Goal: Task Accomplishment & Management: Manage account settings

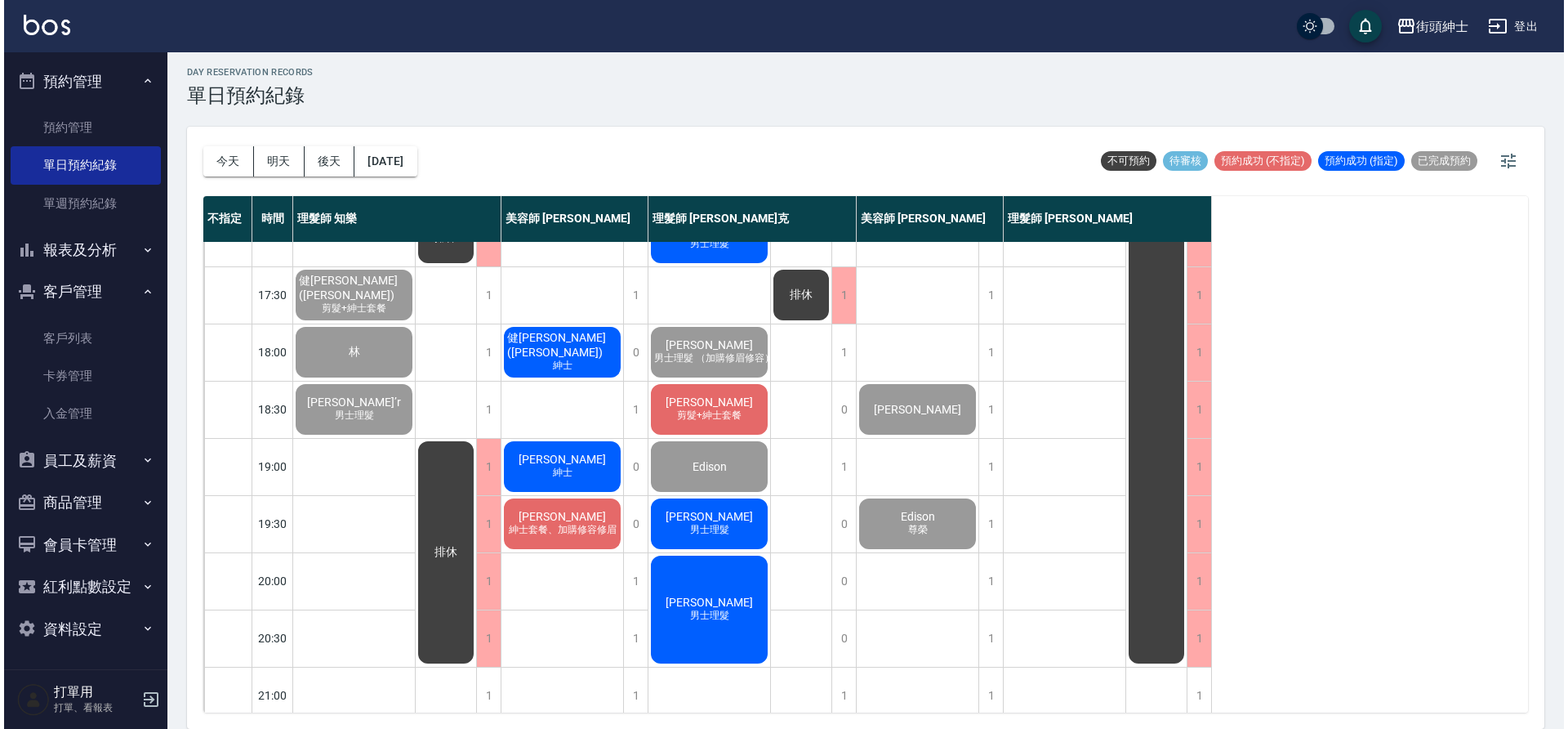
scroll to position [736, 0]
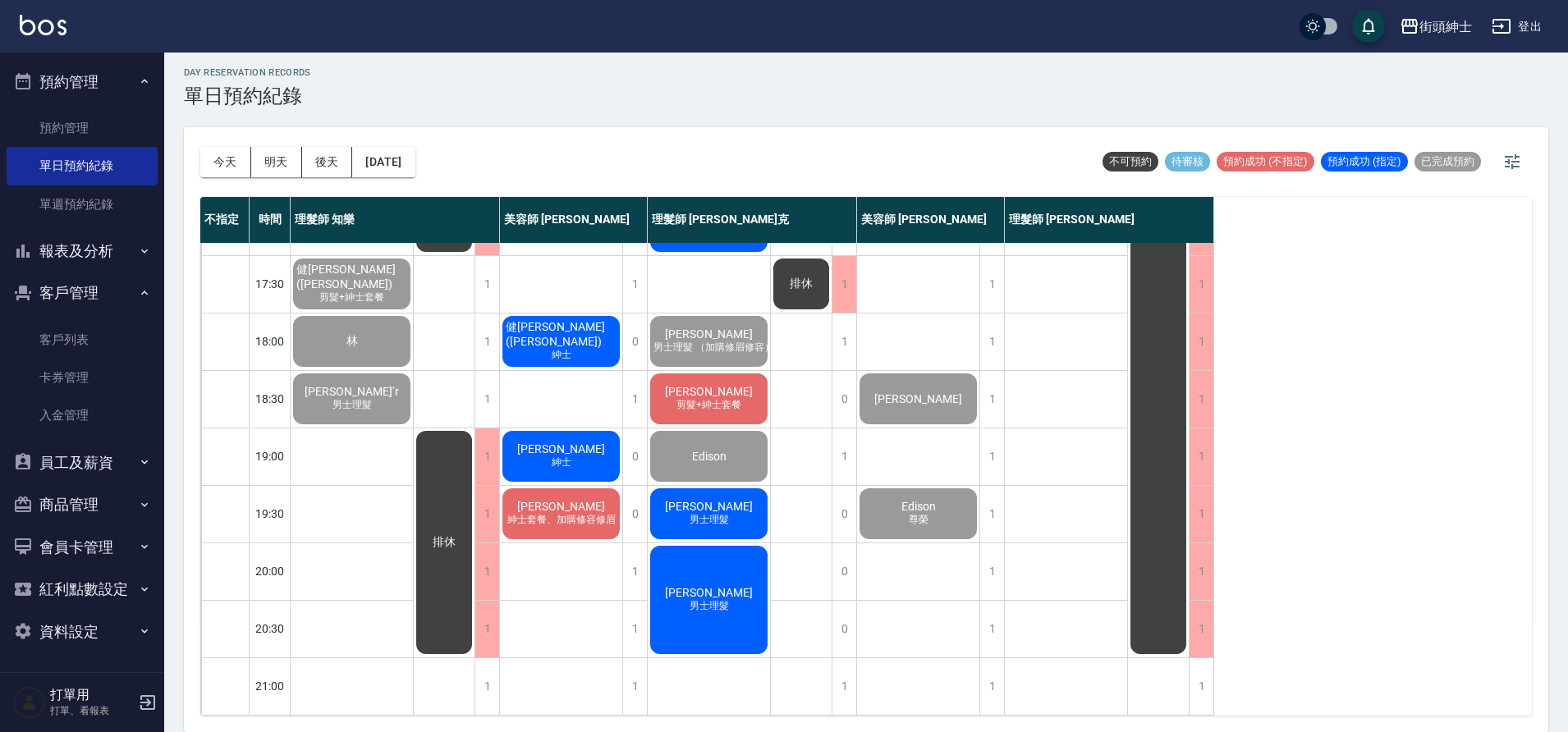
click at [614, 531] on div "蕭棨嶸 紳士套餐、加購修容修眉" at bounding box center [561, 513] width 122 height 56
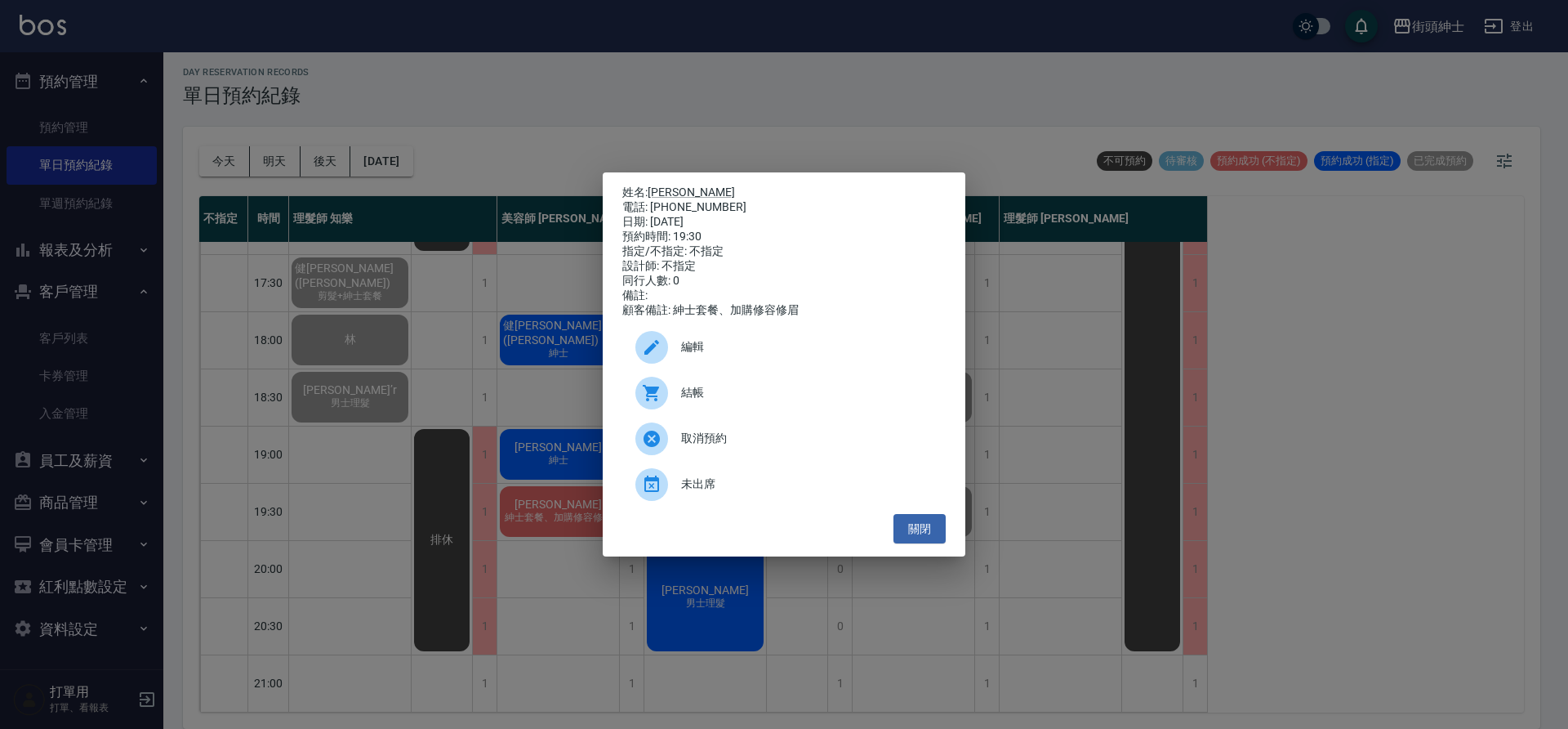
click at [775, 388] on div "結帳" at bounding box center [784, 393] width 323 height 46
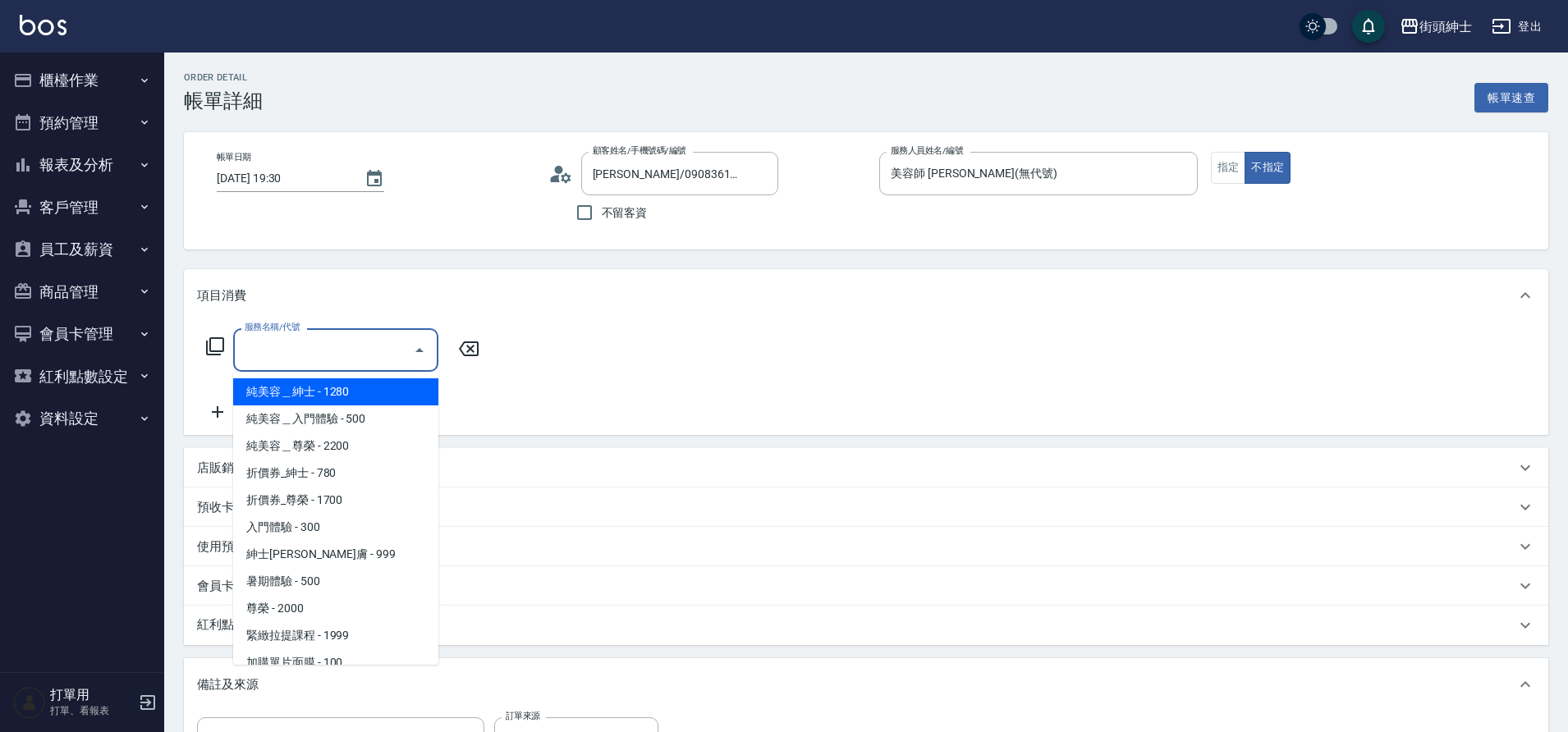
click at [361, 384] on span "純美容＿紳士 - 1280" at bounding box center [336, 391] width 205 height 27
type input "純美容＿紳士"
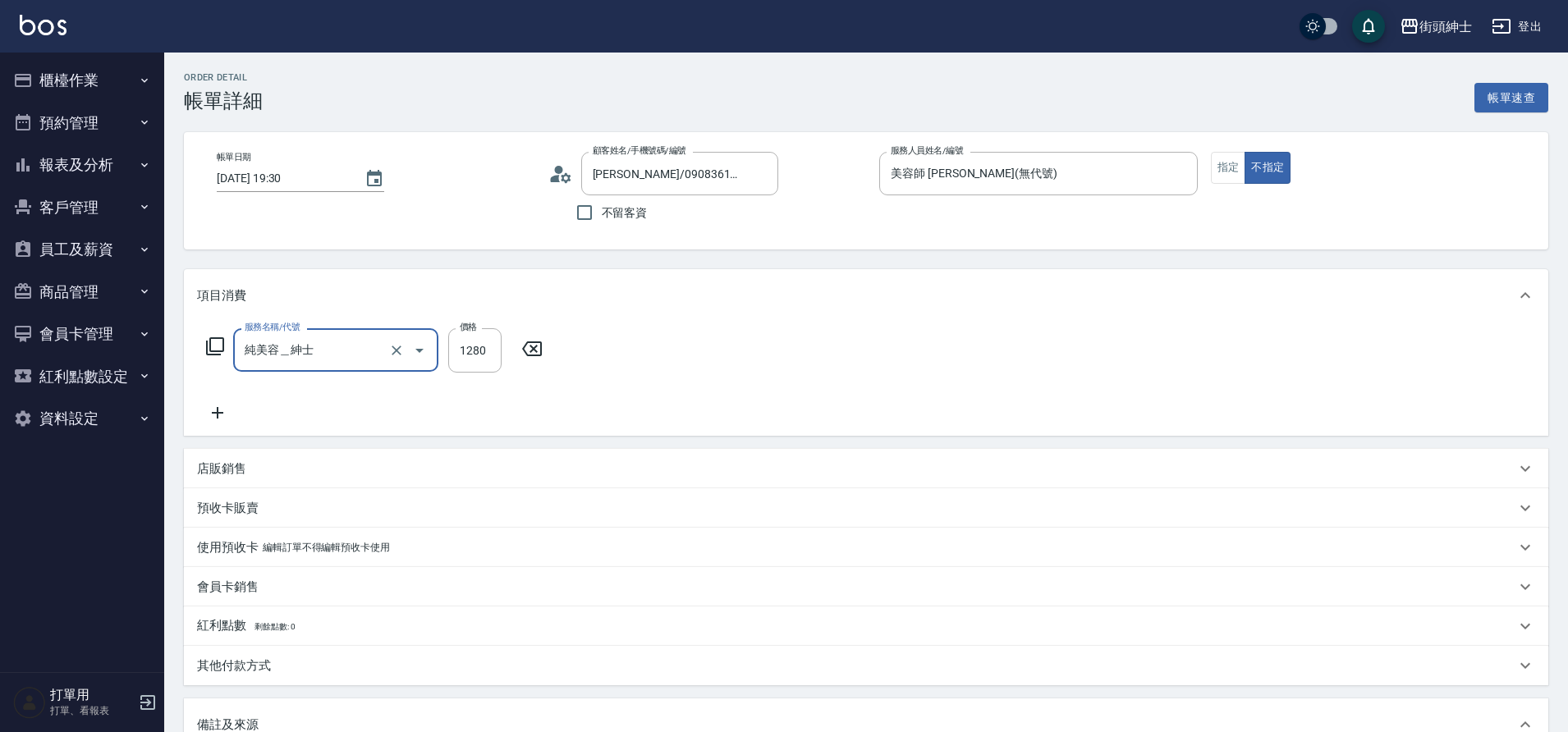
click at [226, 405] on icon at bounding box center [218, 412] width 41 height 19
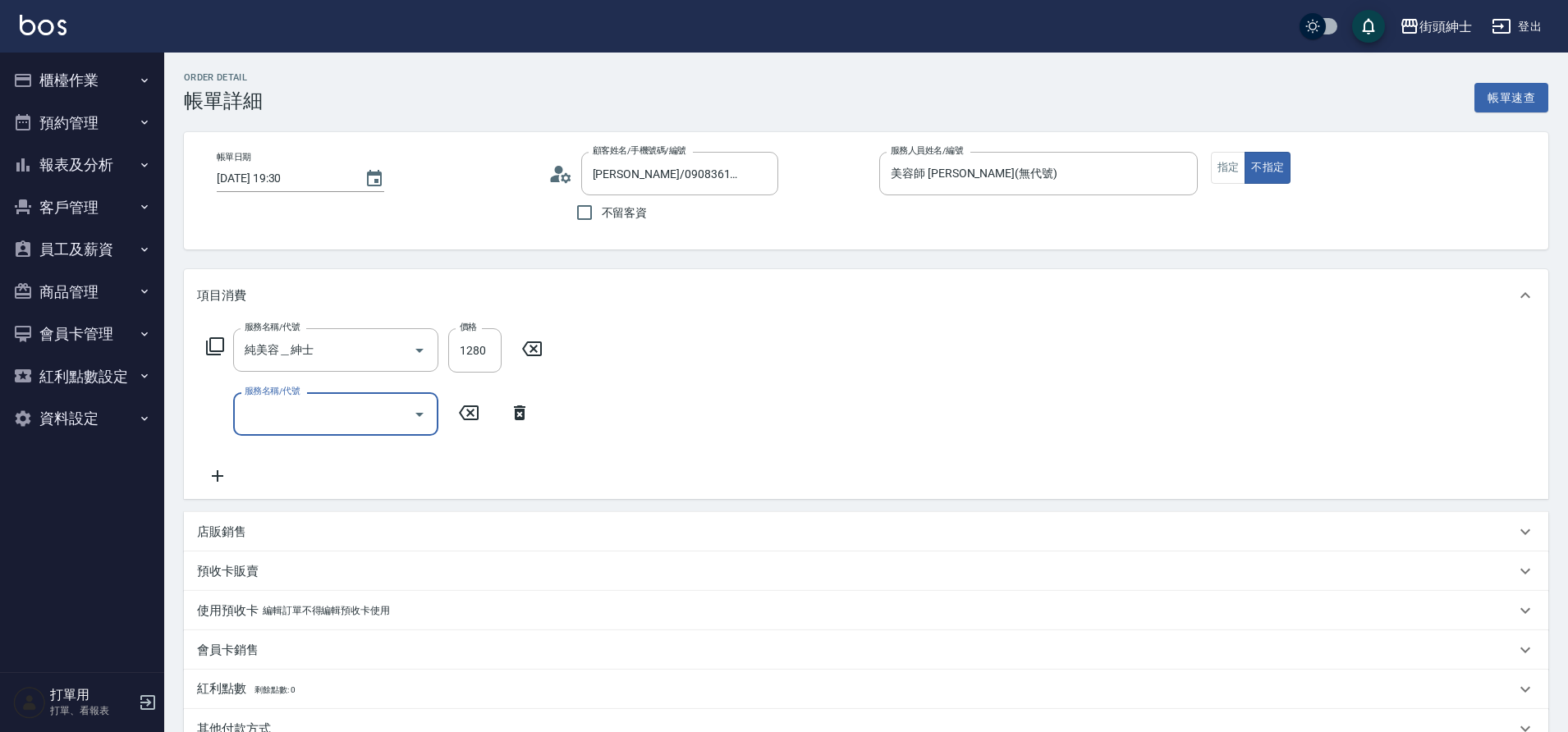
drag, startPoint x: 0, startPoint y: 0, endPoint x: 295, endPoint y: 429, distance: 520.6
click at [295, 429] on div "服務名稱/代號" at bounding box center [336, 413] width 205 height 43
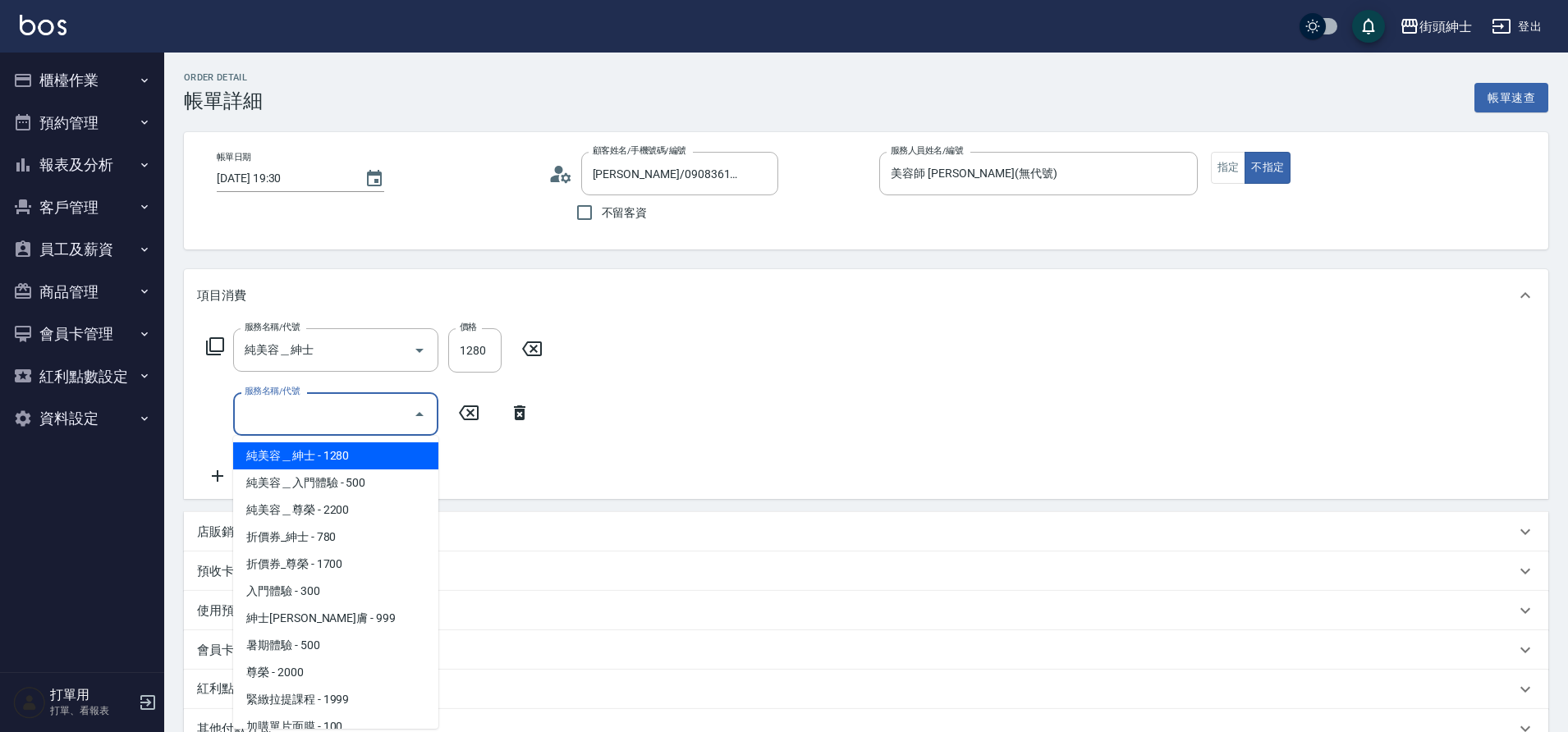
scroll to position [127, 0]
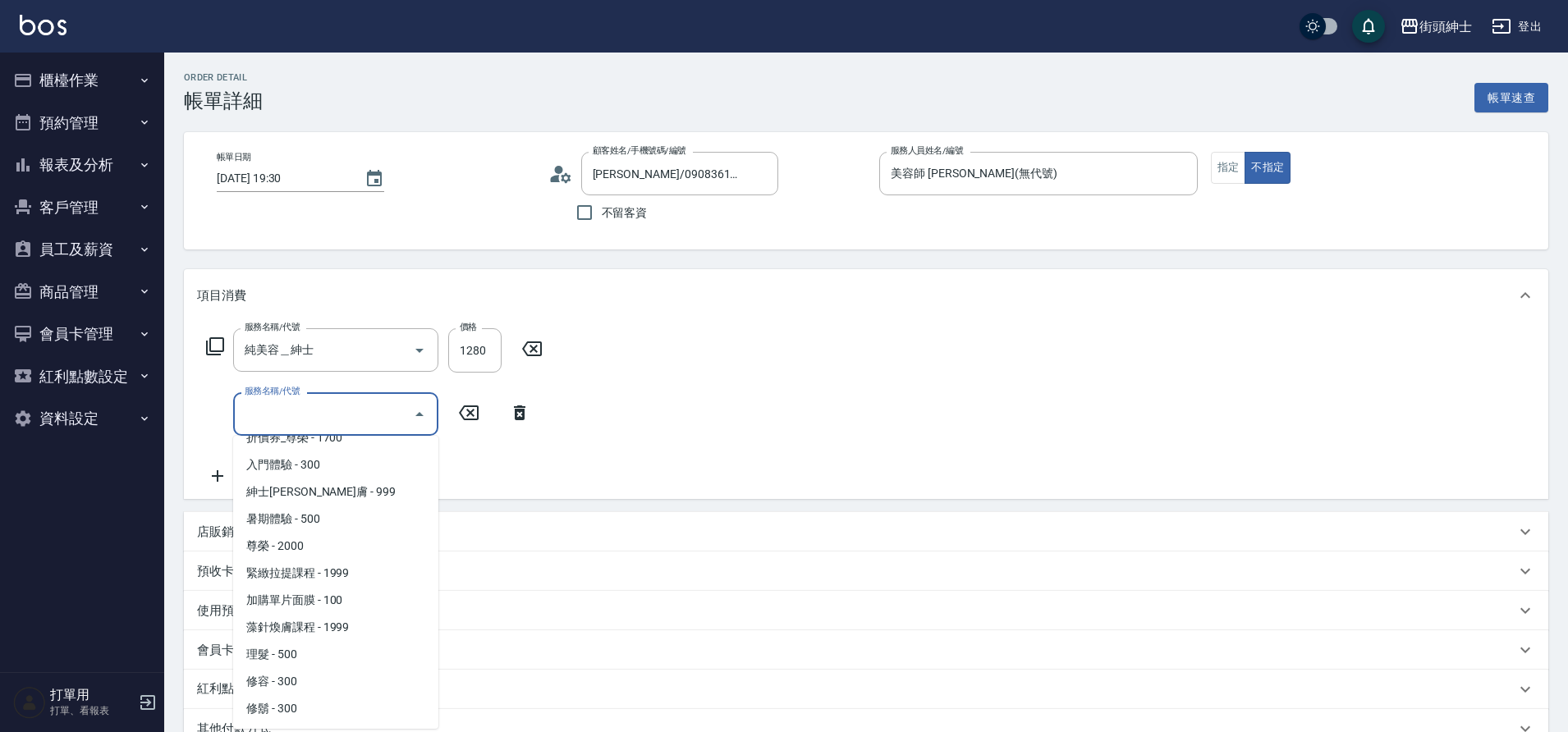
click at [302, 686] on span "修容 - 300" at bounding box center [336, 682] width 205 height 27
type input "修容(A03)"
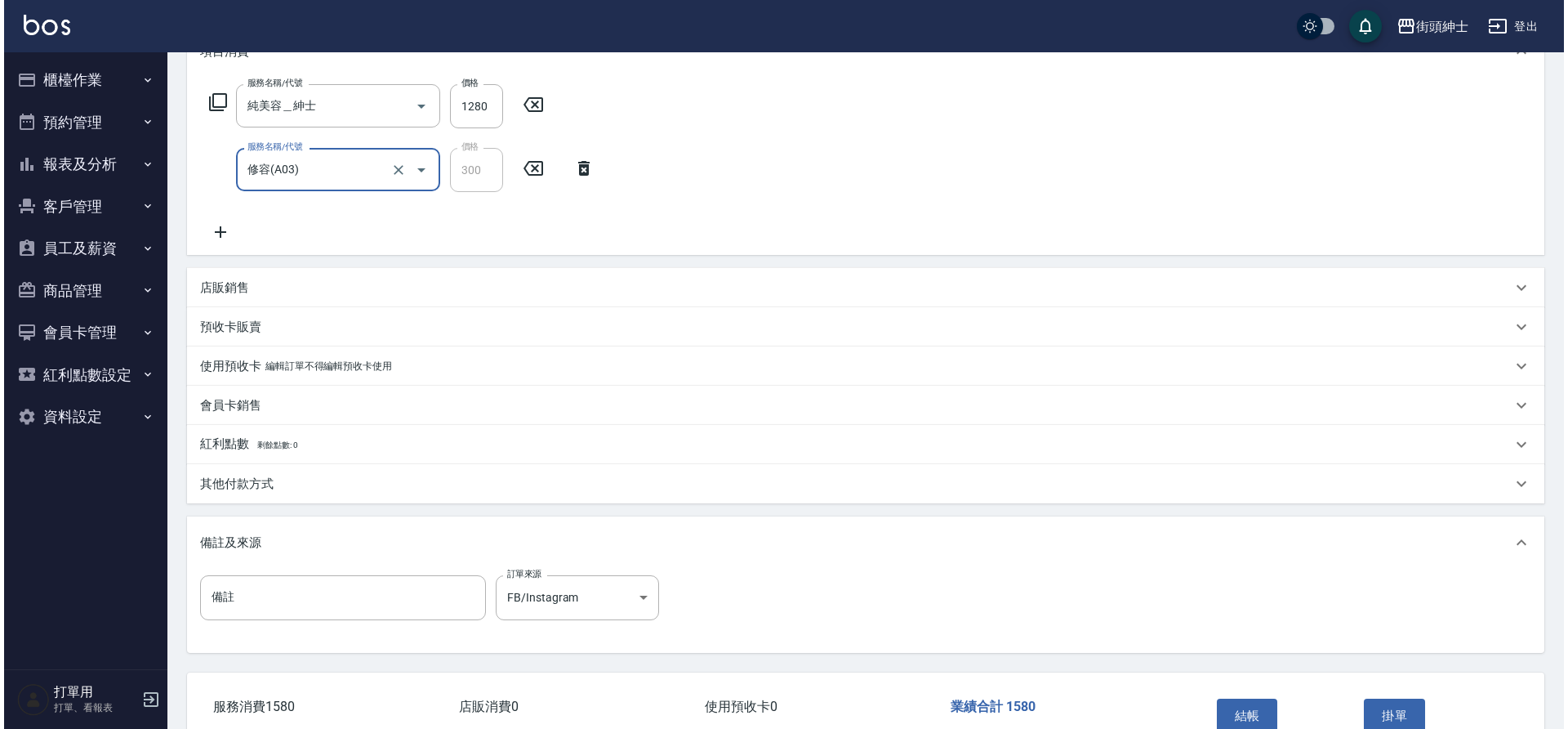
scroll to position [264, 0]
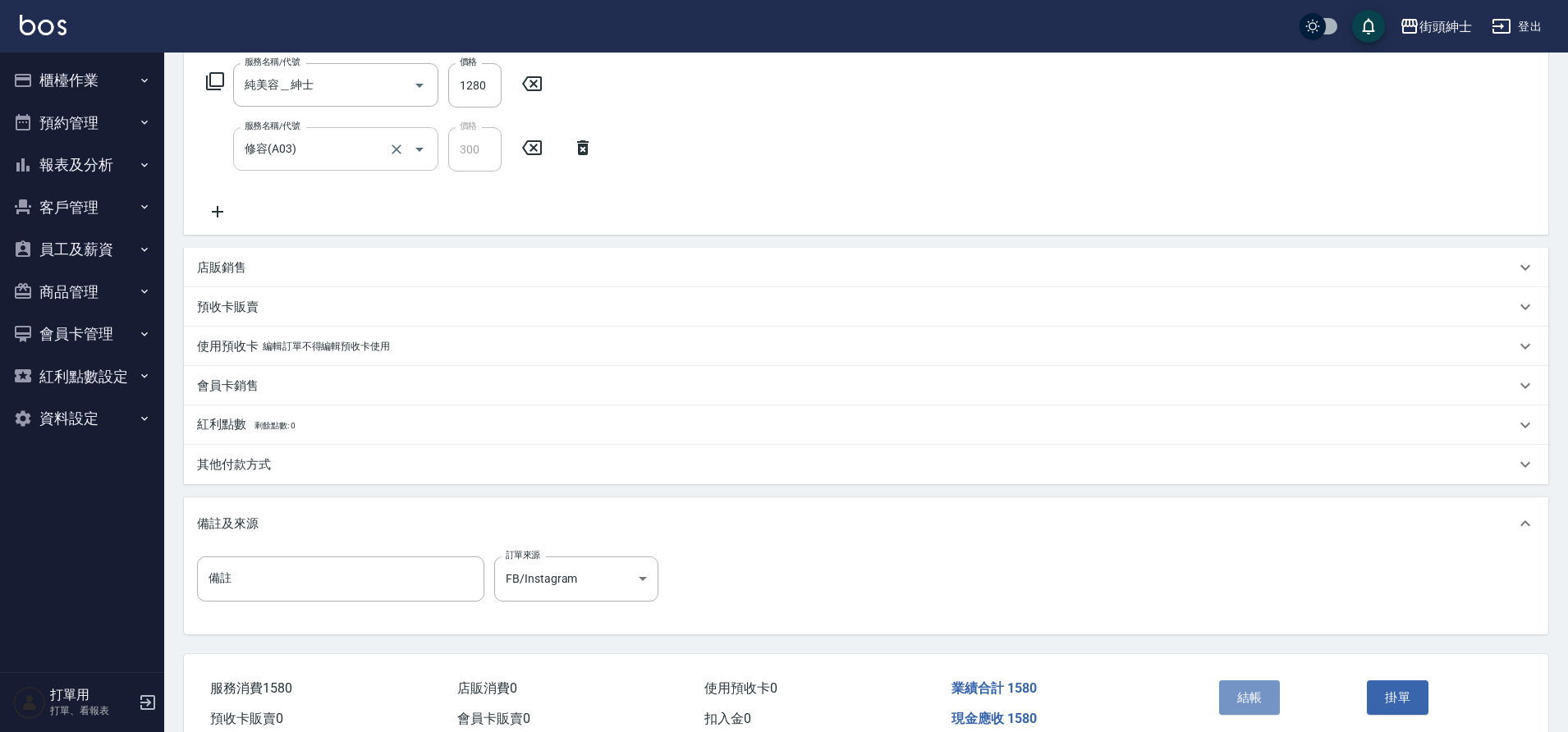
click at [1259, 697] on button "結帳" at bounding box center [1250, 697] width 62 height 35
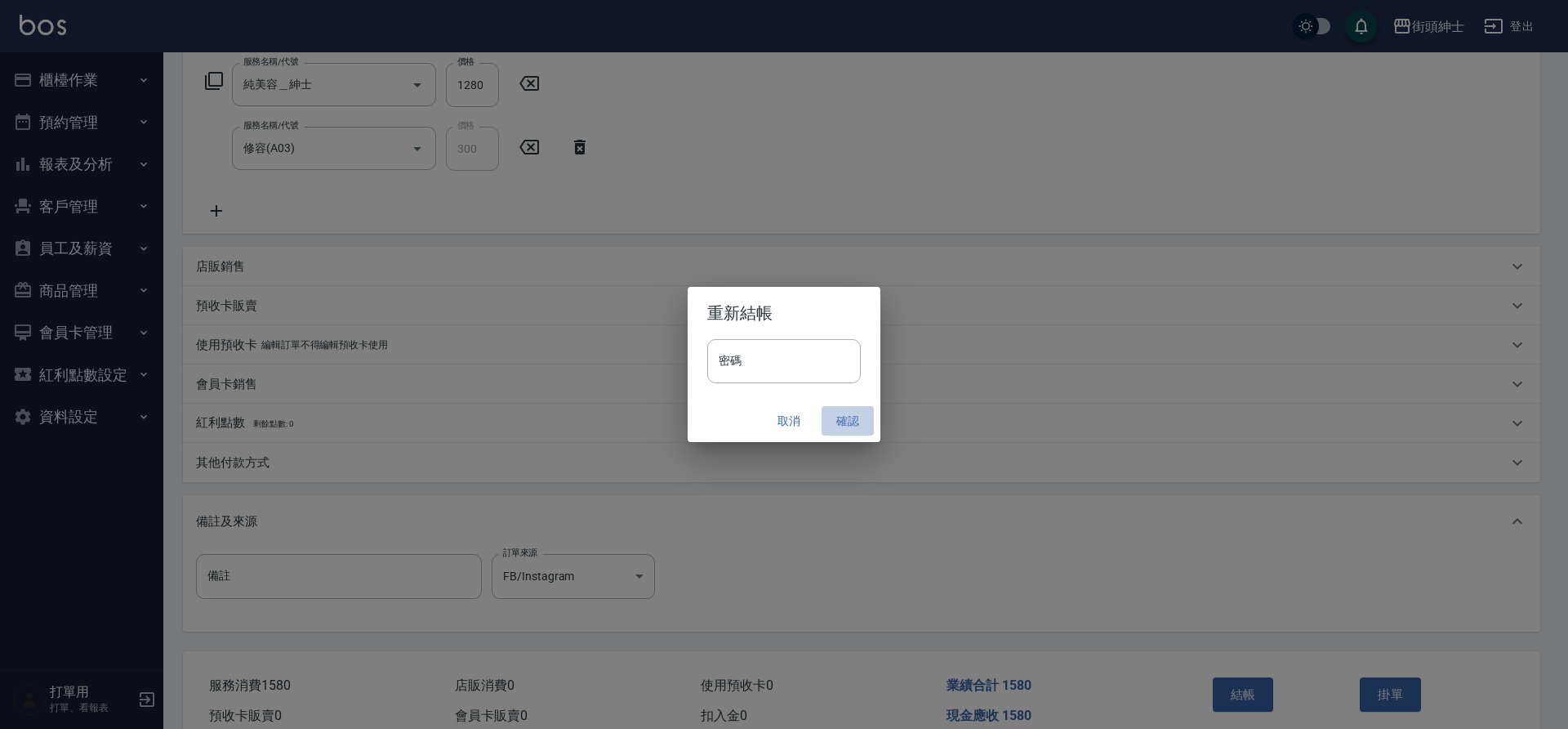
drag, startPoint x: 293, startPoint y: 428, endPoint x: 828, endPoint y: 420, distance: 535.1
click at [828, 420] on button "確認" at bounding box center [847, 421] width 52 height 30
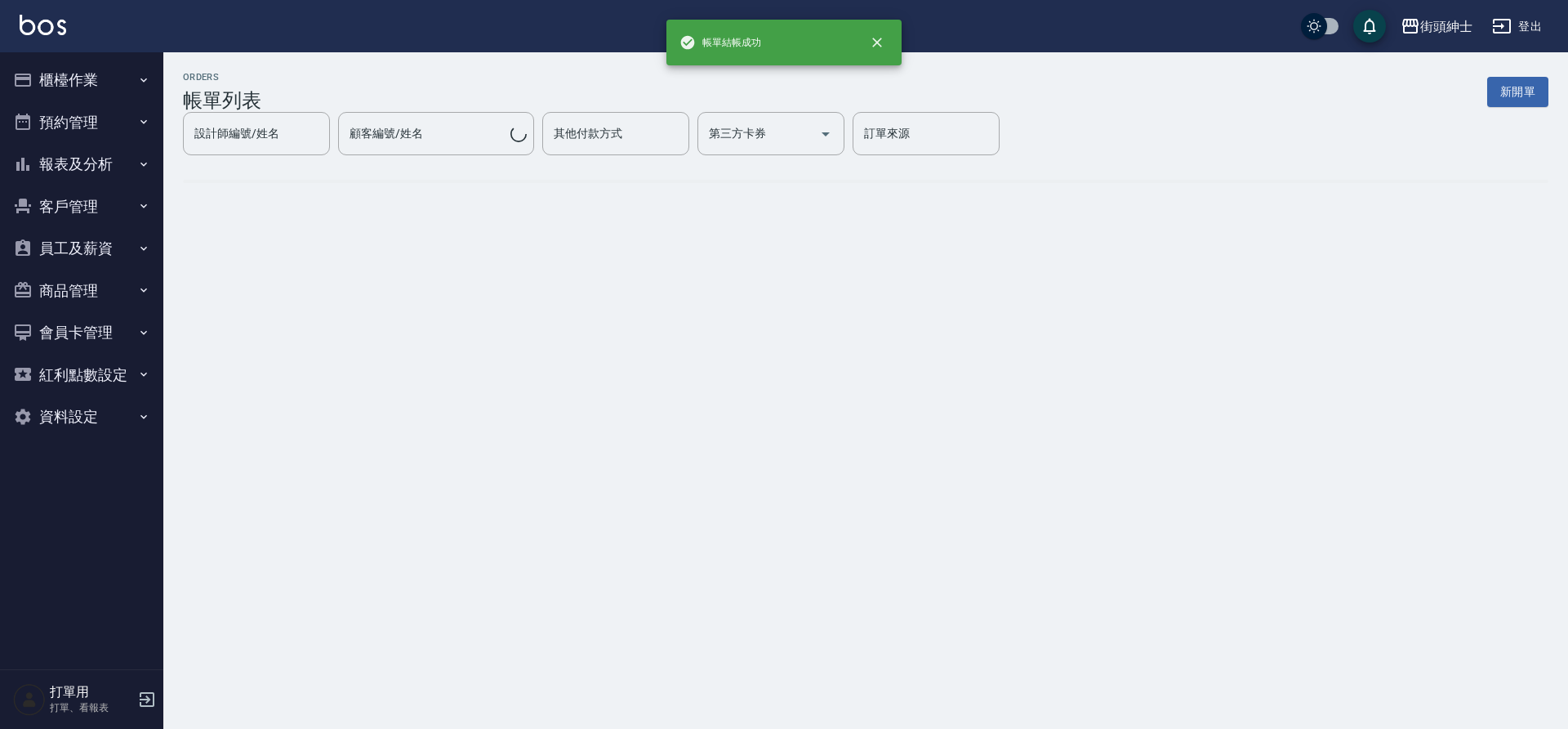
click at [98, 119] on button "預約管理" at bounding box center [81, 123] width 151 height 42
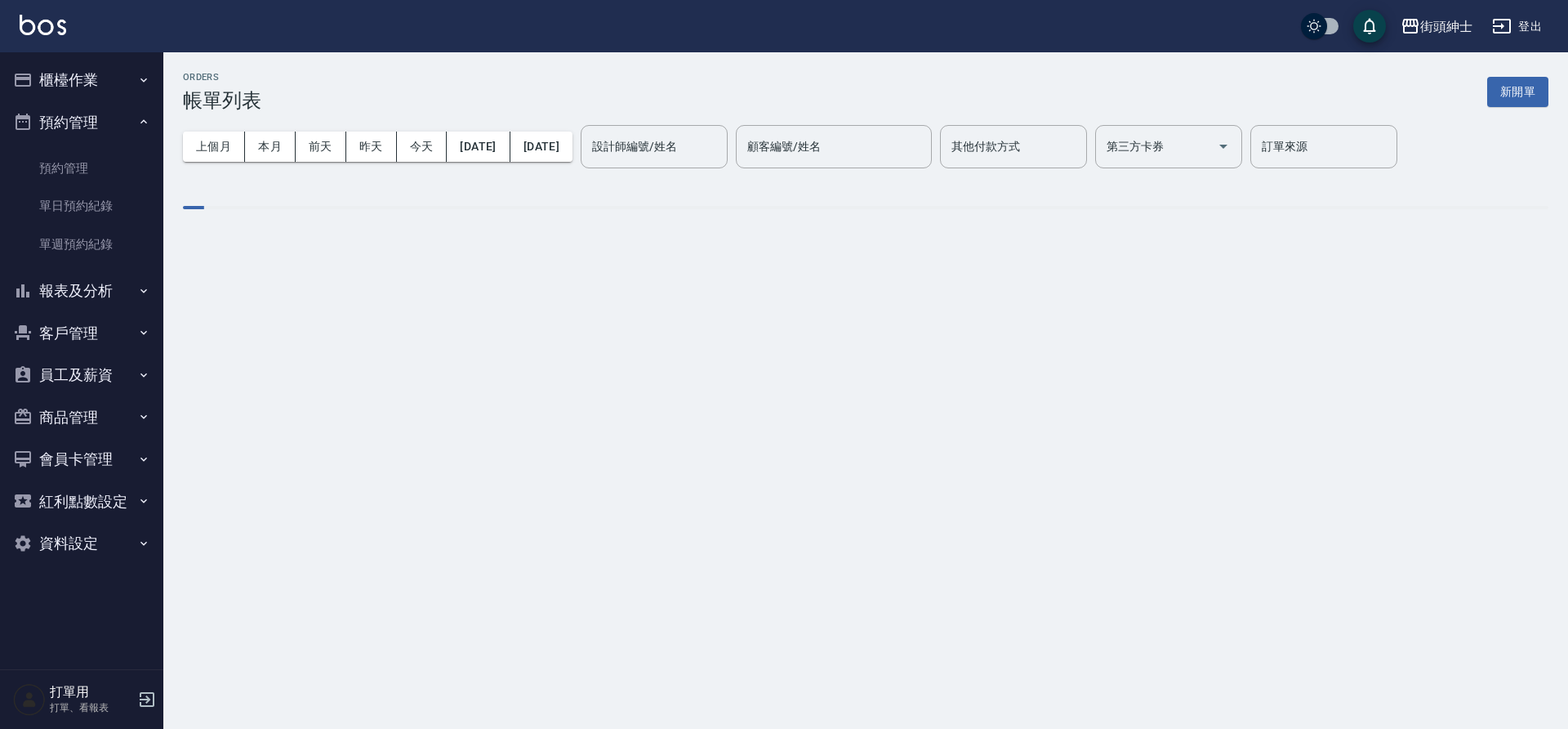
click at [103, 214] on link "單日預約紀錄" at bounding box center [81, 205] width 151 height 38
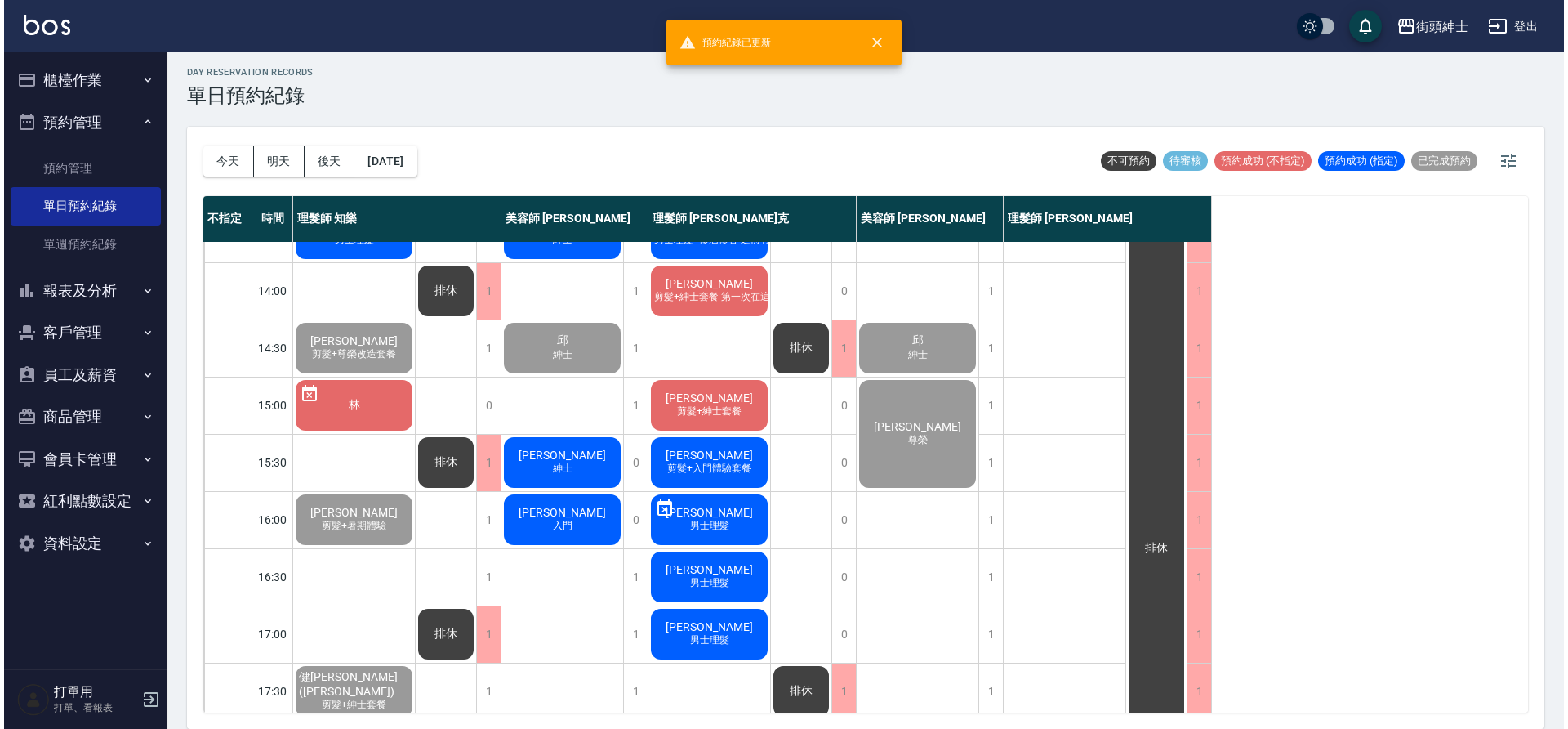
scroll to position [643, 0]
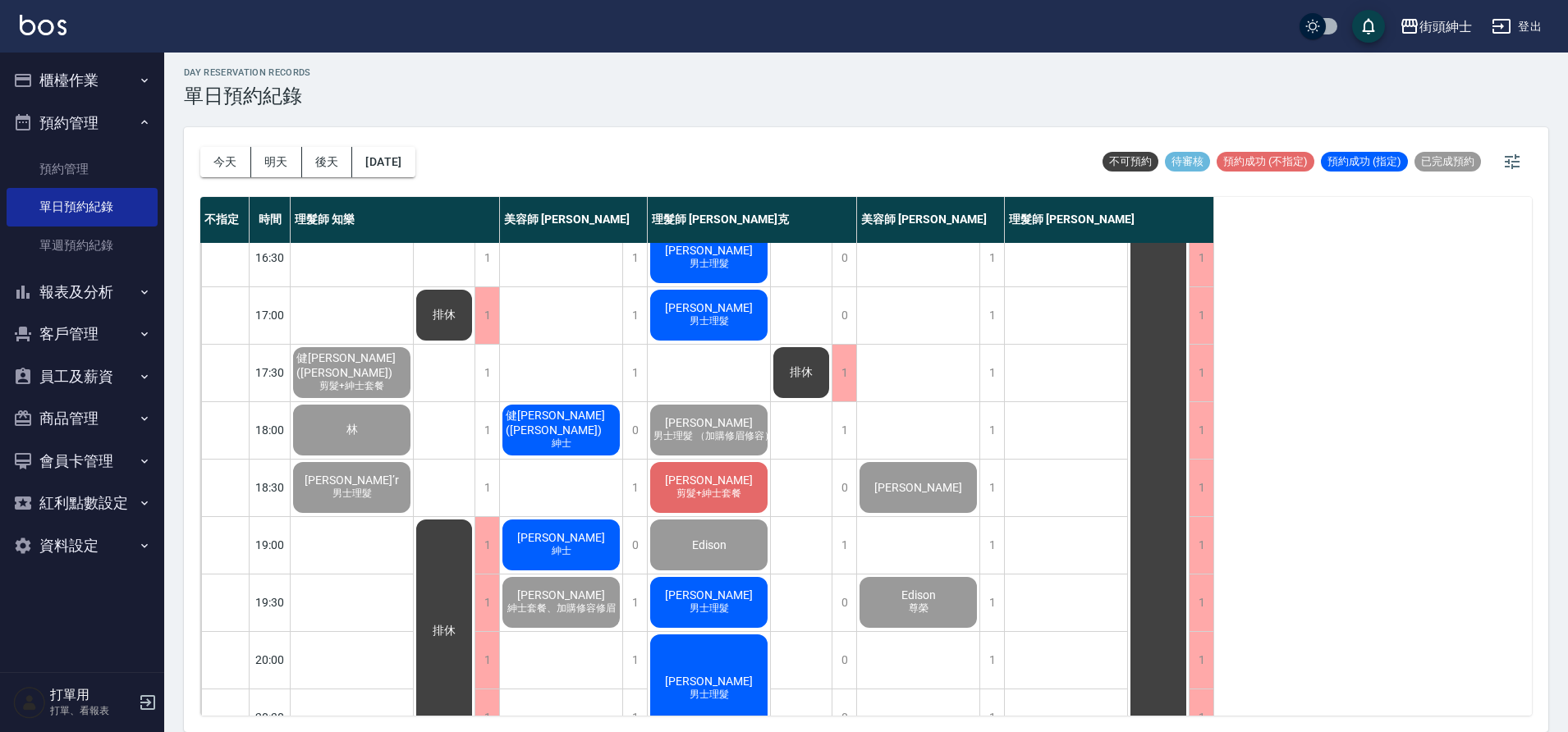
click at [576, 551] on div "王普禾 紳士" at bounding box center [561, 544] width 122 height 56
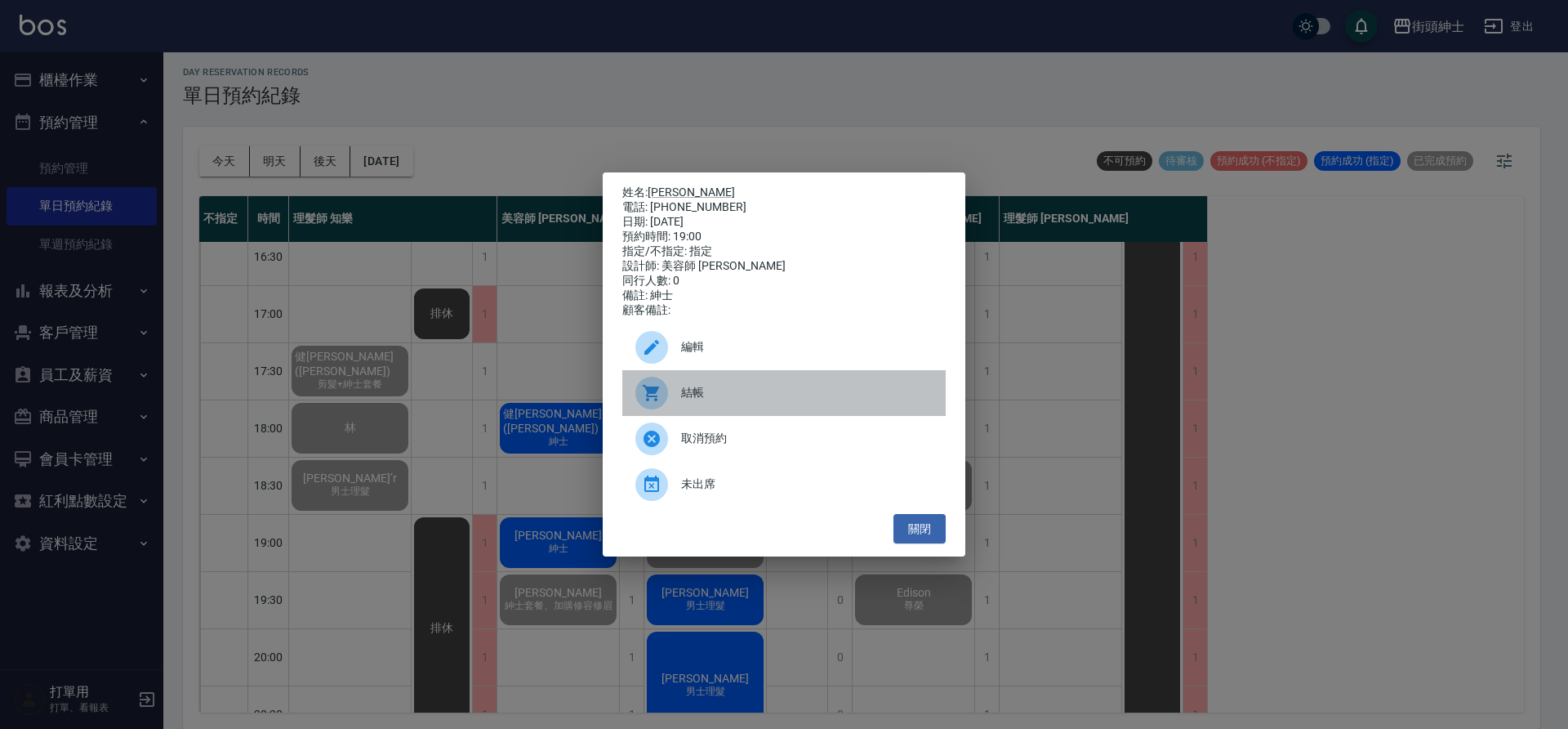
click at [722, 399] on span "結帳" at bounding box center [807, 392] width 252 height 17
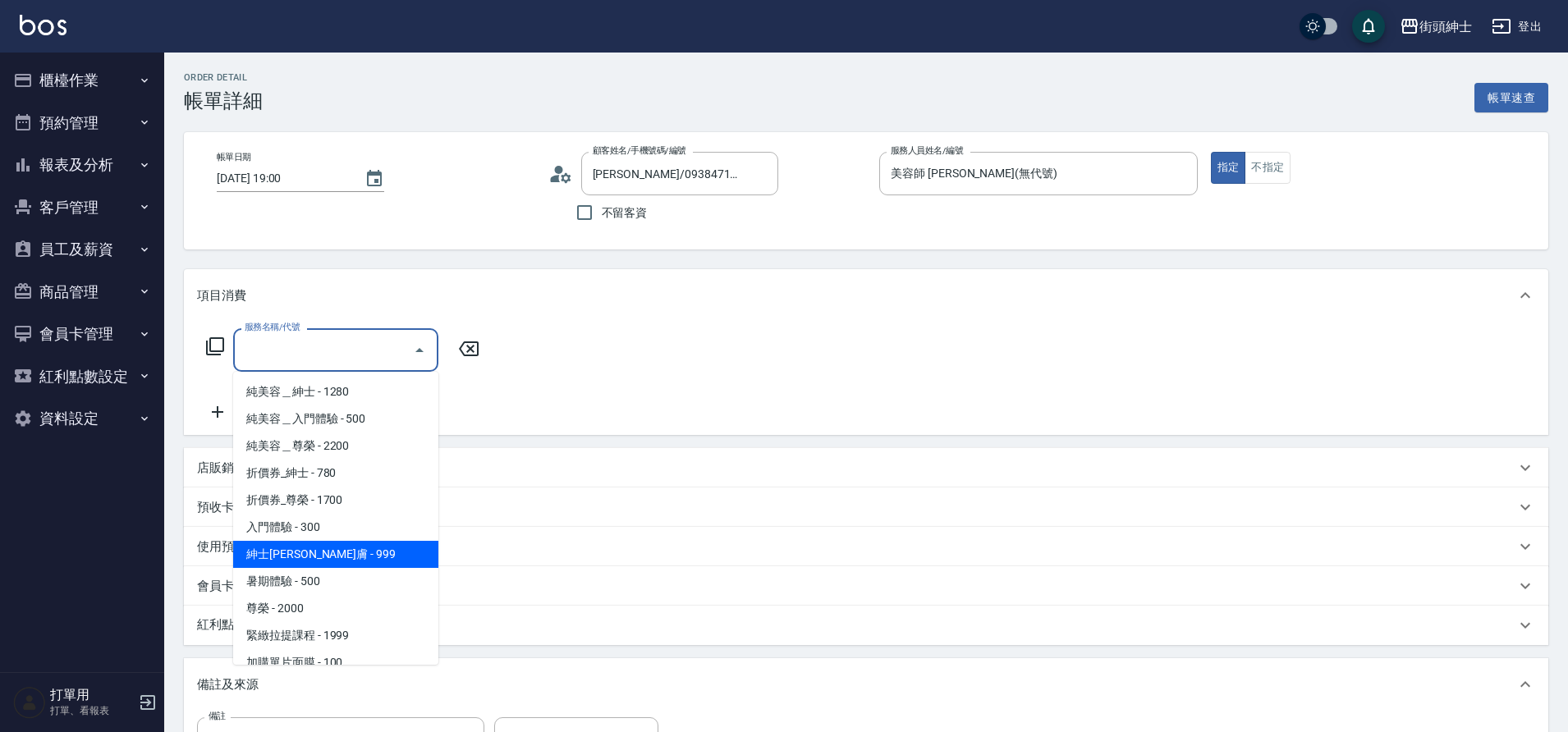
drag, startPoint x: 0, startPoint y: 0, endPoint x: 321, endPoint y: 553, distance: 639.4
click at [321, 553] on span "紳士[PERSON_NAME]膚 - 999" at bounding box center [336, 554] width 205 height 27
type input "紳士全效煥膚"
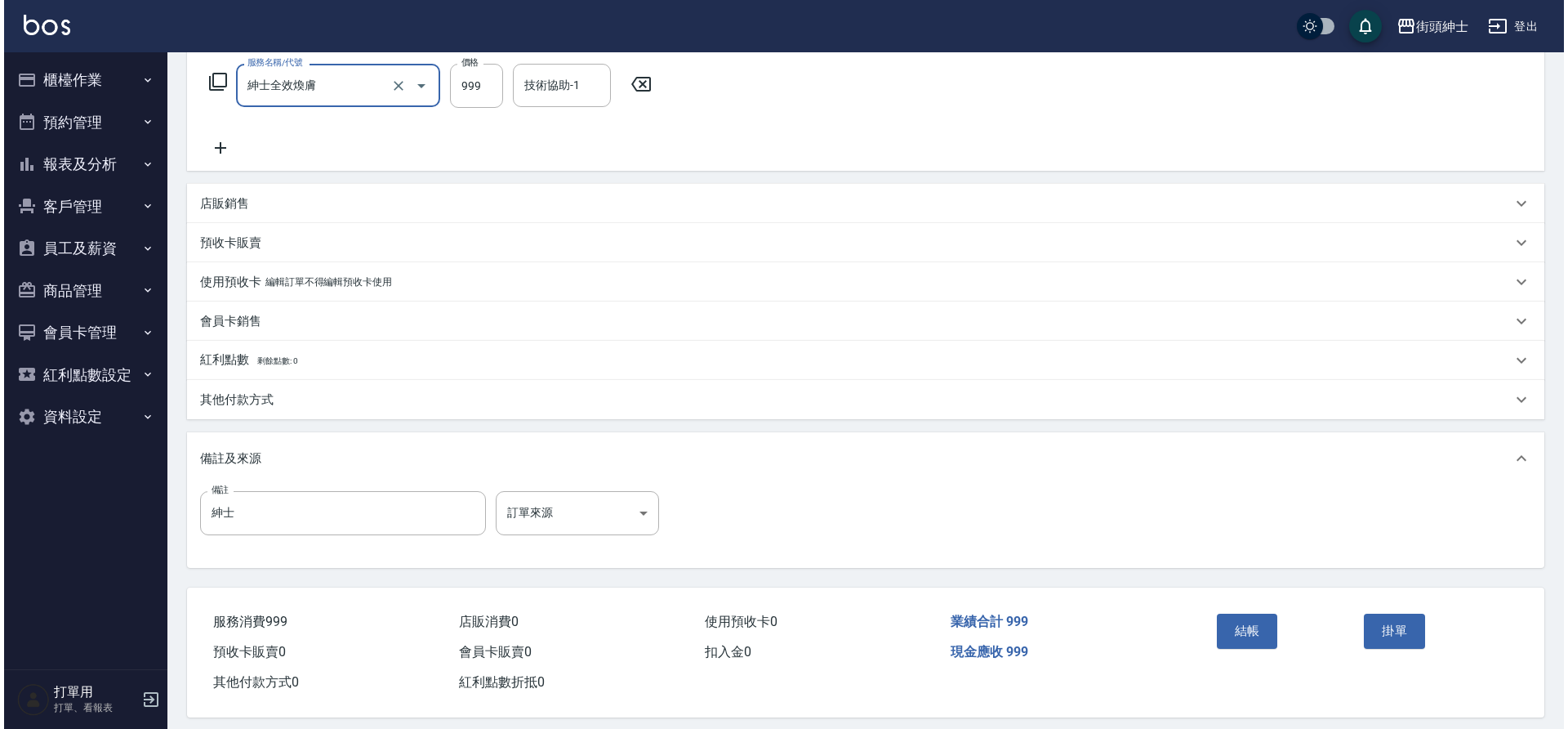
scroll to position [279, 0]
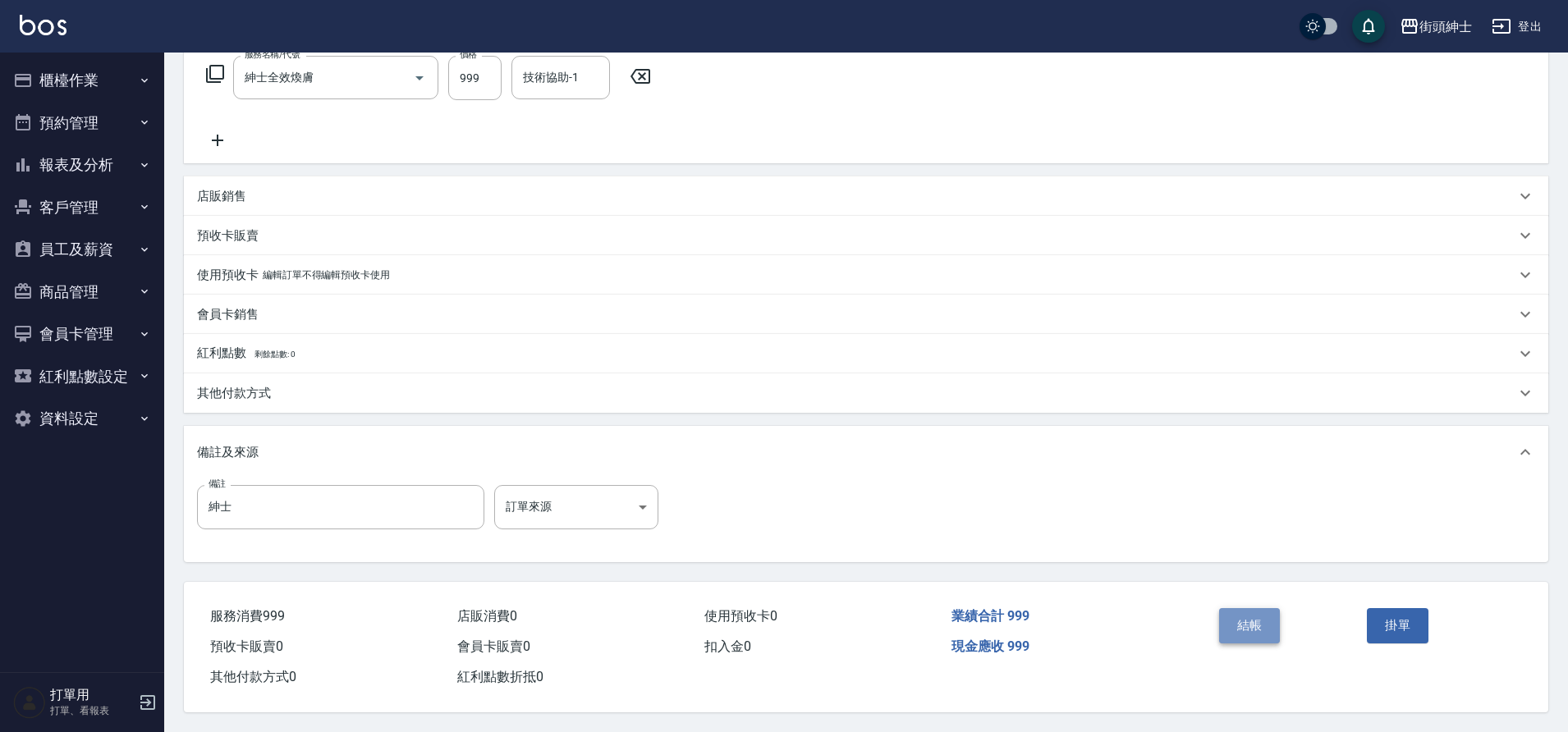
drag, startPoint x: 321, startPoint y: 553, endPoint x: 1263, endPoint y: 632, distance: 945.3
click at [1263, 632] on button "結帳" at bounding box center [1250, 625] width 62 height 35
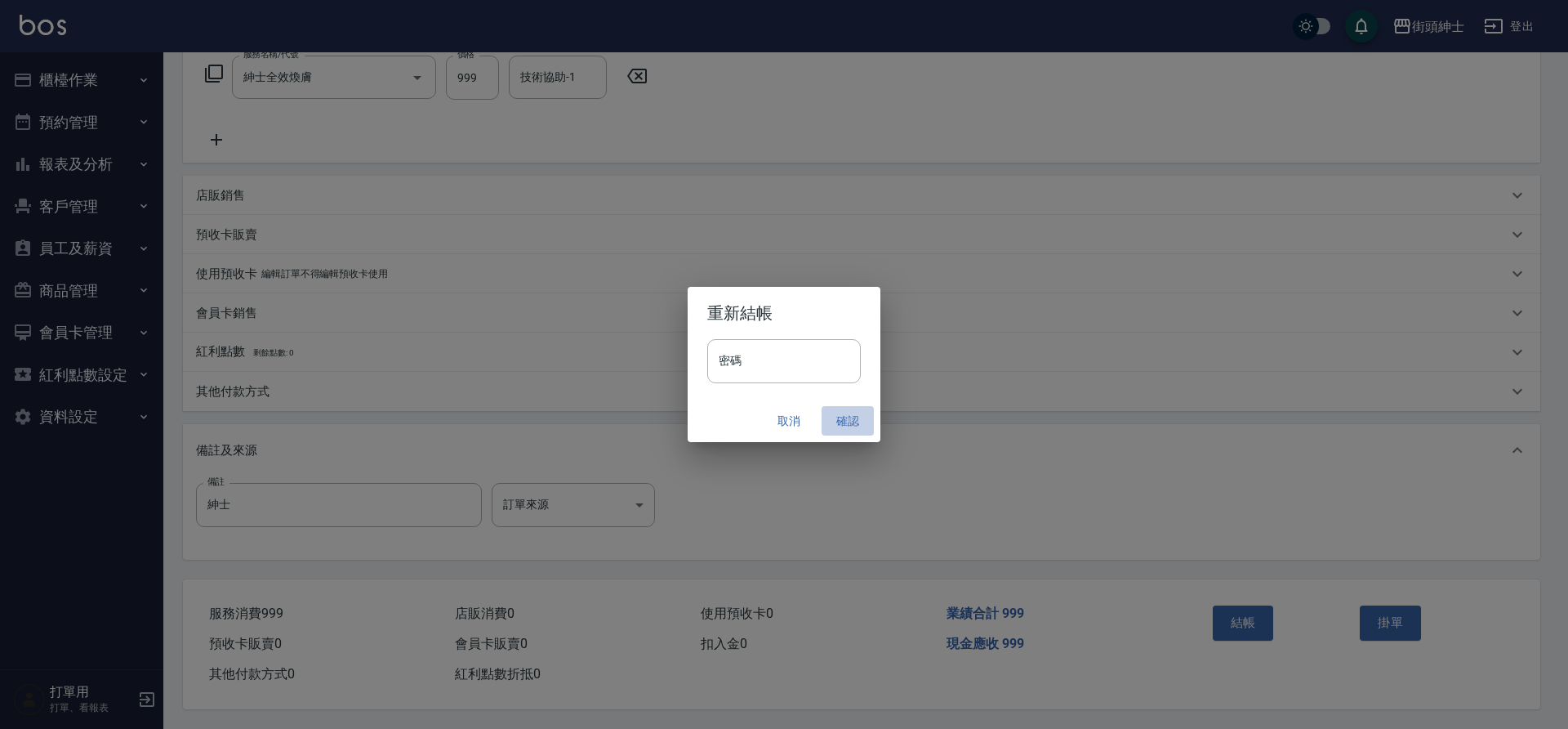
drag, startPoint x: 1257, startPoint y: 629, endPoint x: 851, endPoint y: 426, distance: 453.9
click at [851, 426] on button "確認" at bounding box center [847, 421] width 52 height 30
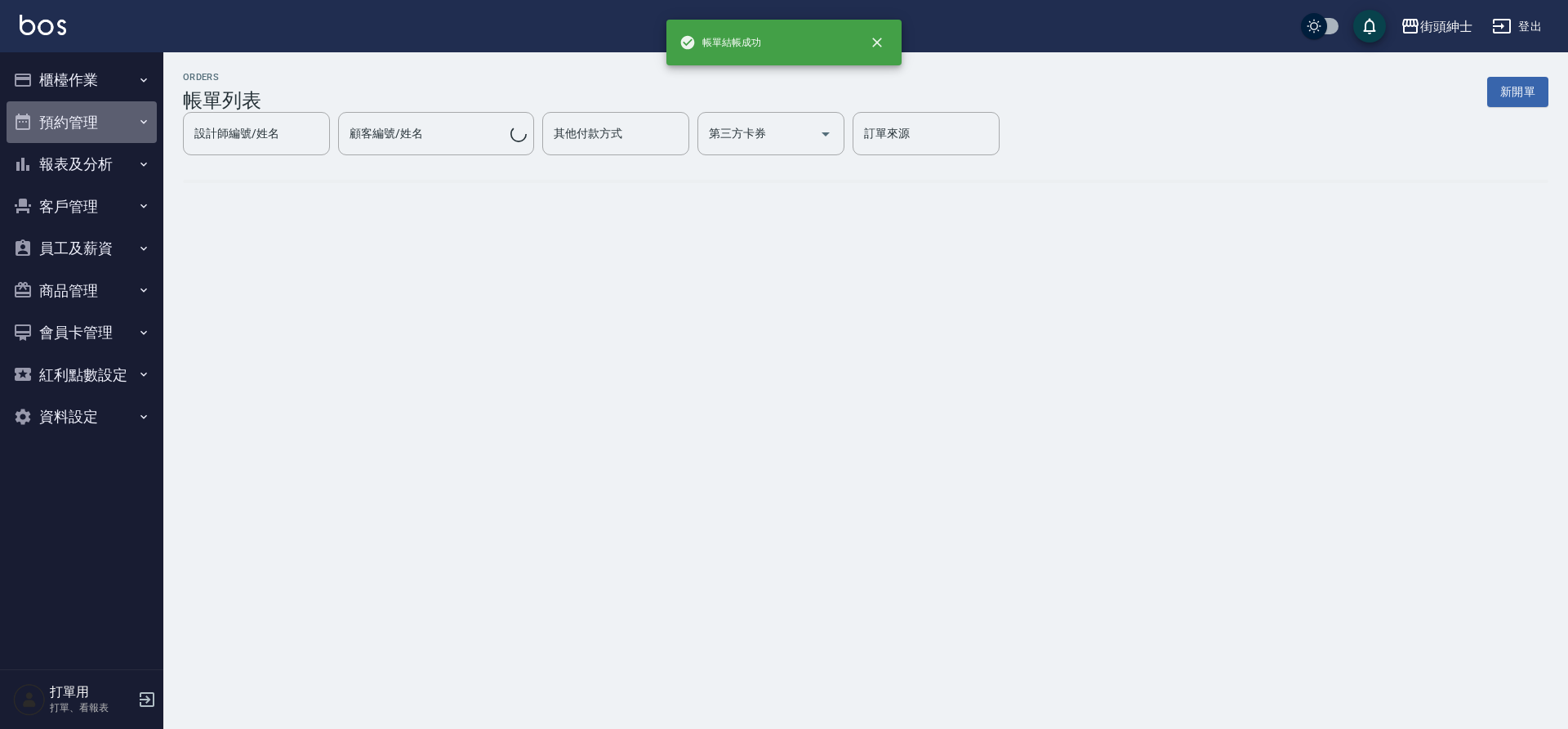
click at [71, 127] on button "預約管理" at bounding box center [81, 123] width 151 height 42
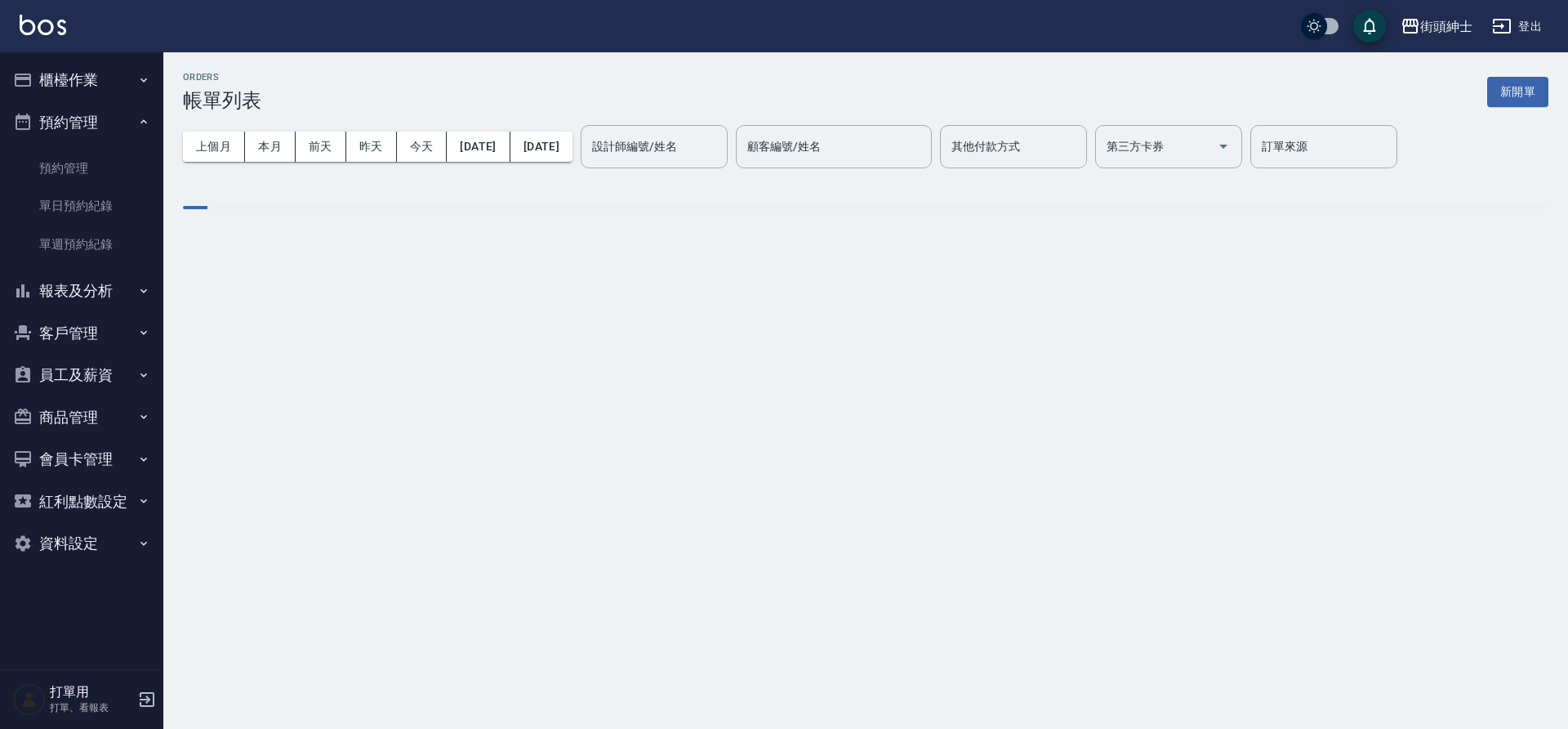
click at [84, 205] on link "單日預約紀錄" at bounding box center [81, 205] width 151 height 38
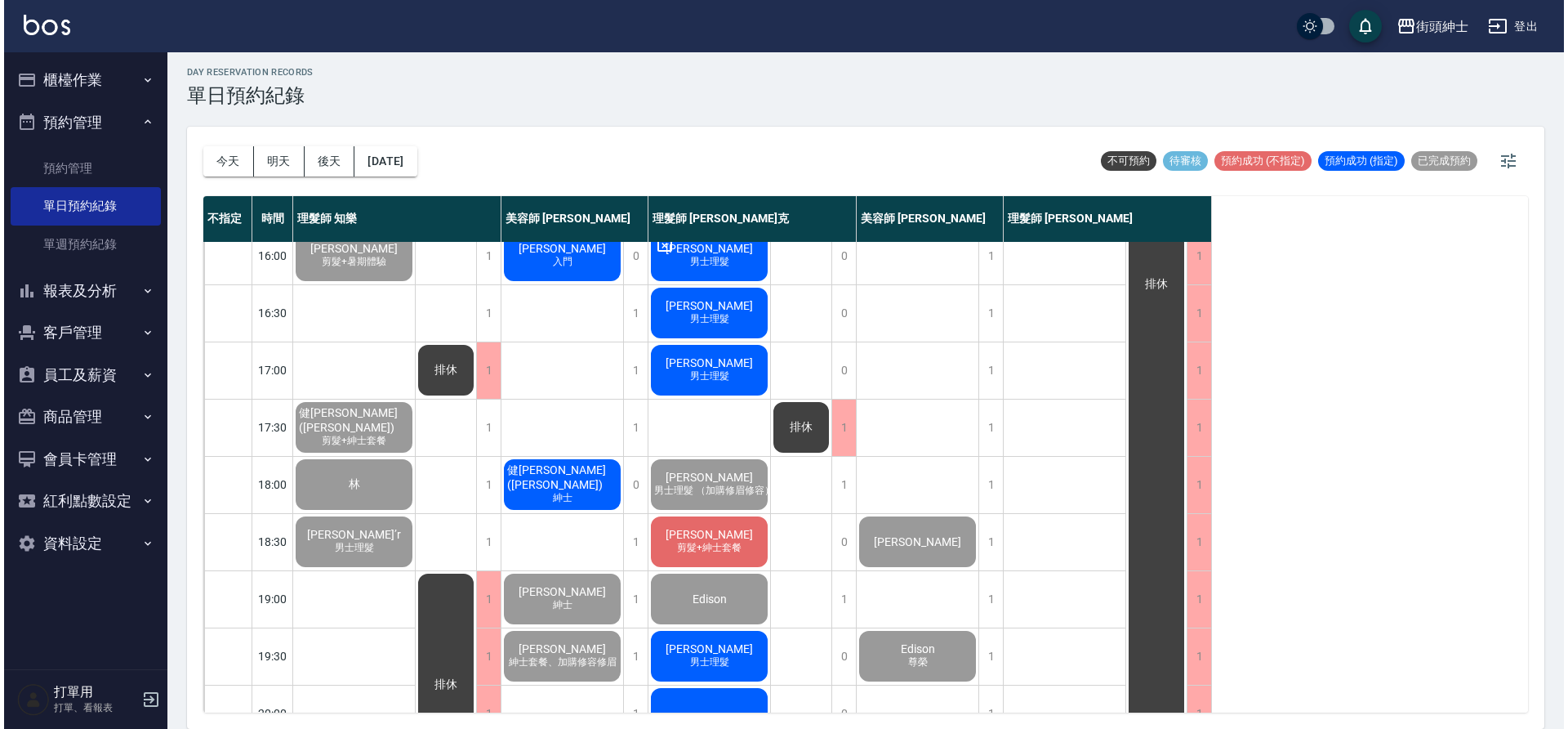
scroll to position [604, 0]
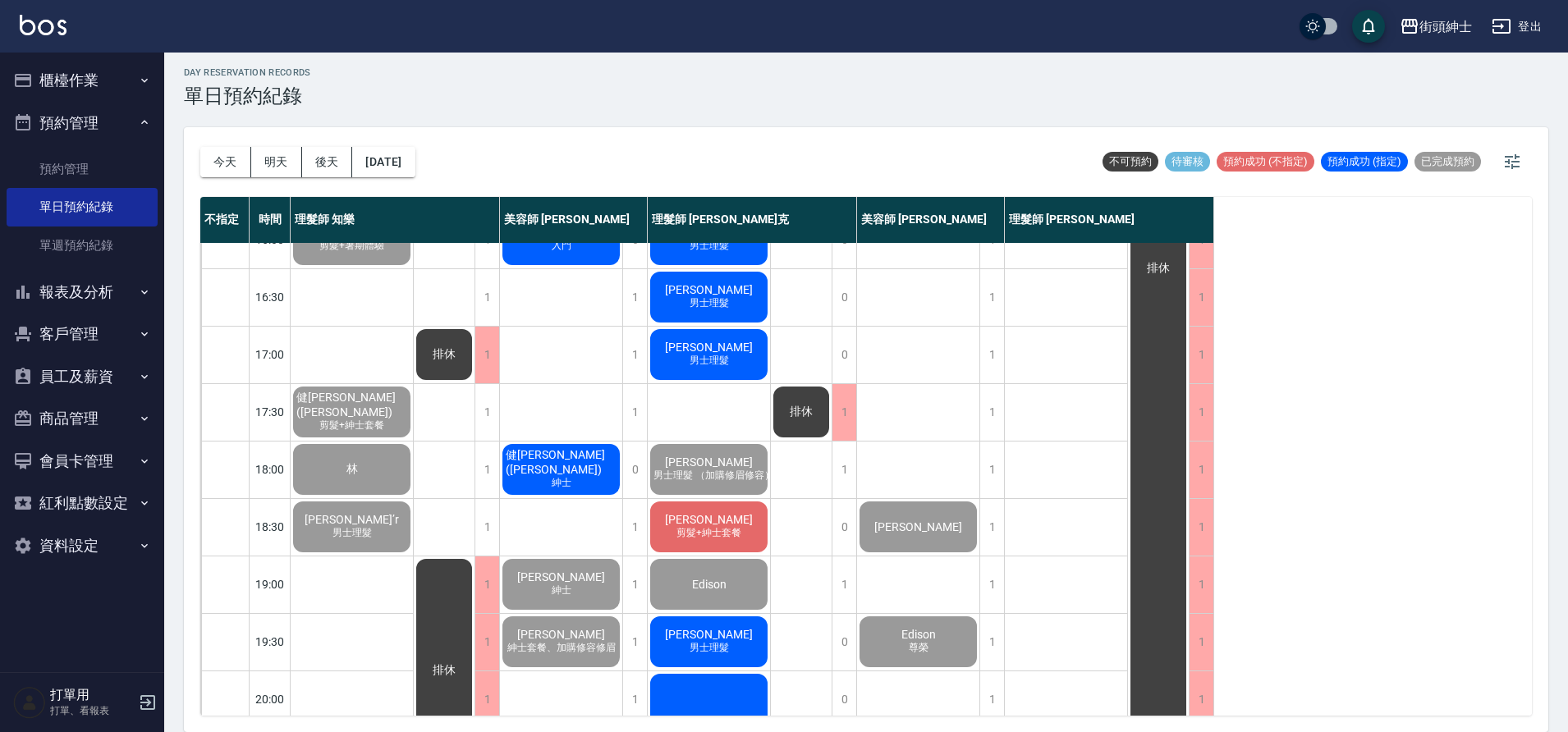
drag, startPoint x: 855, startPoint y: 428, endPoint x: 592, endPoint y: 481, distance: 268.3
click at [592, 481] on div "健崴 Jerrell(Jerry) 紳士" at bounding box center [561, 469] width 122 height 56
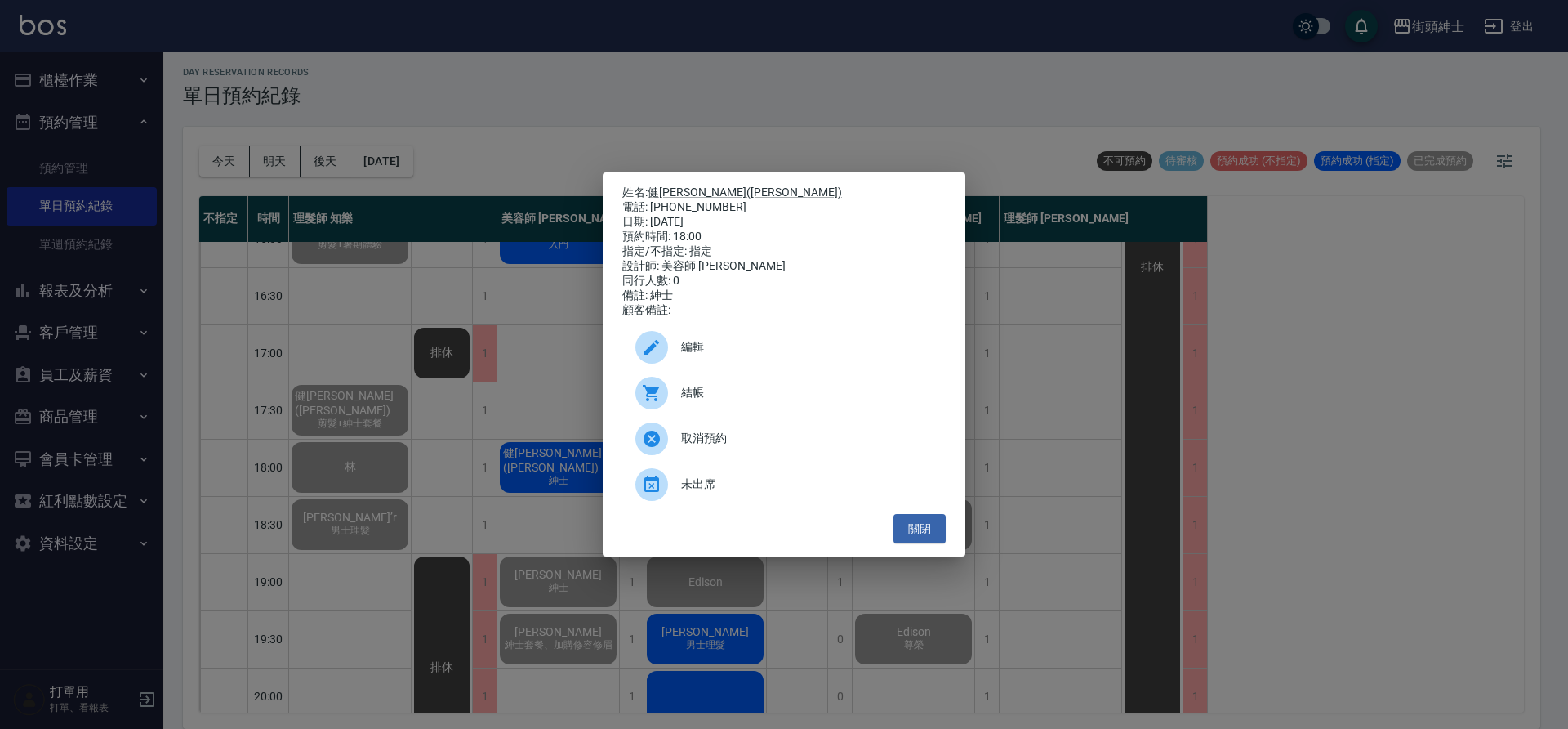
drag, startPoint x: 589, startPoint y: 479, endPoint x: 770, endPoint y: 394, distance: 200.0
click at [770, 394] on span "結帳" at bounding box center [807, 392] width 252 height 17
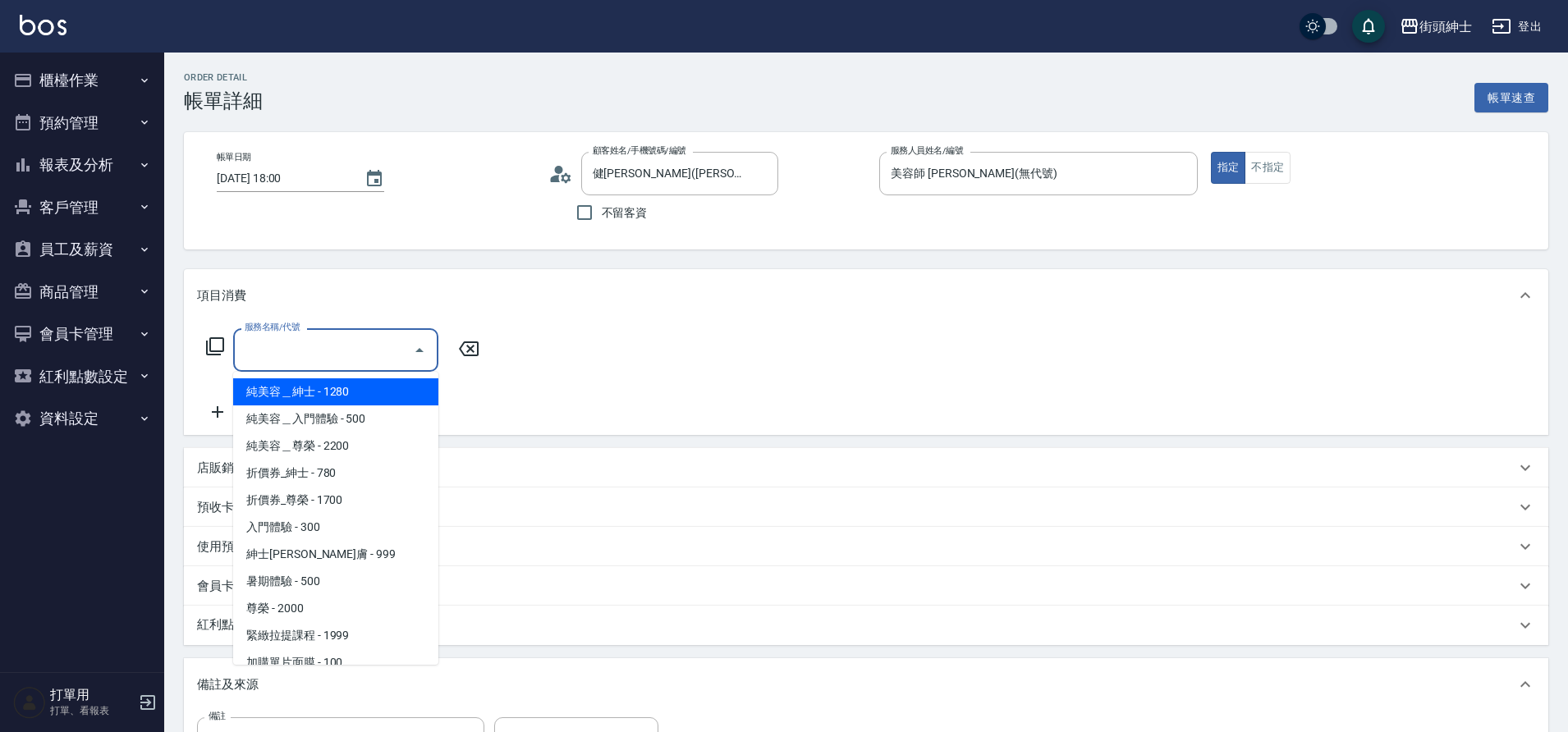
click at [321, 552] on span "紳士[PERSON_NAME]膚 - 999" at bounding box center [336, 554] width 205 height 27
type input "紳士全效煥膚"
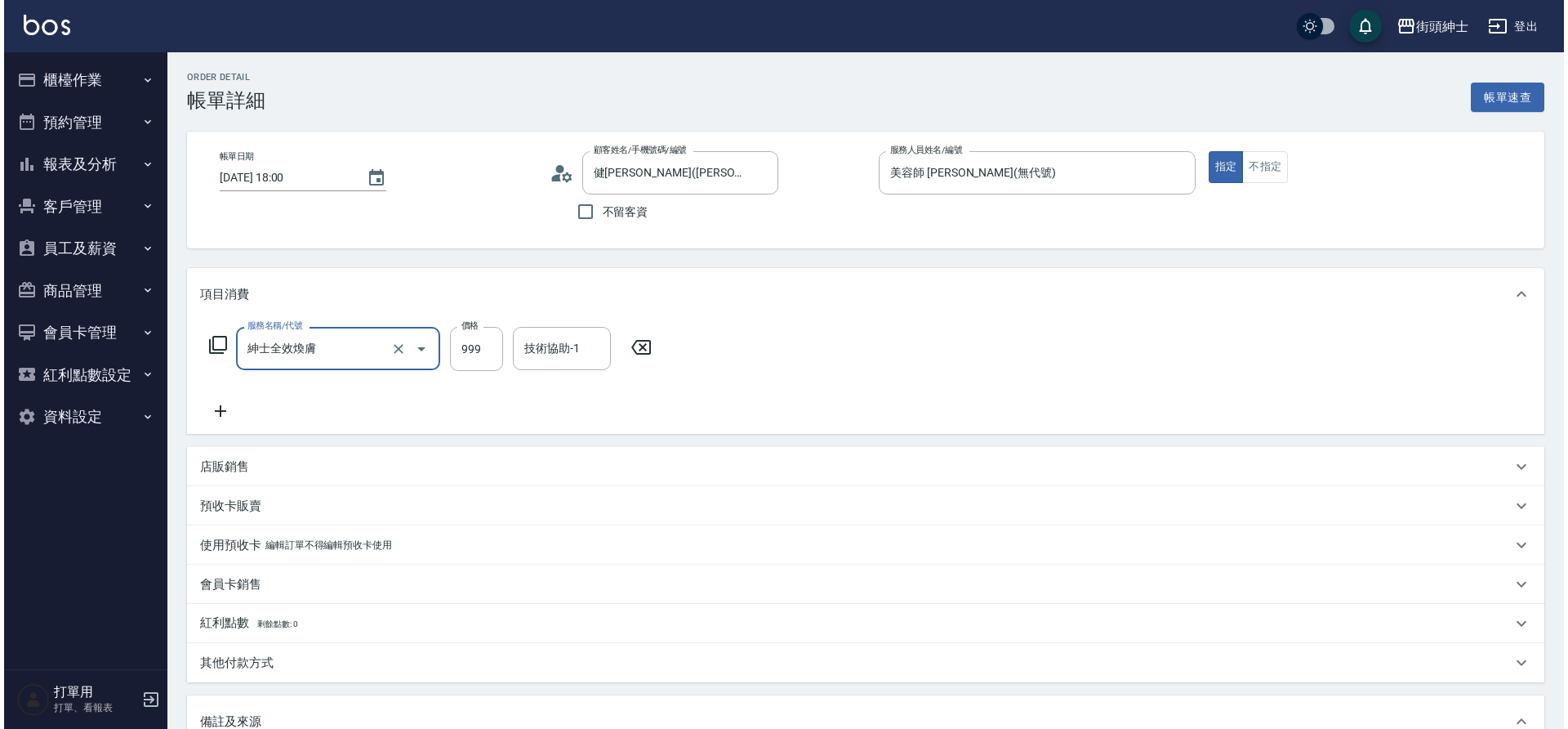
scroll to position [279, 0]
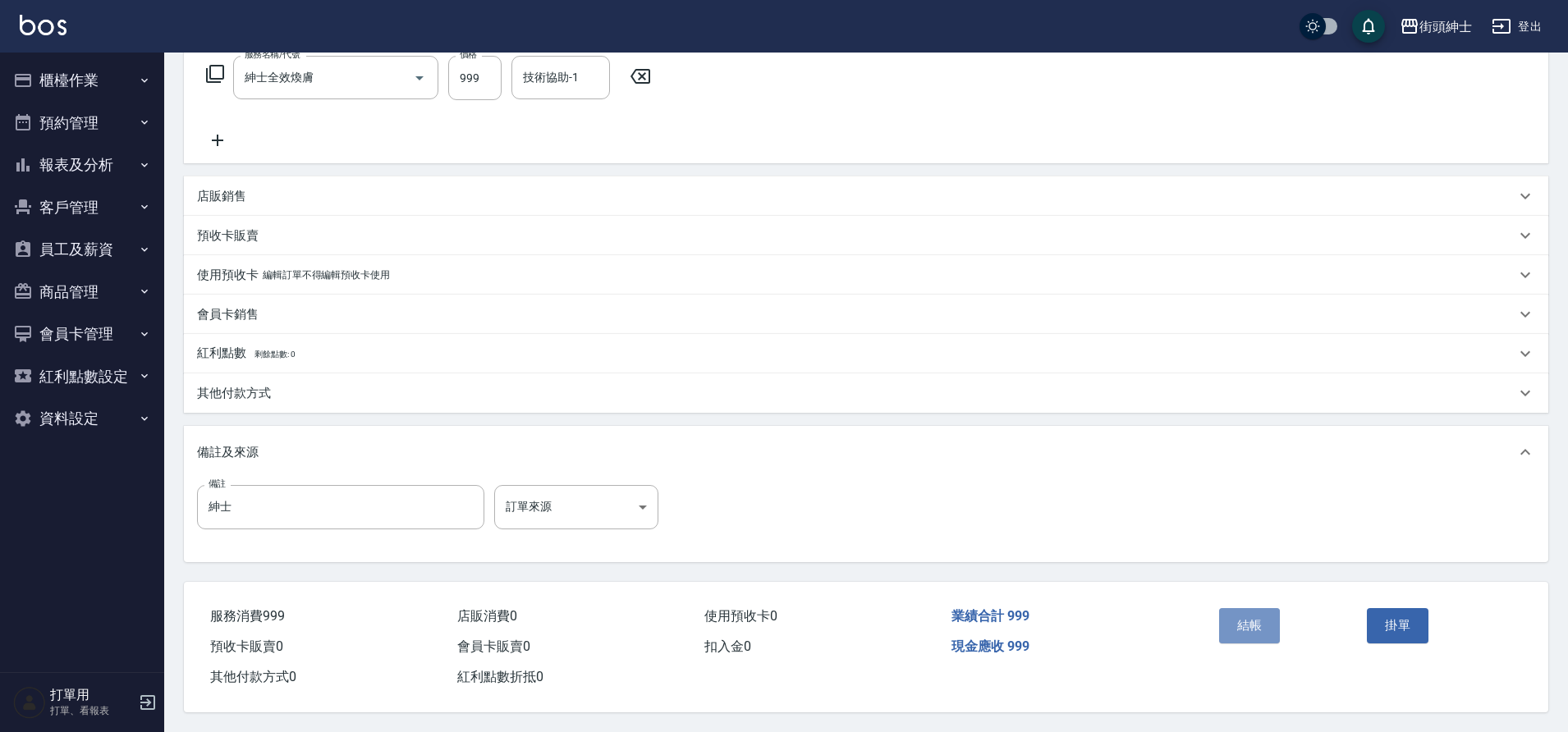
click at [1249, 617] on button "結帳" at bounding box center [1250, 625] width 62 height 35
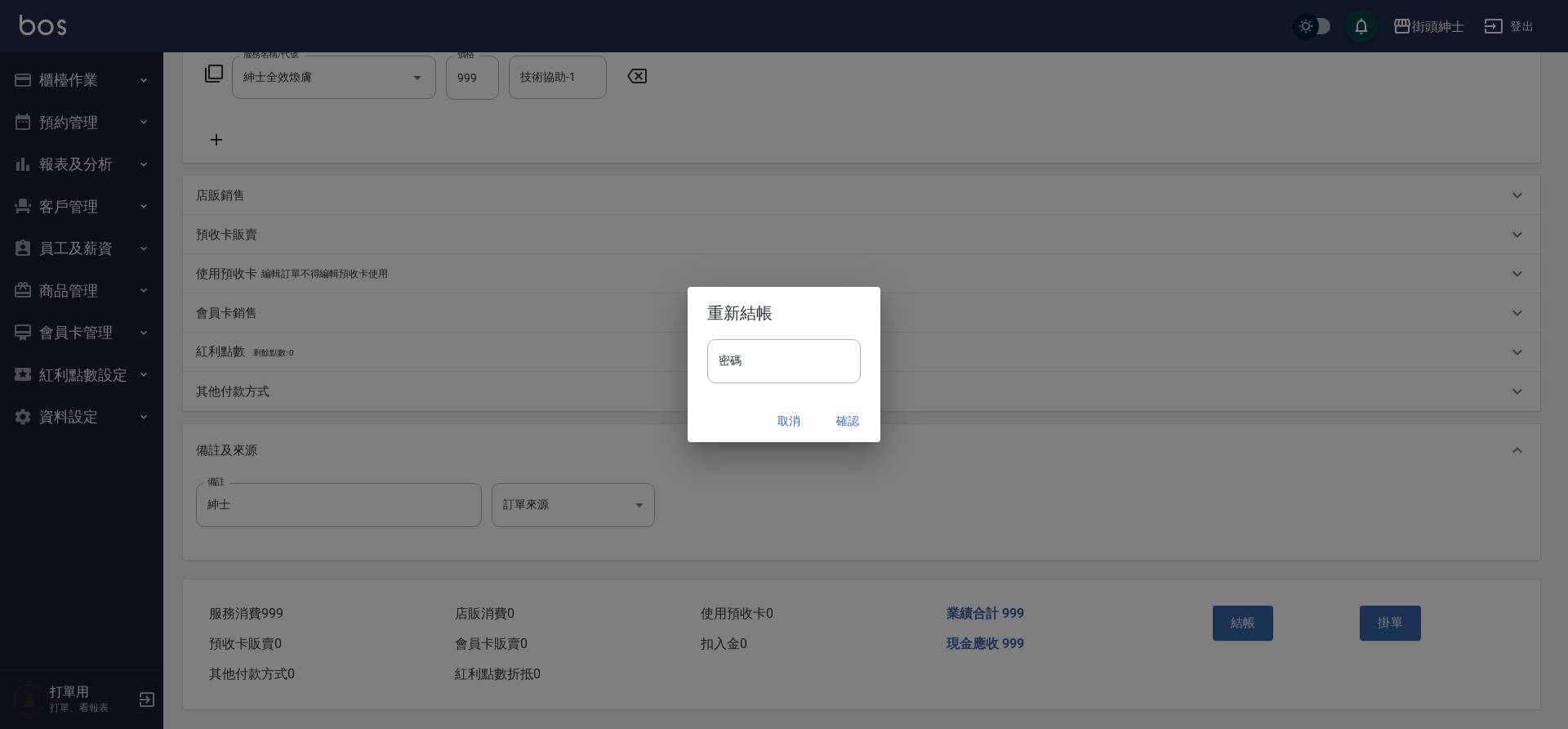
drag, startPoint x: 0, startPoint y: 0, endPoint x: 844, endPoint y: 420, distance: 942.7
click at [844, 420] on button "確認" at bounding box center [847, 421] width 52 height 30
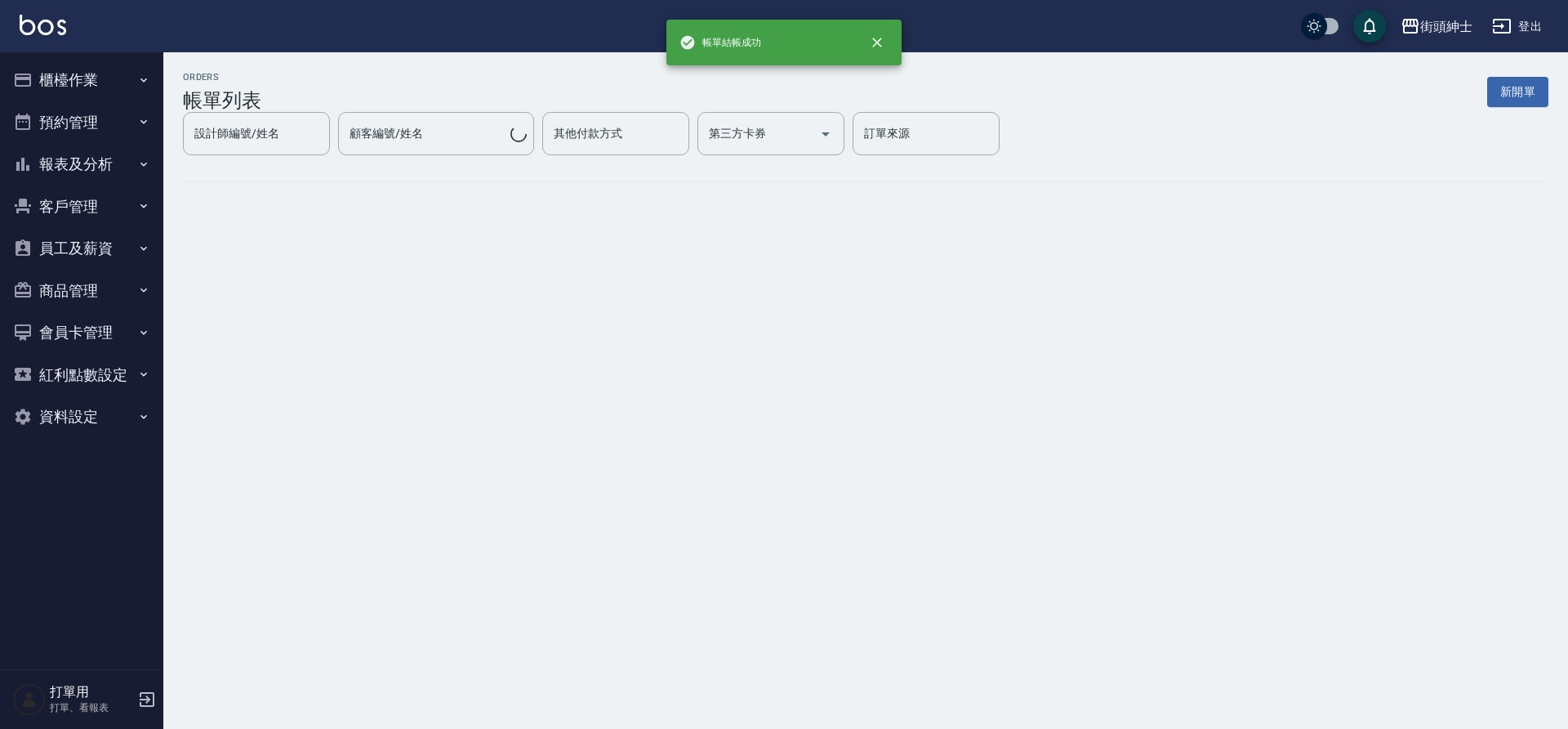
click at [85, 131] on button "預約管理" at bounding box center [81, 123] width 151 height 42
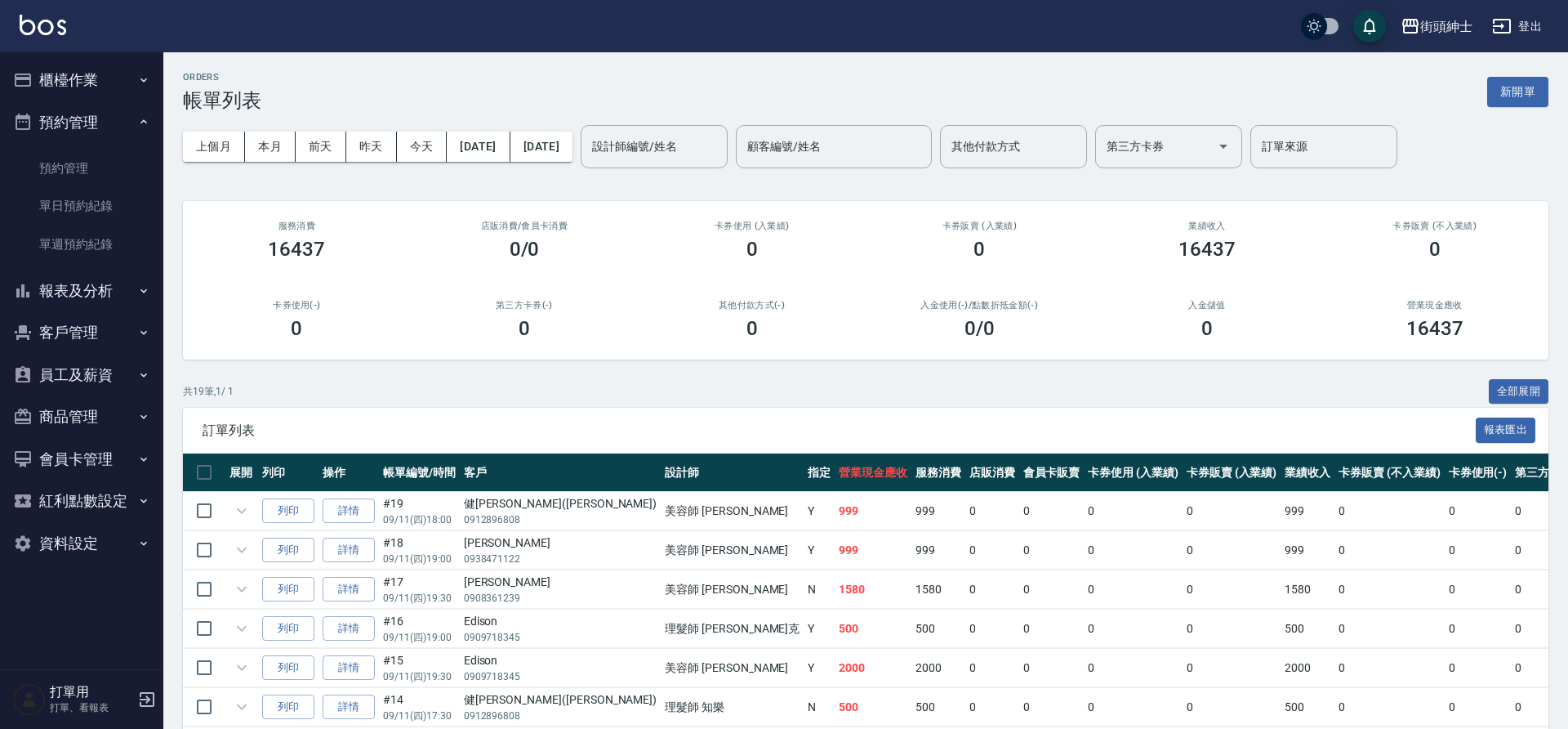
click at [78, 93] on button "櫃檯作業" at bounding box center [81, 80] width 151 height 42
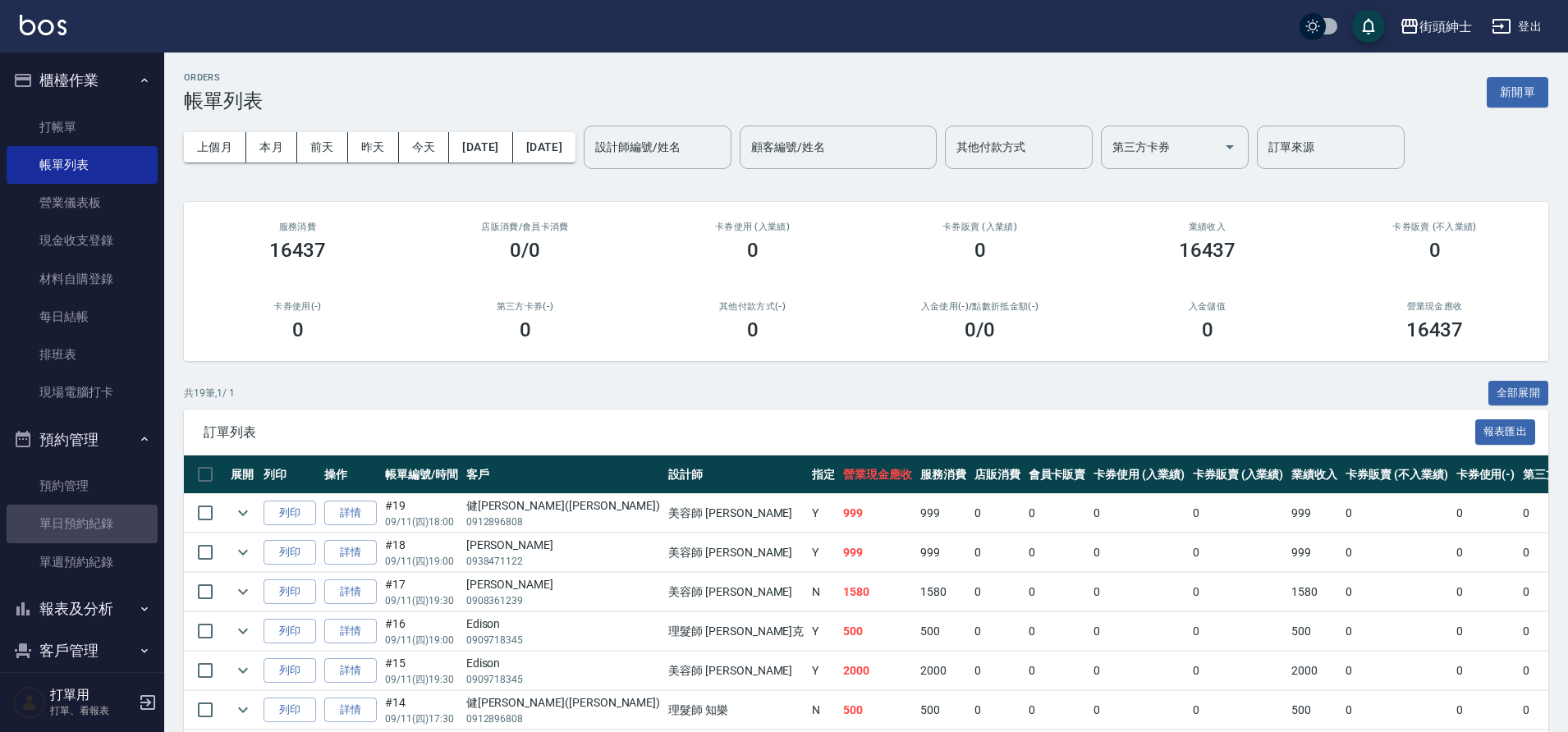
click at [100, 534] on link "單日預約紀錄" at bounding box center [81, 523] width 151 height 38
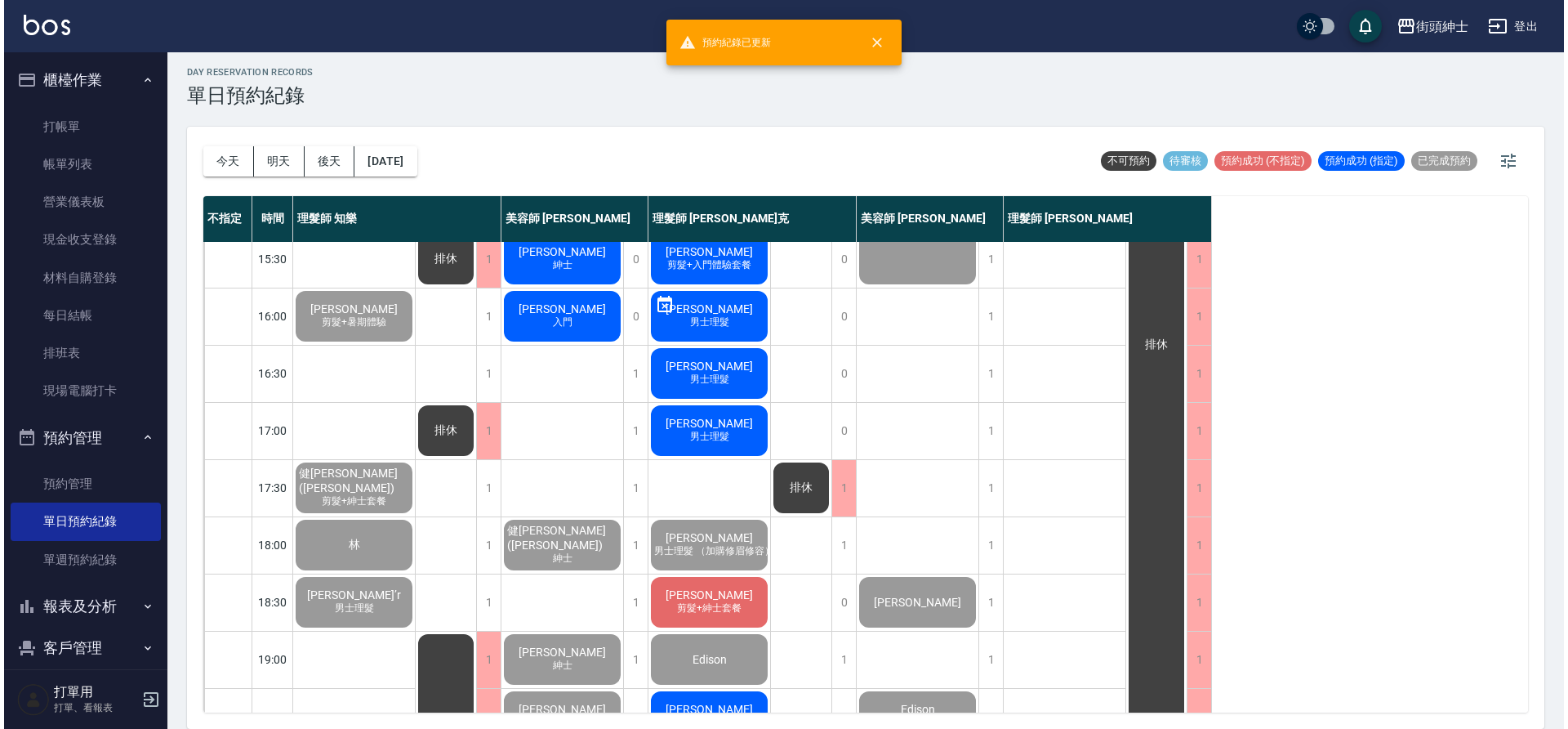
scroll to position [369, 0]
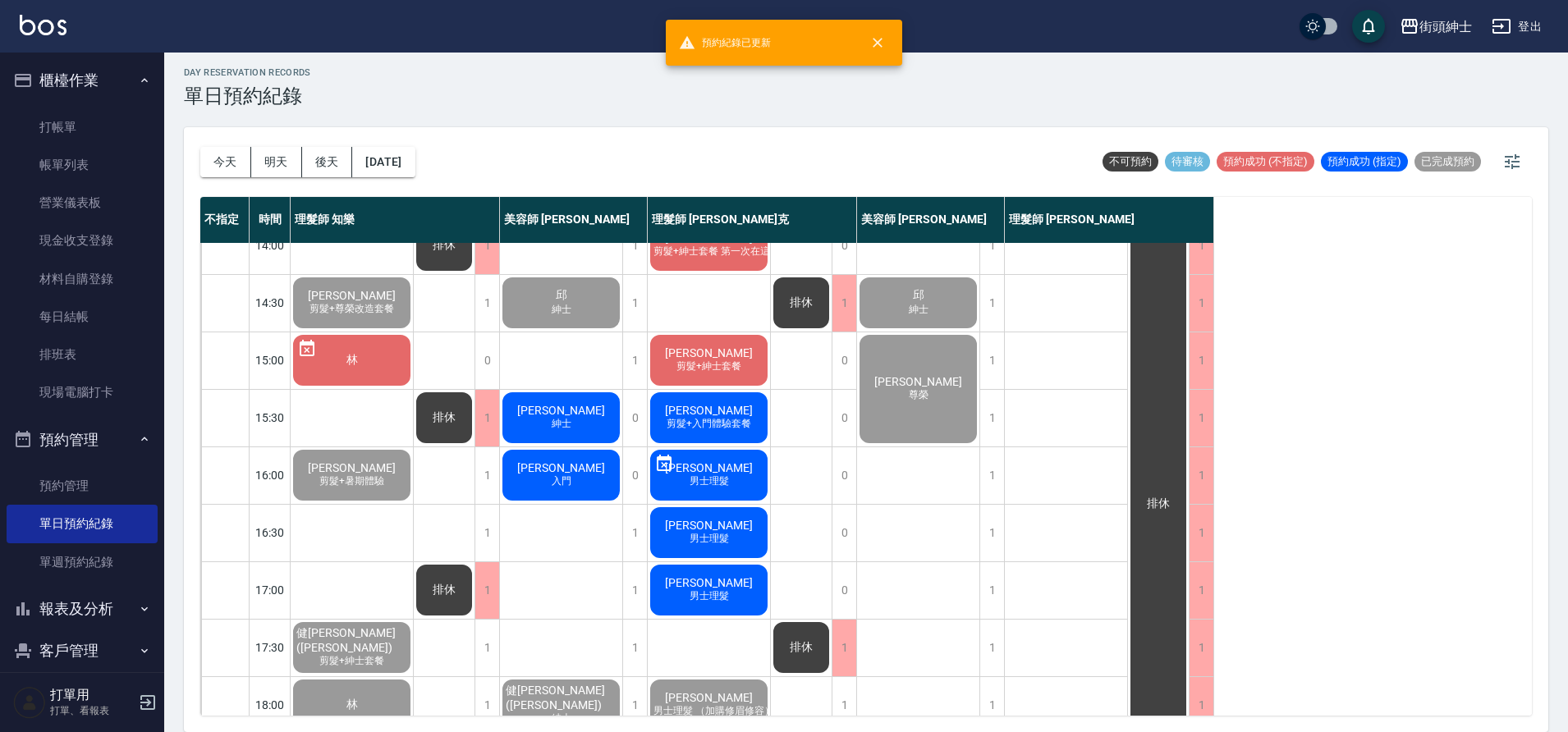
drag, startPoint x: 848, startPoint y: 421, endPoint x: 560, endPoint y: 463, distance: 291.0
click at [560, 463] on span "[PERSON_NAME]" at bounding box center [560, 467] width 95 height 13
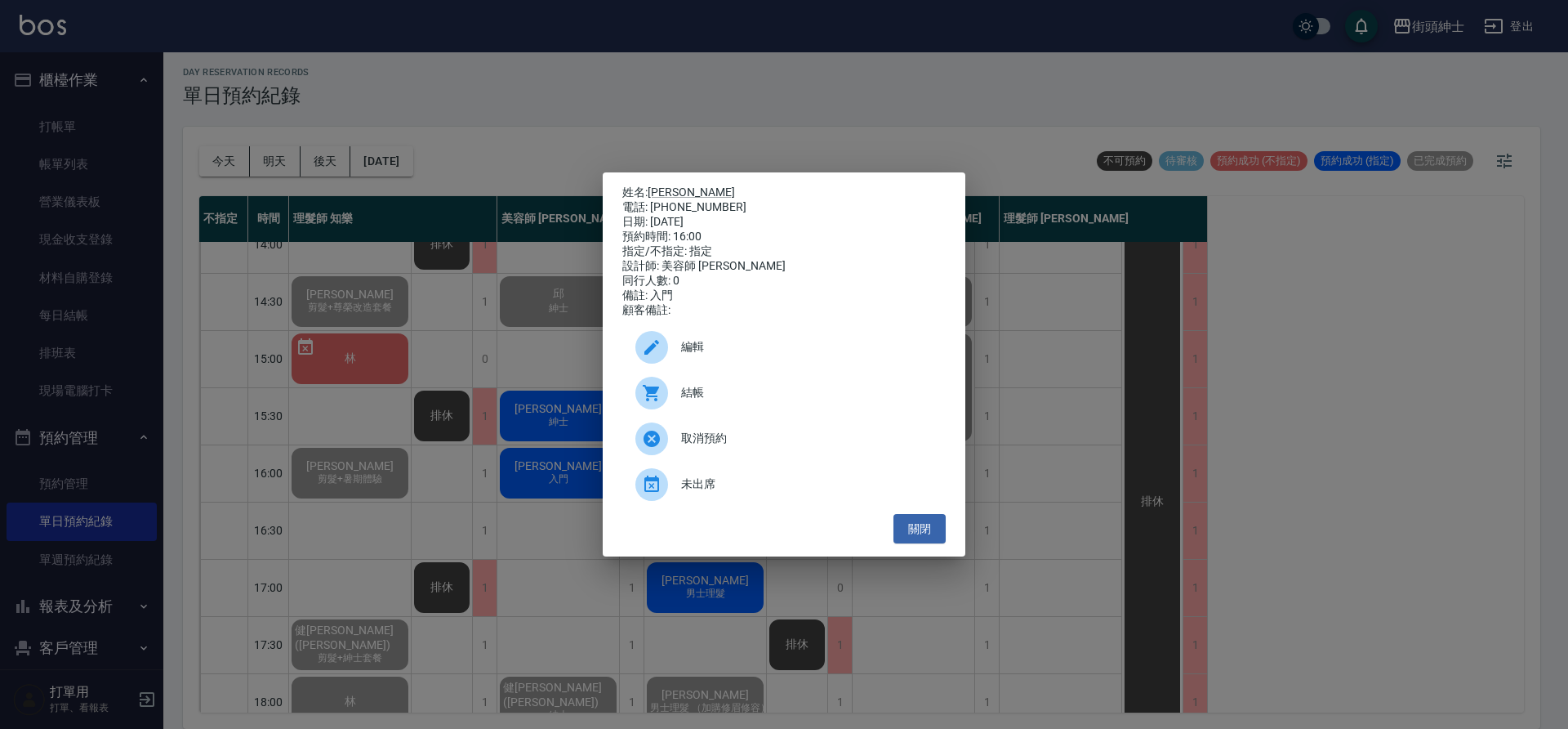
click at [705, 355] on span "編輯" at bounding box center [807, 346] width 252 height 17
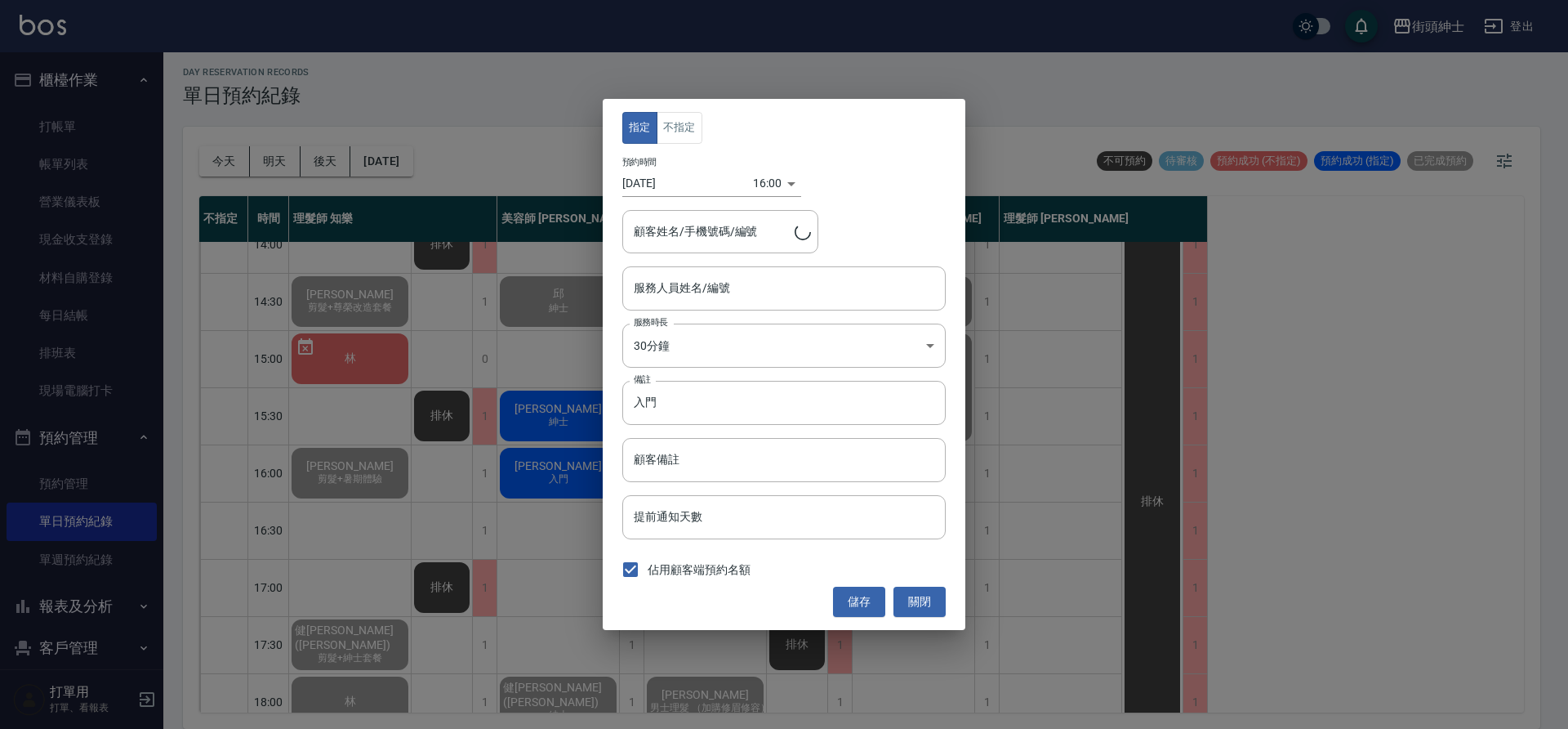
type input "美容師 [PERSON_NAME](無代號)"
type input "徐仲豪/0912566955"
click at [684, 394] on input "入門" at bounding box center [784, 403] width 323 height 44
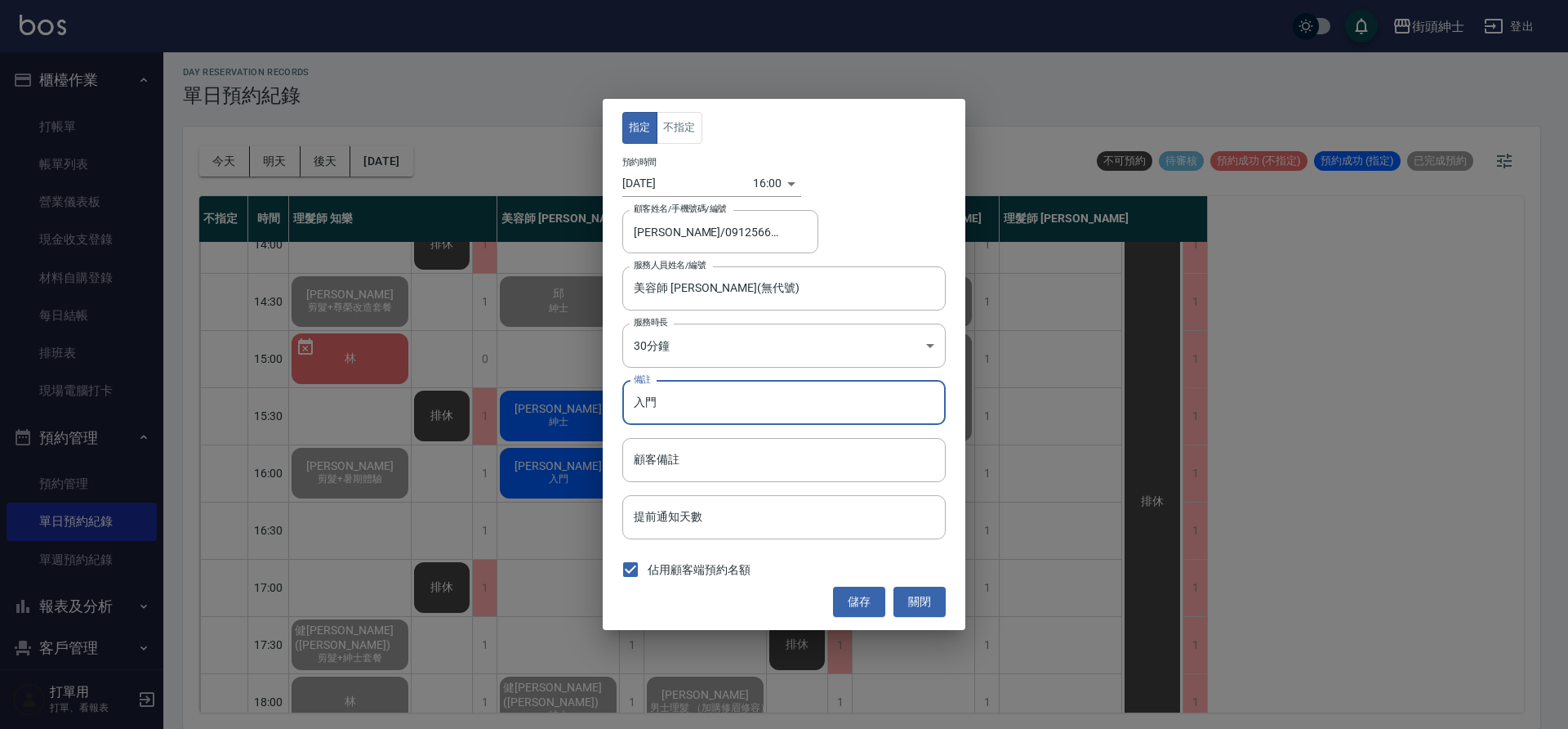
drag, startPoint x: 558, startPoint y: 461, endPoint x: 691, endPoint y: 401, distance: 145.9
click at [691, 401] on input "入門" at bounding box center [784, 403] width 323 height 44
type input "入門升紳士"
drag, startPoint x: 691, startPoint y: 401, endPoint x: 864, endPoint y: 610, distance: 271.3
click at [864, 610] on button "儲存" at bounding box center [859, 602] width 52 height 30
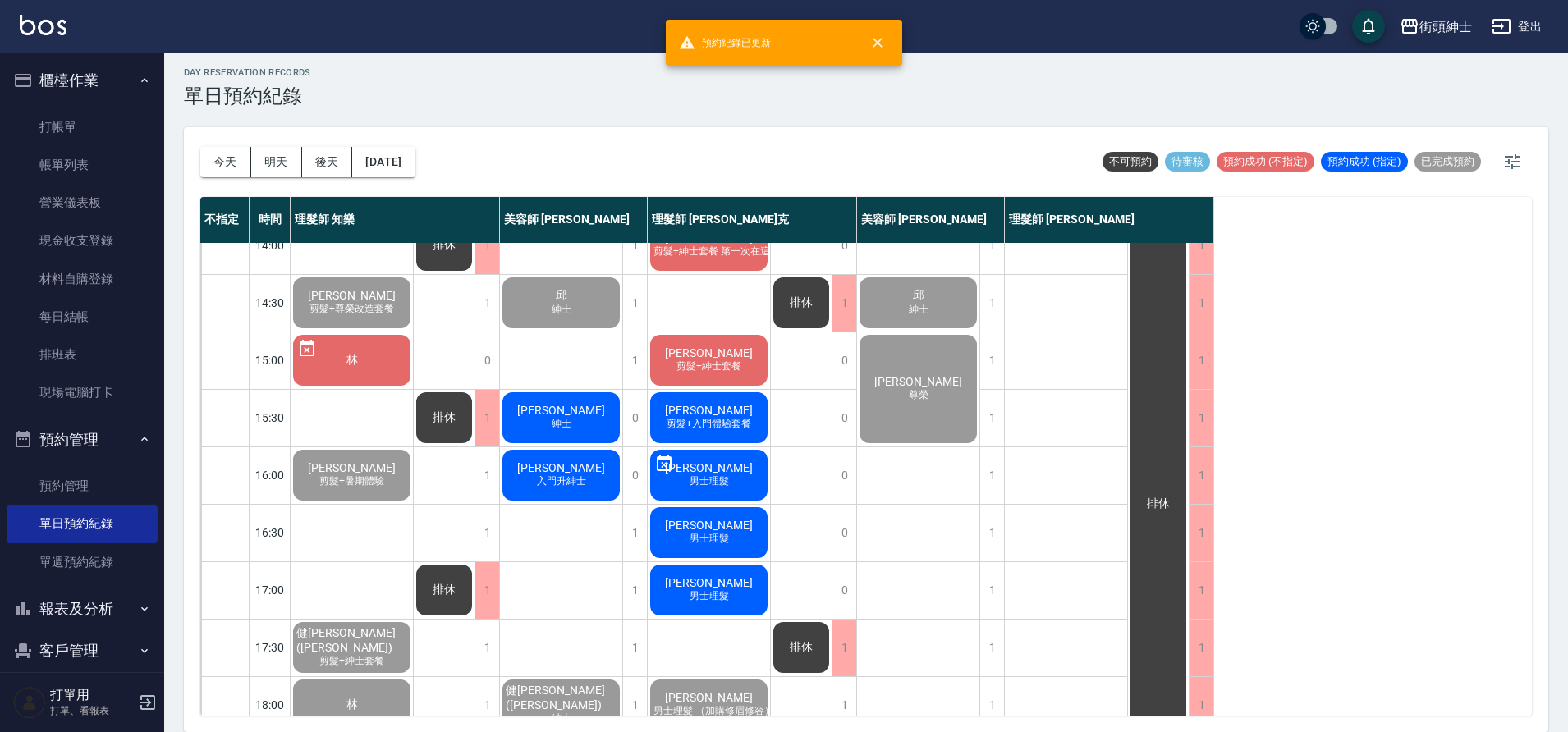
click at [559, 471] on span "[PERSON_NAME]" at bounding box center [560, 467] width 95 height 13
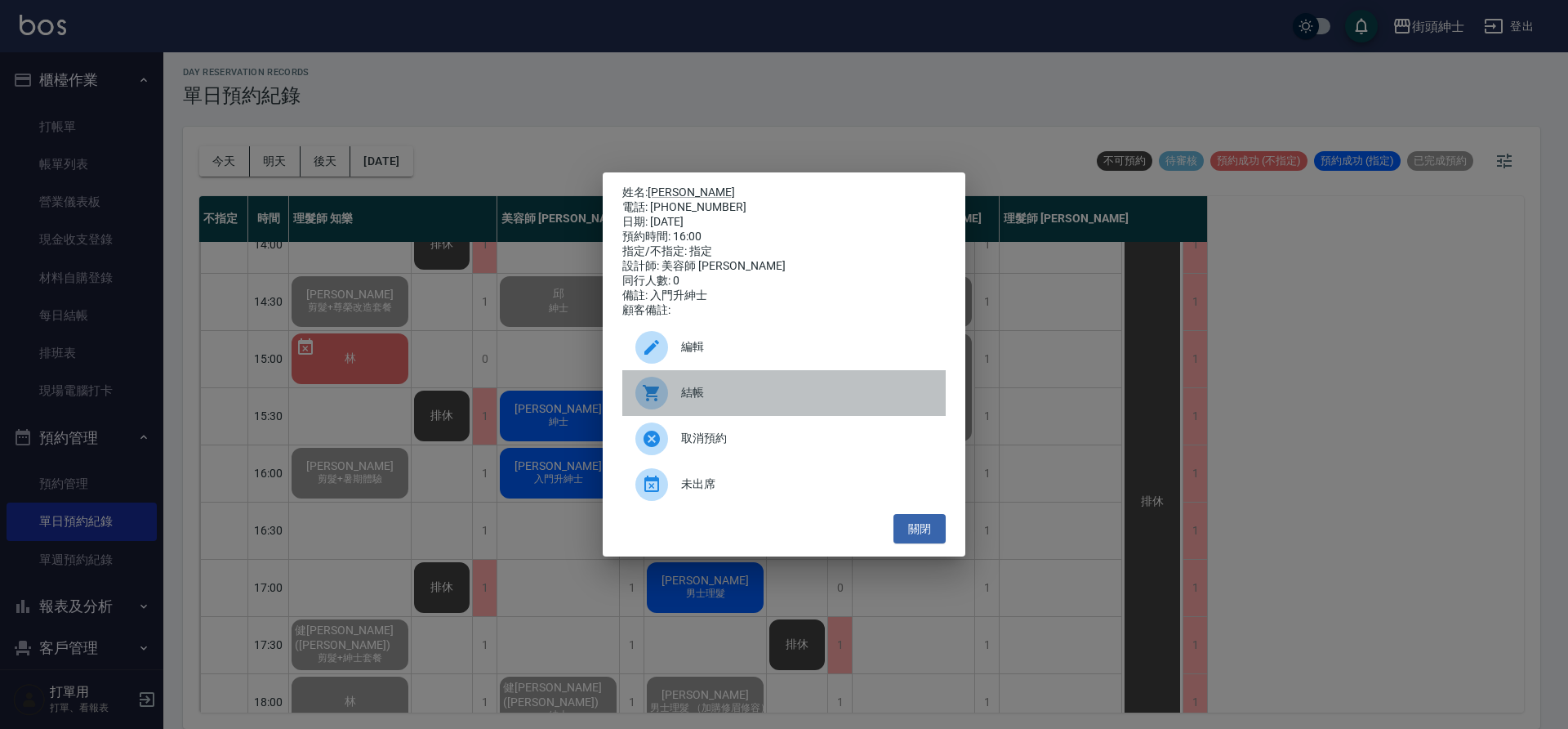
click at [712, 398] on span "結帳" at bounding box center [807, 392] width 252 height 17
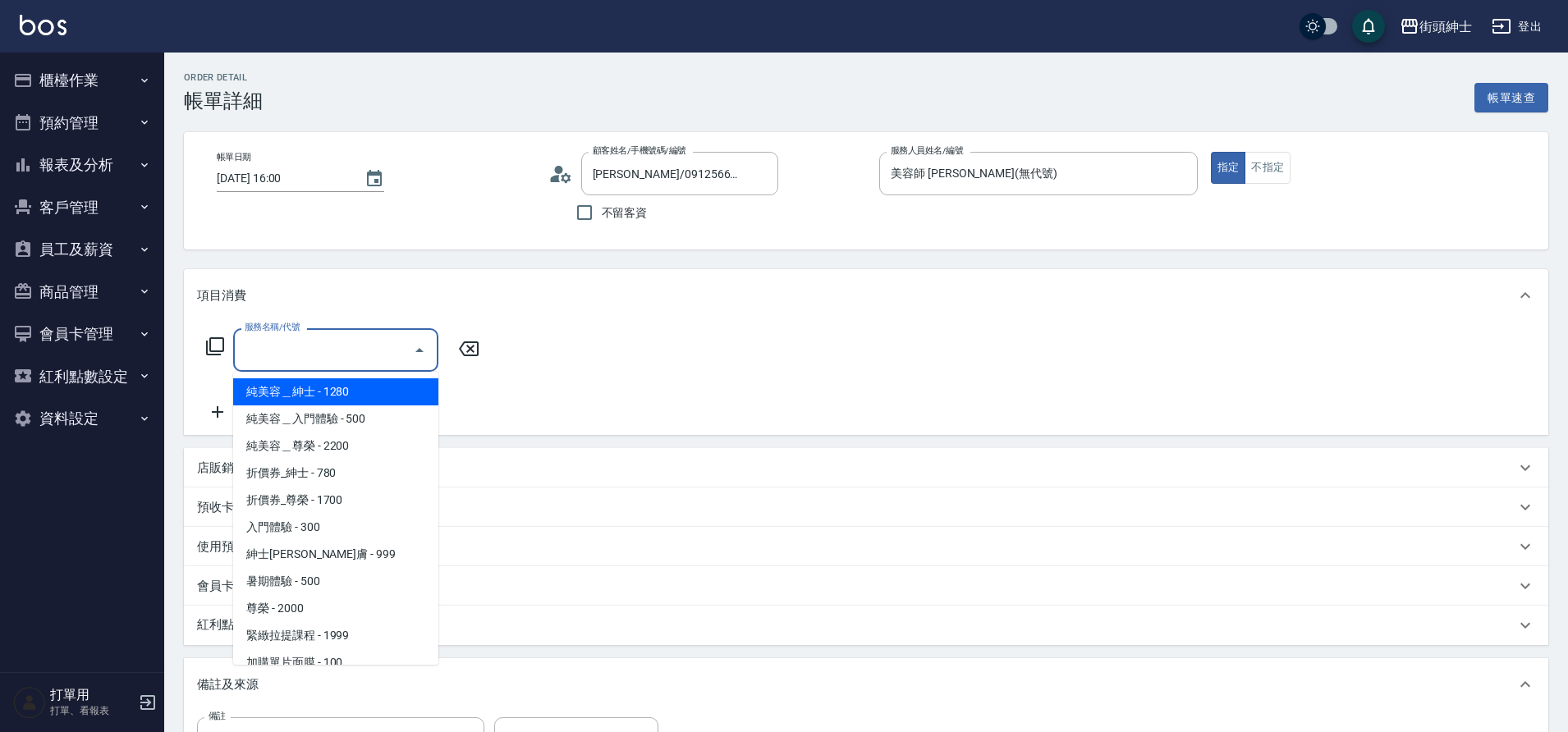
click at [355, 556] on span "紳士[PERSON_NAME]膚 - 999" at bounding box center [336, 554] width 205 height 27
type input "紳士全效煥膚"
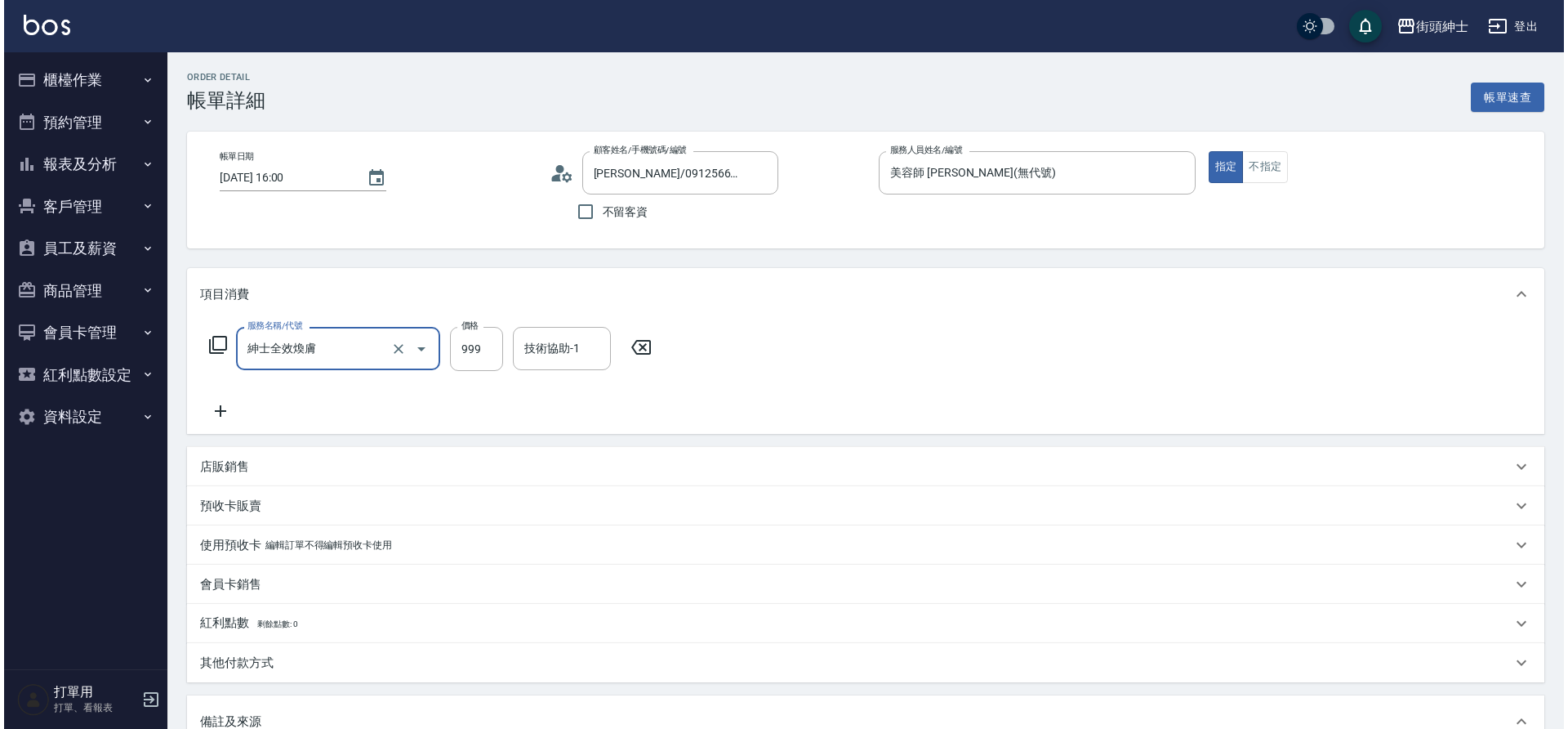
scroll to position [279, 0]
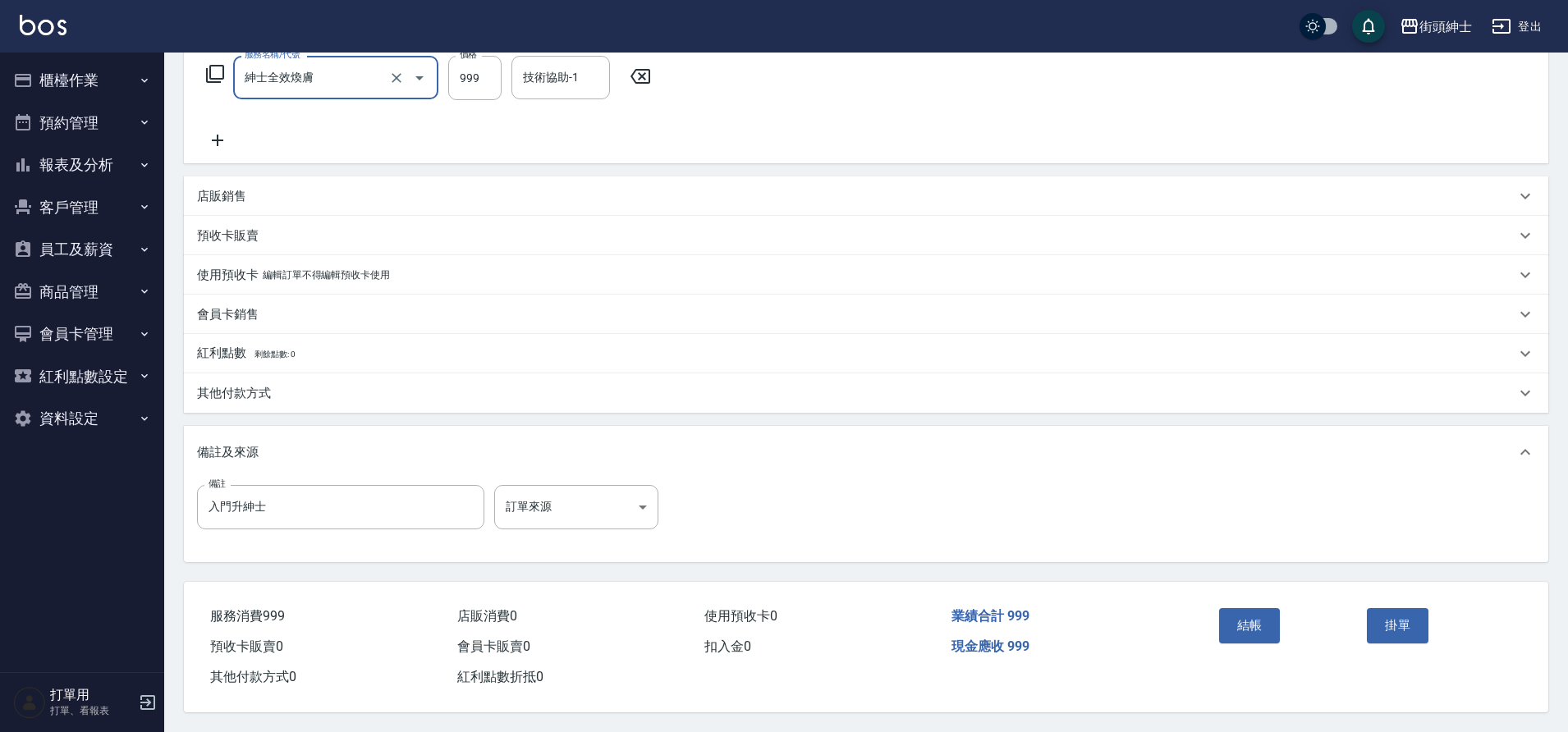
click at [1251, 623] on button "結帳" at bounding box center [1250, 625] width 62 height 35
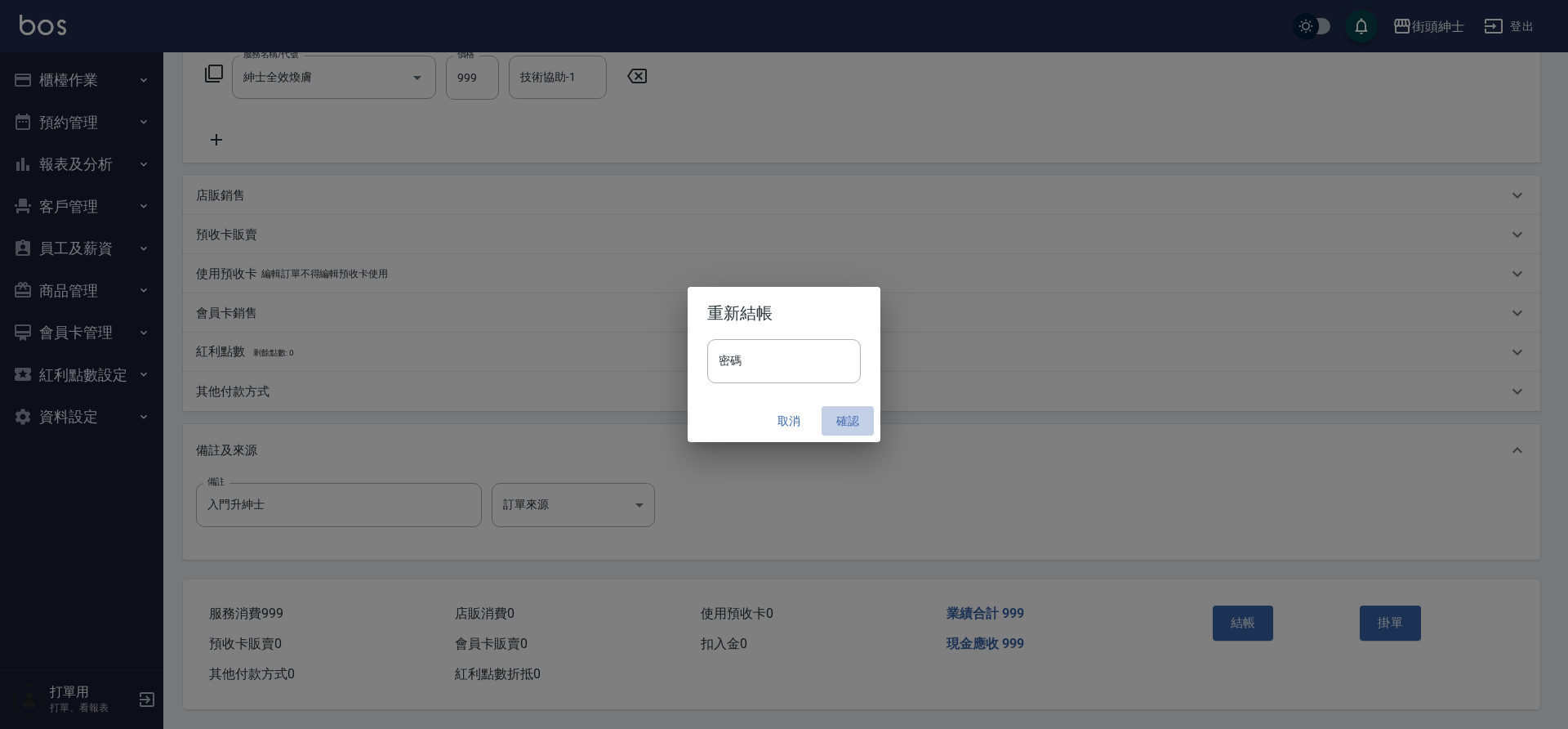
drag, startPoint x: 0, startPoint y: 0, endPoint x: 830, endPoint y: 418, distance: 929.3
click at [830, 418] on button "確認" at bounding box center [847, 421] width 52 height 30
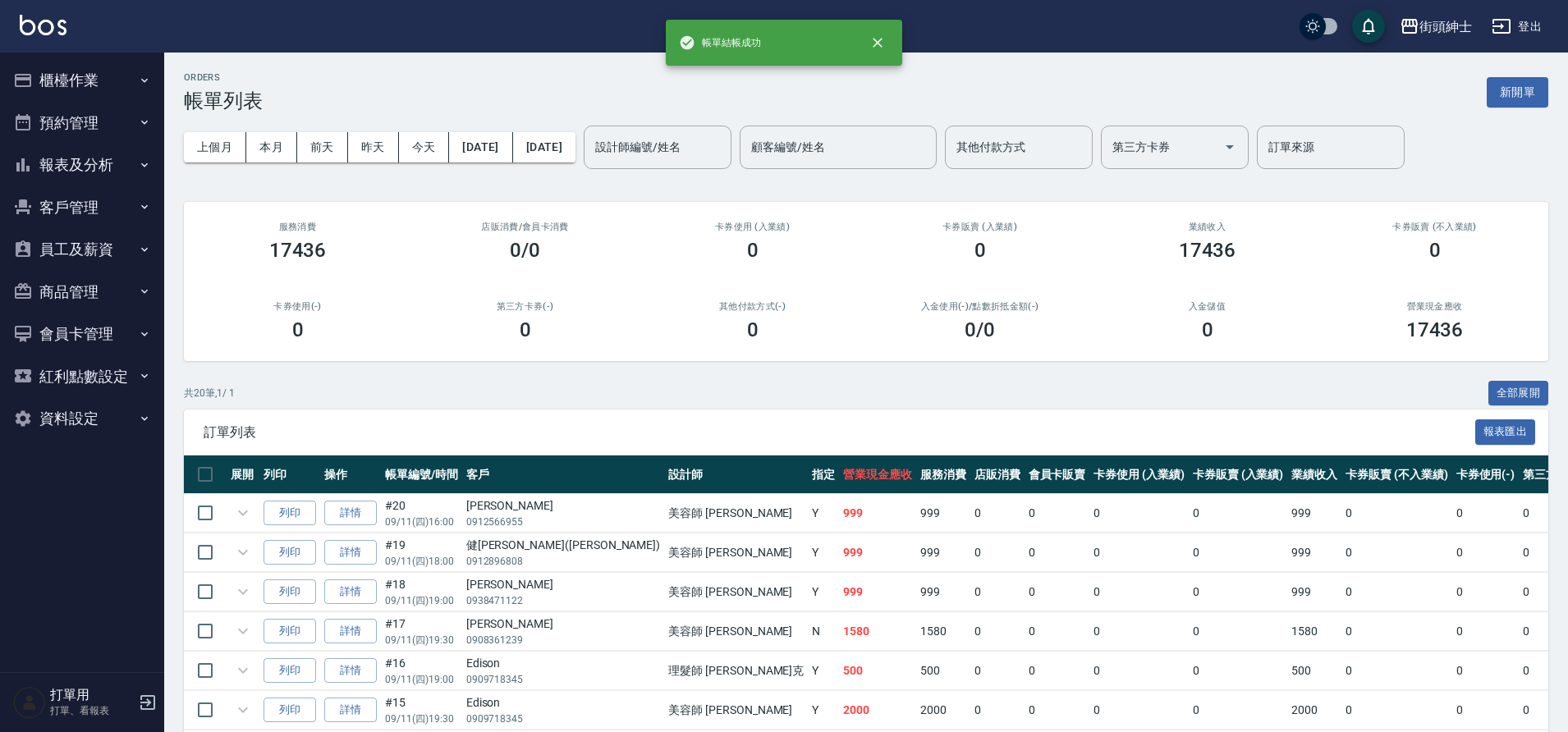
click at [127, 117] on button "預約管理" at bounding box center [81, 123] width 151 height 42
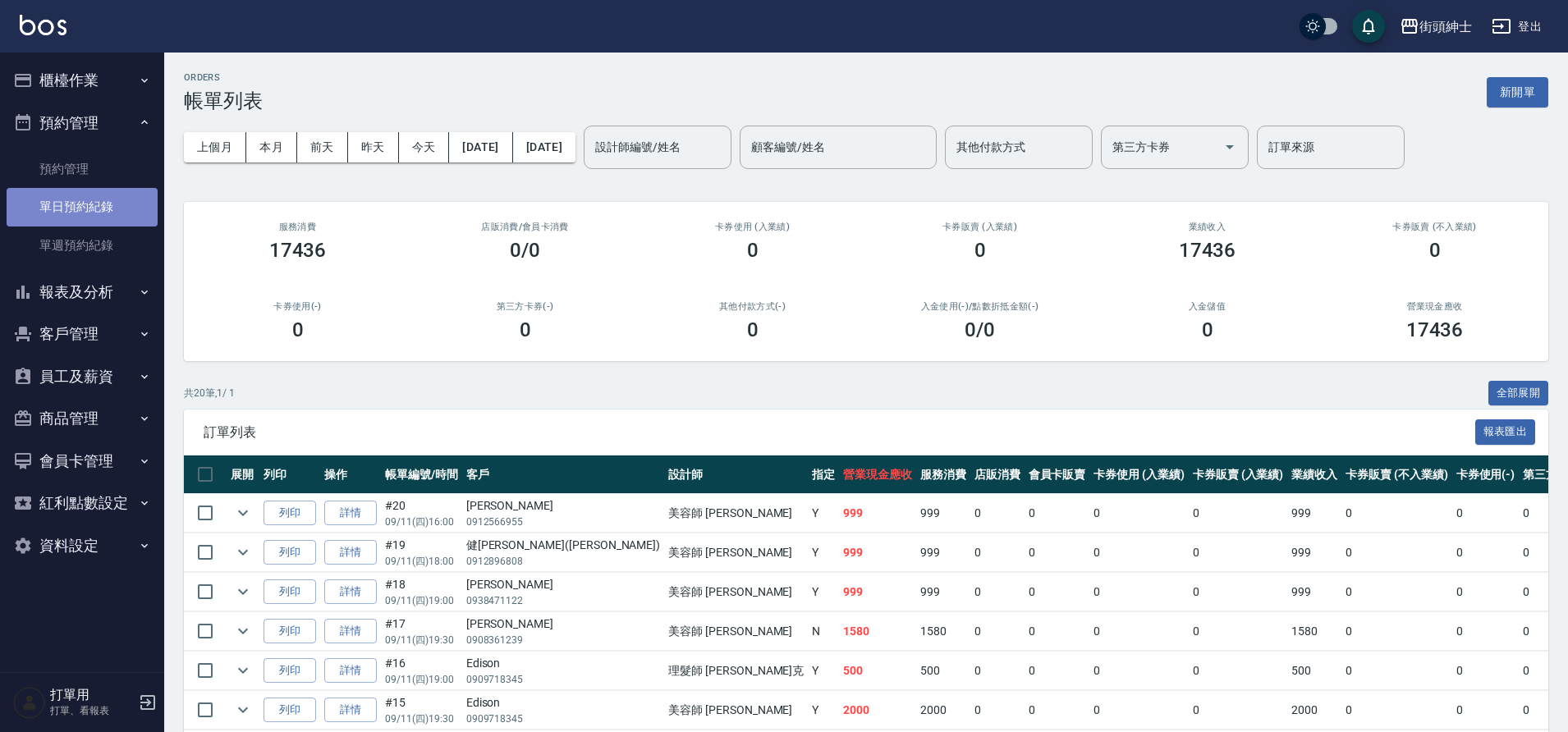
click at [120, 211] on link "單日預約紀錄" at bounding box center [81, 206] width 151 height 38
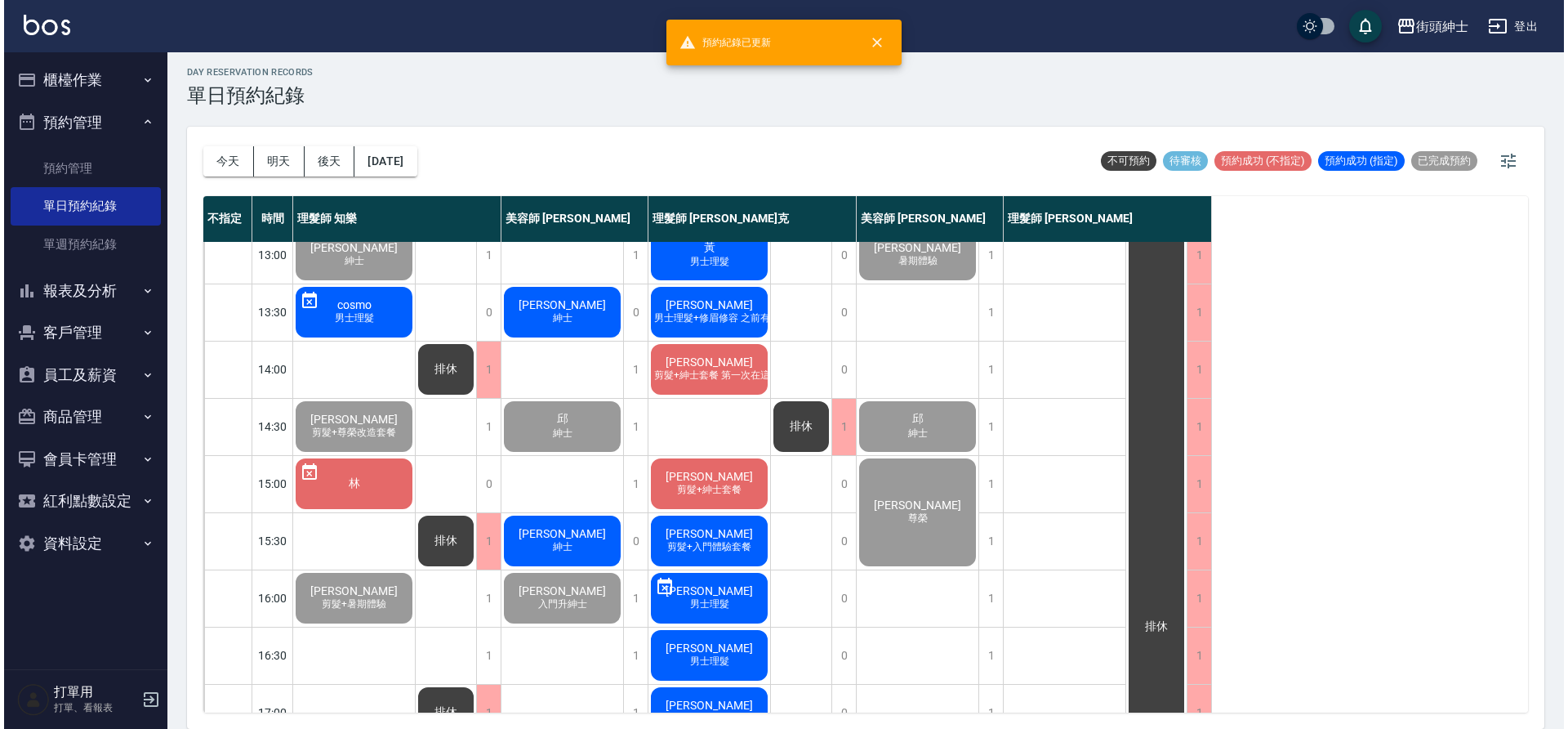
scroll to position [256, 0]
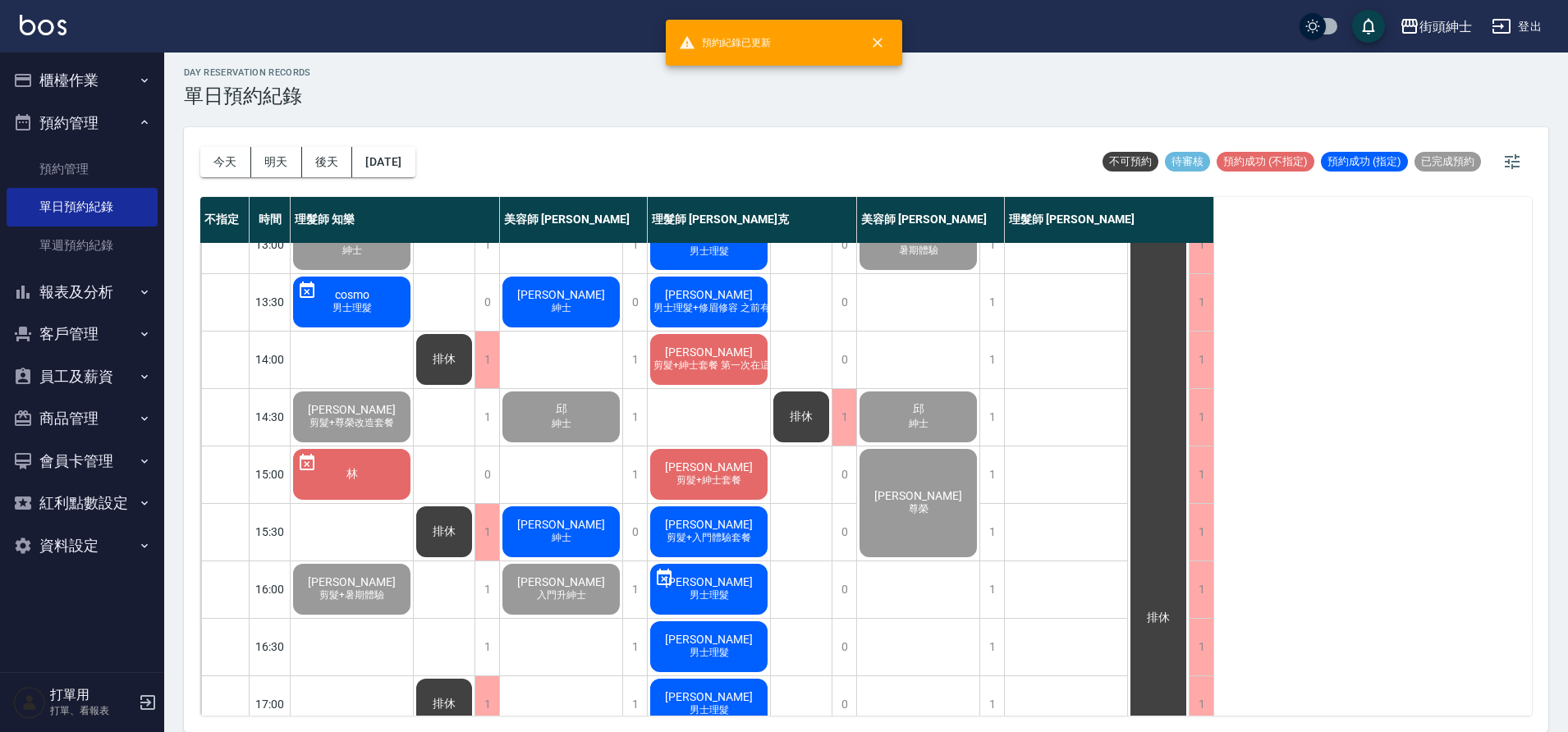
click at [591, 535] on div "宜恩 紳士" at bounding box center [561, 531] width 122 height 56
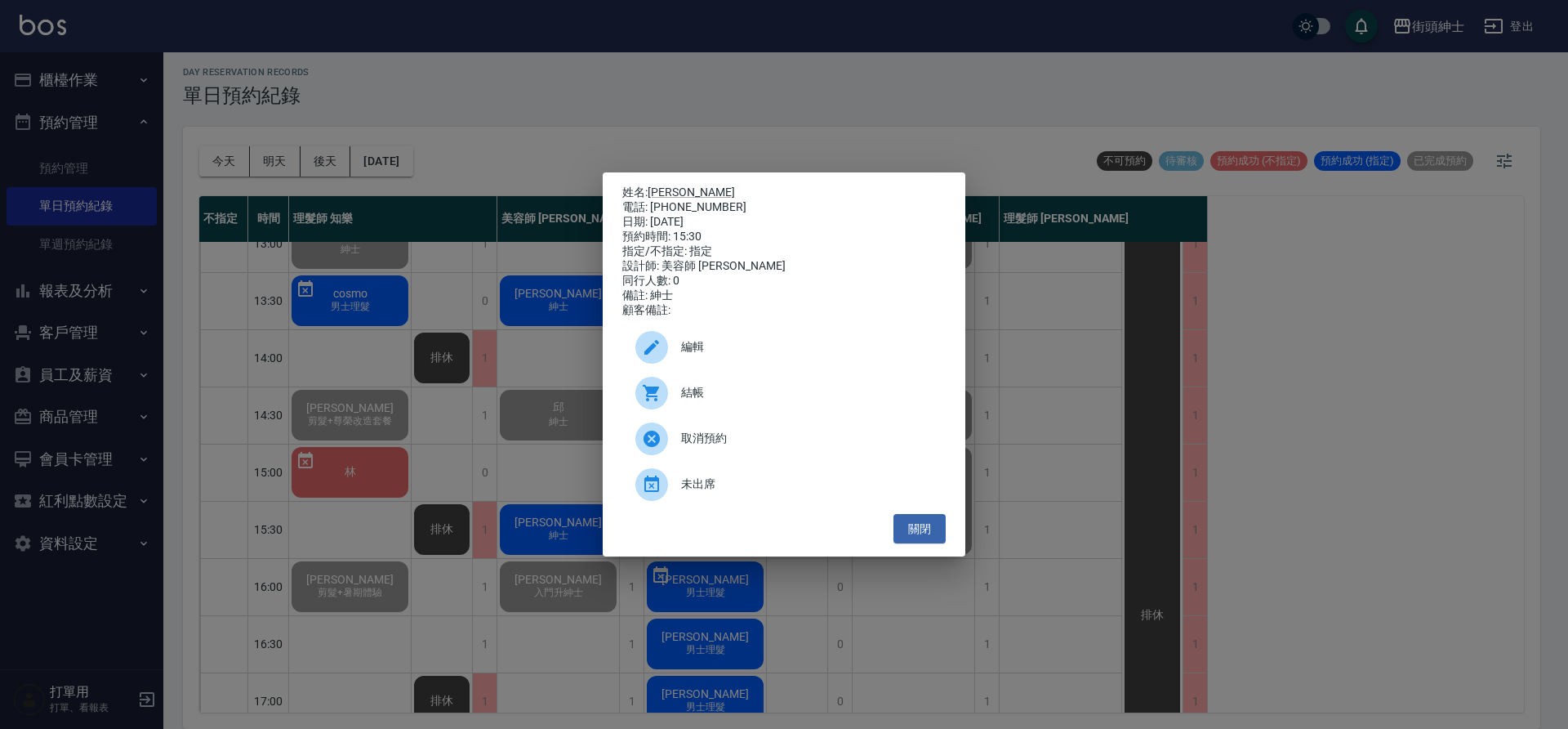
click at [723, 398] on span "結帳" at bounding box center [807, 392] width 252 height 17
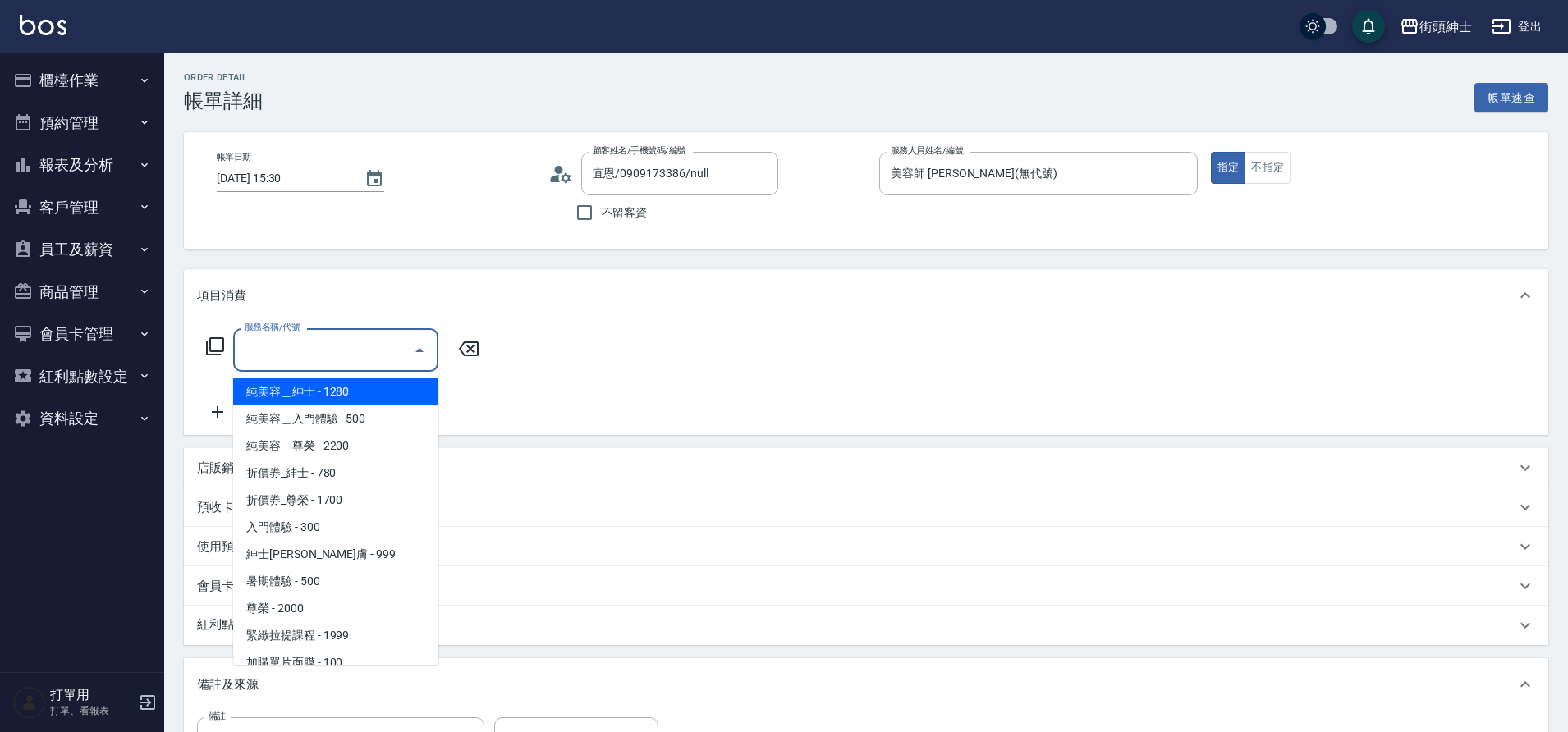
click at [322, 551] on span "紳士[PERSON_NAME]膚 - 999" at bounding box center [336, 554] width 205 height 27
type input "紳士全效煥膚"
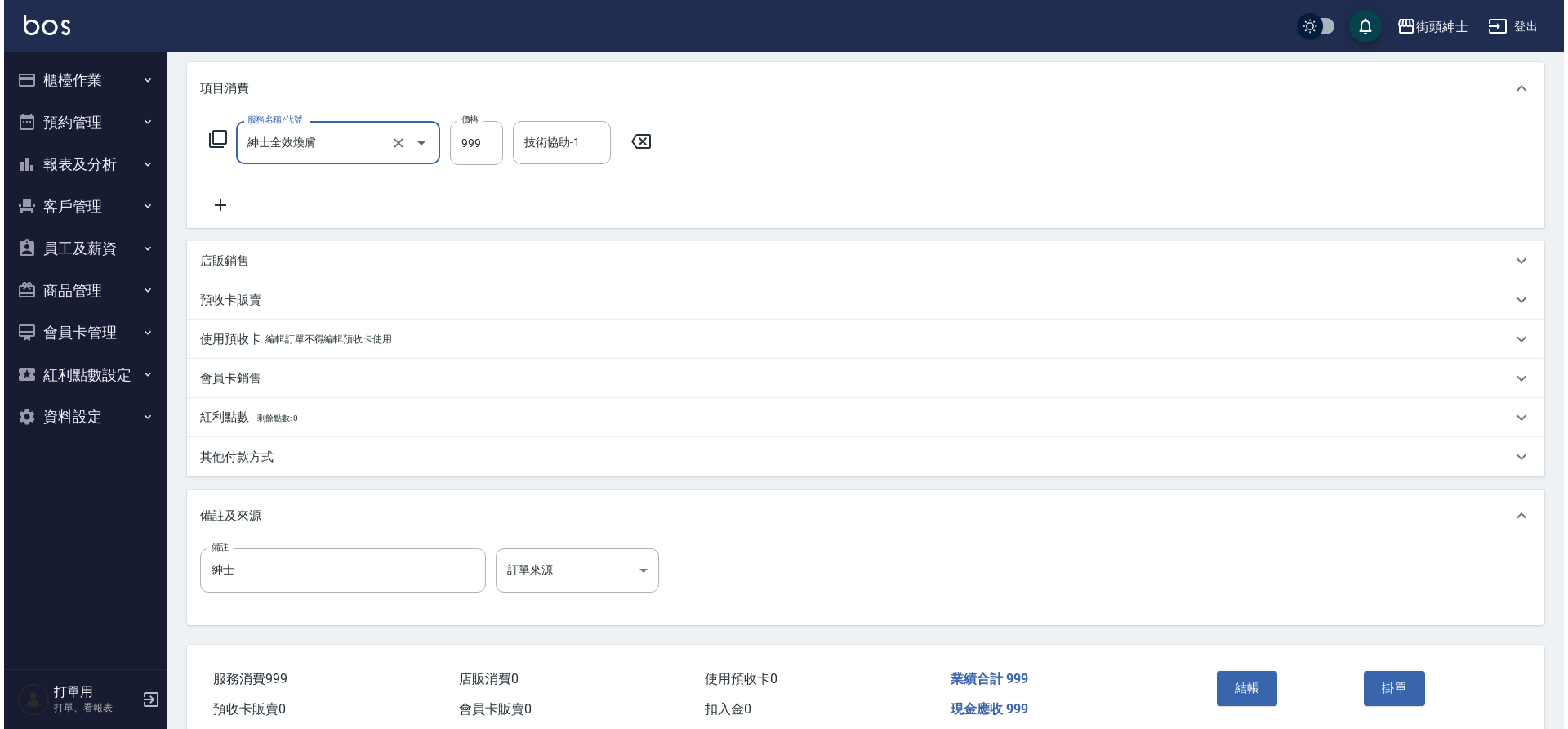
scroll to position [264, 0]
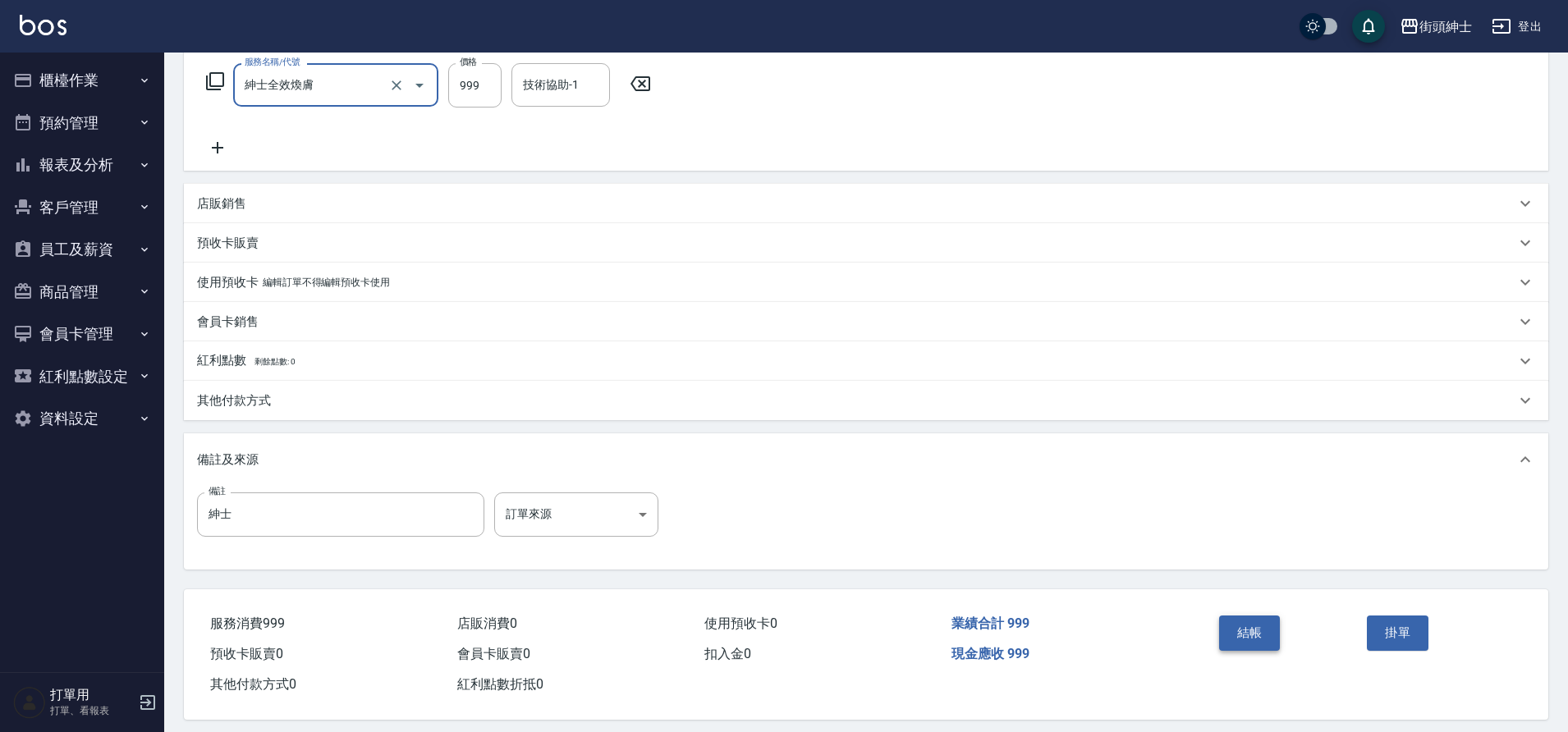
drag, startPoint x: 0, startPoint y: 0, endPoint x: 1255, endPoint y: 641, distance: 1409.2
click at [1255, 641] on button "結帳" at bounding box center [1250, 632] width 62 height 35
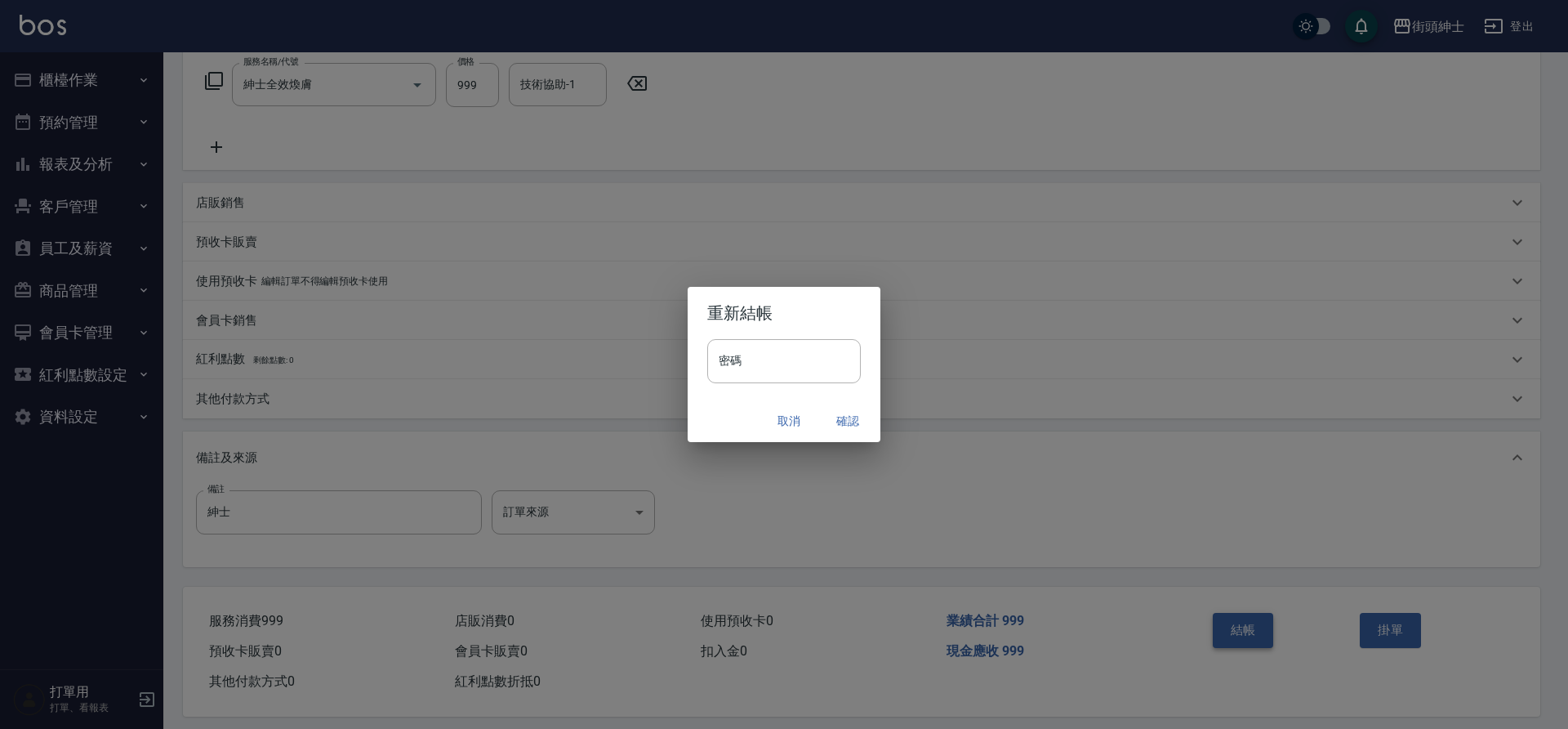
click at [838, 410] on button "確認" at bounding box center [847, 421] width 52 height 30
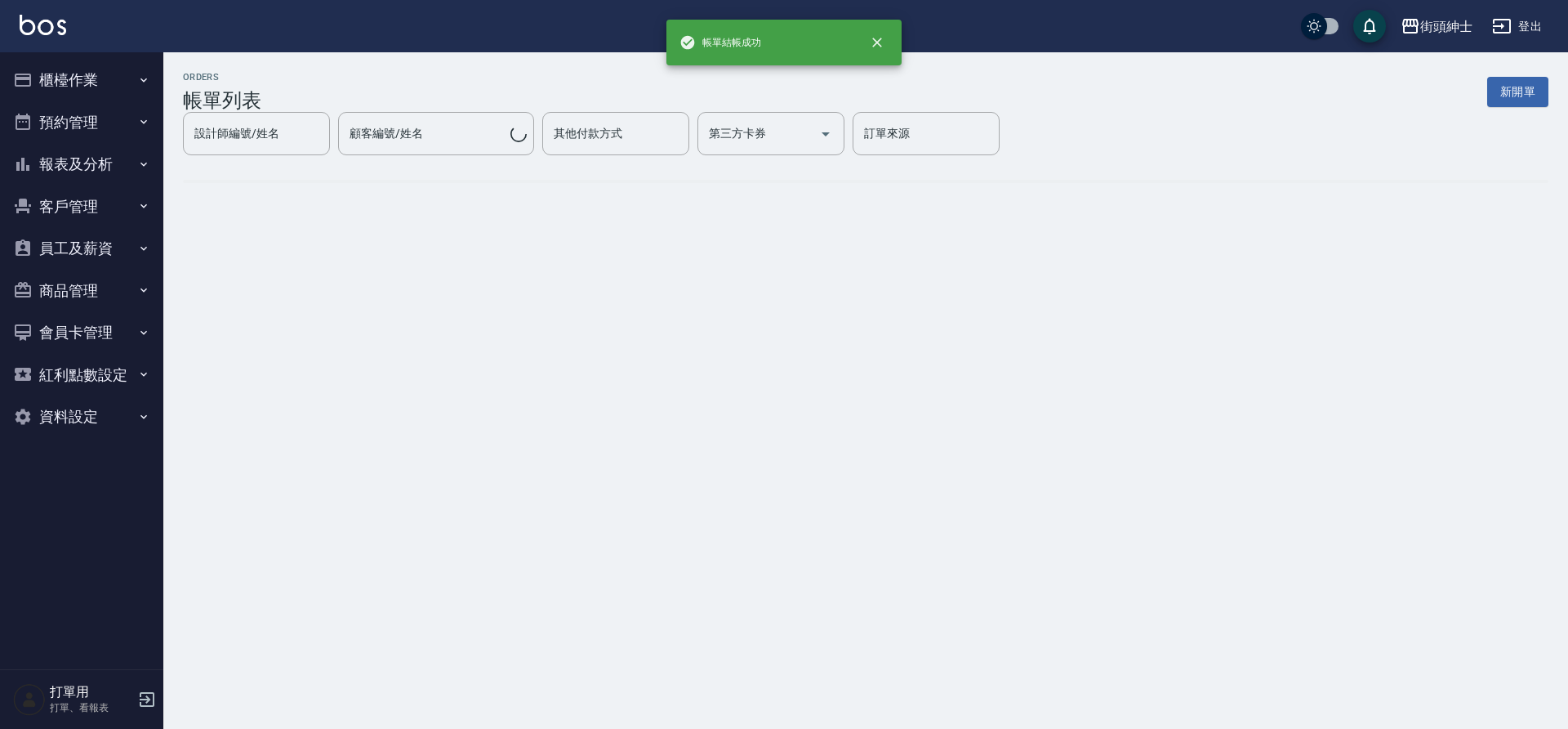
click at [79, 138] on button "預約管理" at bounding box center [81, 123] width 151 height 42
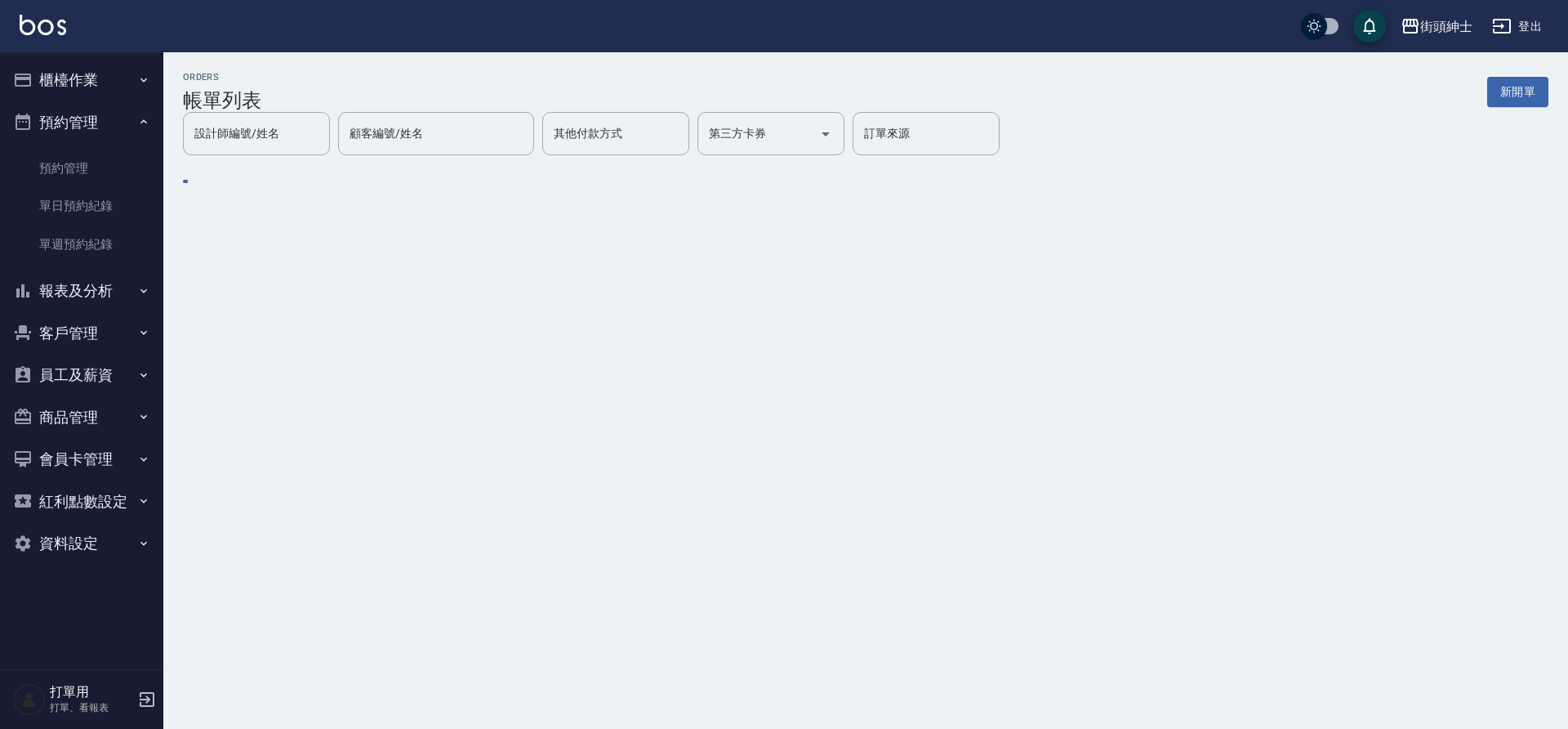
click at [102, 198] on link "單日預約紀錄" at bounding box center [81, 205] width 151 height 38
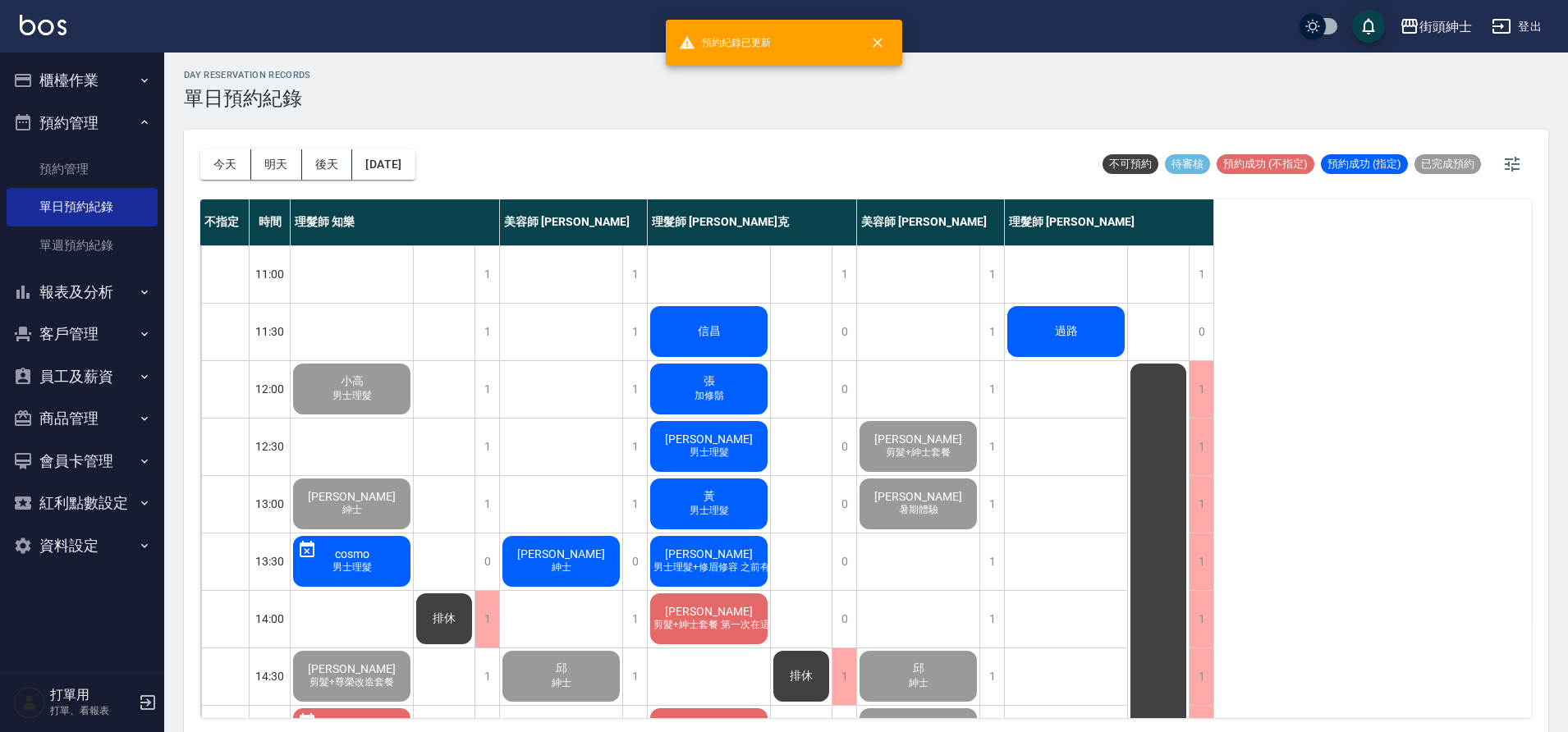
scroll to position [5, 0]
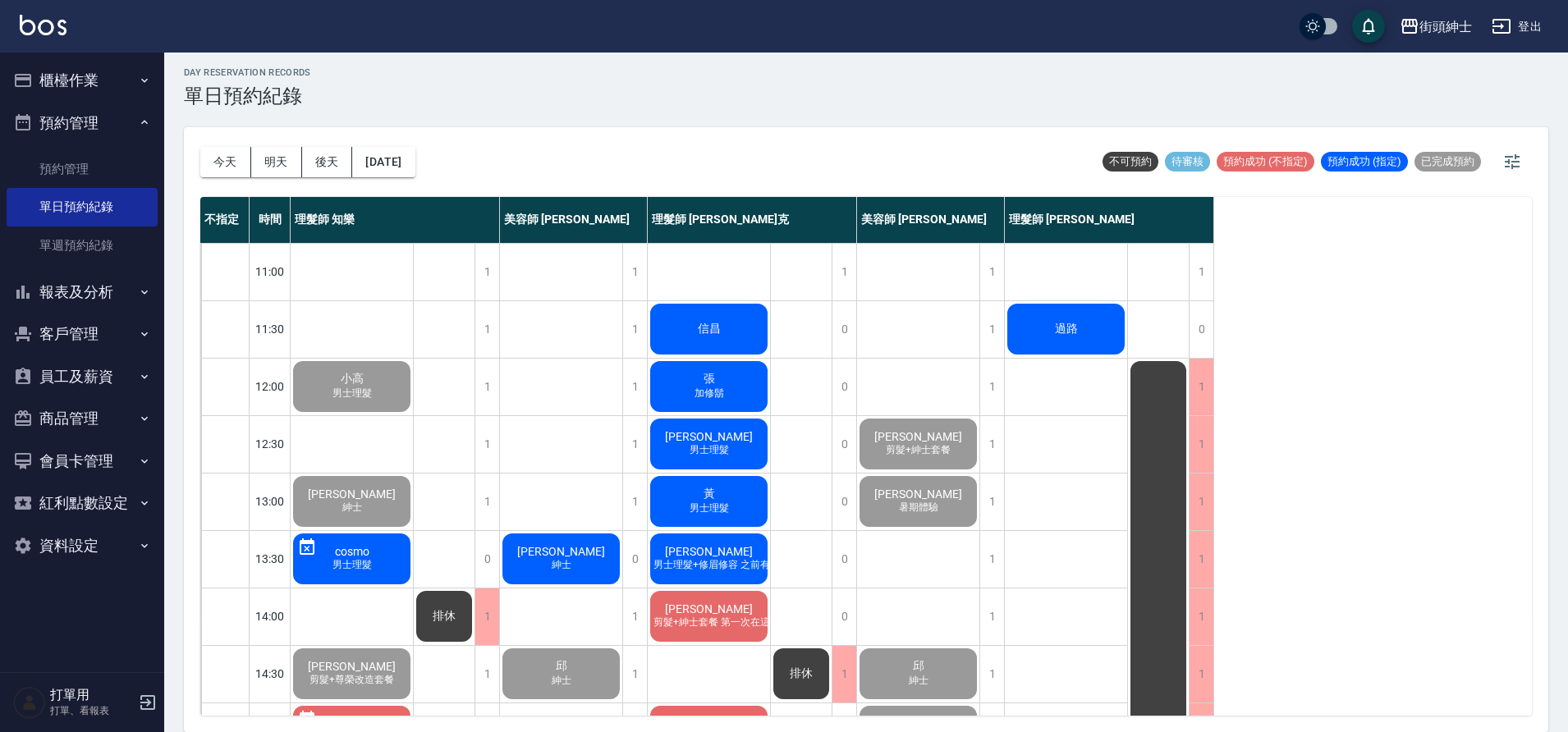
click at [591, 570] on div "孫大鈞 紳士" at bounding box center [561, 559] width 122 height 56
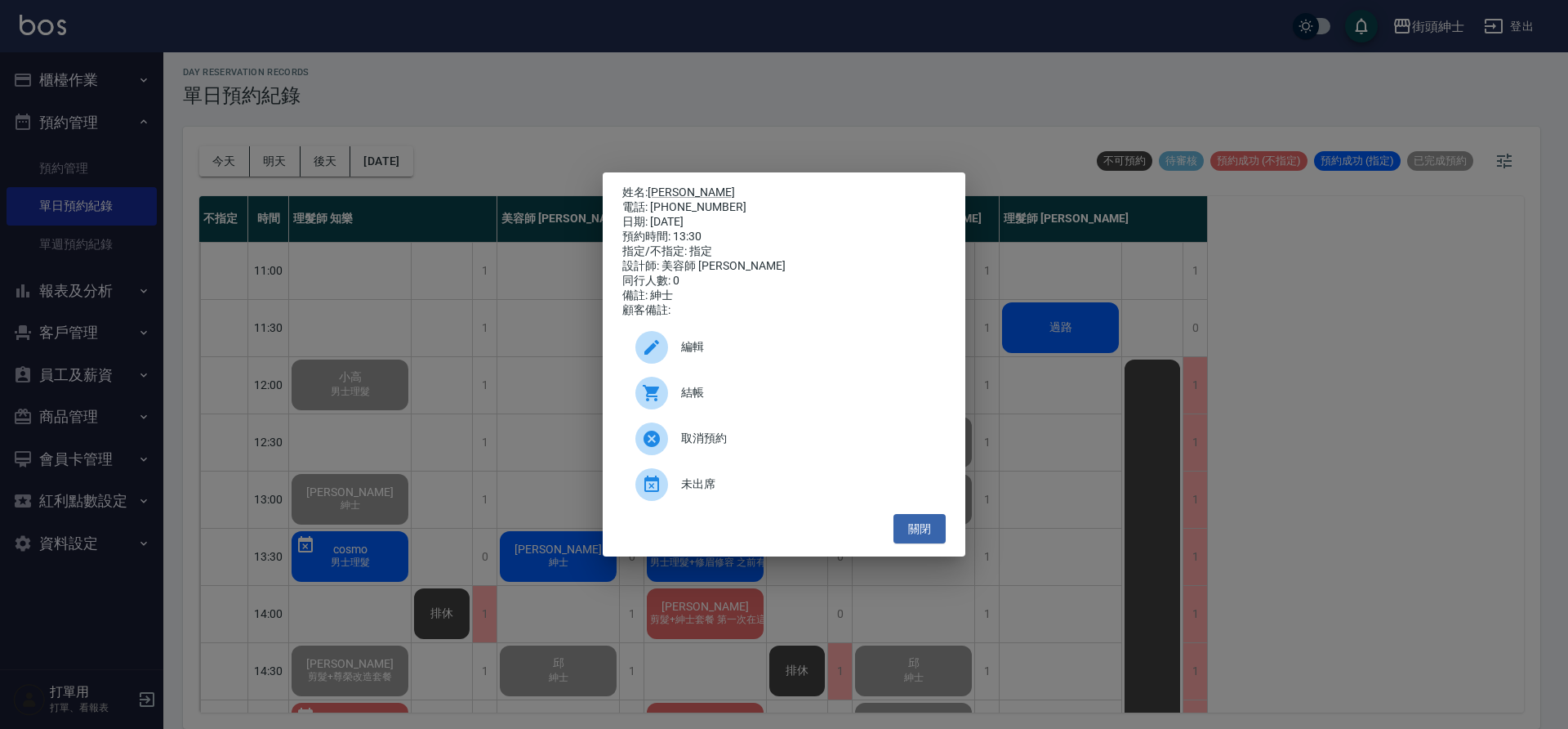
click at [721, 401] on span "結帳" at bounding box center [807, 392] width 252 height 17
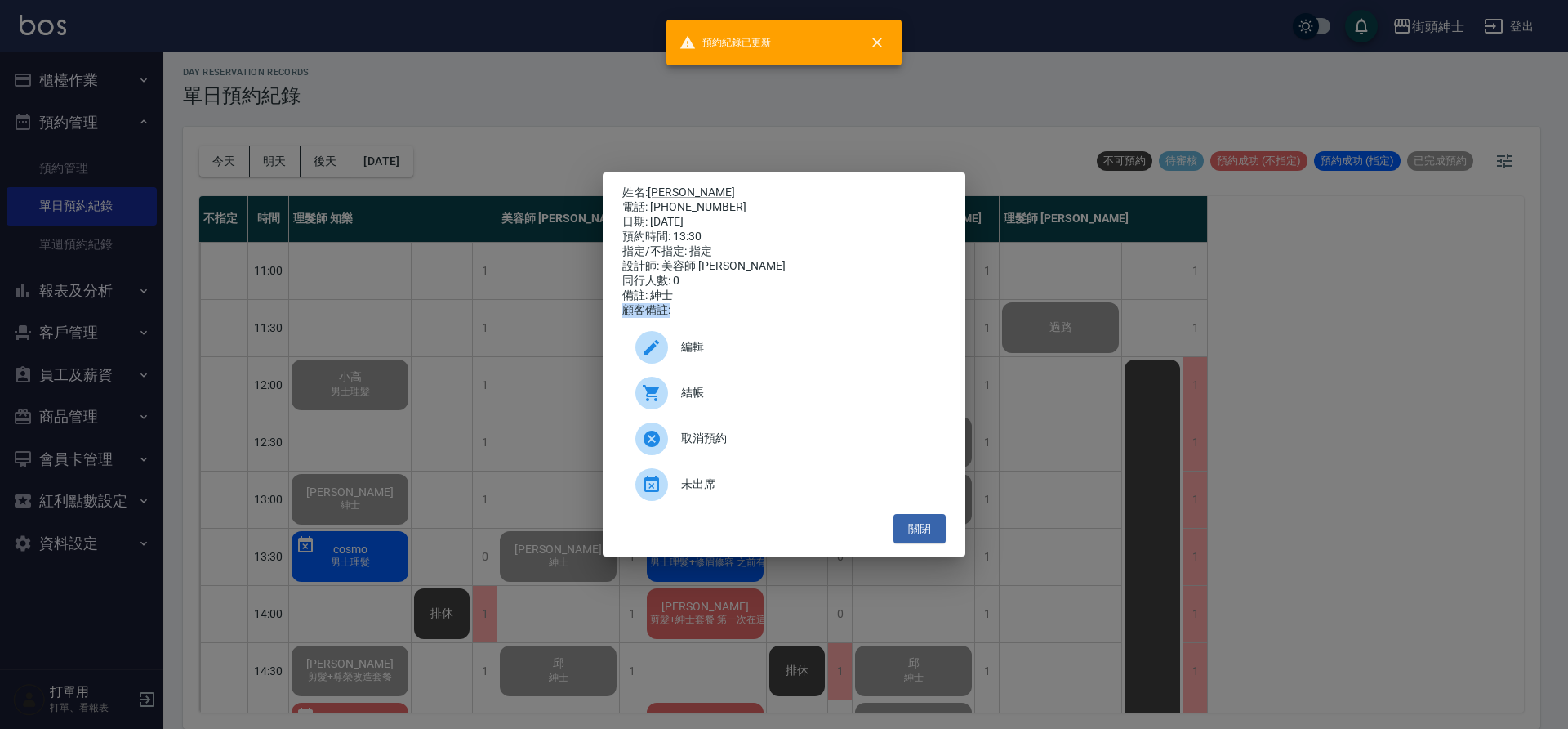
drag, startPoint x: 433, startPoint y: 317, endPoint x: 474, endPoint y: 342, distance: 48.0
click at [440, 328] on div "姓名: 孫大鈞 電話: 0909092328 日期: 2025/09/11 預約時間: 13:30 指定/不指定: 指定 設計師: 美容師 Cherry 同行…" at bounding box center [784, 364] width 1568 height 729
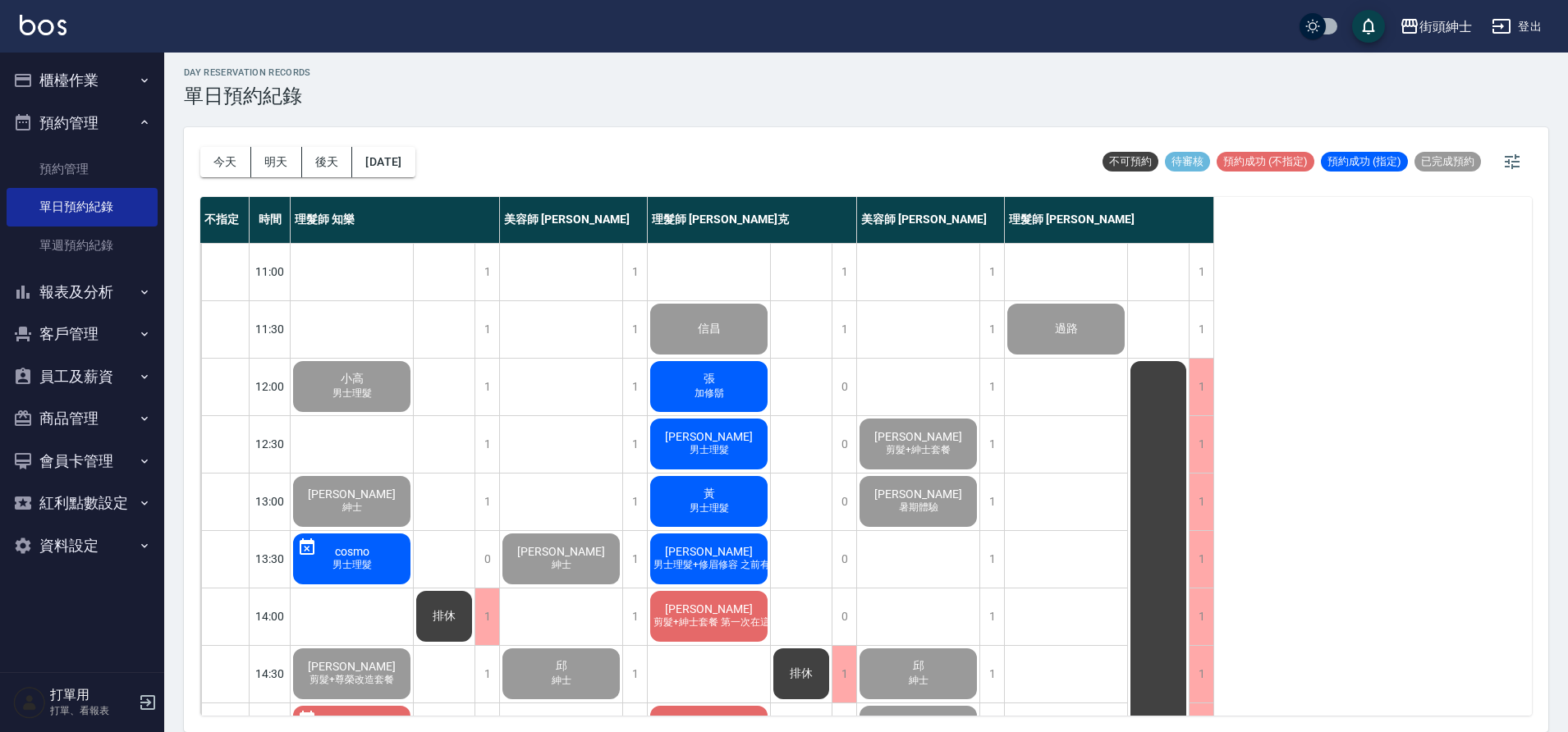
click at [730, 381] on div "張 加修鬍" at bounding box center [709, 386] width 122 height 56
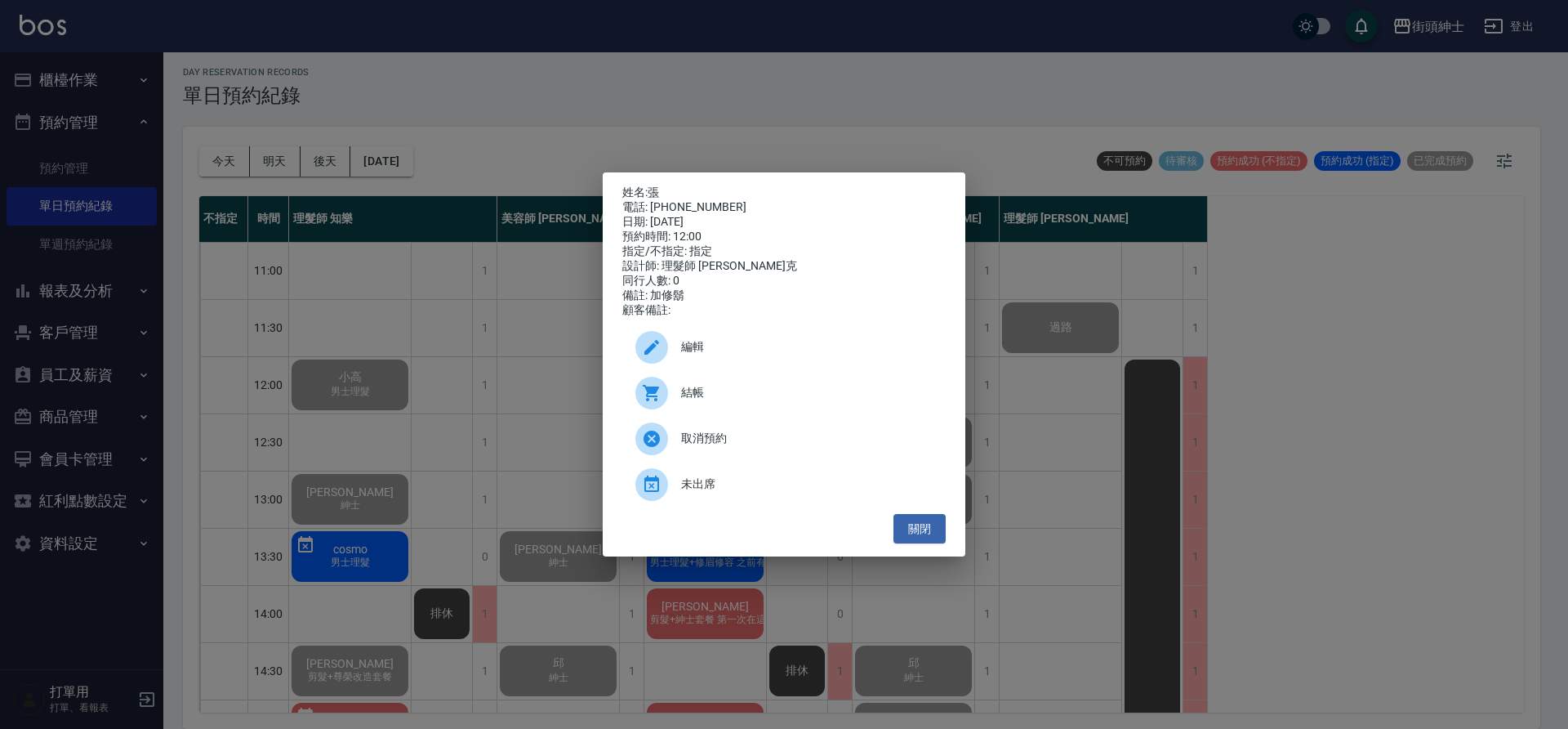
click at [754, 410] on div "結帳" at bounding box center [784, 393] width 323 height 46
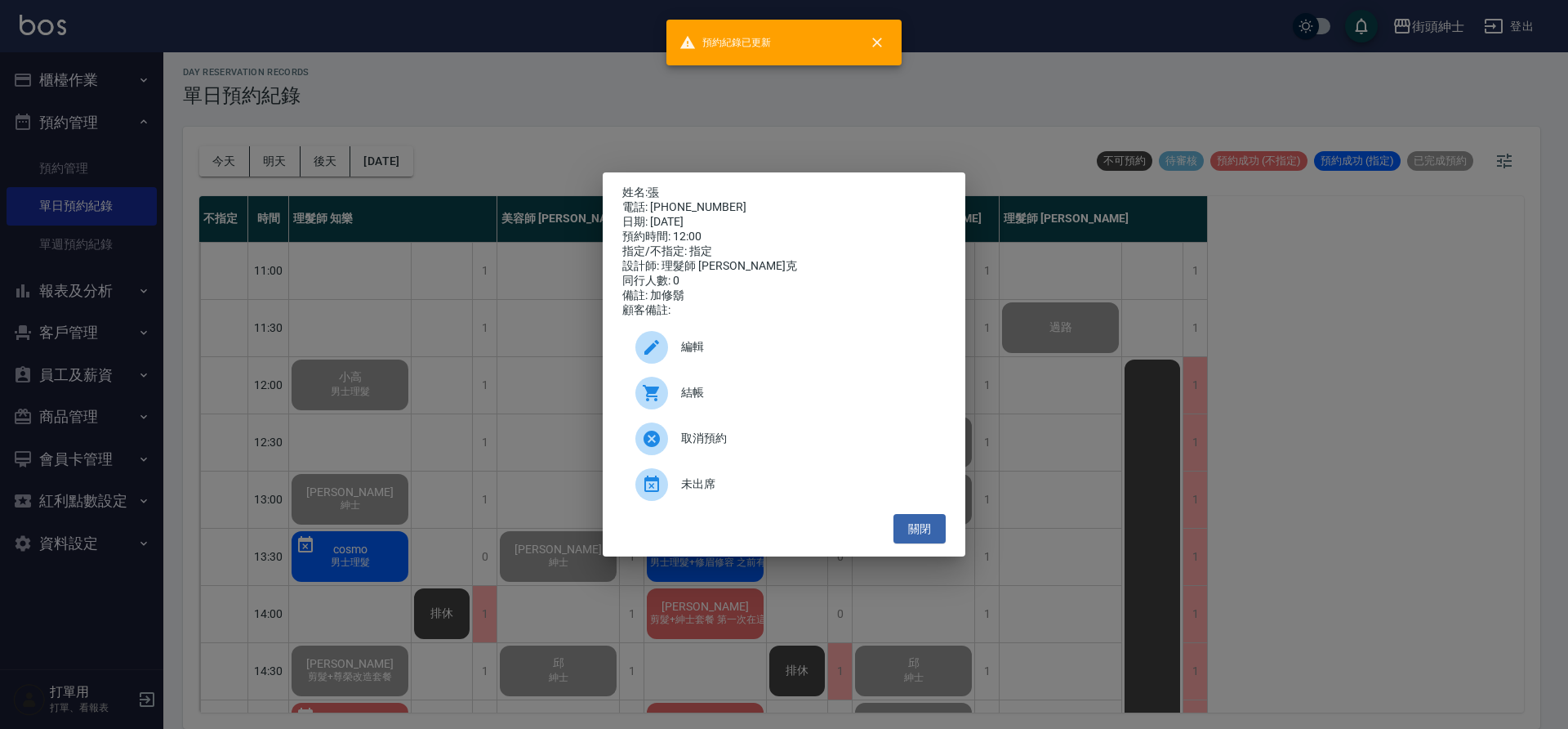
drag, startPoint x: 425, startPoint y: 407, endPoint x: 662, endPoint y: 440, distance: 239.3
click at [425, 407] on div "姓名: 張 電話: 0906917732 日期: 2025/09/11 預約時間: 12:00 指定/不指定: 指定 設計師: 理髮師 Vic 維克 同行人數…" at bounding box center [784, 364] width 1568 height 729
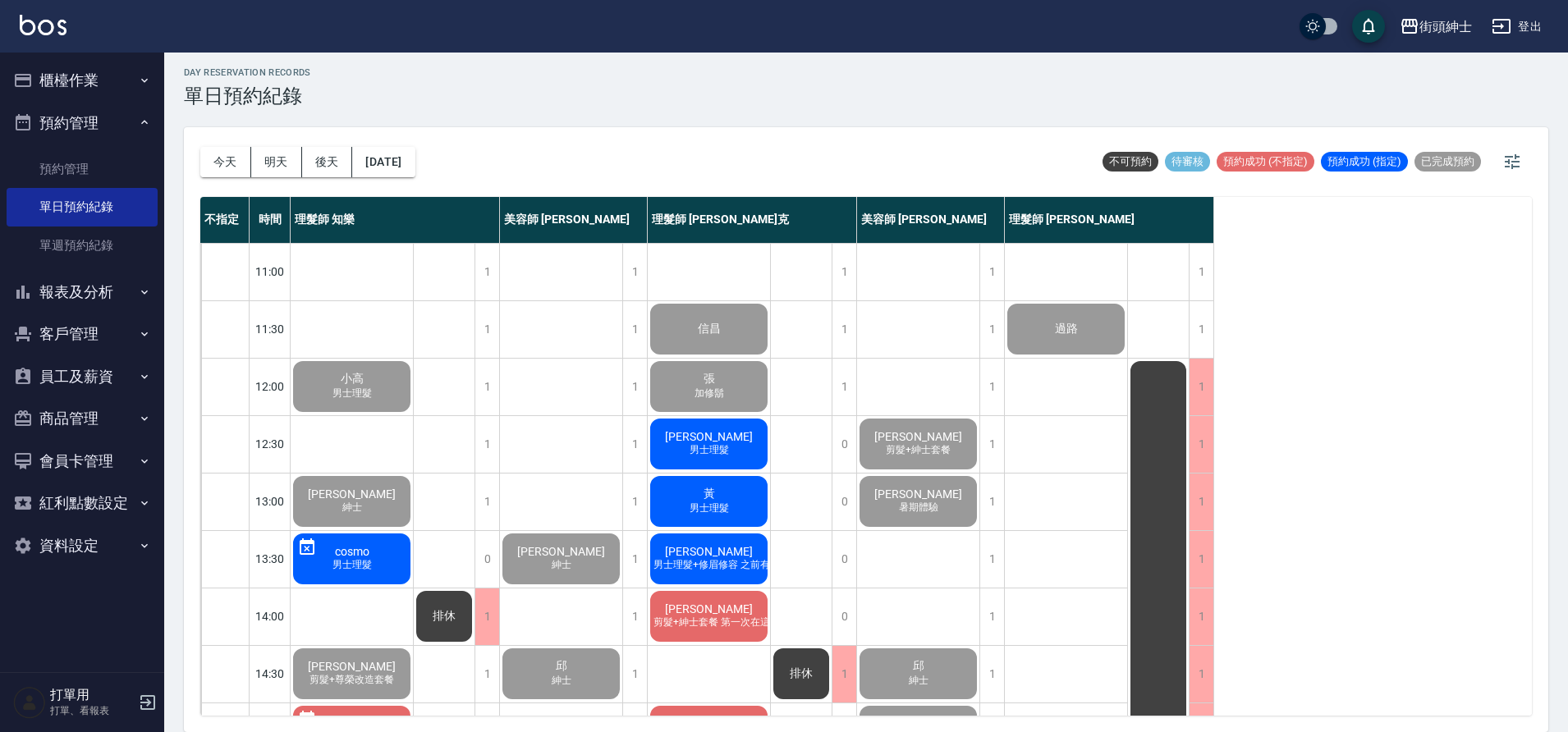
click at [756, 445] on div "邱昌偉 男士理髮" at bounding box center [709, 443] width 122 height 56
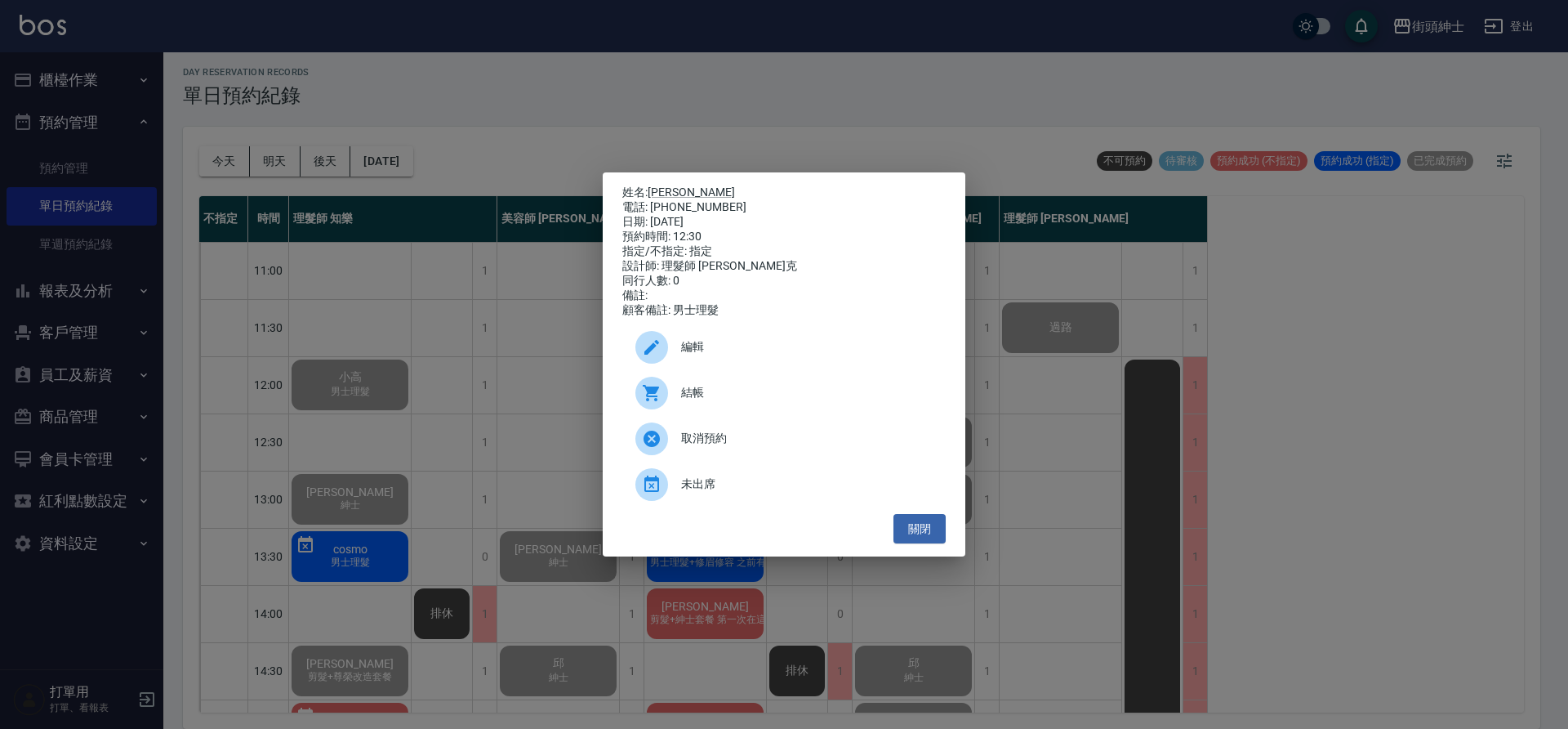
click at [715, 401] on span "結帳" at bounding box center [807, 392] width 252 height 17
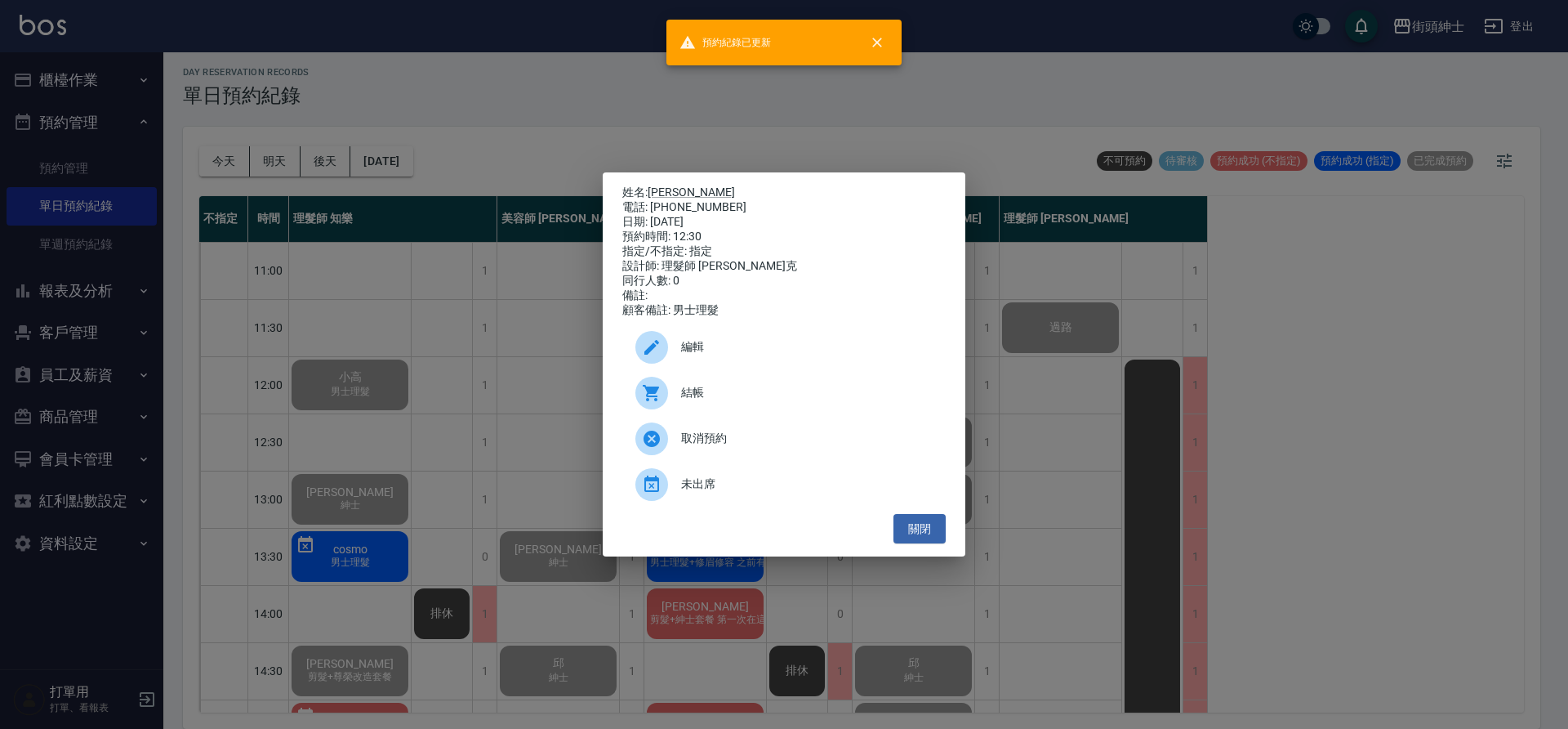
click at [558, 545] on div "姓名: 邱昌偉 電話: 0912205065 日期: 2025/09/11 預約時間: 12:30 指定/不指定: 指定 設計師: 理髮師 Vic 維克 同行…" at bounding box center [784, 364] width 1568 height 729
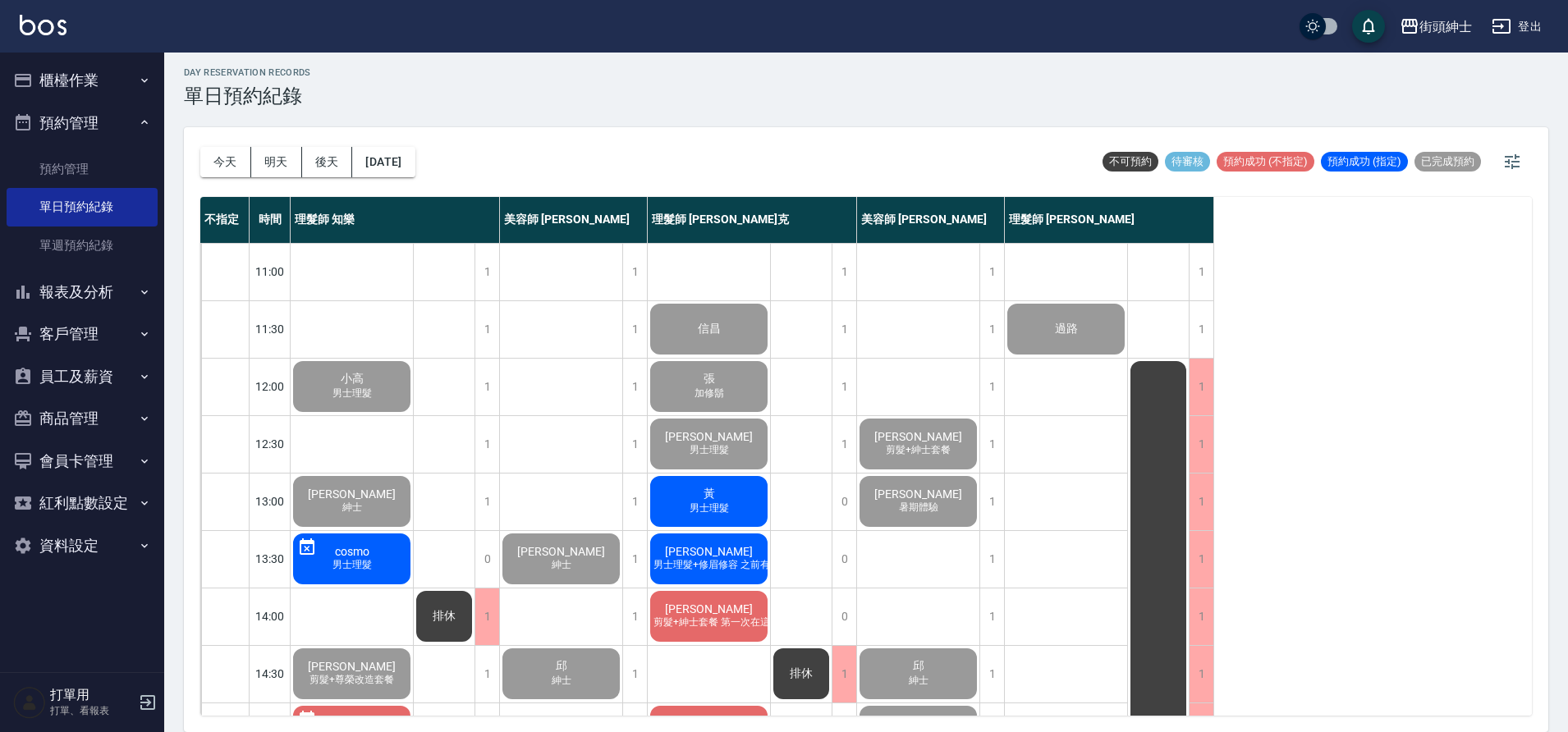
click at [703, 508] on span "男士理髮" at bounding box center [709, 509] width 46 height 14
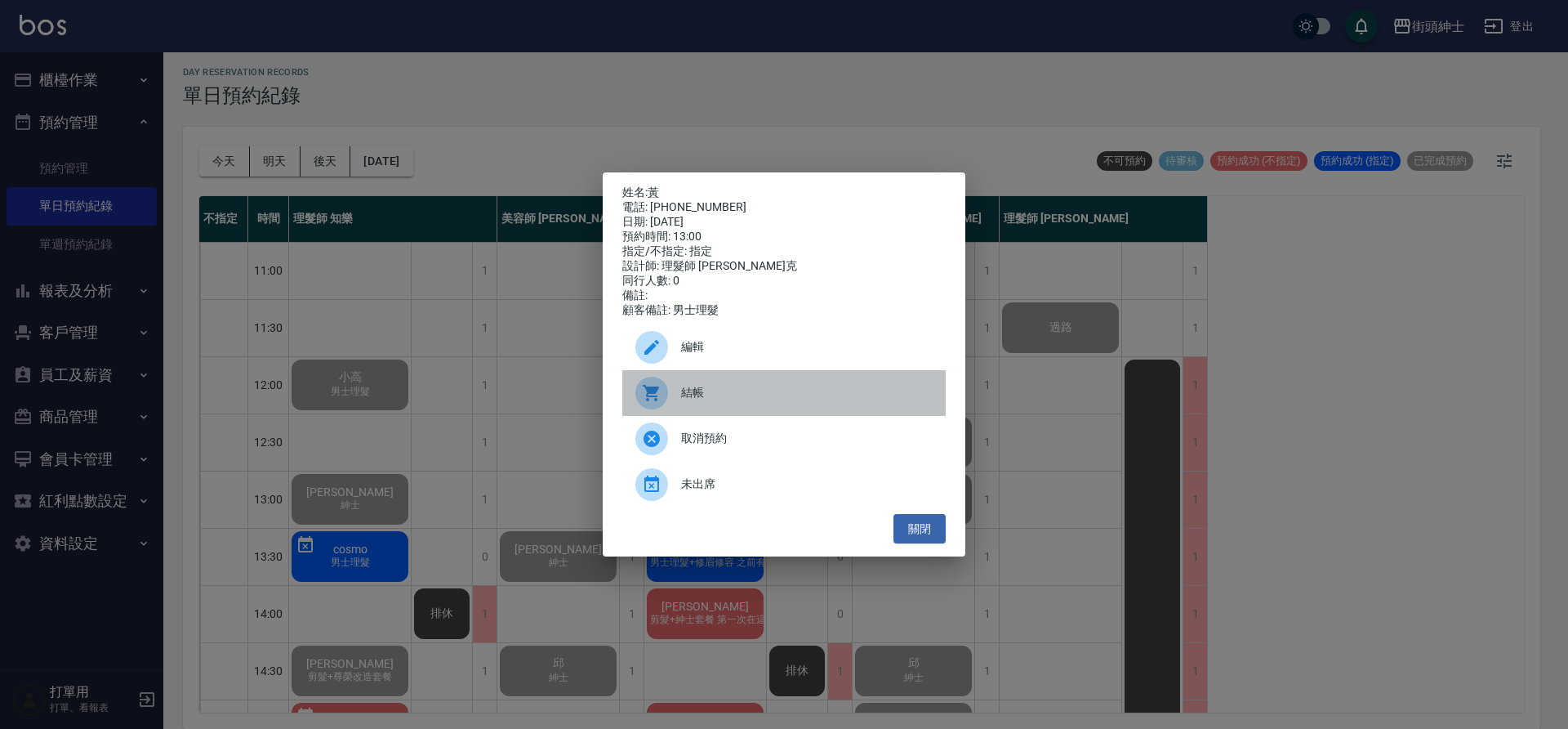
click at [760, 398] on span "結帳" at bounding box center [807, 392] width 252 height 17
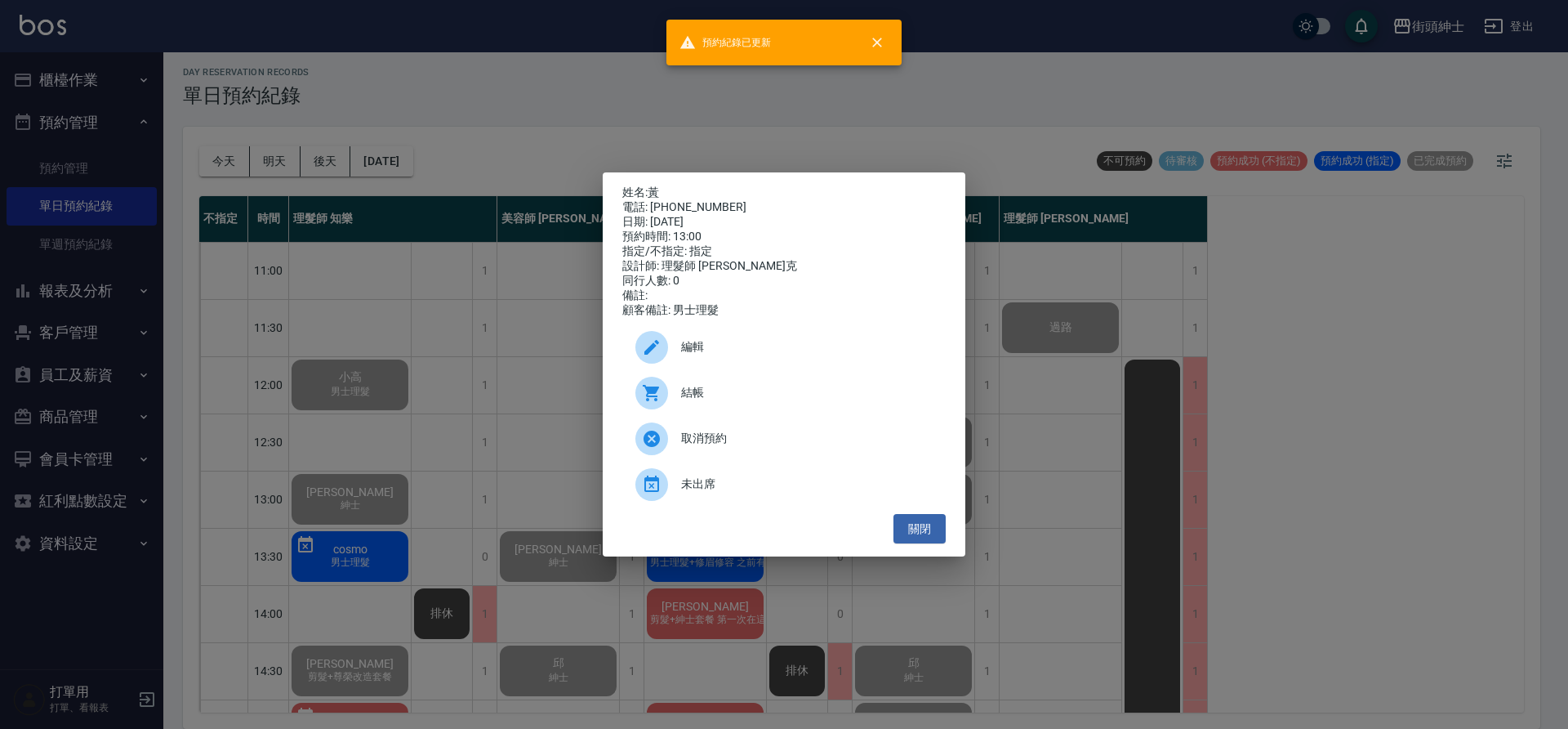
click at [343, 511] on div "姓名: 黃 電話: 0911581006 日期: 2025/09/11 預約時間: 13:00 指定/不指定: 指定 設計師: 理髮師 Vic 維克 同行人數…" at bounding box center [784, 364] width 1568 height 729
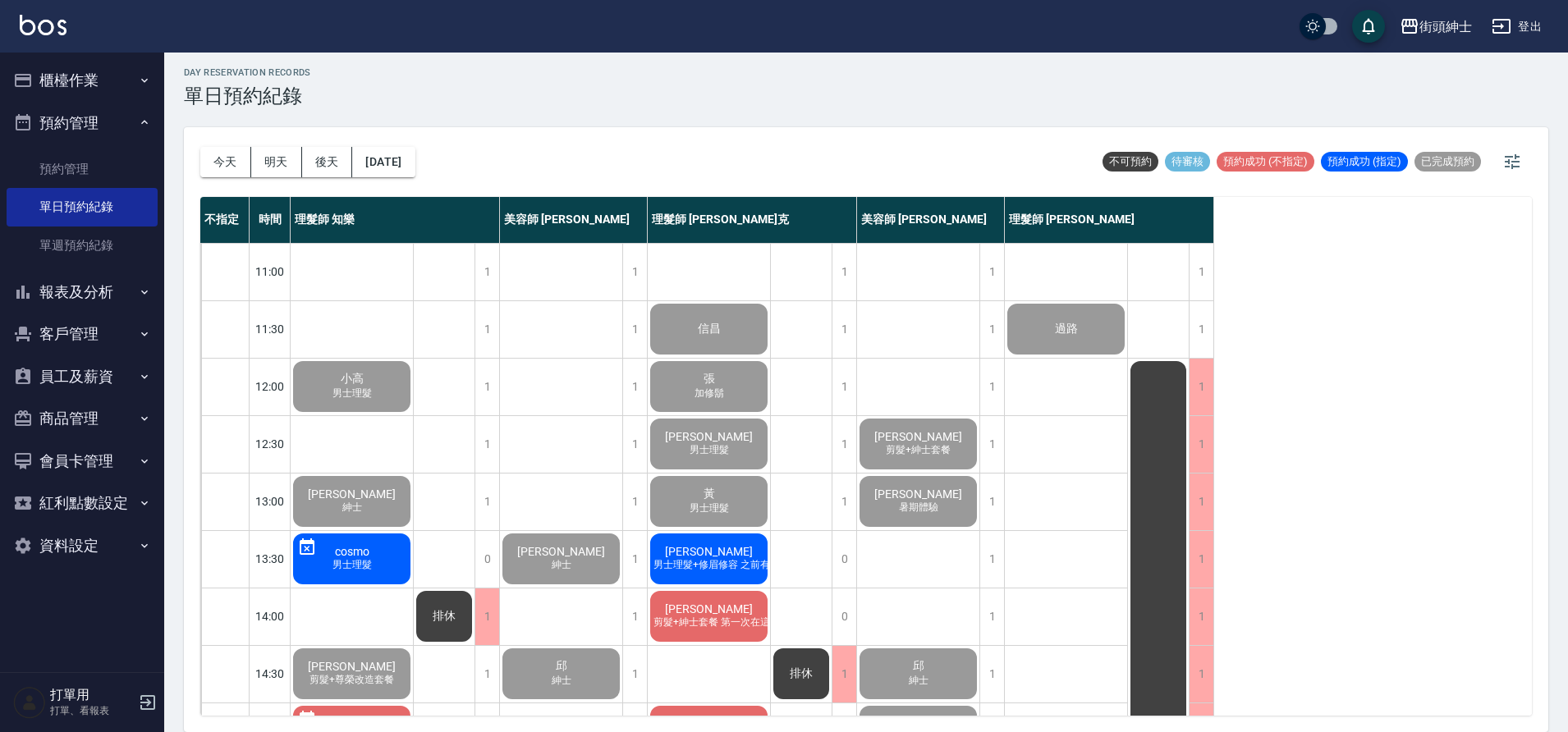
click at [687, 605] on div "孫大鈞 剪髮+紳士套餐 第一次在這剪髮，希望能找到會依頭型剪寸頭的設計師，之前好幾家都踩雷" at bounding box center [709, 616] width 122 height 56
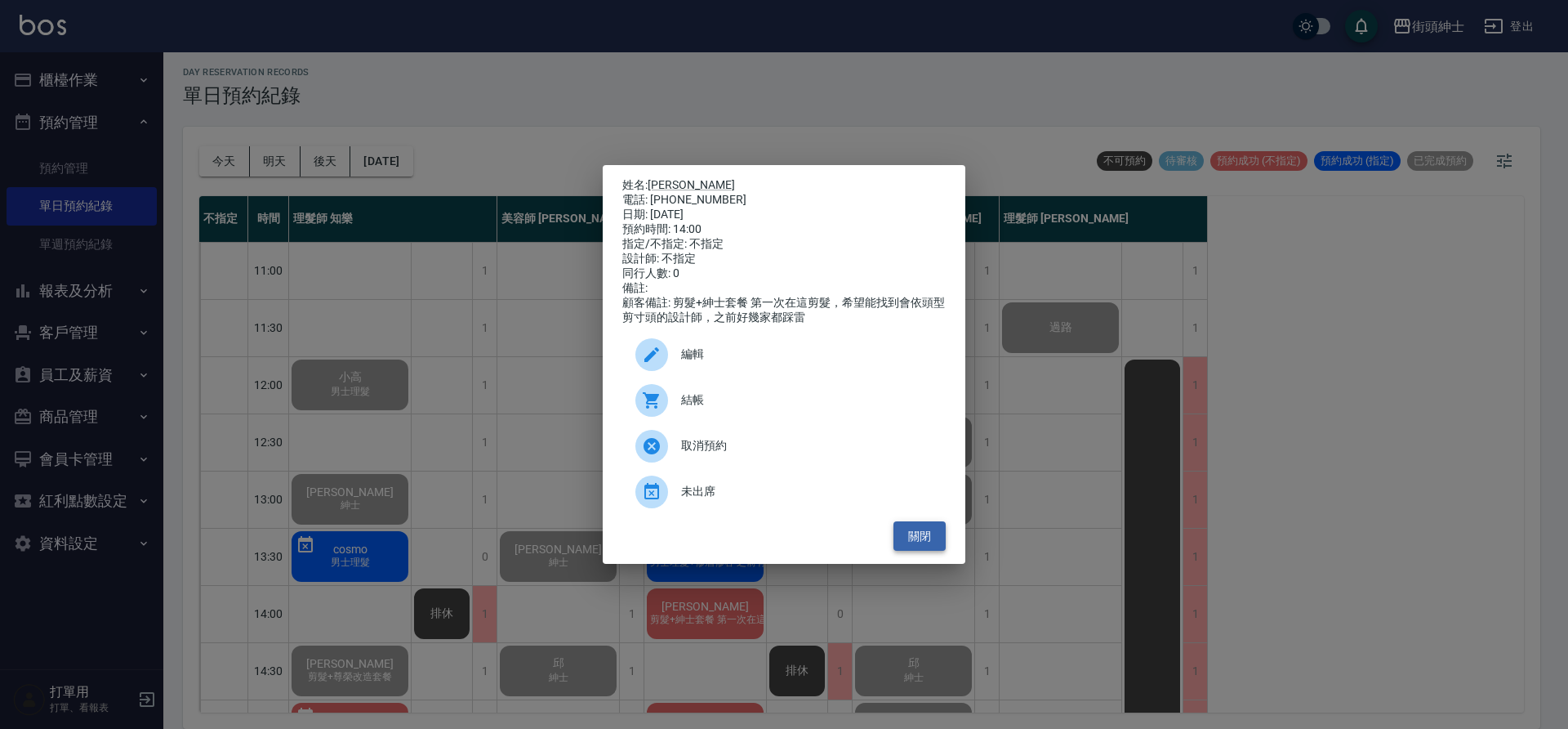
click at [917, 533] on button "關閉" at bounding box center [919, 537] width 52 height 30
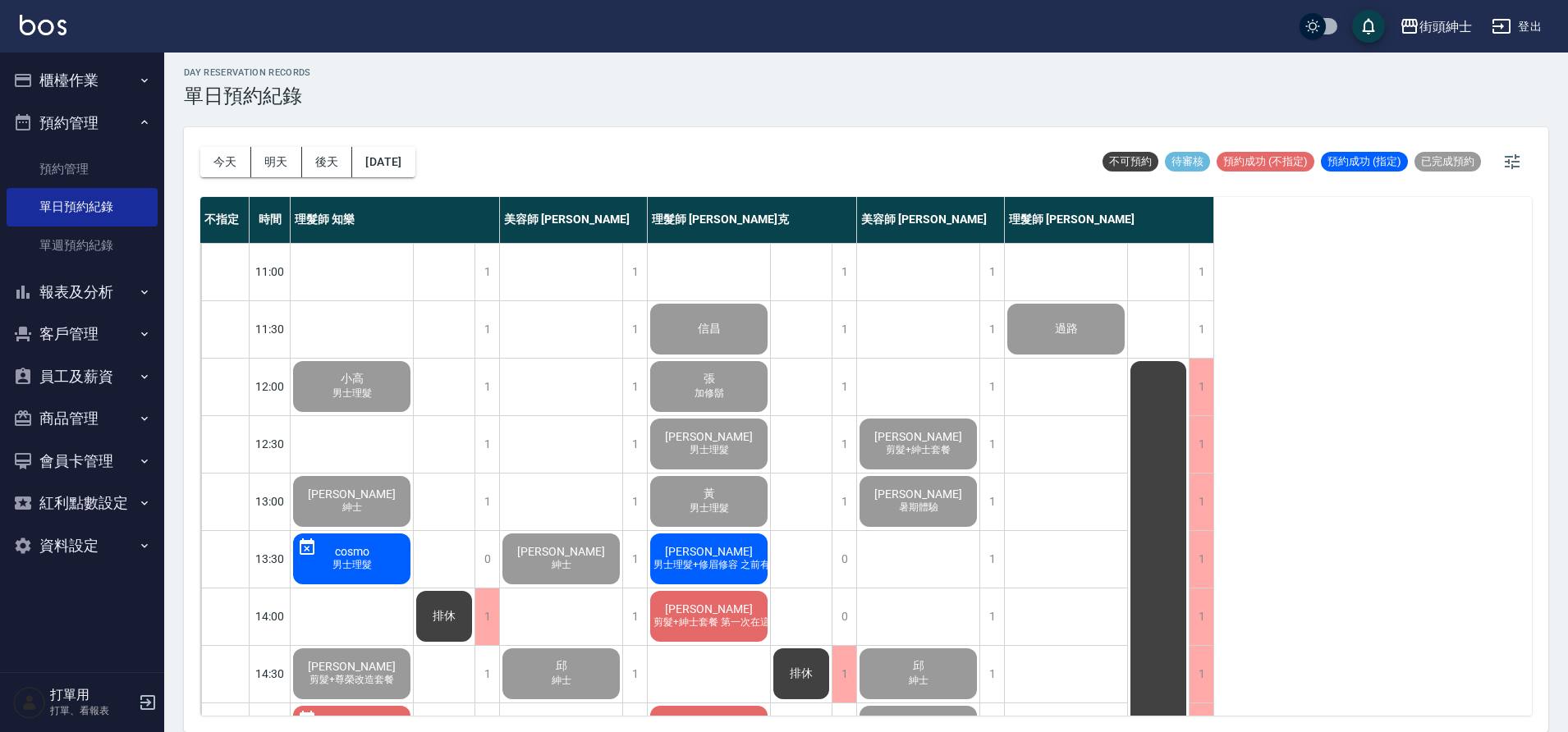
click at [715, 558] on span "男士理髮+修眉修容 之前有獲得一張修容修眉卷 但好像過期了 想請問還可以使用嗎😭😭" at bounding box center [867, 565] width 434 height 14
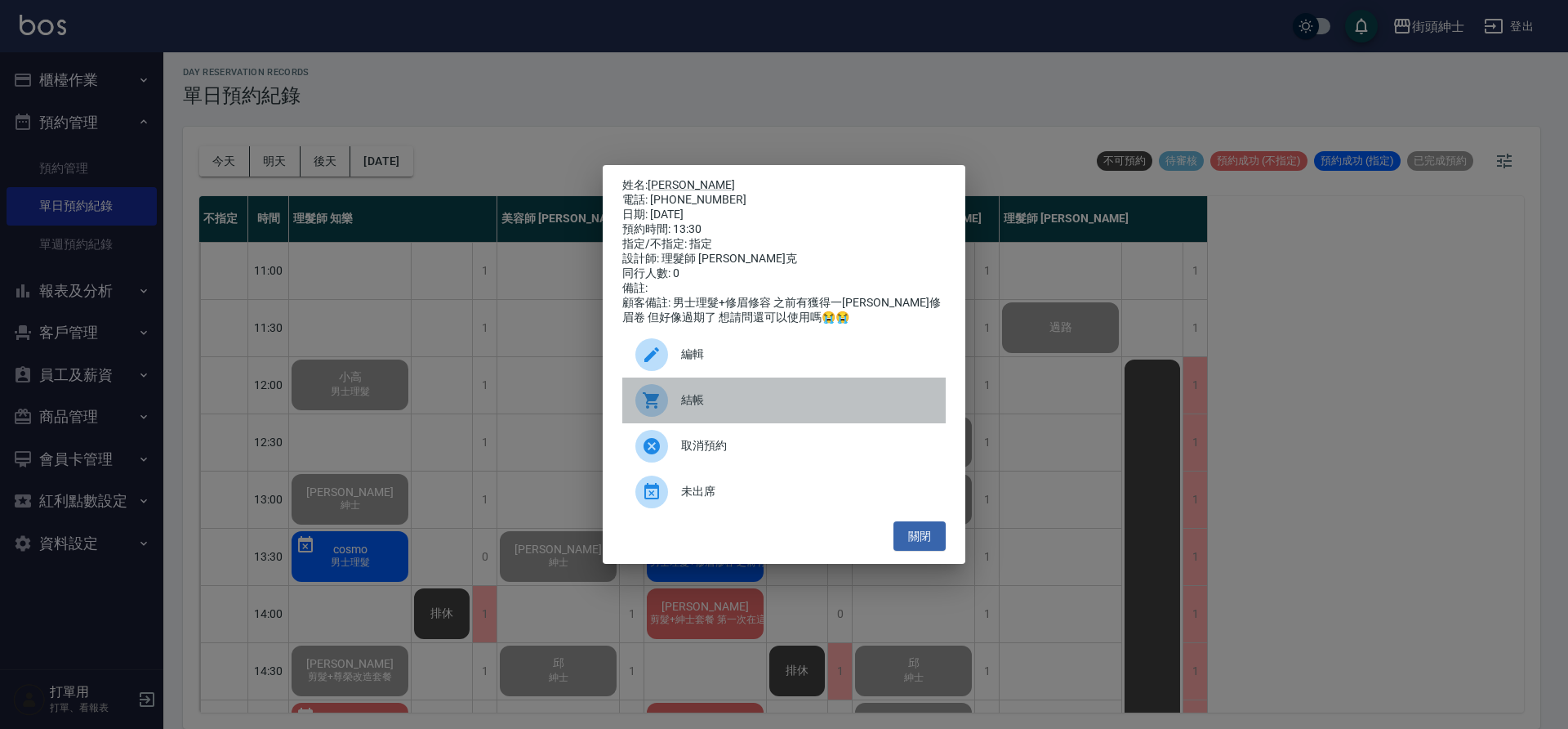
click at [745, 400] on span "結帳" at bounding box center [807, 399] width 252 height 17
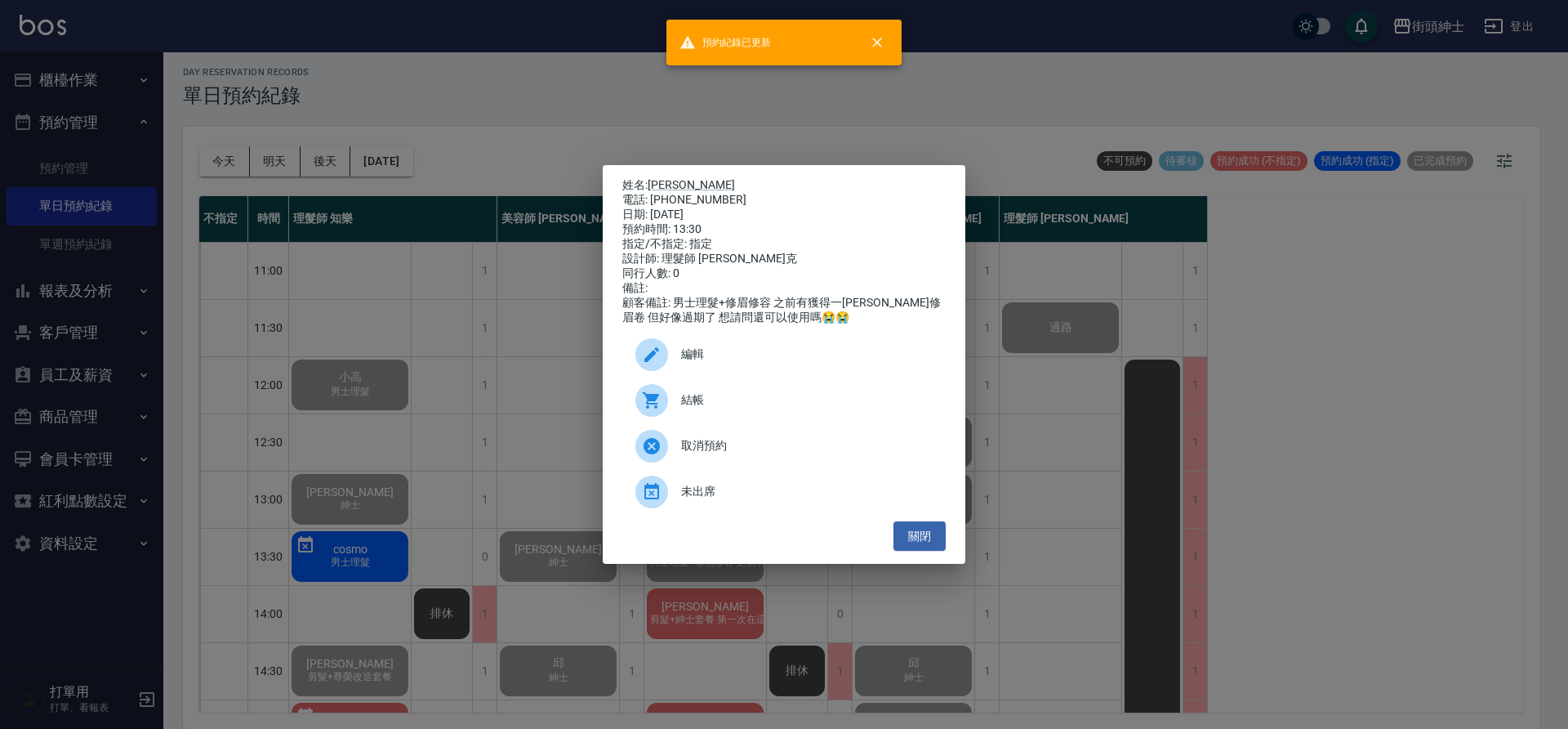
click at [490, 434] on div "姓名: 范仲佯 電話: 0989171106 日期: 2025/09/11 預約時間: 13:30 指定/不指定: 指定 設計師: 理髮師 Vic 維克 同行…" at bounding box center [784, 364] width 1568 height 729
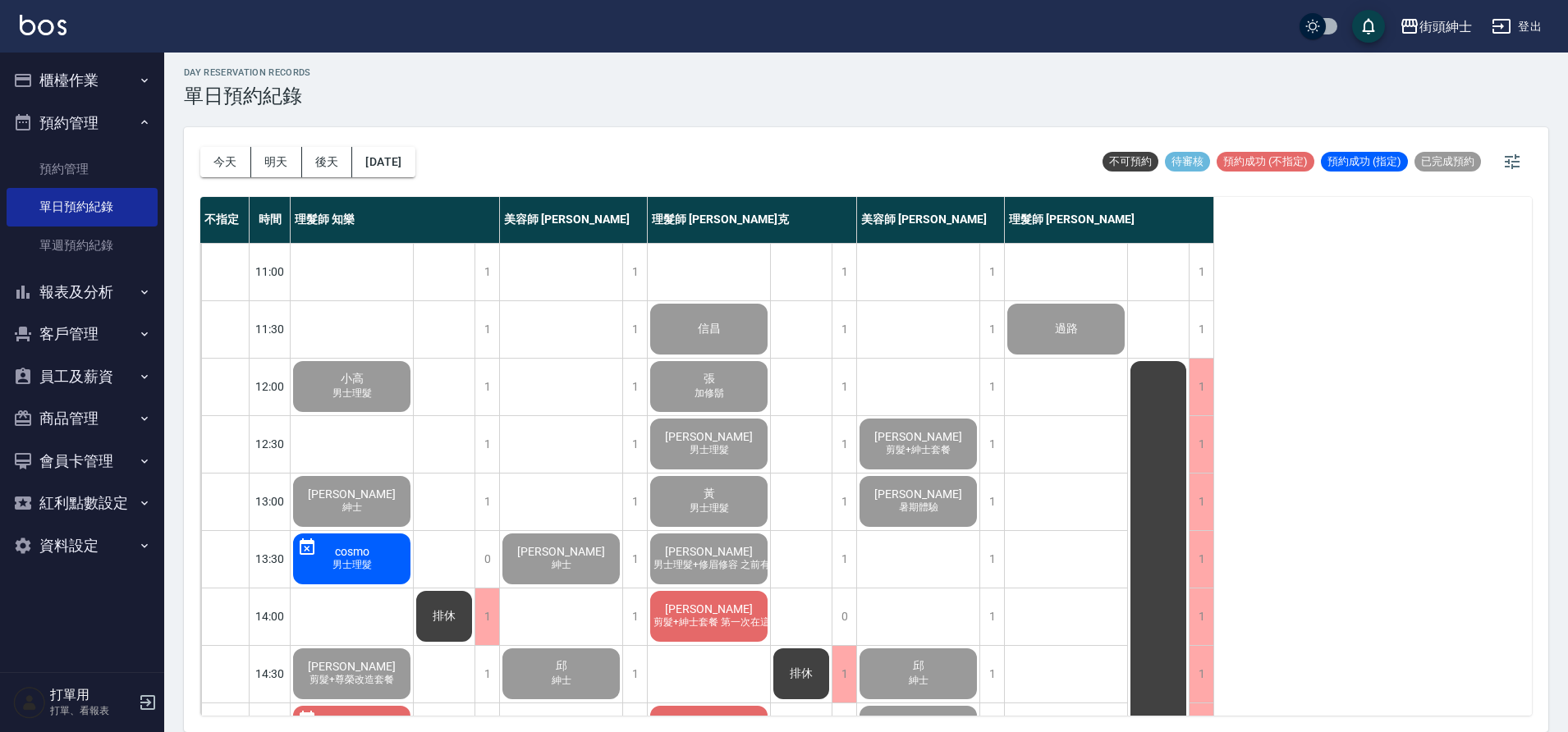
click at [720, 617] on span "剪髮+紳士套餐 第一次在這剪髮，希望能找到會依頭型剪寸頭的設計師，之前好幾家都踩雷" at bounding box center [849, 622] width 399 height 14
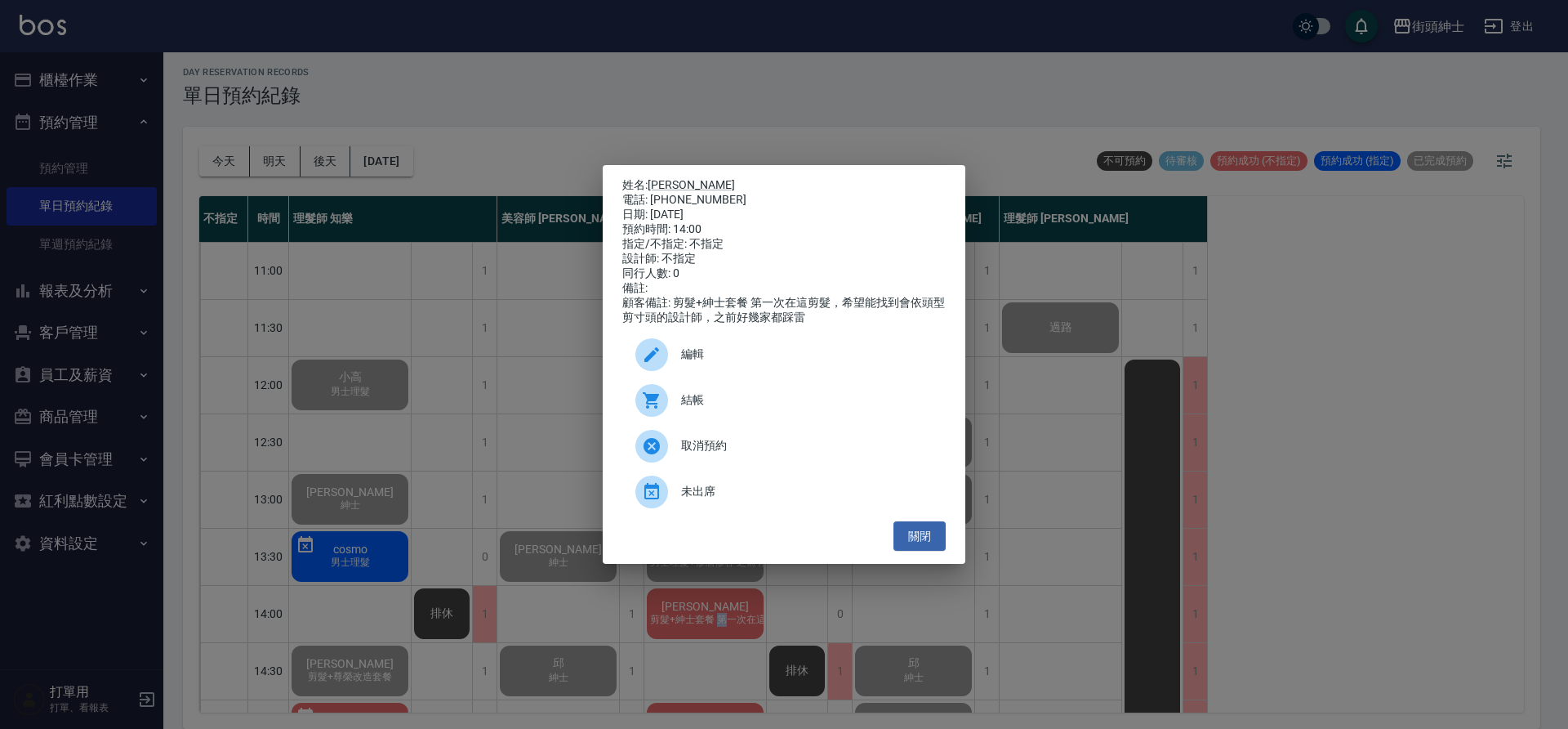
click at [744, 402] on span "結帳" at bounding box center [807, 399] width 252 height 17
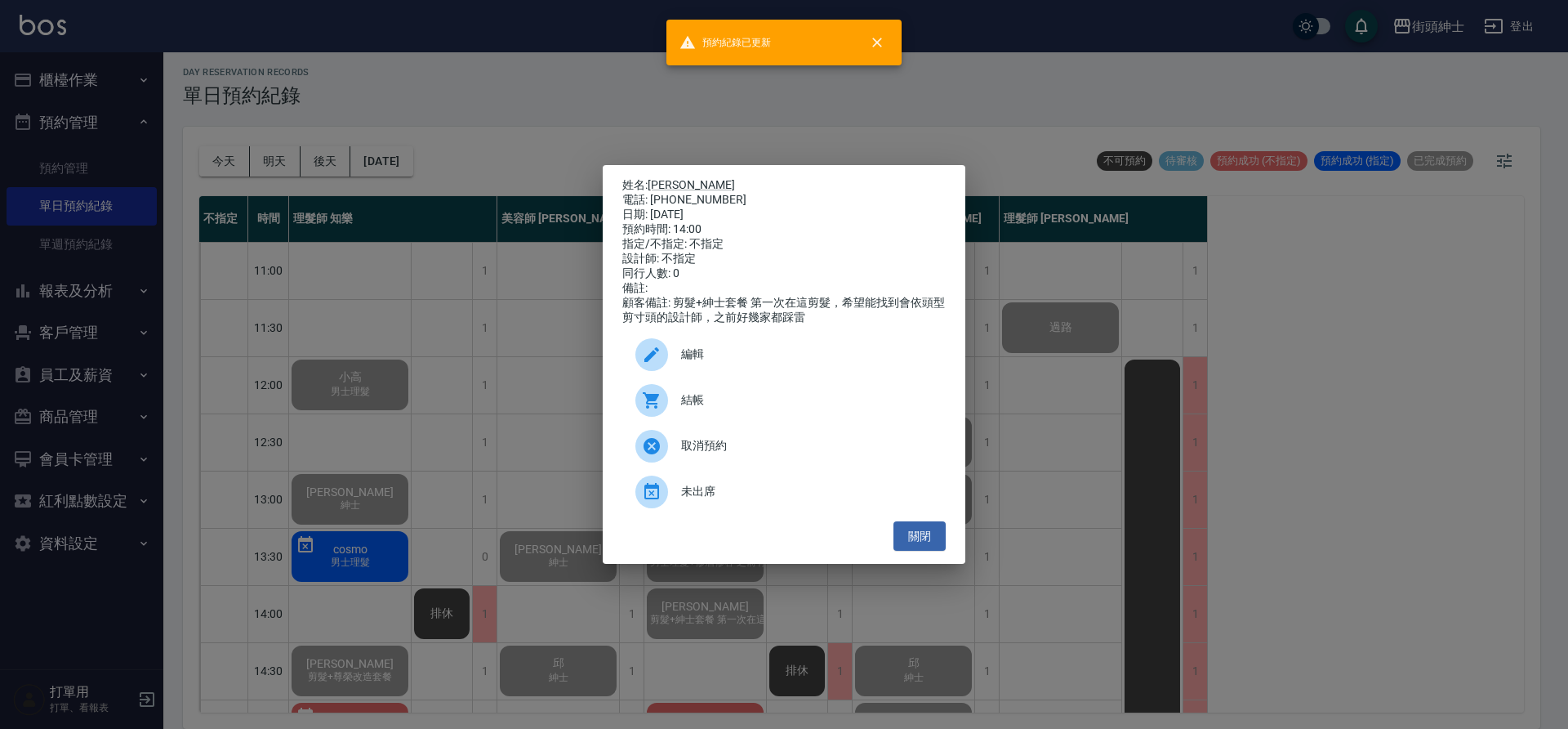
drag, startPoint x: 422, startPoint y: 430, endPoint x: 858, endPoint y: 485, distance: 439.5
click at [423, 430] on div "姓名: 孫大鈞 電話: 0909092328 日期: 2025/09/11 預約時間: 14:00 指定/不指定: 不指定 設計師: 不指定 同行人數: 0 …" at bounding box center [784, 364] width 1568 height 729
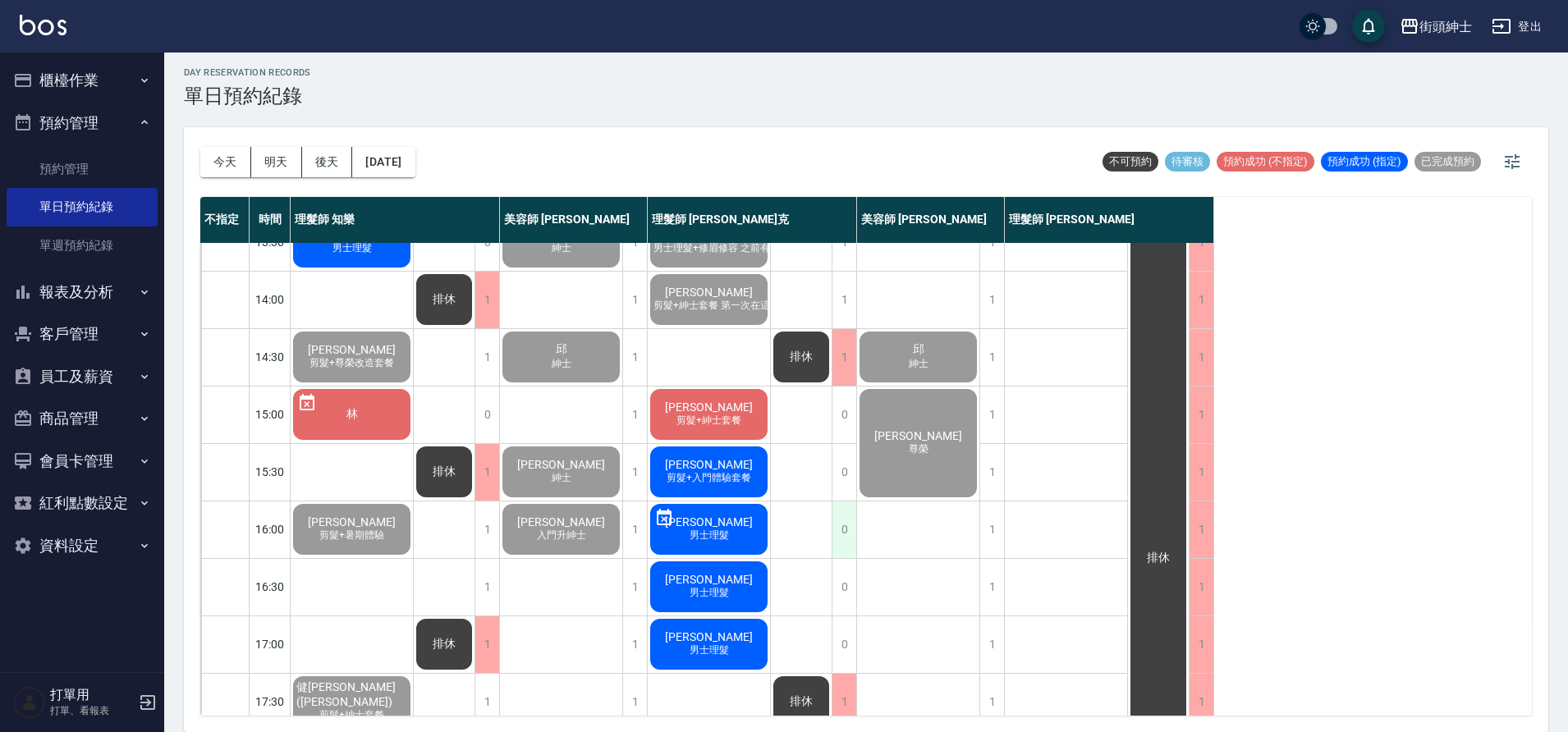
scroll to position [368, 0]
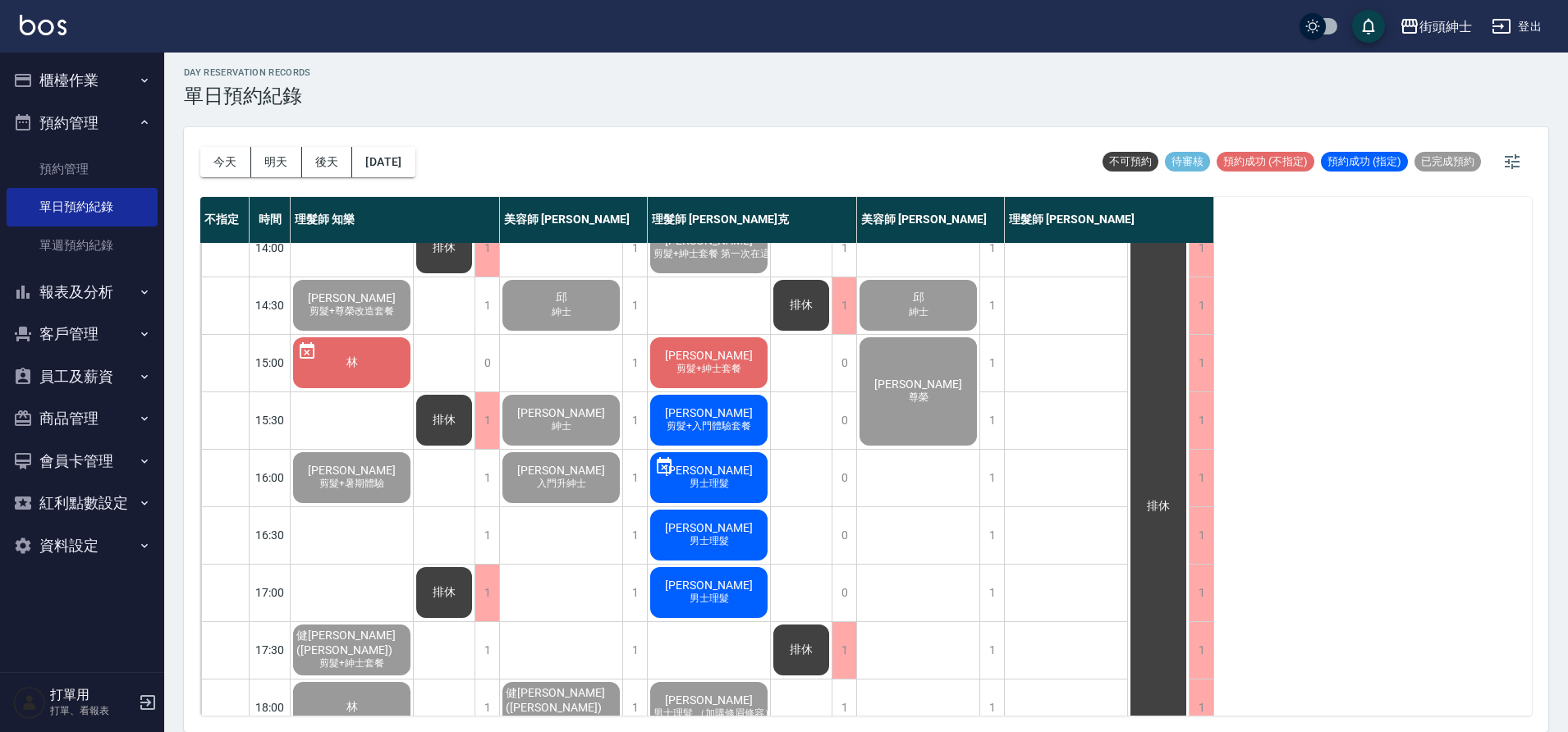
click at [735, 355] on div "宜恩 剪髮+紳士套餐" at bounding box center [709, 362] width 122 height 56
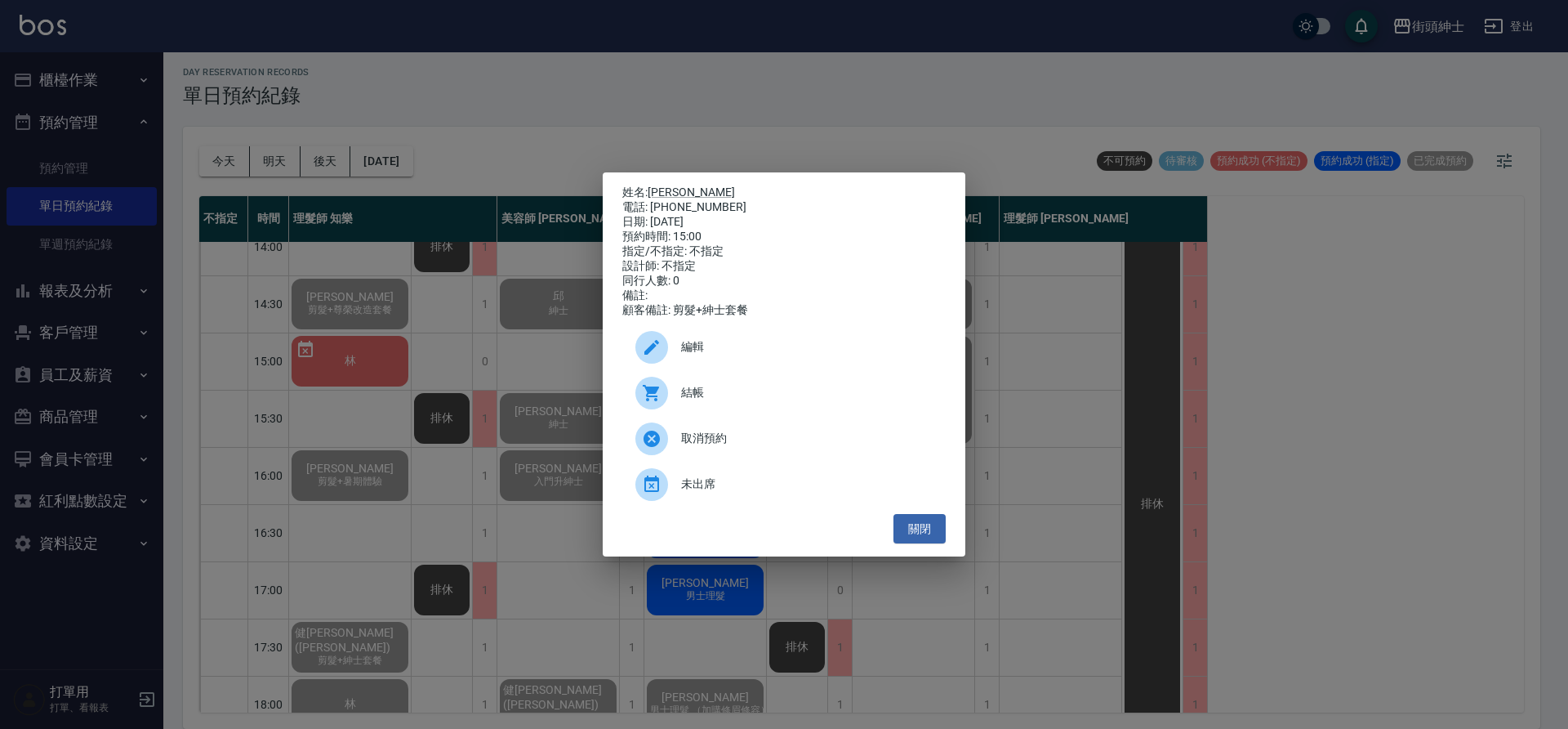
click at [752, 401] on span "結帳" at bounding box center [807, 392] width 252 height 17
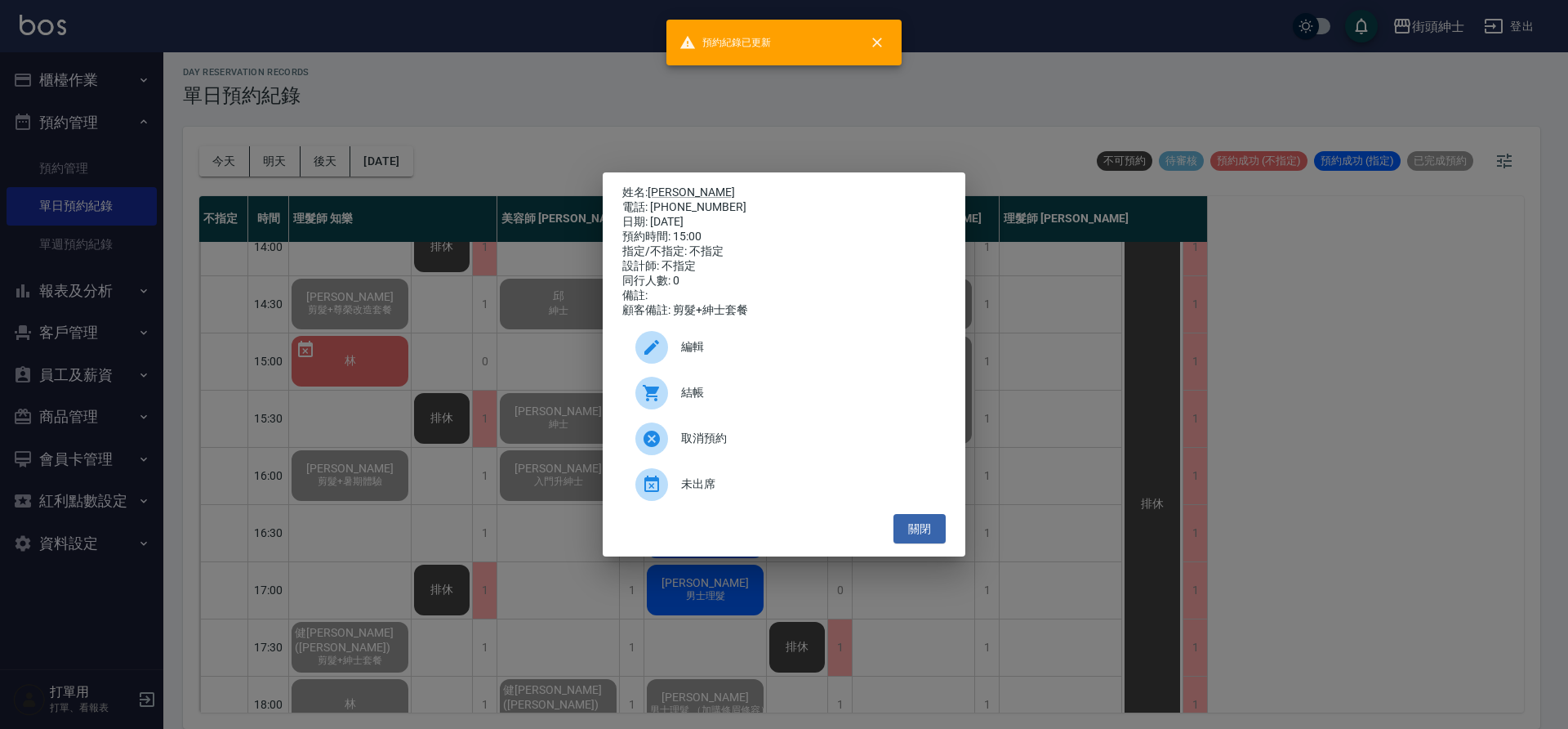
drag, startPoint x: 420, startPoint y: 379, endPoint x: 536, endPoint y: 413, distance: 120.9
click at [420, 380] on div "姓名: 宜恩 電話: 0909173386 日期: 2025/09/11 預約時間: 15:00 指定/不指定: 不指定 設計師: 不指定 同行人數: 0 備…" at bounding box center [784, 364] width 1568 height 729
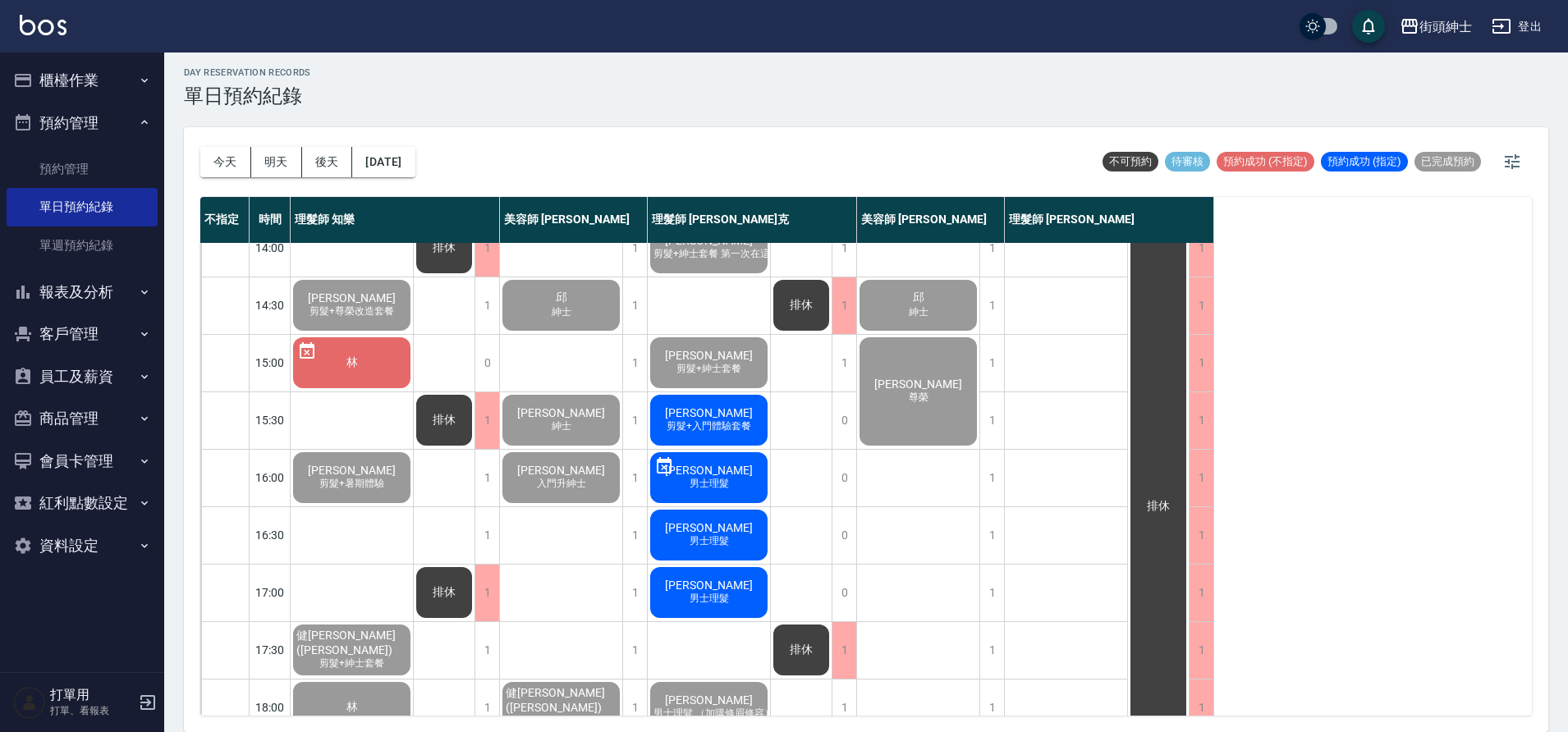
click at [723, 431] on span "剪髮+入門體驗套餐" at bounding box center [708, 427] width 91 height 14
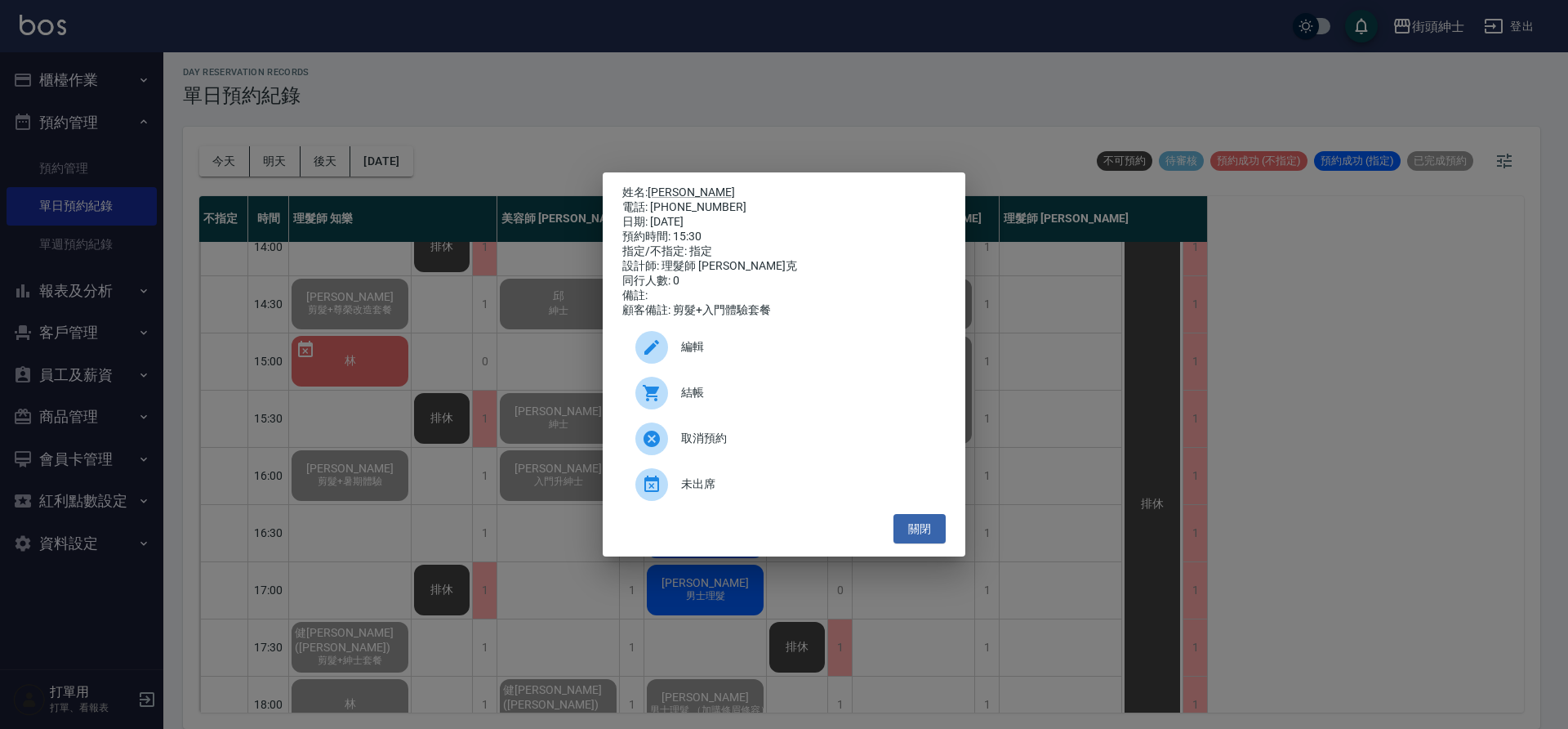
click at [786, 395] on span "結帳" at bounding box center [807, 392] width 252 height 17
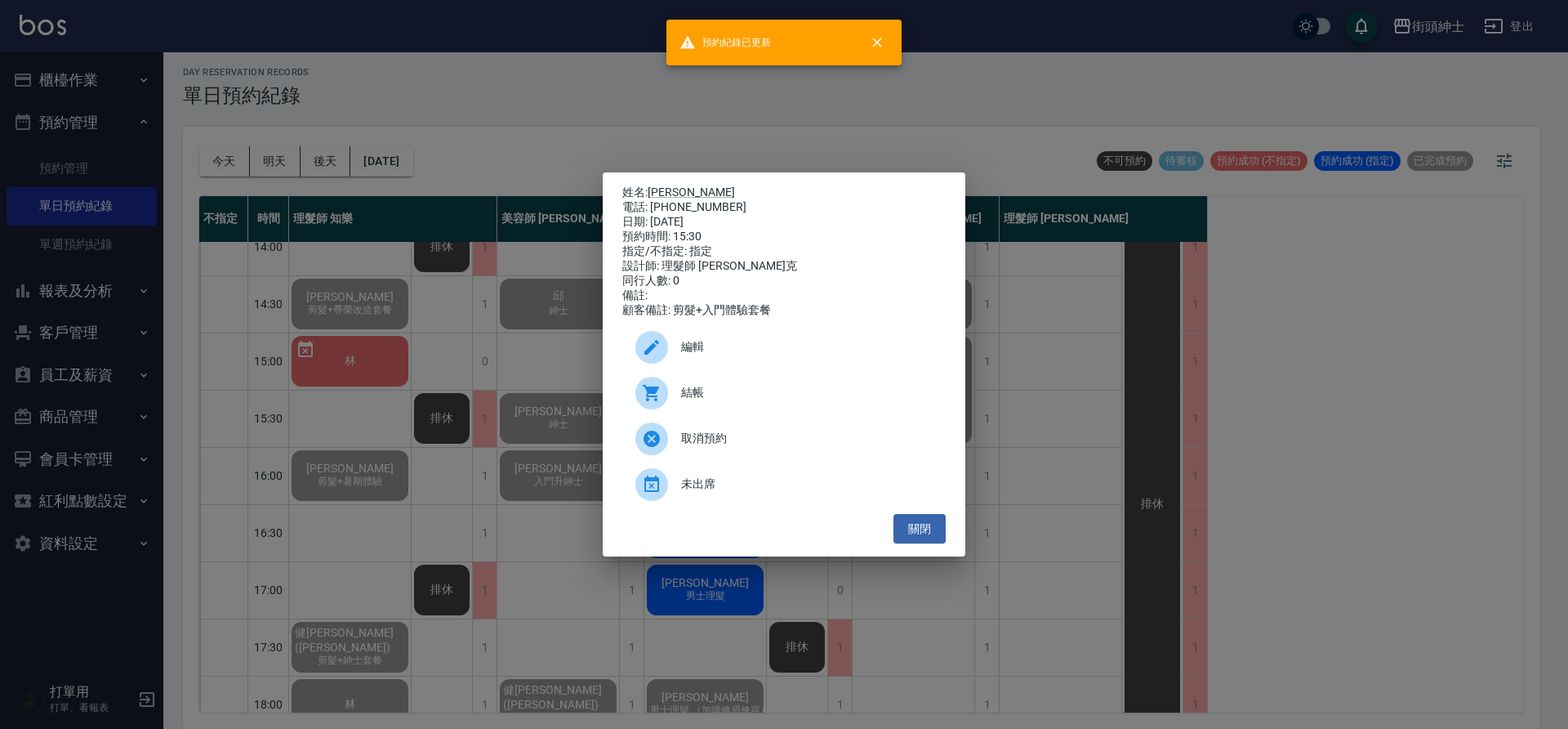
drag, startPoint x: 300, startPoint y: 373, endPoint x: 316, endPoint y: 380, distance: 17.5
click at [300, 374] on div "姓名: 徐仲豪 電話: 0912566955 日期: 2025/09/11 預約時間: 15:30 指定/不指定: 指定 設計師: 理髮師 Vic 維克 同行…" at bounding box center [784, 364] width 1568 height 729
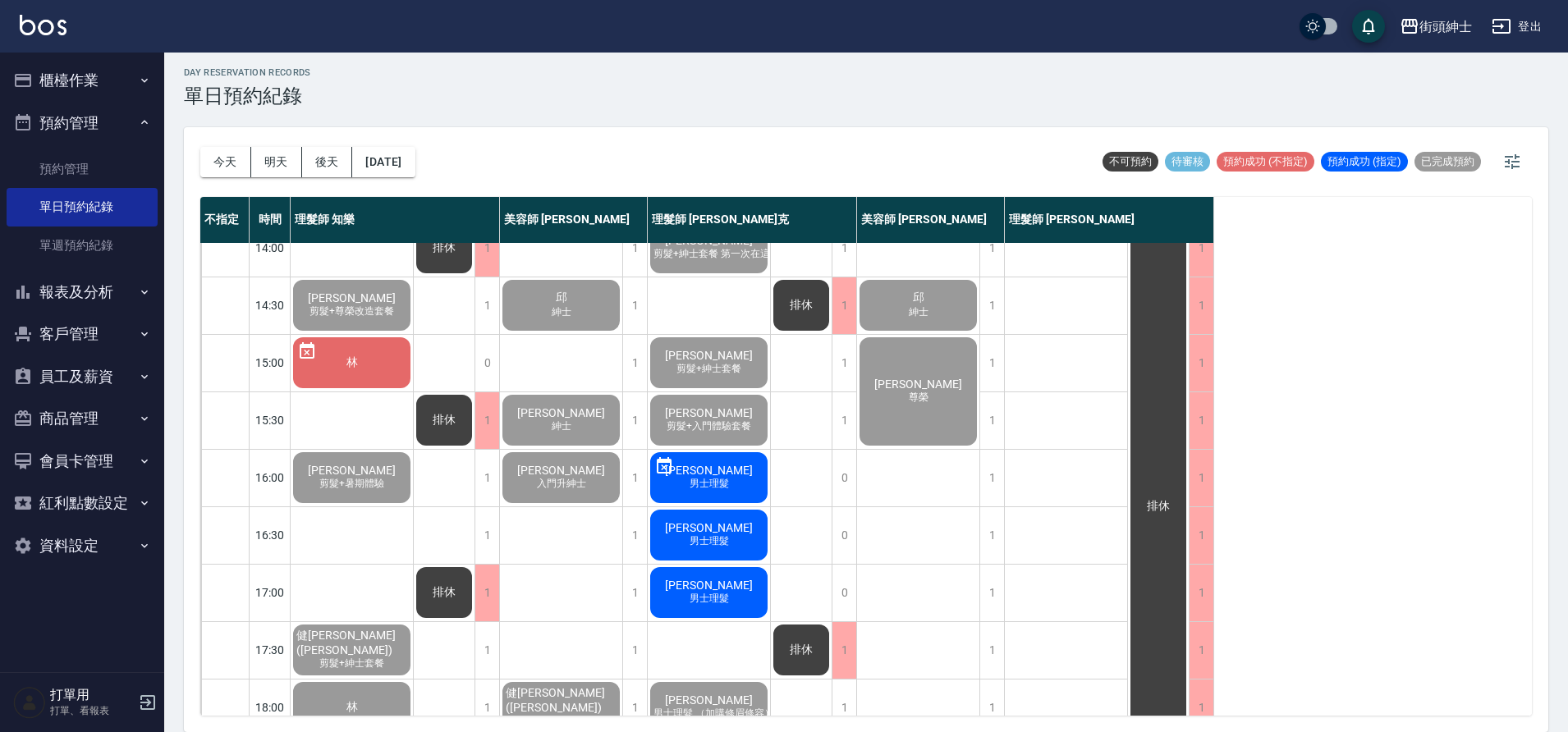
click at [727, 536] on span "男士理髮" at bounding box center [709, 542] width 46 height 14
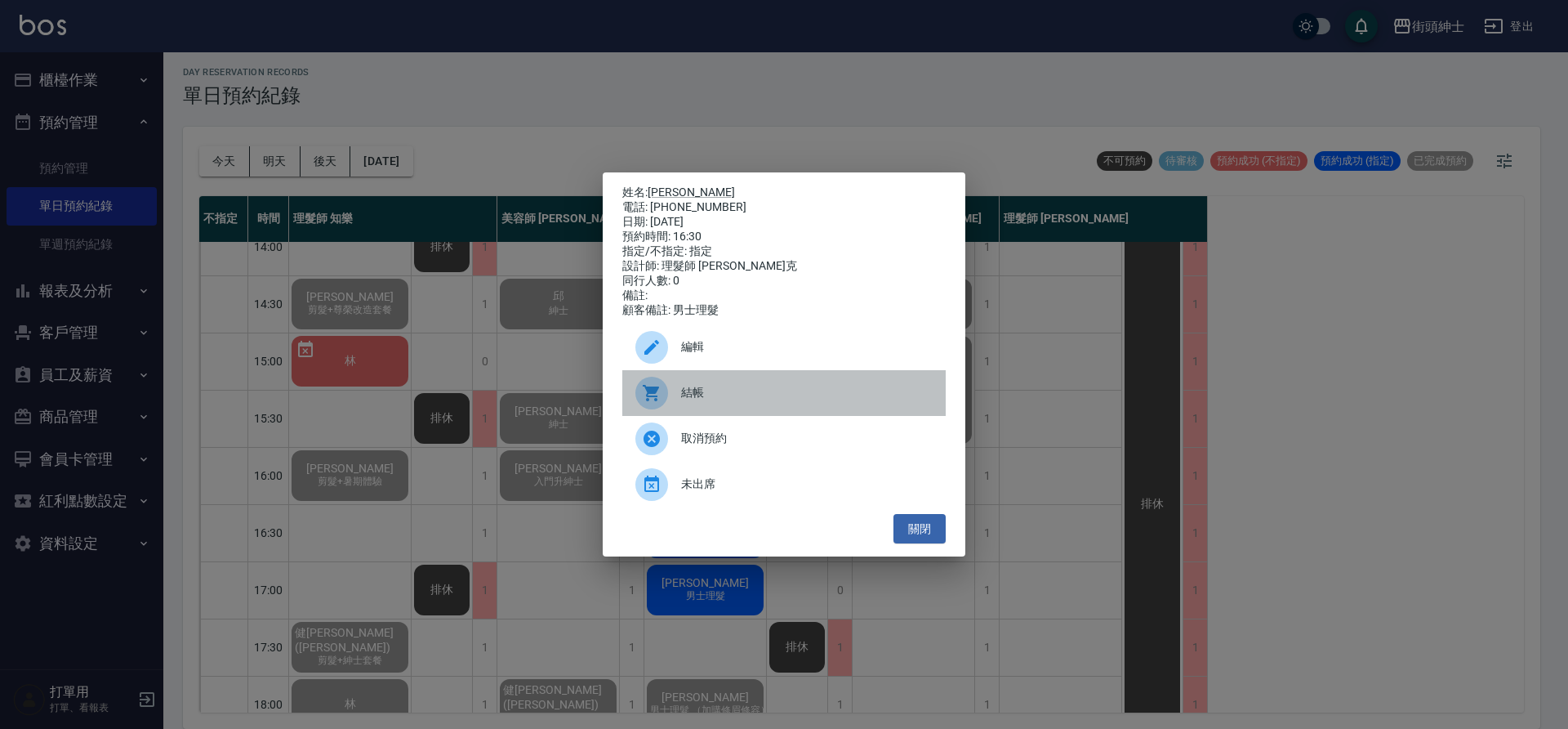
click at [838, 401] on span "結帳" at bounding box center [807, 392] width 252 height 17
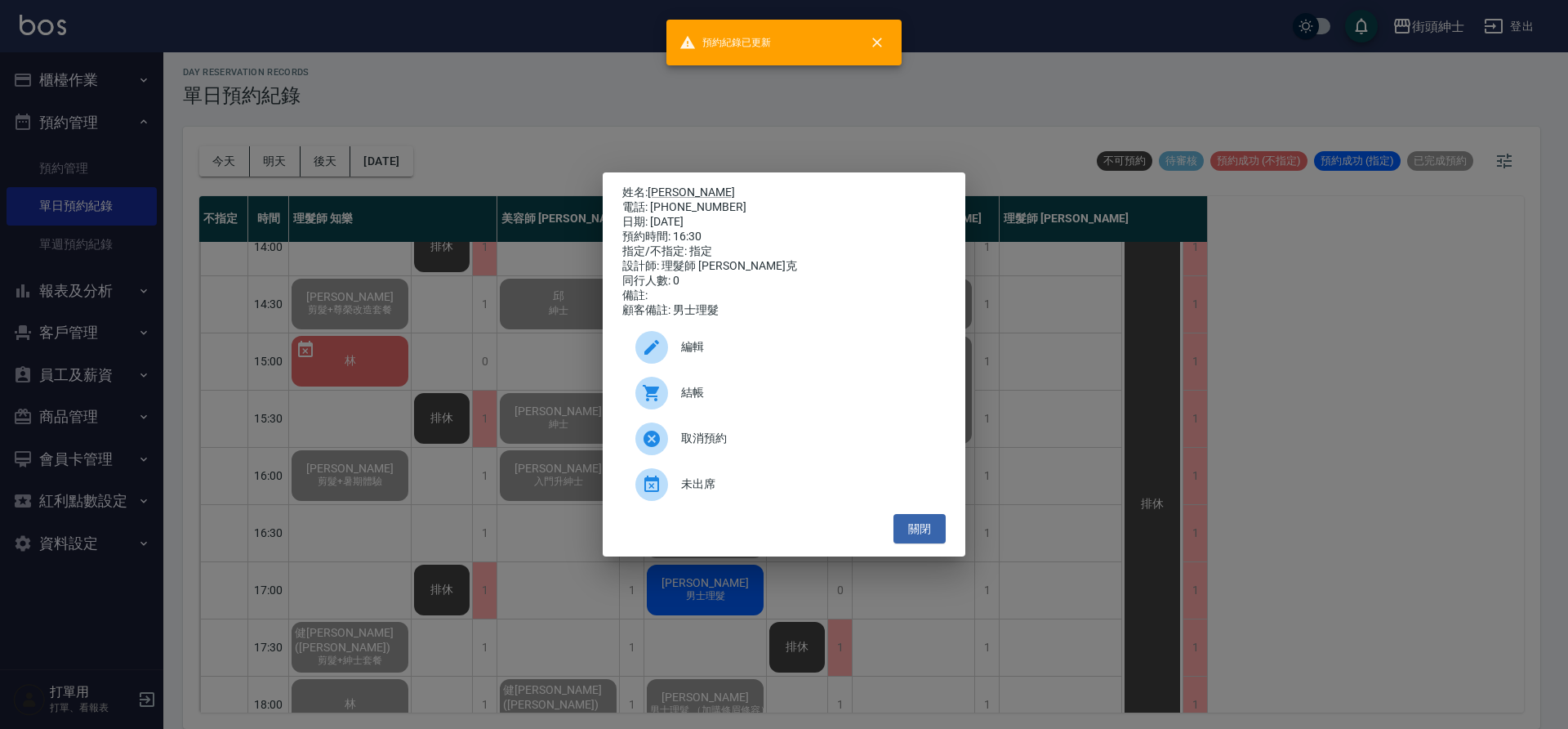
drag, startPoint x: 433, startPoint y: 303, endPoint x: 578, endPoint y: 342, distance: 150.2
click at [433, 303] on div "姓名: 鍾霖 電話: 0917150389 日期: 2025/09/11 預約時間: 16:30 指定/不指定: 指定 設計師: 理髮師 Vic 維克 同行人…" at bounding box center [784, 364] width 1568 height 729
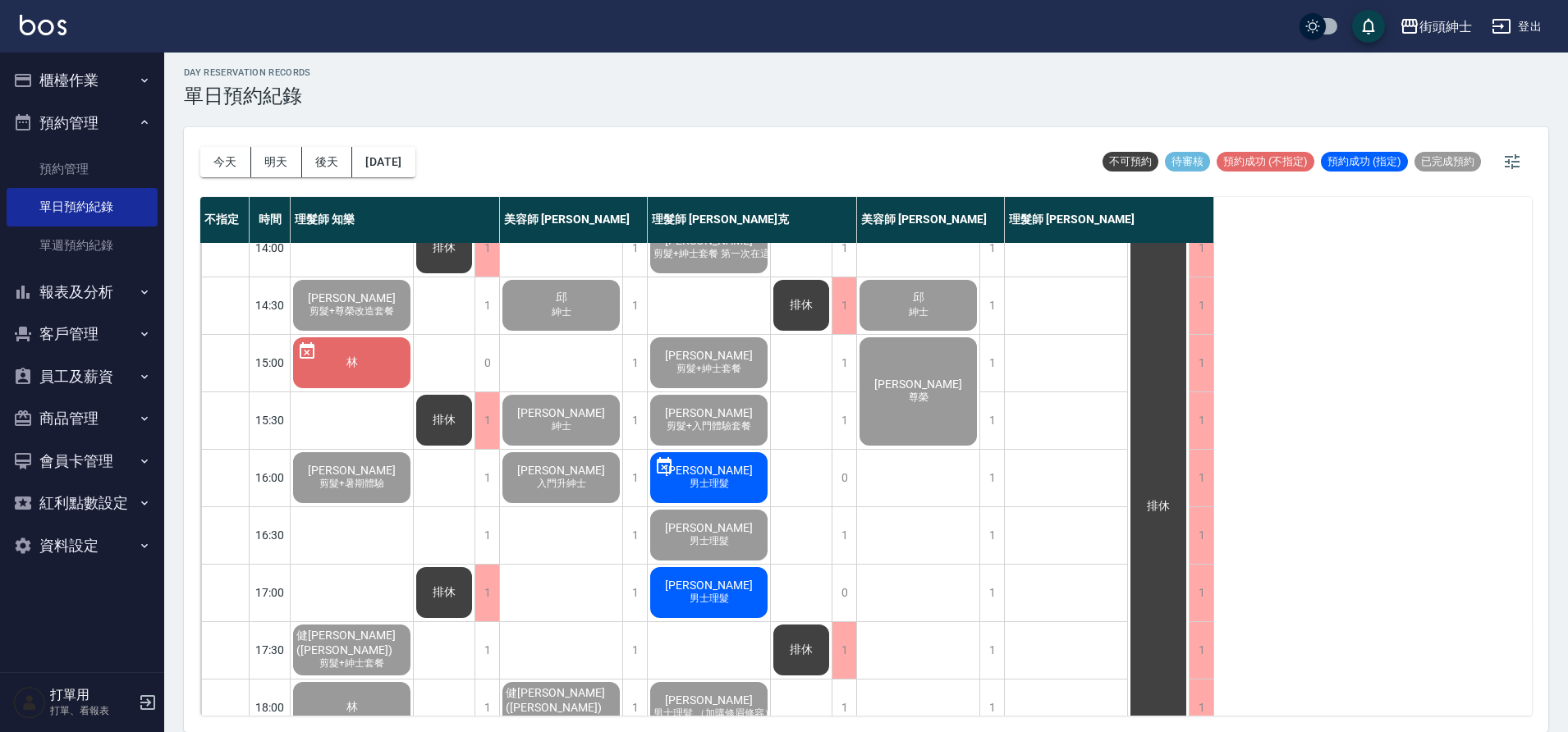
click at [738, 595] on div "林政叡 男士理髮" at bounding box center [709, 592] width 122 height 56
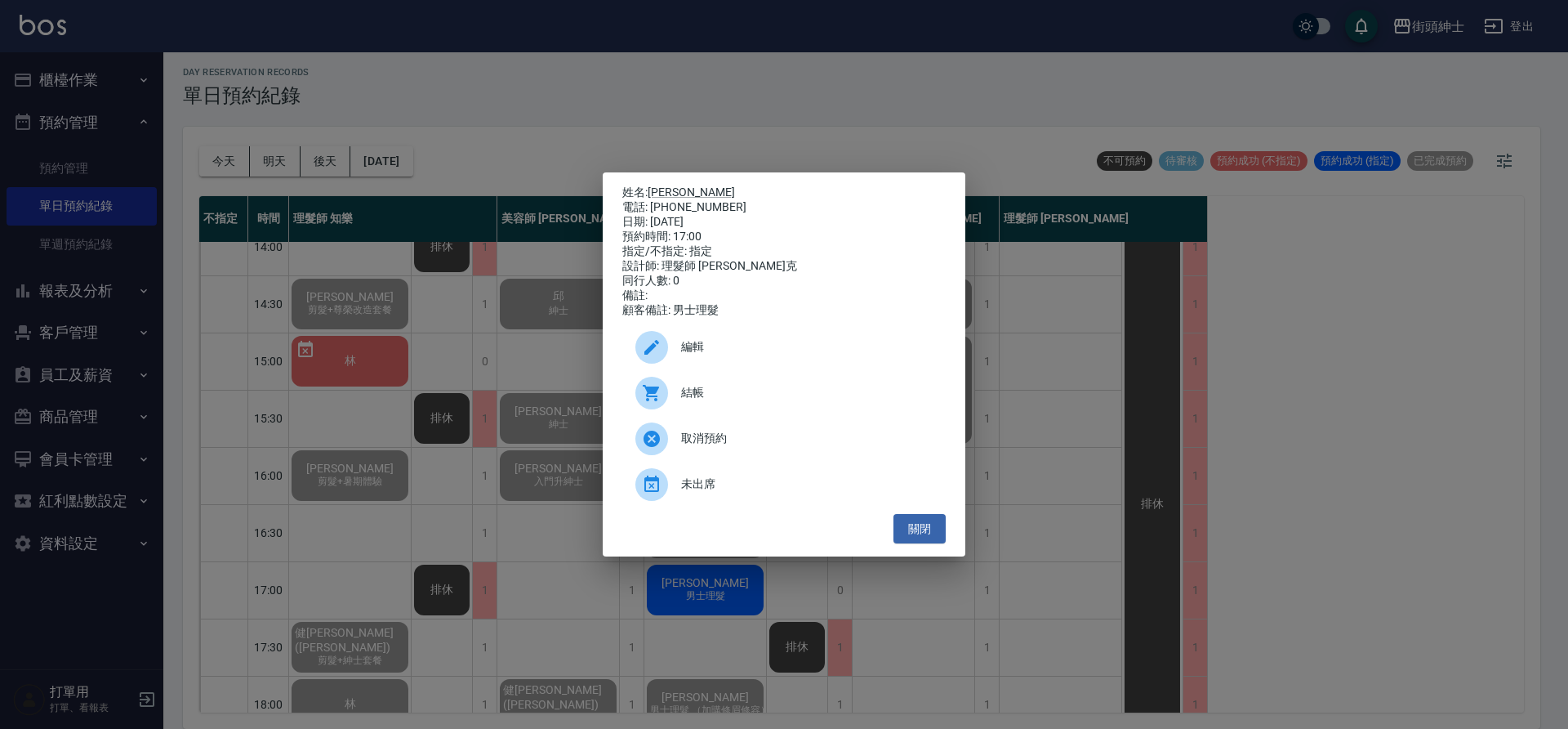
click at [741, 399] on span "結帳" at bounding box center [807, 392] width 252 height 17
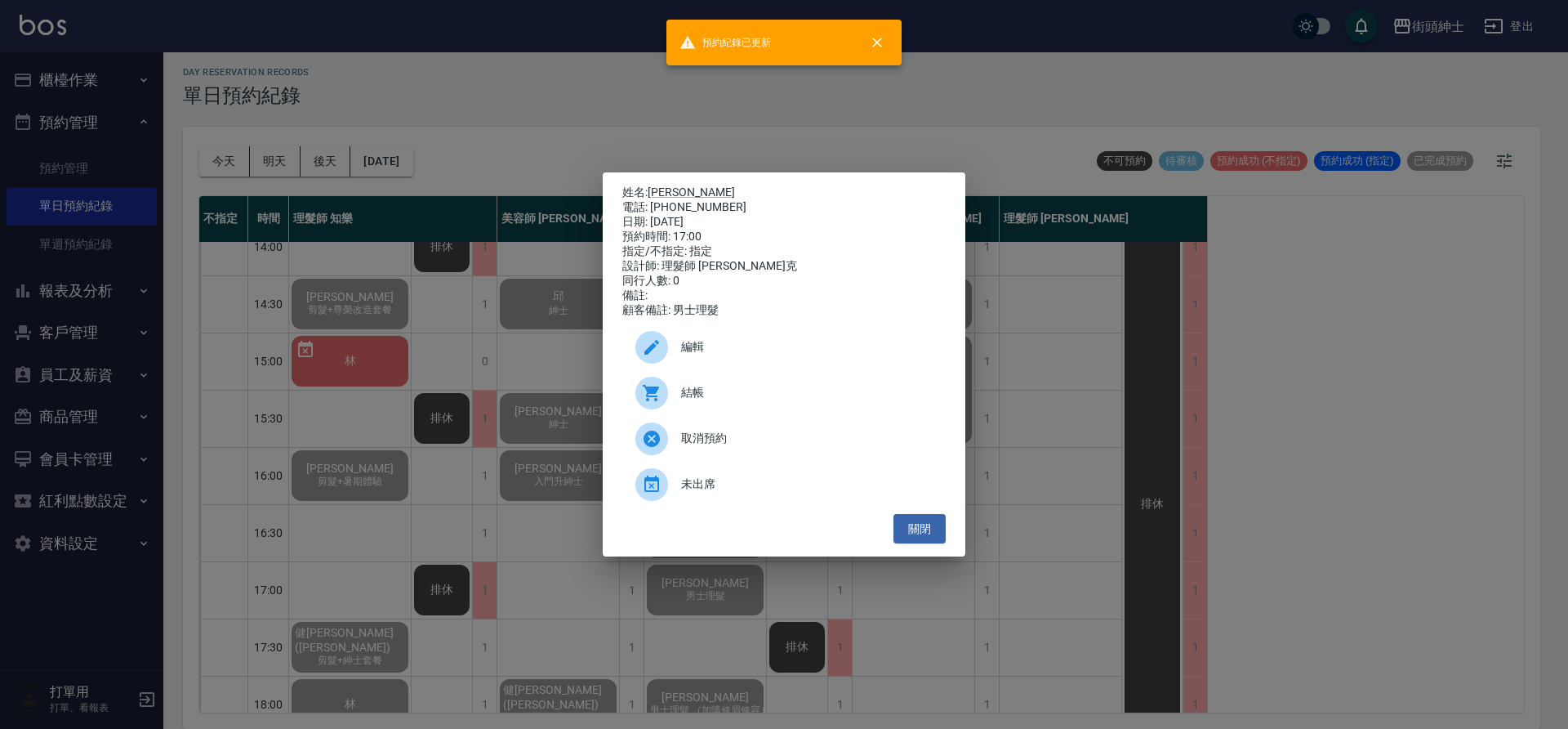
click at [390, 442] on div "姓名: 林政叡 電話: 0988919566 日期: 2025/09/11 預約時間: 17:00 指定/不指定: 指定 設計師: 理髮師 Vic 維克 同行…" at bounding box center [784, 364] width 1568 height 729
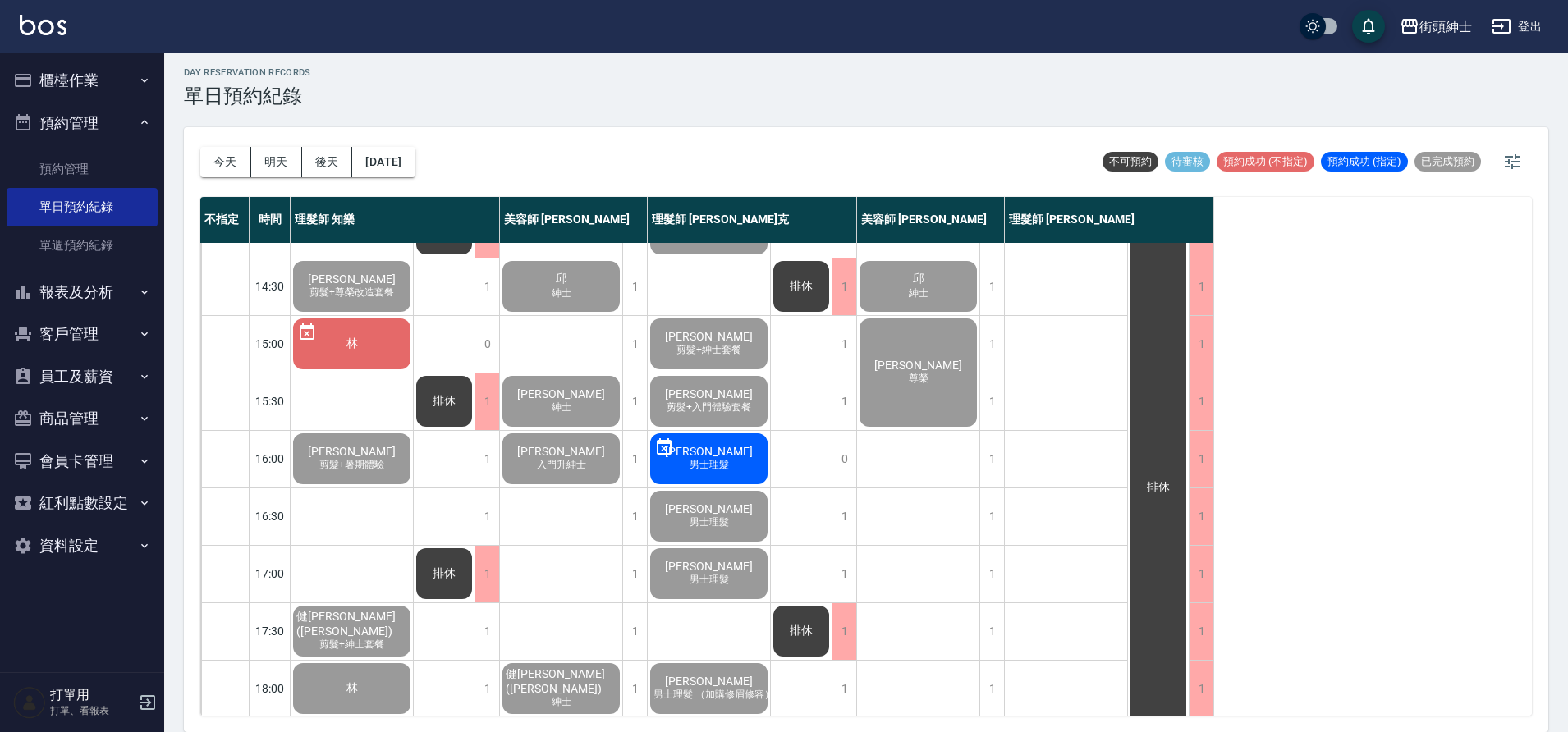
scroll to position [721, 0]
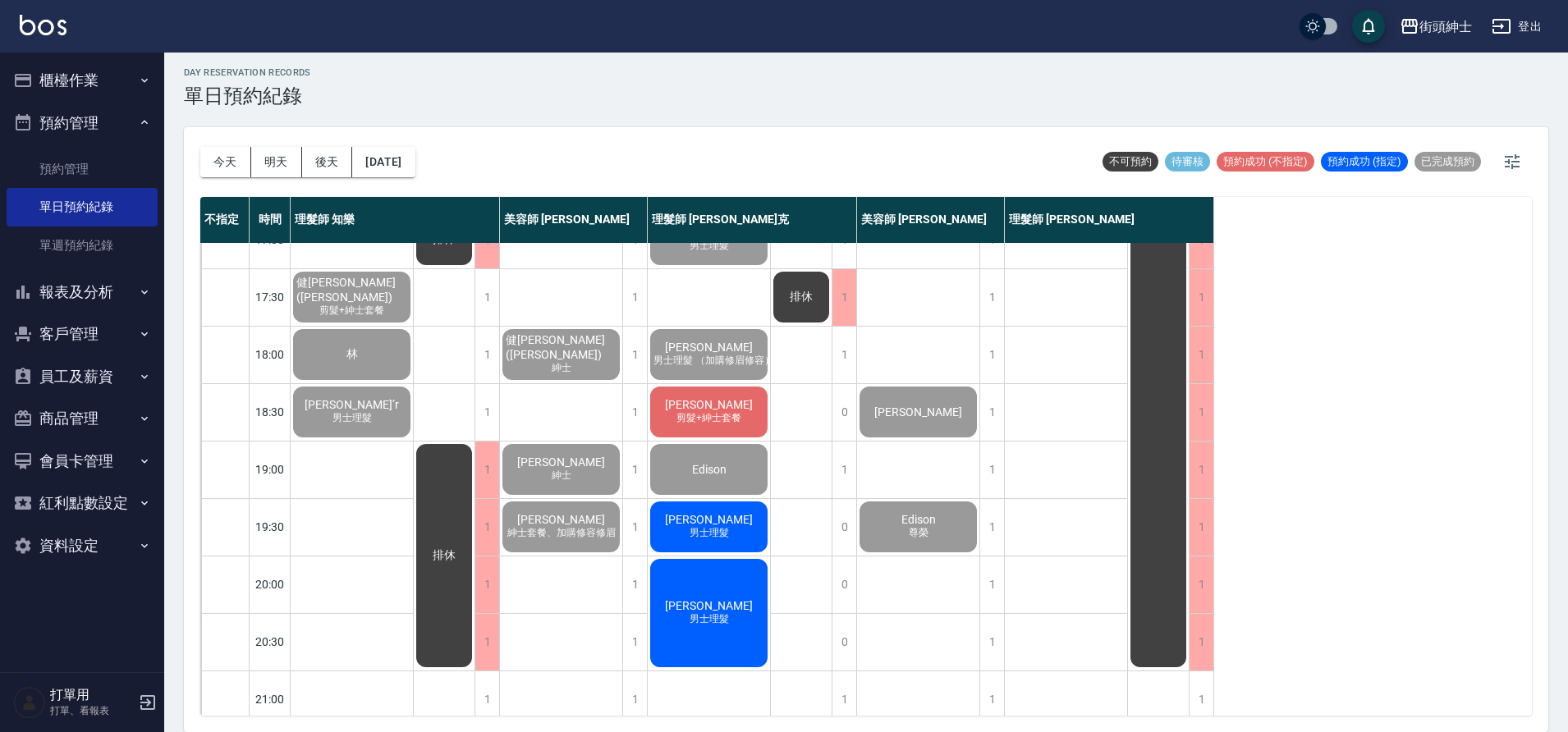
click at [728, 400] on span "[PERSON_NAME]" at bounding box center [708, 405] width 95 height 13
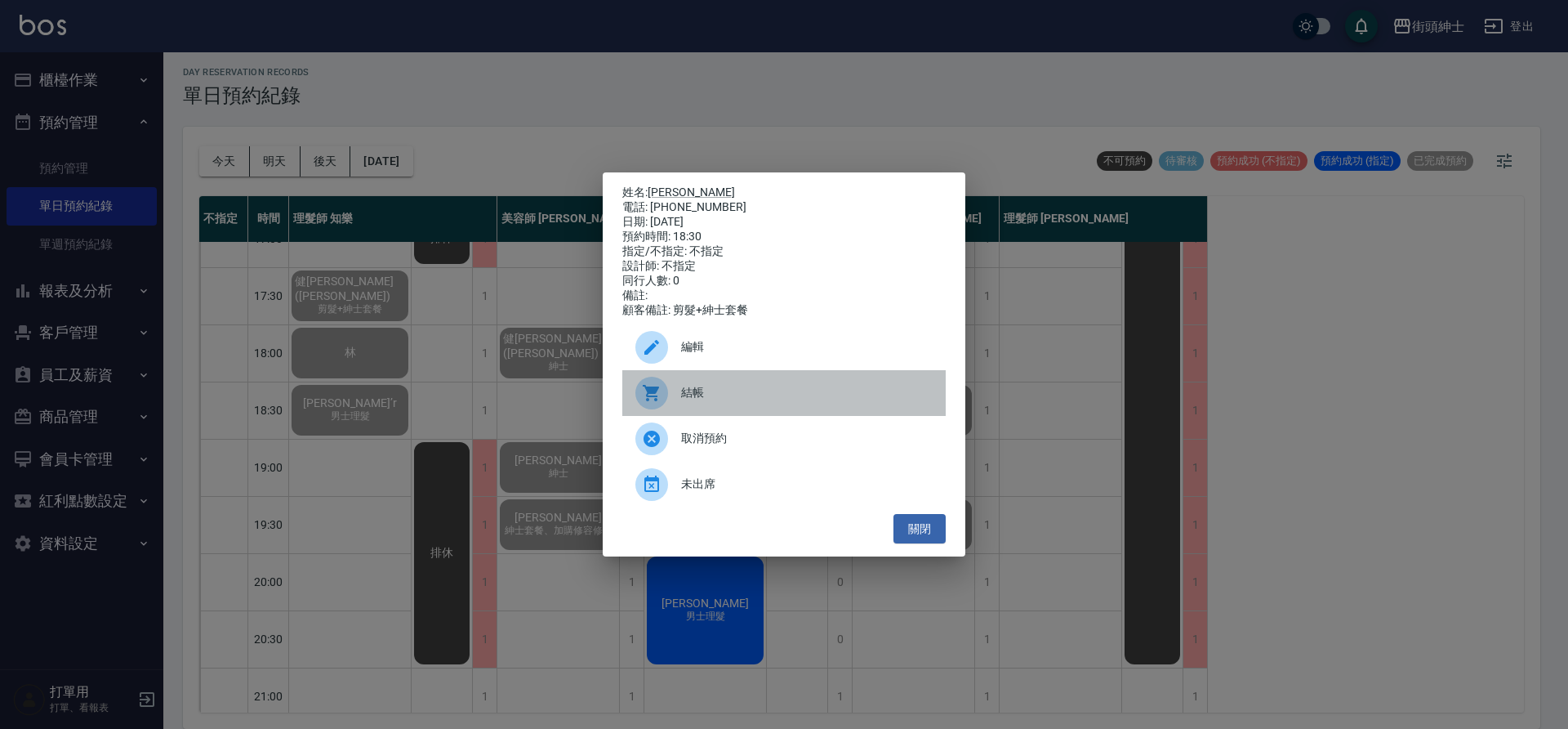
click at [789, 401] on span "結帳" at bounding box center [807, 392] width 252 height 17
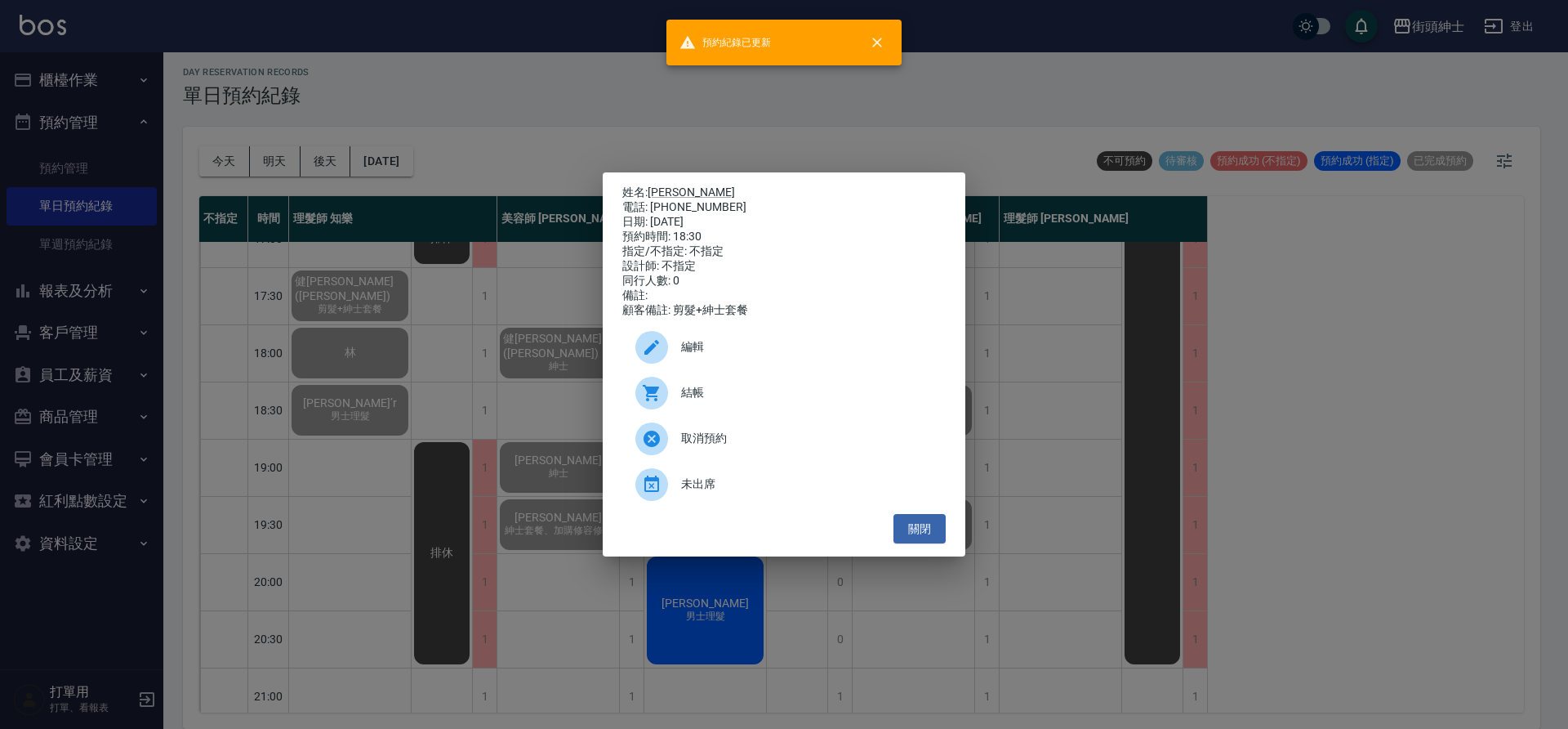
click at [337, 410] on div "姓名: 王普禾 電話: 0938471122 日期: 2025/09/11 預約時間: 18:30 指定/不指定: 不指定 設計師: 不指定 同行人數: 0 …" at bounding box center [784, 364] width 1568 height 729
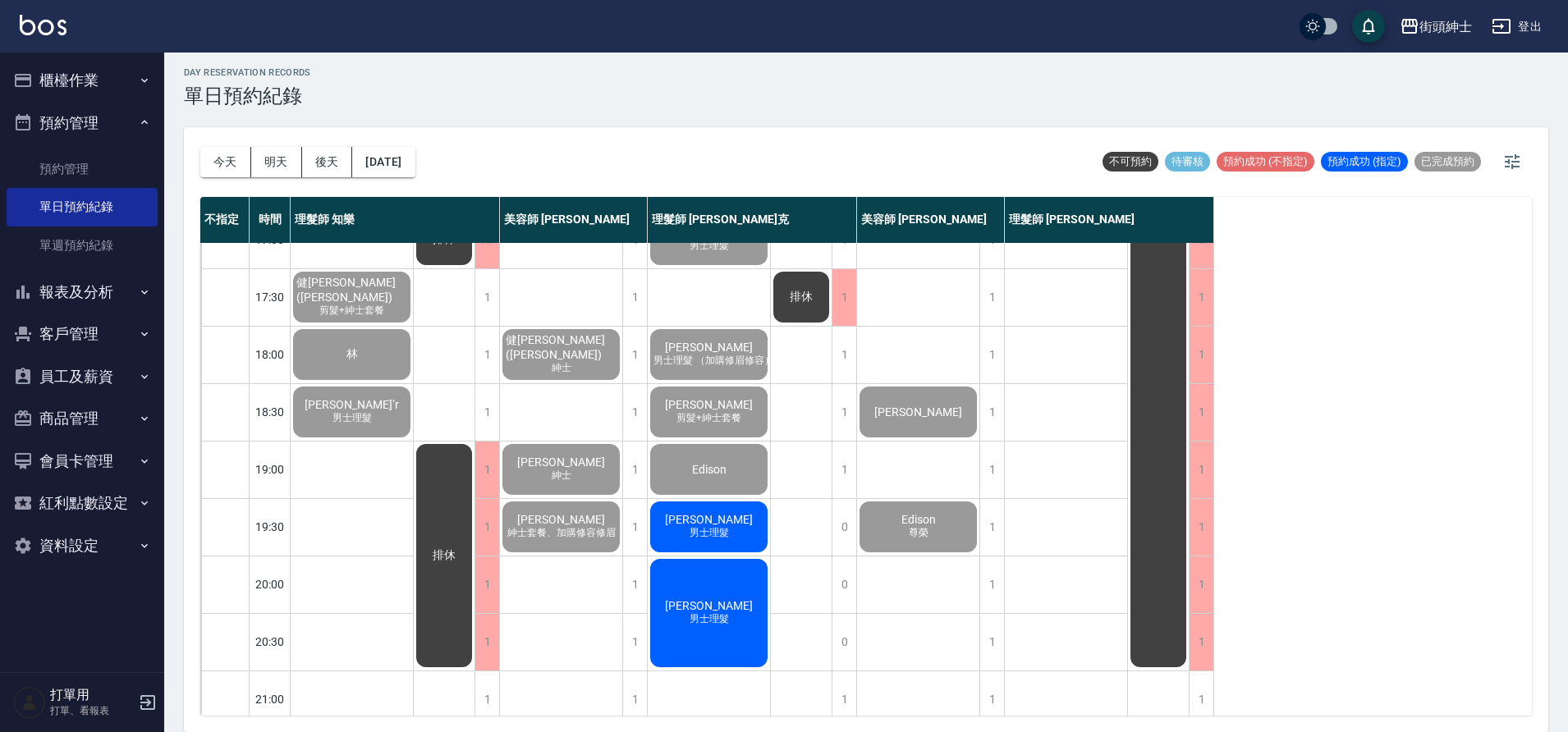
click at [718, 524] on span "Sam" at bounding box center [708, 519] width 95 height 13
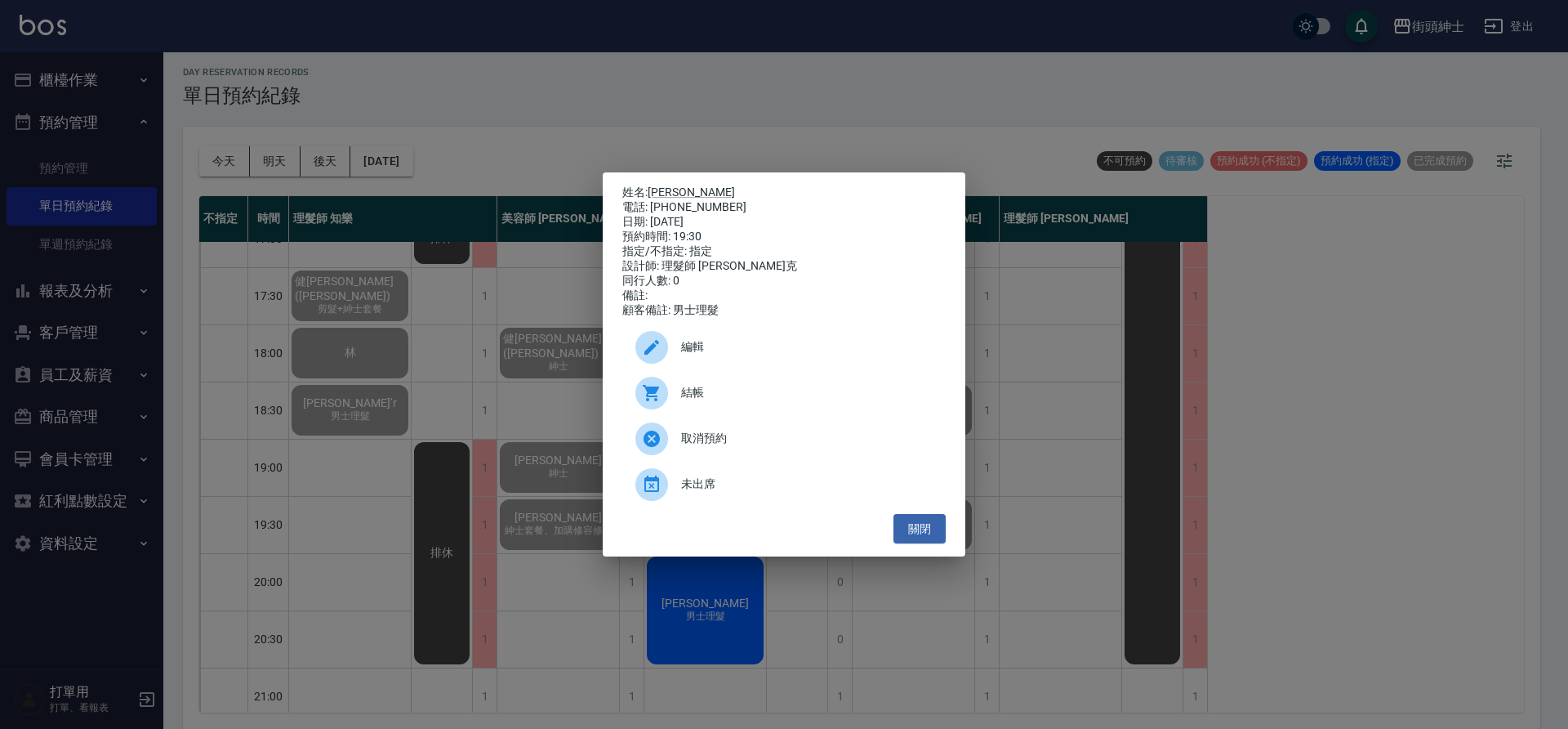
click at [725, 398] on span "結帳" at bounding box center [807, 392] width 252 height 17
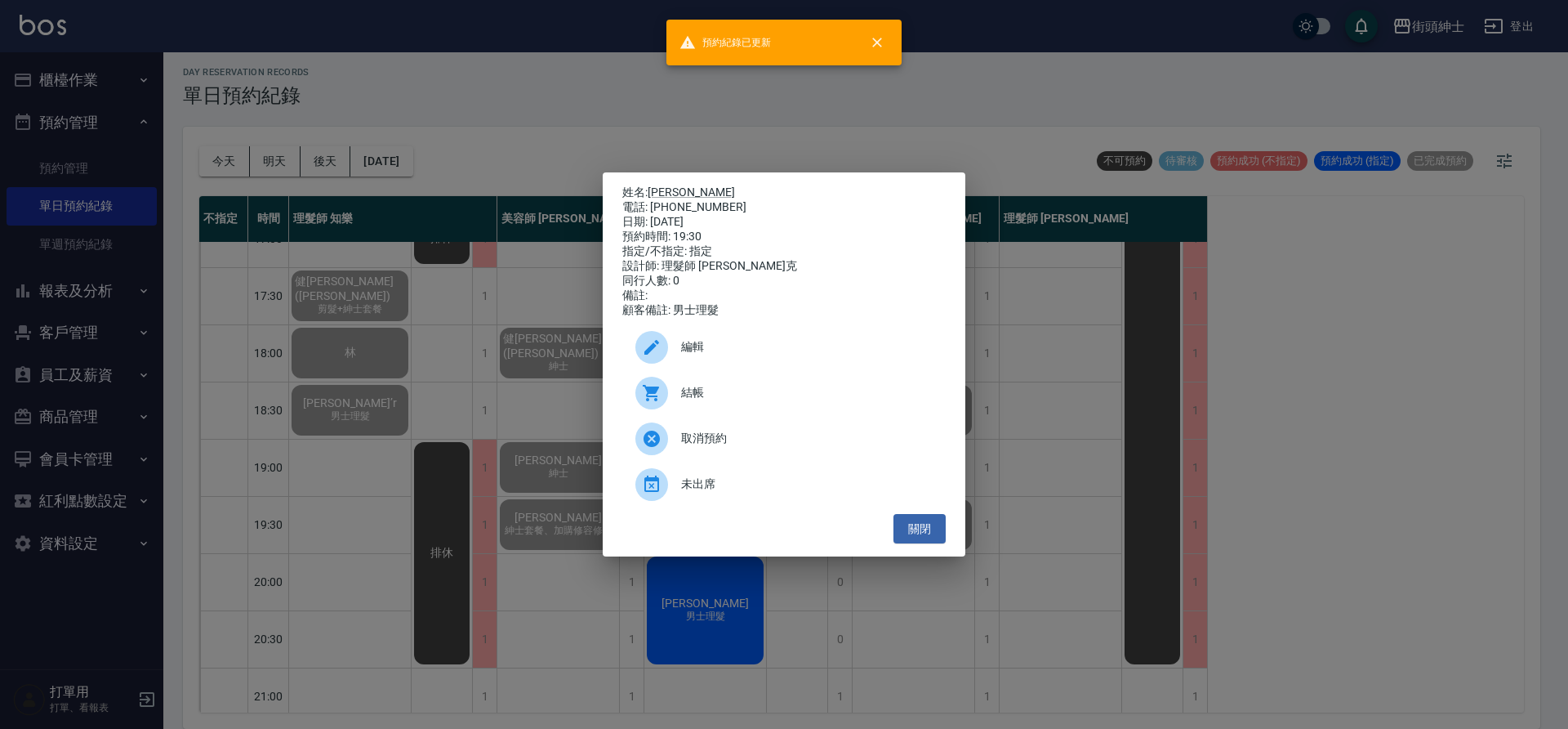
drag, startPoint x: 396, startPoint y: 394, endPoint x: 472, endPoint y: 420, distance: 80.3
click at [398, 397] on div "姓名: Sam 電話: 0905819199 日期: 2025/09/11 預約時間: 19:30 指定/不指定: 指定 設計師: 理髮師 Vic 維克 同行…" at bounding box center [784, 364] width 1568 height 729
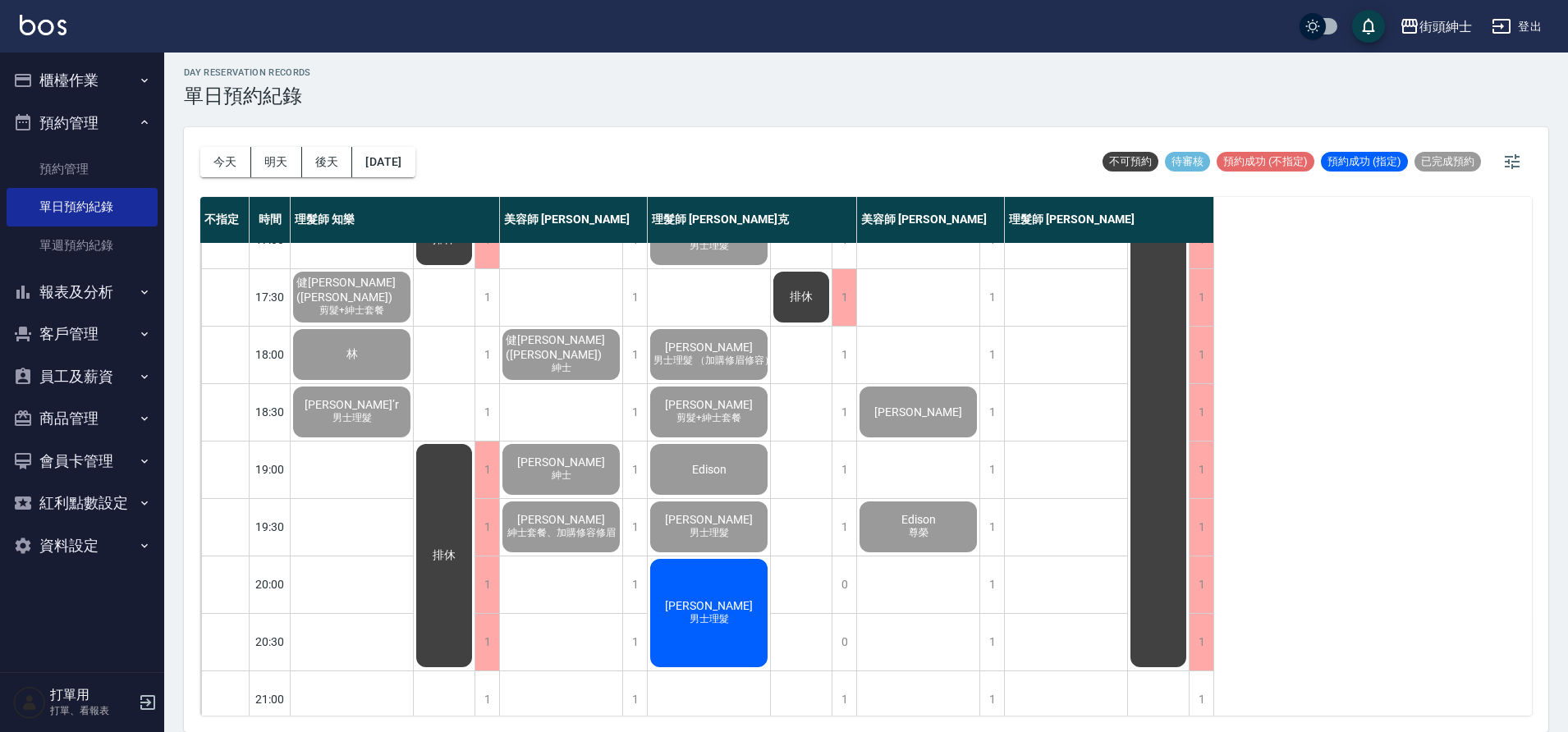
click at [707, 590] on div "William chao 男士理髮" at bounding box center [709, 613] width 122 height 113
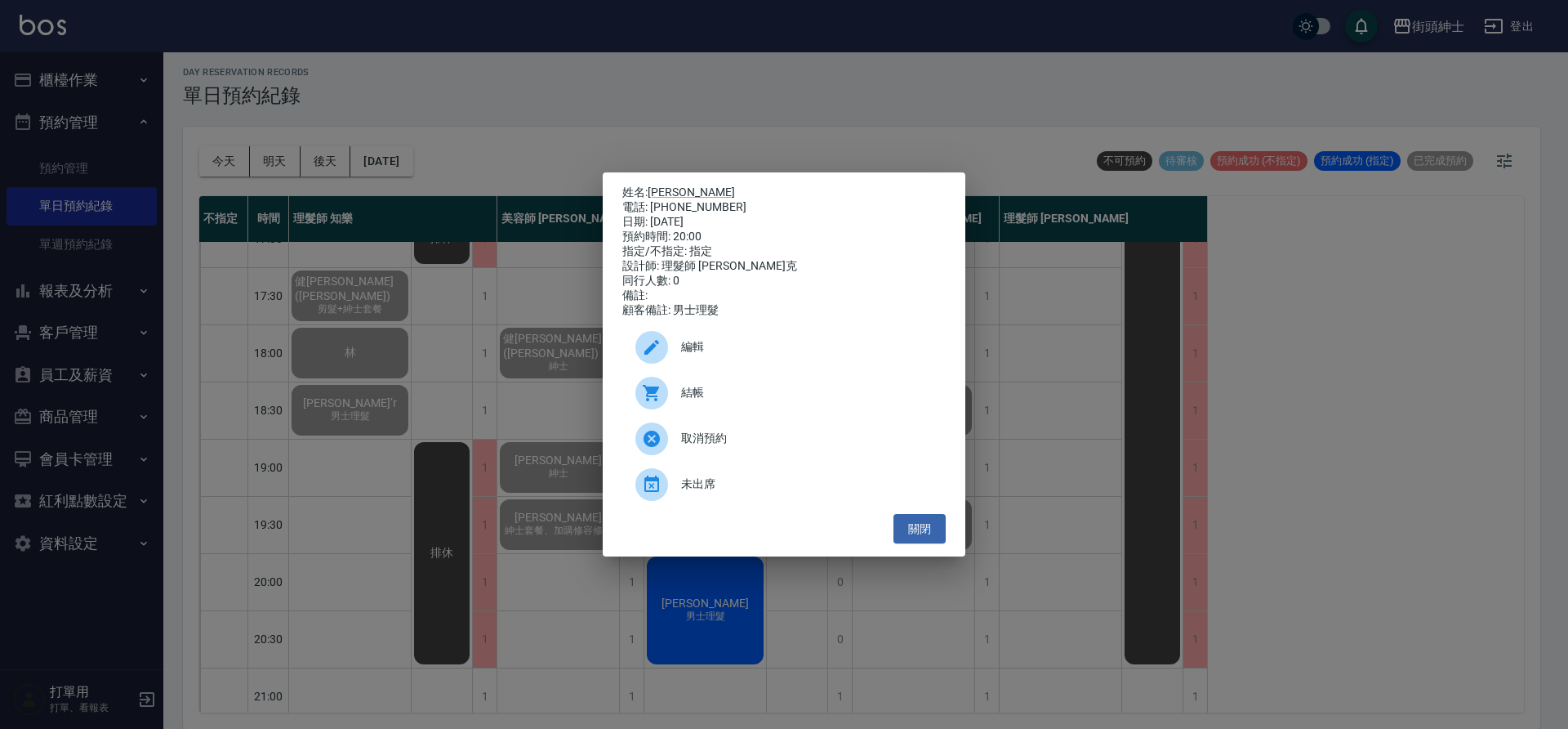
click at [736, 400] on span "結帳" at bounding box center [807, 392] width 252 height 17
click at [384, 216] on div "姓名: William chao 電話: 0983607415 日期: 2025/09/11 預約時間: 20:00 指定/不指定: 指定 設計師: 理髮師 …" at bounding box center [784, 364] width 1568 height 729
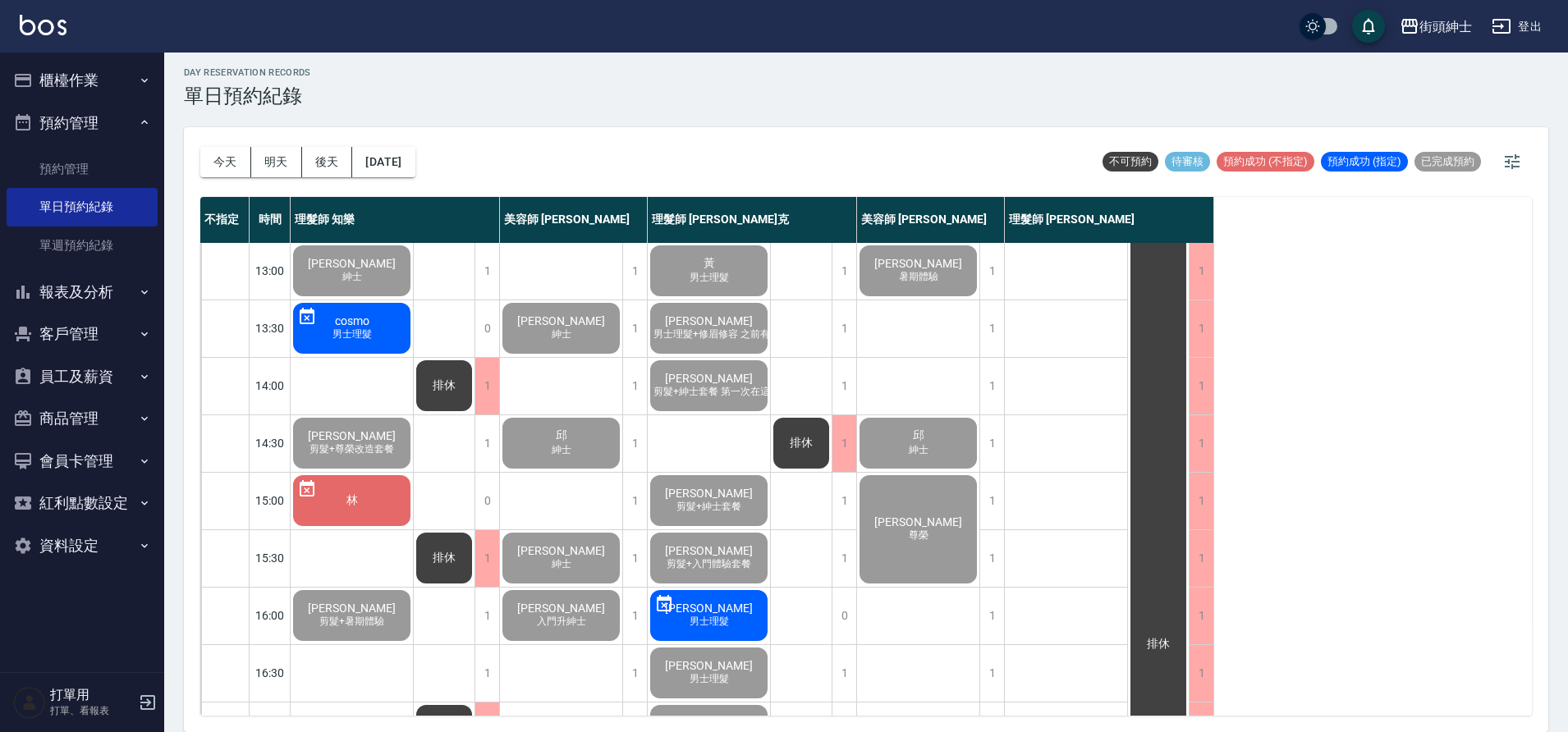
scroll to position [233, 0]
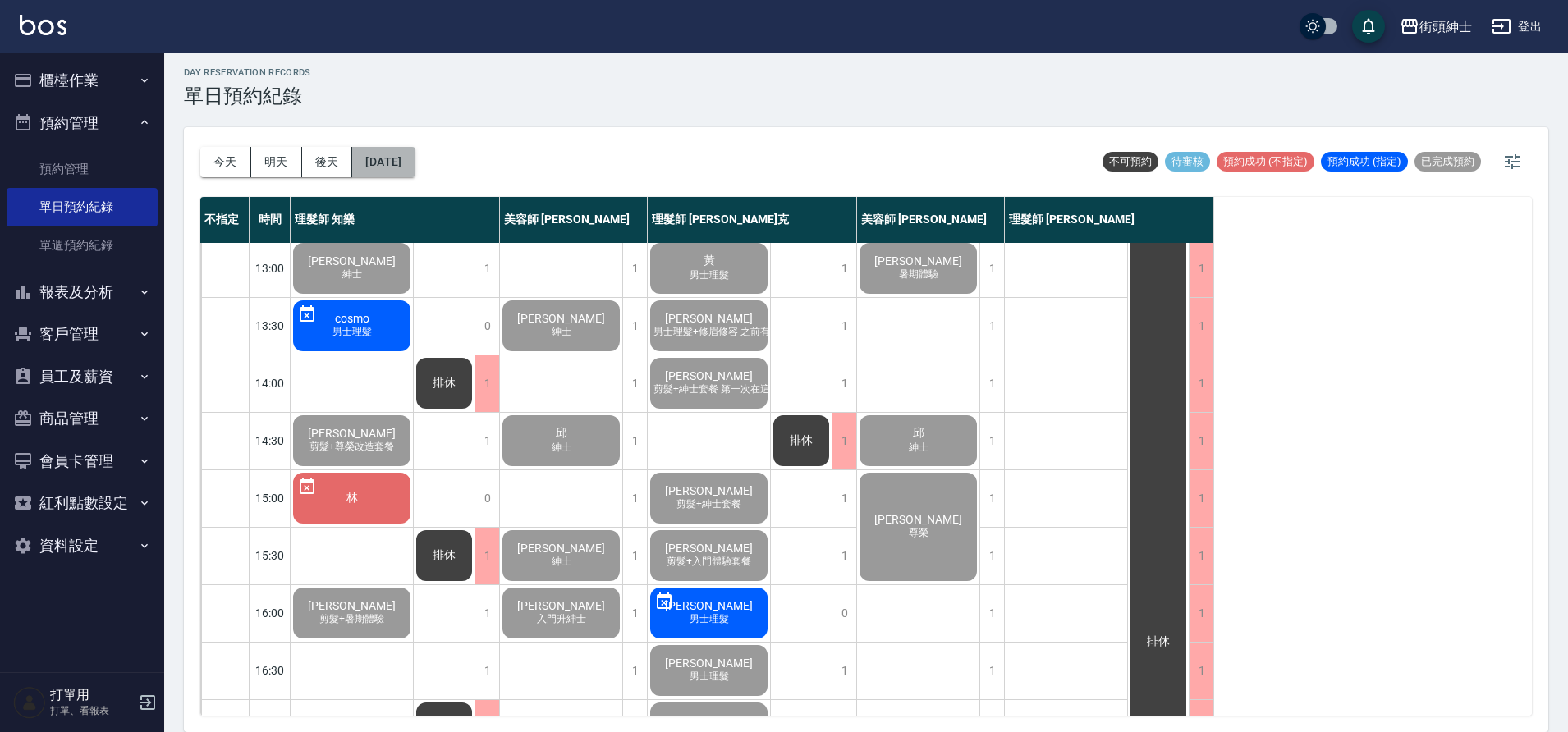
click at [414, 164] on button "[DATE]" at bounding box center [383, 162] width 62 height 30
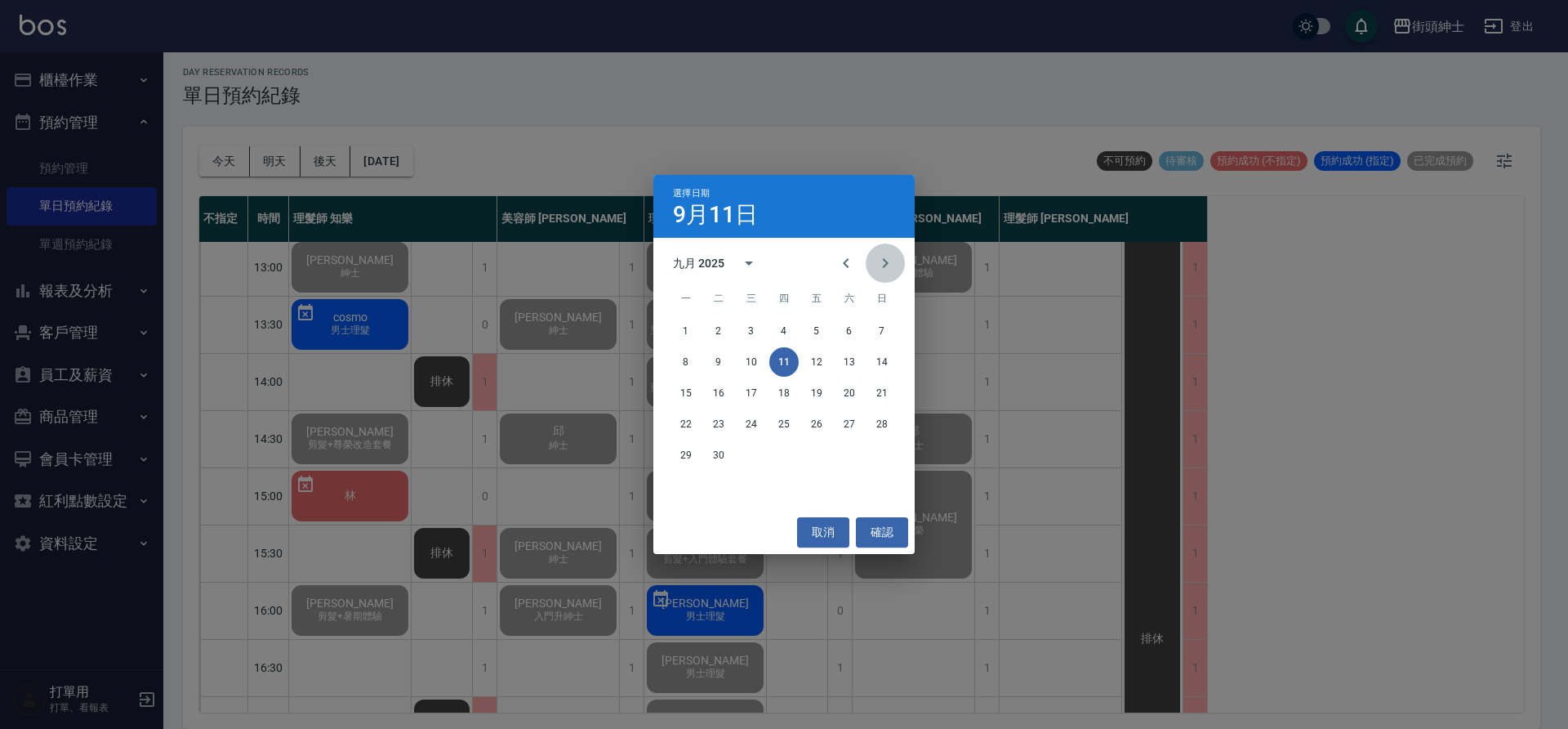
click at [892, 262] on icon "Next month" at bounding box center [885, 263] width 19 height 19
click at [723, 365] on button "7" at bounding box center [718, 361] width 29 height 29
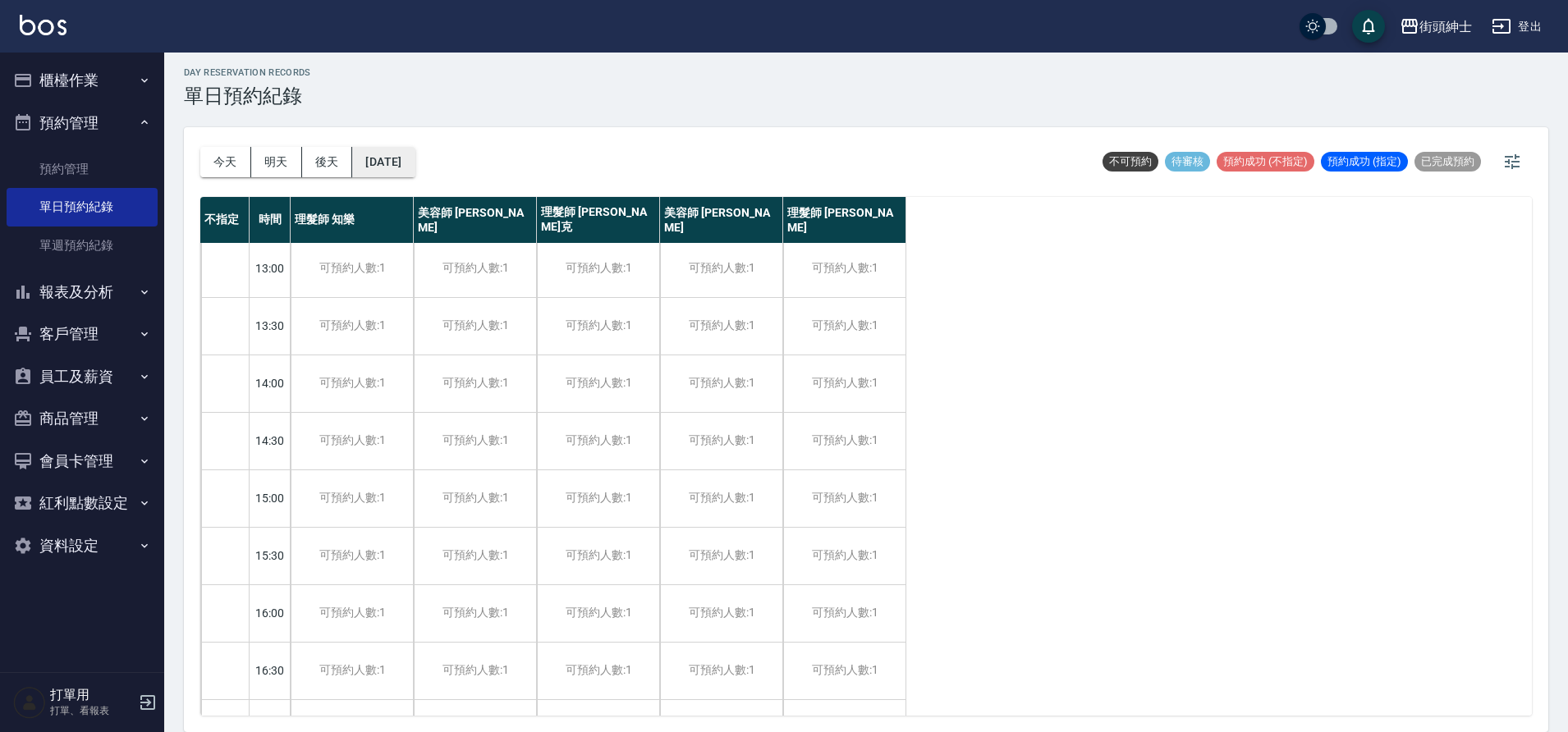
click at [413, 166] on button "2025/10/07" at bounding box center [383, 162] width 62 height 30
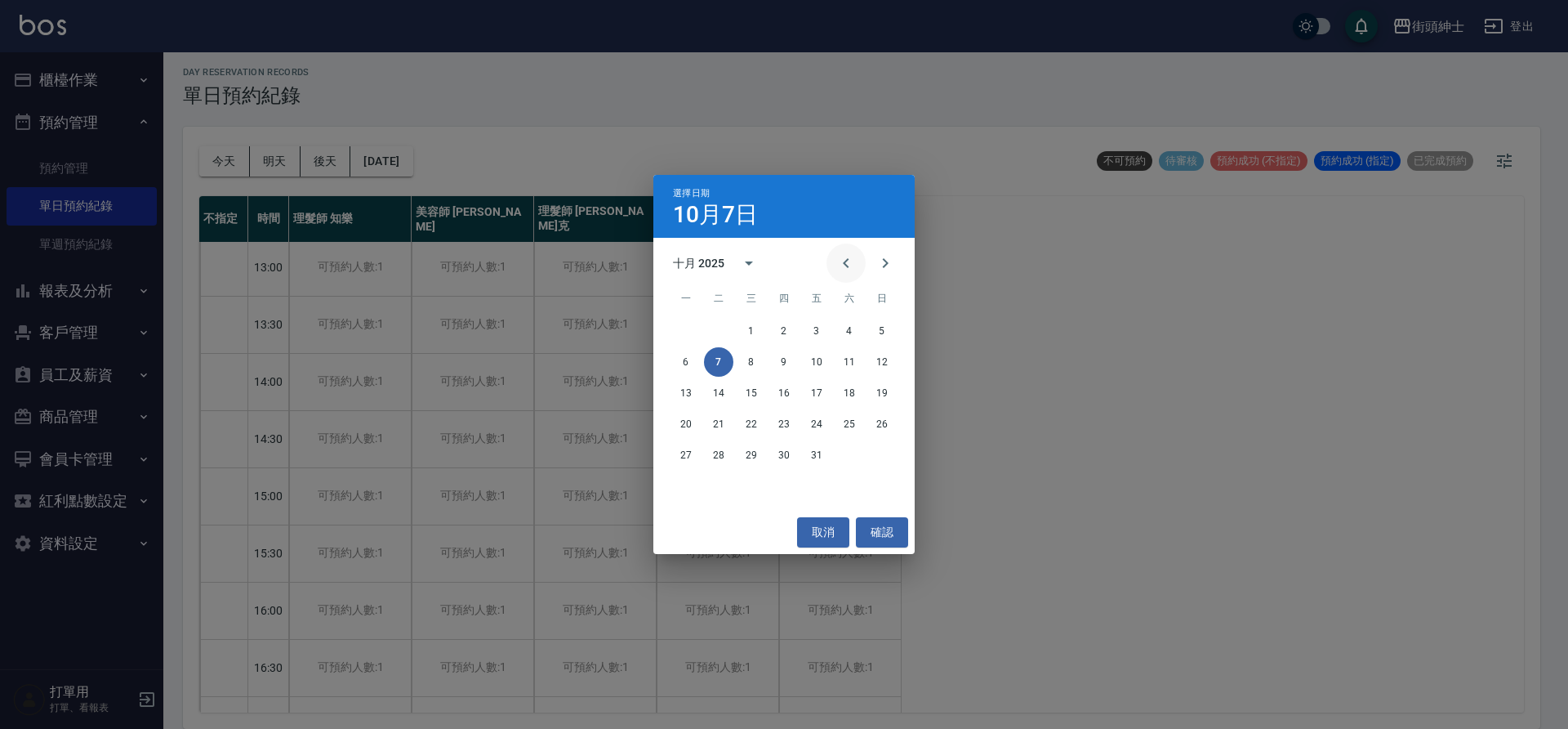
click at [839, 270] on icon "Previous month" at bounding box center [846, 263] width 19 height 19
click at [854, 366] on button "13" at bounding box center [849, 361] width 29 height 29
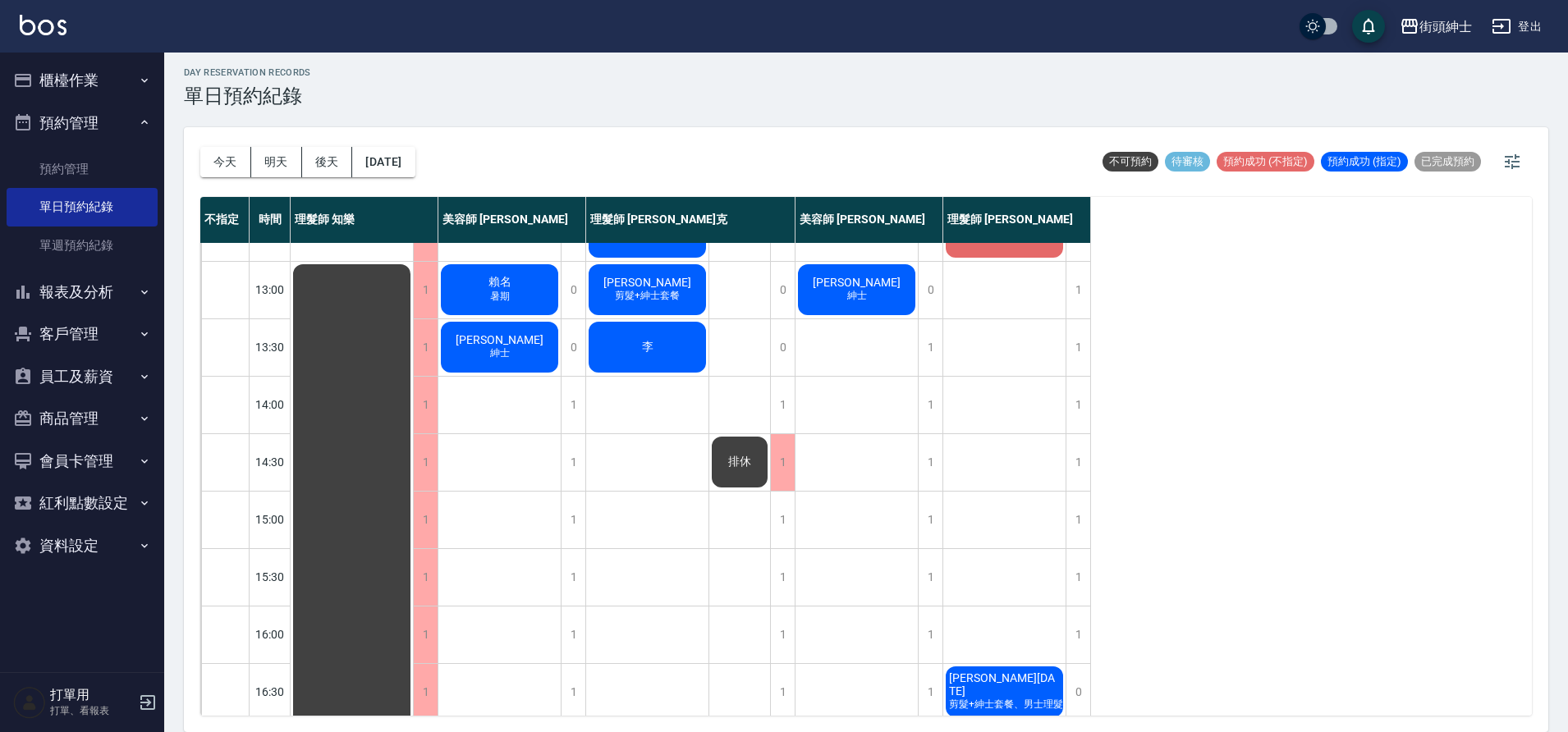
scroll to position [390, 0]
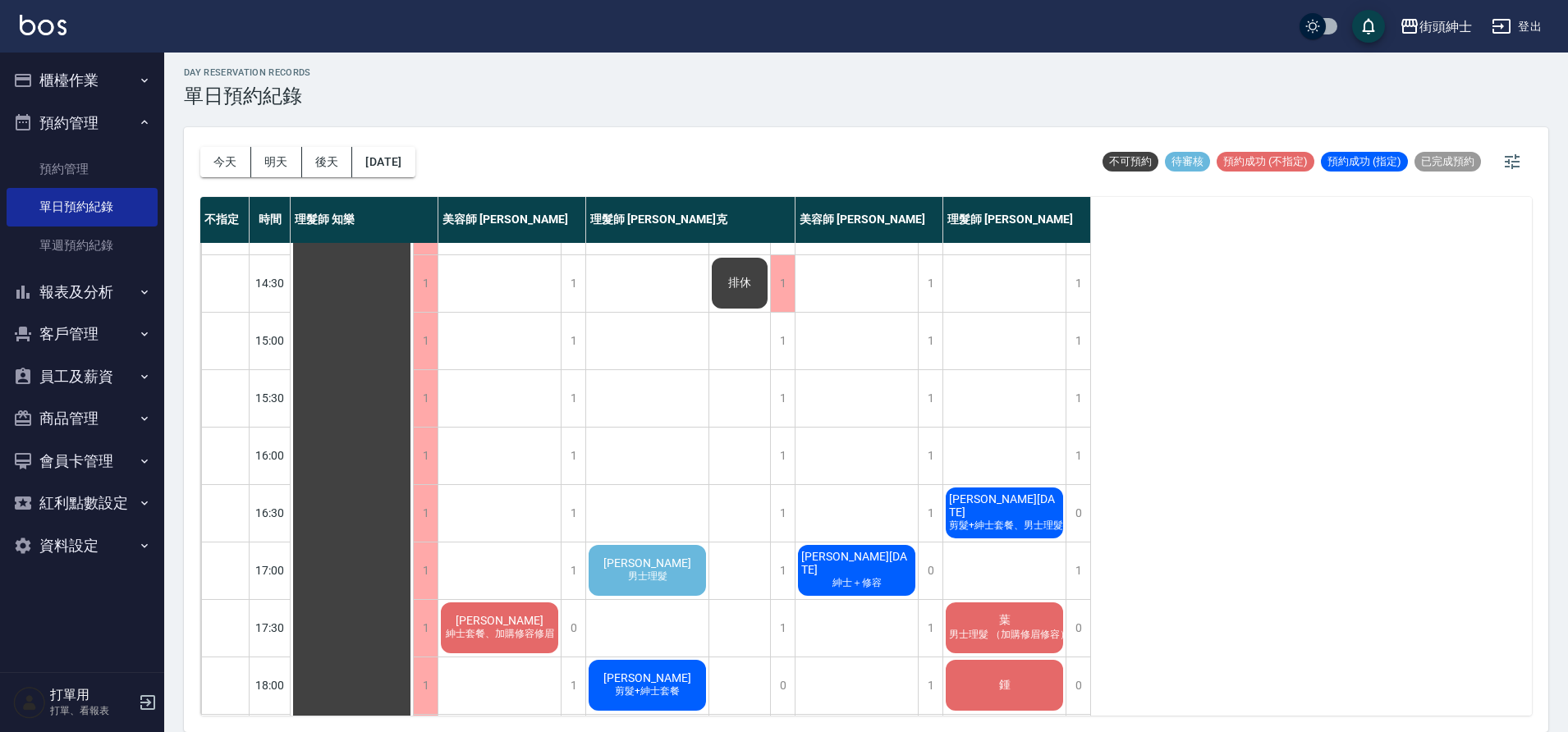
click at [660, 551] on div "蕭 男士理髮" at bounding box center [647, 570] width 122 height 56
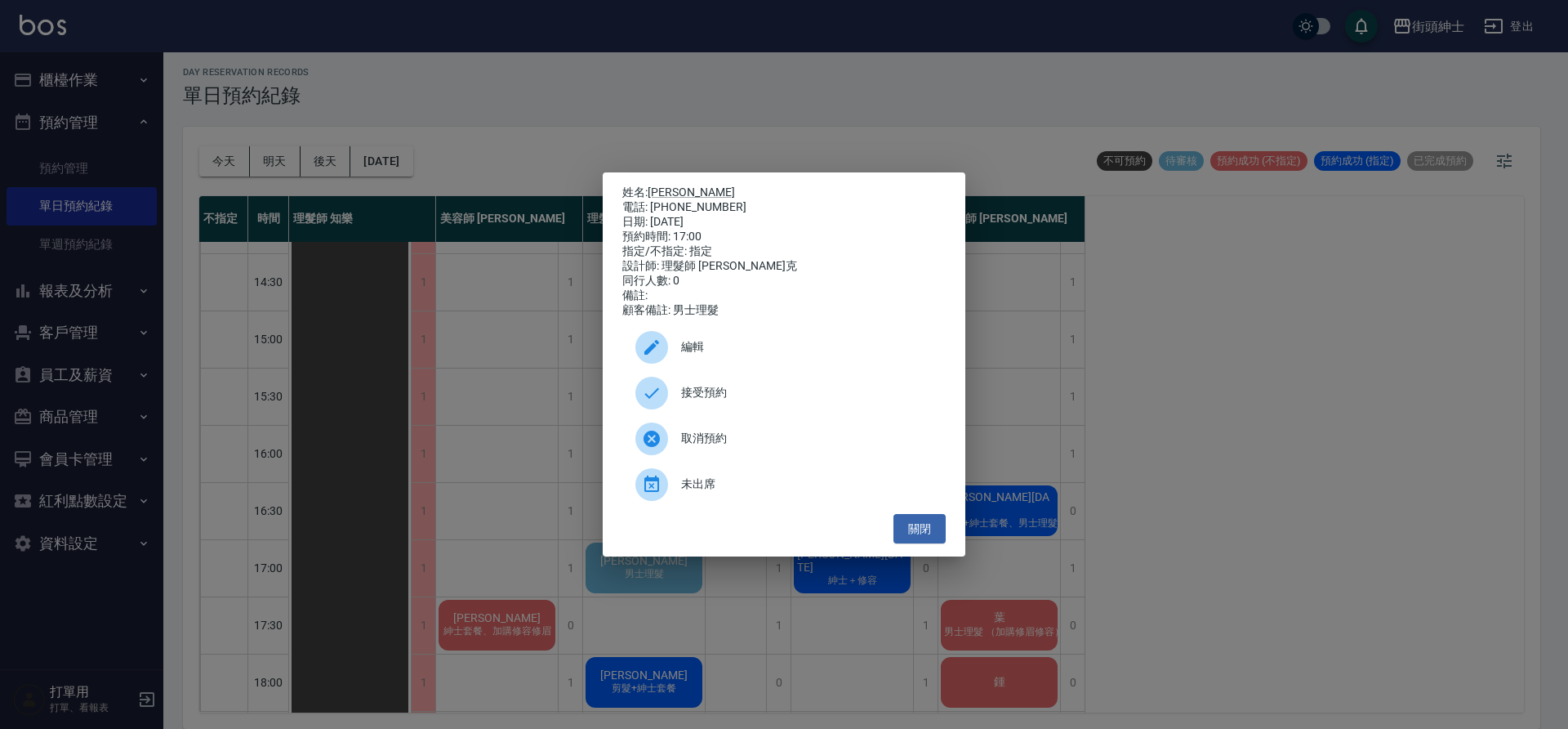
click at [734, 401] on span "接受預約" at bounding box center [807, 392] width 252 height 17
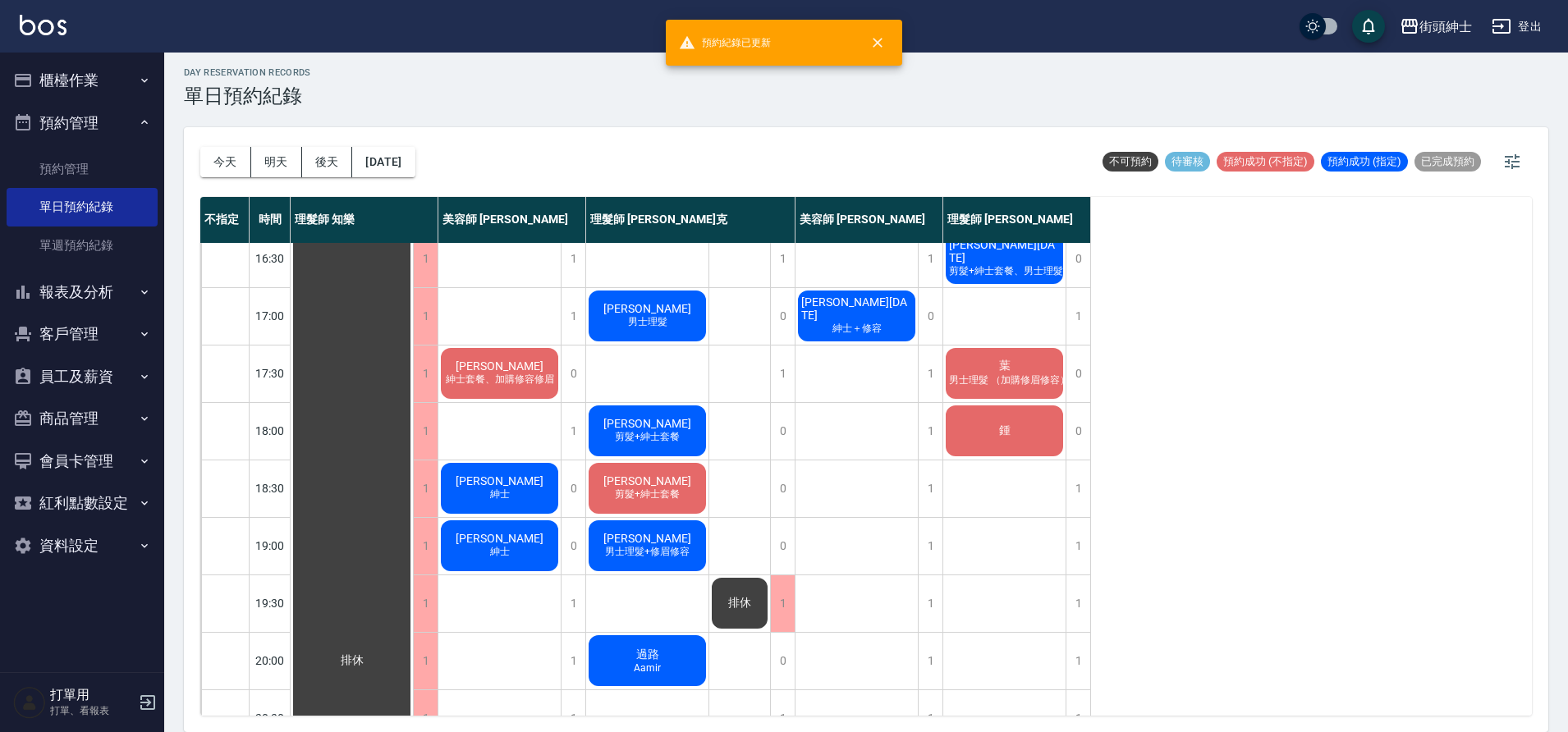
scroll to position [747, 0]
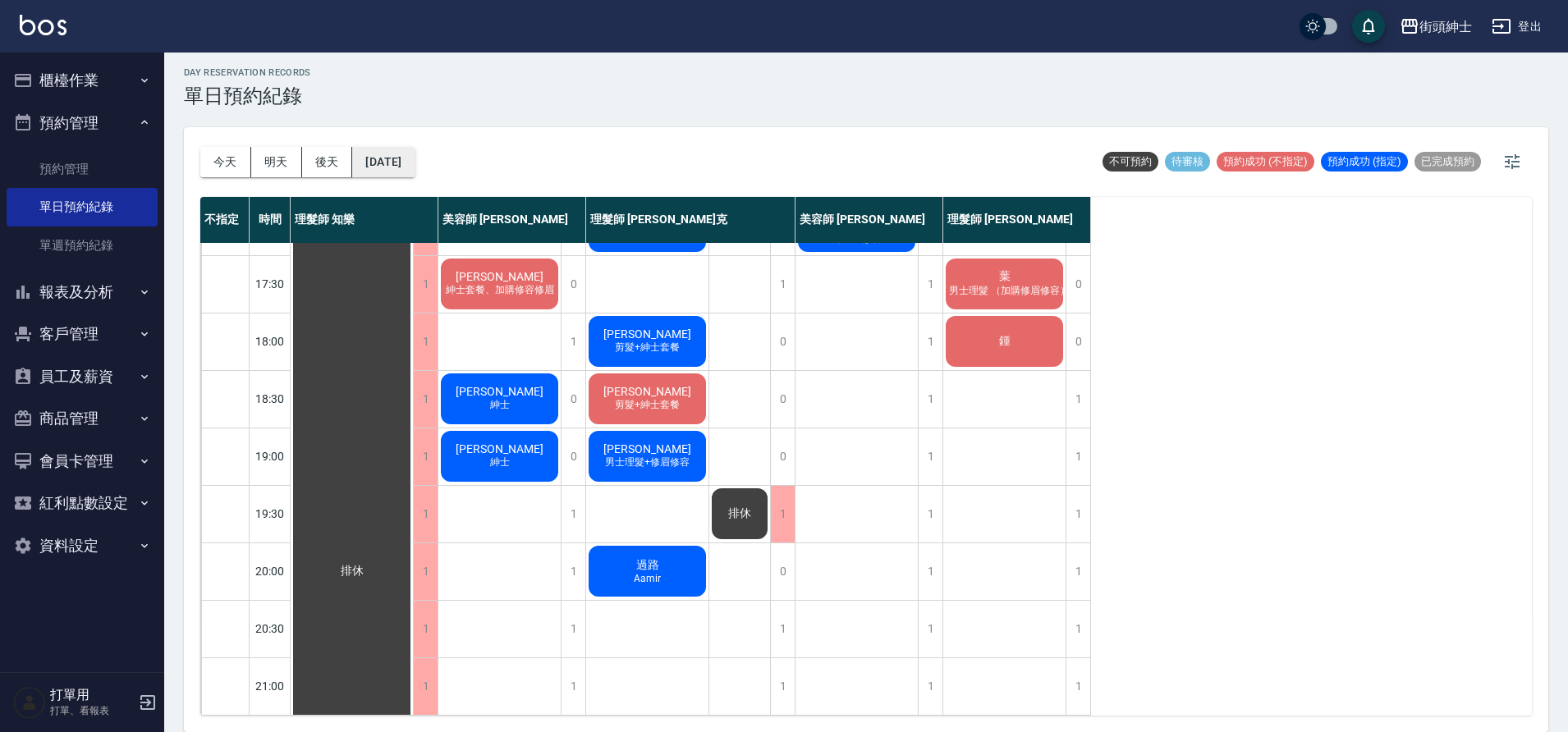
click at [414, 163] on button "2025/09/13" at bounding box center [383, 162] width 62 height 30
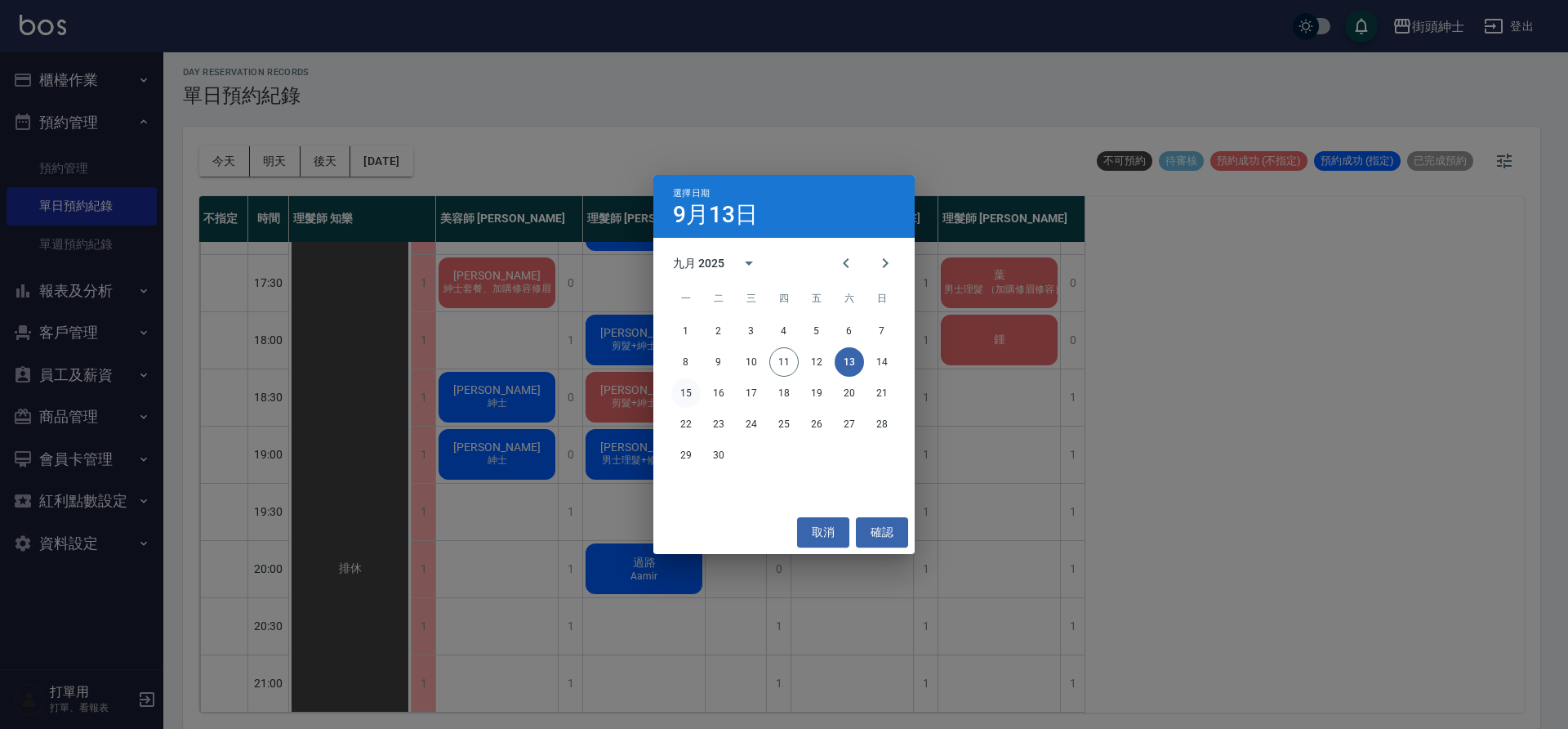
click at [692, 392] on button "15" at bounding box center [685, 392] width 29 height 29
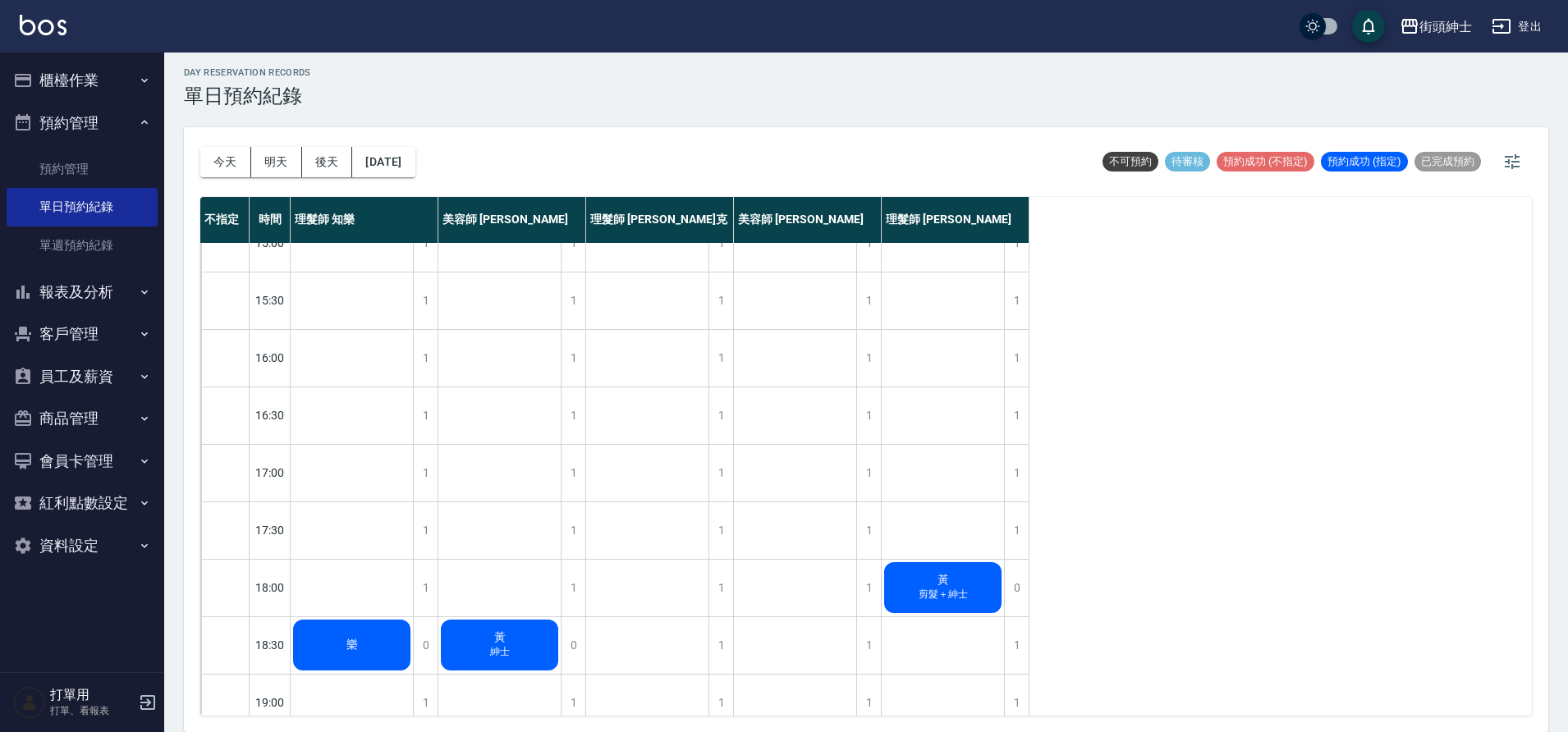
scroll to position [554, 0]
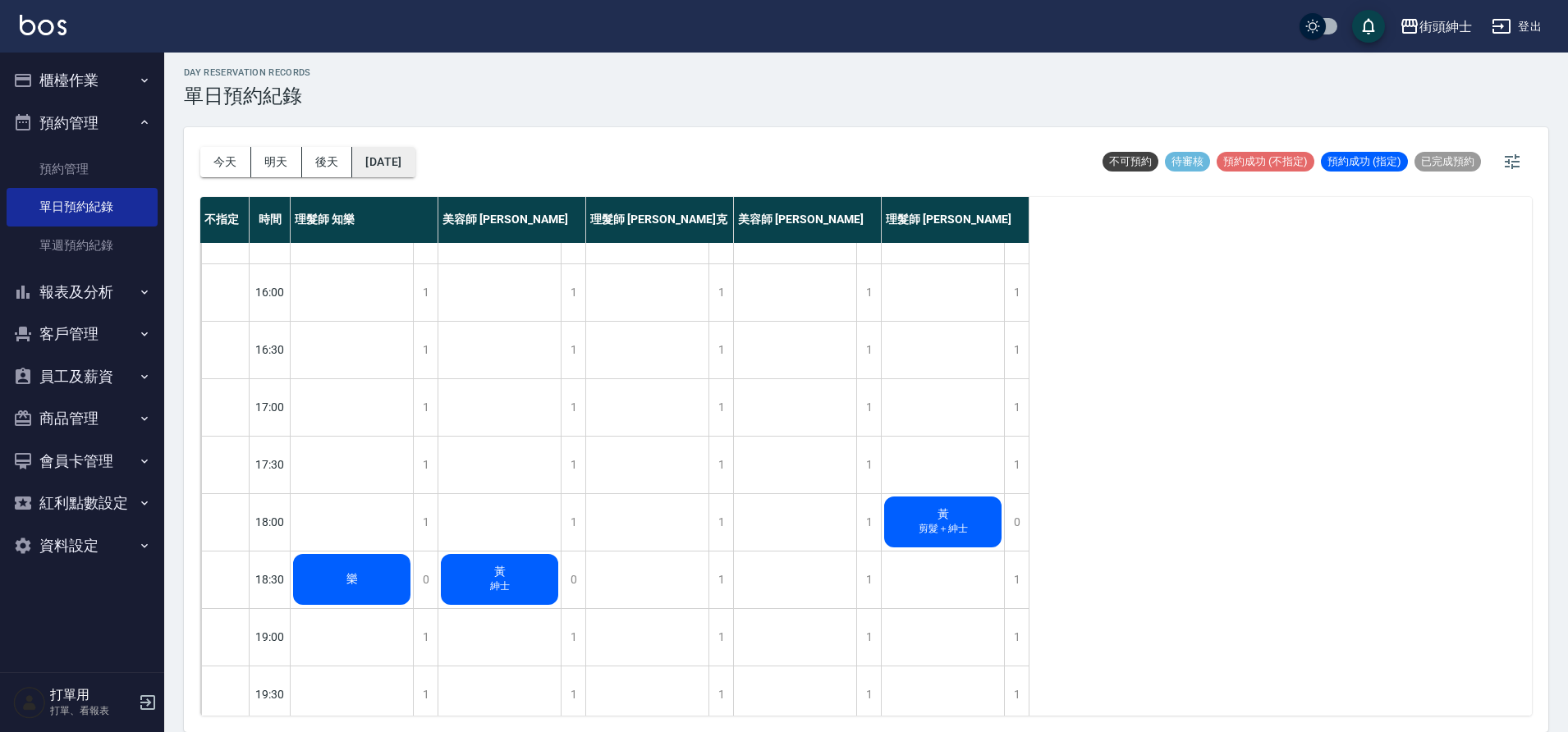
click at [414, 174] on button "2025/09/15" at bounding box center [383, 162] width 62 height 30
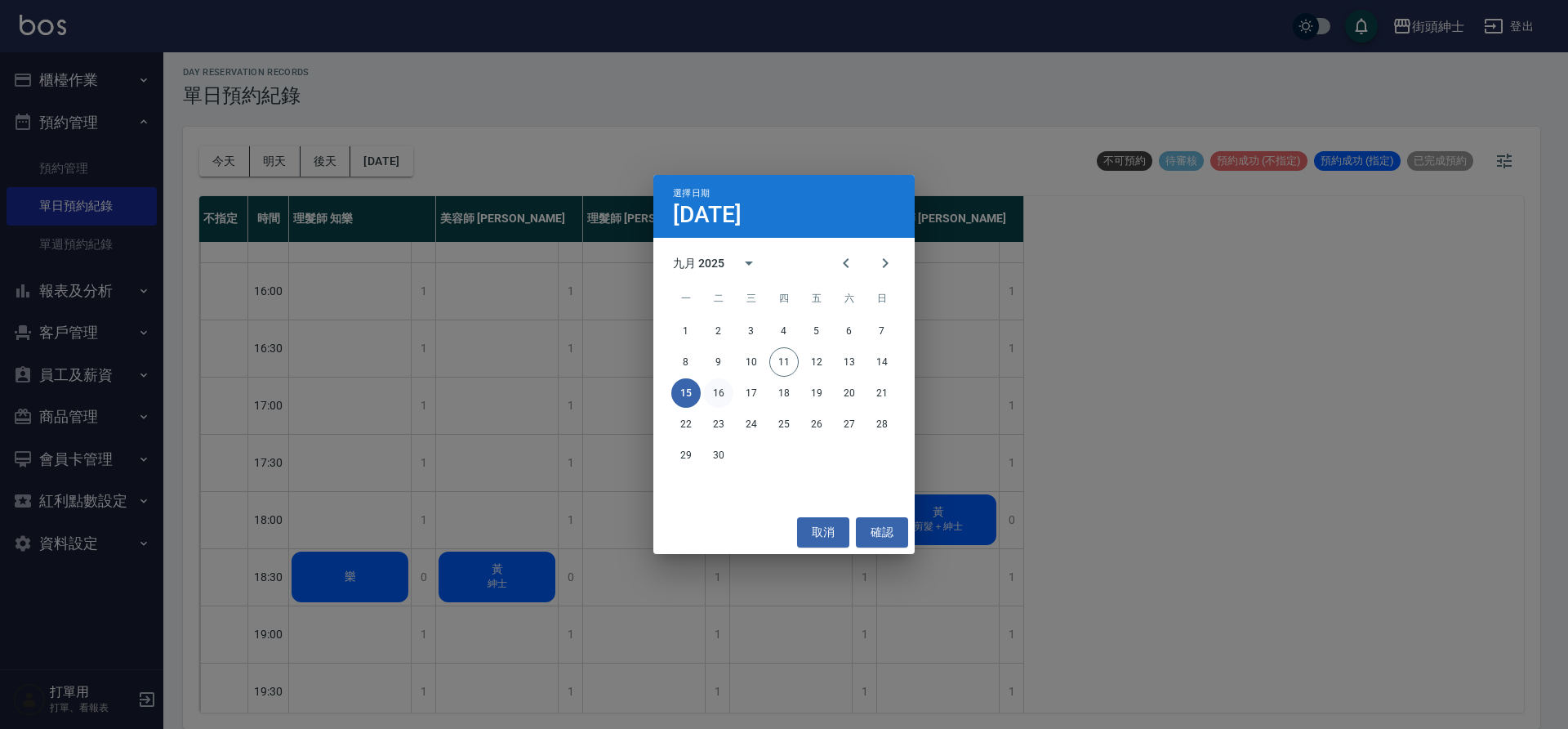
click at [729, 395] on button "16" at bounding box center [718, 392] width 29 height 29
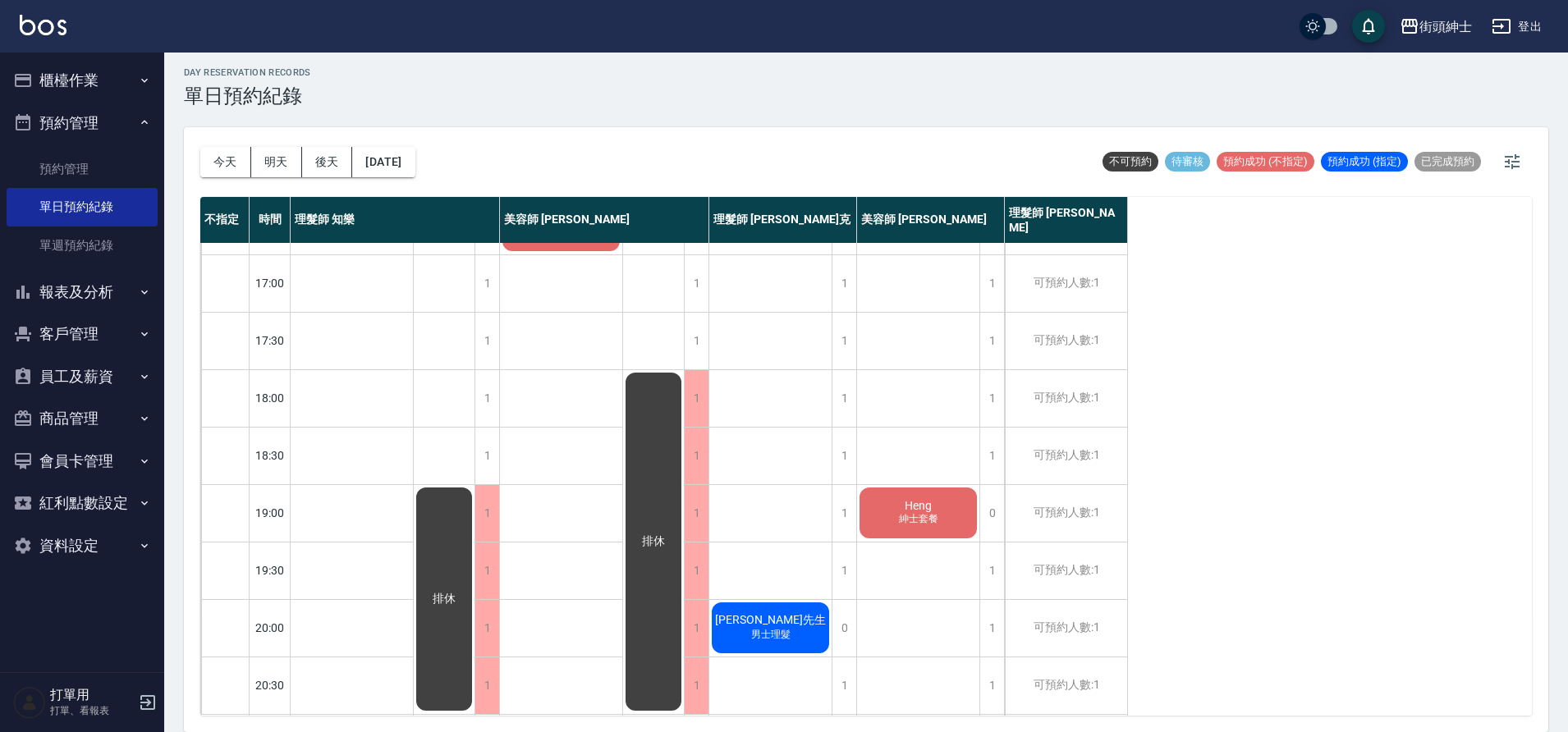
scroll to position [747, 0]
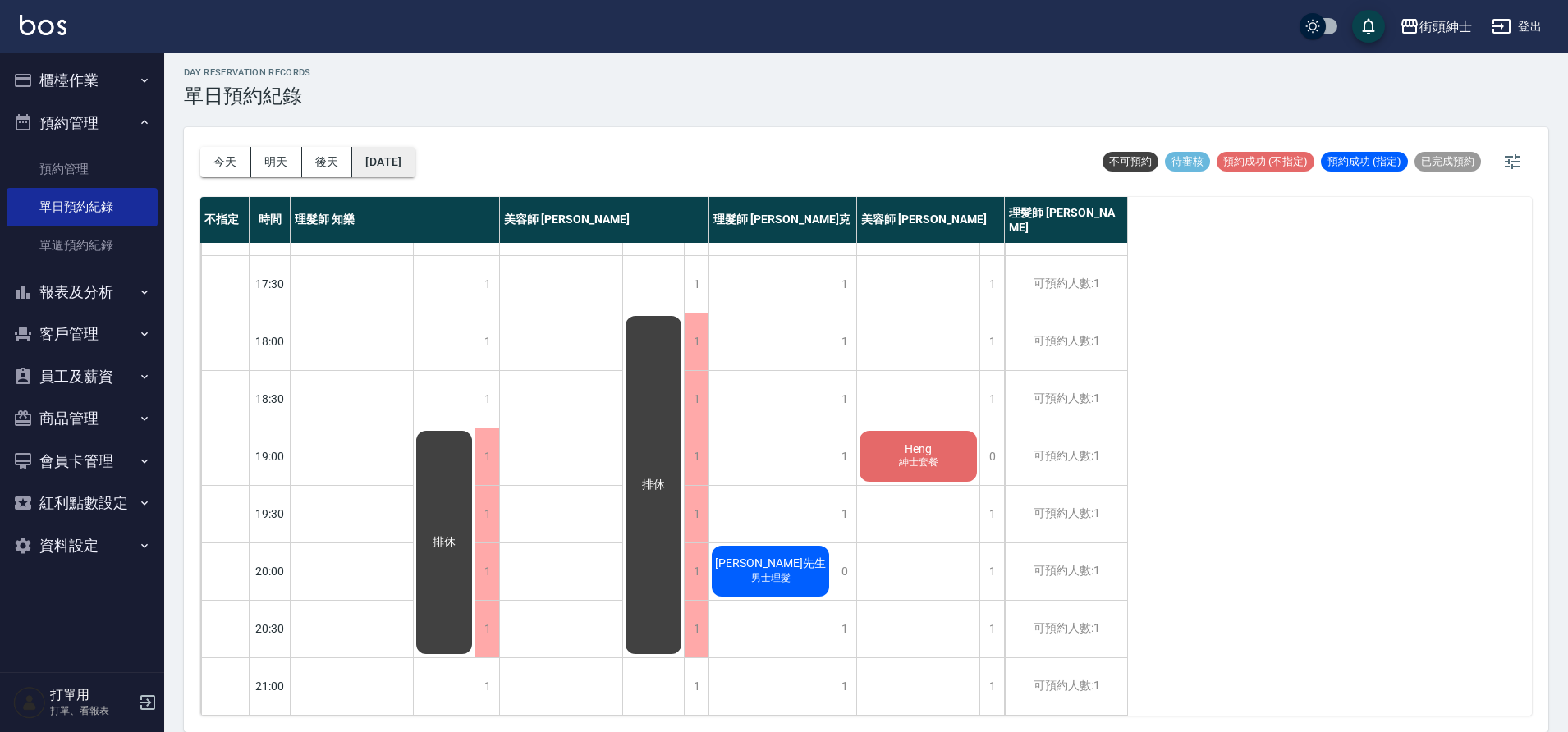
click at [413, 160] on button "2025/09/16" at bounding box center [383, 162] width 62 height 30
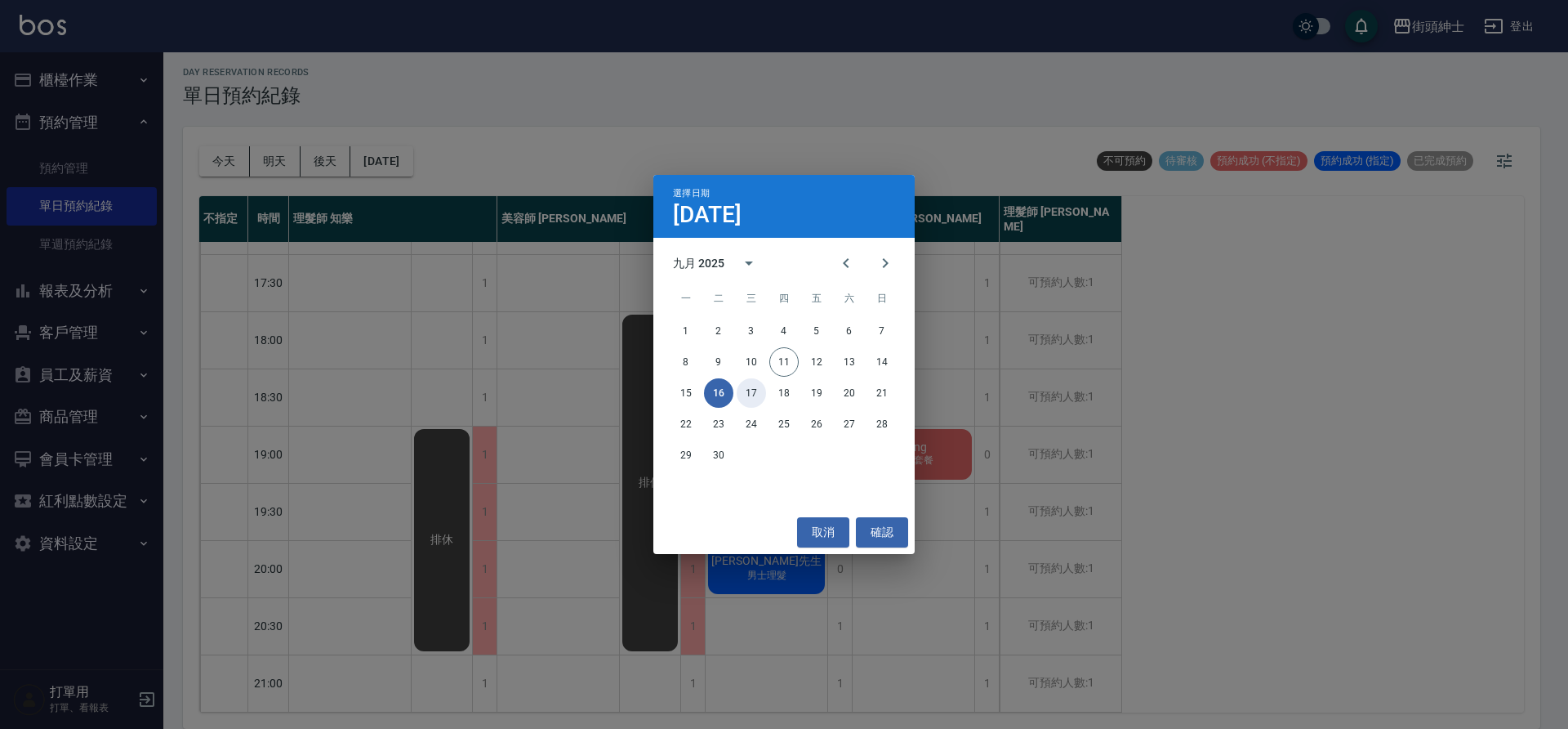
click at [756, 391] on button "17" at bounding box center [751, 392] width 29 height 29
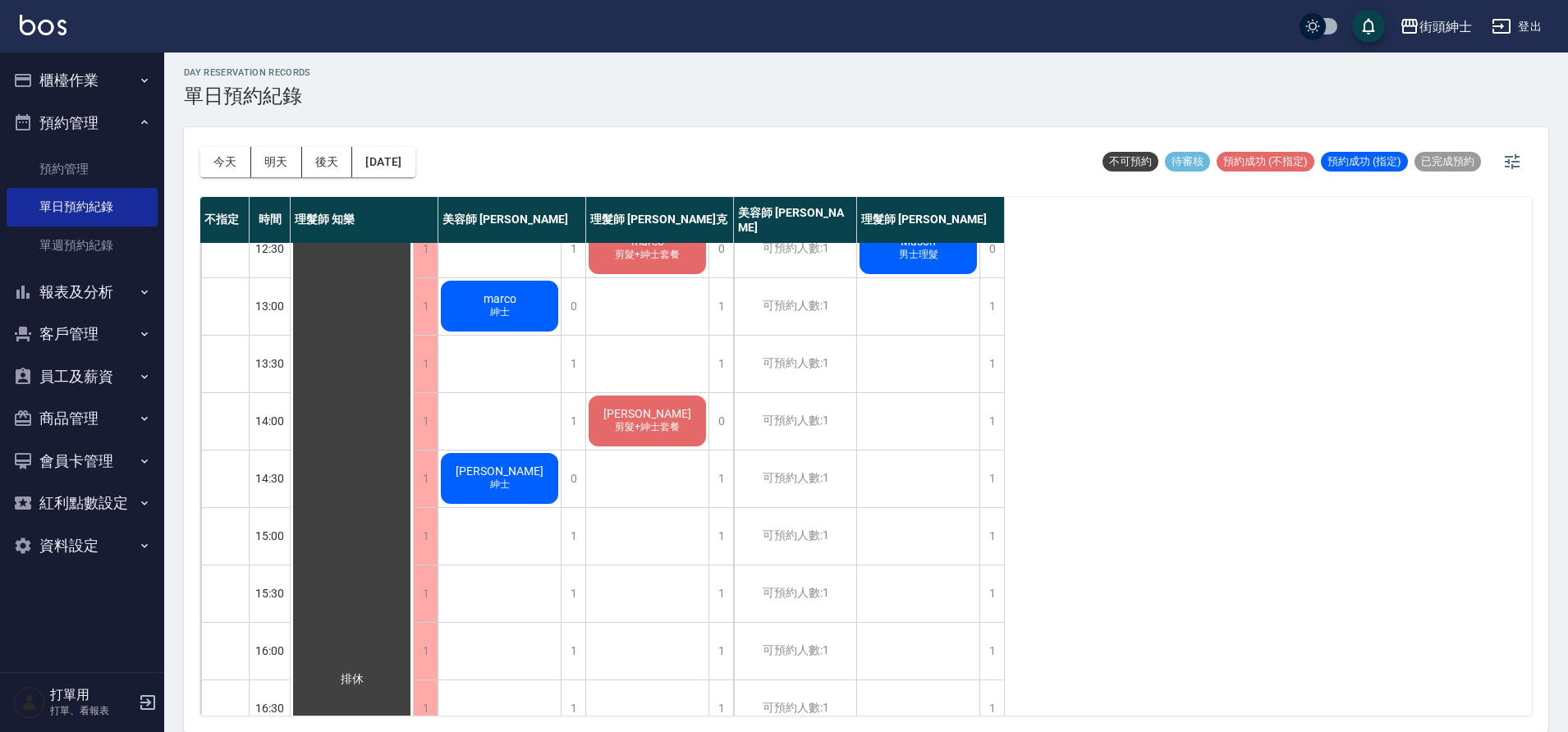
scroll to position [165, 0]
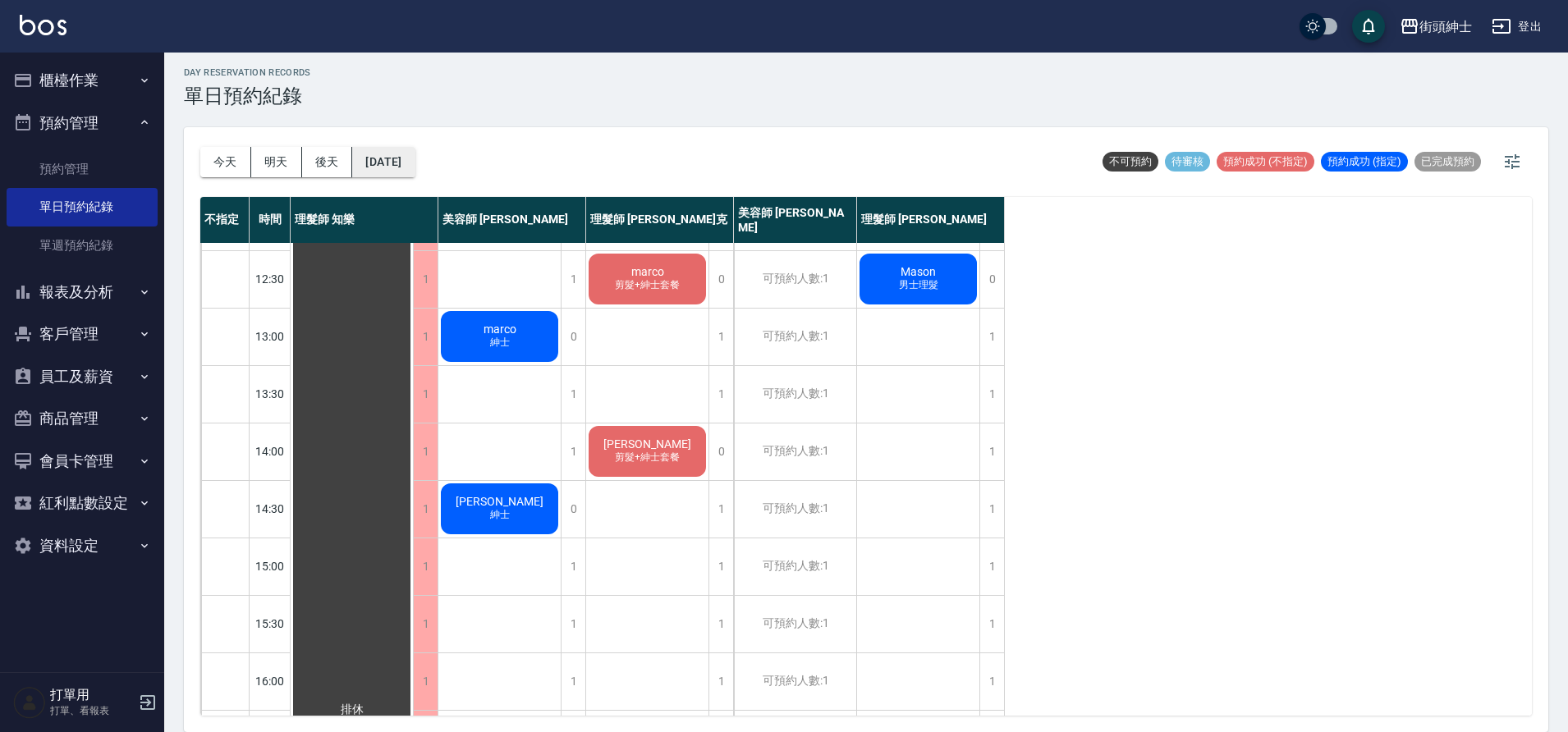
click at [396, 157] on button "2025/09/17" at bounding box center [383, 162] width 62 height 30
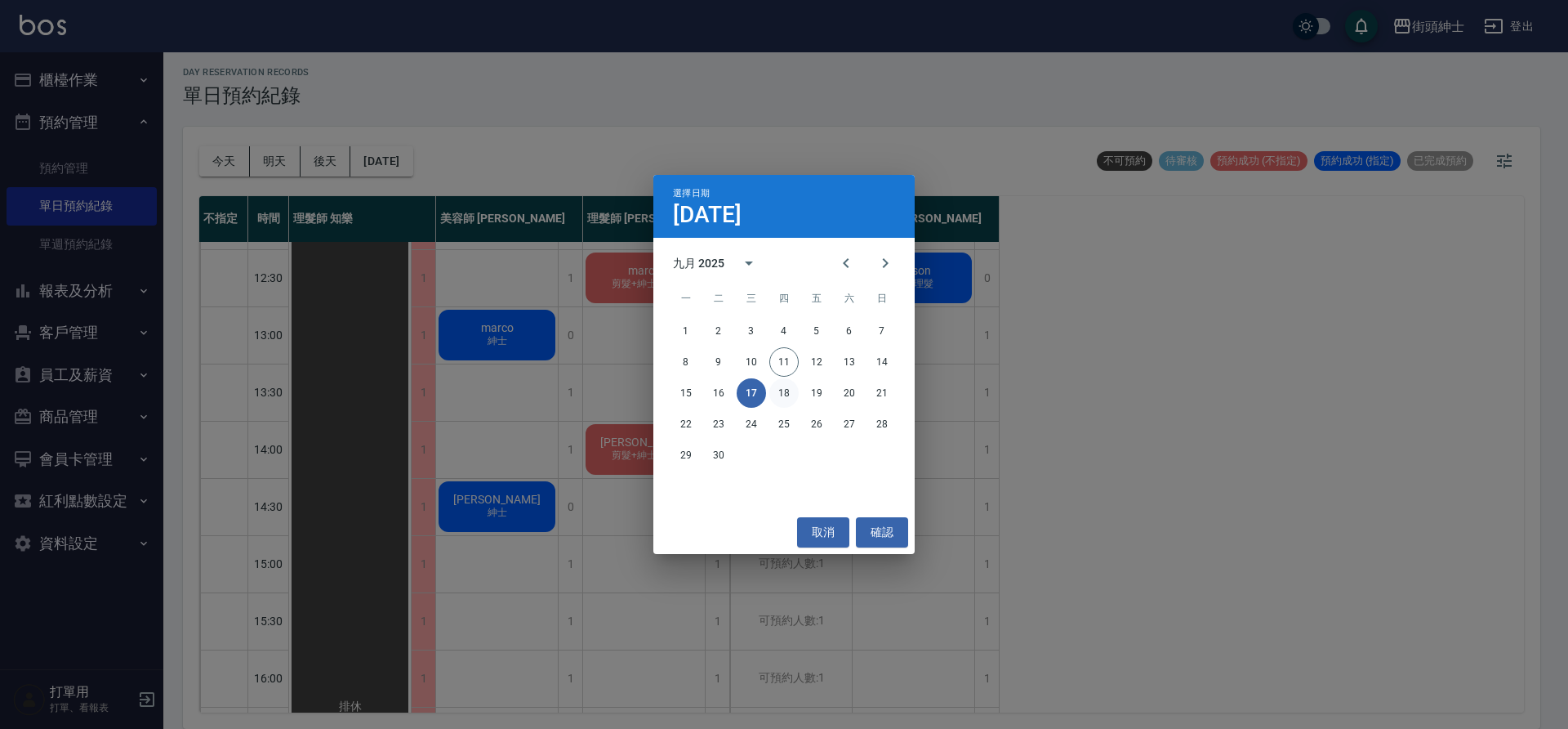
click at [784, 398] on button "18" at bounding box center [783, 392] width 29 height 29
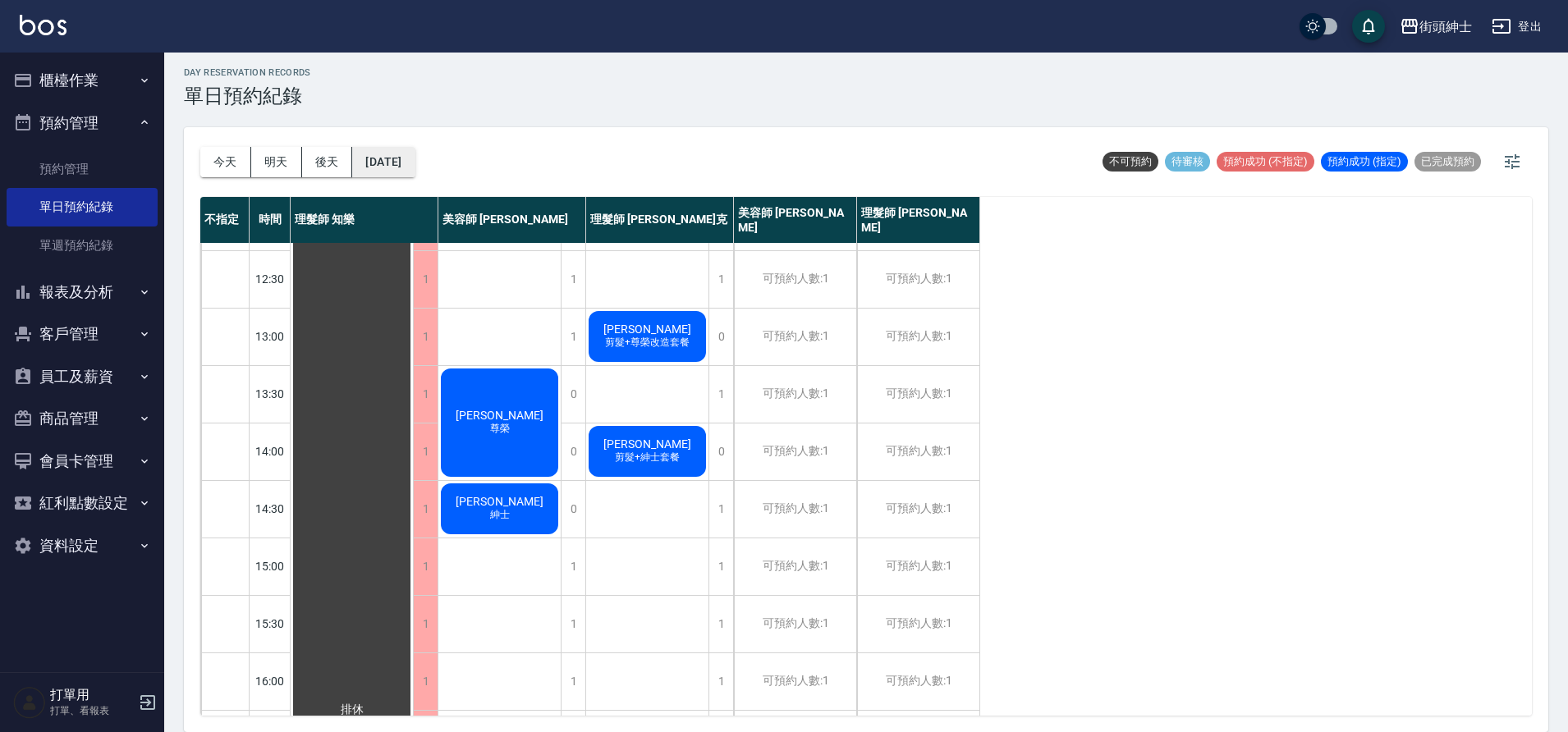
click at [410, 152] on button "2025/09/18" at bounding box center [383, 162] width 62 height 30
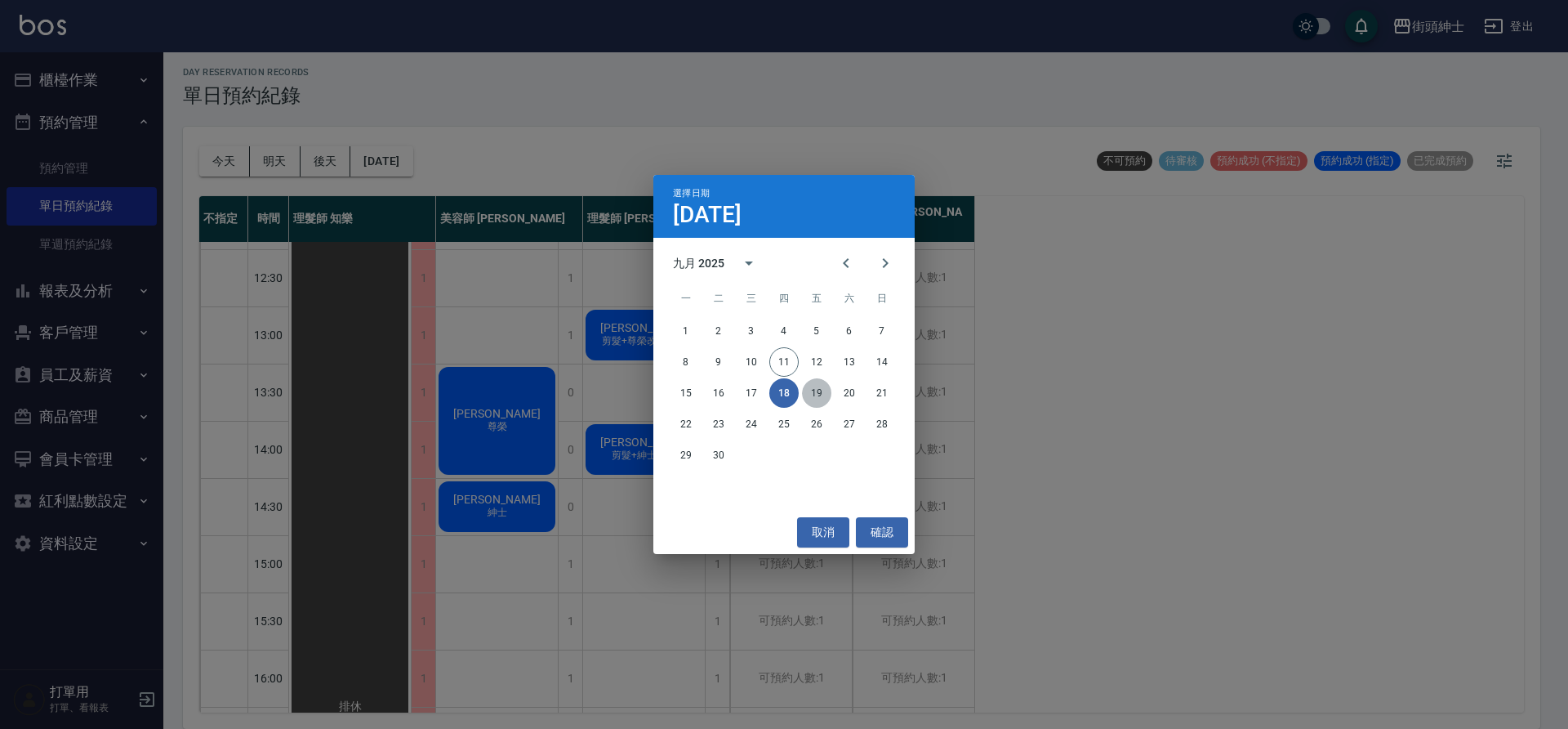
click at [827, 389] on button "19" at bounding box center [816, 392] width 29 height 29
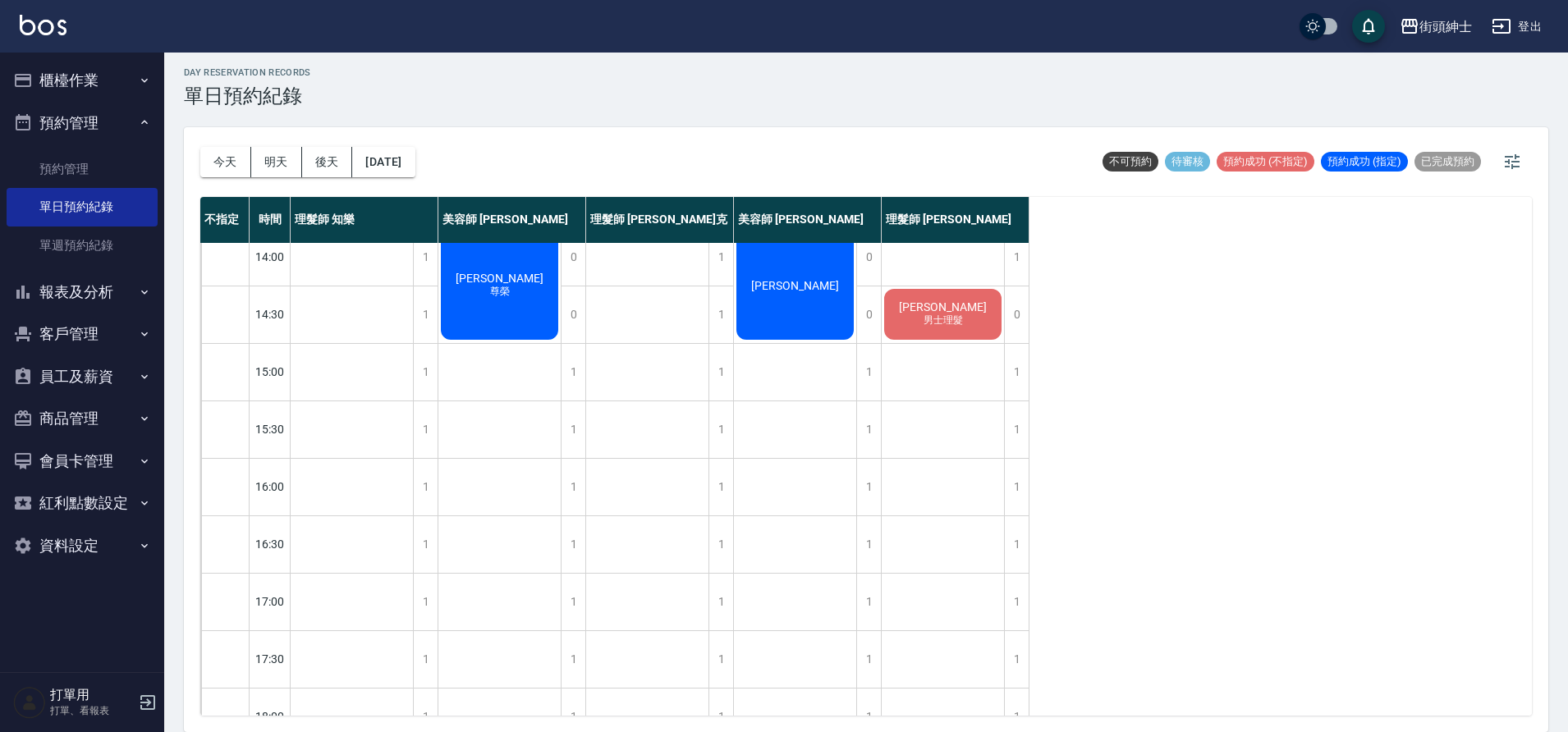
scroll to position [747, 0]
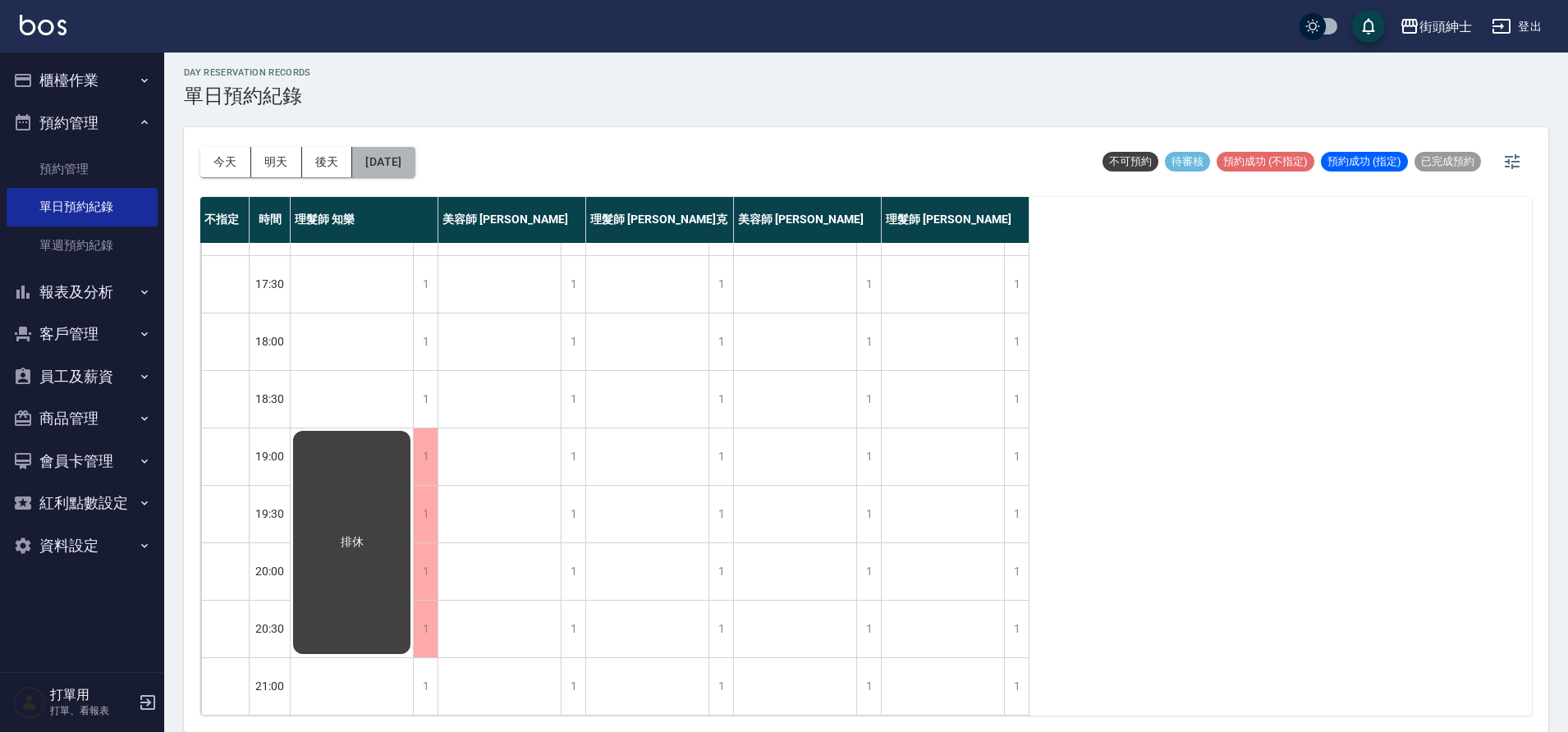
click at [414, 175] on button "2025/09/19" at bounding box center [383, 162] width 62 height 30
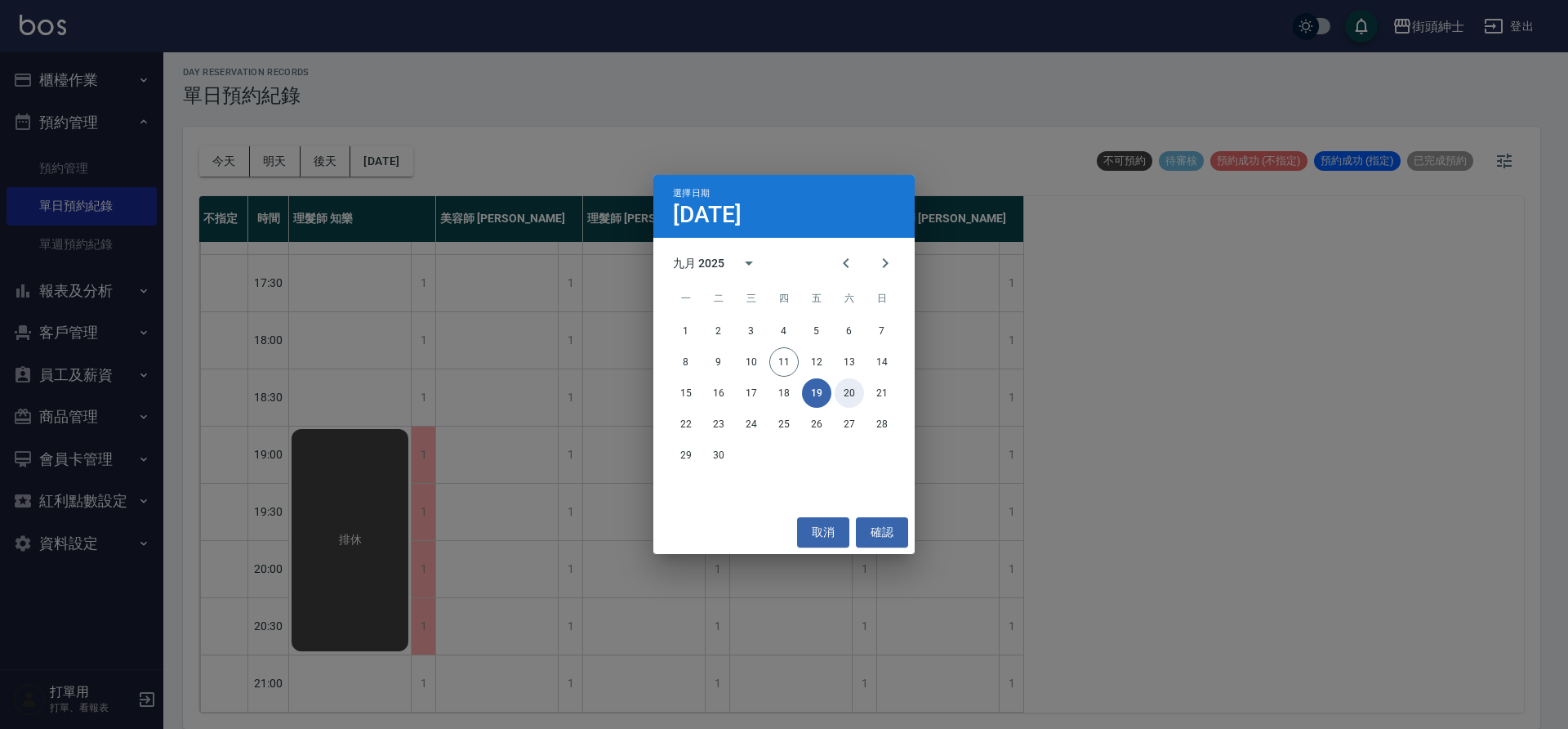
click at [851, 390] on button "20" at bounding box center [849, 392] width 29 height 29
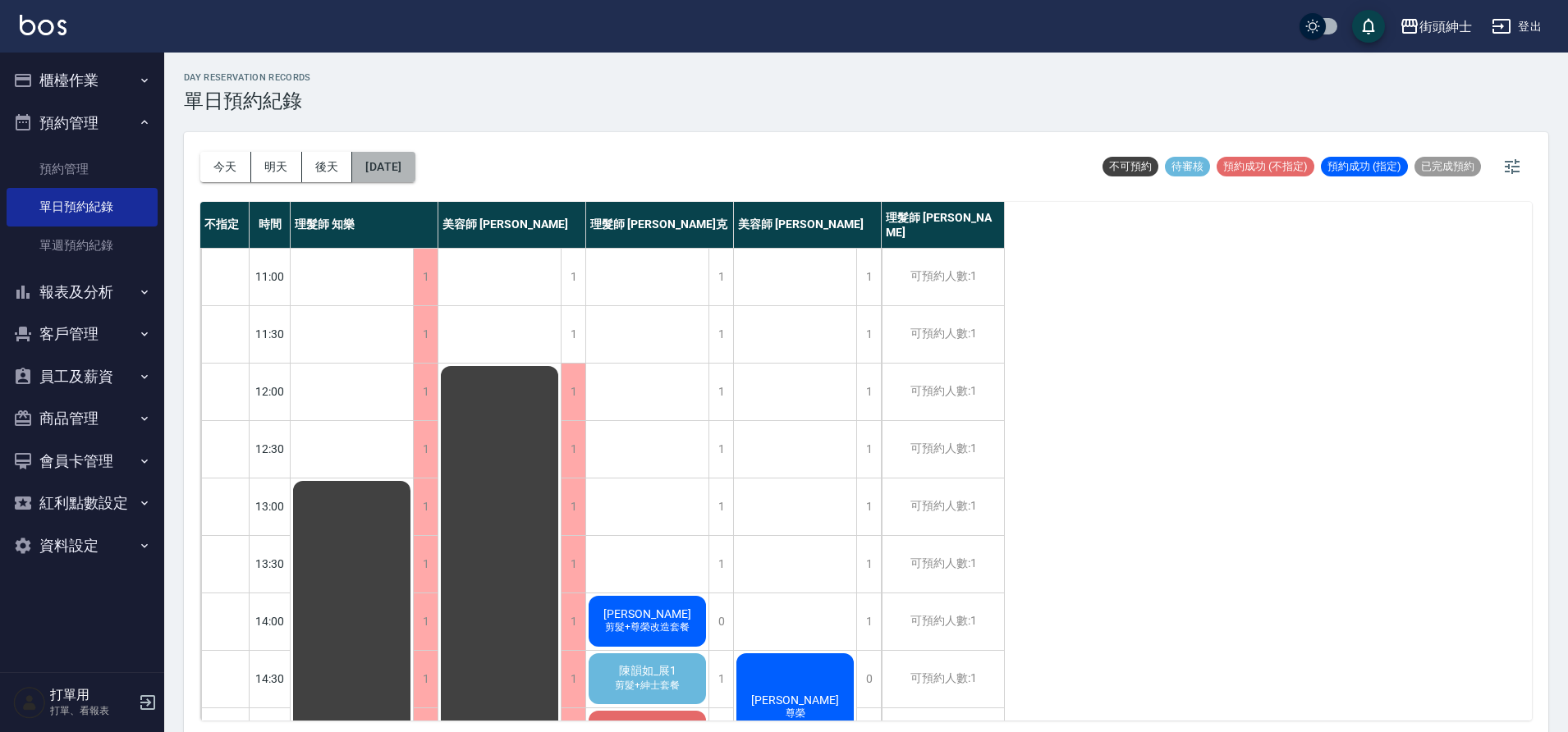
click at [409, 162] on button "2025/09/20" at bounding box center [383, 167] width 62 height 30
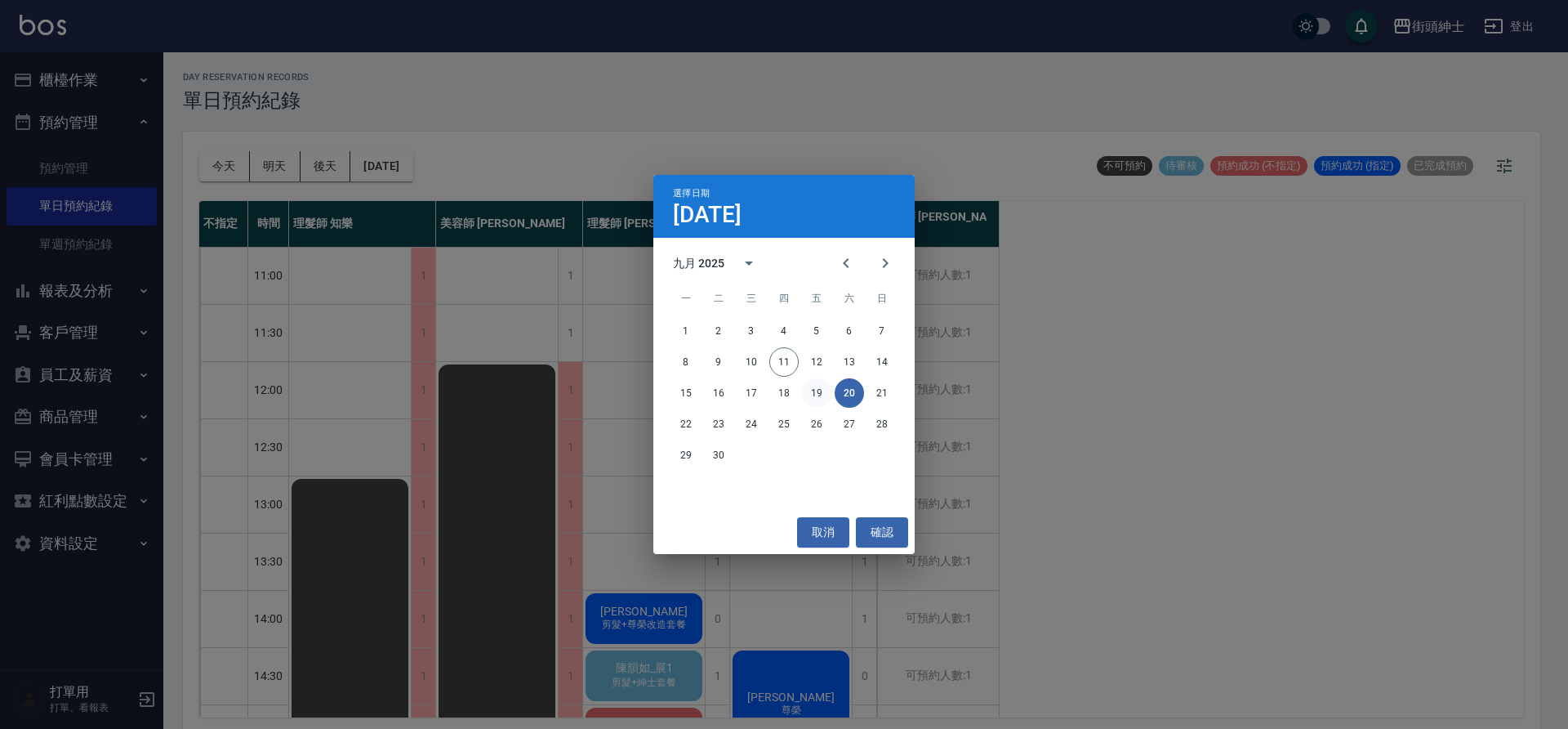
click at [819, 394] on button "19" at bounding box center [816, 392] width 29 height 29
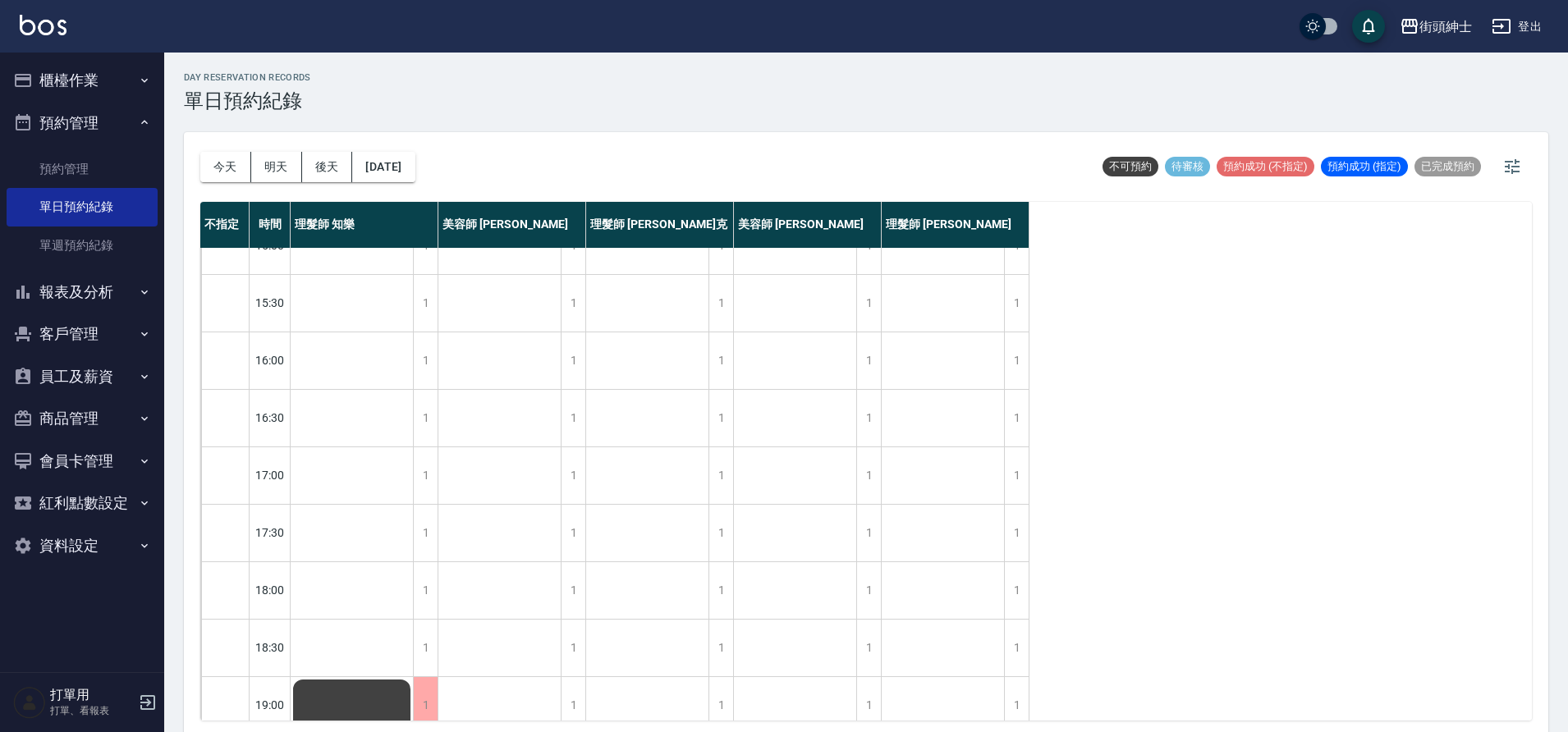
scroll to position [747, 0]
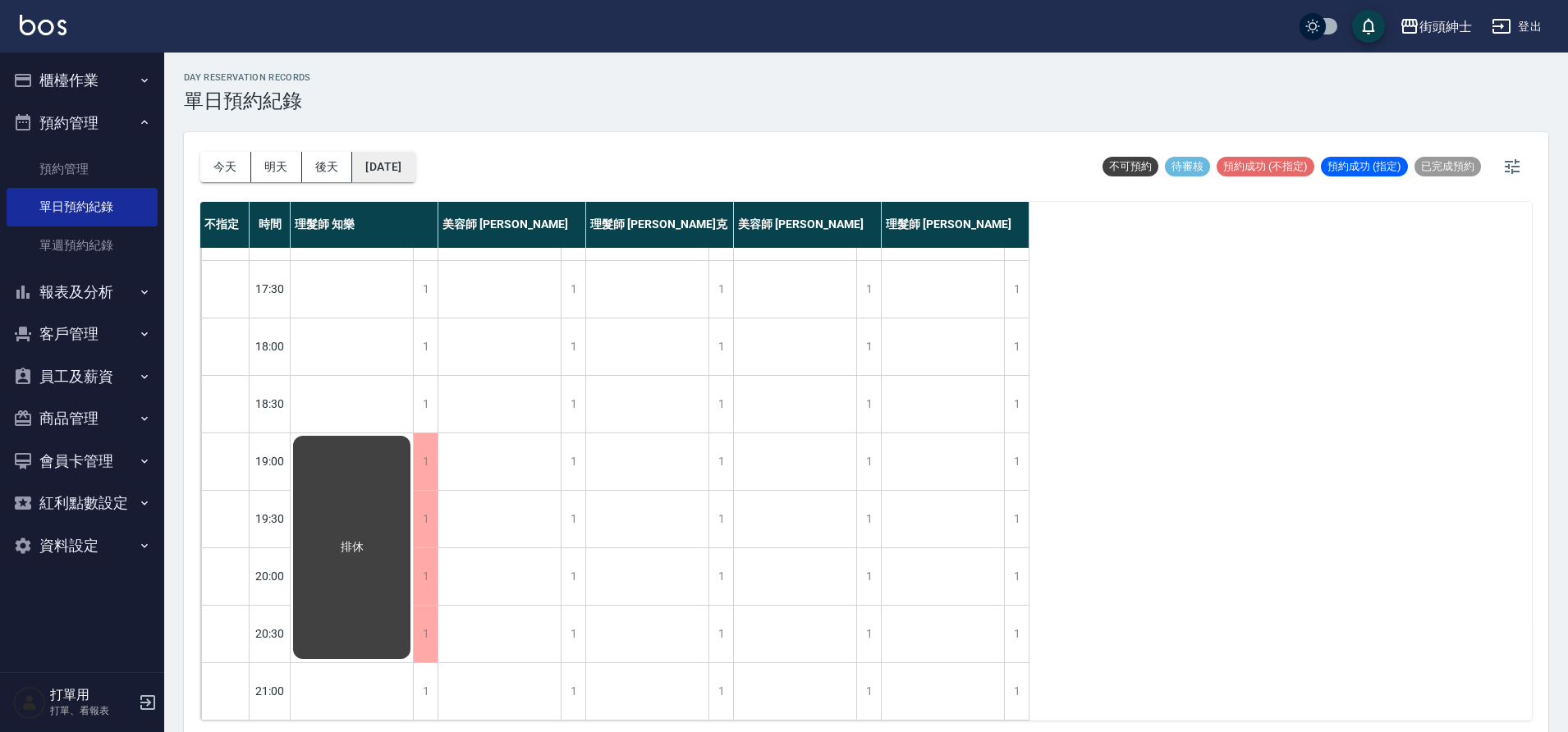
click at [379, 162] on button "2025/09/19" at bounding box center [383, 167] width 62 height 30
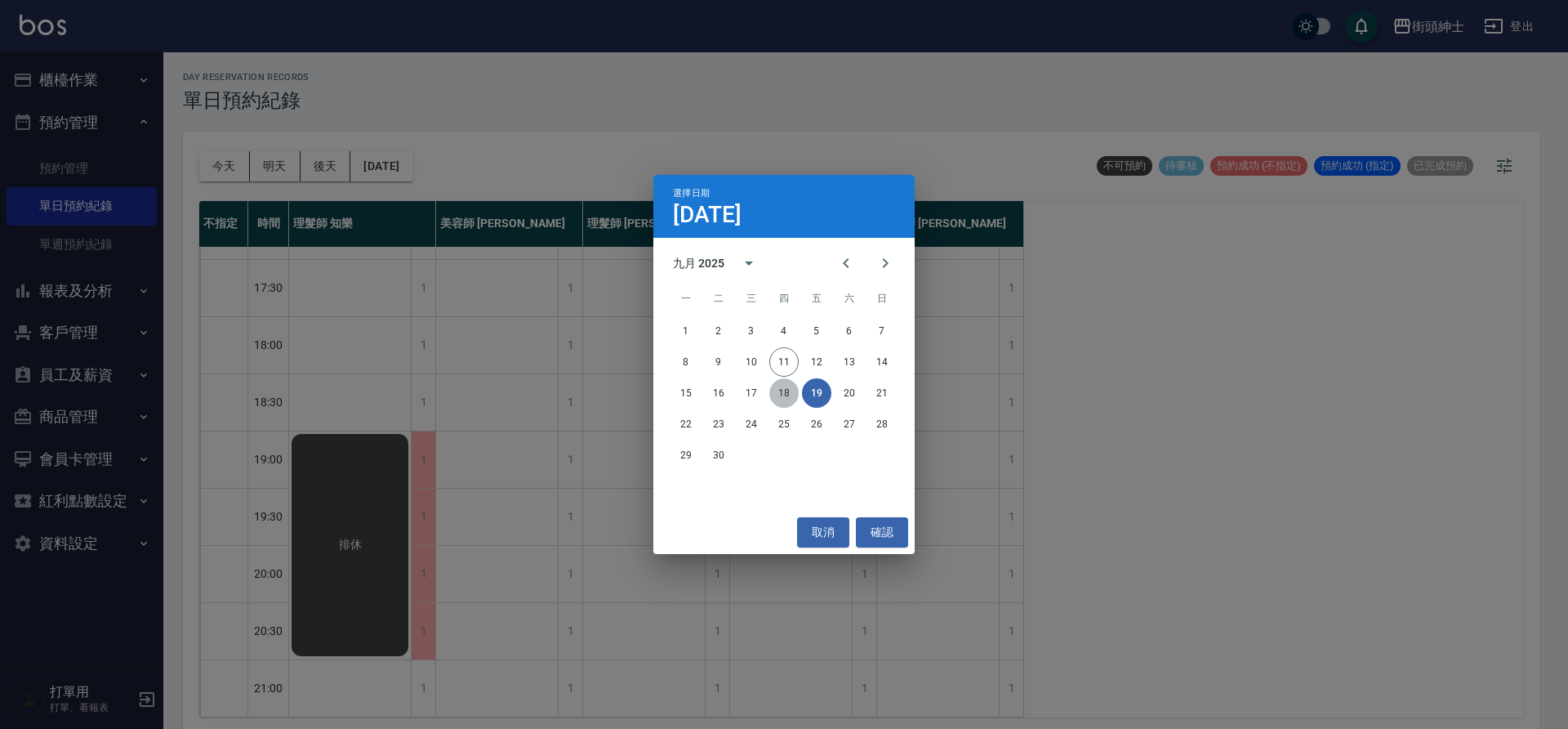
click at [776, 390] on button "18" at bounding box center [783, 392] width 29 height 29
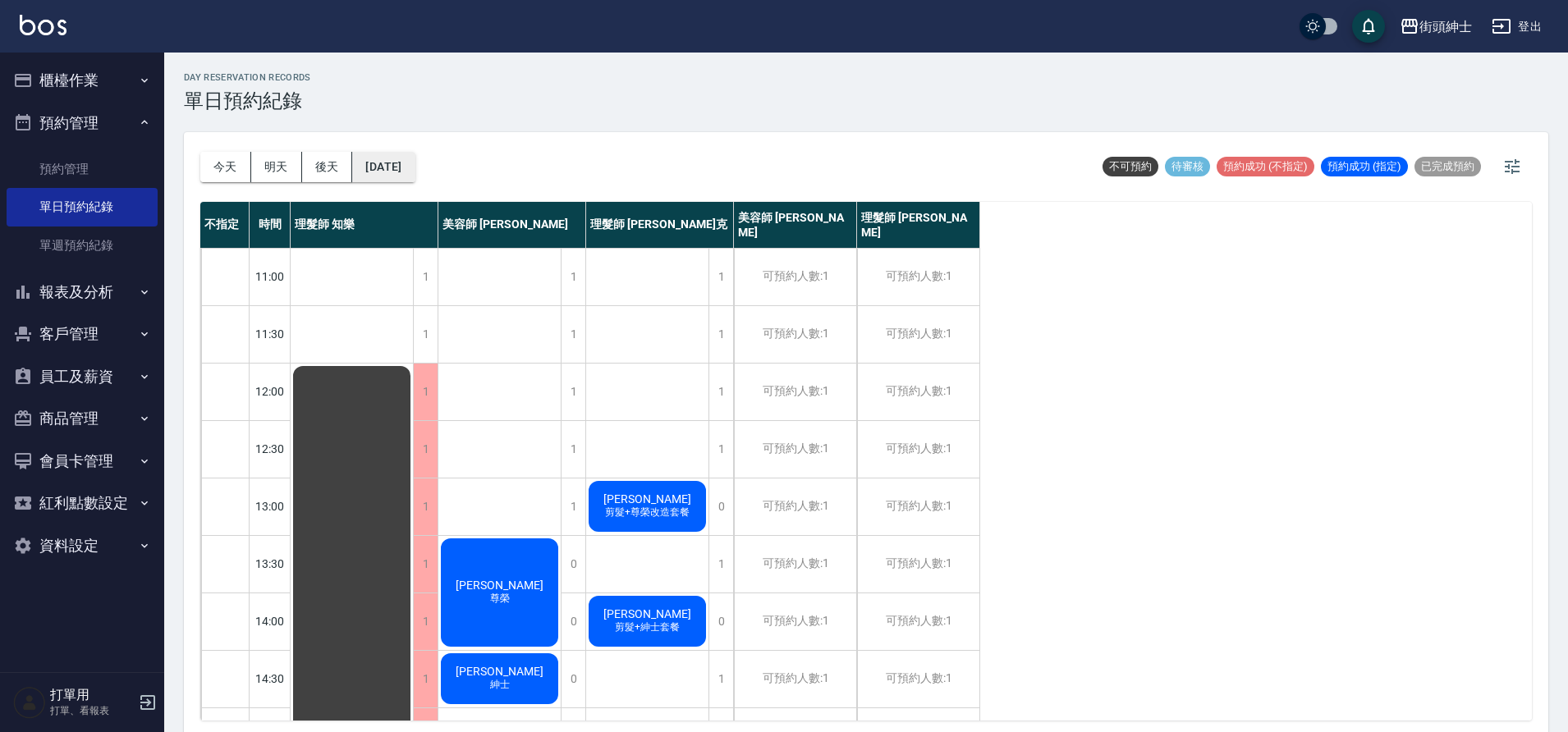
click at [402, 170] on button "2025/09/18" at bounding box center [383, 167] width 62 height 30
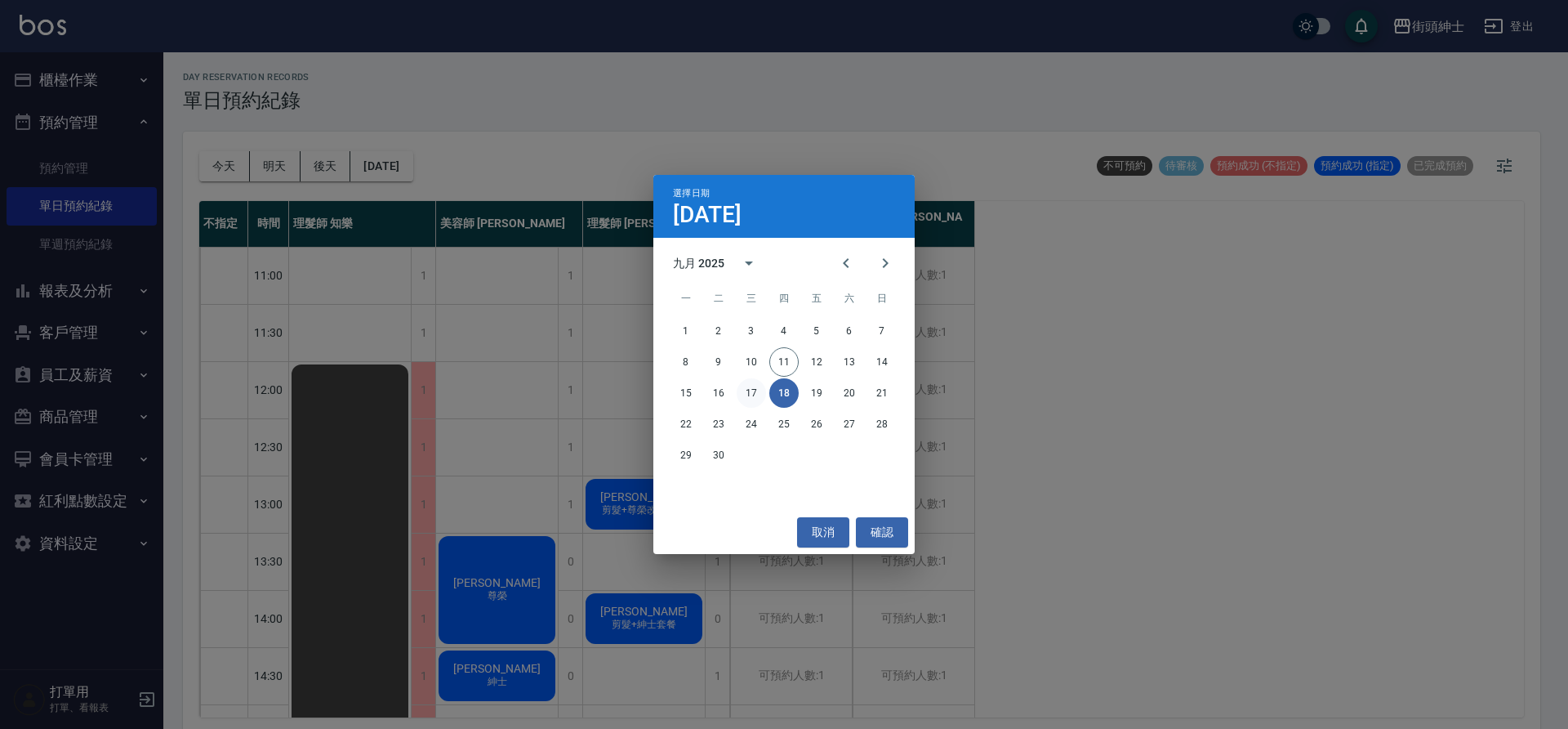
click at [751, 396] on button "17" at bounding box center [751, 392] width 29 height 29
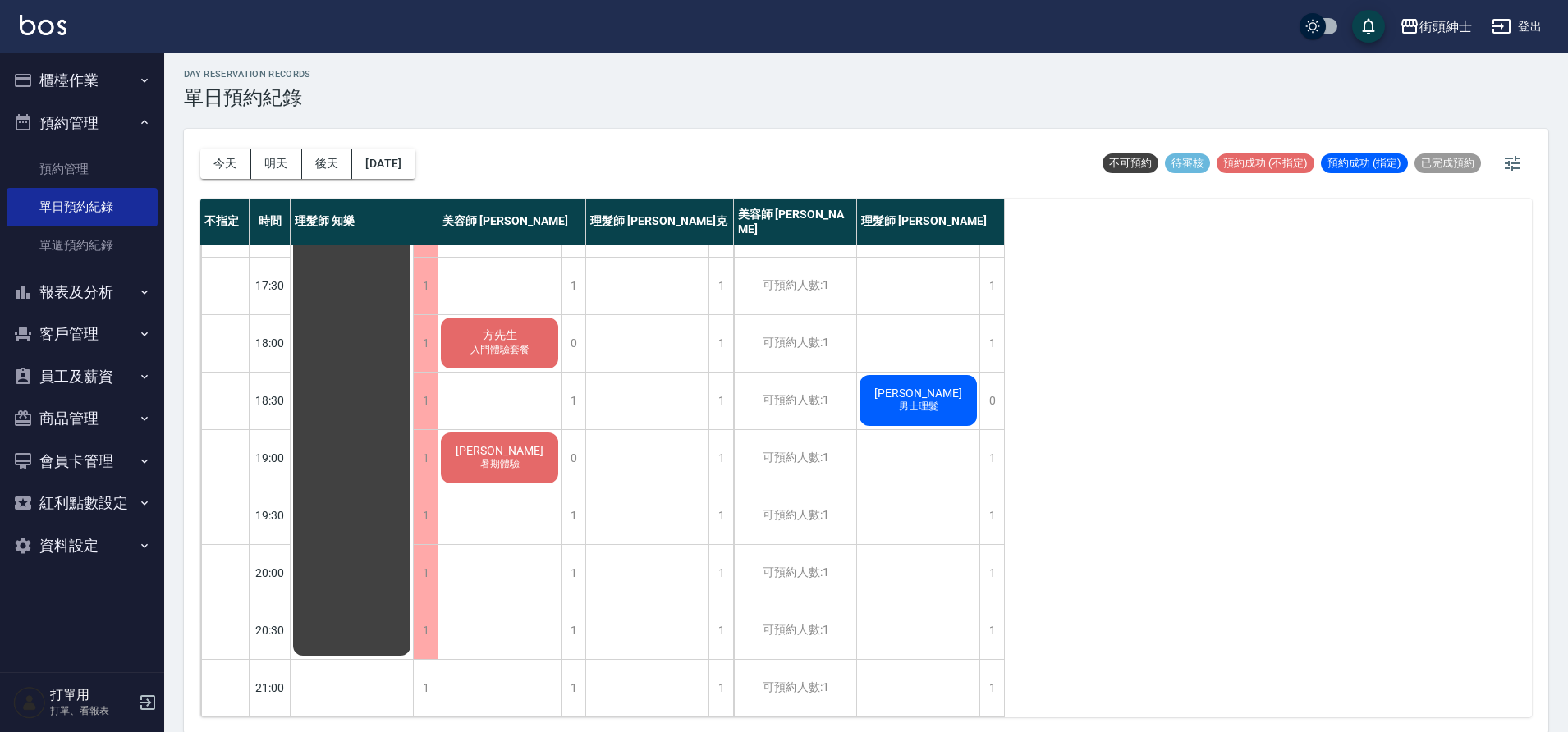
scroll to position [5, 0]
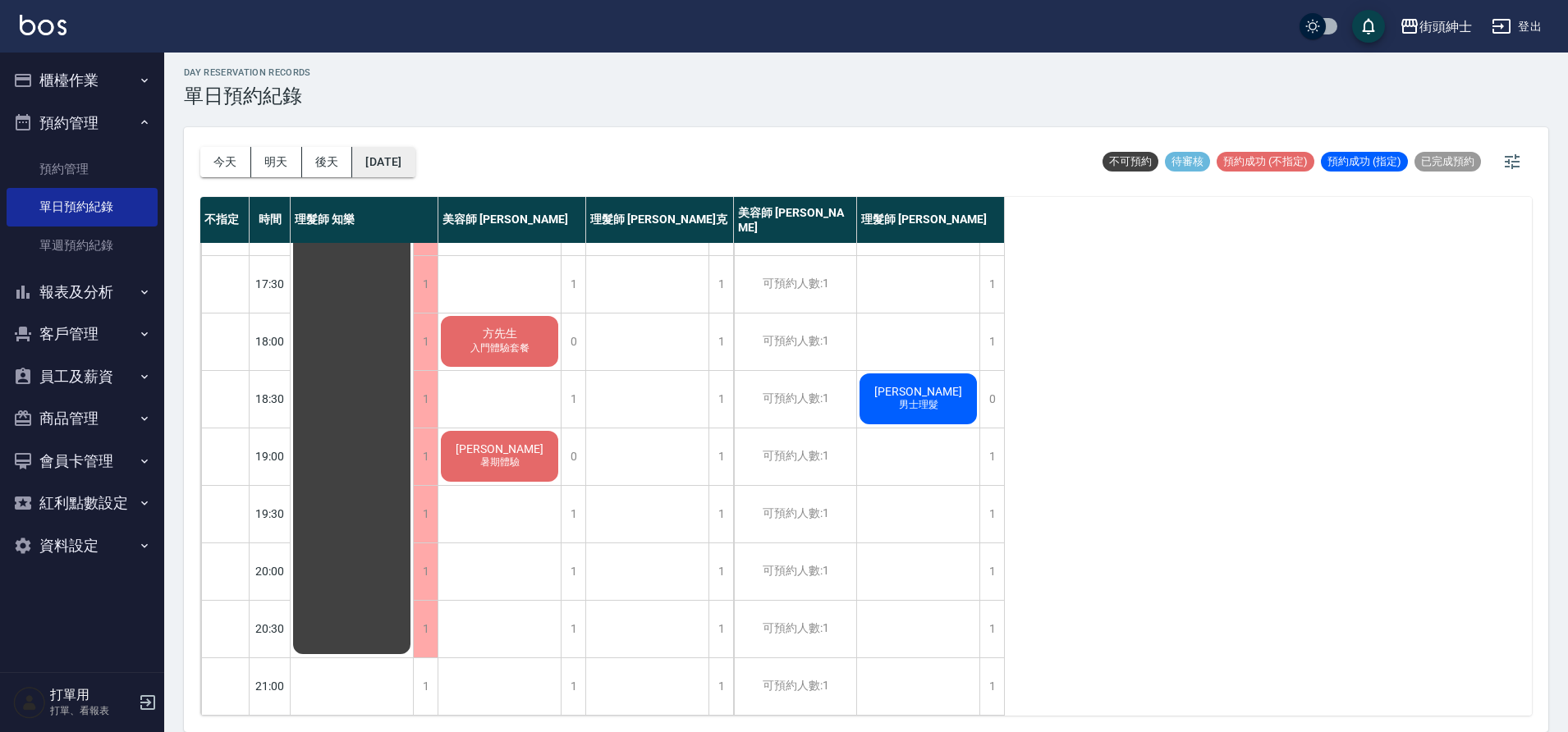
click at [414, 158] on button "2025/09/17" at bounding box center [383, 162] width 62 height 30
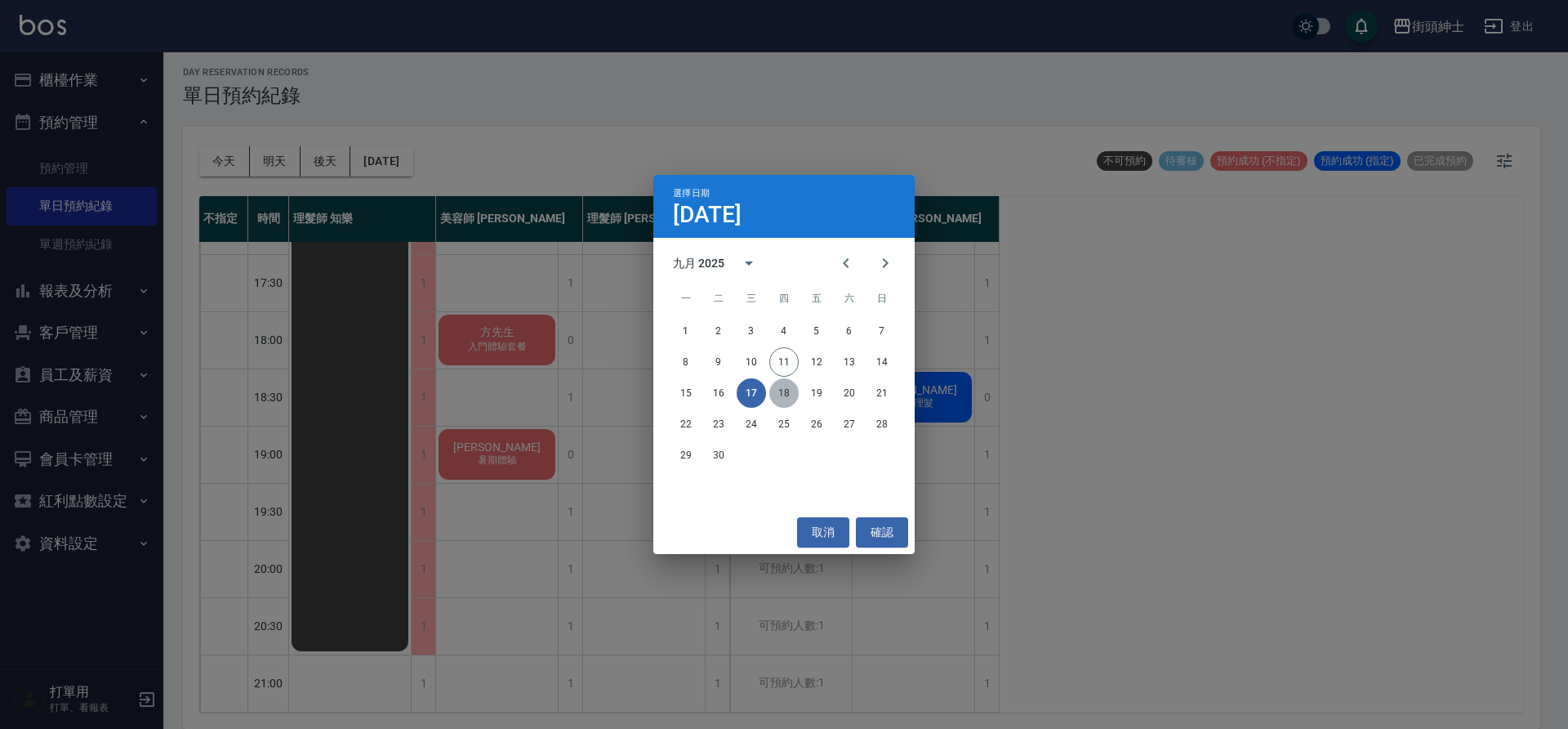
click at [786, 398] on button "18" at bounding box center [783, 392] width 29 height 29
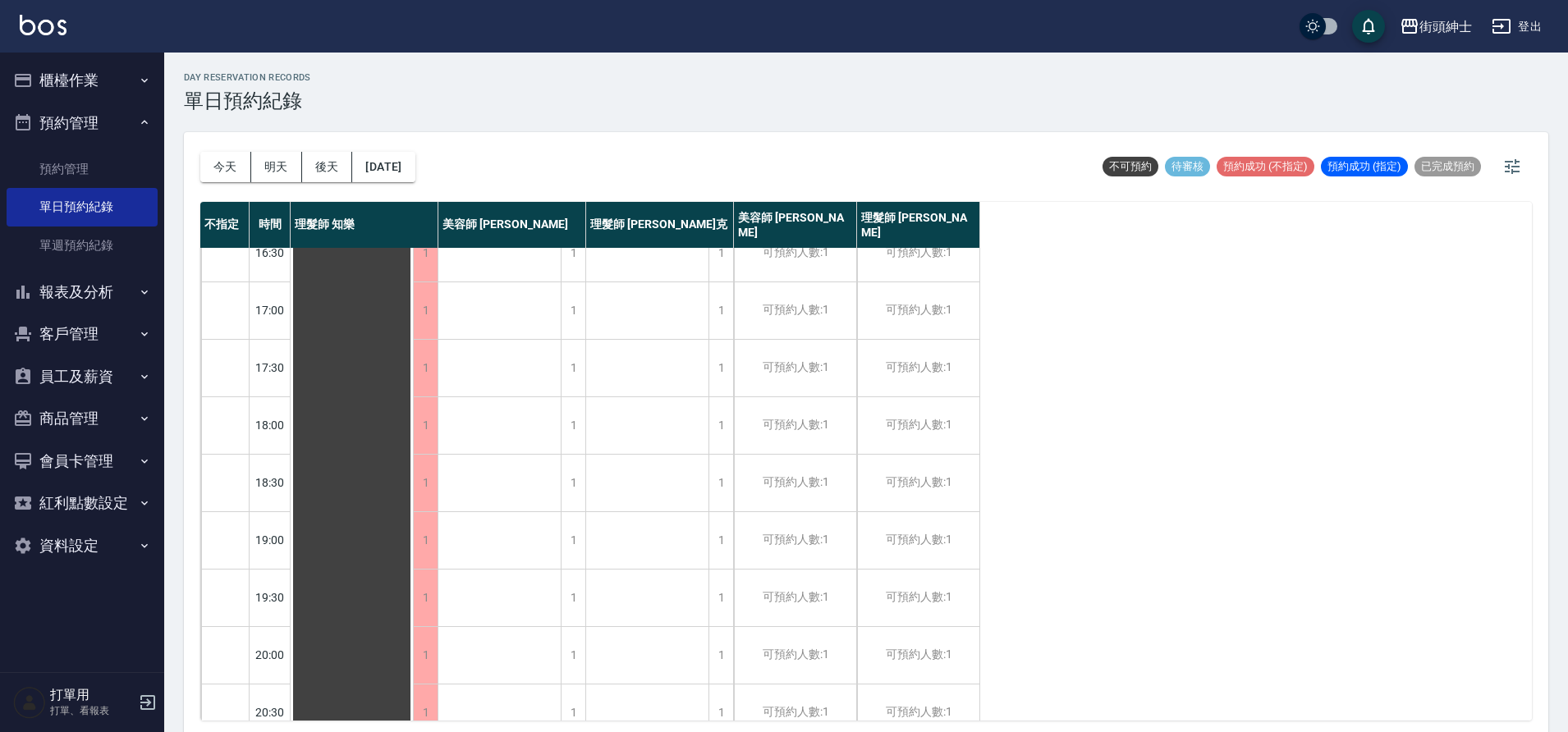
scroll to position [747, 0]
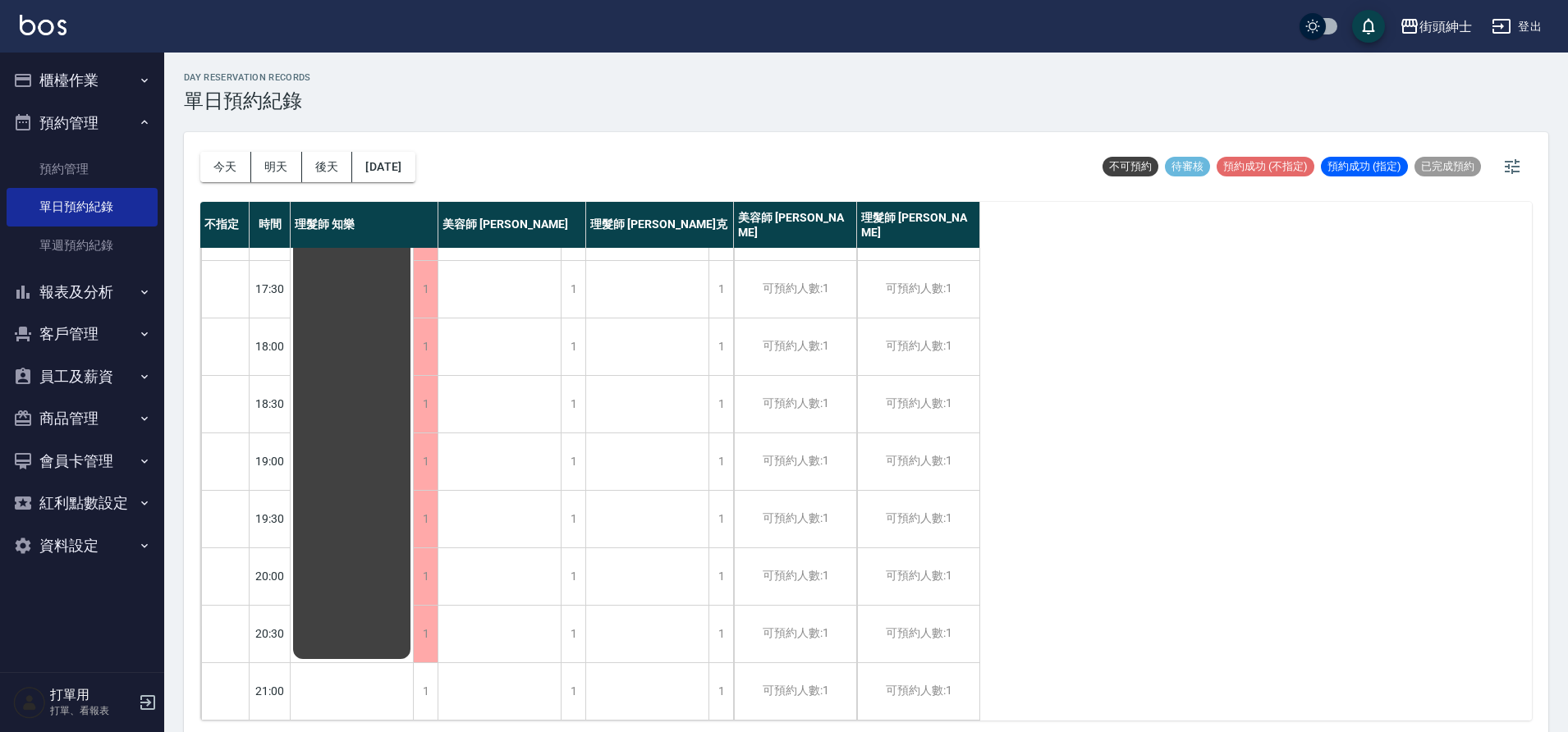
click at [119, 119] on button "預約管理" at bounding box center [81, 123] width 151 height 42
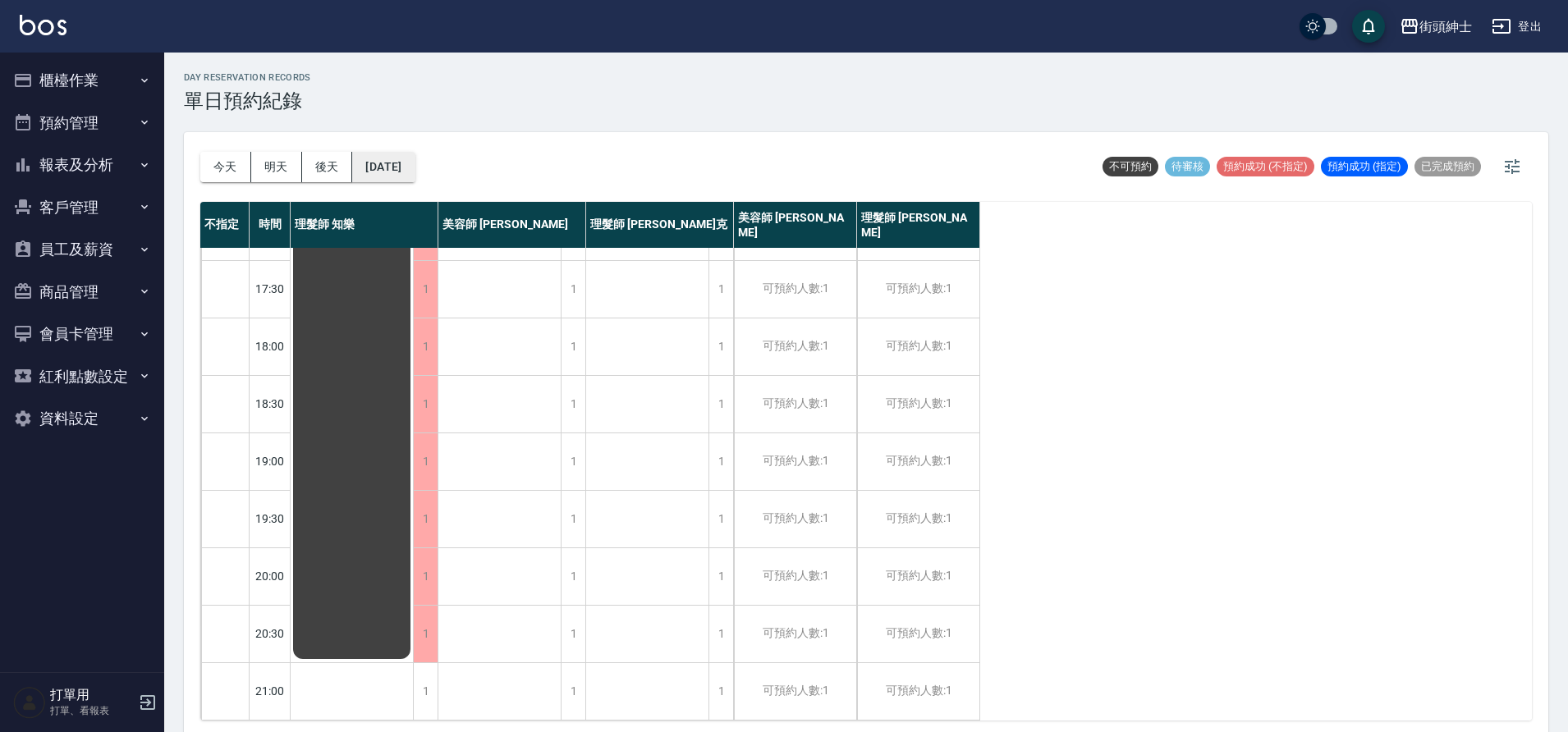
click at [414, 173] on button "2025/09/18" at bounding box center [383, 167] width 62 height 30
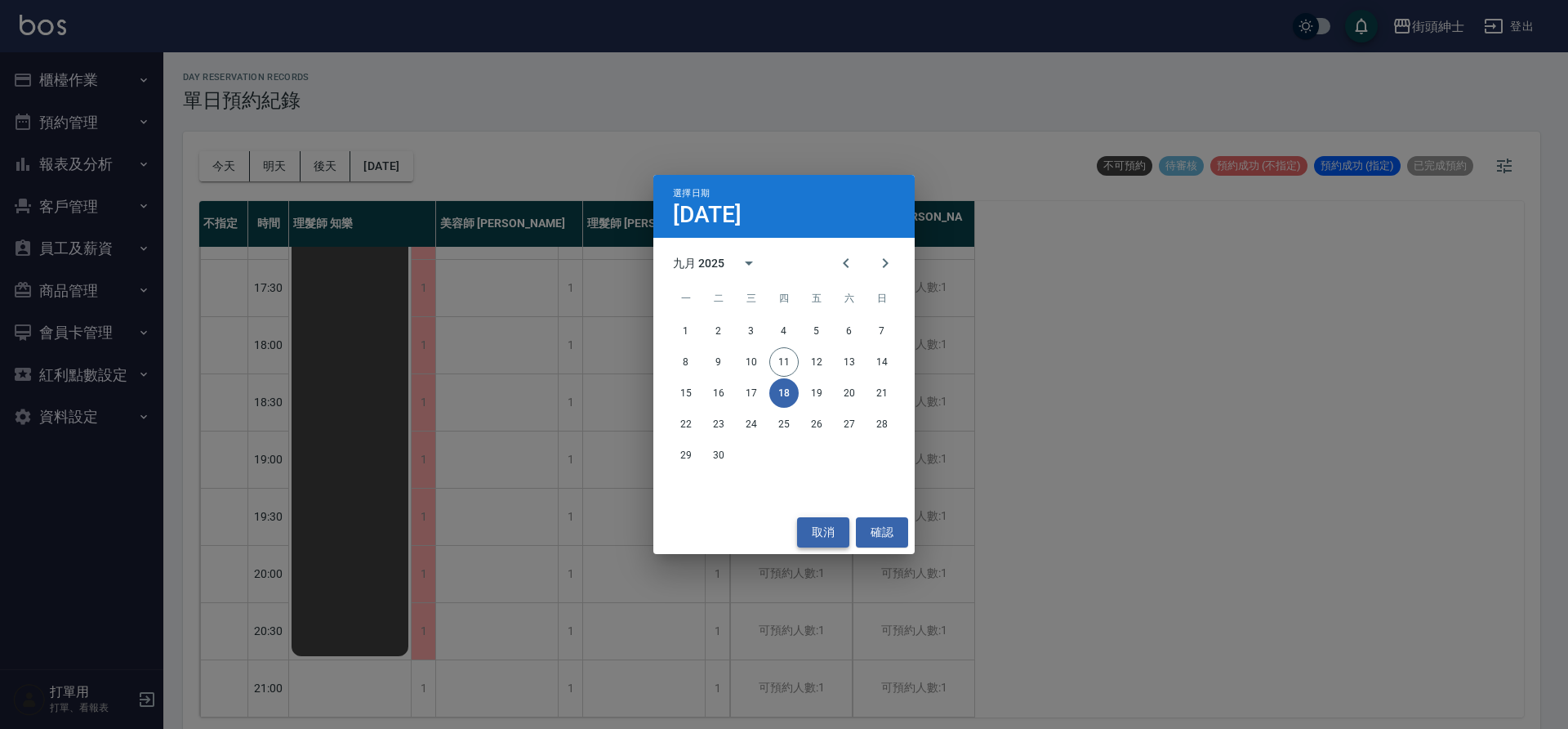
click at [835, 537] on button "取消" at bounding box center [823, 532] width 52 height 30
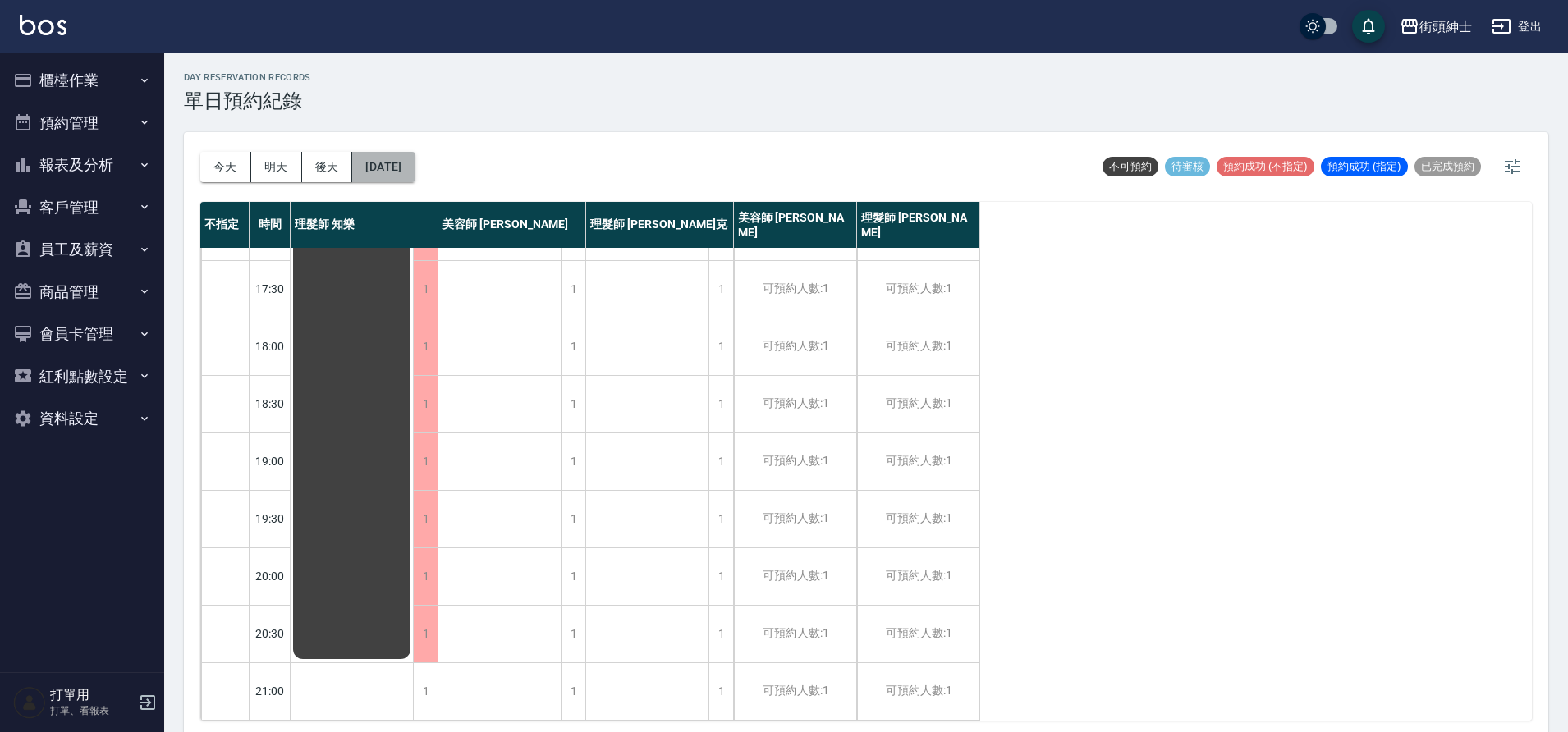
click at [413, 170] on button "2025/09/18" at bounding box center [383, 167] width 62 height 30
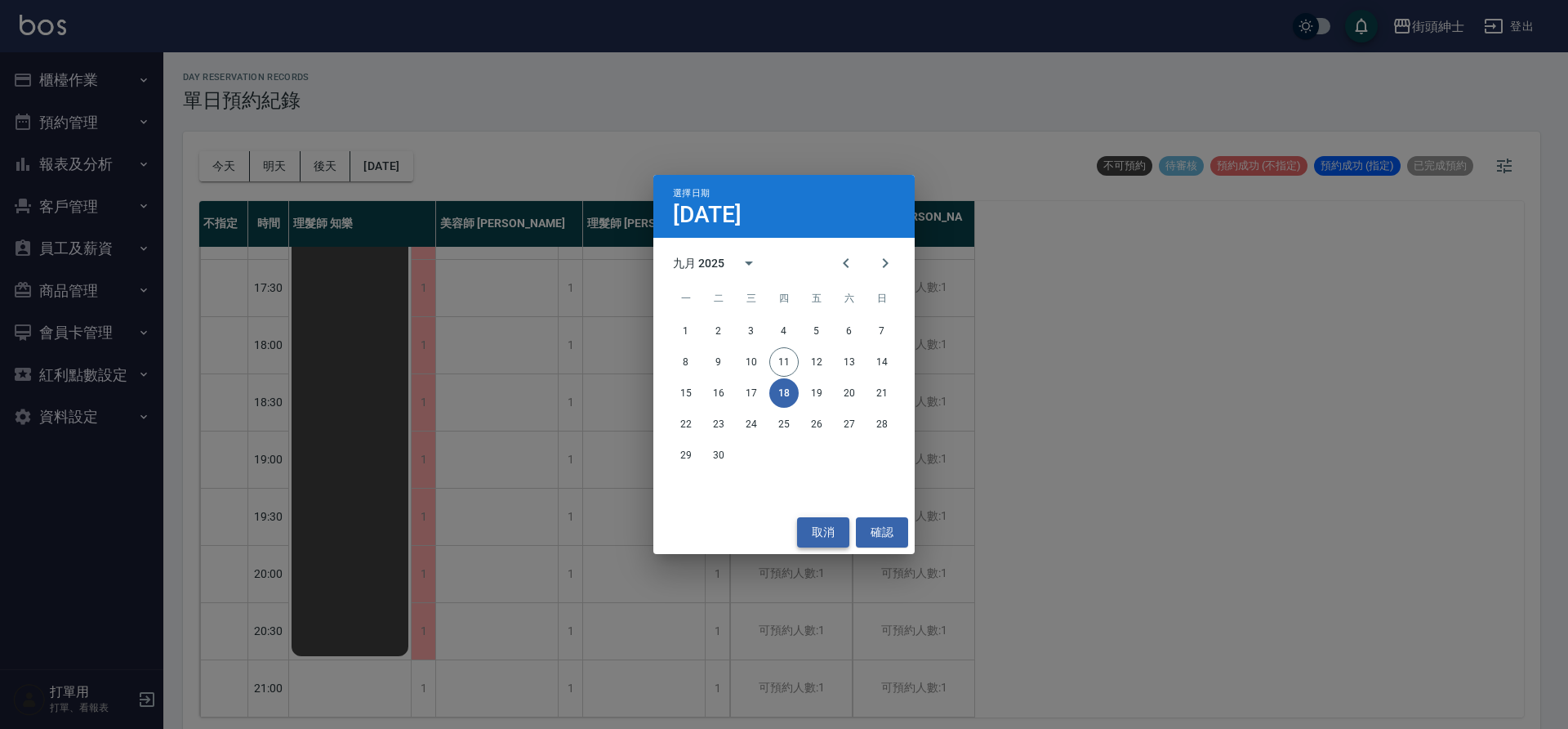
click at [825, 533] on button "取消" at bounding box center [823, 532] width 52 height 30
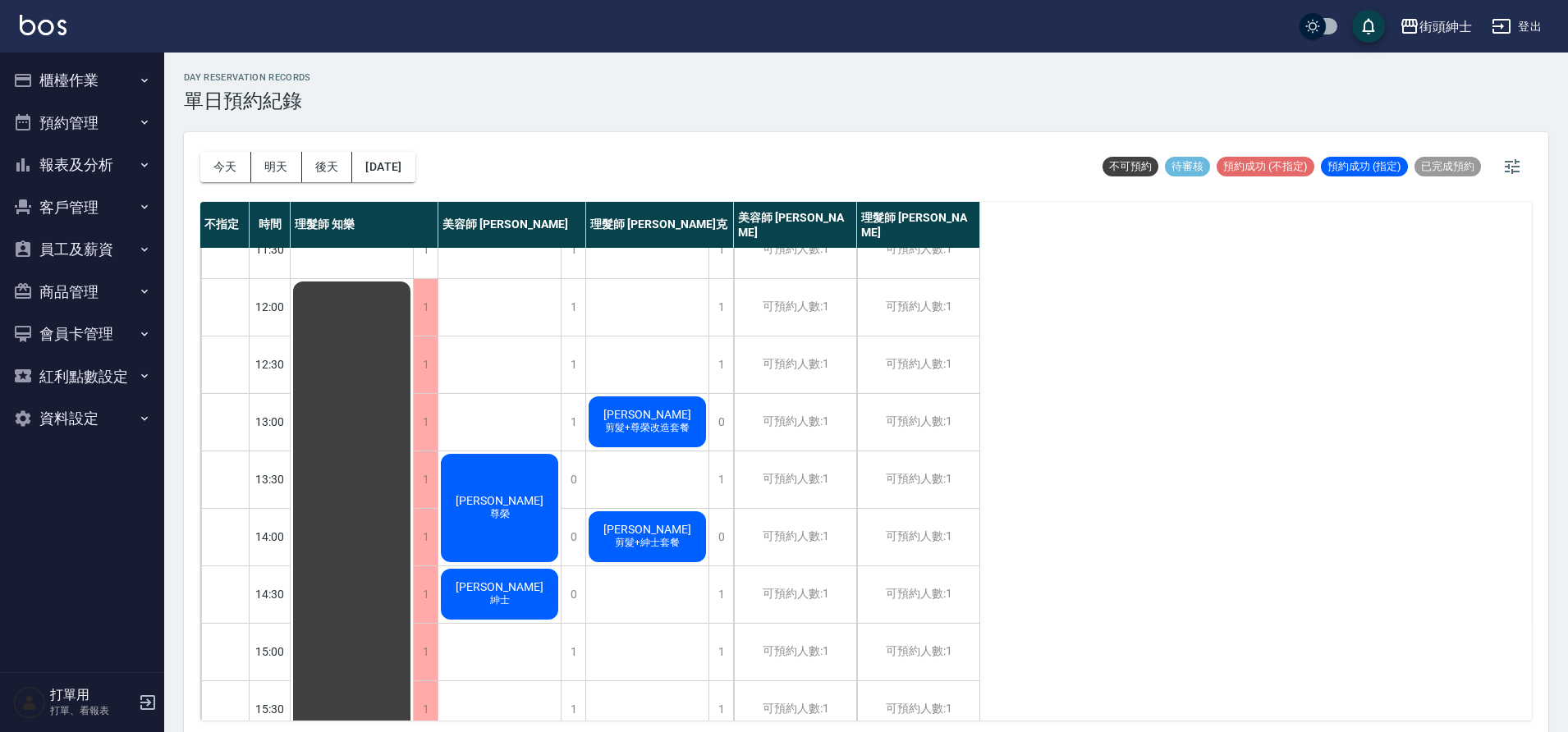
scroll to position [0, 0]
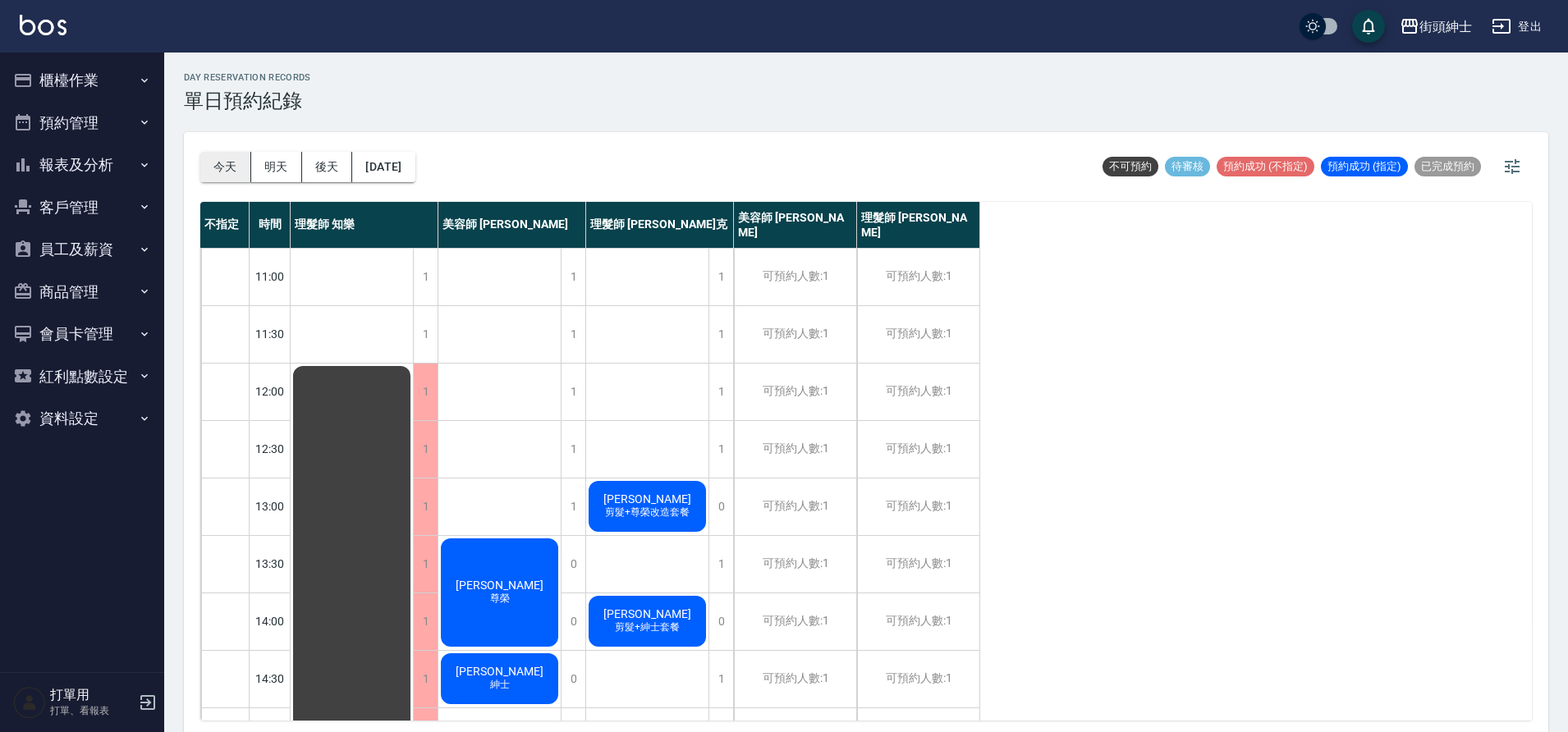
click at [225, 166] on button "今天" at bounding box center [225, 167] width 50 height 30
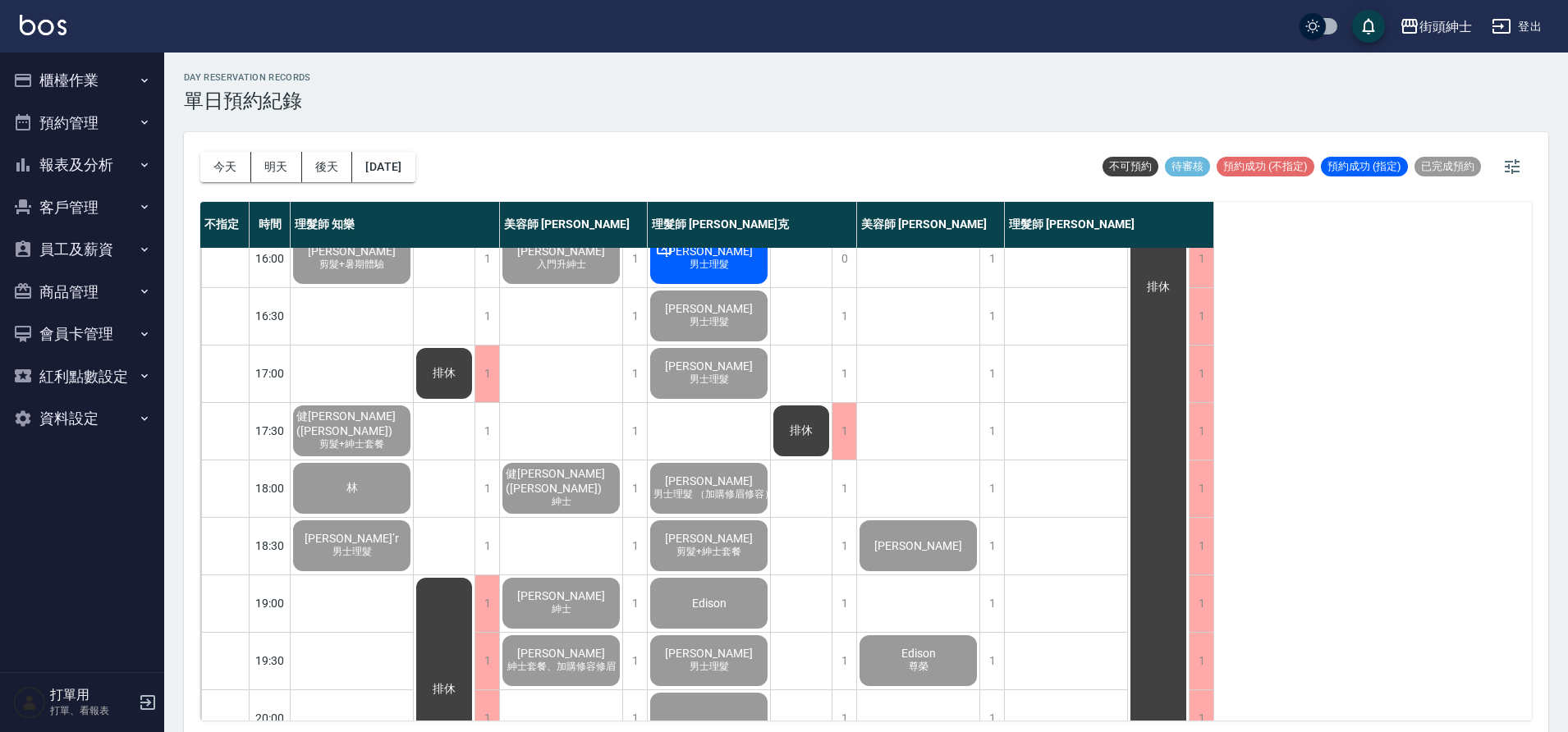
scroll to position [601, 0]
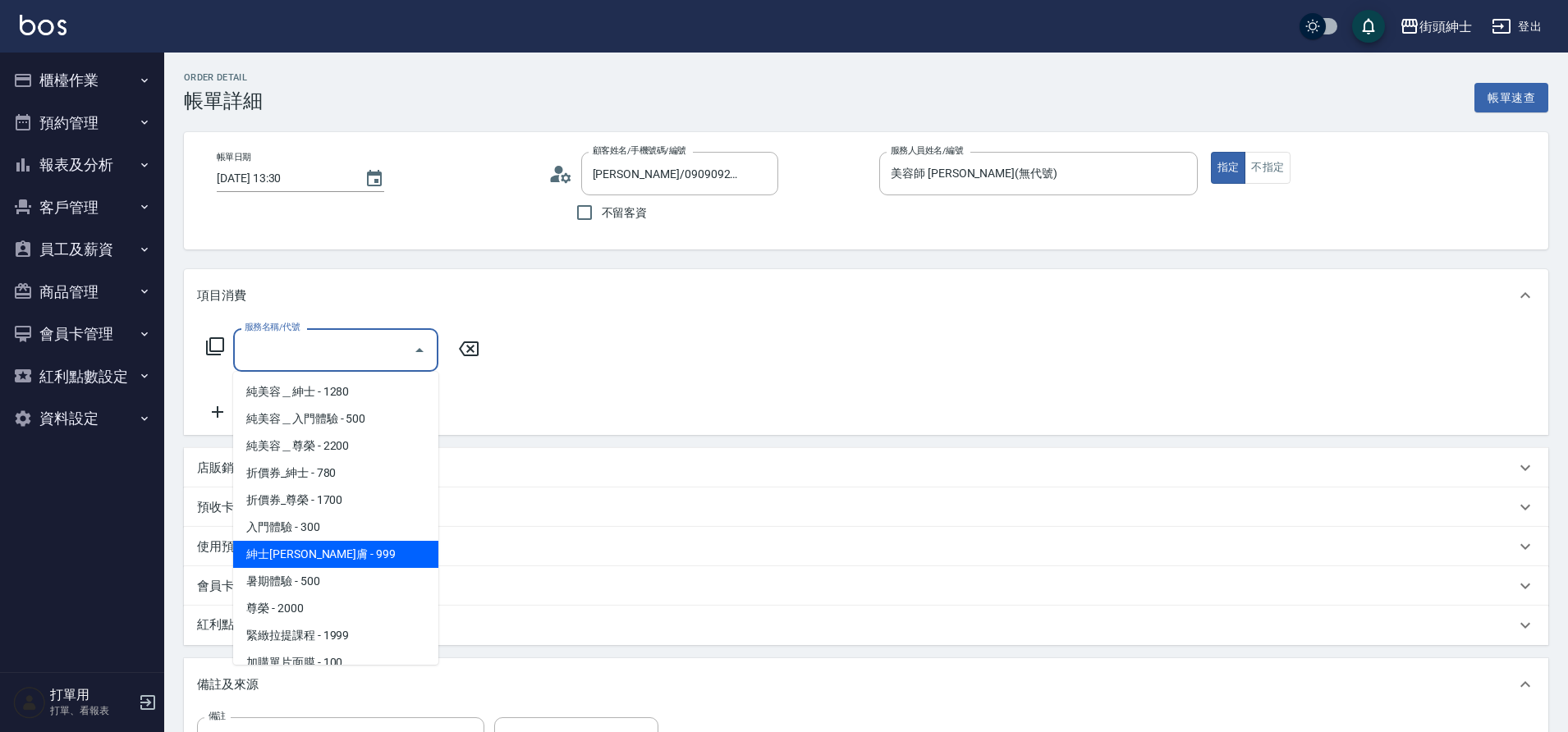
click at [344, 558] on span "紳士[PERSON_NAME]膚 - 999" at bounding box center [336, 554] width 205 height 27
type input "紳士全效煥膚"
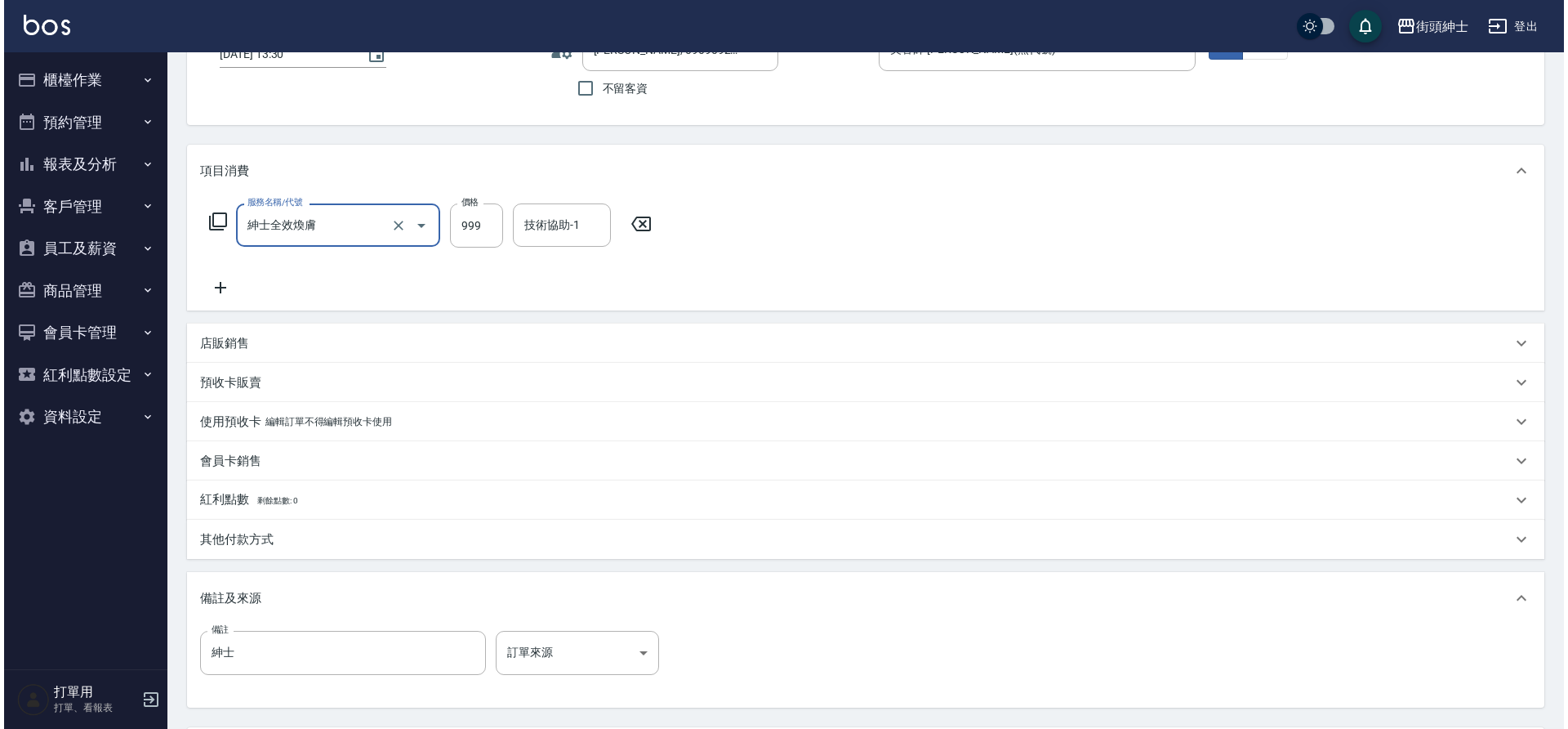
scroll to position [279, 0]
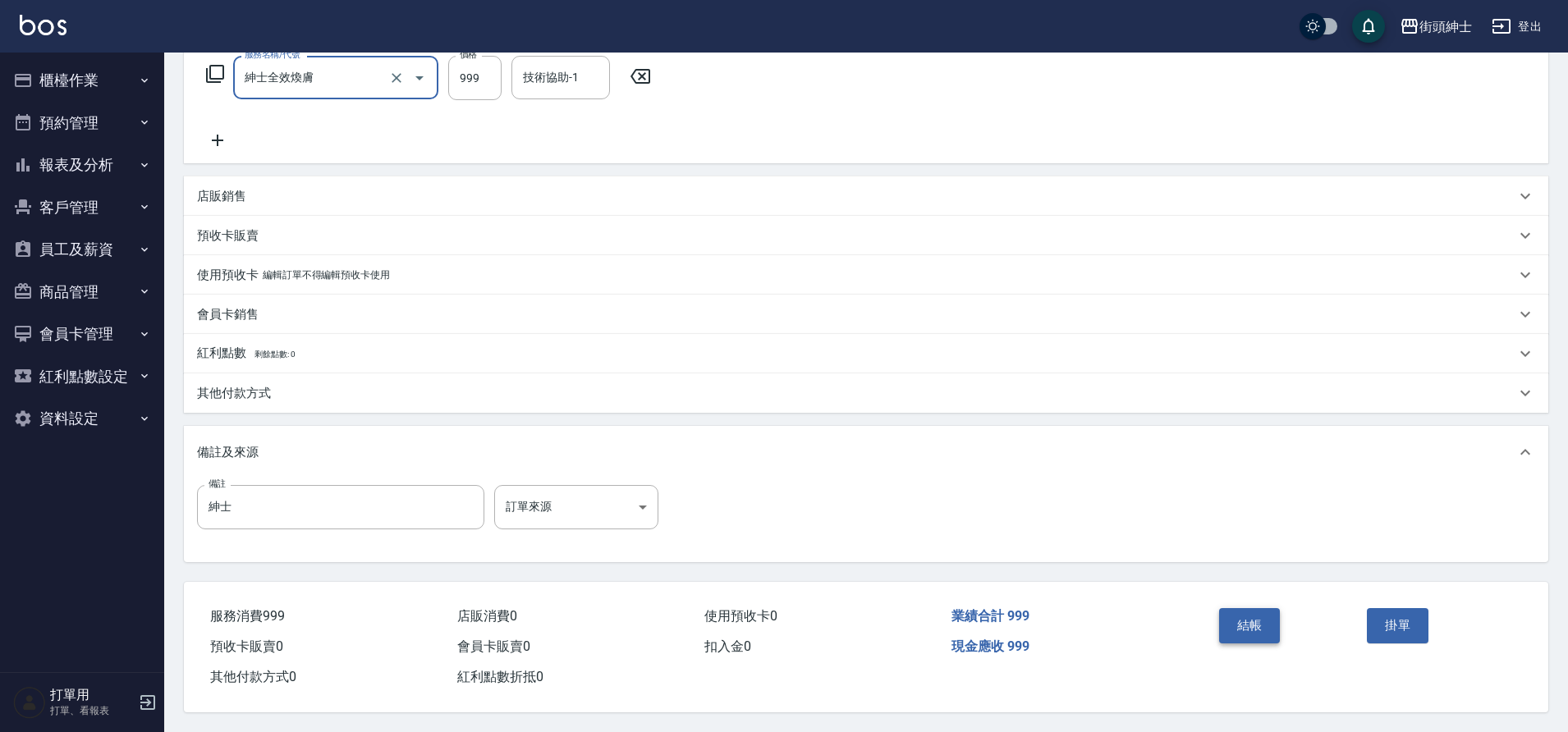
click at [1234, 612] on button "結帳" at bounding box center [1250, 625] width 62 height 35
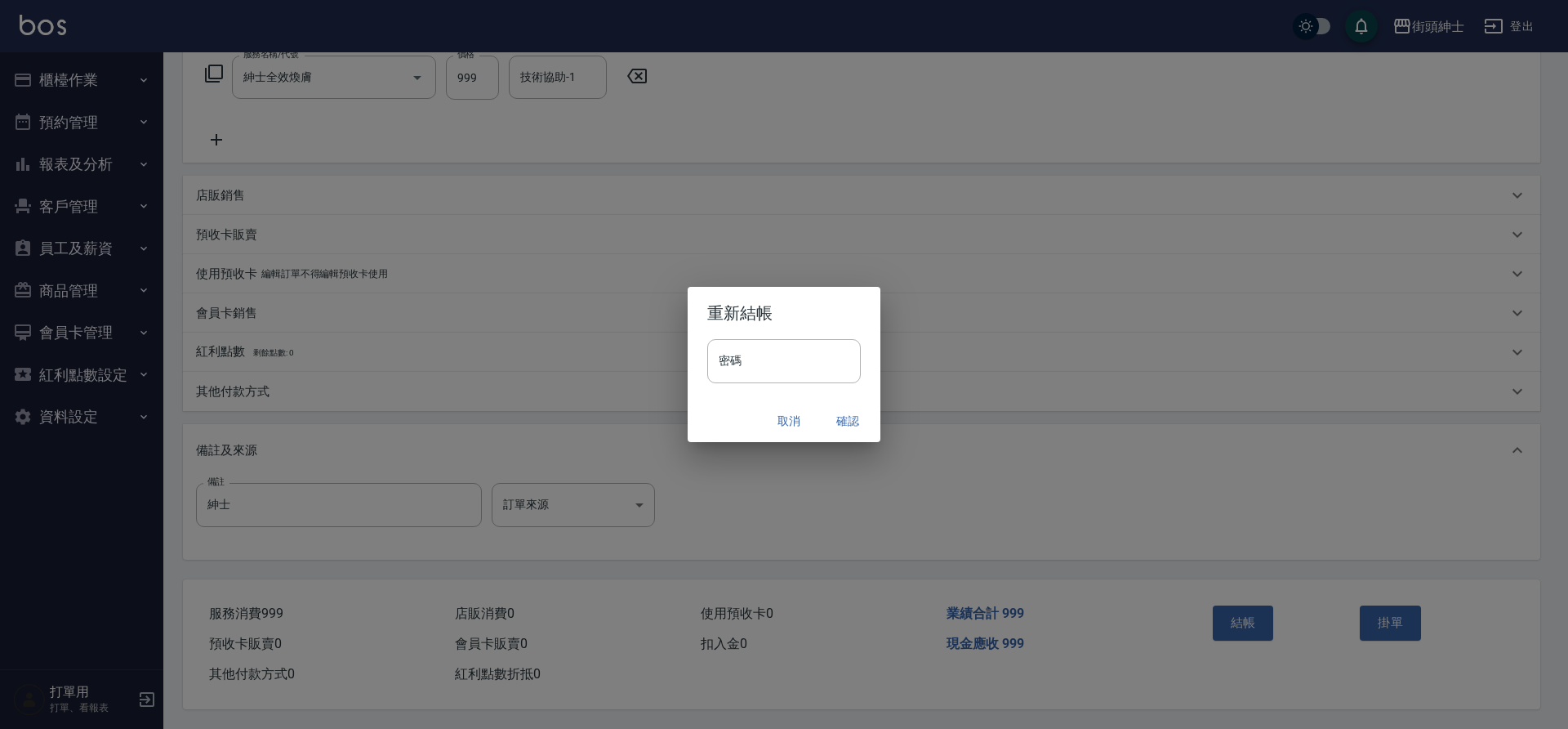
click at [836, 416] on button "確認" at bounding box center [847, 421] width 52 height 30
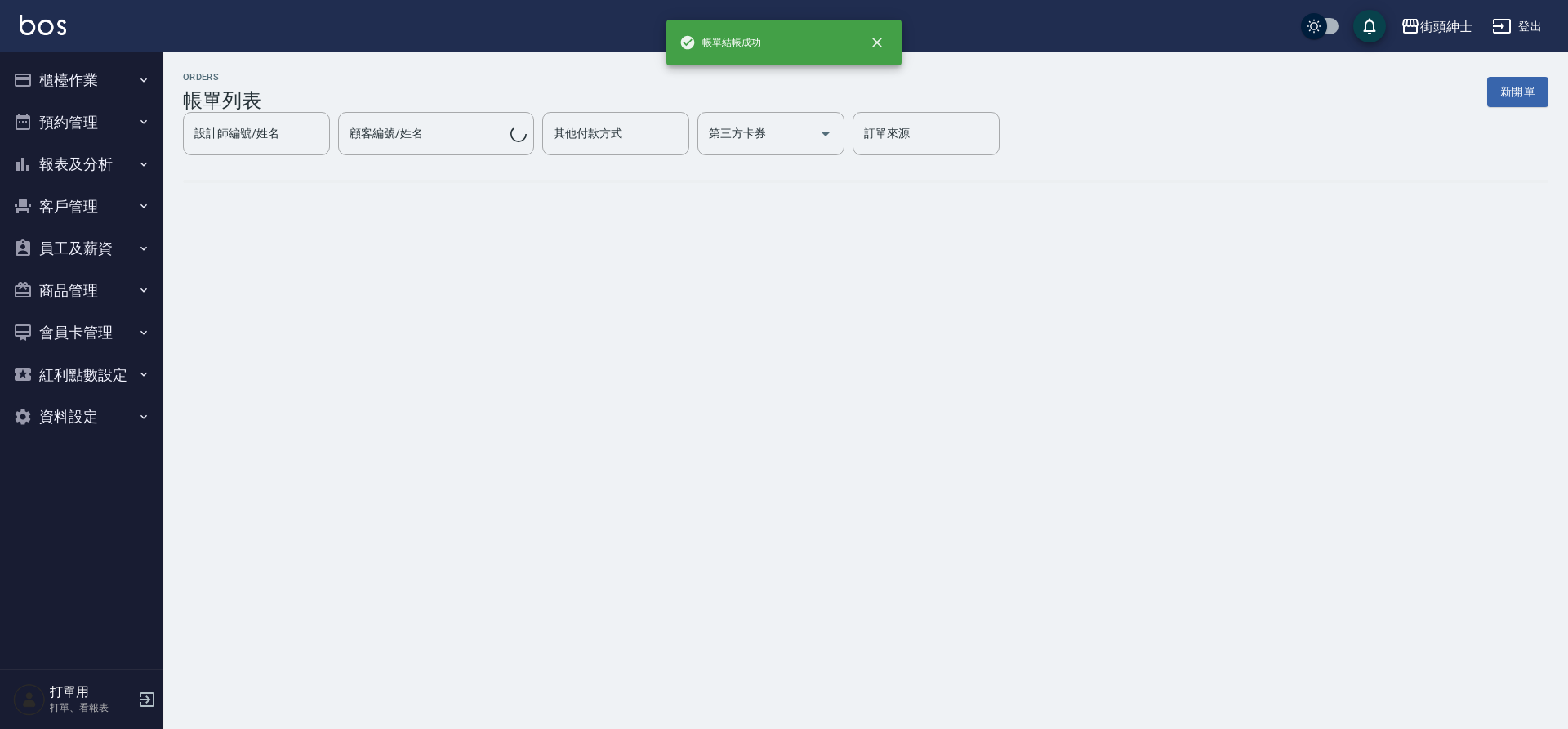
click at [91, 129] on button "預約管理" at bounding box center [81, 123] width 151 height 42
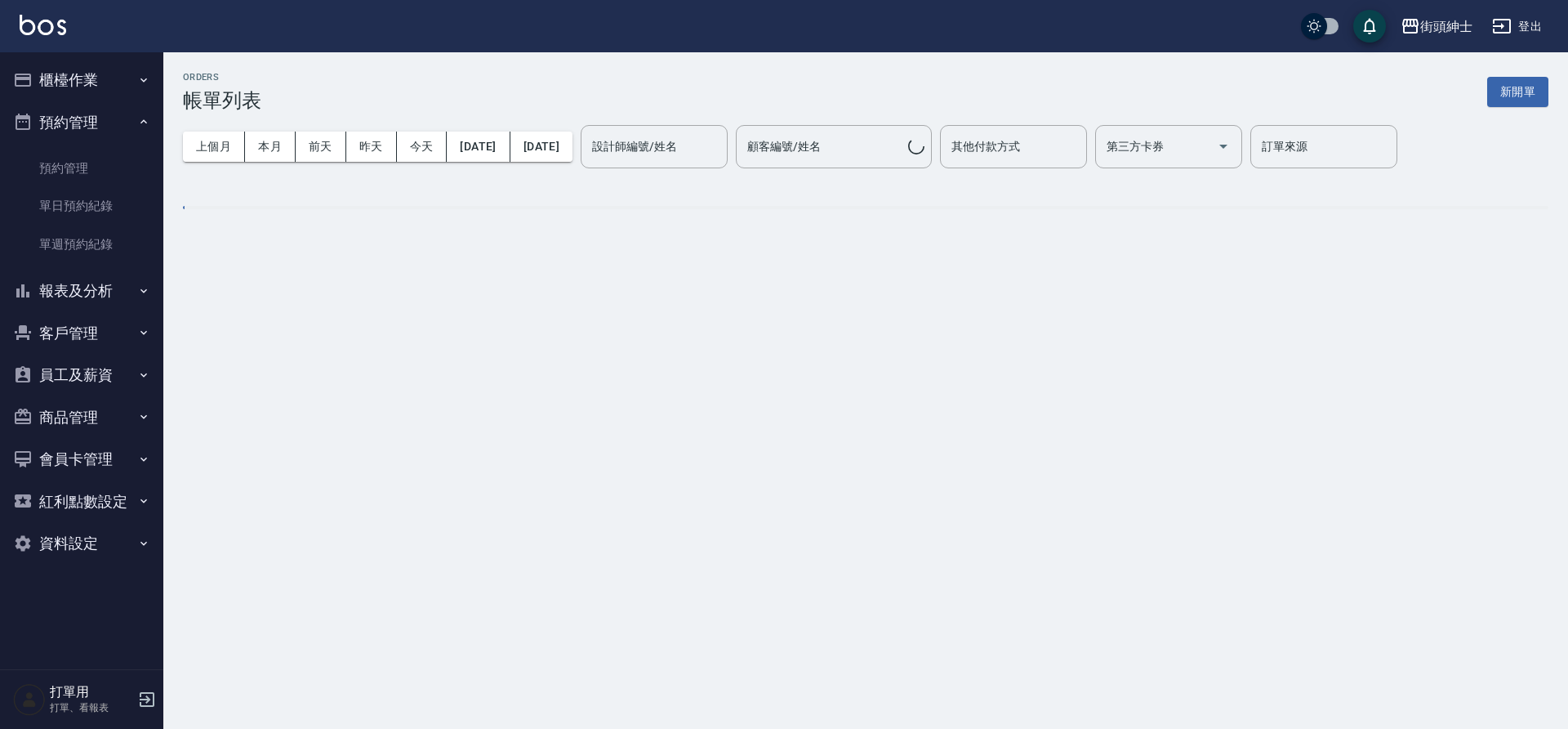
click at [85, 217] on link "單日預約紀錄" at bounding box center [81, 205] width 151 height 38
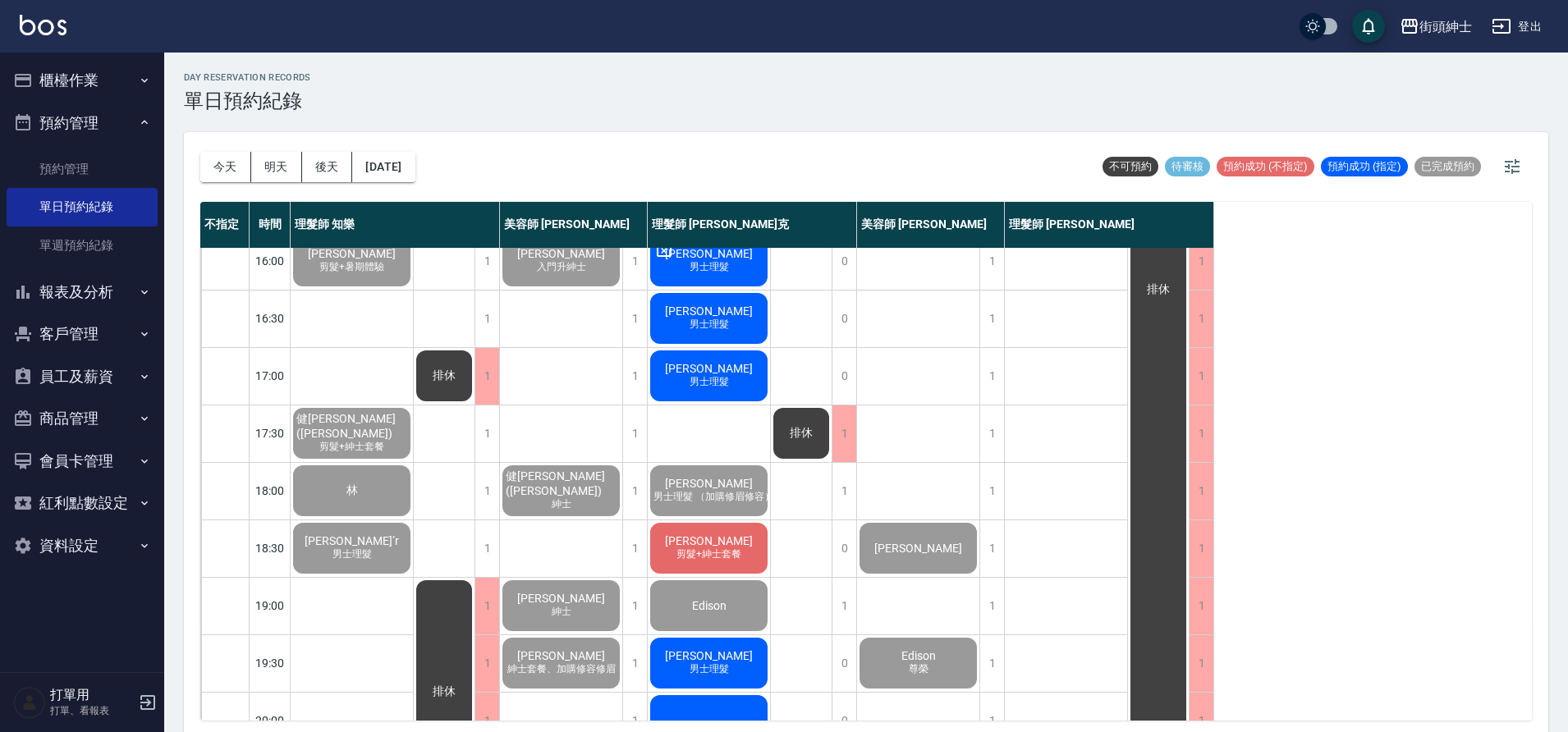
scroll to position [601, 0]
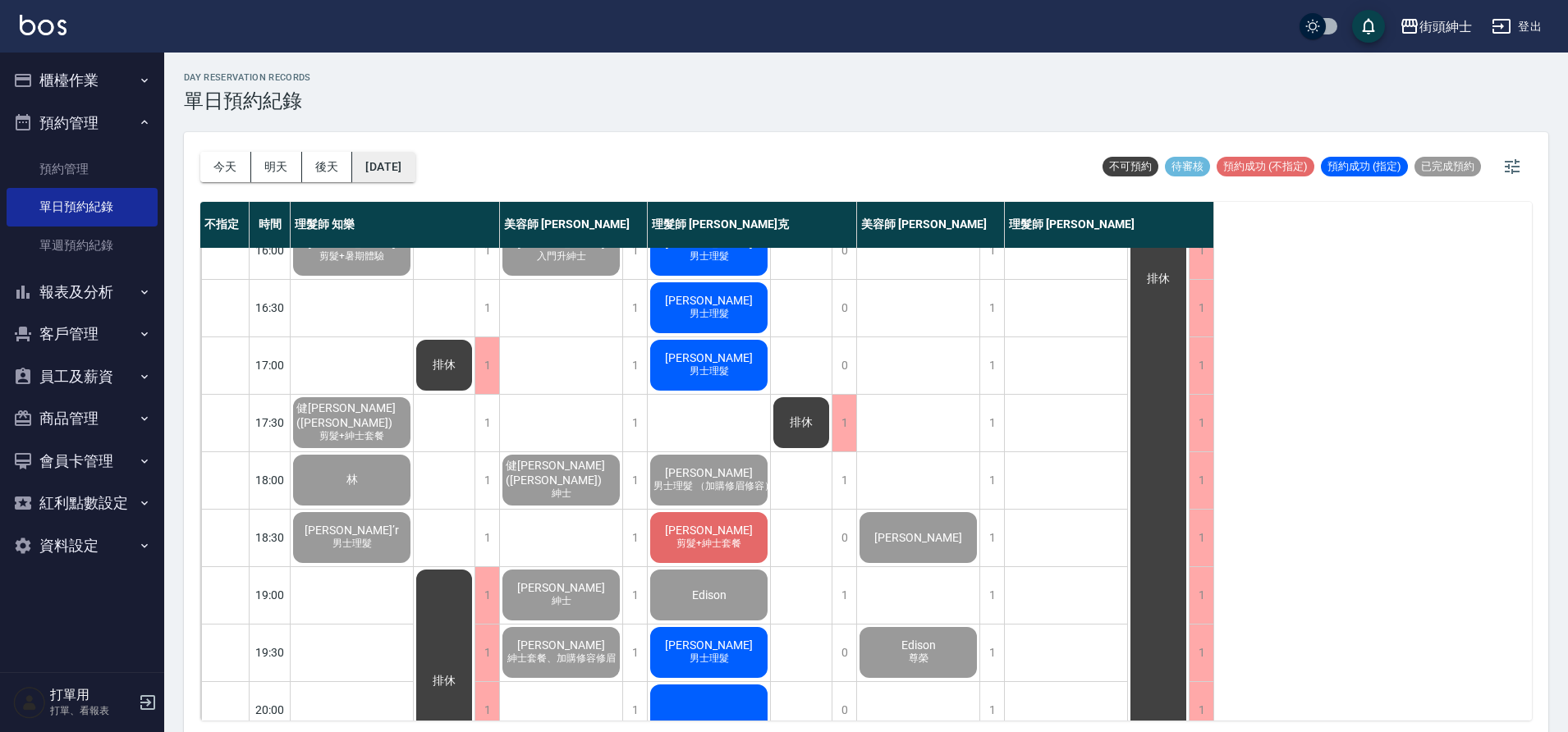
click at [414, 162] on button "[DATE]" at bounding box center [383, 167] width 62 height 30
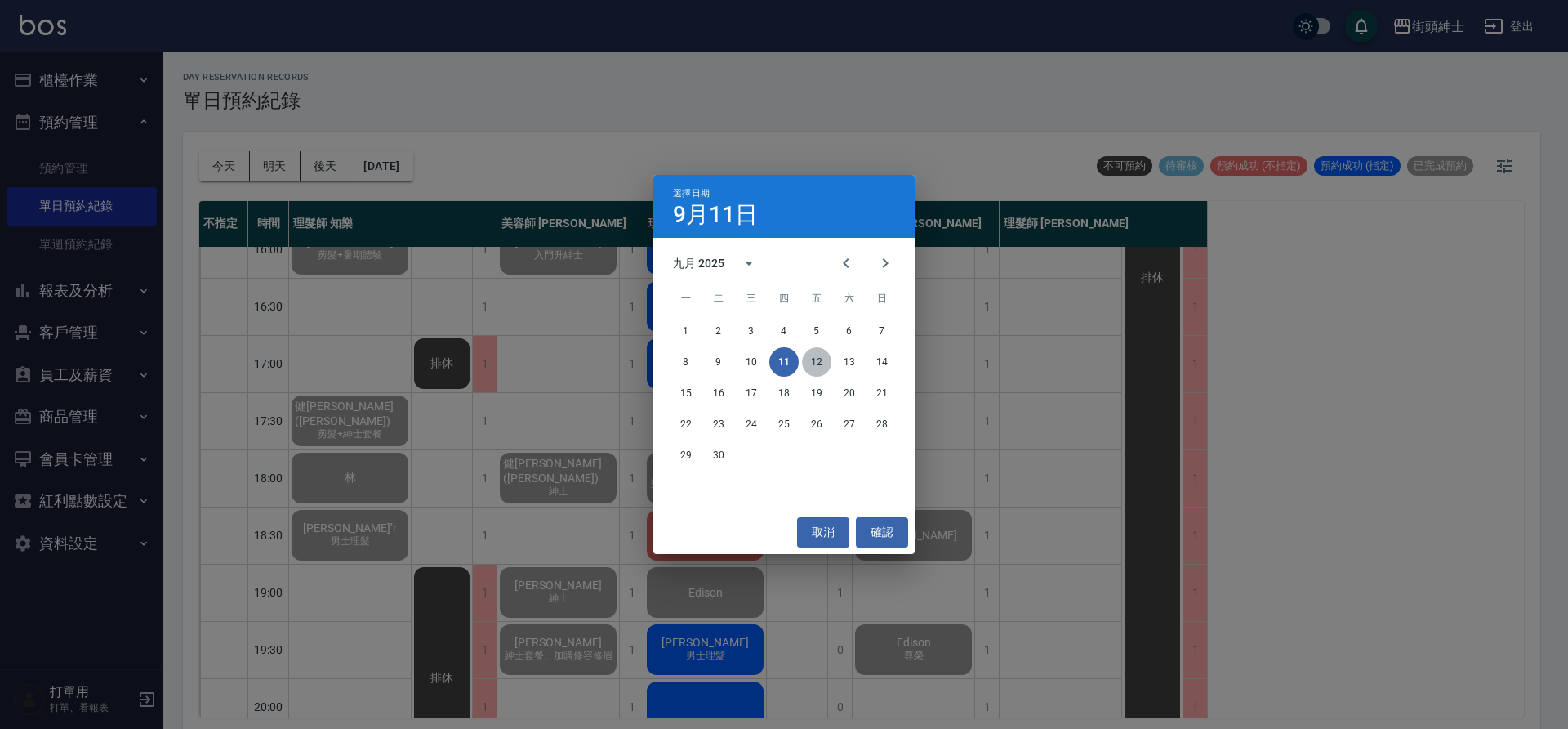
click at [802, 359] on button "12" at bounding box center [816, 361] width 29 height 29
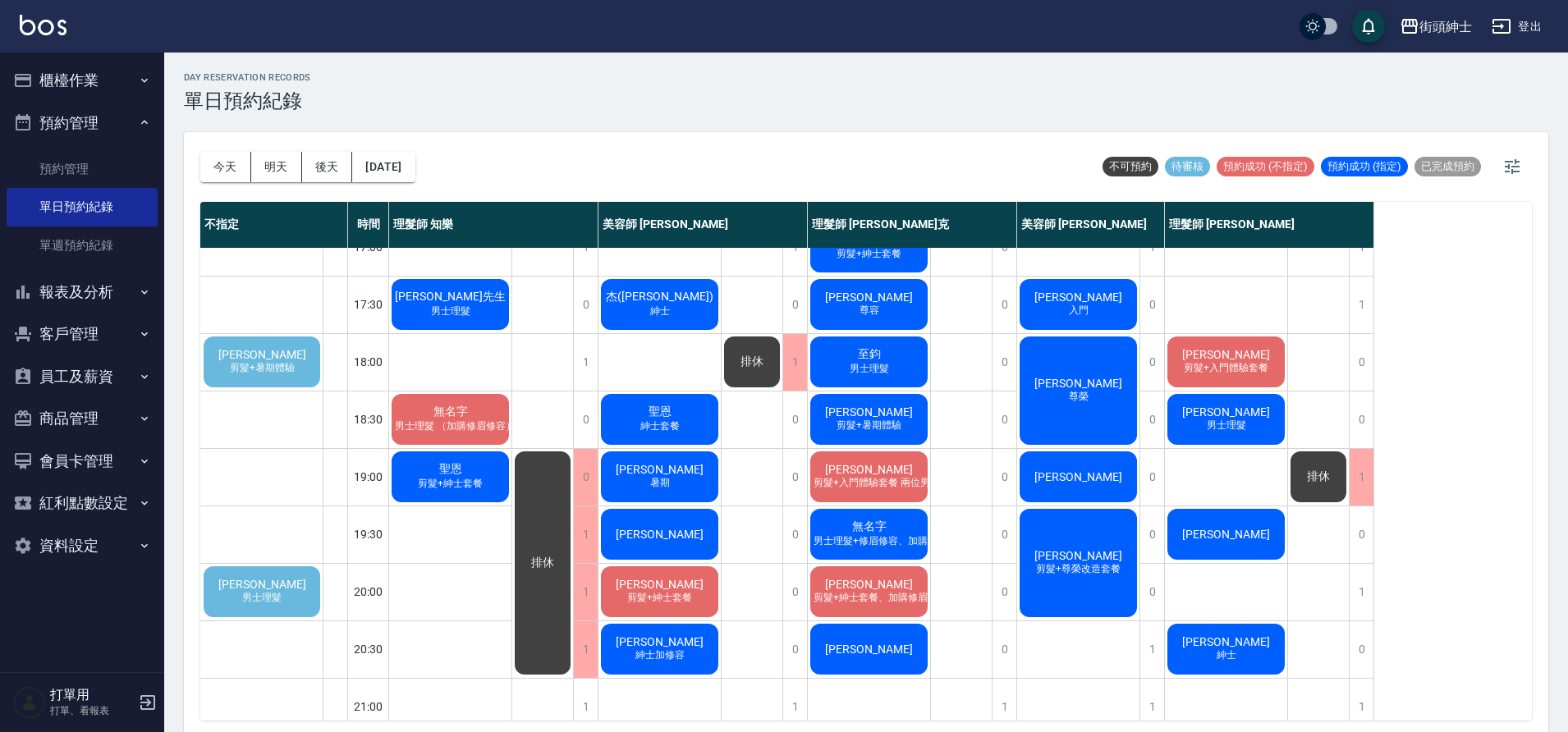
scroll to position [721, 0]
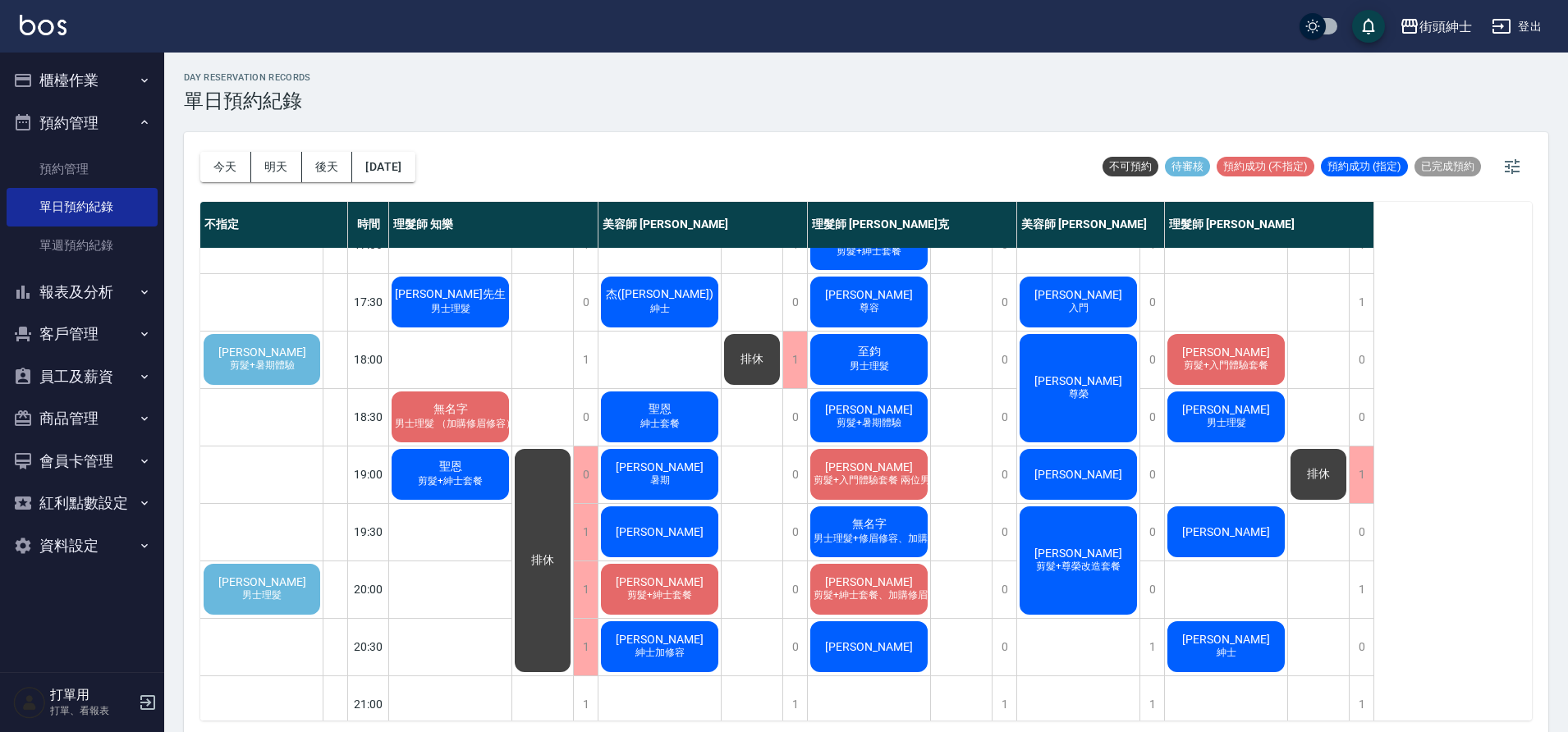
click at [300, 575] on div "[PERSON_NAME] 男士理髮" at bounding box center [261, 589] width 121 height 56
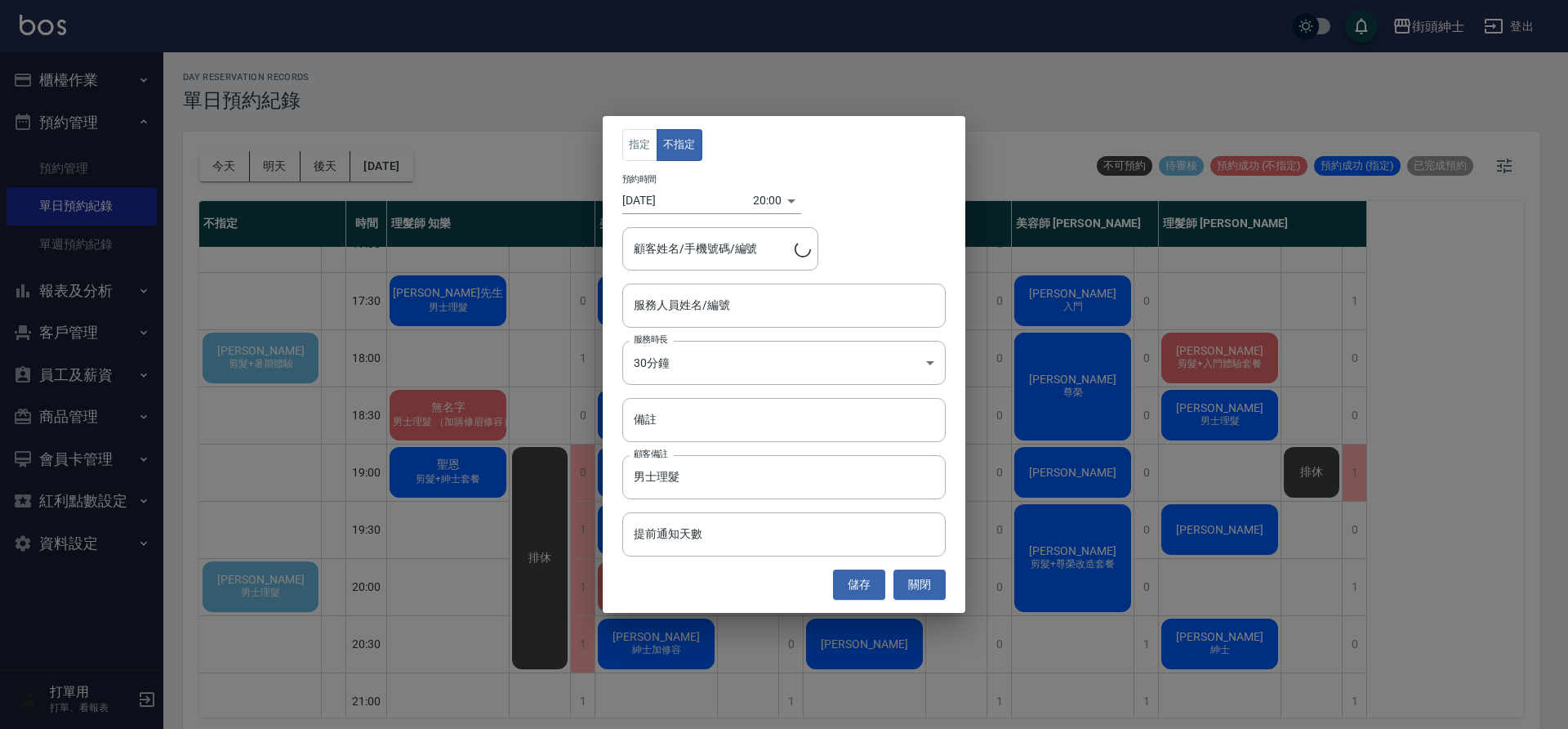
type input "[PERSON_NAME]/0966909296"
click at [712, 324] on div "服務人員姓名/編號" at bounding box center [784, 305] width 323 height 43
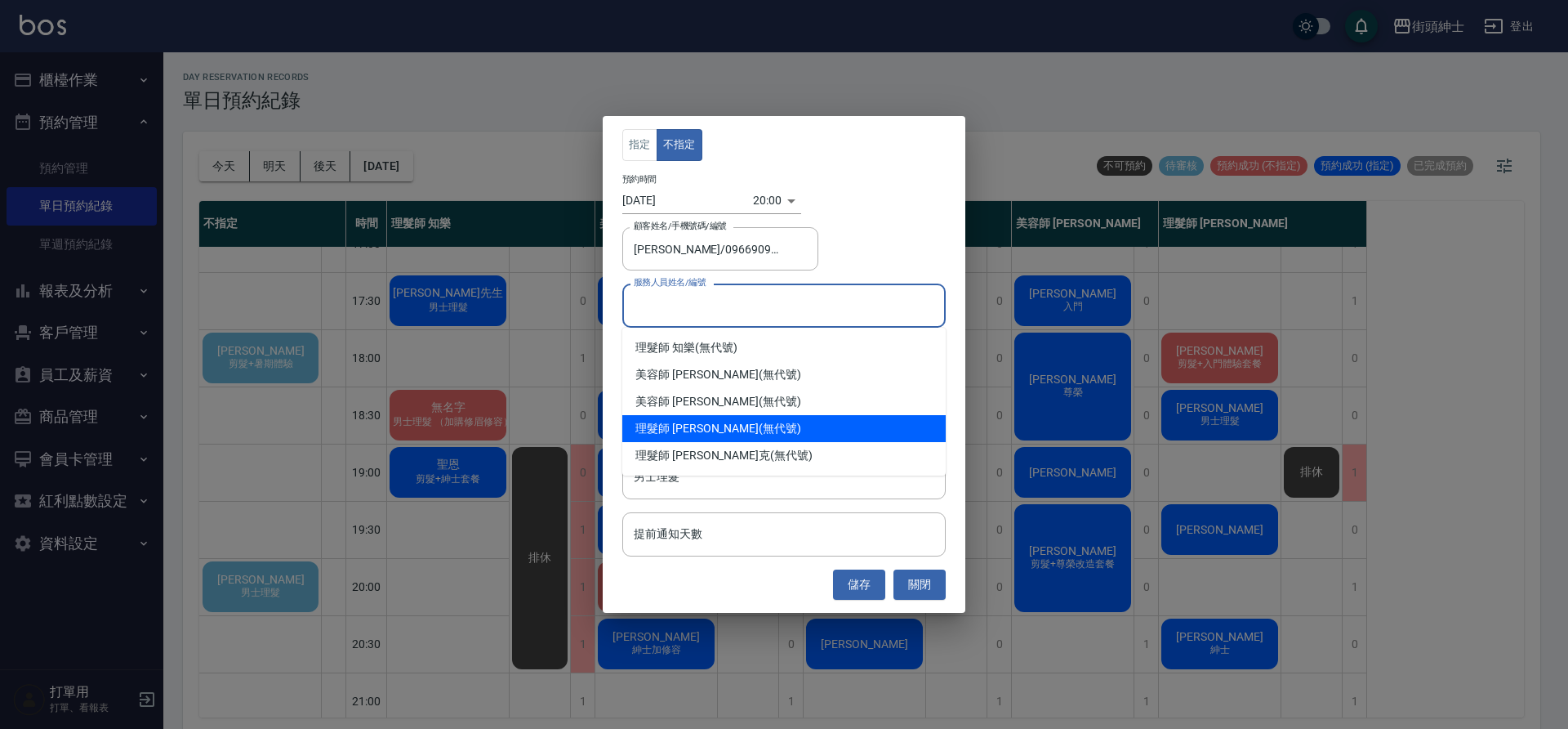
click at [711, 422] on div "理髮師 [PERSON_NAME] (無代號)" at bounding box center [784, 428] width 323 height 27
type input "理髮師 [PERSON_NAME](無代號)"
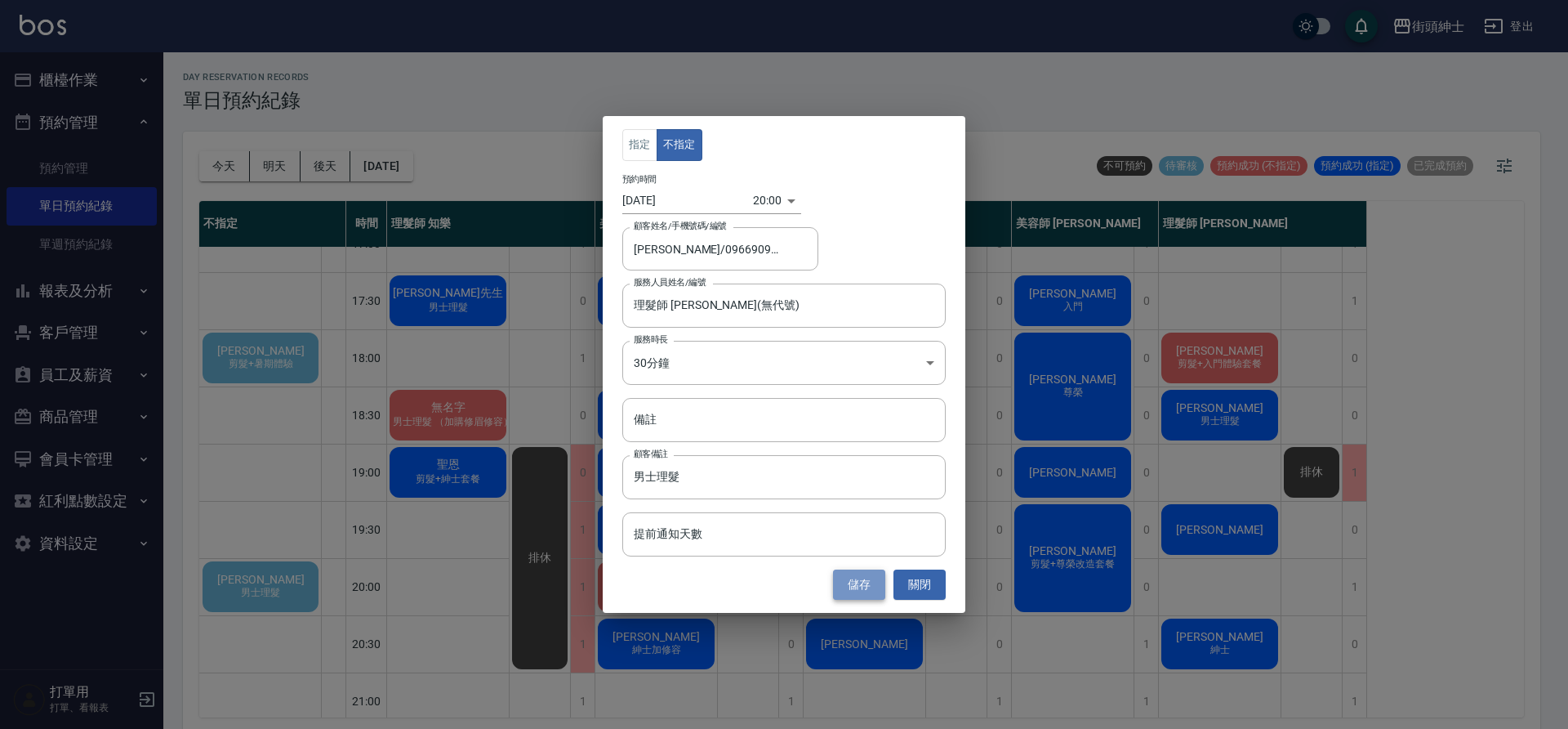
click at [866, 594] on button "儲存" at bounding box center [859, 584] width 52 height 30
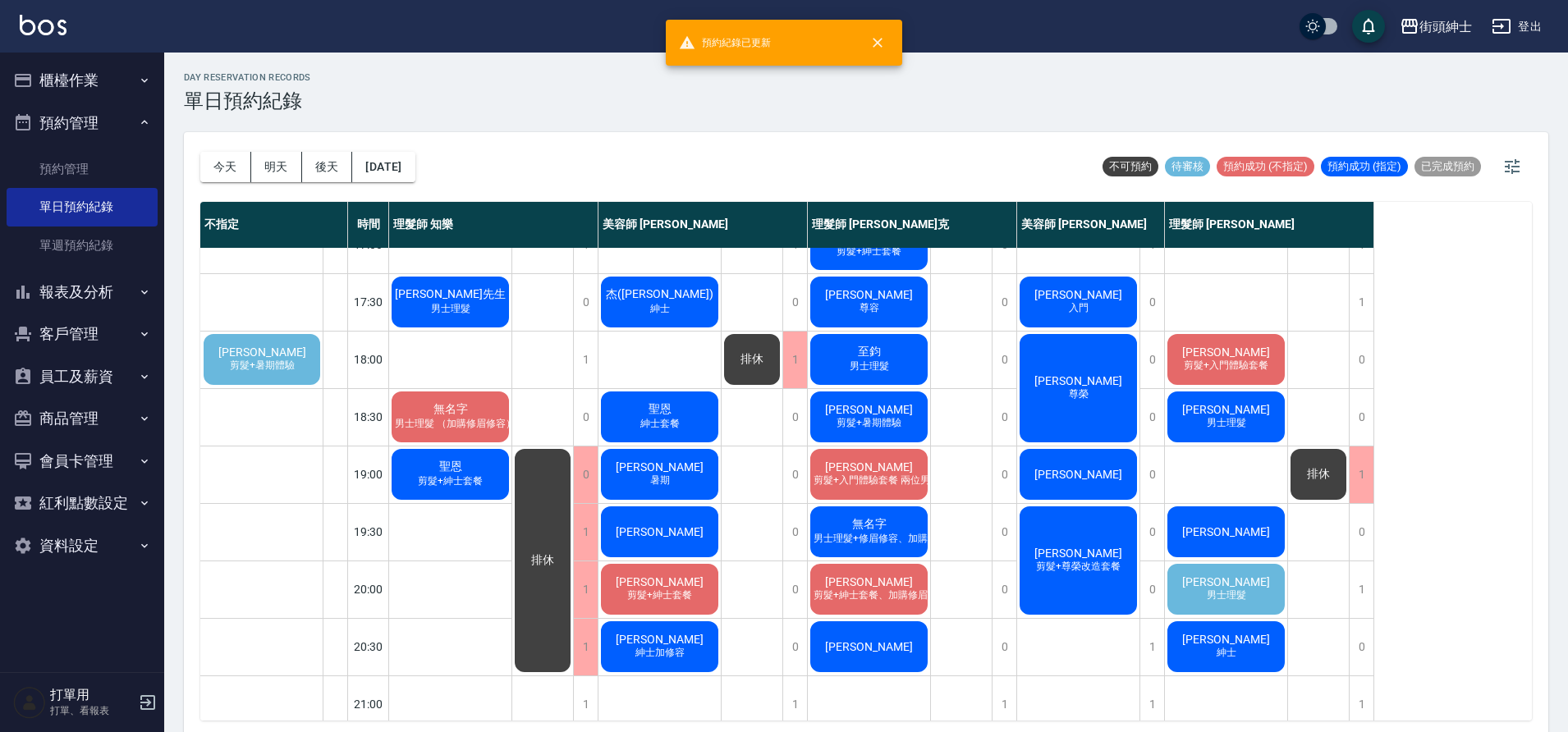
click at [1198, 555] on div "王子浩" at bounding box center [1226, 531] width 122 height 56
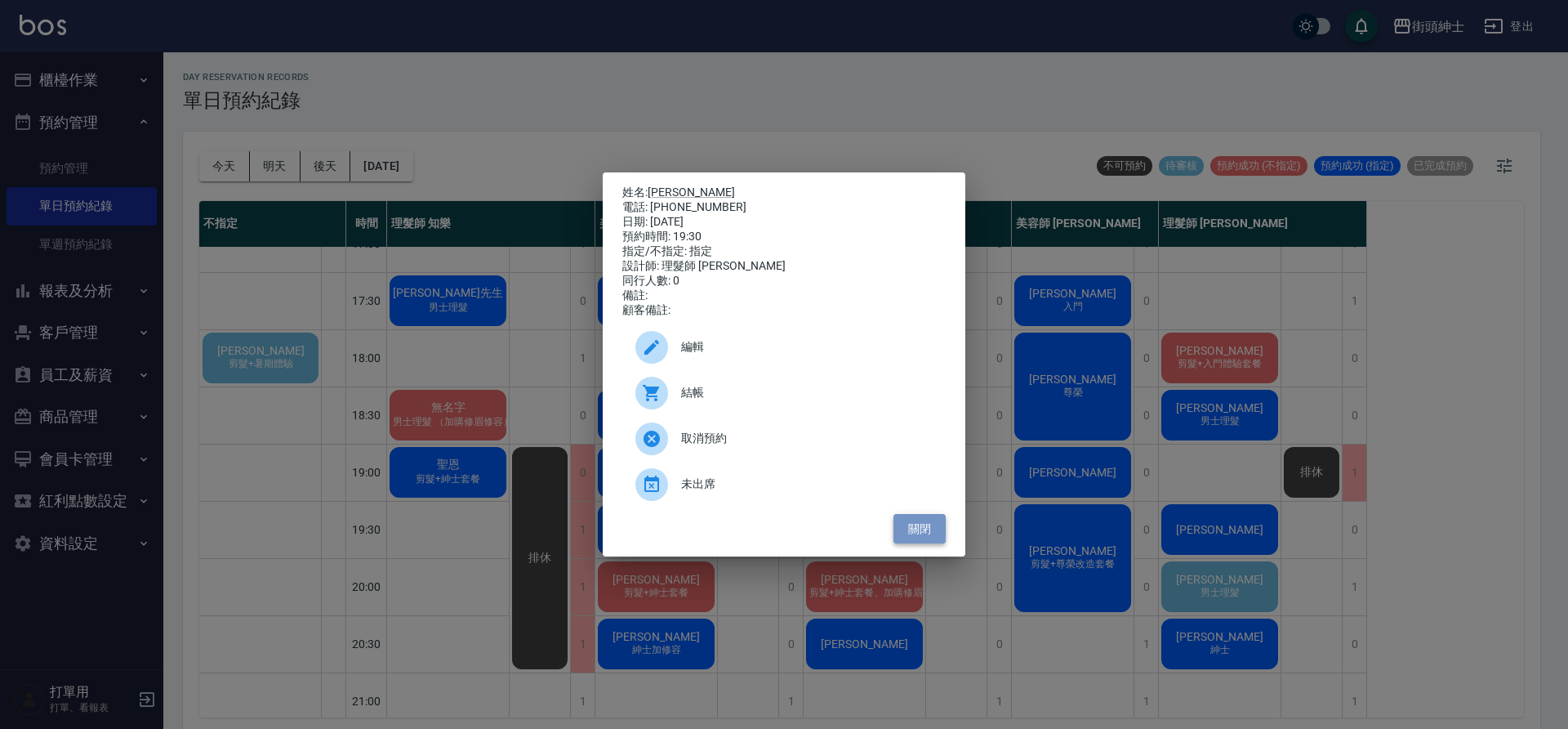
click at [930, 545] on button "關閉" at bounding box center [919, 529] width 52 height 30
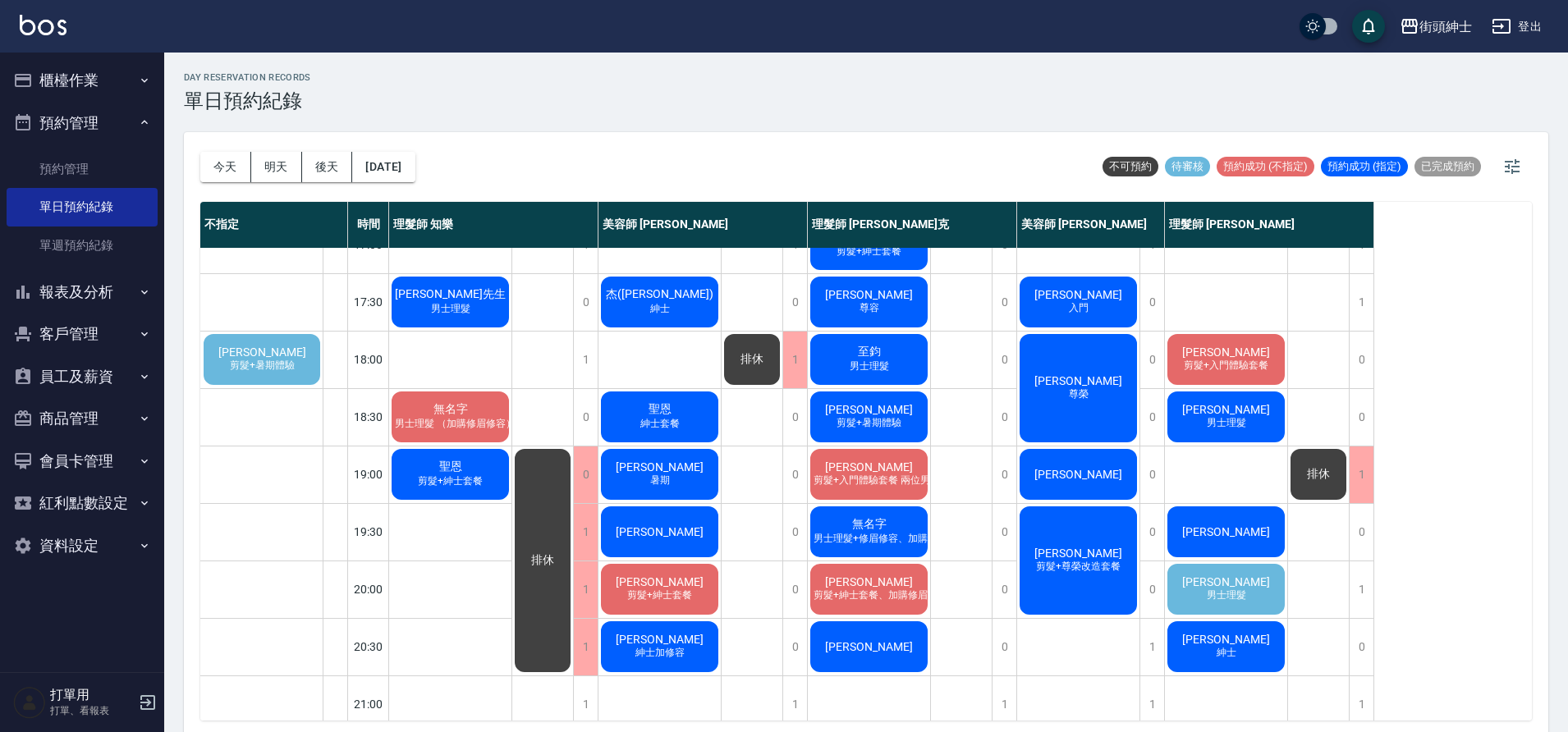
click at [1264, 578] on div "邱聖棋 男士理髮" at bounding box center [1226, 589] width 122 height 56
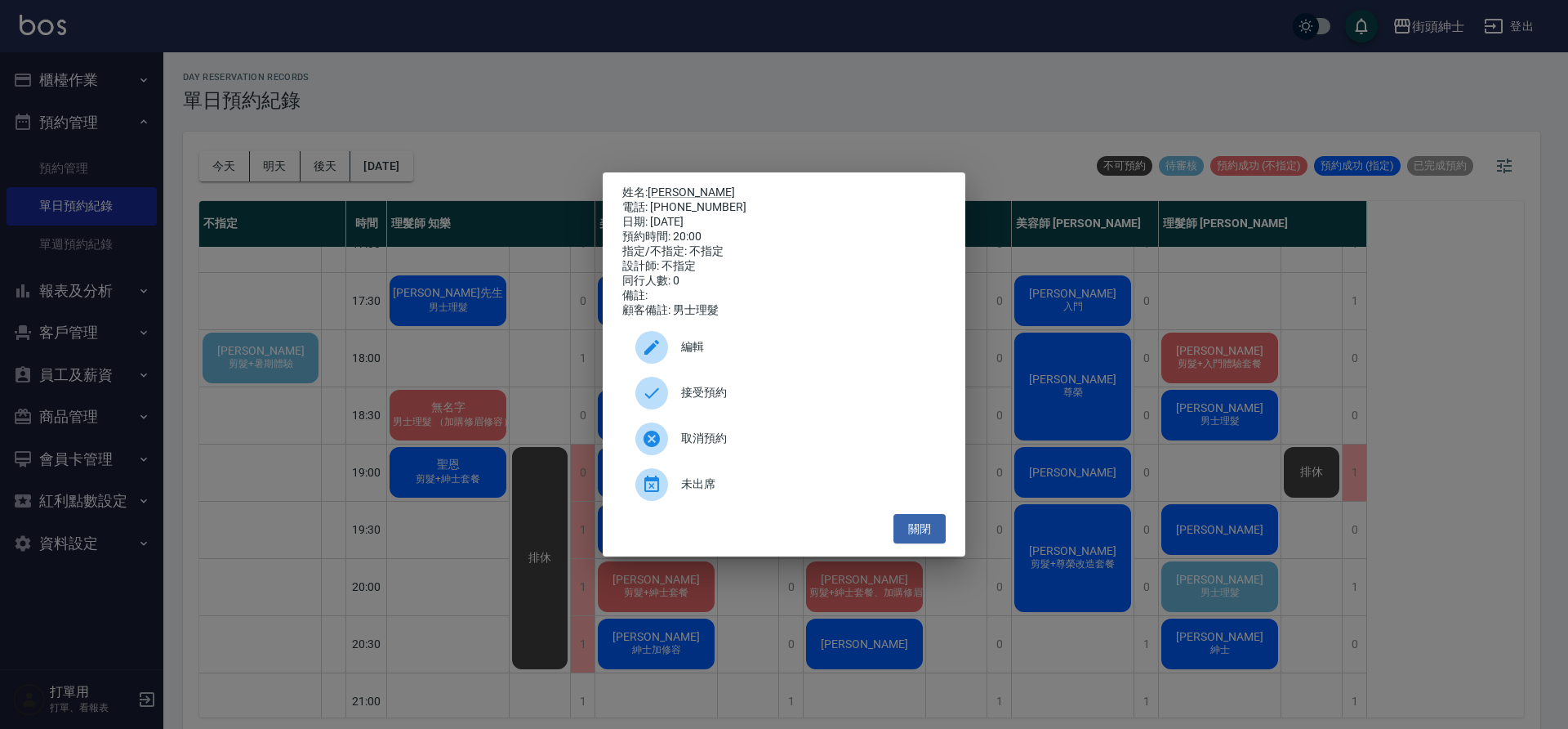
click at [826, 391] on span "接受預約" at bounding box center [807, 392] width 252 height 17
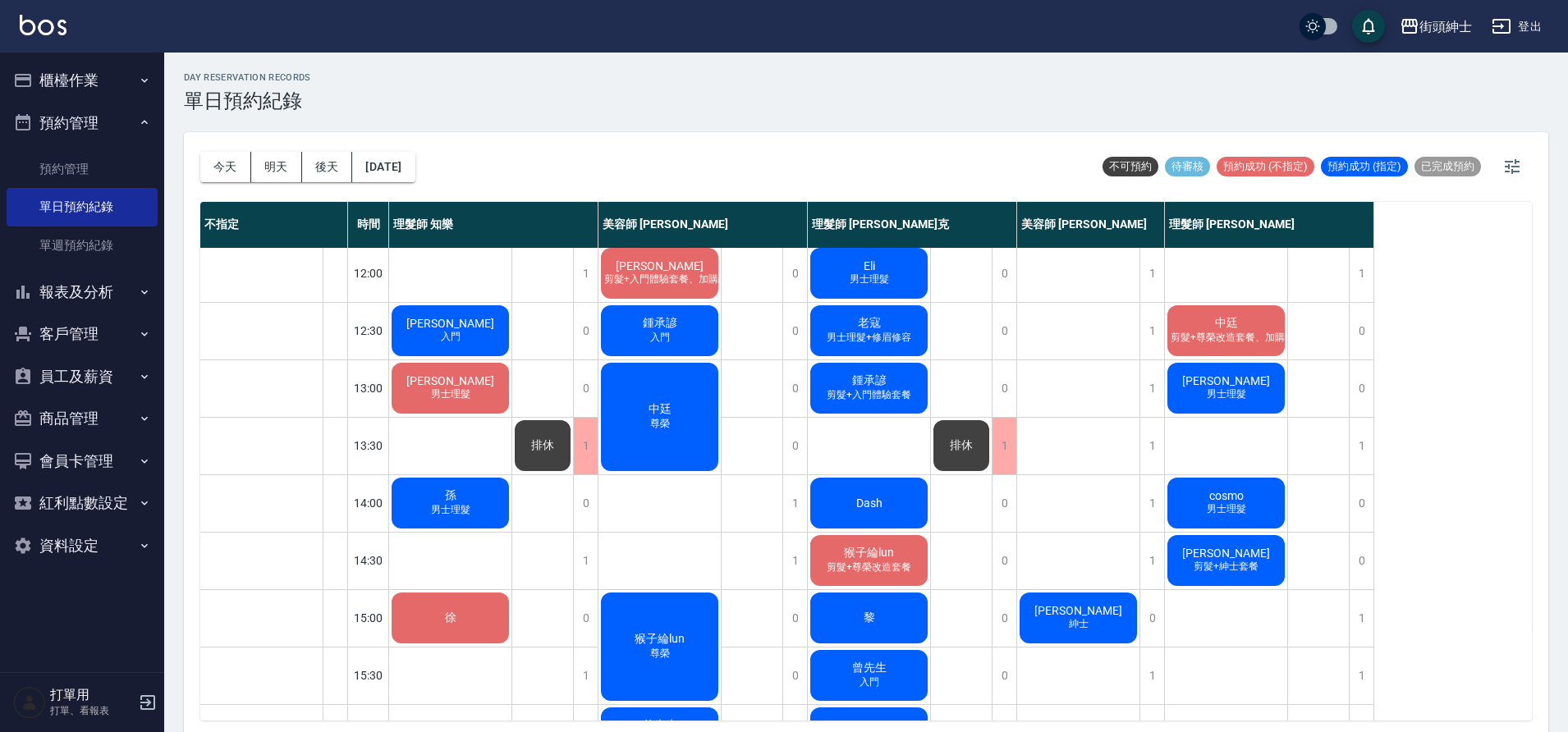
scroll to position [142, 0]
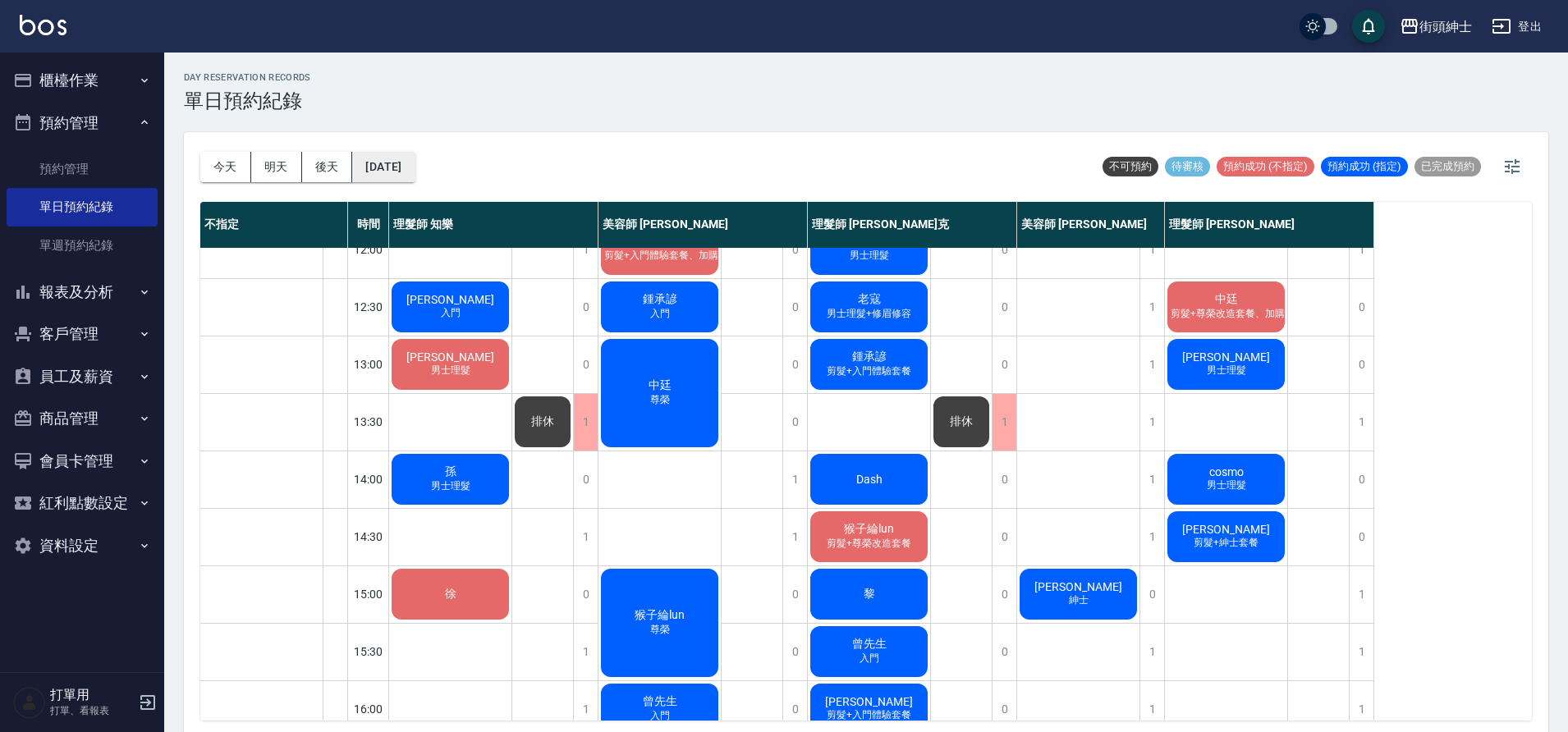
click at [414, 167] on button "2025/09/12" at bounding box center [383, 167] width 62 height 30
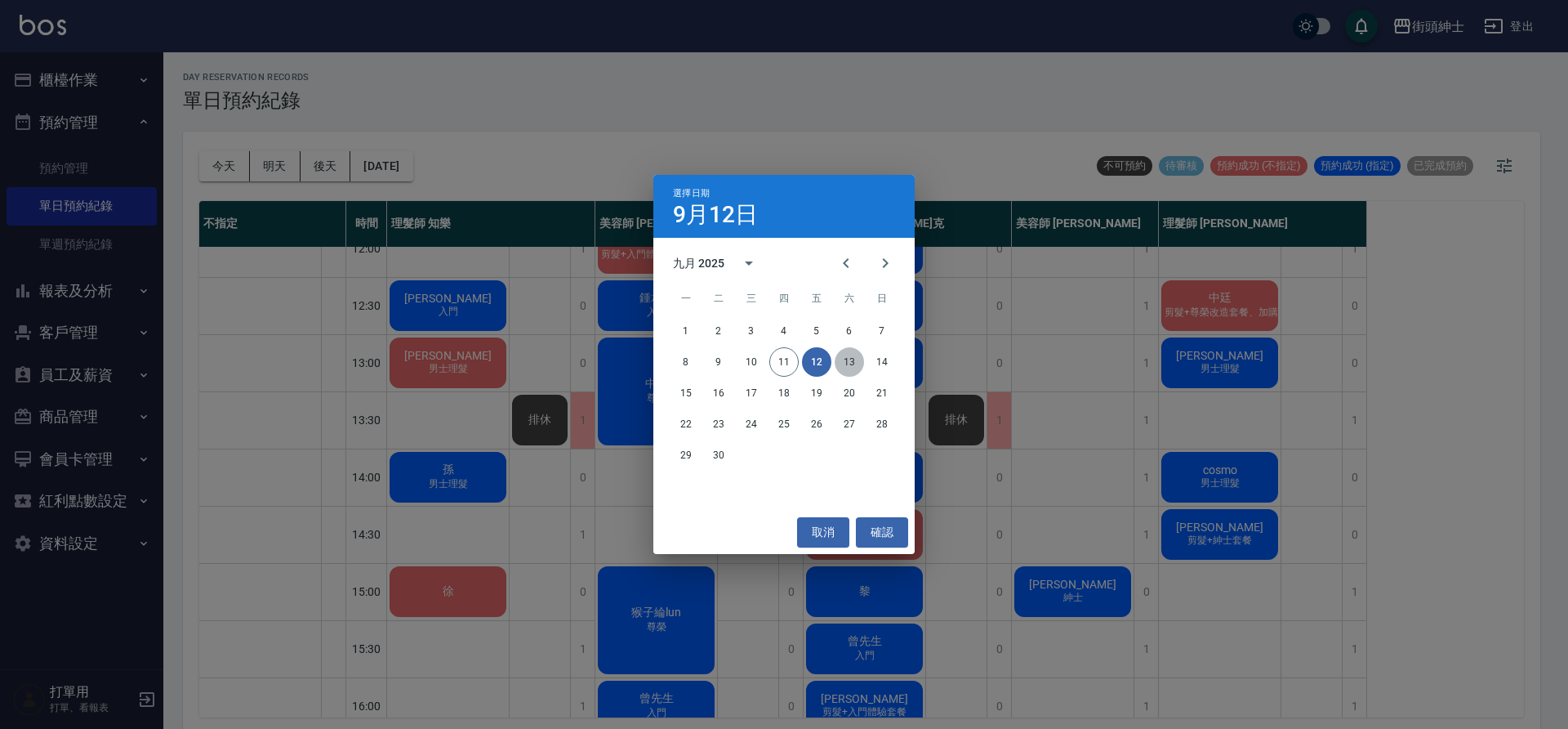
click at [845, 354] on button "13" at bounding box center [849, 361] width 29 height 29
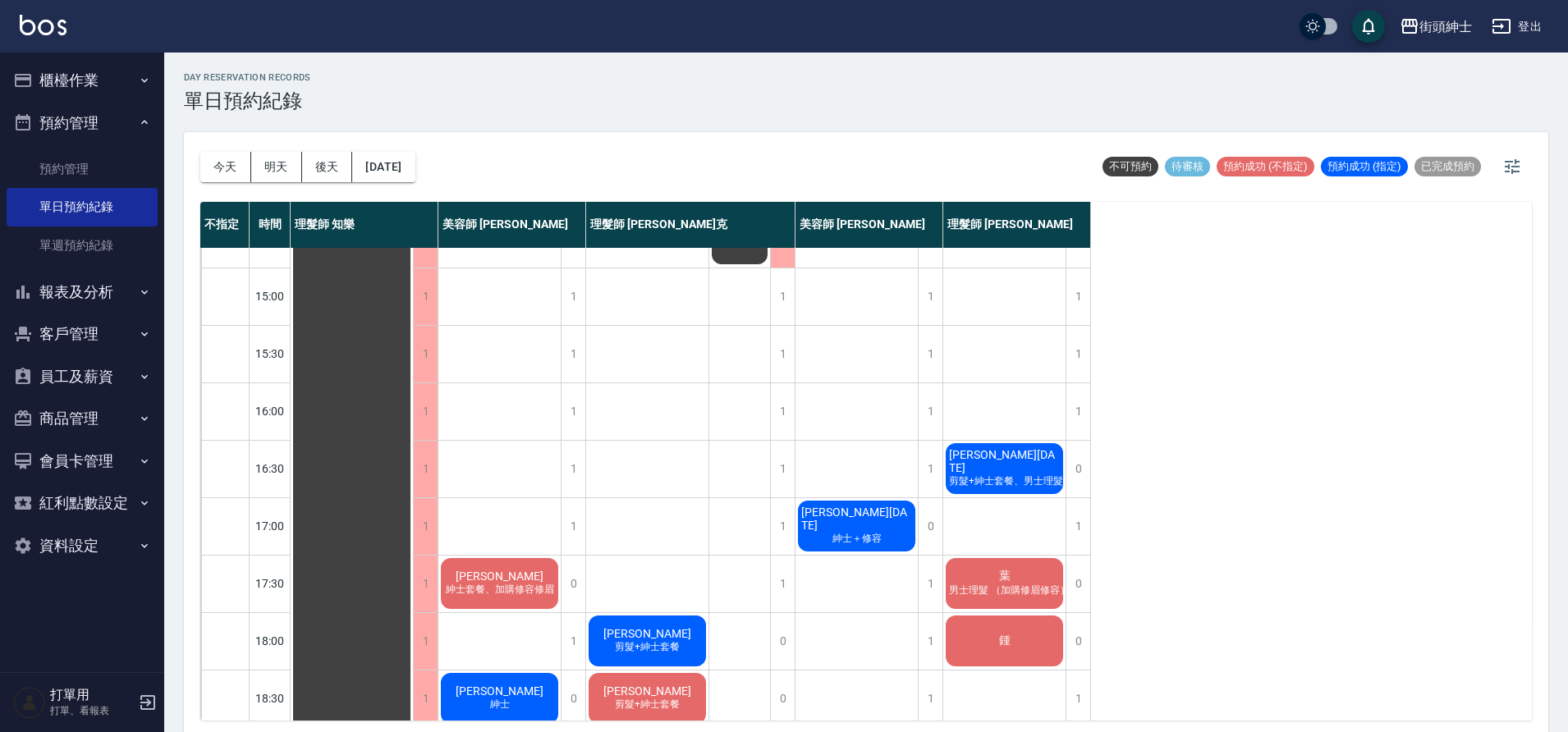
scroll to position [282, 0]
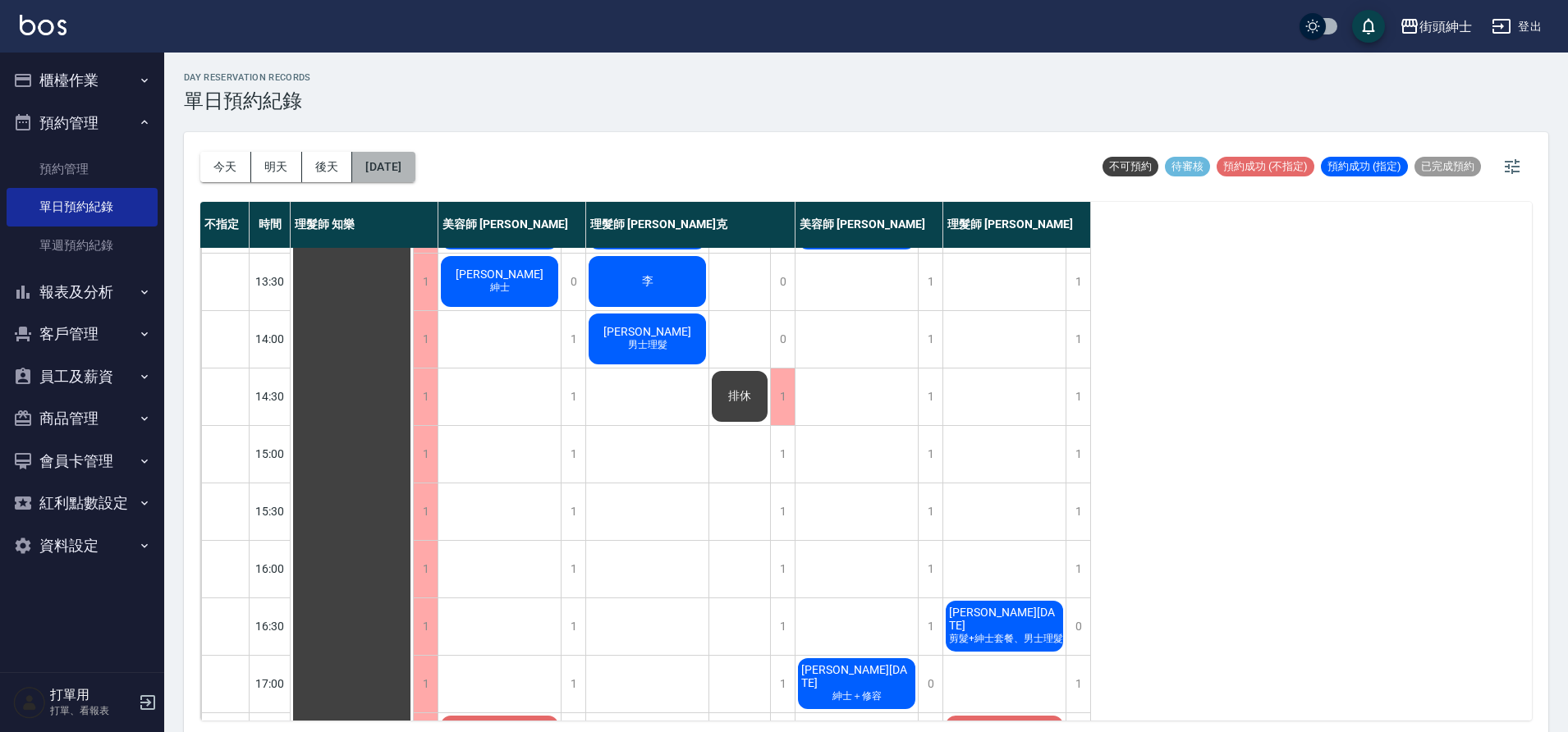
click at [414, 164] on button "2025/09/13" at bounding box center [383, 167] width 62 height 30
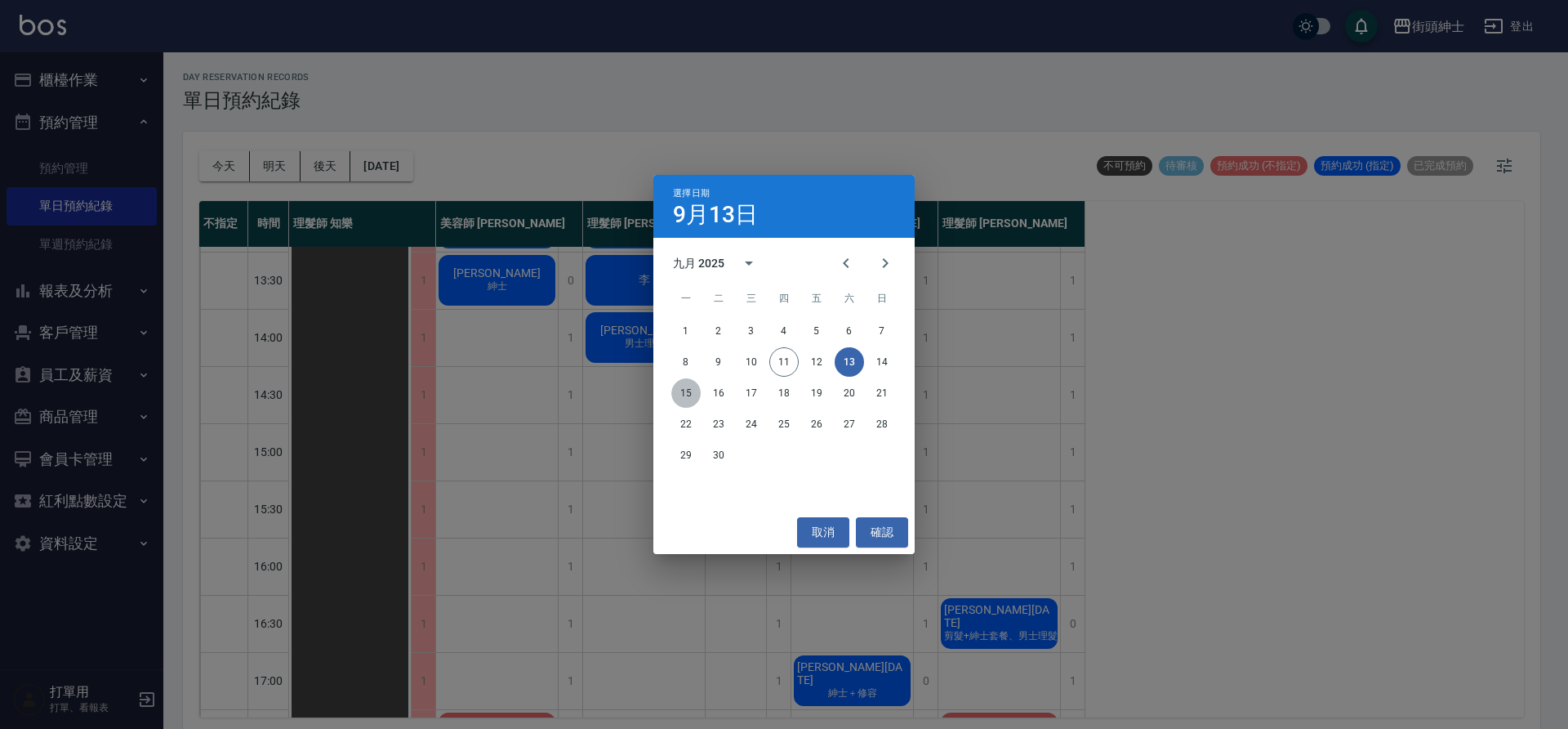
click at [690, 390] on button "15" at bounding box center [685, 392] width 29 height 29
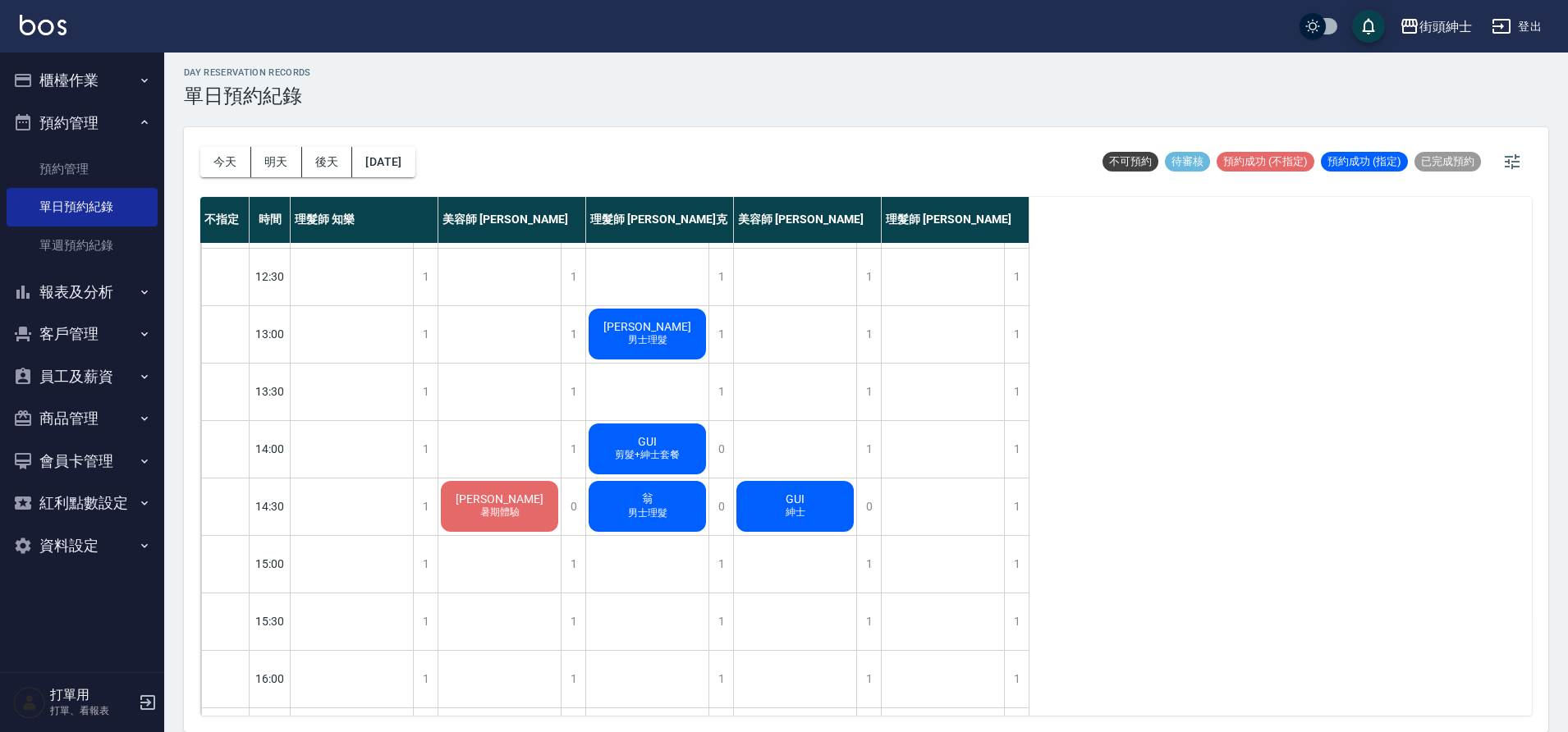
scroll to position [109, 0]
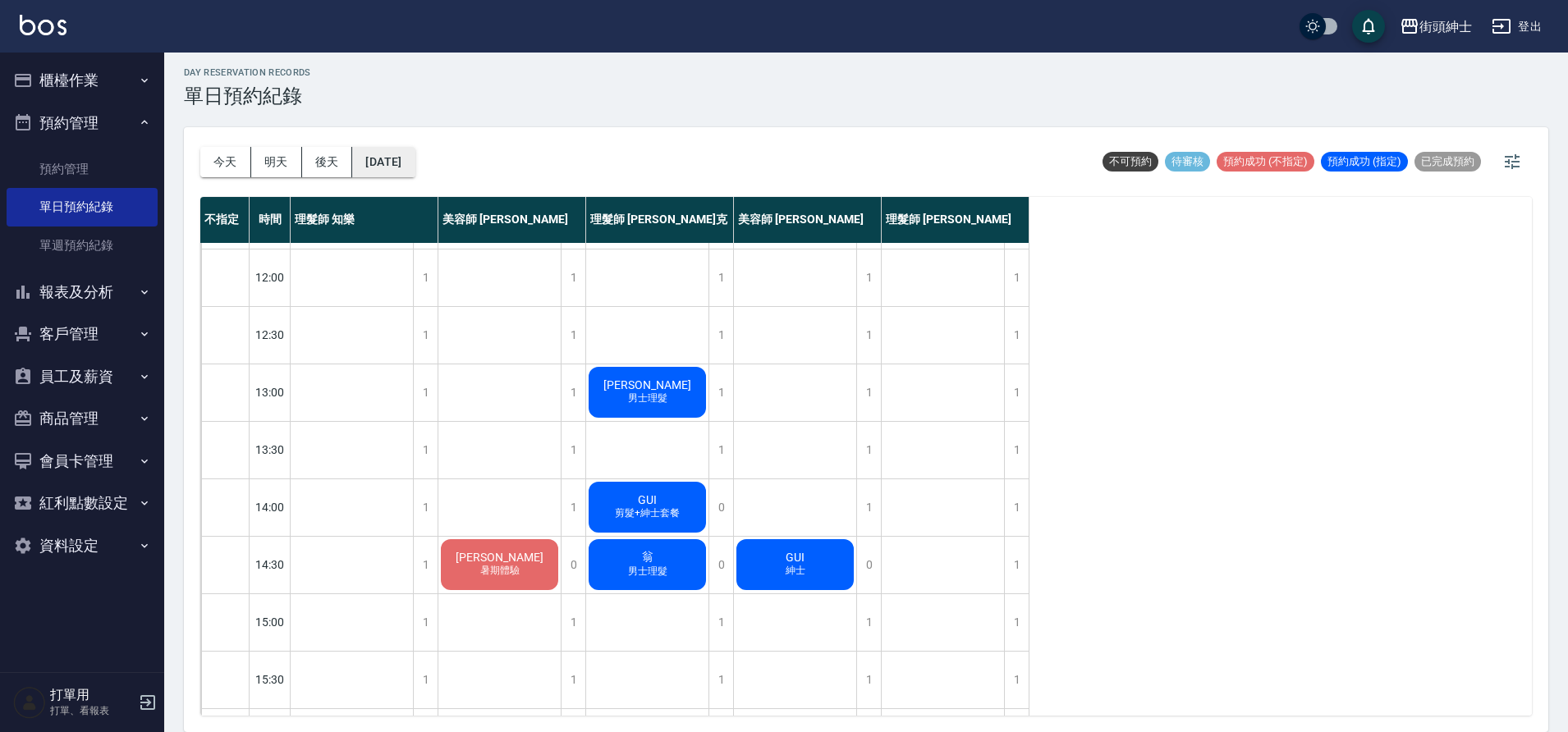
click at [399, 164] on button "2025/09/15" at bounding box center [383, 162] width 62 height 30
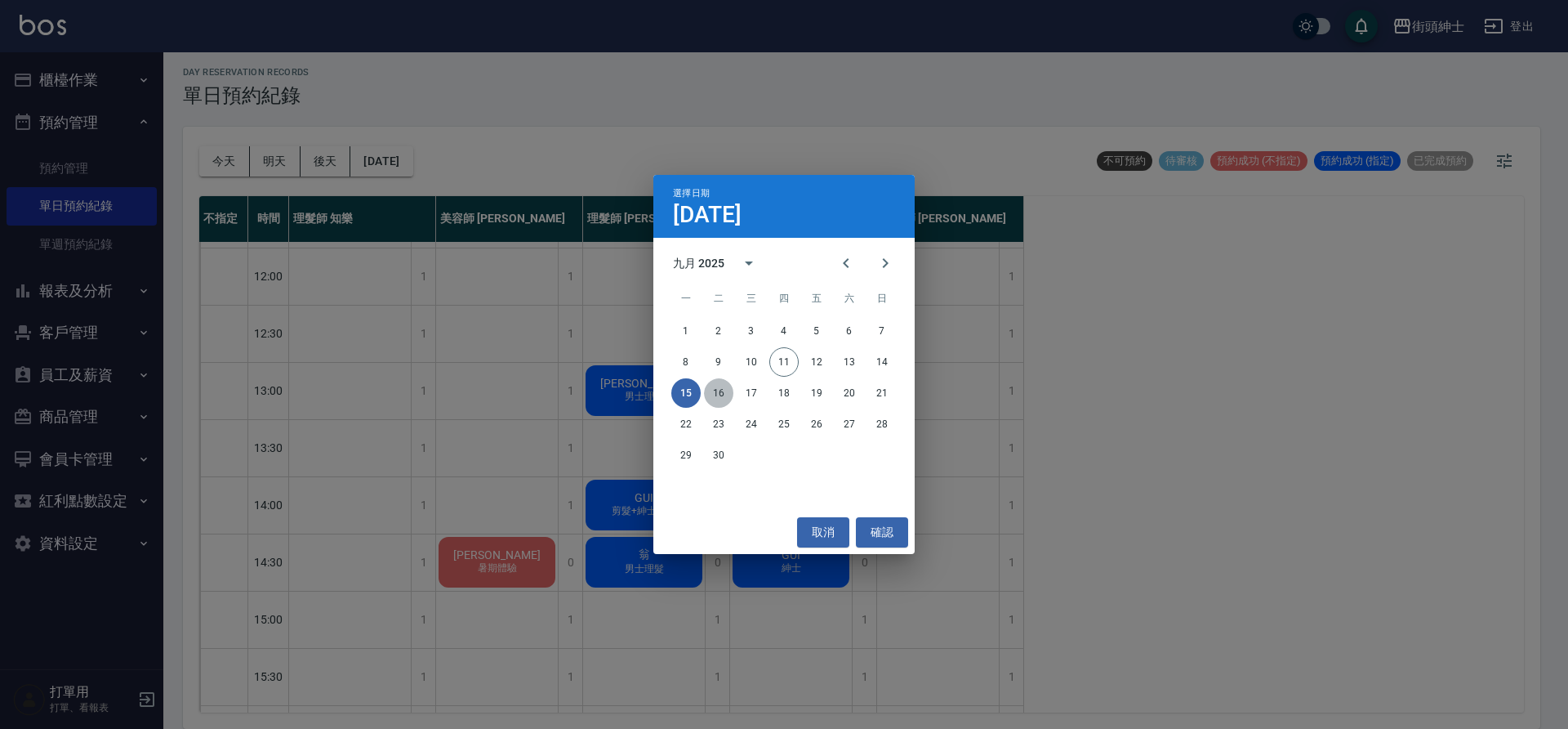
click at [711, 400] on button "16" at bounding box center [718, 392] width 29 height 29
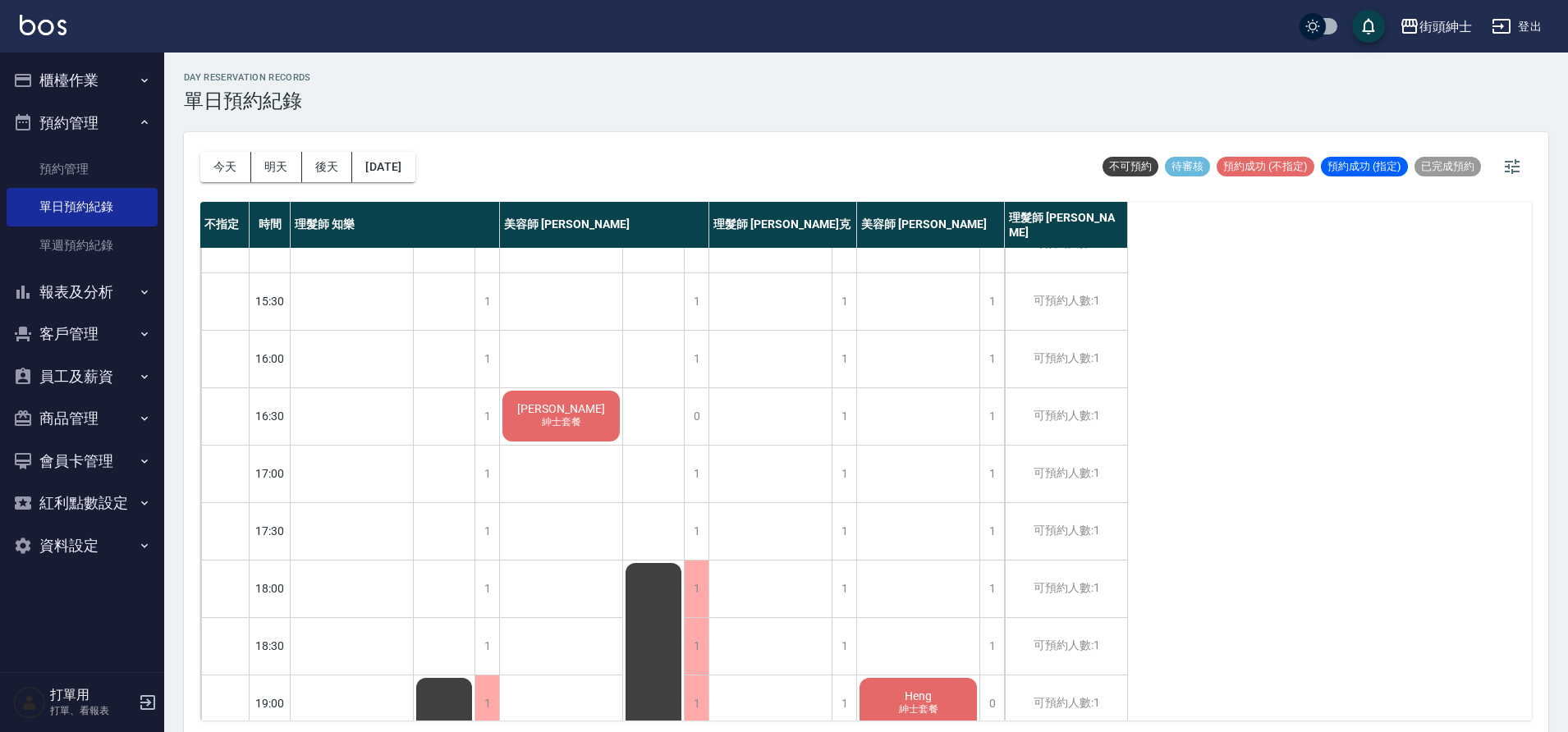
scroll to position [435, 0]
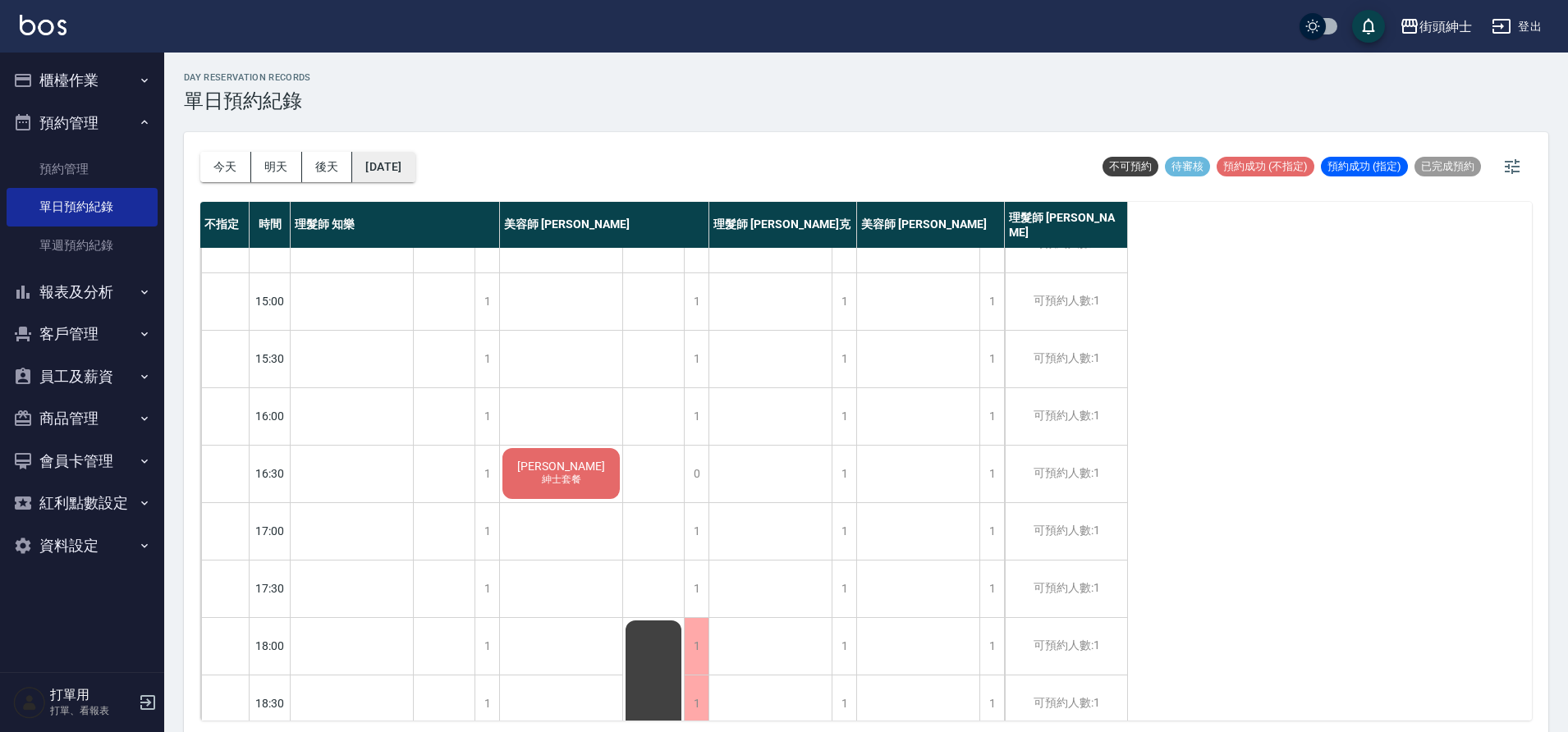
click at [414, 164] on button "2025/09/16" at bounding box center [383, 167] width 62 height 30
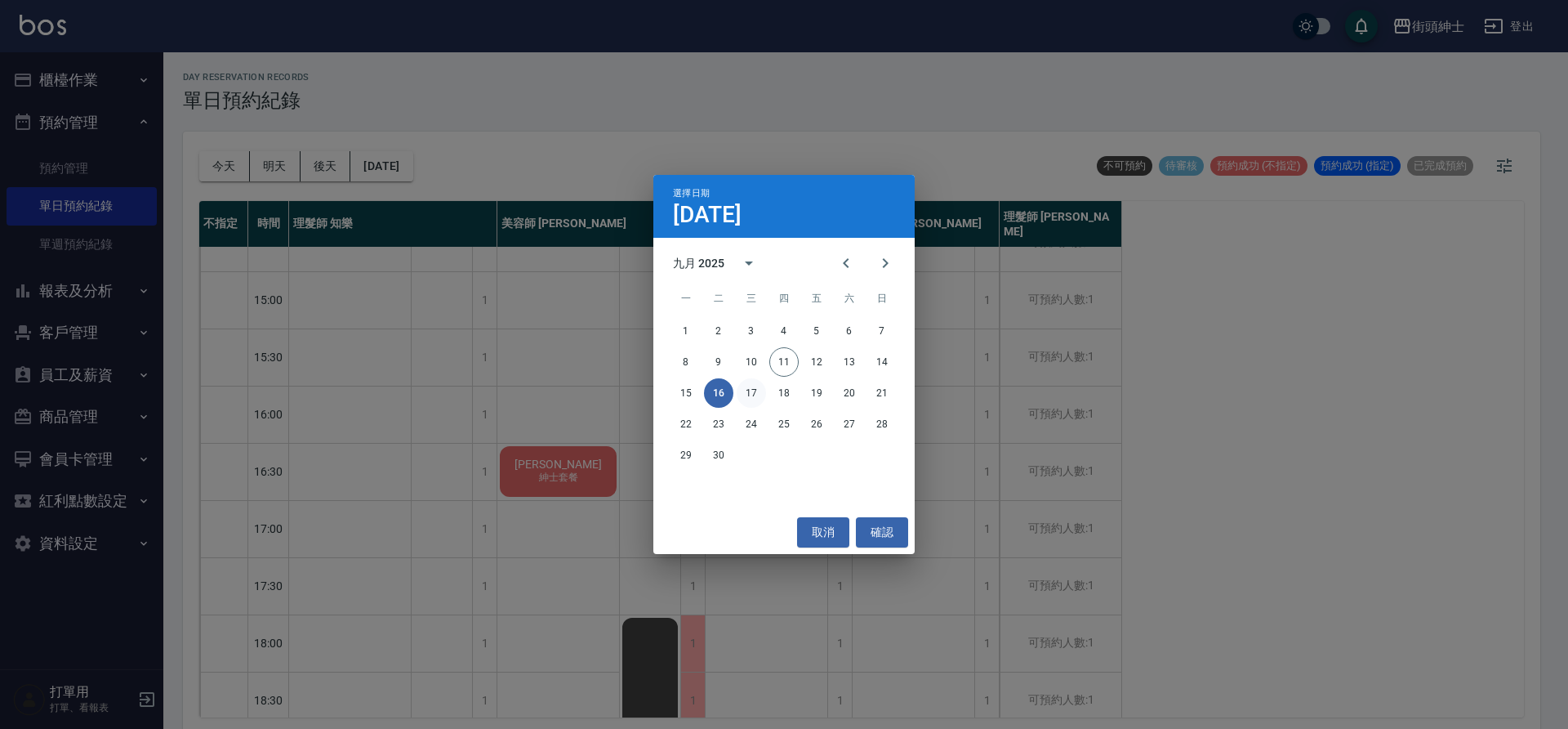
click at [757, 388] on button "17" at bounding box center [751, 392] width 29 height 29
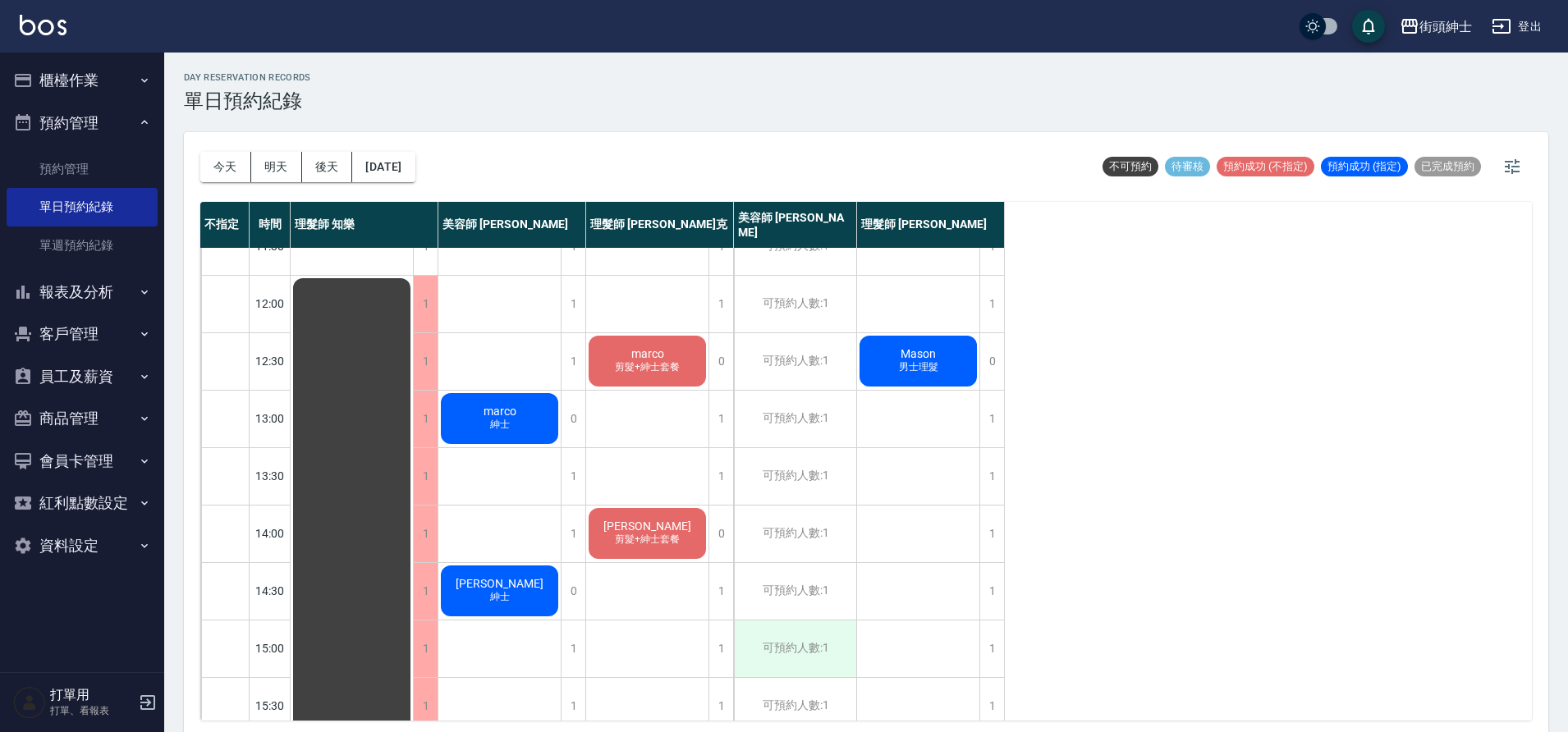
scroll to position [87, 0]
click at [222, 173] on button "今天" at bounding box center [225, 167] width 50 height 30
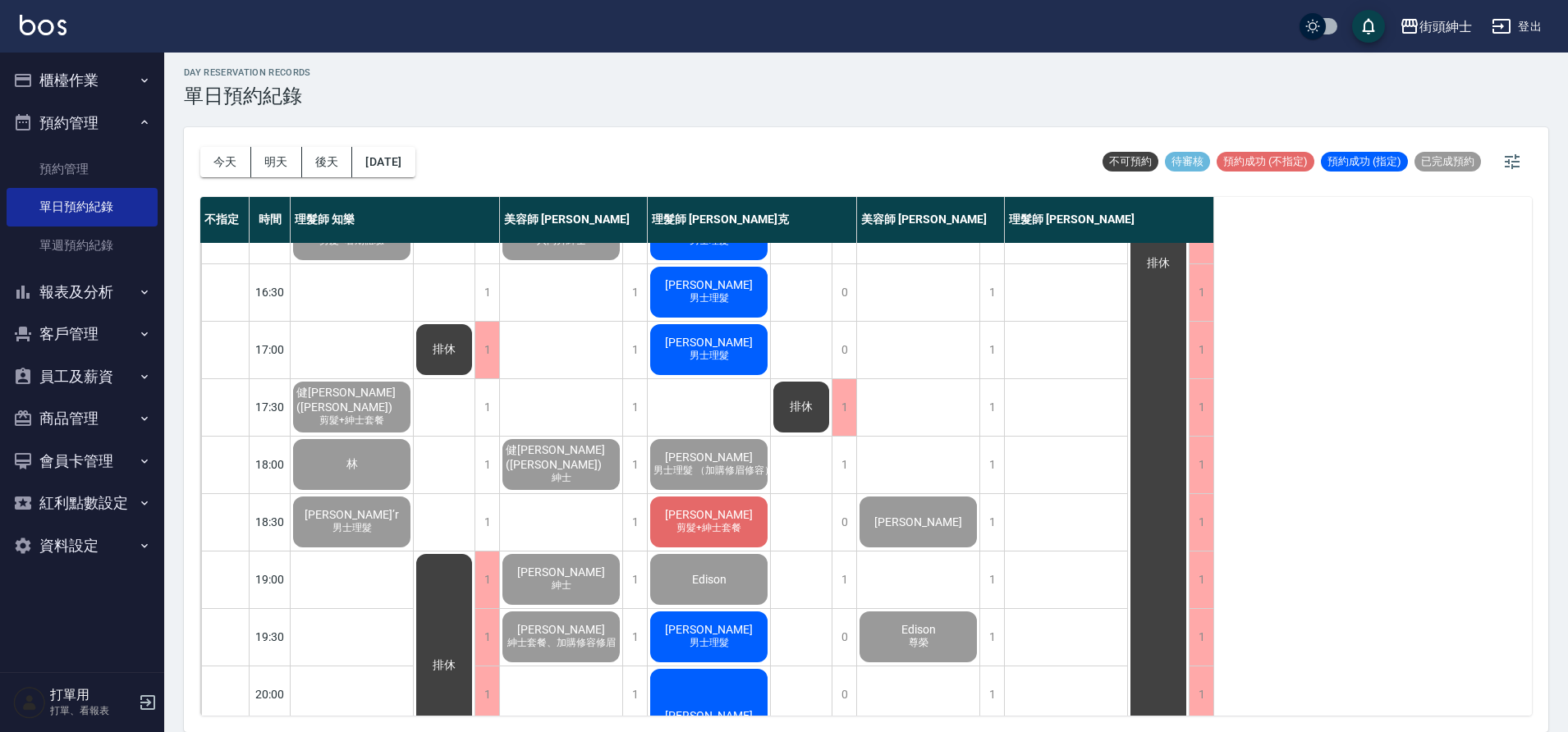
scroll to position [608, 0]
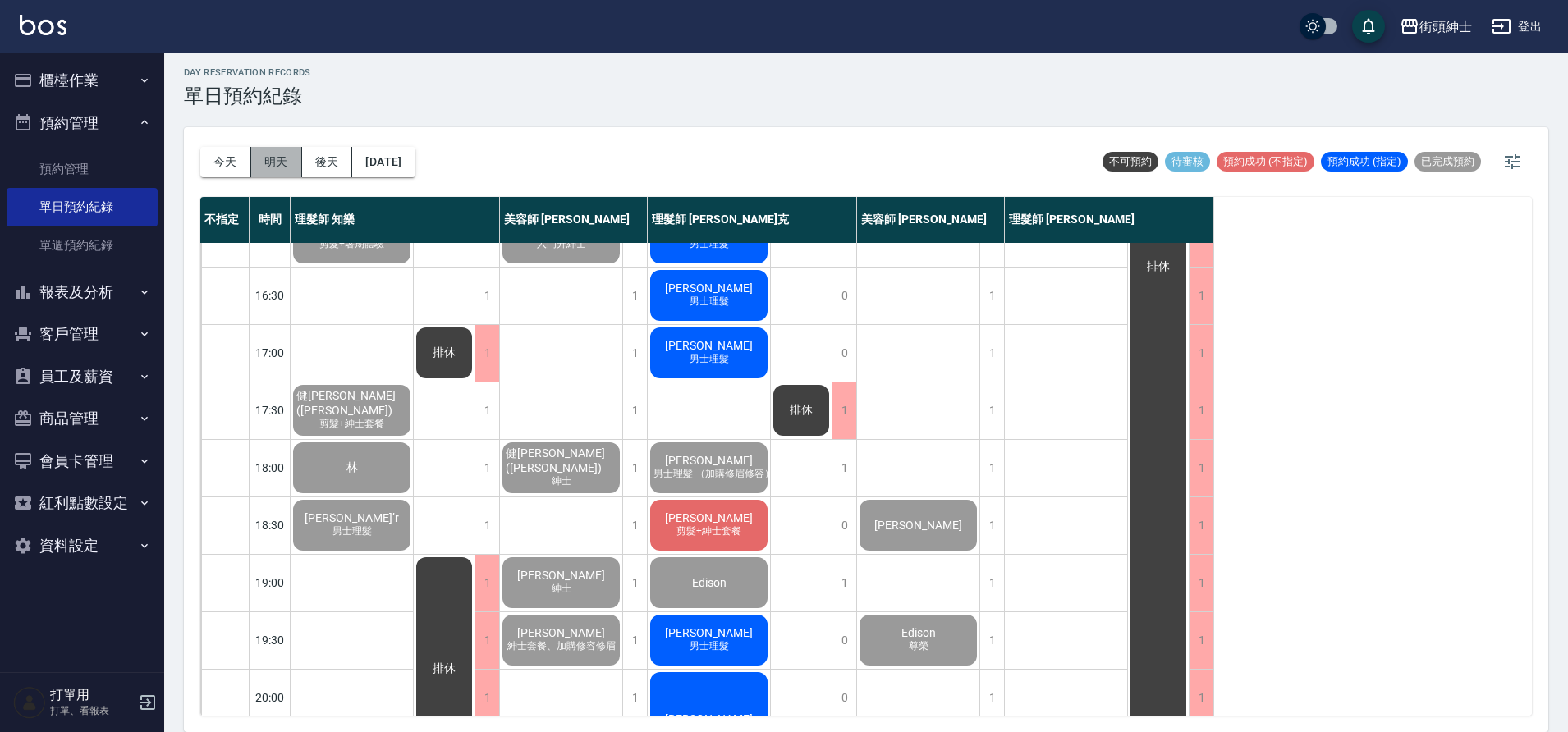
click at [266, 155] on button "明天" at bounding box center [276, 162] width 50 height 30
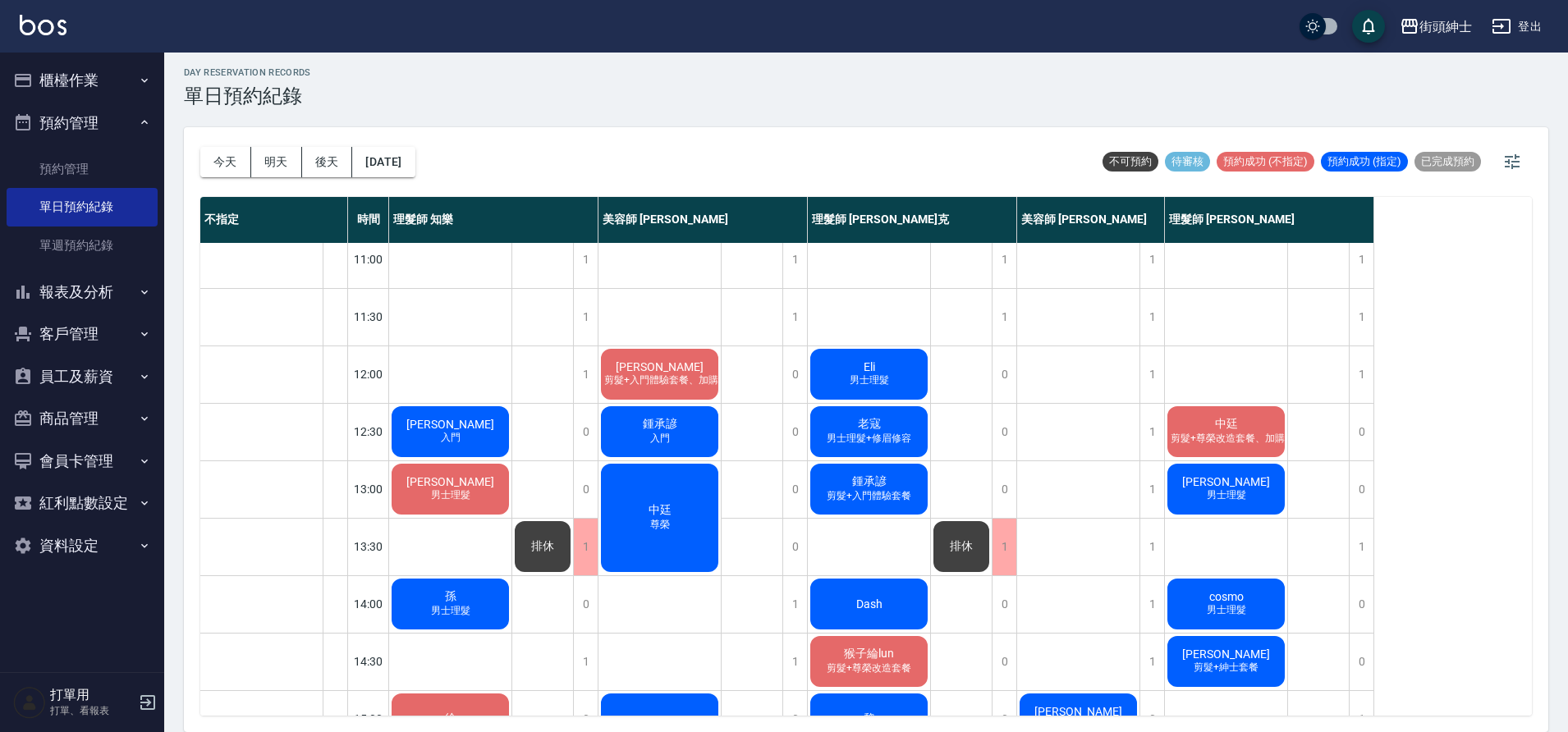
scroll to position [12, 0]
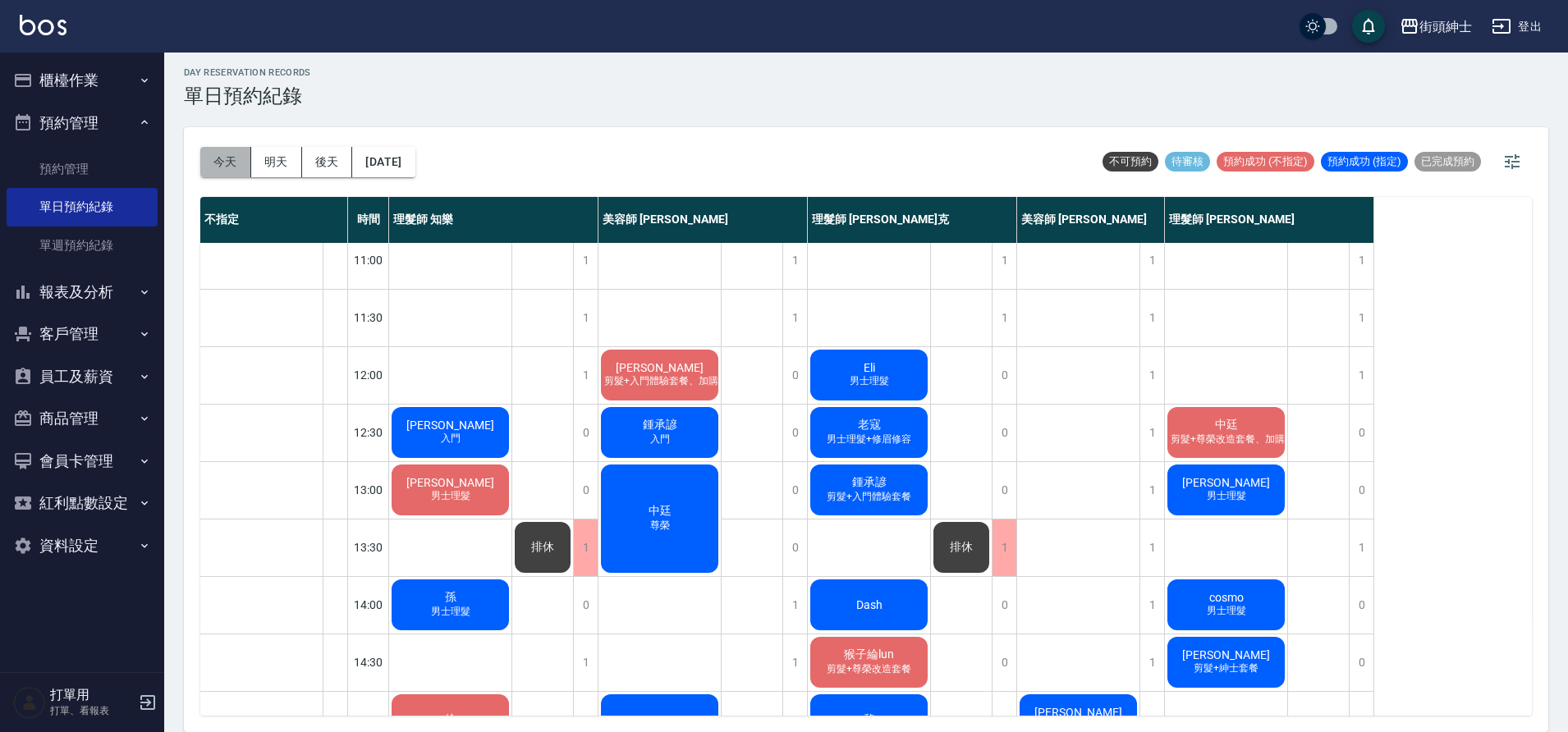
click at [225, 166] on button "今天" at bounding box center [225, 162] width 50 height 30
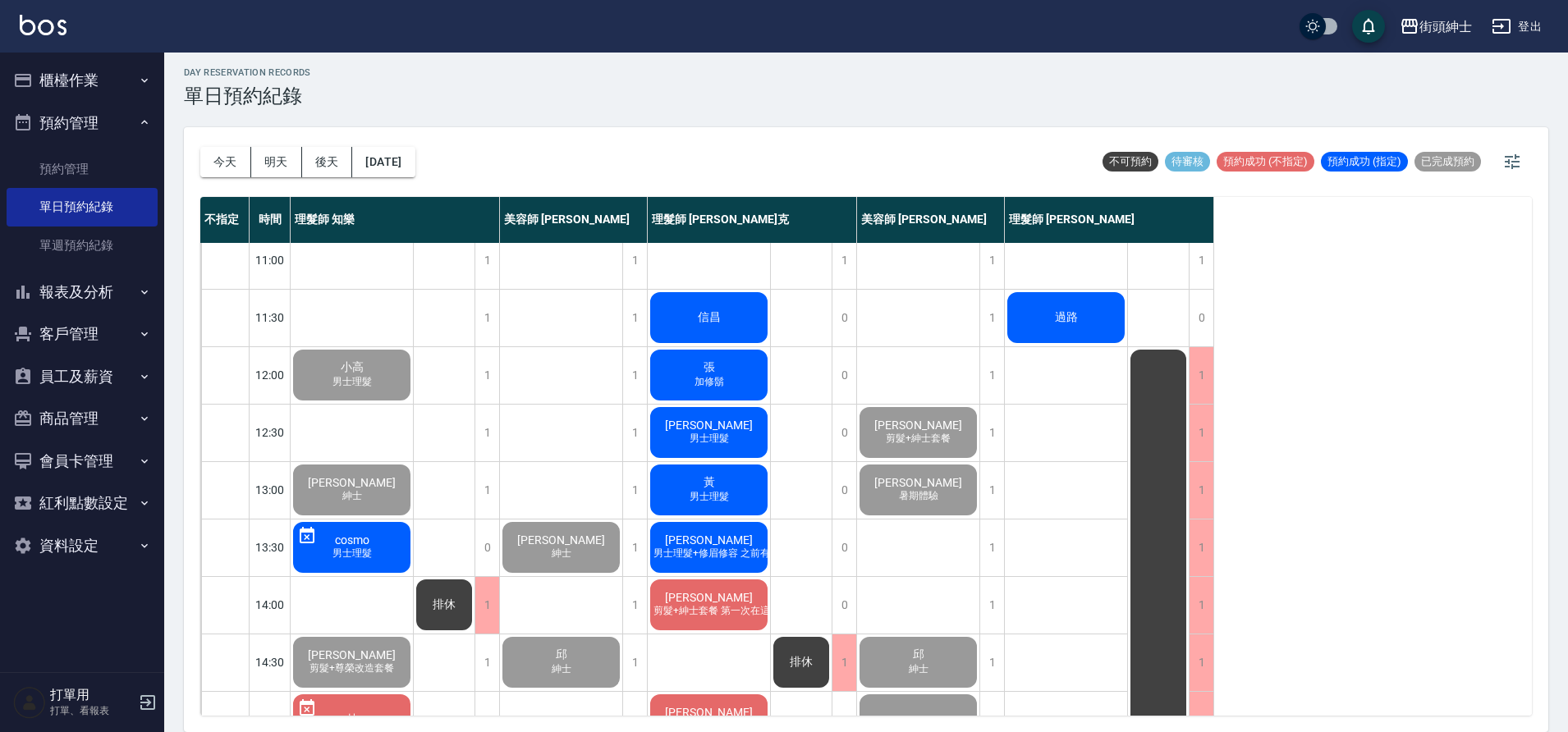
click at [97, 67] on button "櫃檯作業" at bounding box center [81, 81] width 151 height 42
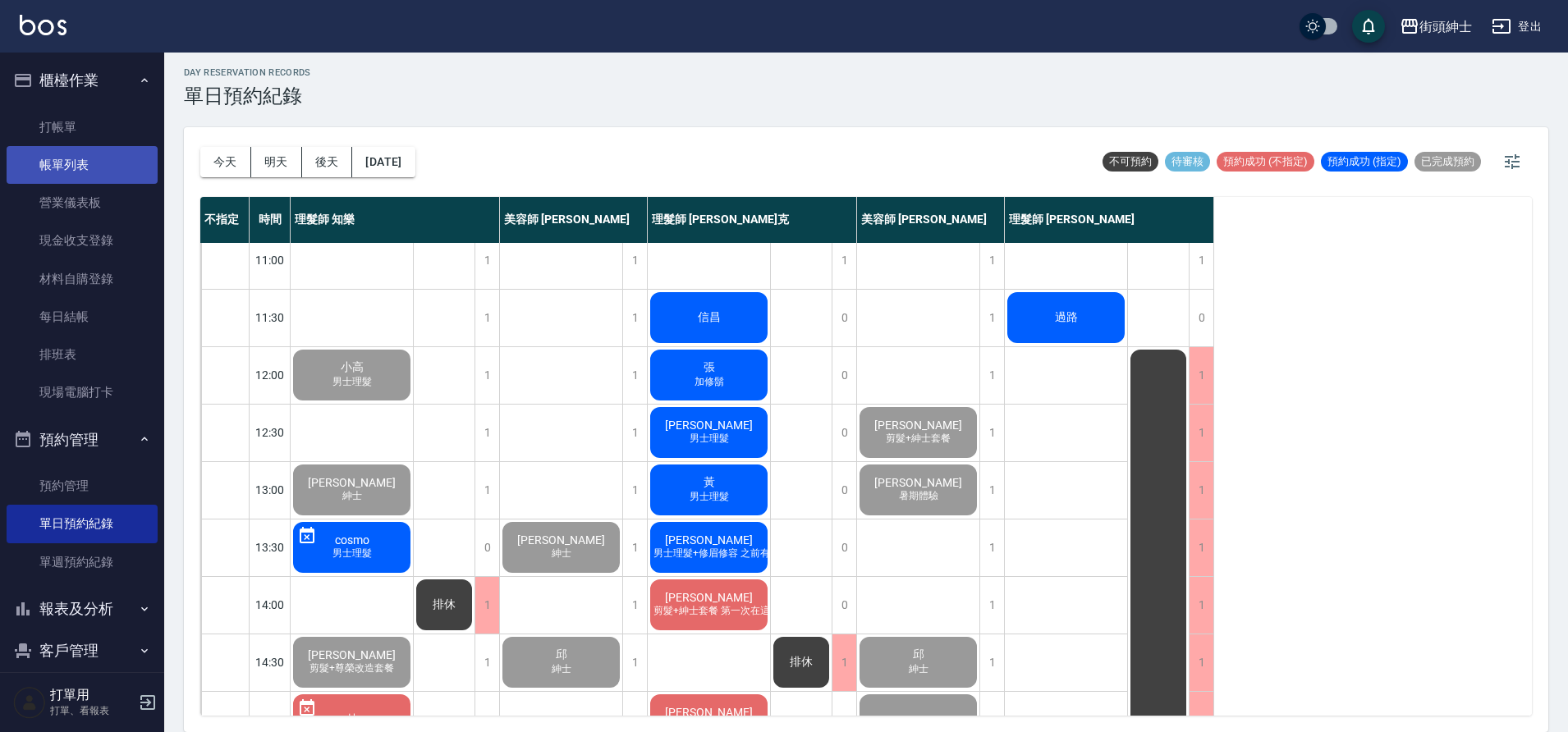
click at [96, 155] on link "帳單列表" at bounding box center [81, 165] width 151 height 38
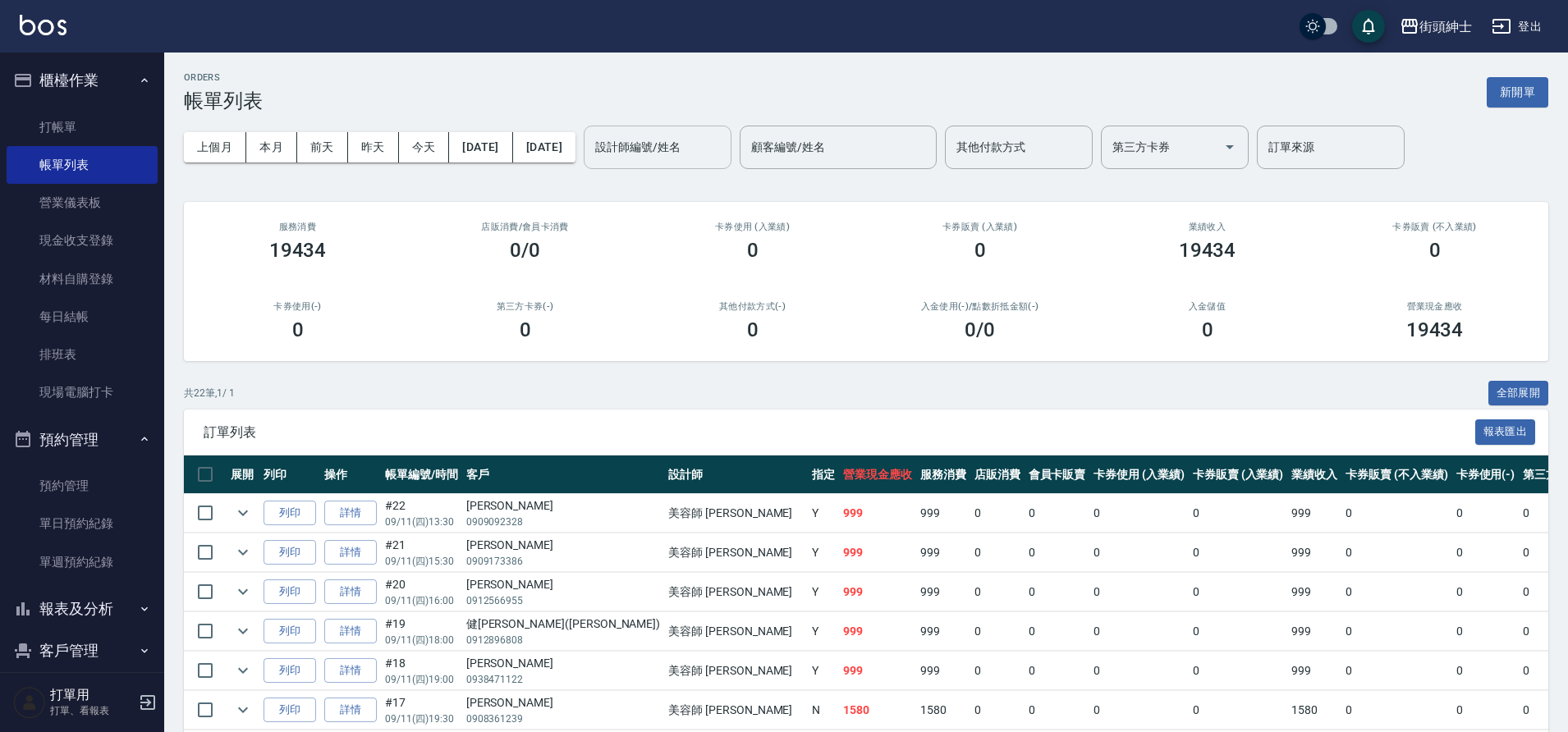
drag, startPoint x: 676, startPoint y: 146, endPoint x: 686, endPoint y: 148, distance: 10.2
click at [677, 147] on input "設計師編號/姓名" at bounding box center [658, 147] width 133 height 28
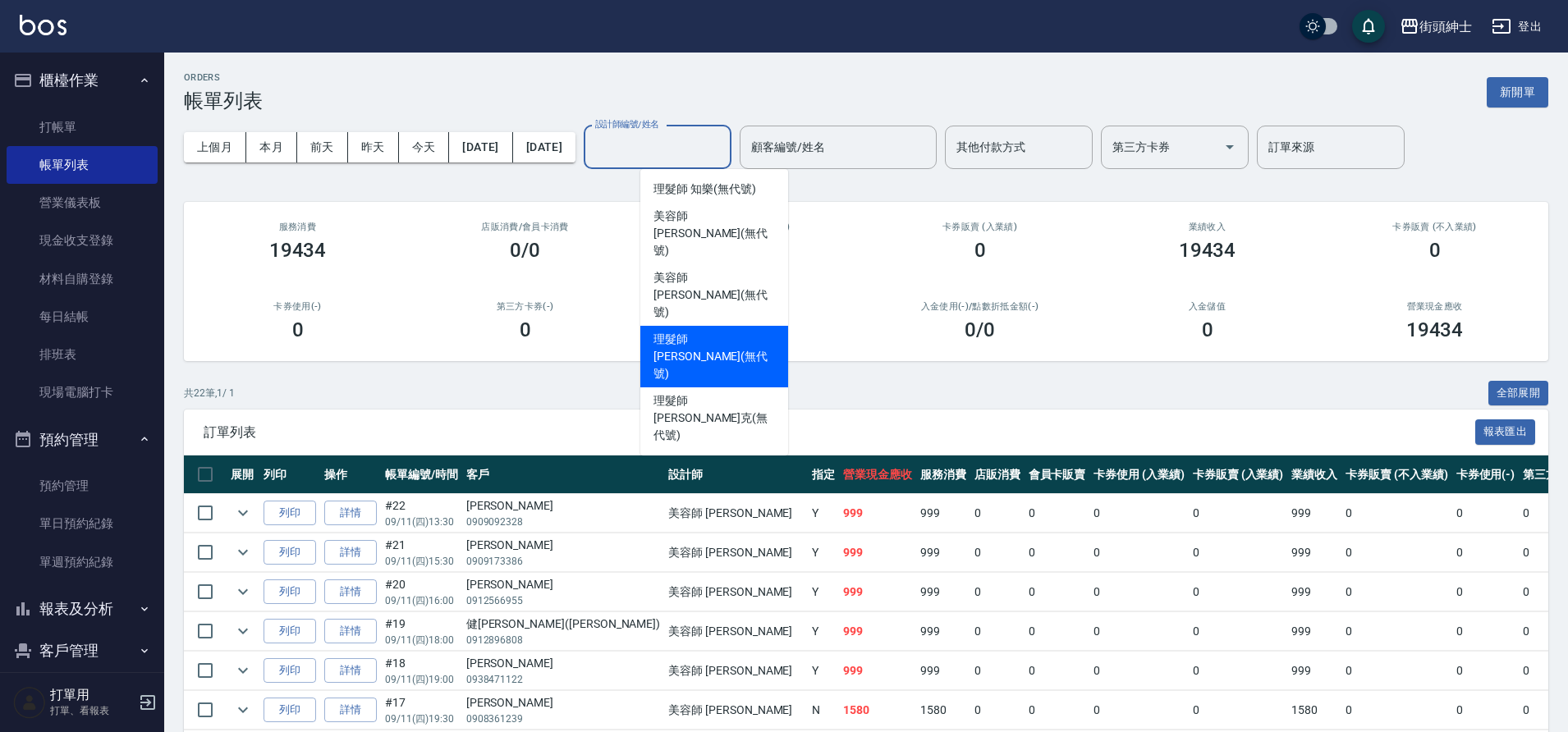
click at [707, 331] on span "理髮師 eric (無代號)" at bounding box center [714, 357] width 121 height 51
type input "理髮師 eric(無代號)"
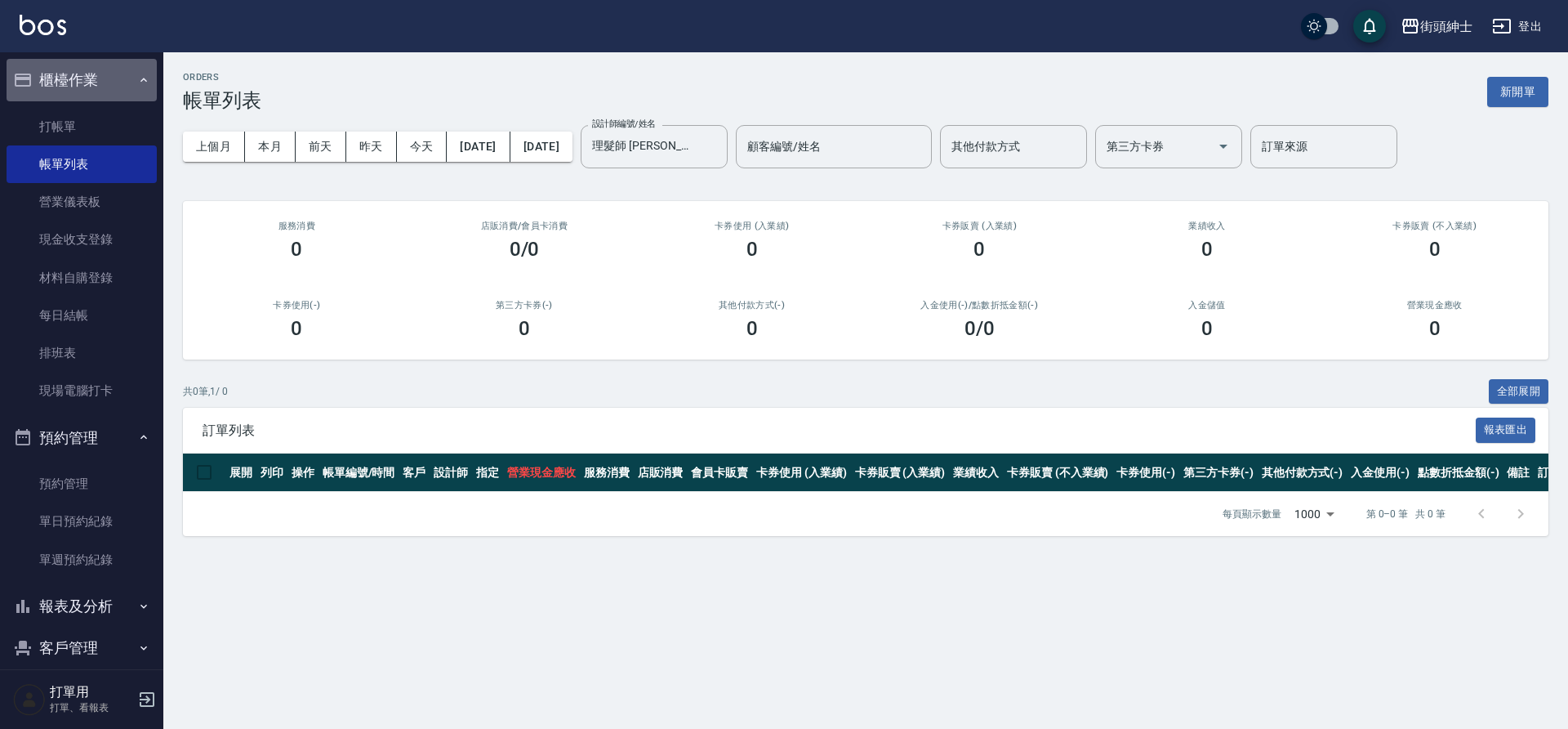
drag, startPoint x: 84, startPoint y: 72, endPoint x: 251, endPoint y: 98, distance: 169.0
click at [84, 72] on button "櫃檯作業" at bounding box center [81, 80] width 151 height 42
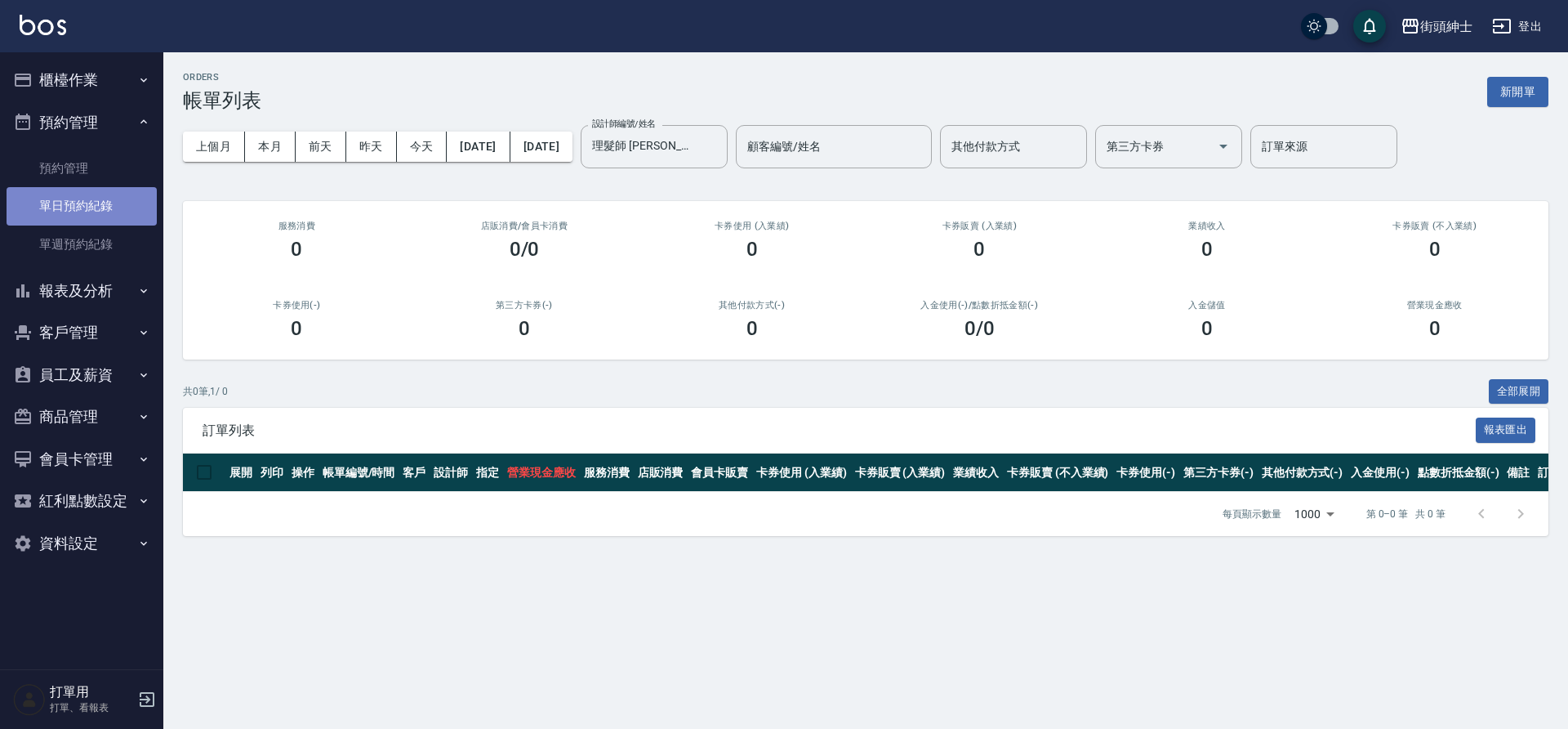
click at [88, 204] on link "單日預約紀錄" at bounding box center [81, 205] width 151 height 38
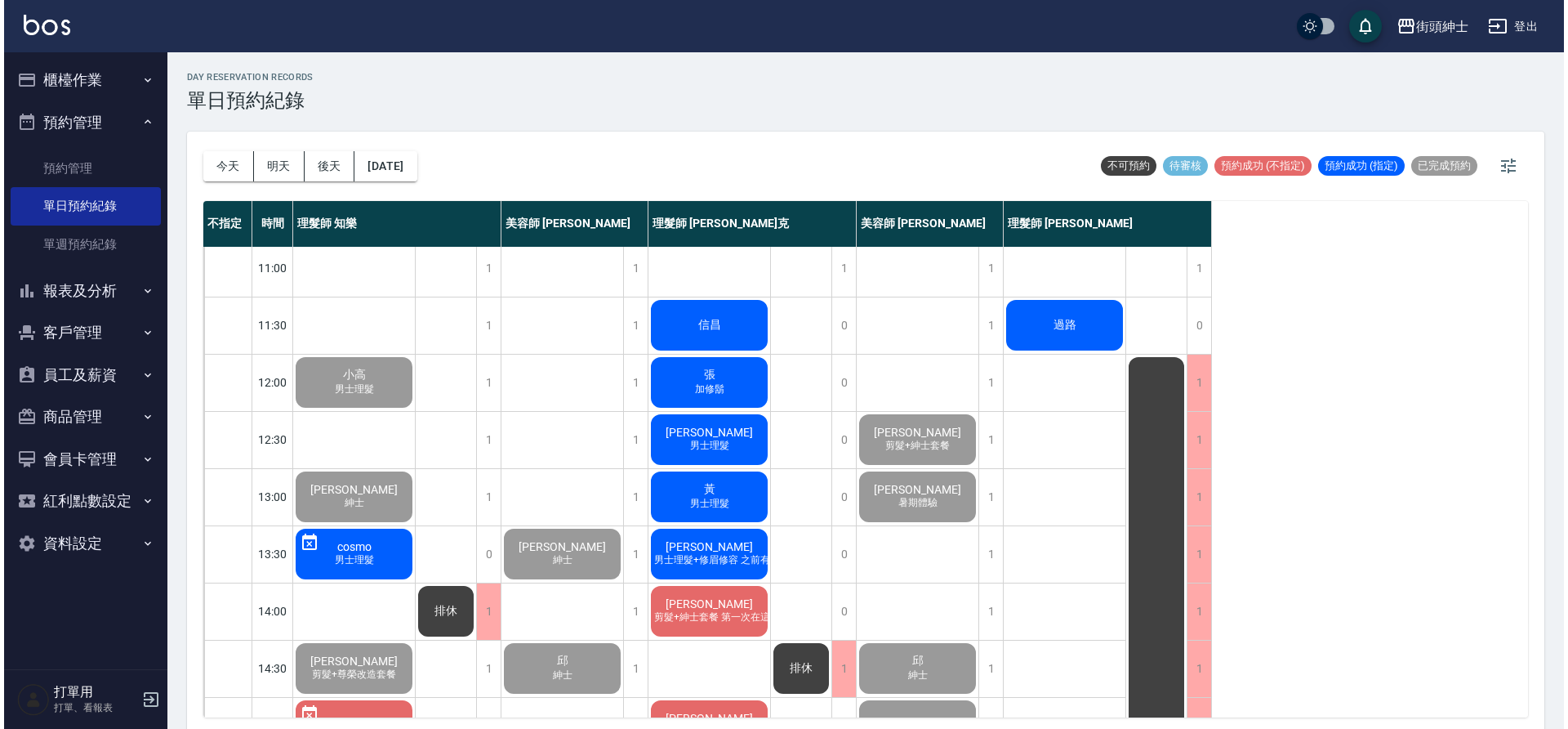
scroll to position [6, 0]
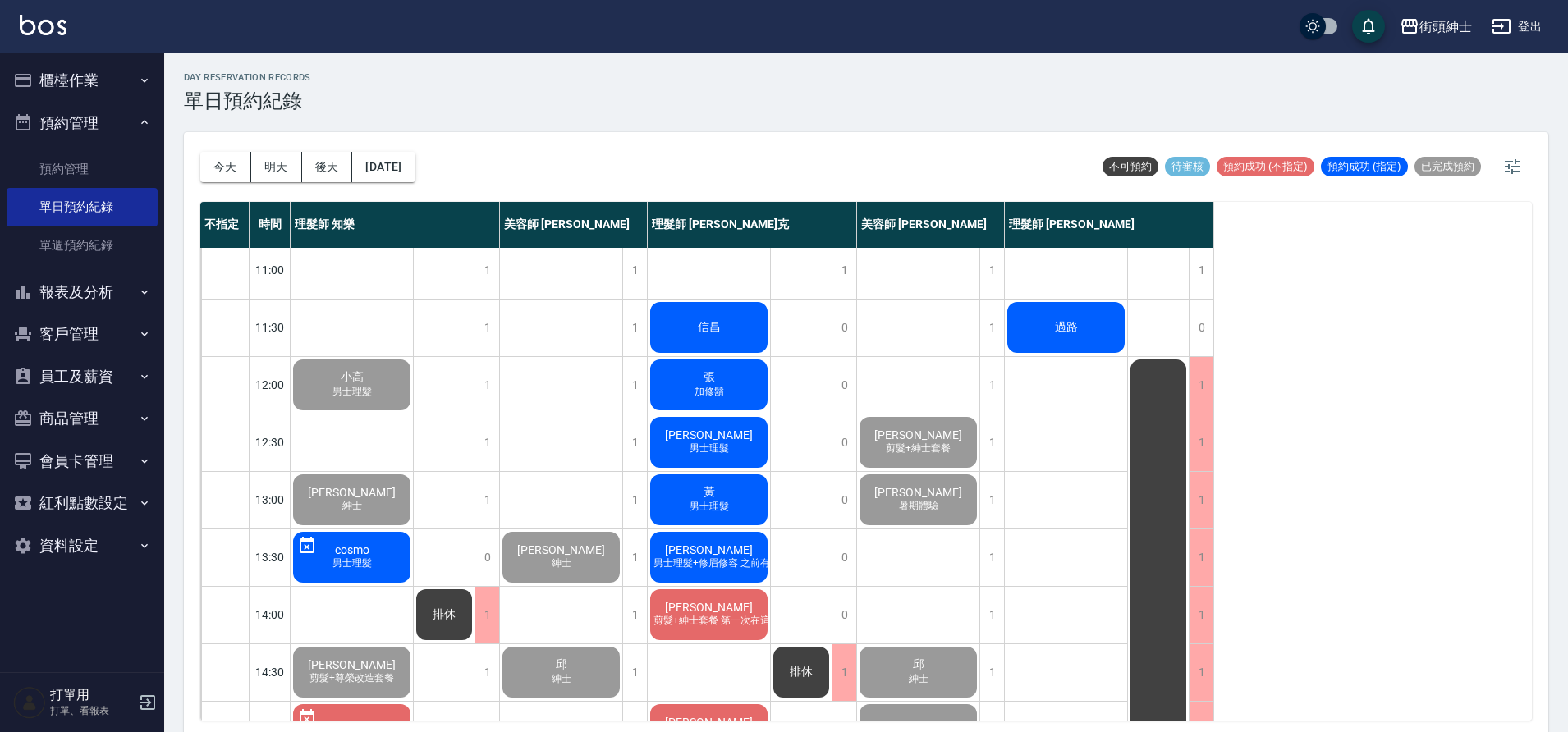
click at [1028, 328] on div "過路" at bounding box center [1066, 327] width 122 height 56
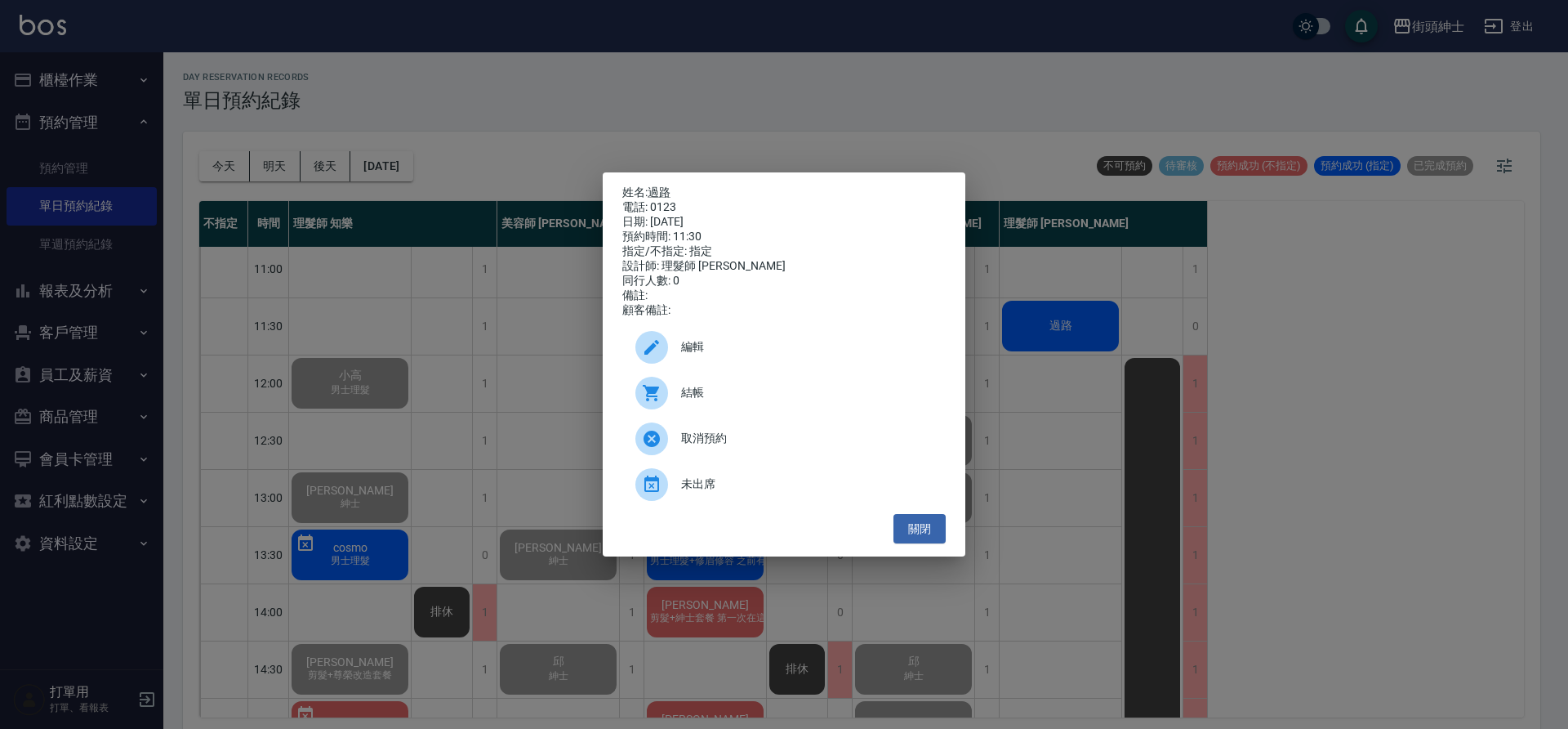
click at [778, 401] on span "結帳" at bounding box center [807, 392] width 252 height 17
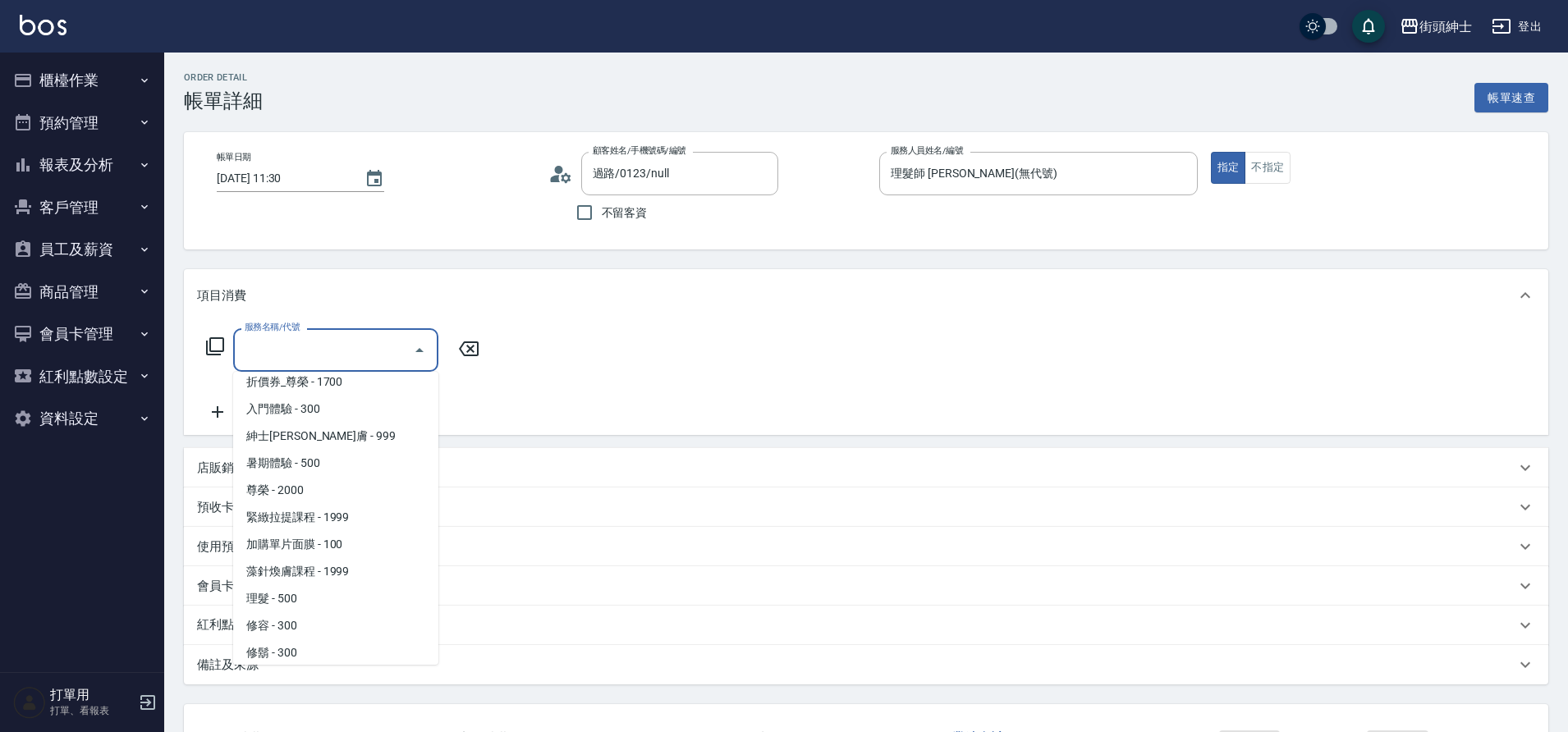
scroll to position [127, 0]
click at [305, 588] on span "理髮 - 500" at bounding box center [336, 590] width 205 height 27
type input "理髮(A02)"
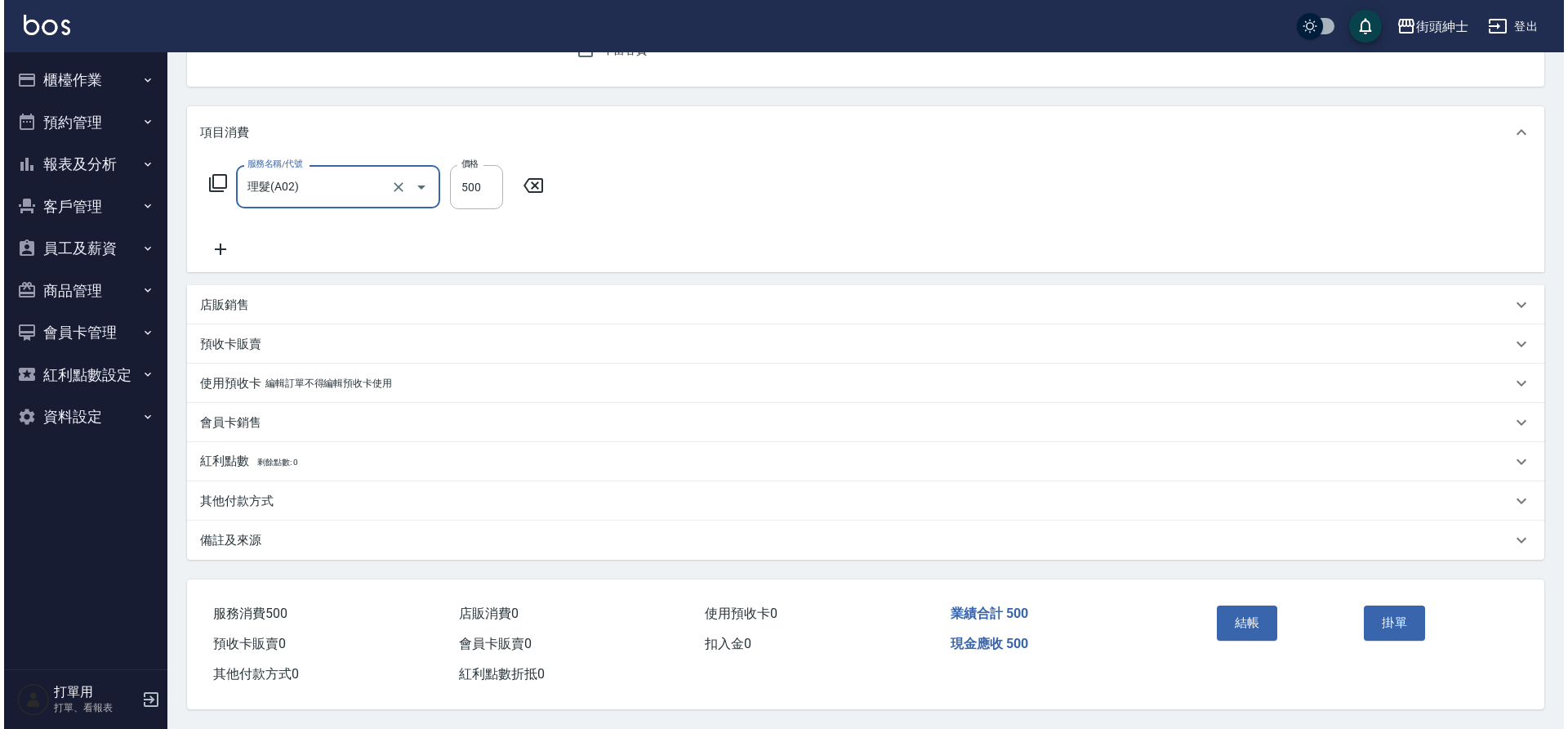
scroll to position [169, 0]
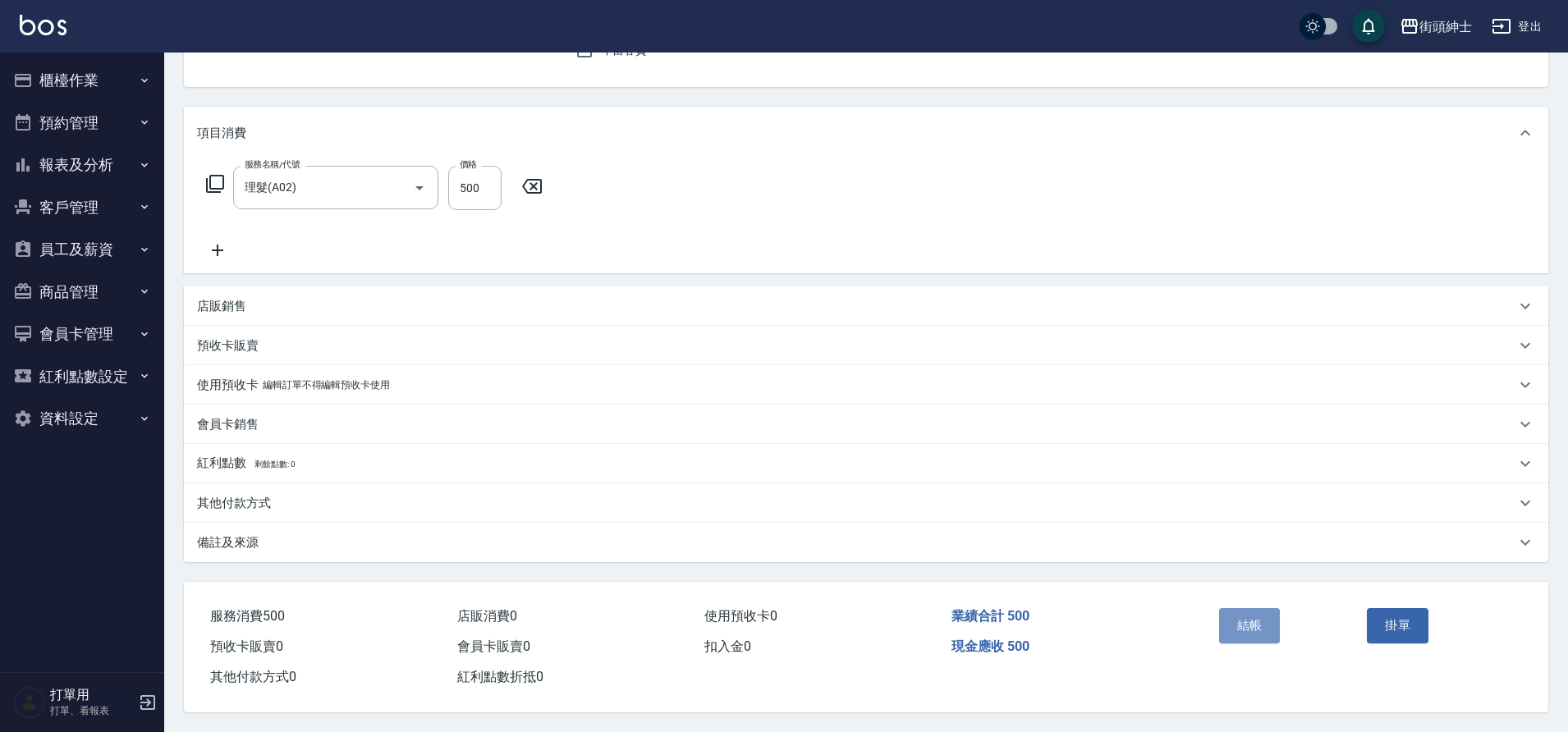
click at [1267, 613] on button "結帳" at bounding box center [1250, 625] width 62 height 35
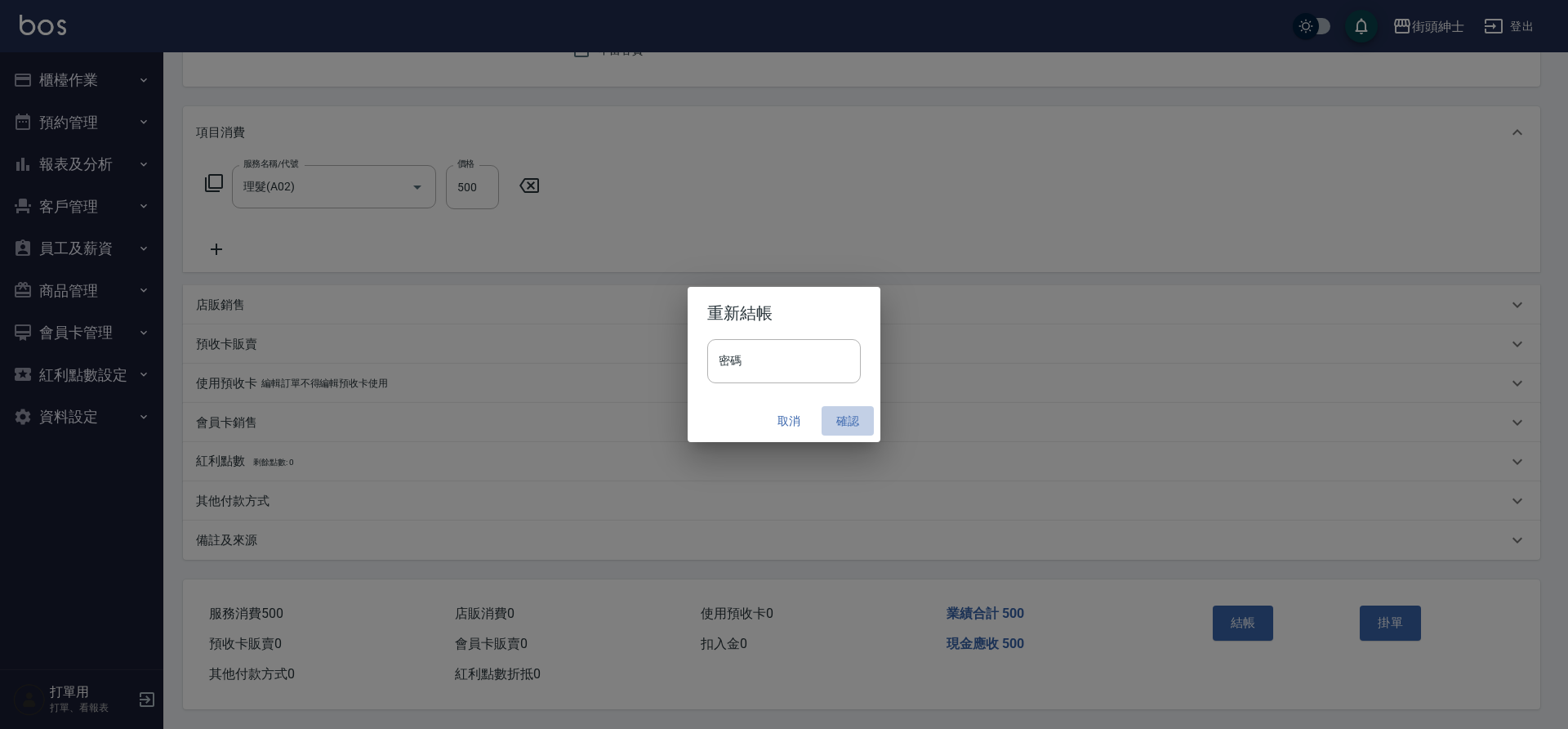
drag, startPoint x: 0, startPoint y: 0, endPoint x: 847, endPoint y: 415, distance: 943.2
click at [847, 415] on button "確認" at bounding box center [847, 421] width 52 height 30
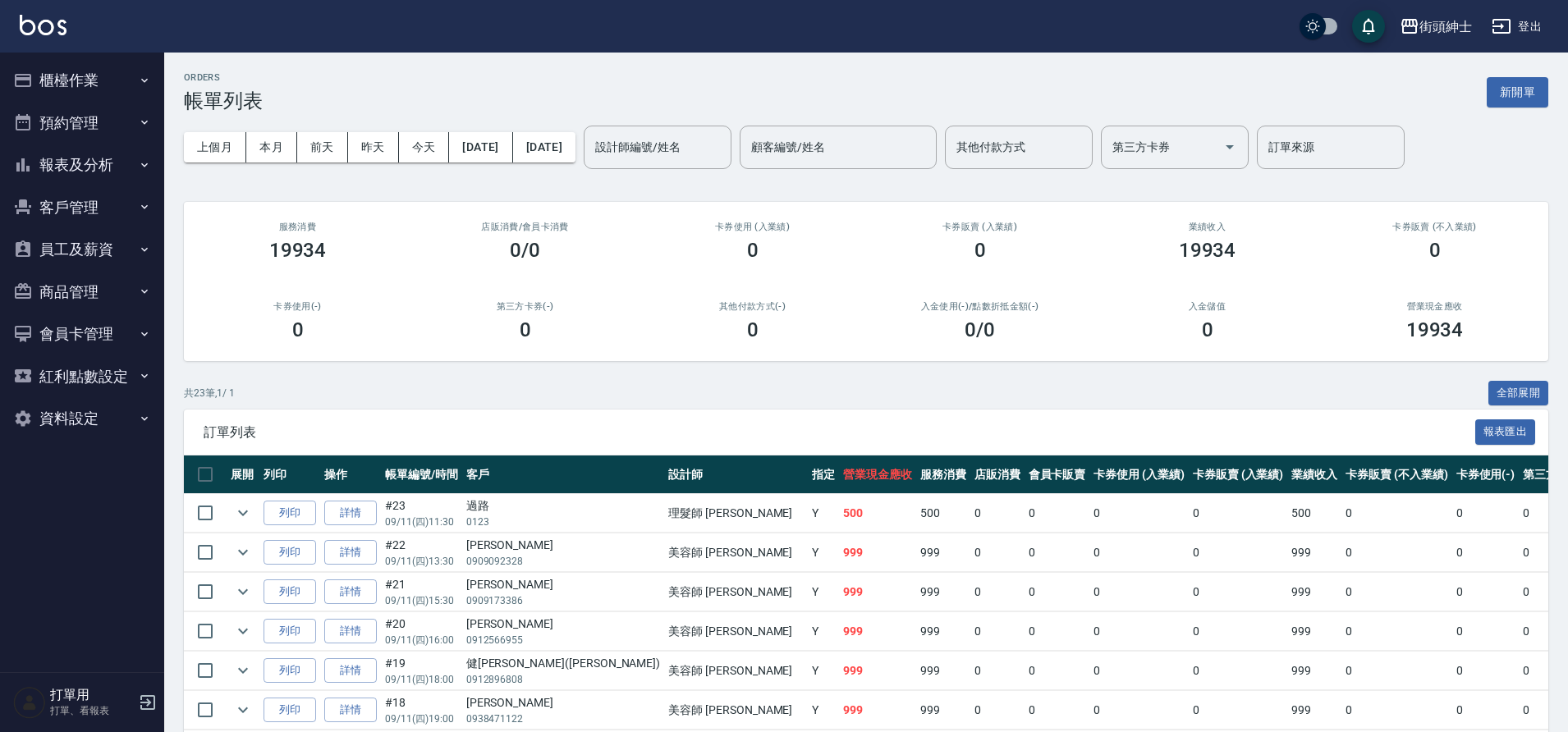
click at [128, 127] on button "預約管理" at bounding box center [81, 123] width 151 height 42
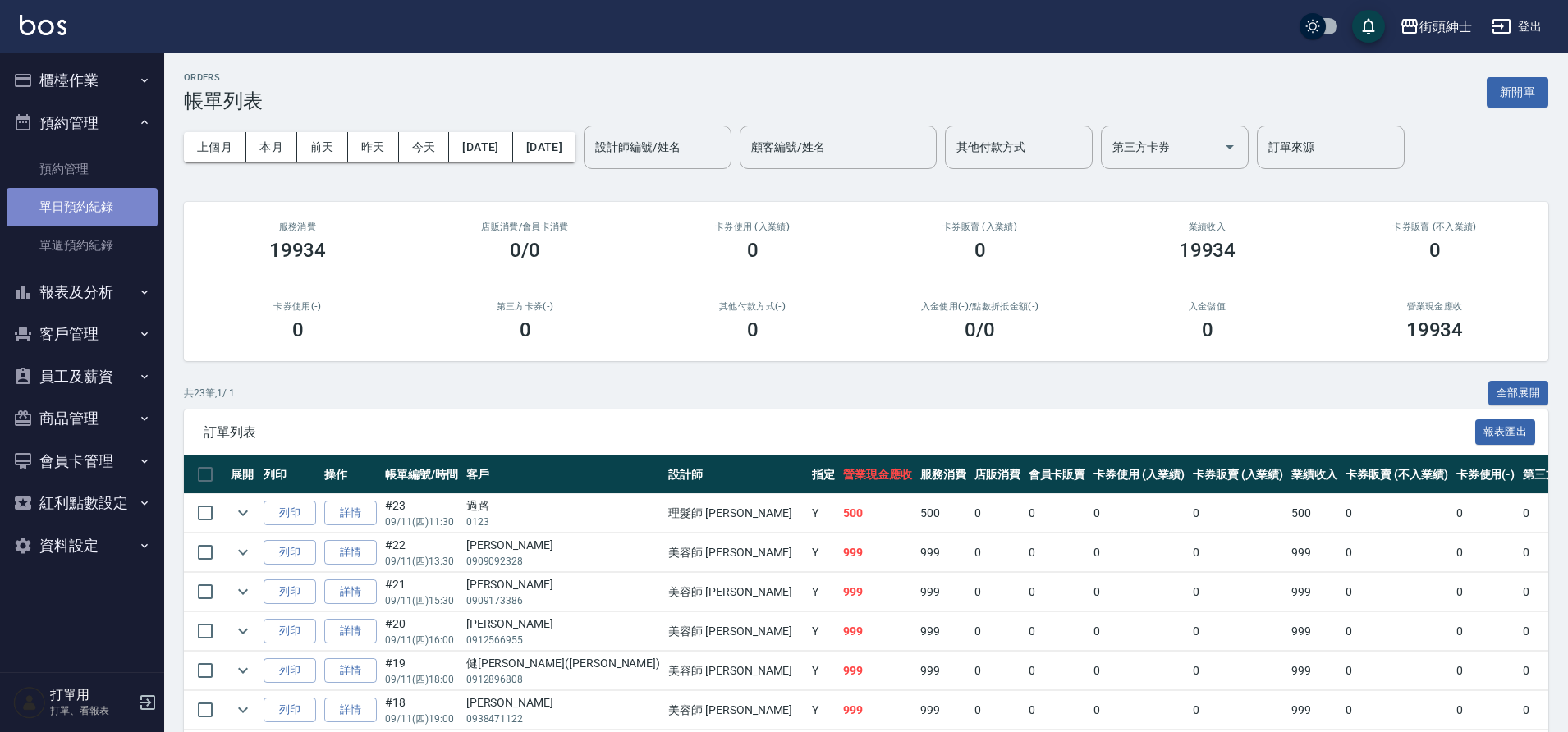
click at [98, 209] on link "單日預約紀錄" at bounding box center [81, 206] width 151 height 38
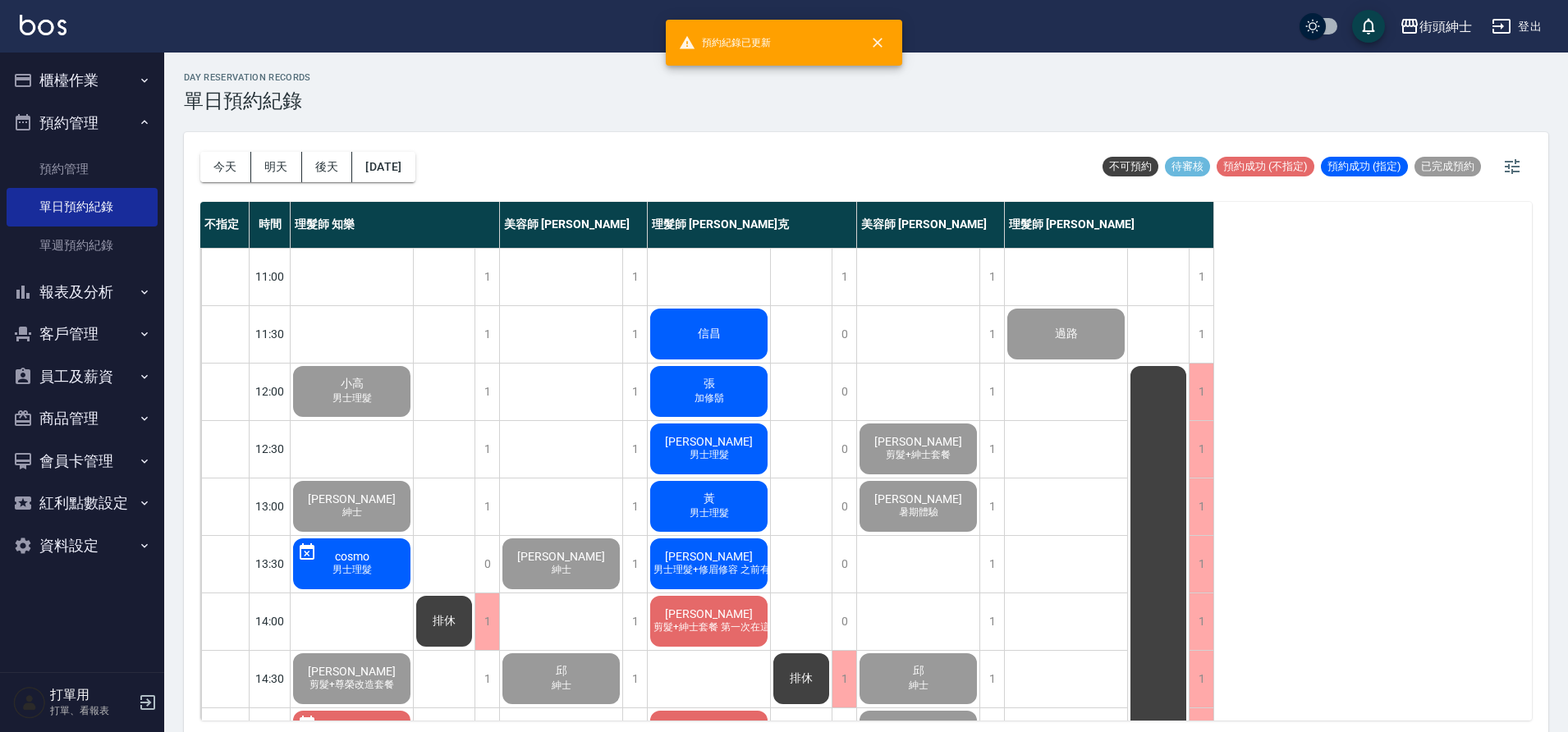
click at [716, 342] on div "信昌" at bounding box center [709, 334] width 122 height 56
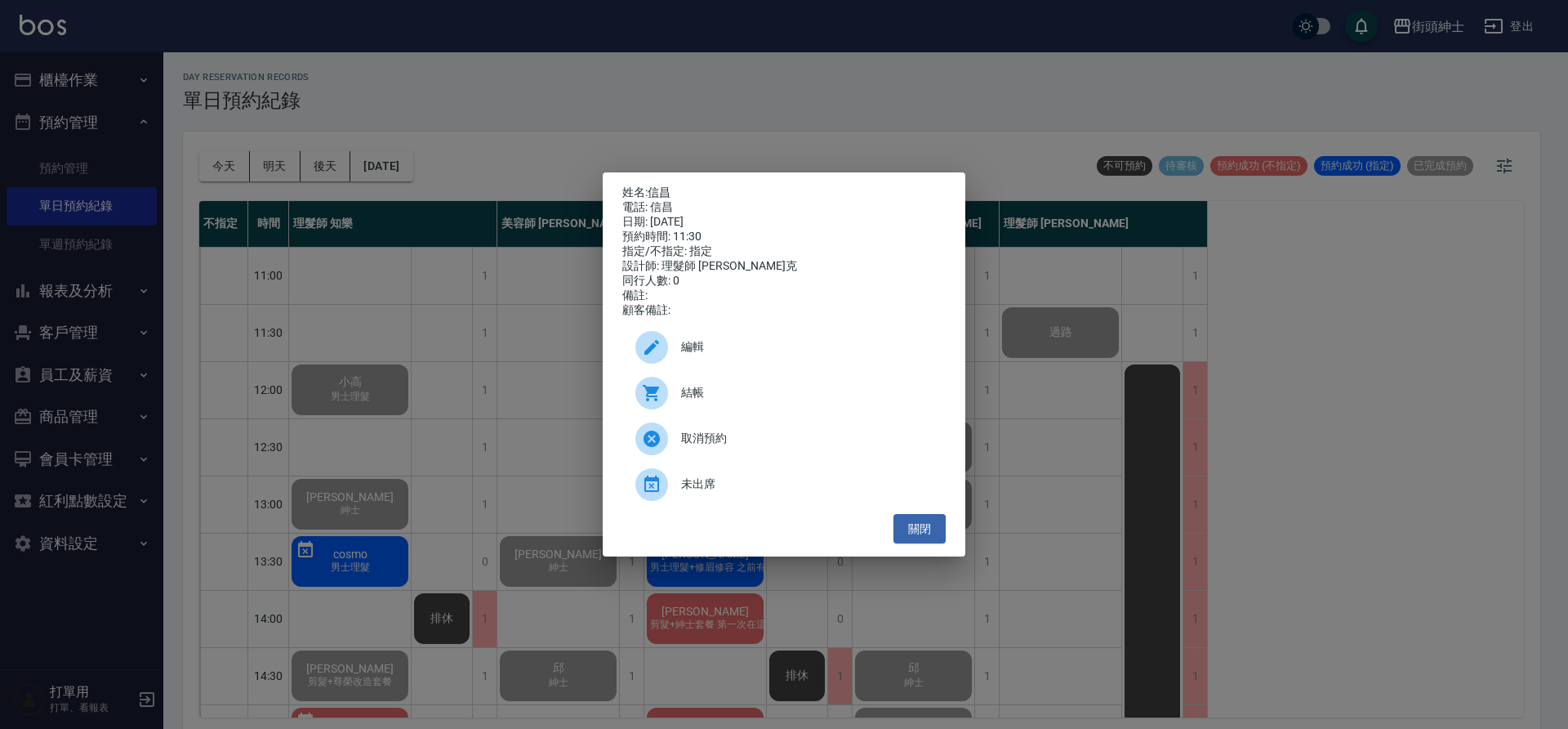
click at [809, 398] on span "結帳" at bounding box center [807, 392] width 252 height 17
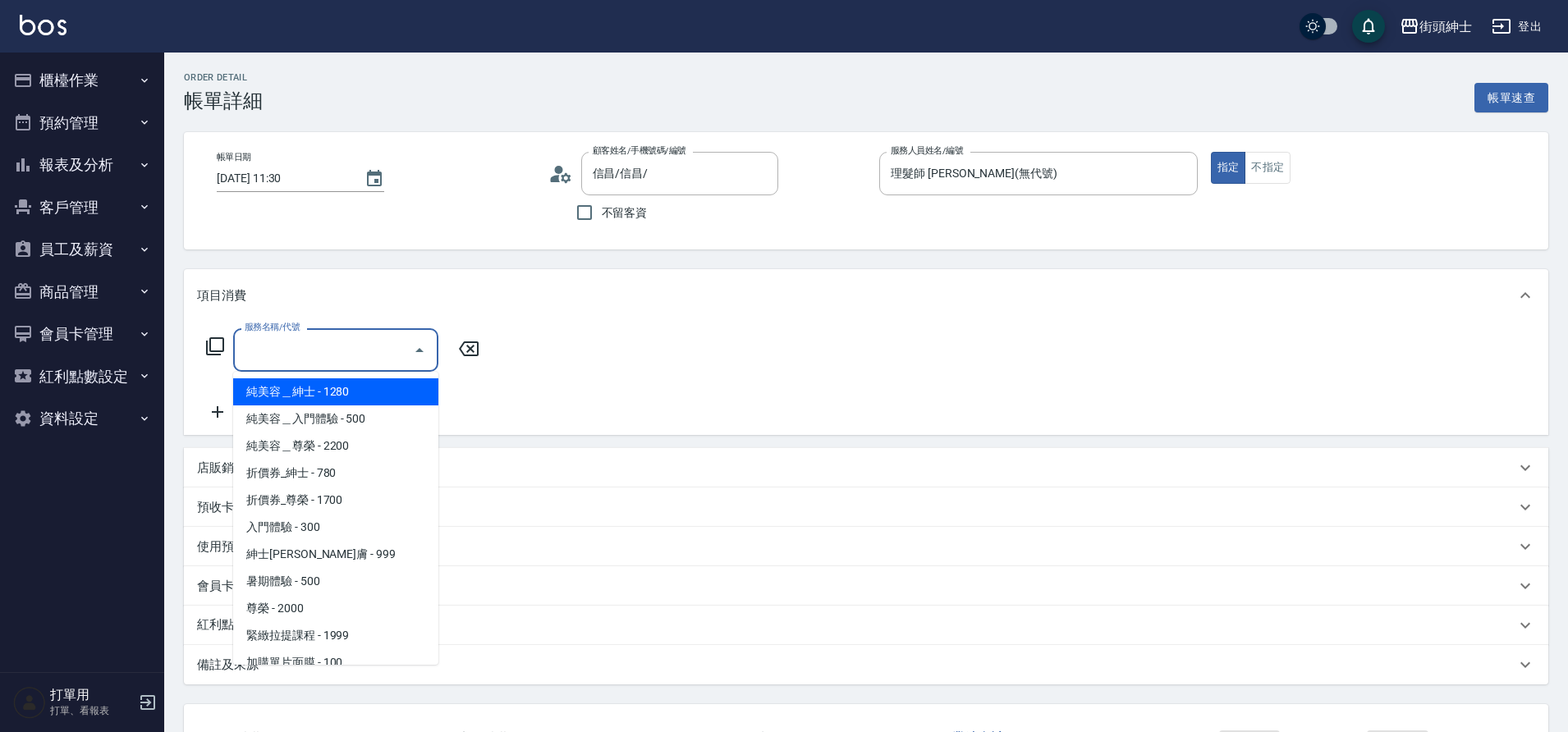
scroll to position [127, 0]
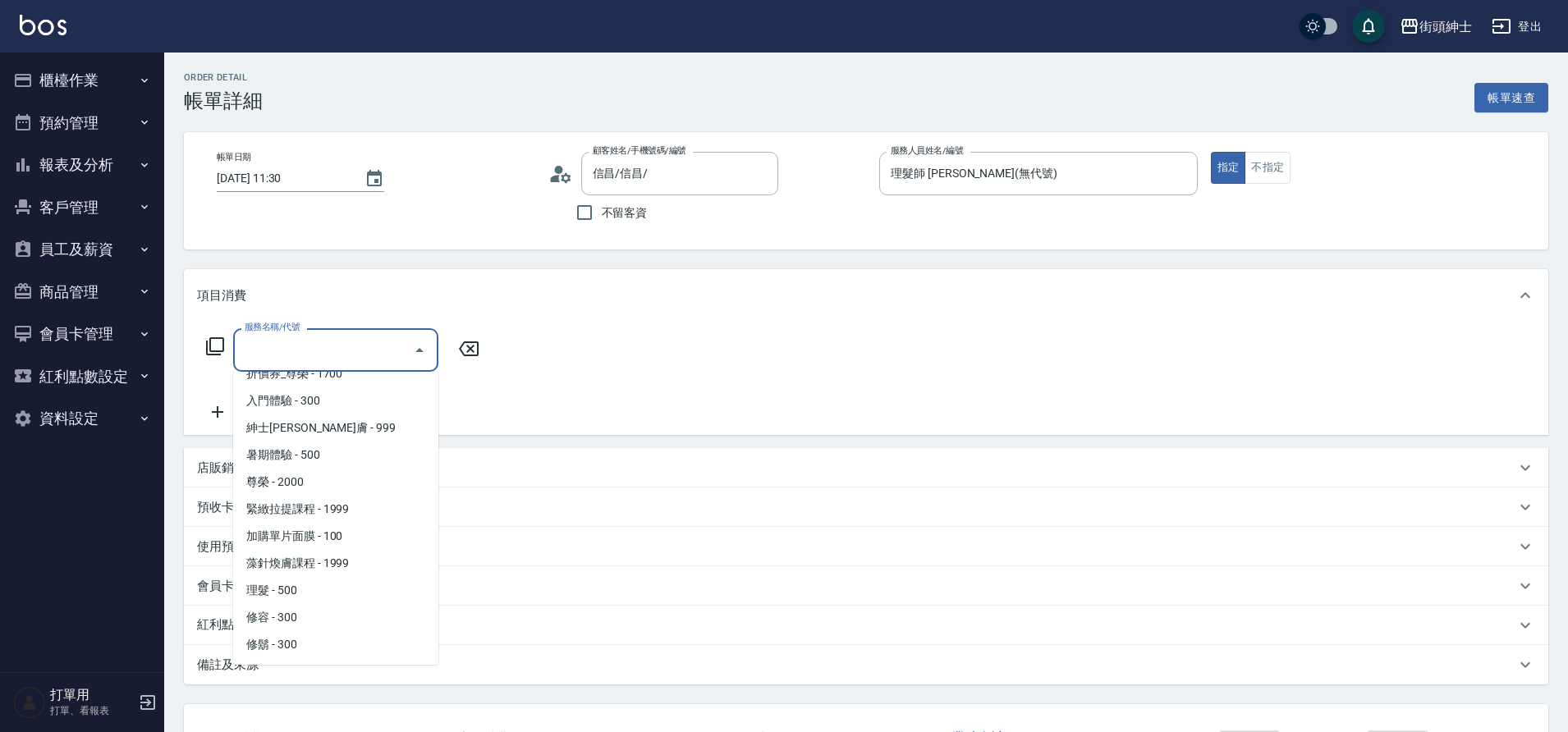
drag, startPoint x: 0, startPoint y: 0, endPoint x: 273, endPoint y: 589, distance: 649.2
click at [273, 589] on span "理髮 - 500" at bounding box center [336, 590] width 205 height 27
type input "理髮(A02)"
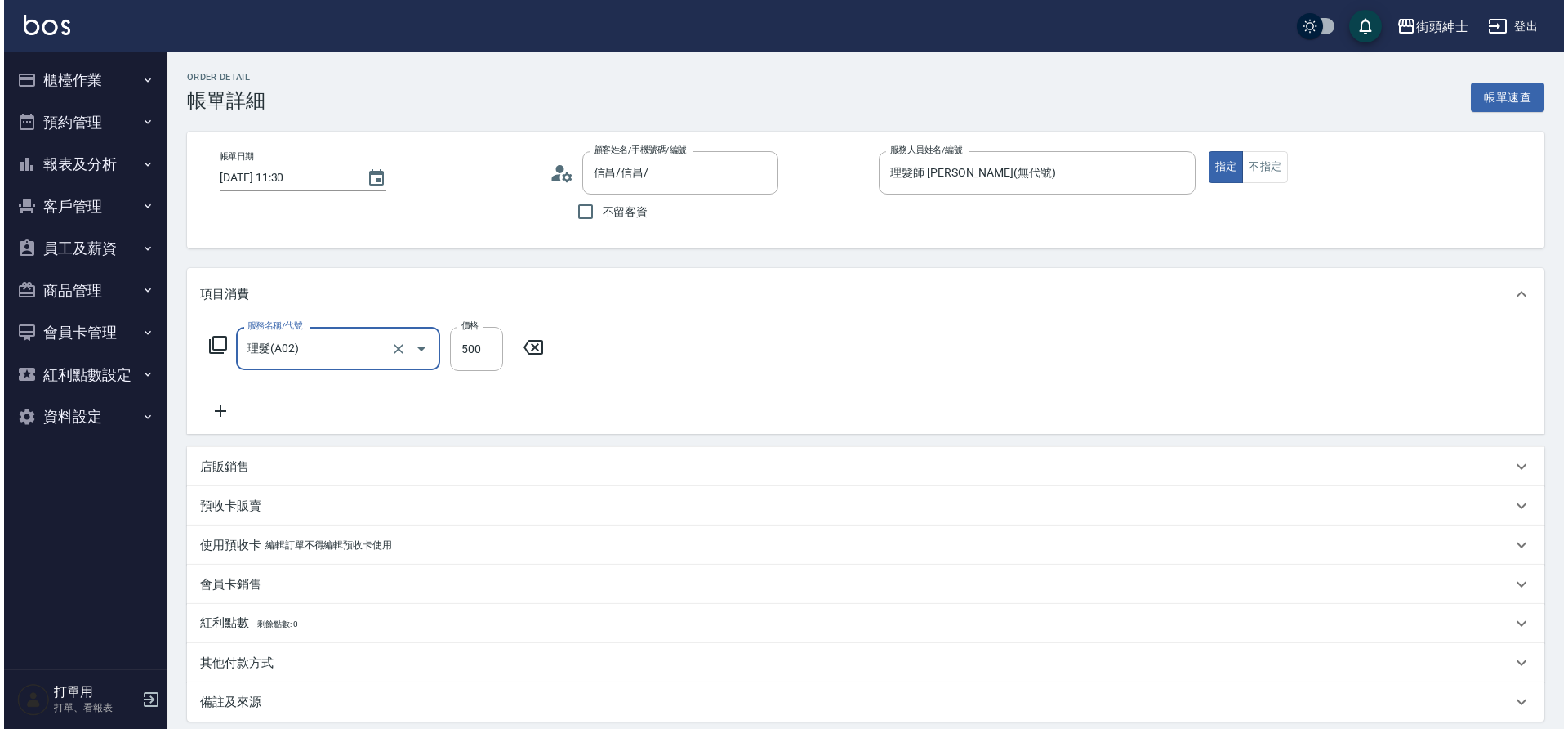
scroll to position [169, 0]
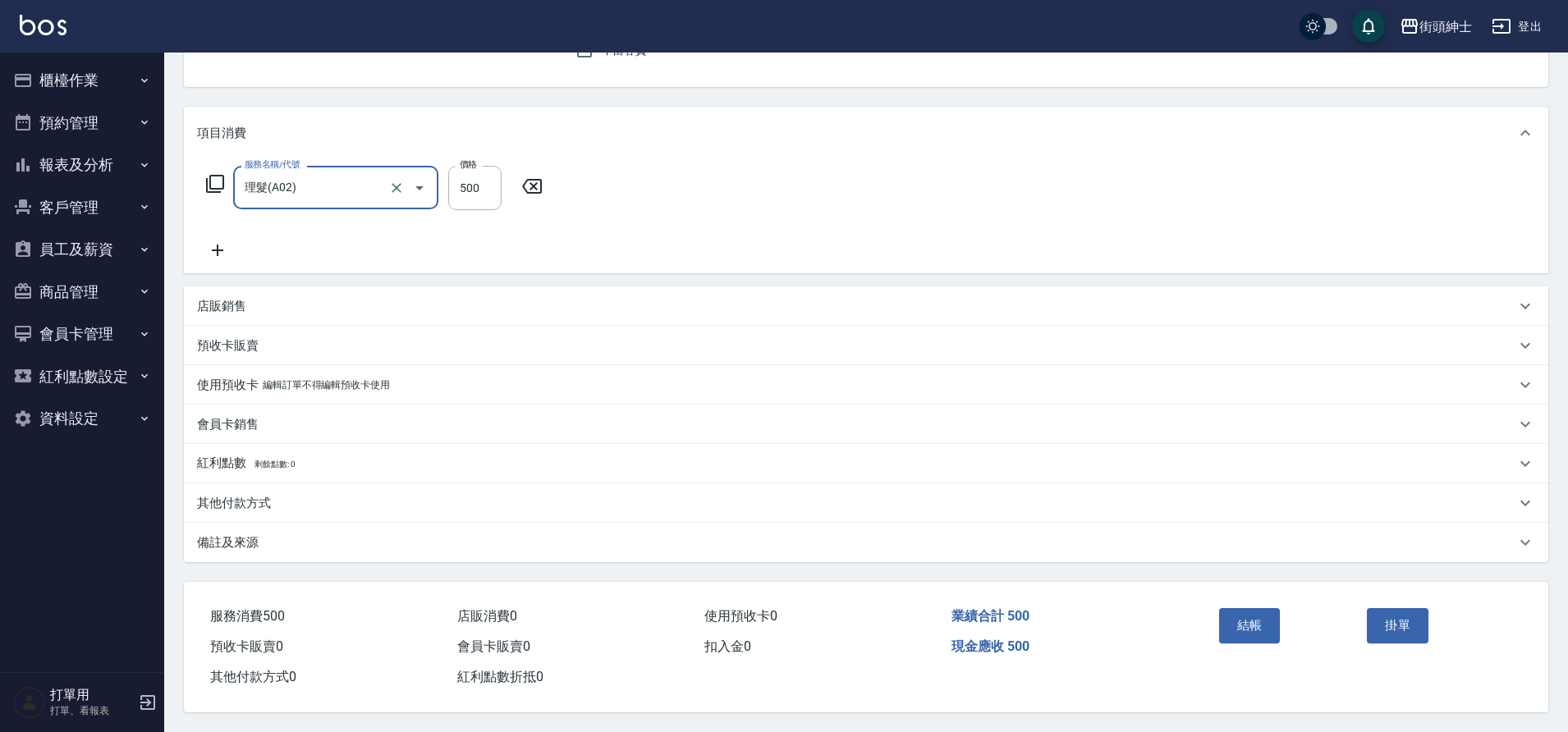
click at [1265, 620] on button "結帳" at bounding box center [1250, 625] width 62 height 35
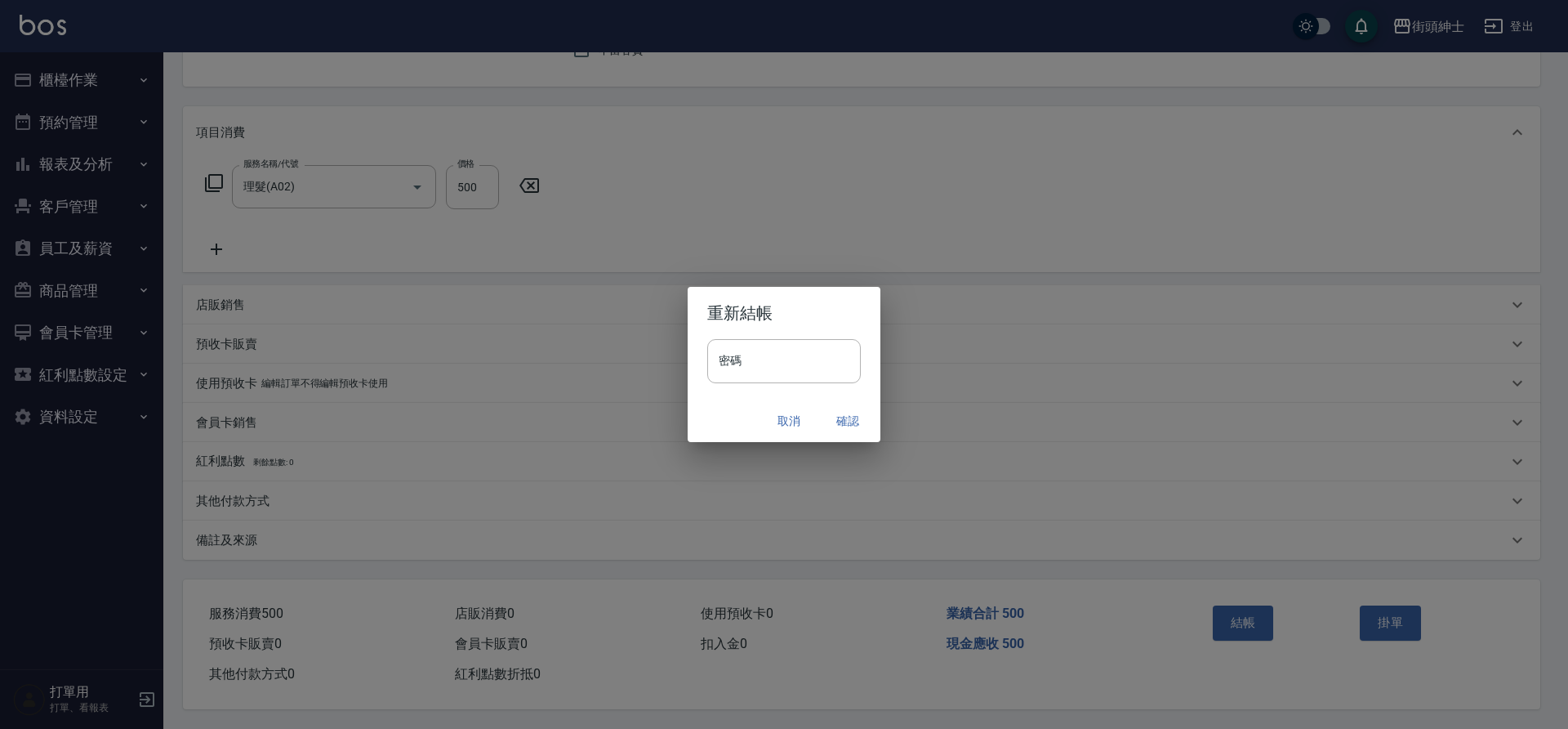
click at [837, 423] on button "確認" at bounding box center [847, 421] width 52 height 30
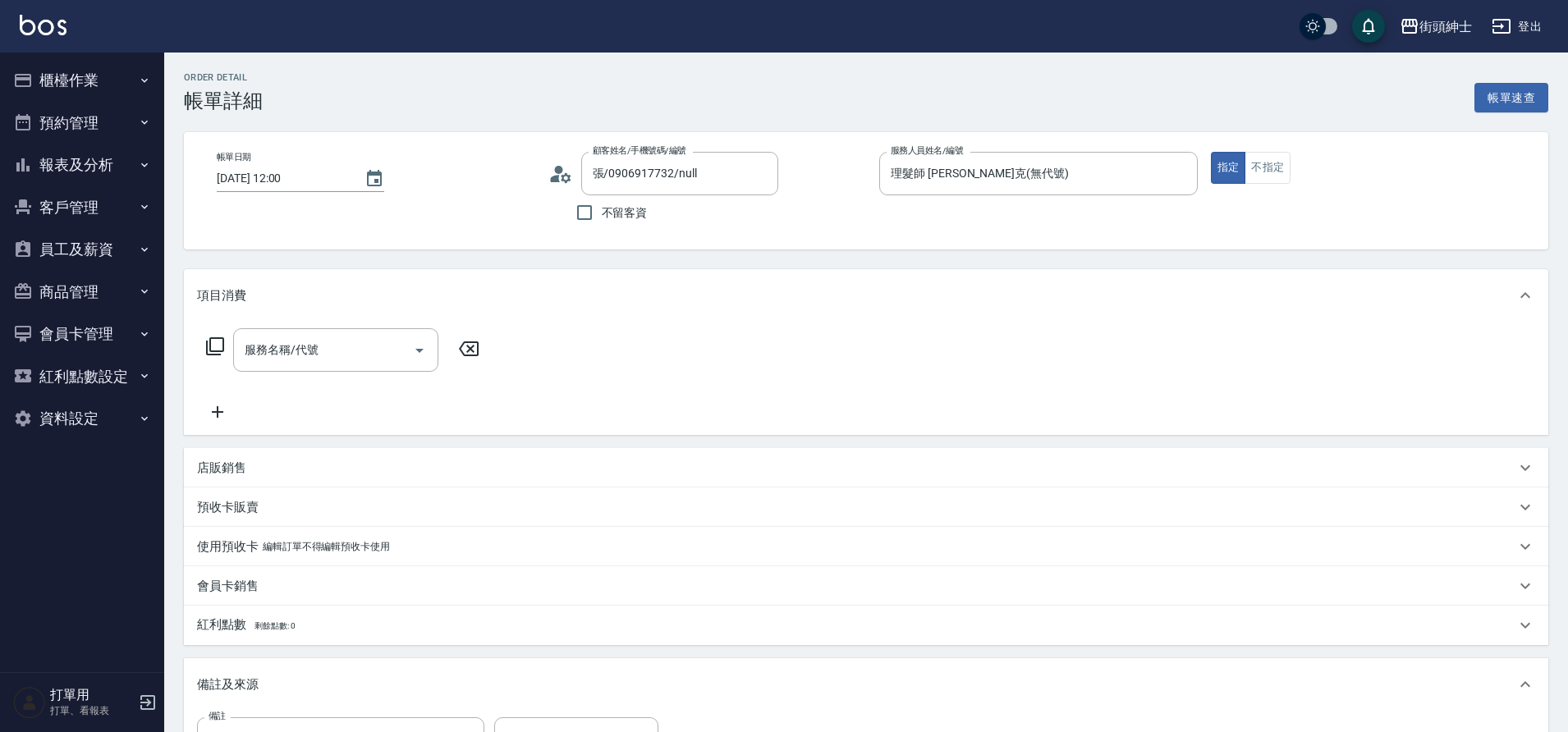
click at [300, 346] on div "服務名稱/代號 服務名稱/代號" at bounding box center [336, 350] width 205 height 43
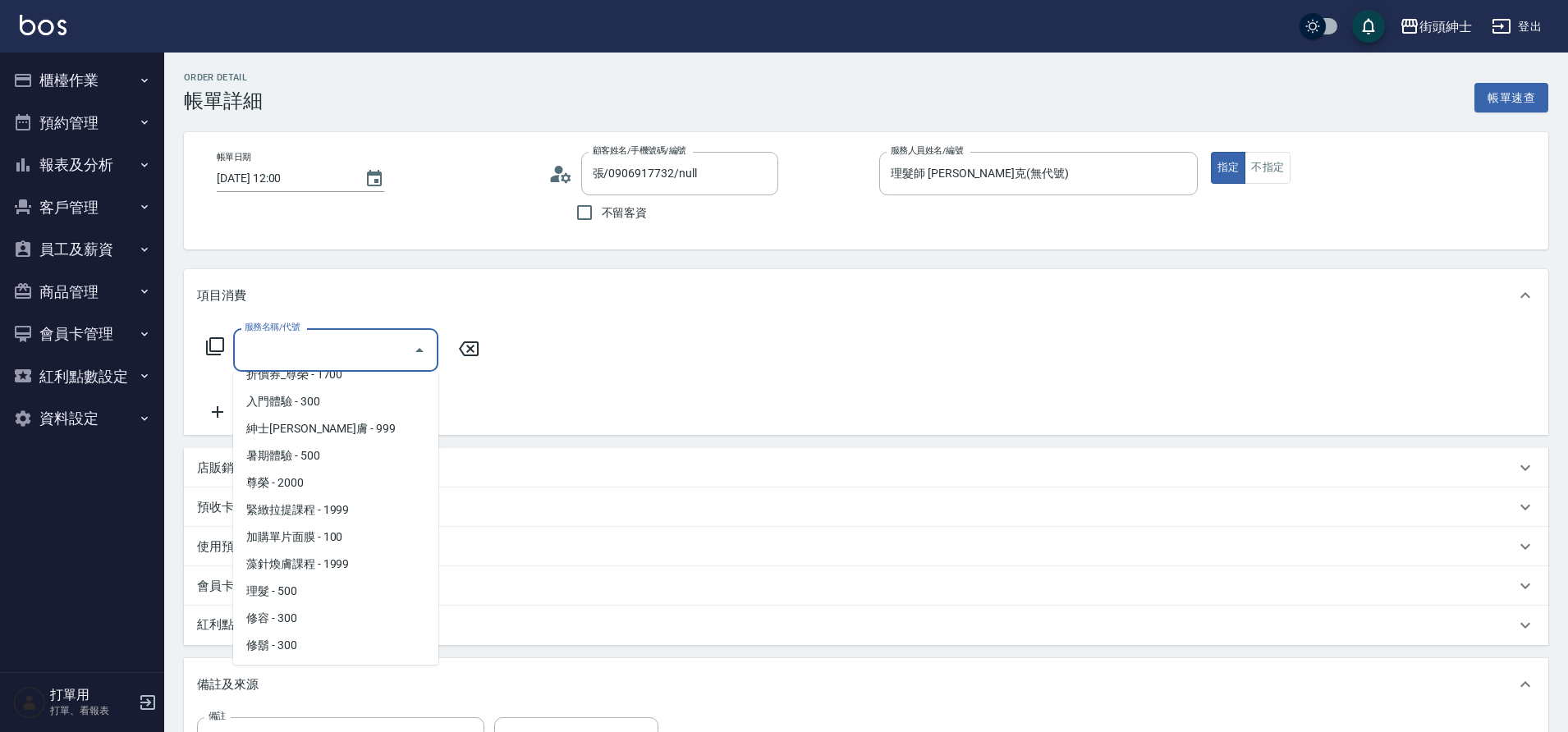
scroll to position [127, 0]
click at [297, 589] on span "理髮 - 500" at bounding box center [336, 590] width 205 height 27
type input "理髮(A02)"
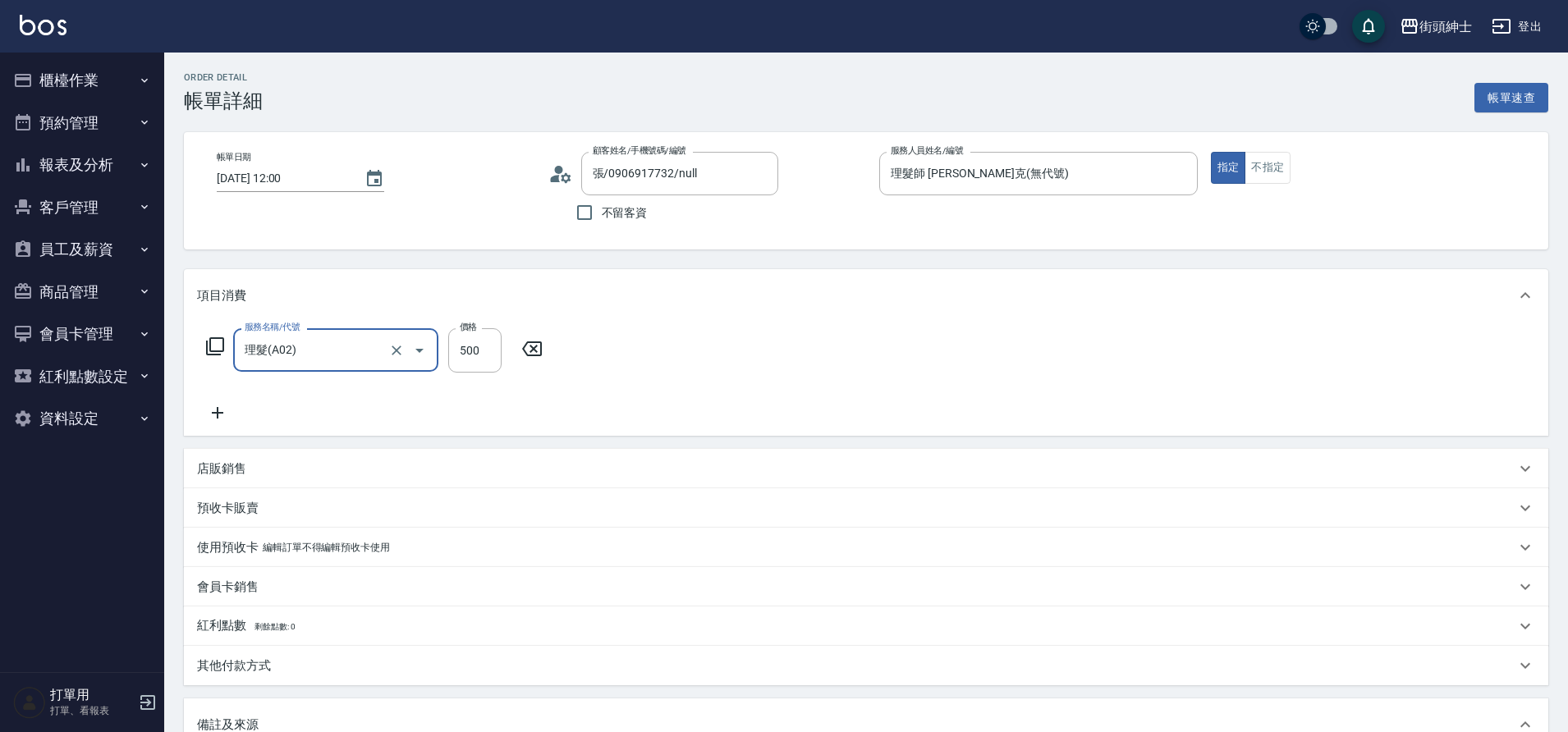
drag, startPoint x: 0, startPoint y: 0, endPoint x: 222, endPoint y: 405, distance: 461.9
click at [222, 405] on icon at bounding box center [218, 412] width 41 height 19
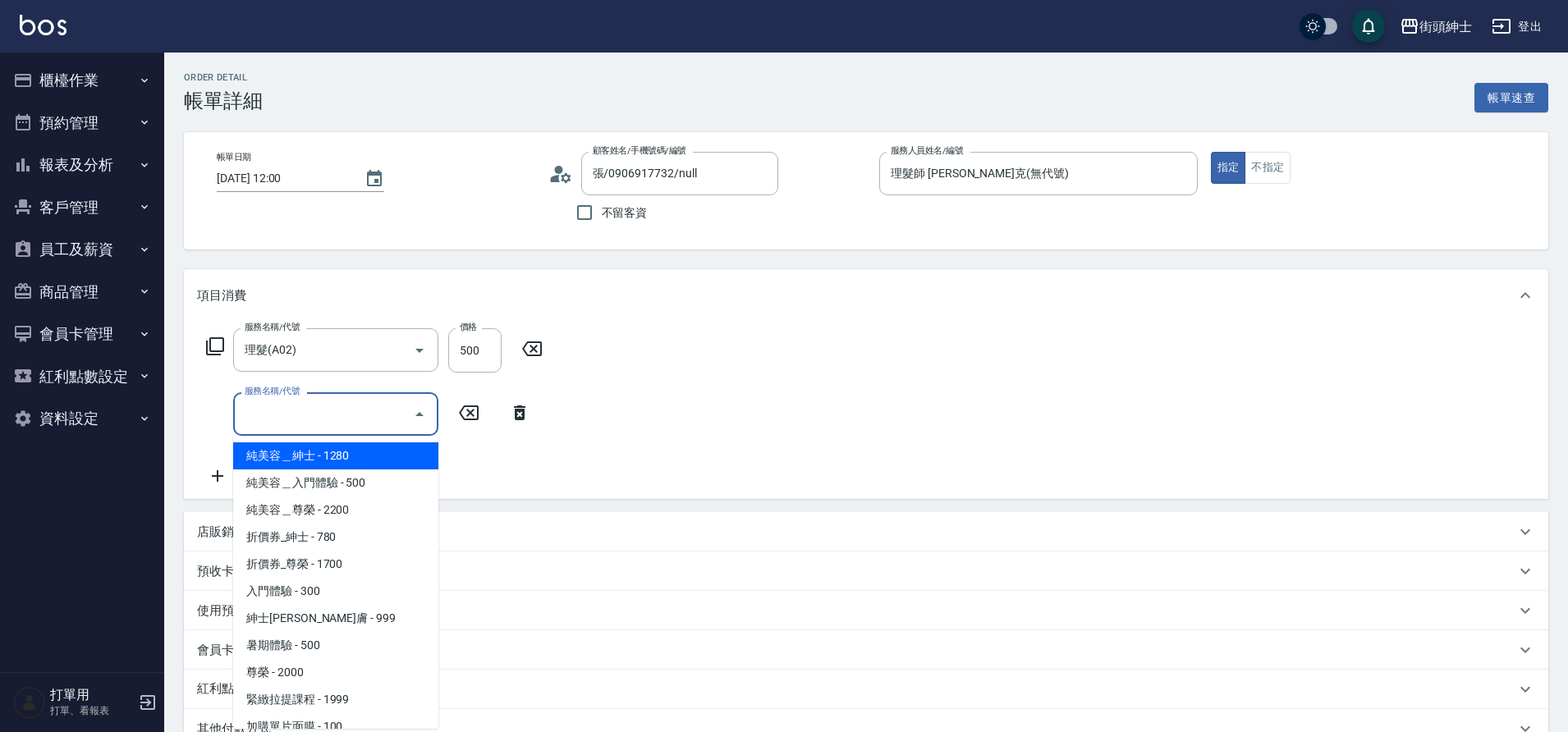
click at [316, 414] on input "服務名稱/代號" at bounding box center [323, 414] width 166 height 28
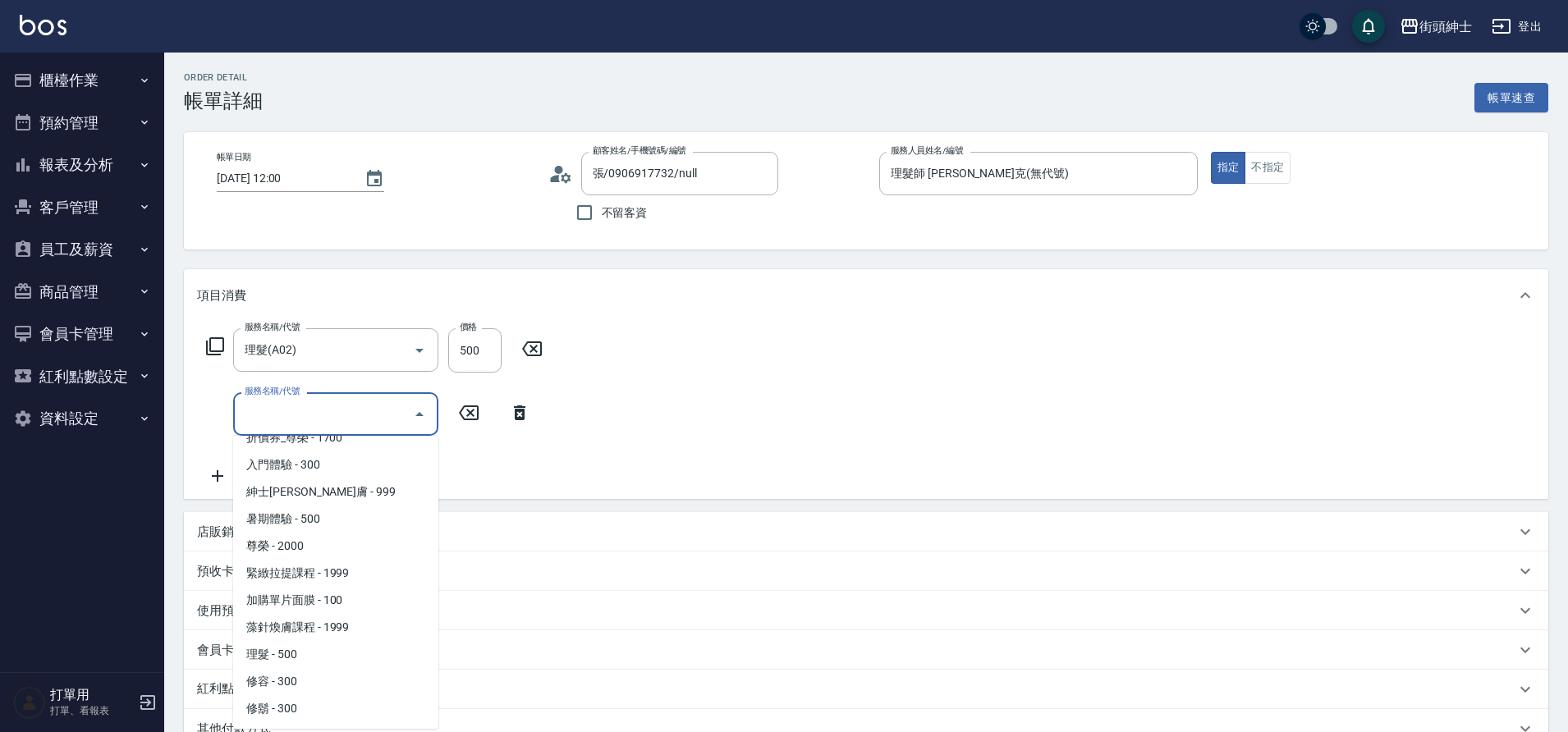
click at [293, 709] on span "修鬍 - 300" at bounding box center [336, 708] width 205 height 27
type input "[DEMOGRAPHIC_DATA]鬍(A04)"
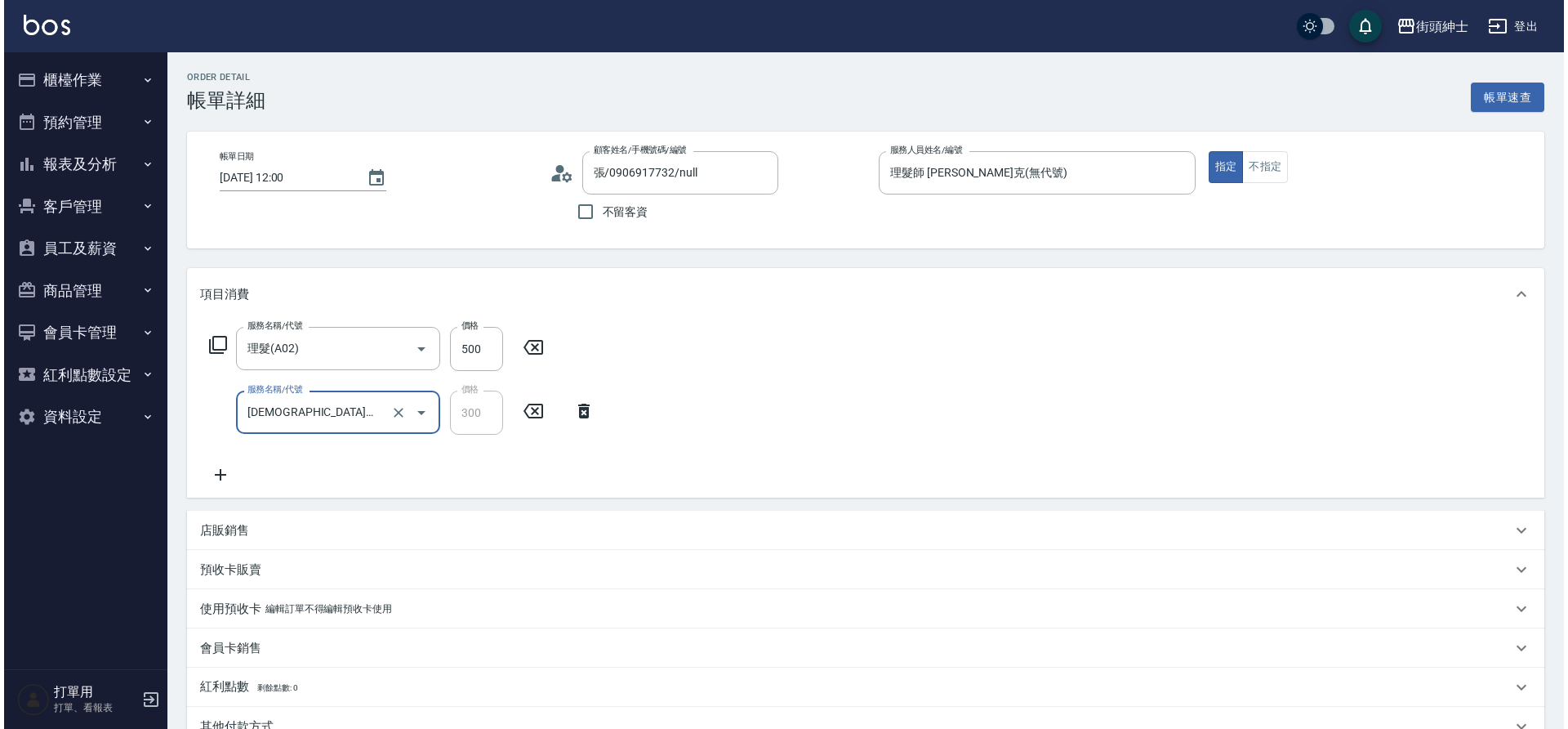
scroll to position [343, 0]
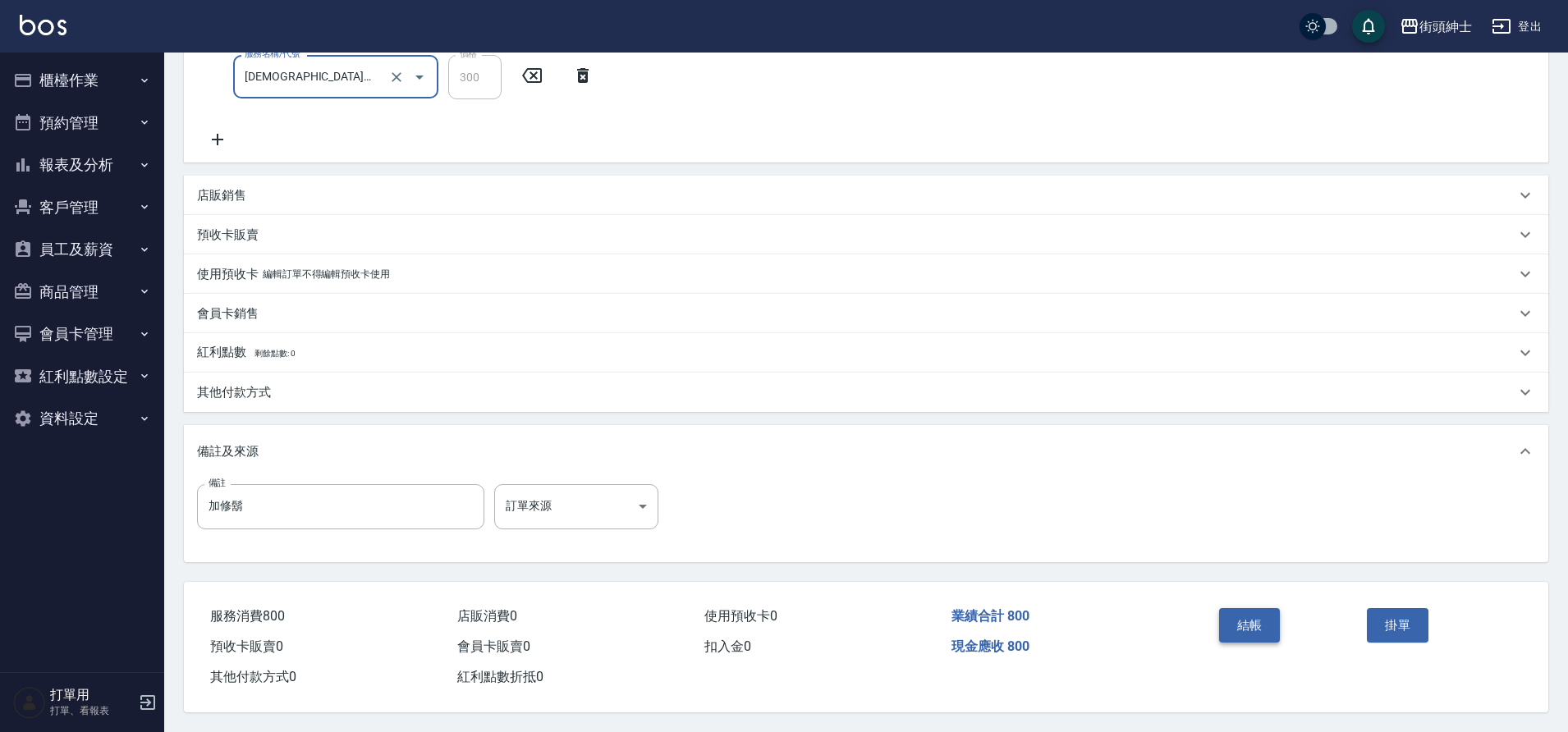
drag, startPoint x: 222, startPoint y: 405, endPoint x: 1238, endPoint y: 627, distance: 1040.0
click at [1238, 627] on button "結帳" at bounding box center [1250, 625] width 62 height 35
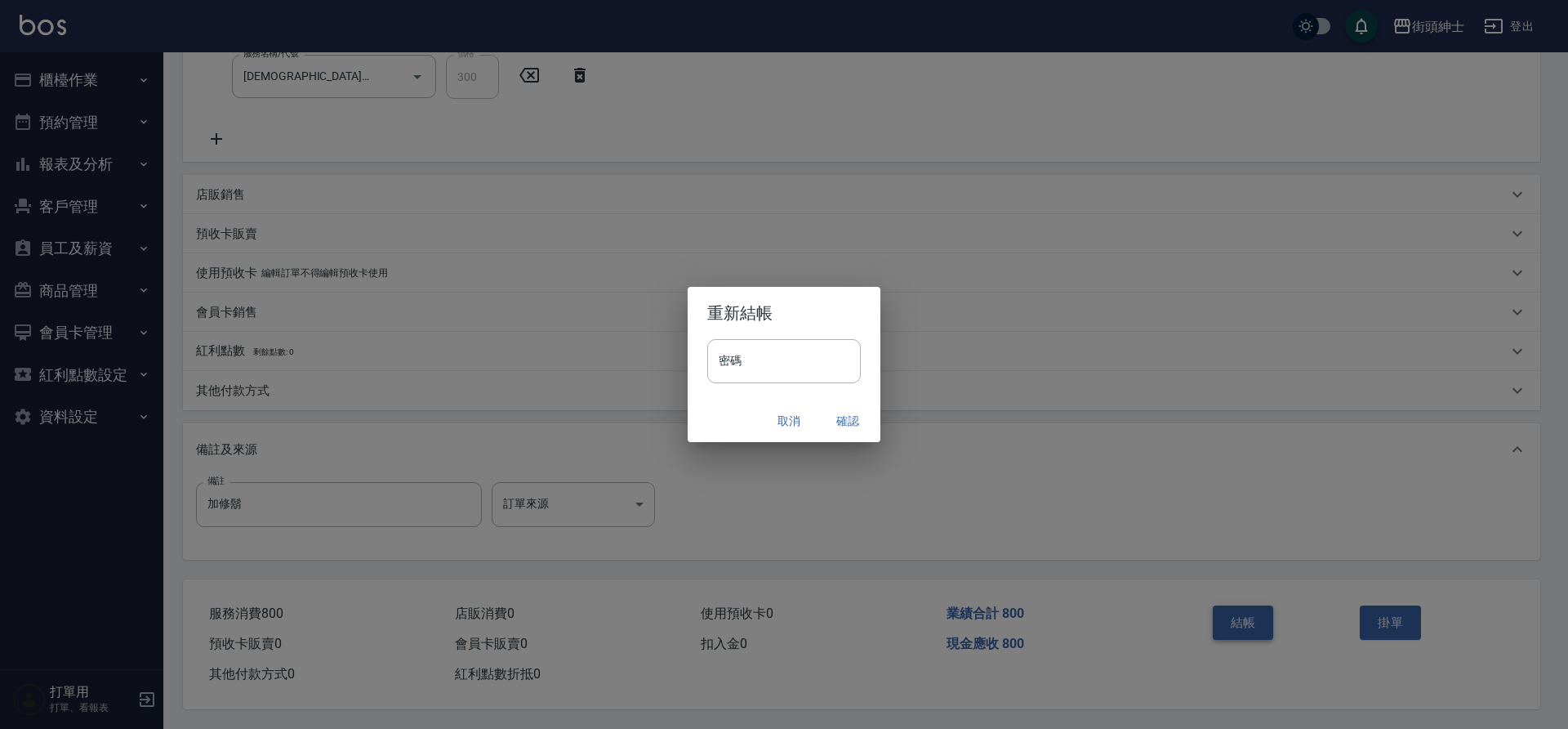
click at [845, 426] on button "確認" at bounding box center [847, 421] width 52 height 30
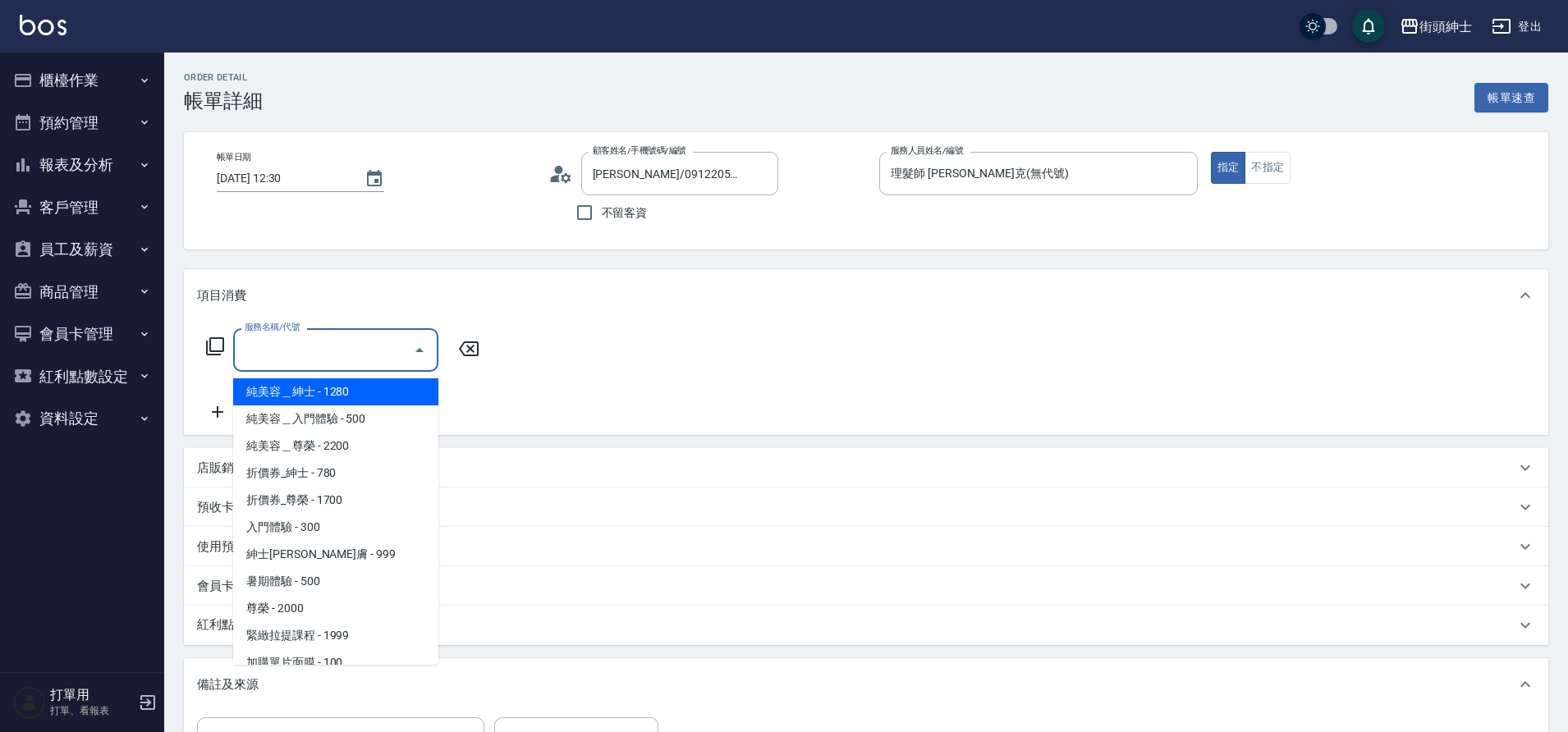
click at [327, 350] on input "服務名稱/代號" at bounding box center [323, 350] width 166 height 28
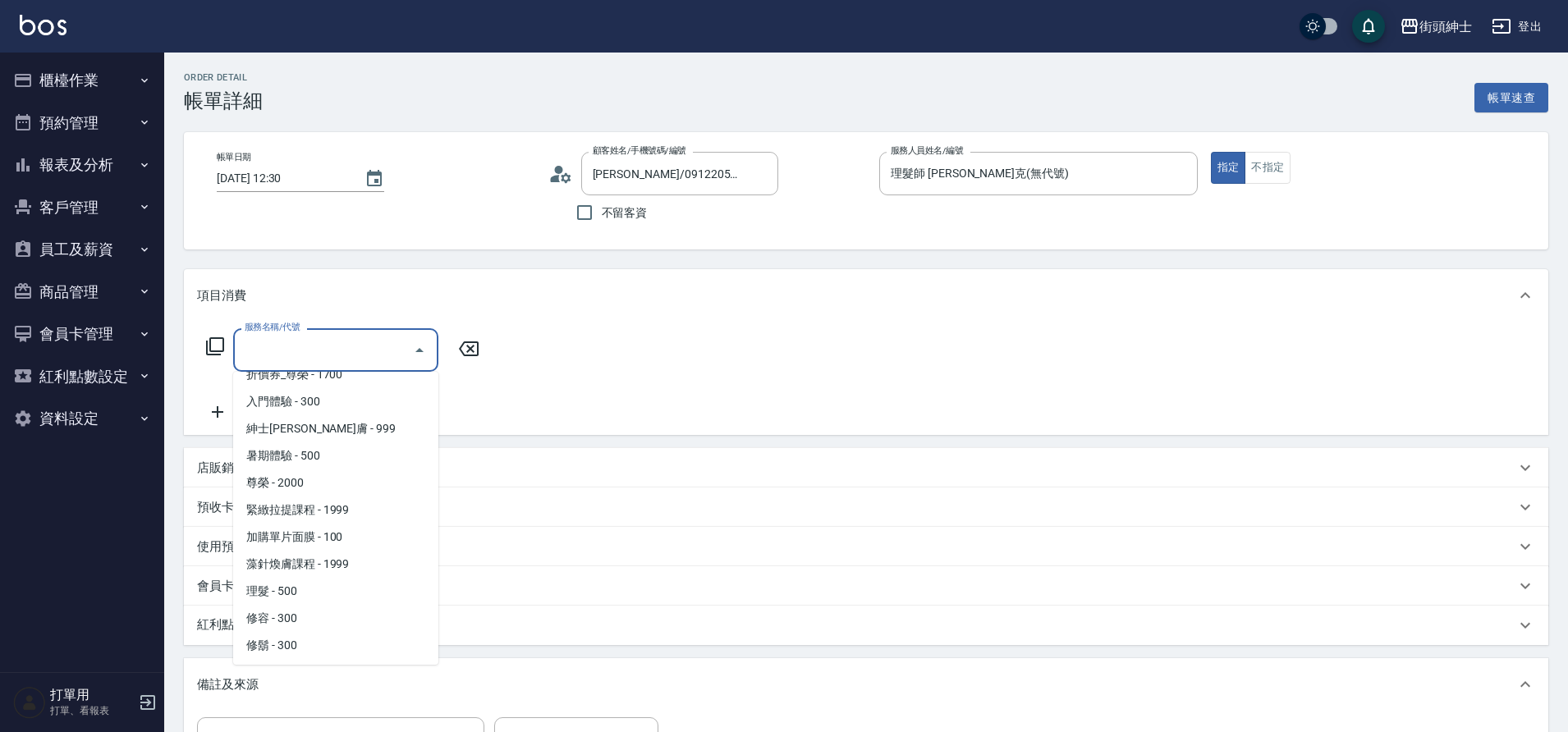
scroll to position [127, 0]
drag, startPoint x: 0, startPoint y: 0, endPoint x: 318, endPoint y: 589, distance: 669.4
click at [318, 589] on span "理髮 - 500" at bounding box center [336, 590] width 205 height 27
type input "理髮(A02)"
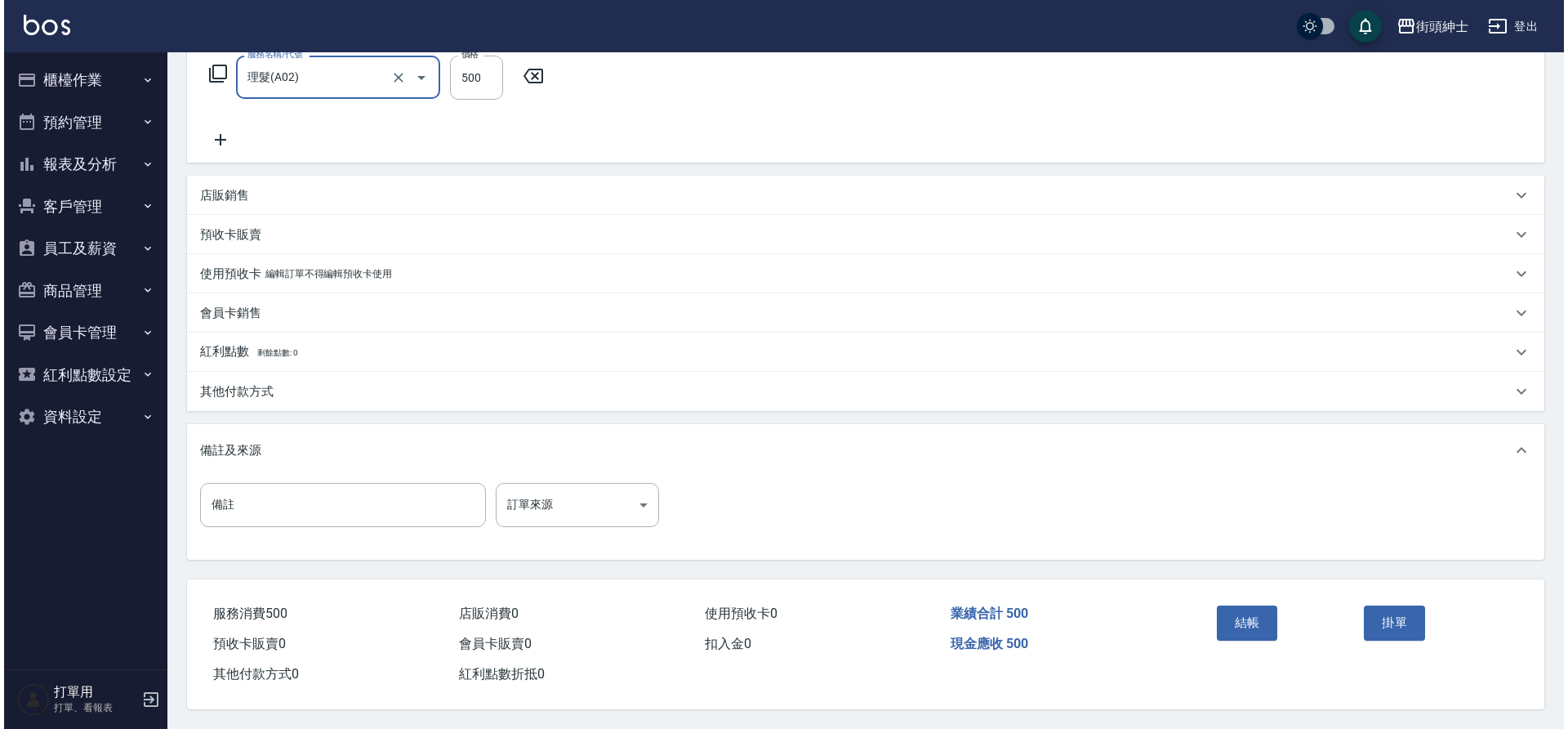
scroll to position [279, 0]
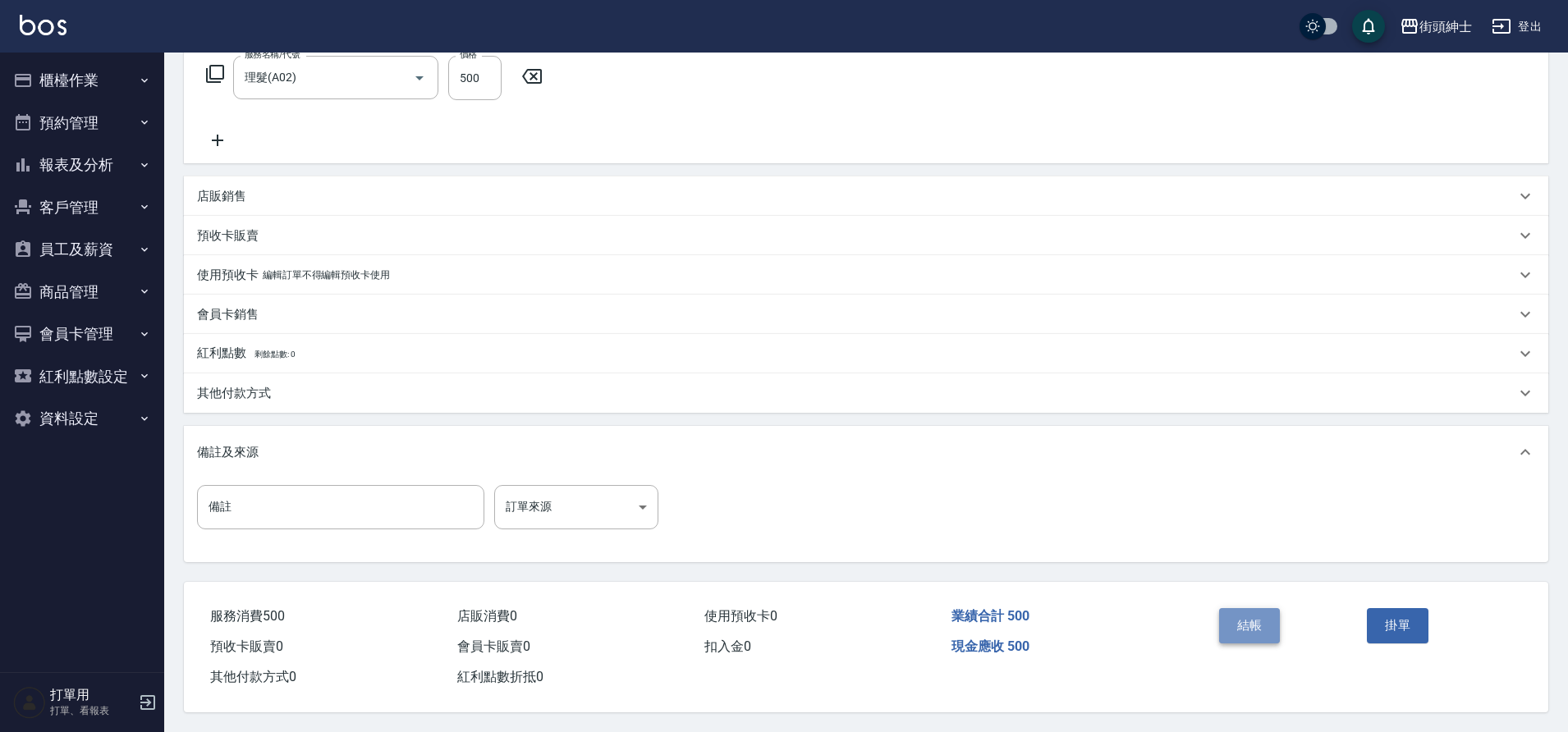
drag, startPoint x: 318, startPoint y: 589, endPoint x: 1248, endPoint y: 616, distance: 930.4
click at [1248, 616] on button "結帳" at bounding box center [1250, 625] width 62 height 35
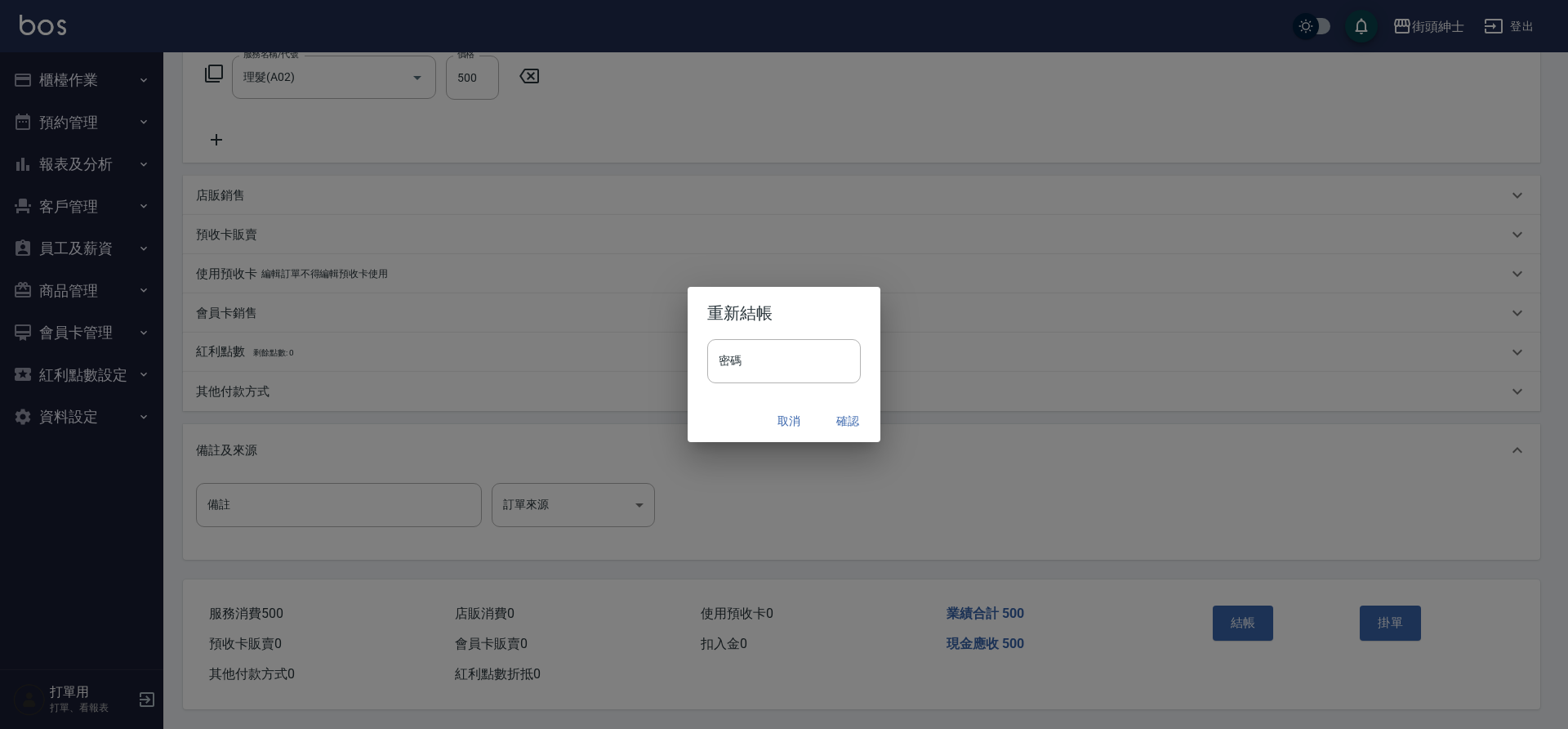
drag, startPoint x: 1242, startPoint y: 614, endPoint x: 835, endPoint y: 415, distance: 453.0
click at [835, 415] on button "確認" at bounding box center [847, 421] width 52 height 30
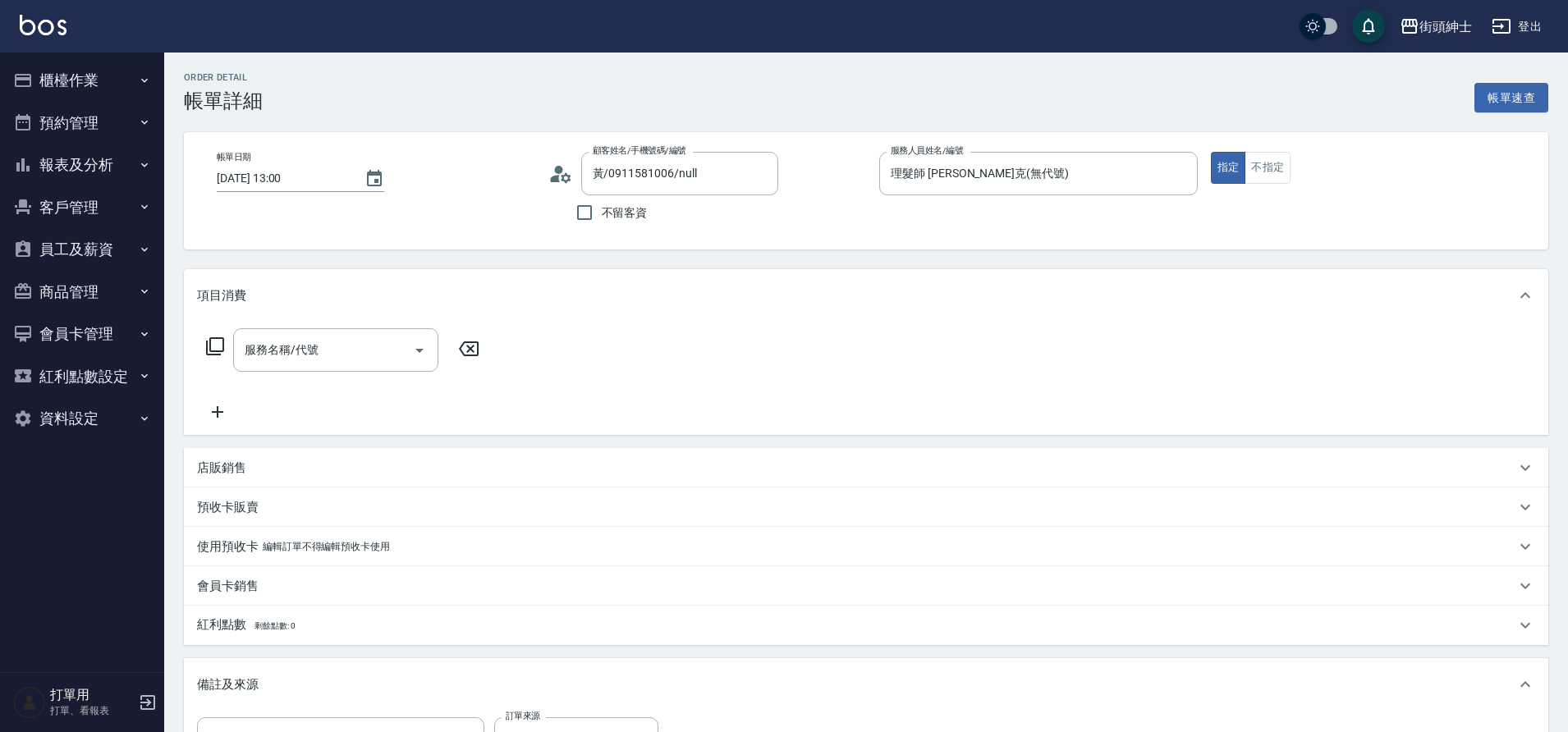
type input "黃/0911581006/null"
click at [346, 351] on input "服務名稱/代號" at bounding box center [323, 350] width 166 height 28
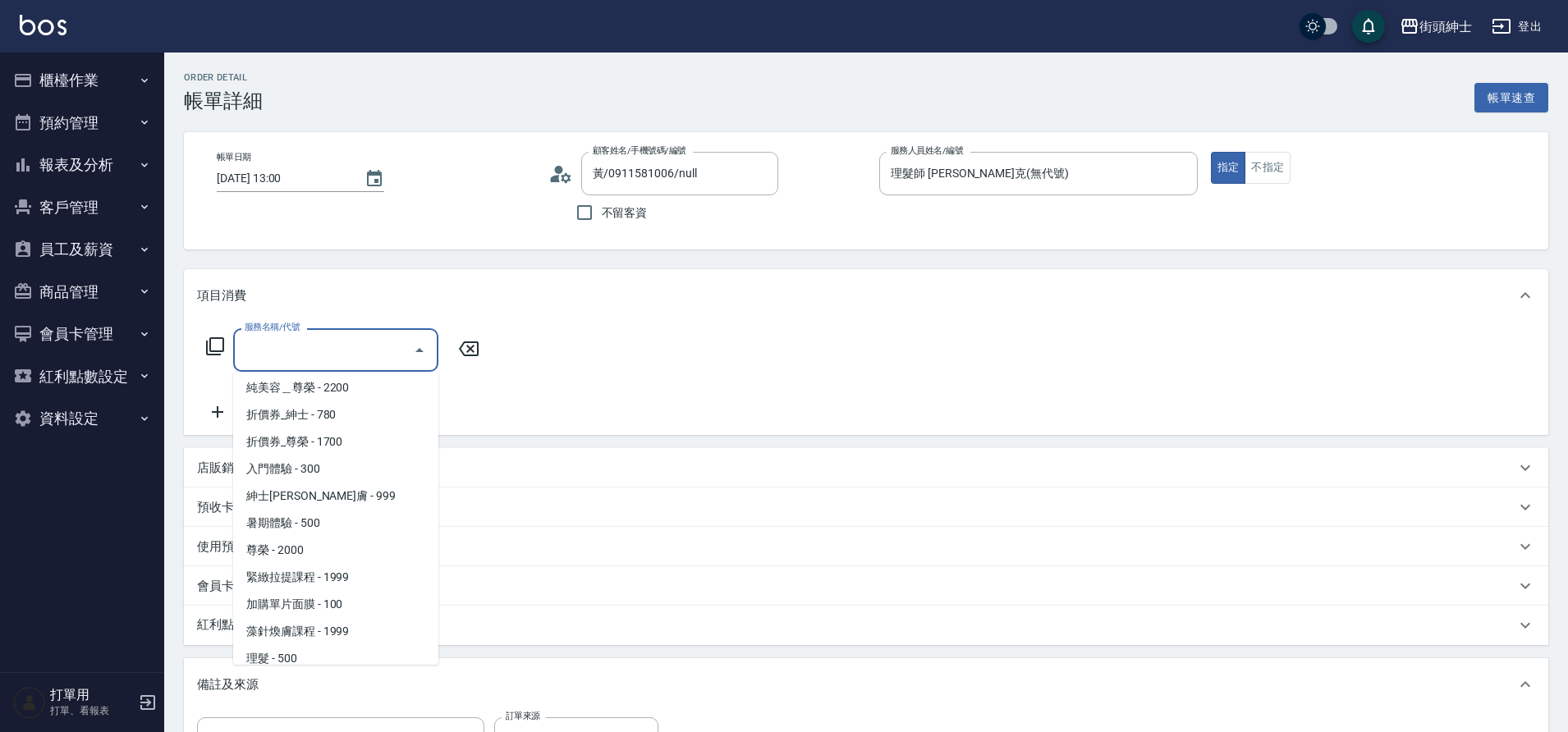
scroll to position [127, 0]
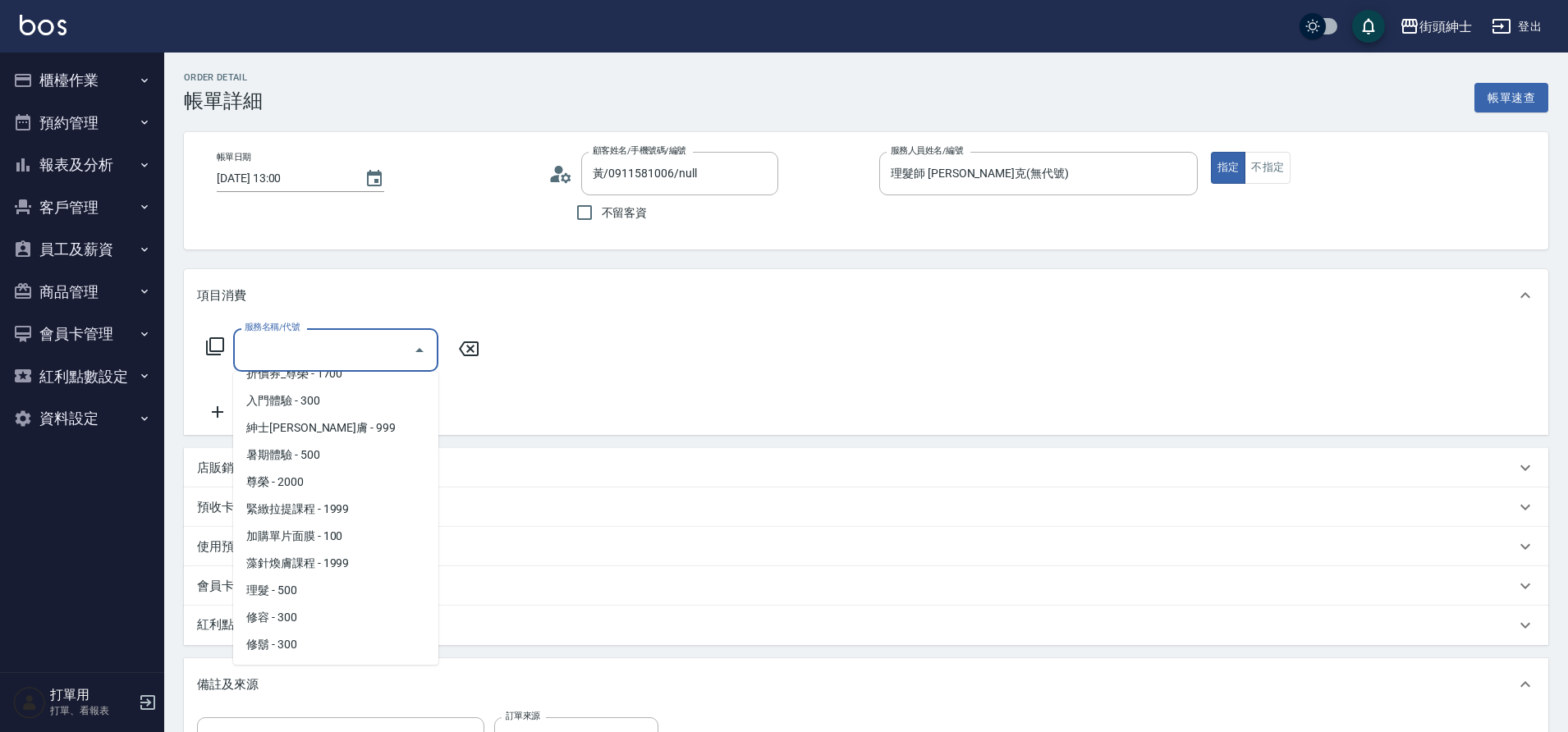
click at [308, 587] on span "理髮 - 500" at bounding box center [336, 590] width 205 height 27
type input "理髮(A02)"
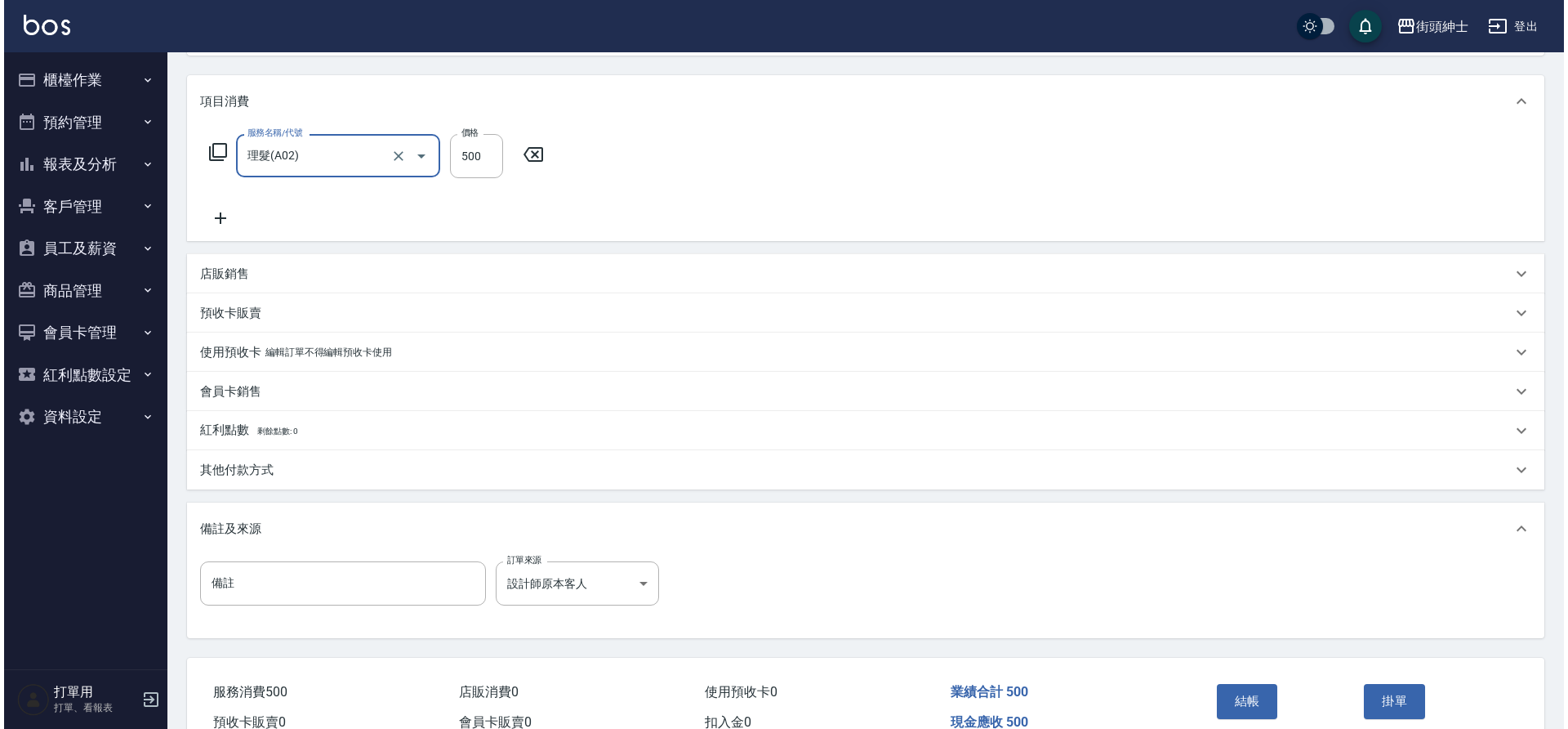
scroll to position [279, 0]
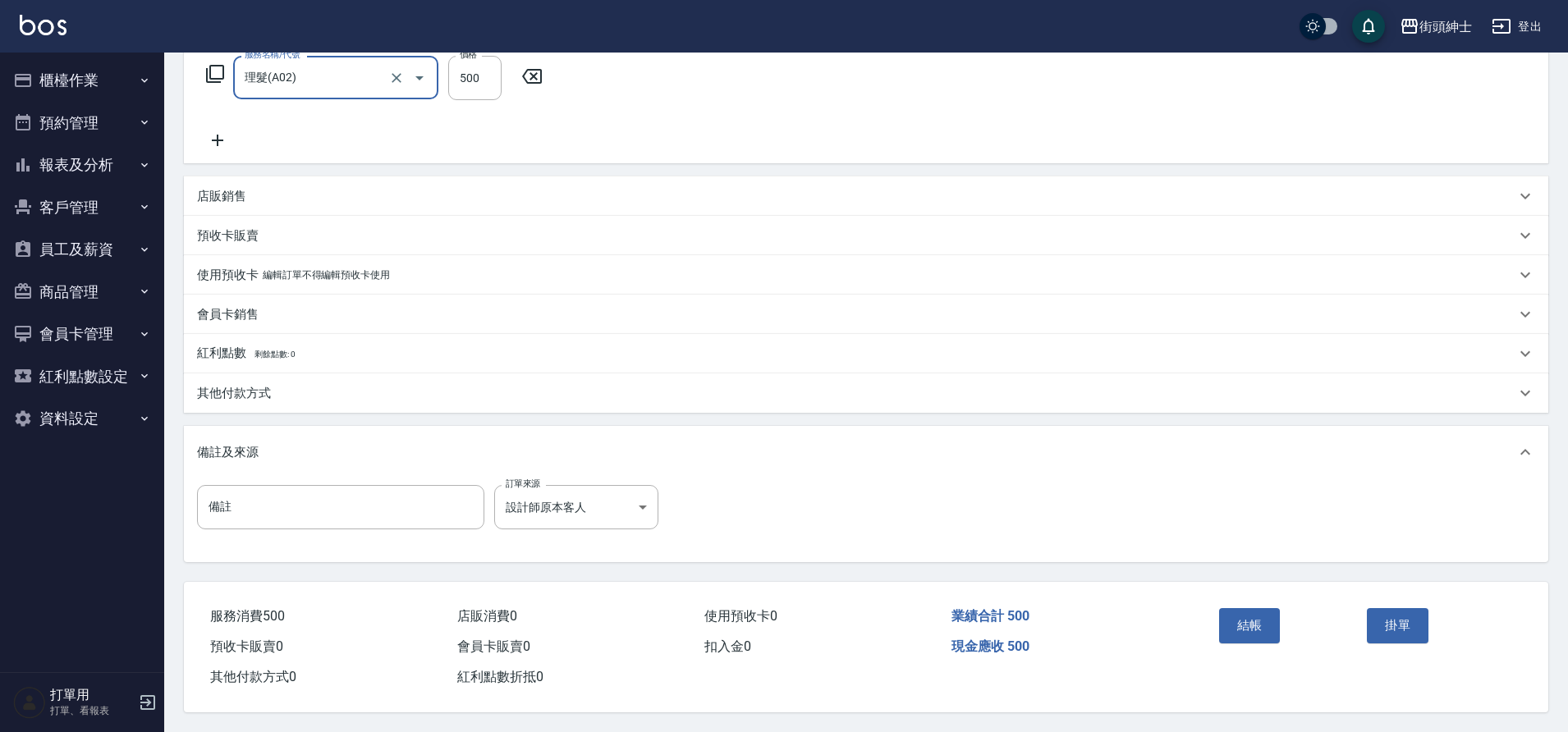
click at [1249, 614] on button "結帳" at bounding box center [1250, 625] width 62 height 35
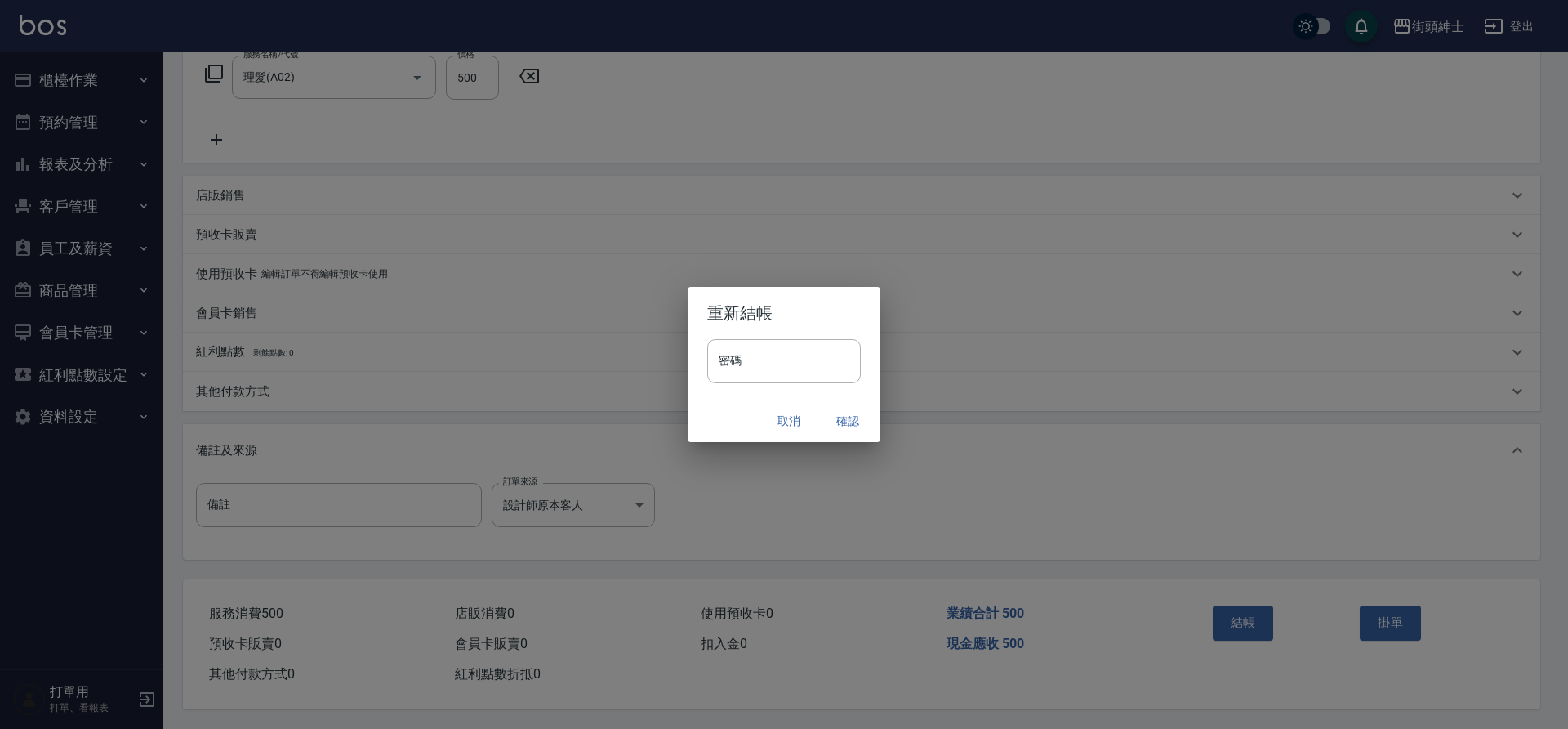
drag, startPoint x: 0, startPoint y: 0, endPoint x: 832, endPoint y: 420, distance: 932.0
click at [832, 420] on button "確認" at bounding box center [847, 421] width 52 height 30
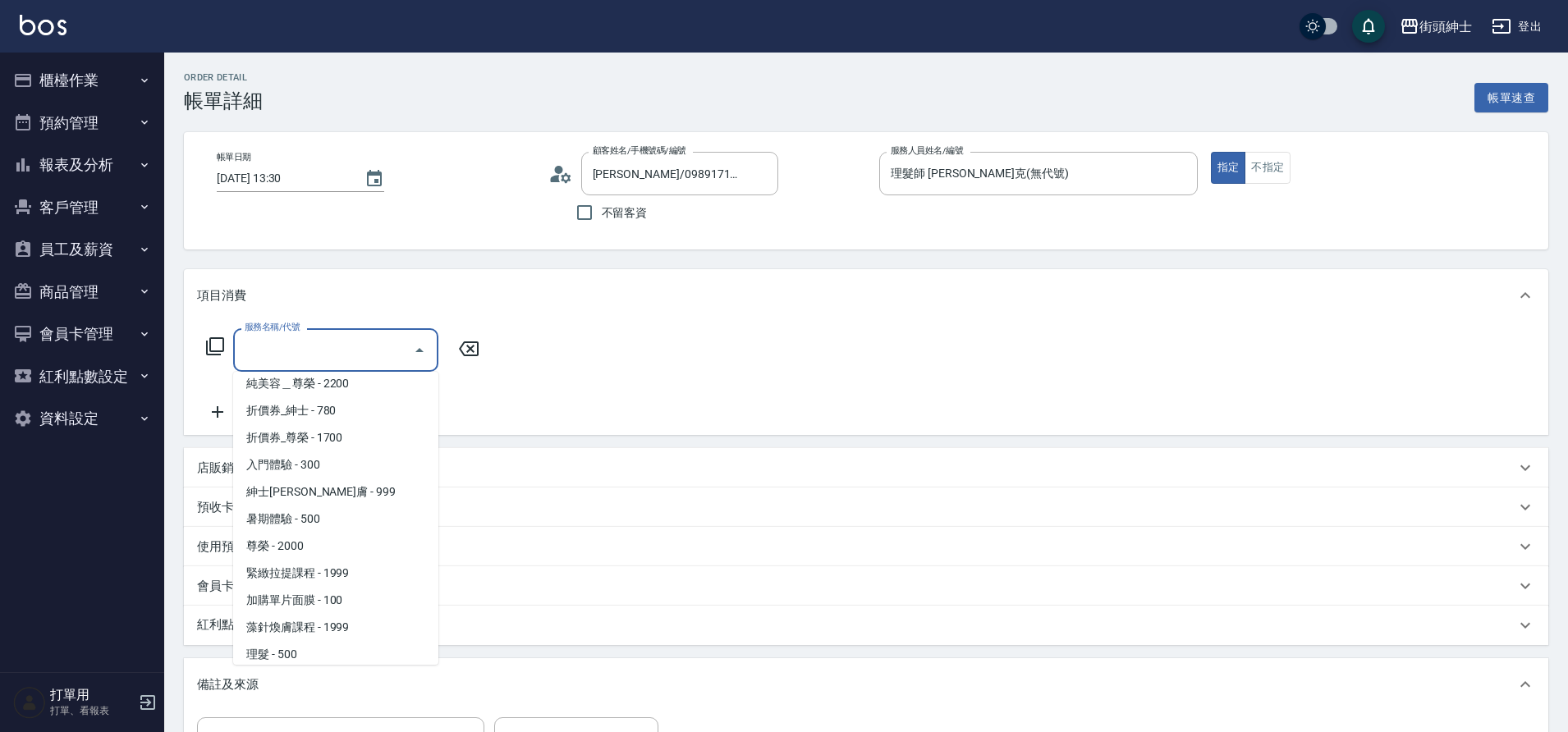
scroll to position [127, 0]
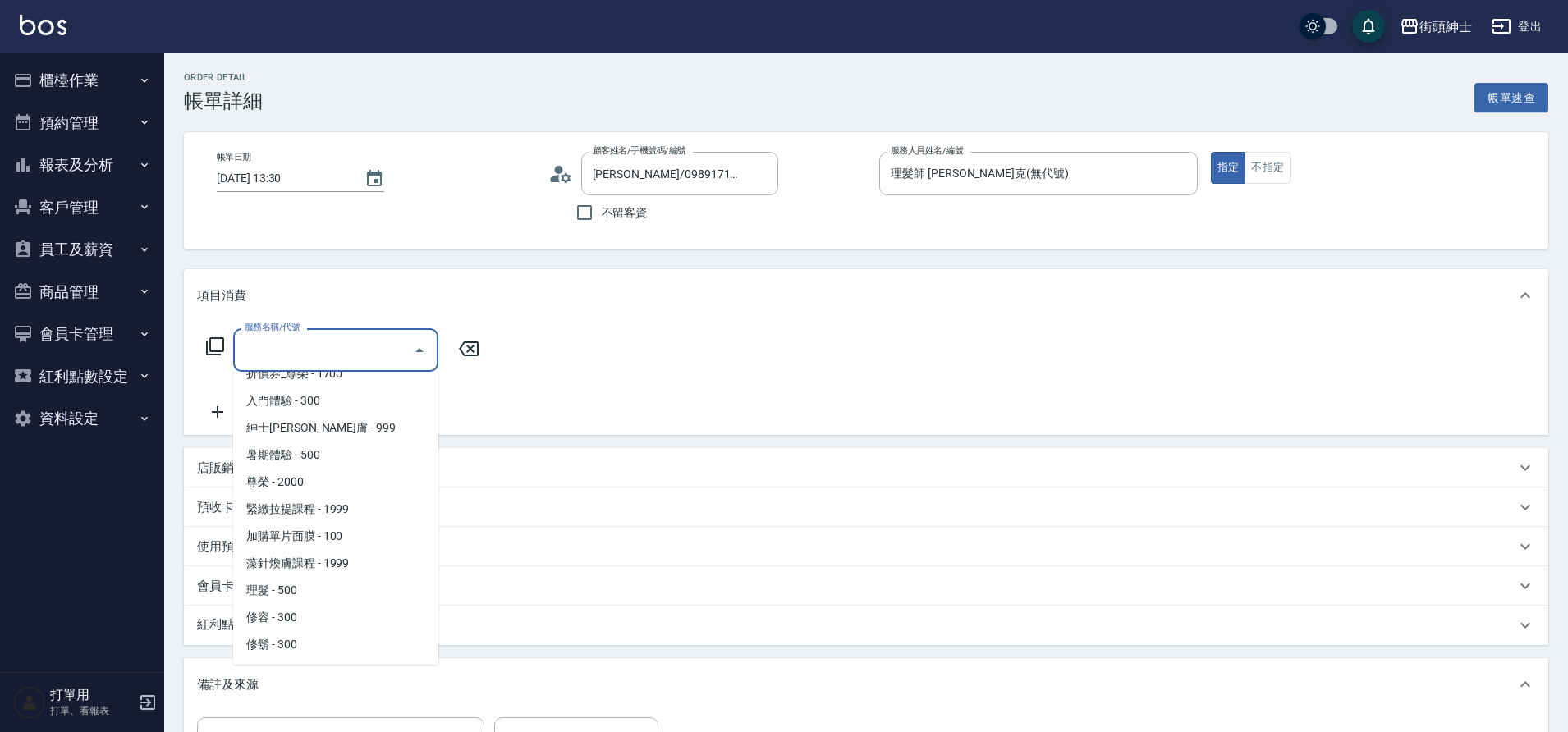
click at [303, 592] on span "理髮 - 500" at bounding box center [336, 590] width 205 height 27
type input "理髮(A02)"
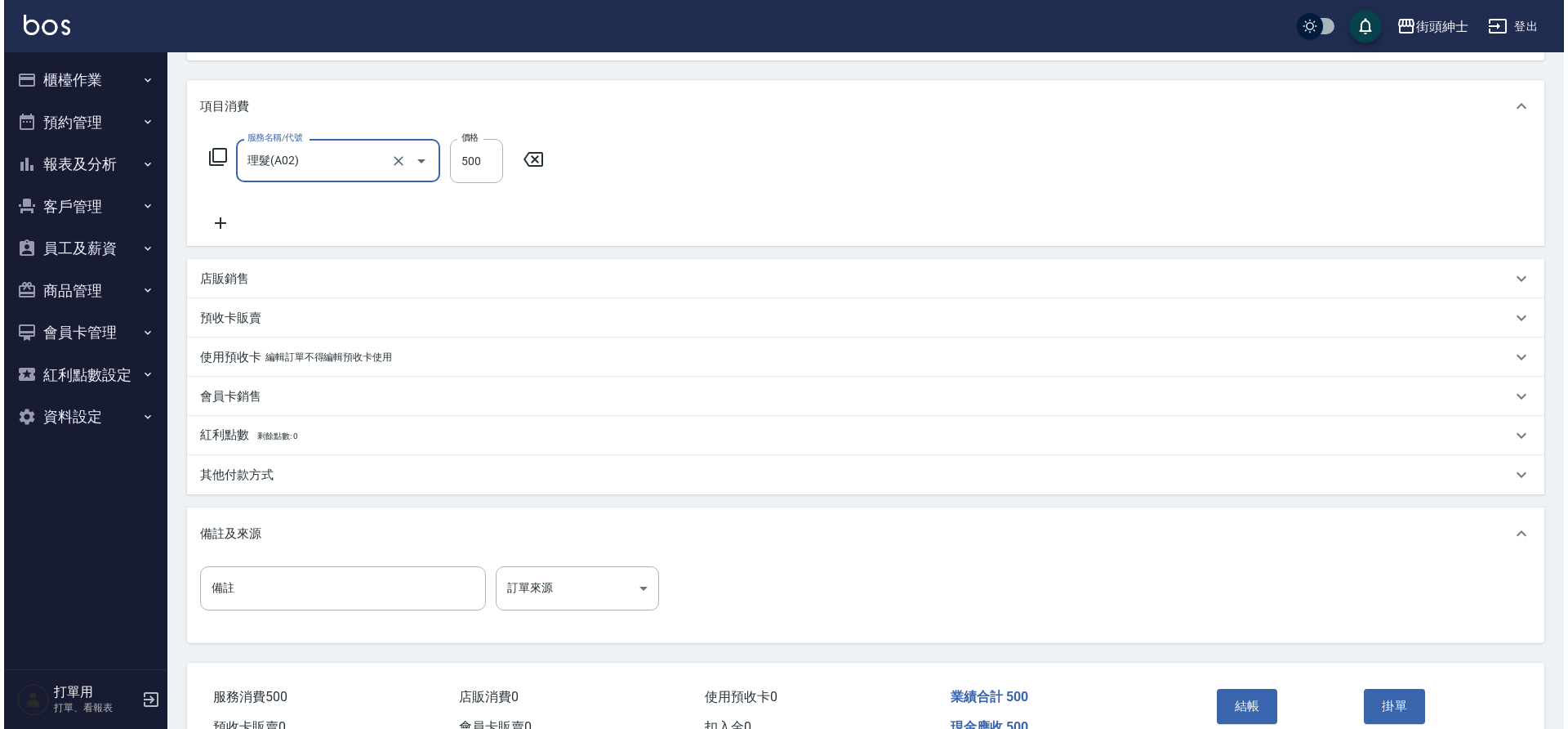
scroll to position [279, 0]
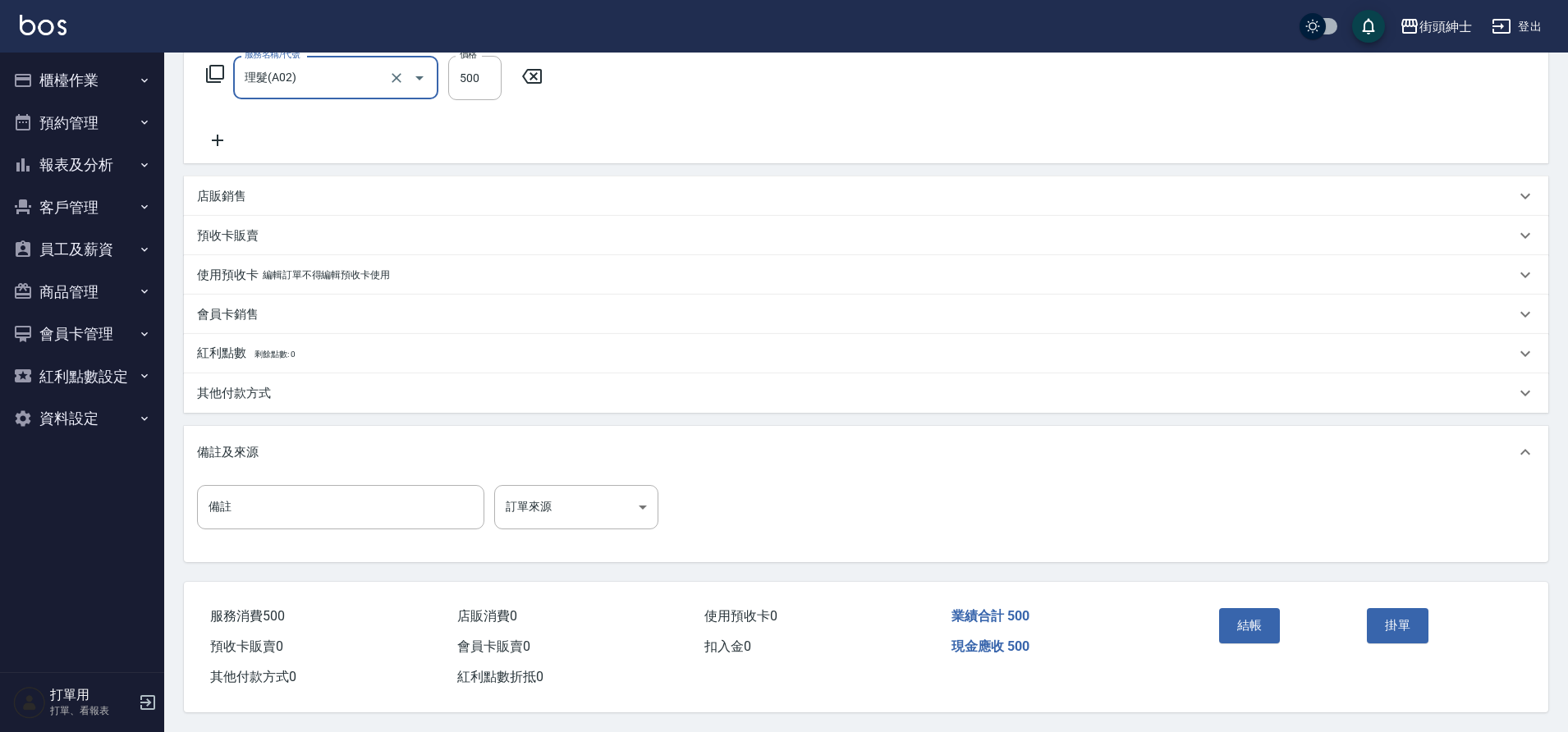
click at [1257, 613] on button "結帳" at bounding box center [1250, 625] width 62 height 35
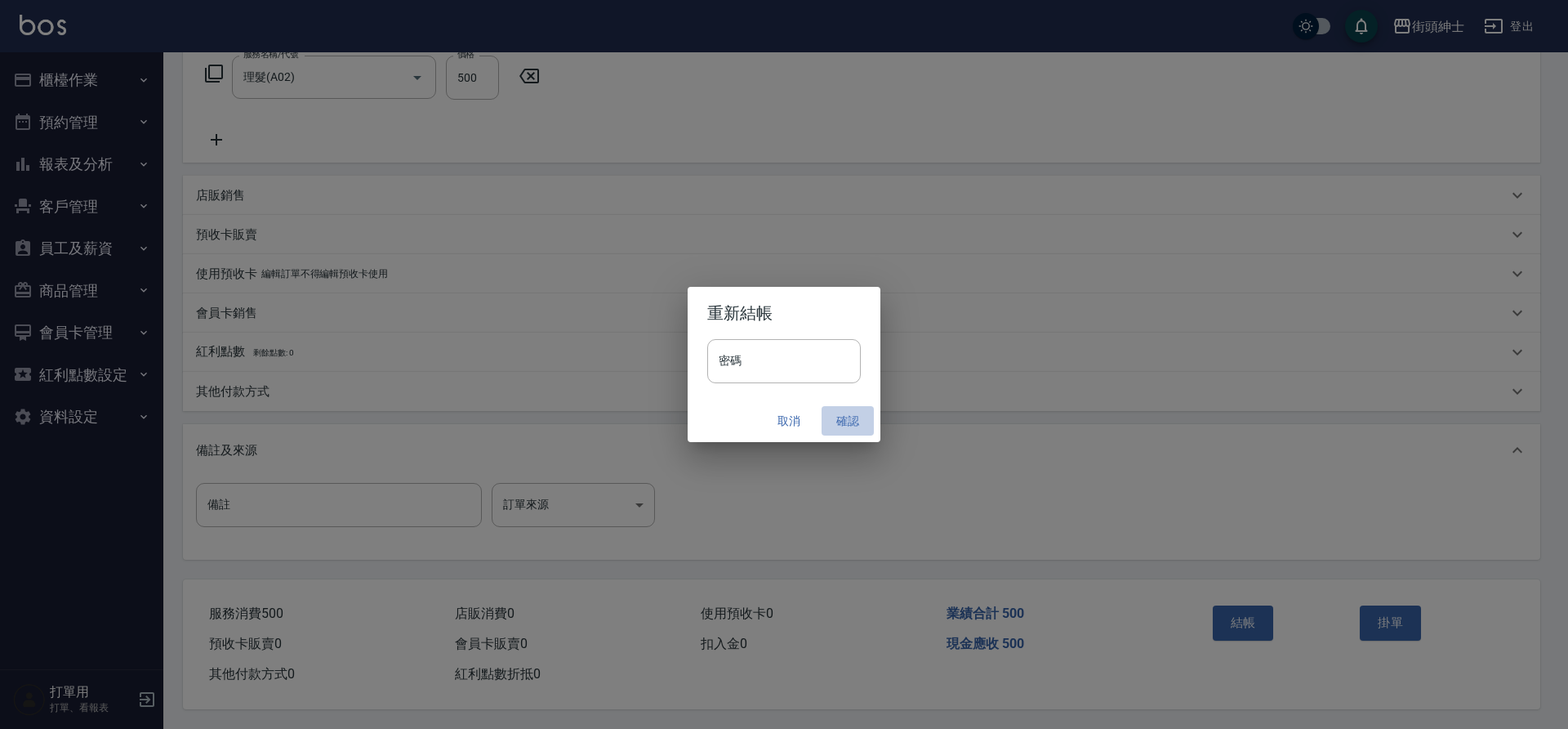
click at [843, 421] on button "確認" at bounding box center [847, 421] width 52 height 30
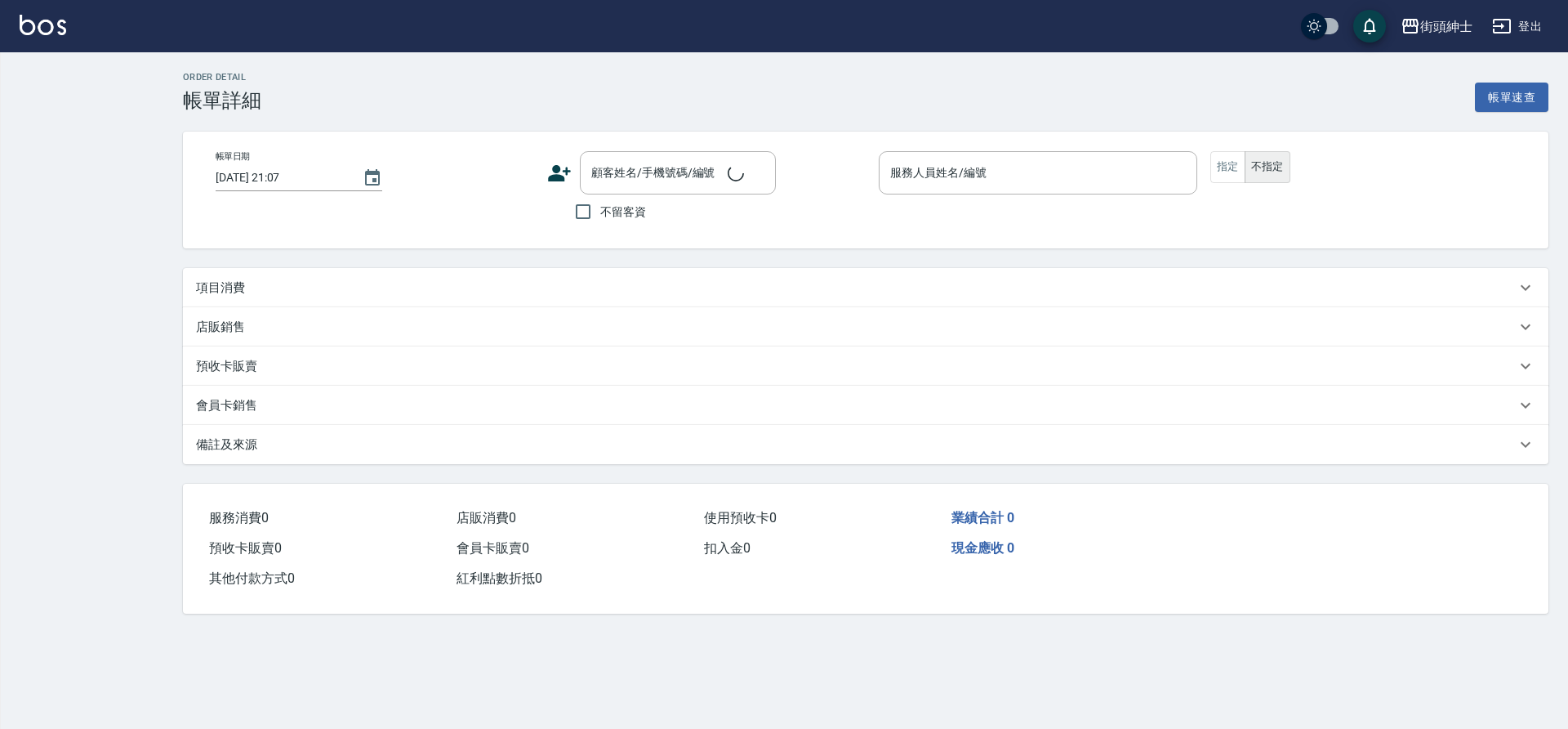
drag, startPoint x: 0, startPoint y: 0, endPoint x: 247, endPoint y: 284, distance: 376.4
click at [247, 284] on div "項目消費" at bounding box center [856, 287] width 1320 height 17
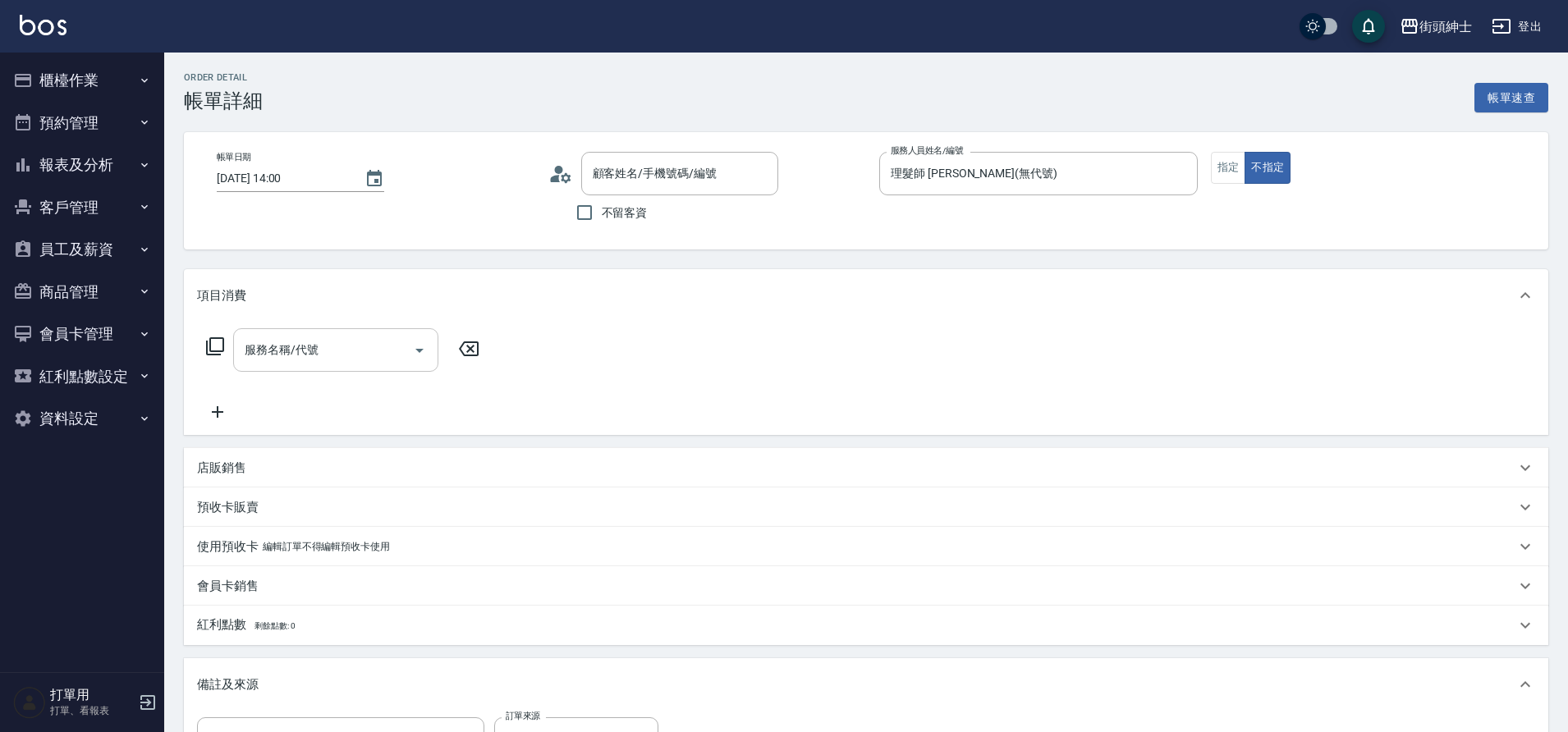
drag, startPoint x: 248, startPoint y: 285, endPoint x: 319, endPoint y: 344, distance: 92.3
click at [319, 344] on input "服務名稱/代號" at bounding box center [323, 350] width 166 height 28
type input "[DATE] 14:00"
type input "理髮師 [PERSON_NAME](無代號)"
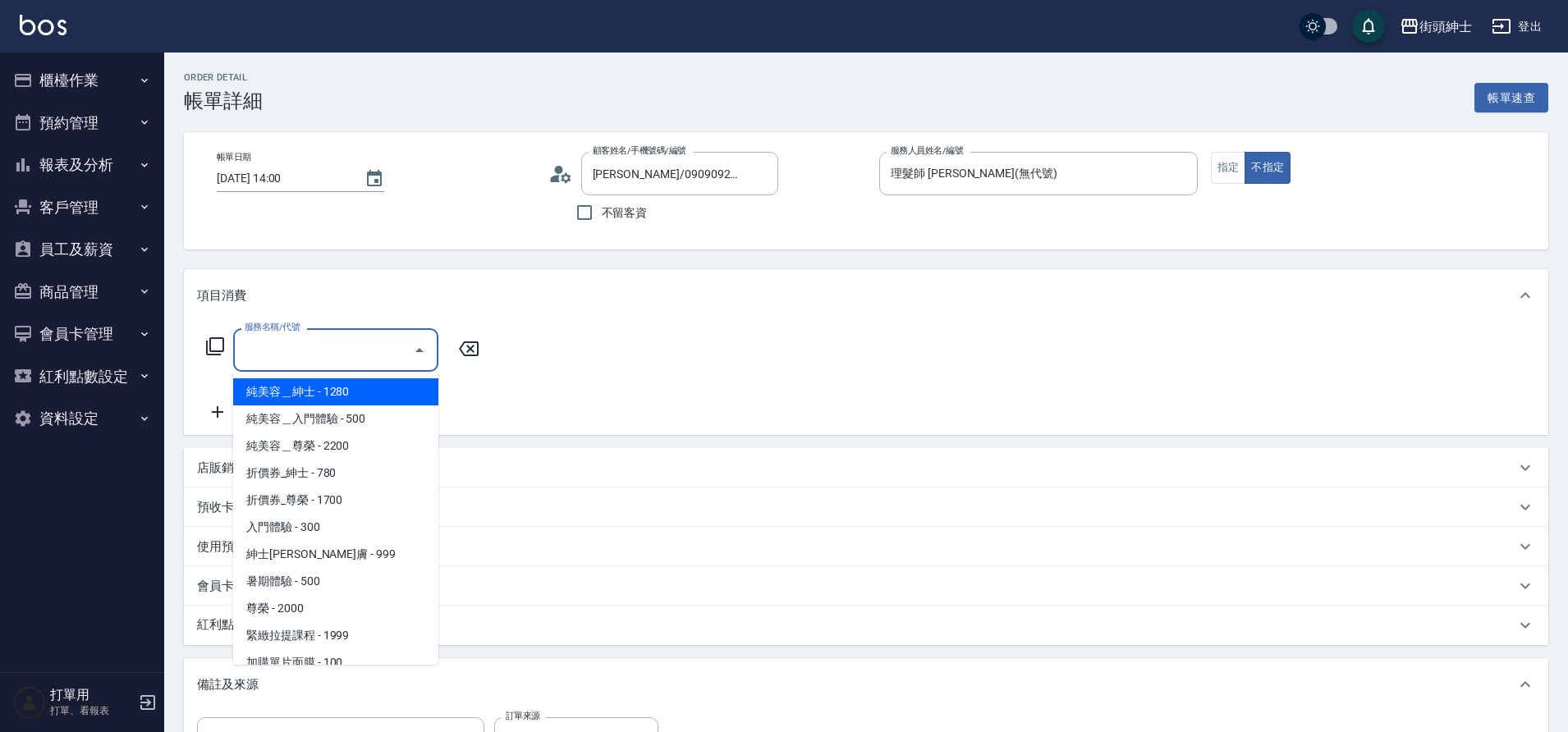
type input "[PERSON_NAME]/0909092328/null"
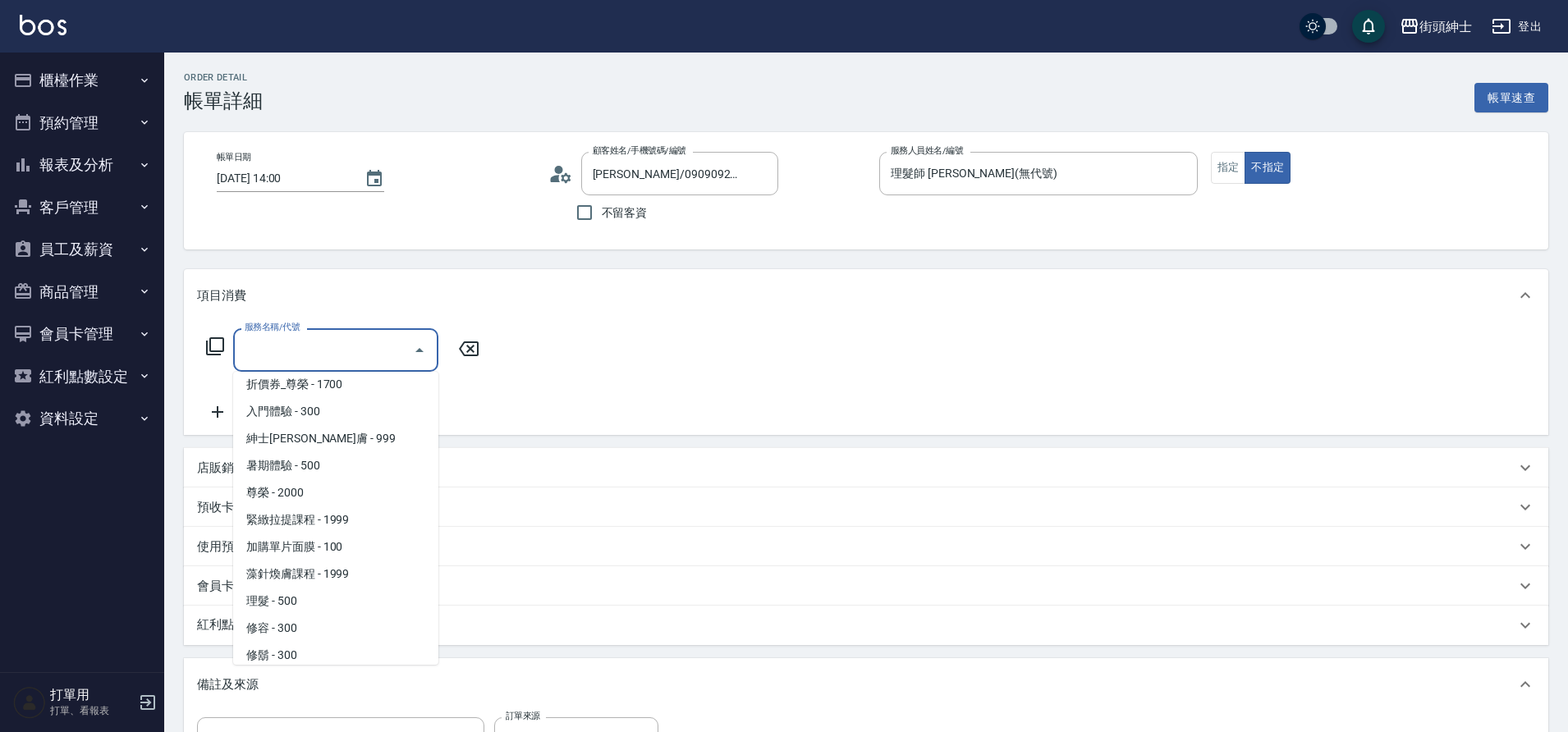
scroll to position [127, 0]
click at [307, 591] on span "理髮 - 500" at bounding box center [336, 590] width 205 height 27
type input "理髮(A02)"
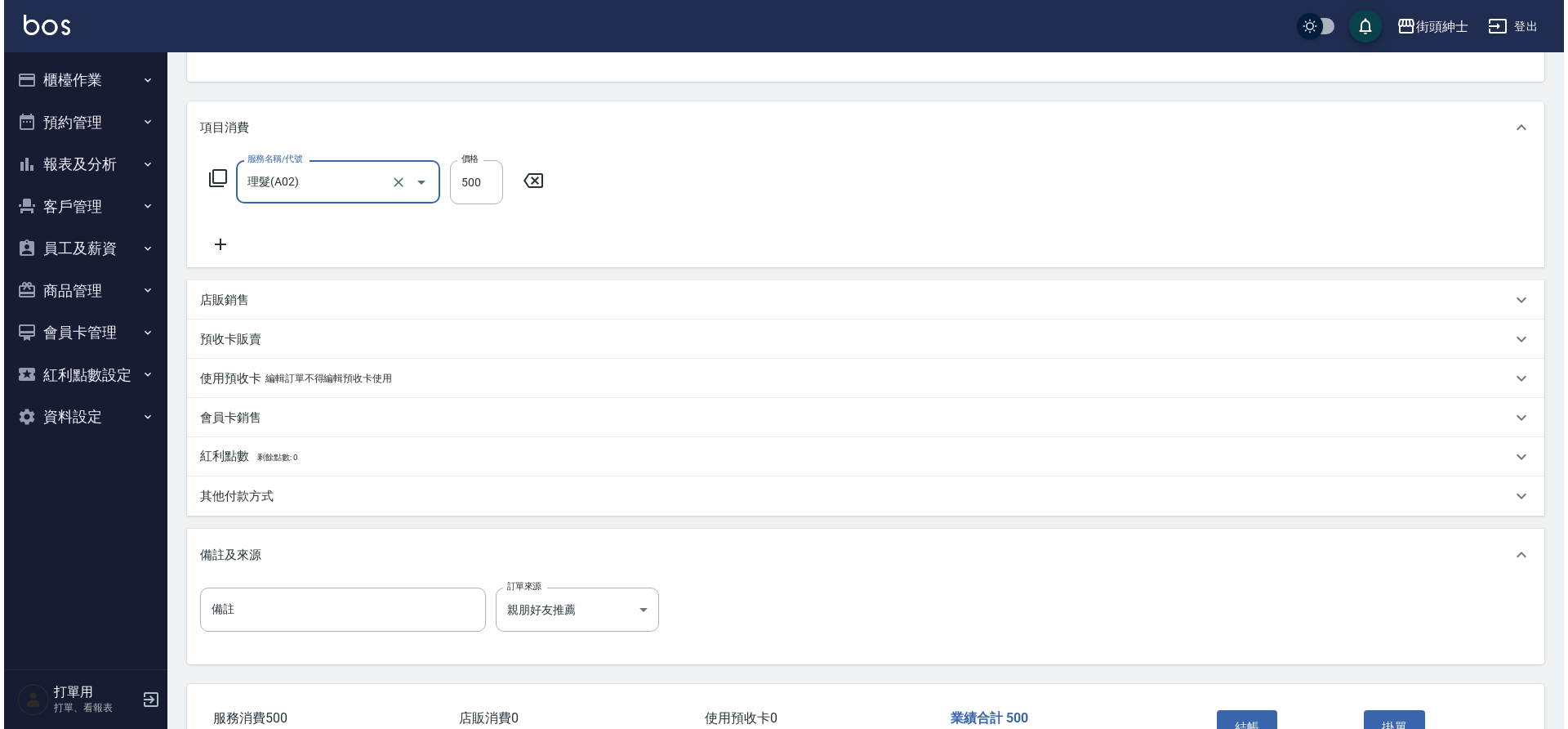
scroll to position [279, 0]
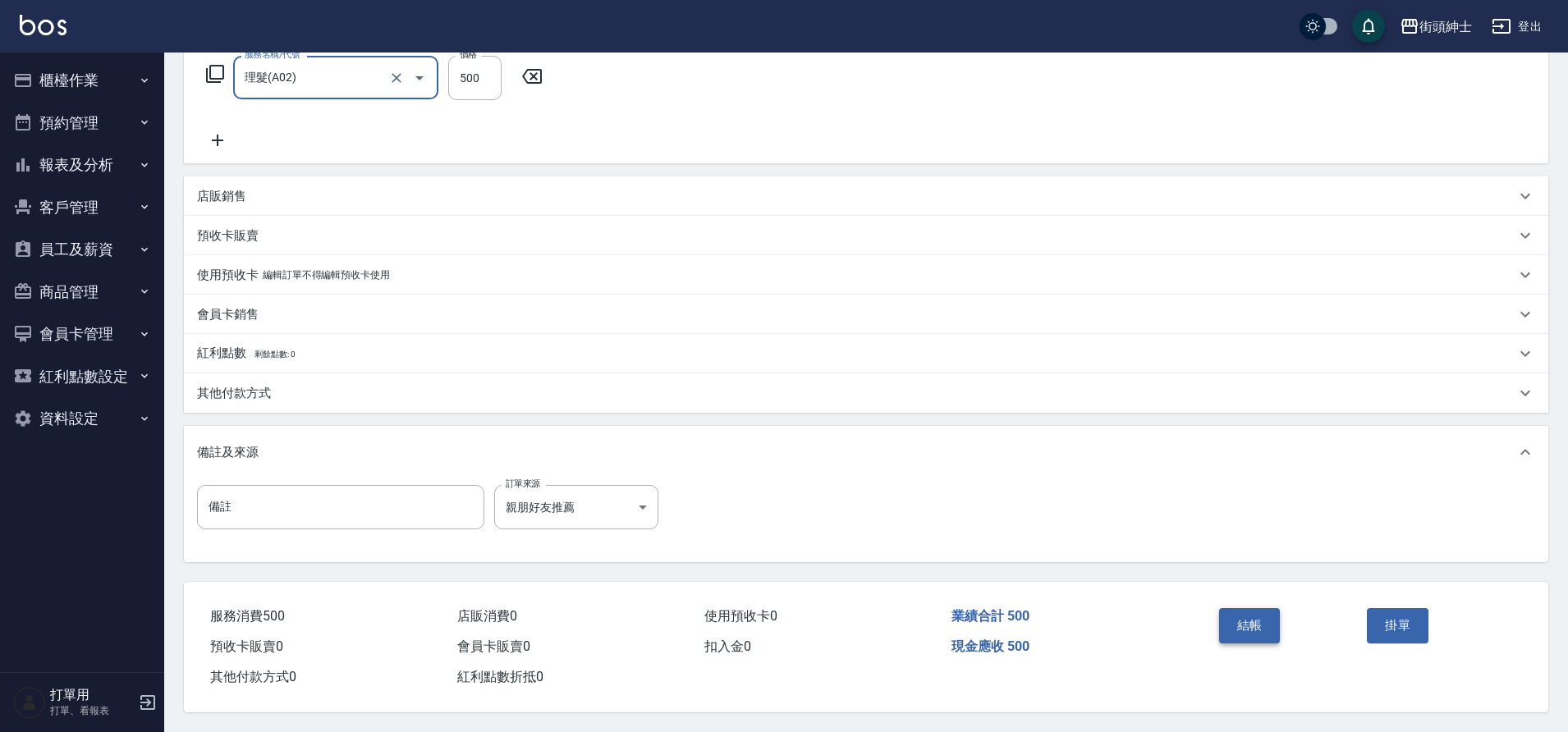
drag, startPoint x: 319, startPoint y: 344, endPoint x: 1236, endPoint y: 613, distance: 955.6
click at [1236, 613] on button "結帳" at bounding box center [1250, 625] width 62 height 35
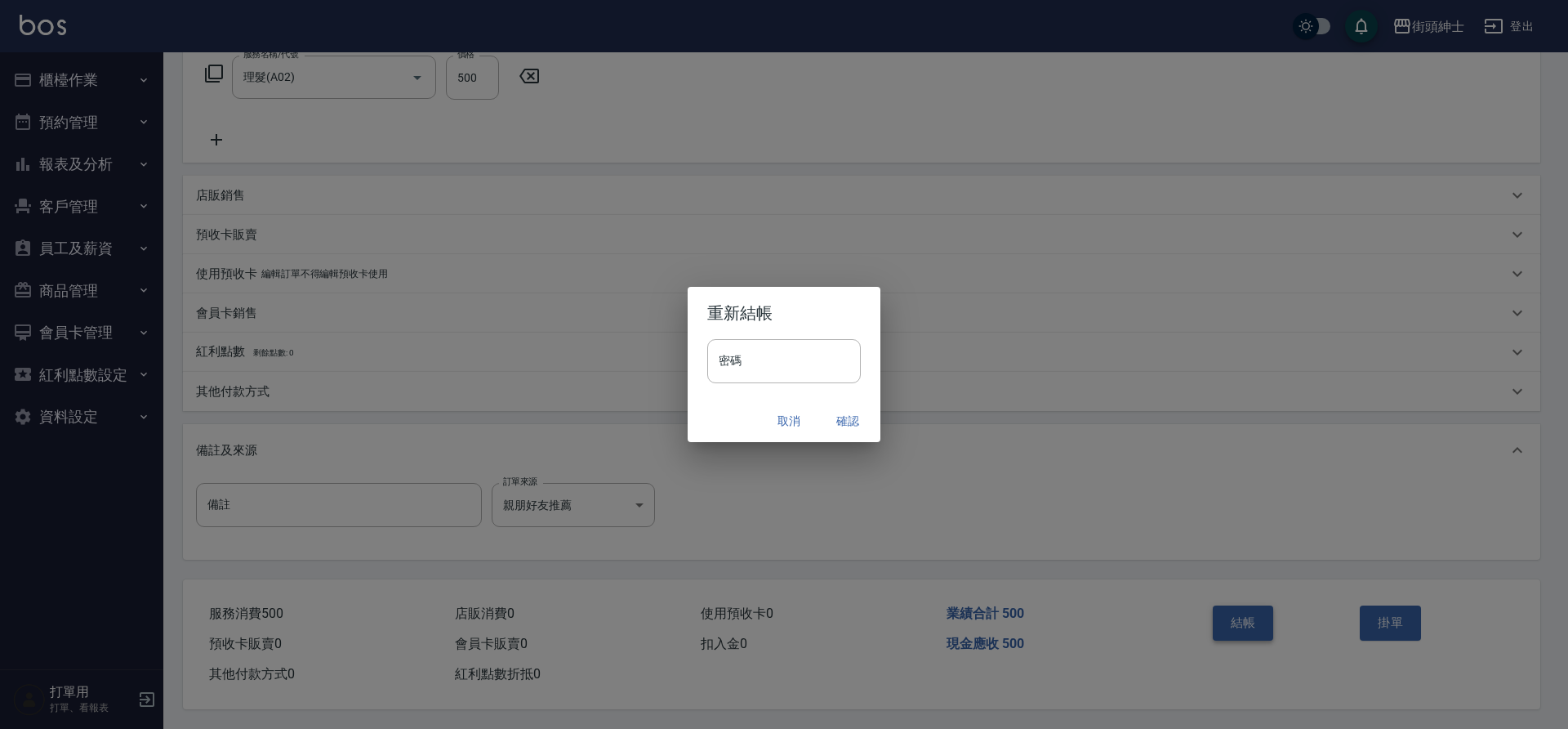
click at [846, 420] on button "確認" at bounding box center [847, 421] width 52 height 30
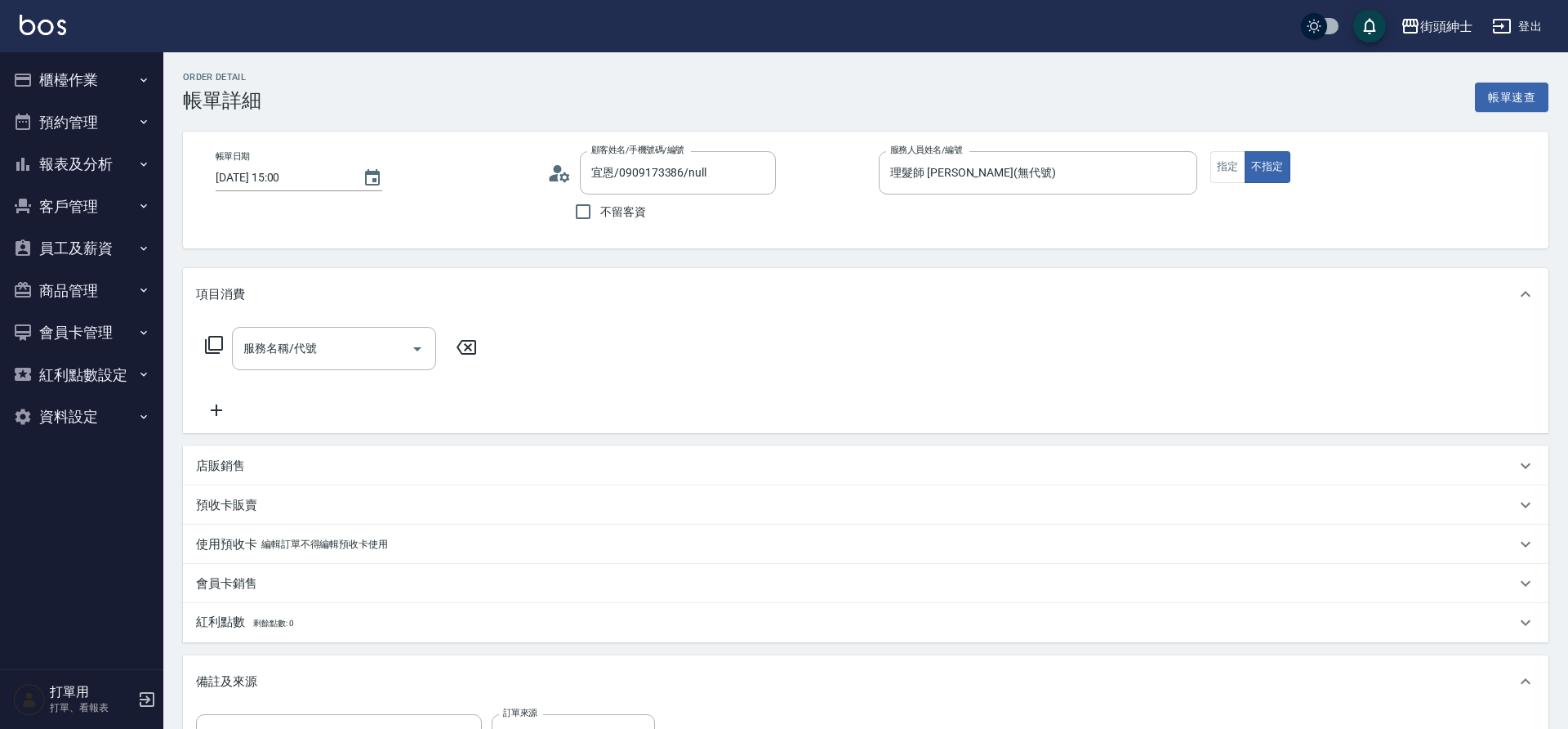
type input "宜恩/0909173386/null"
drag, startPoint x: 0, startPoint y: 0, endPoint x: 359, endPoint y: 351, distance: 502.1
click at [359, 351] on input "服務名稱/代號" at bounding box center [322, 348] width 165 height 28
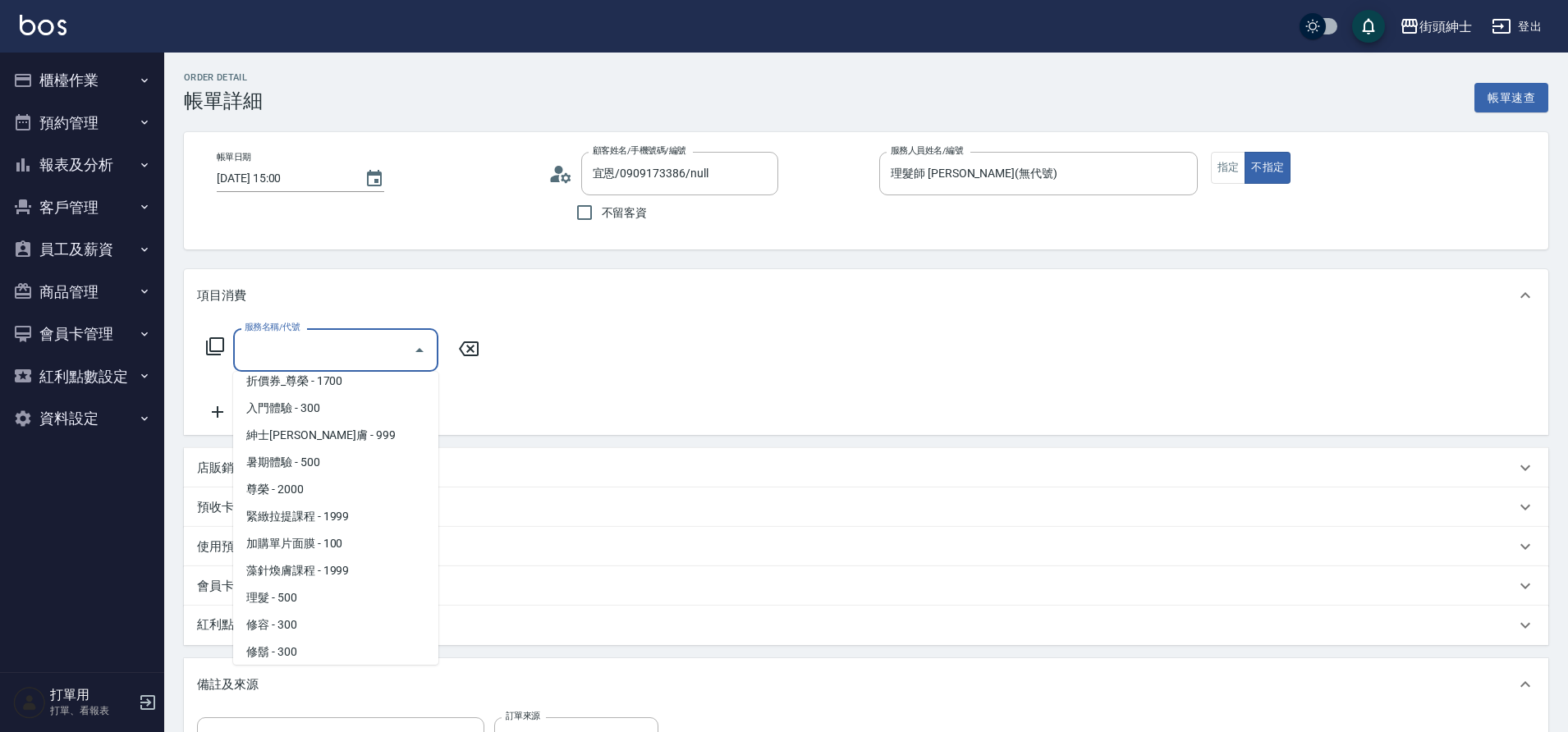
scroll to position [127, 0]
click at [310, 594] on span "理髮 - 500" at bounding box center [336, 590] width 205 height 27
type input "理髮(A02)"
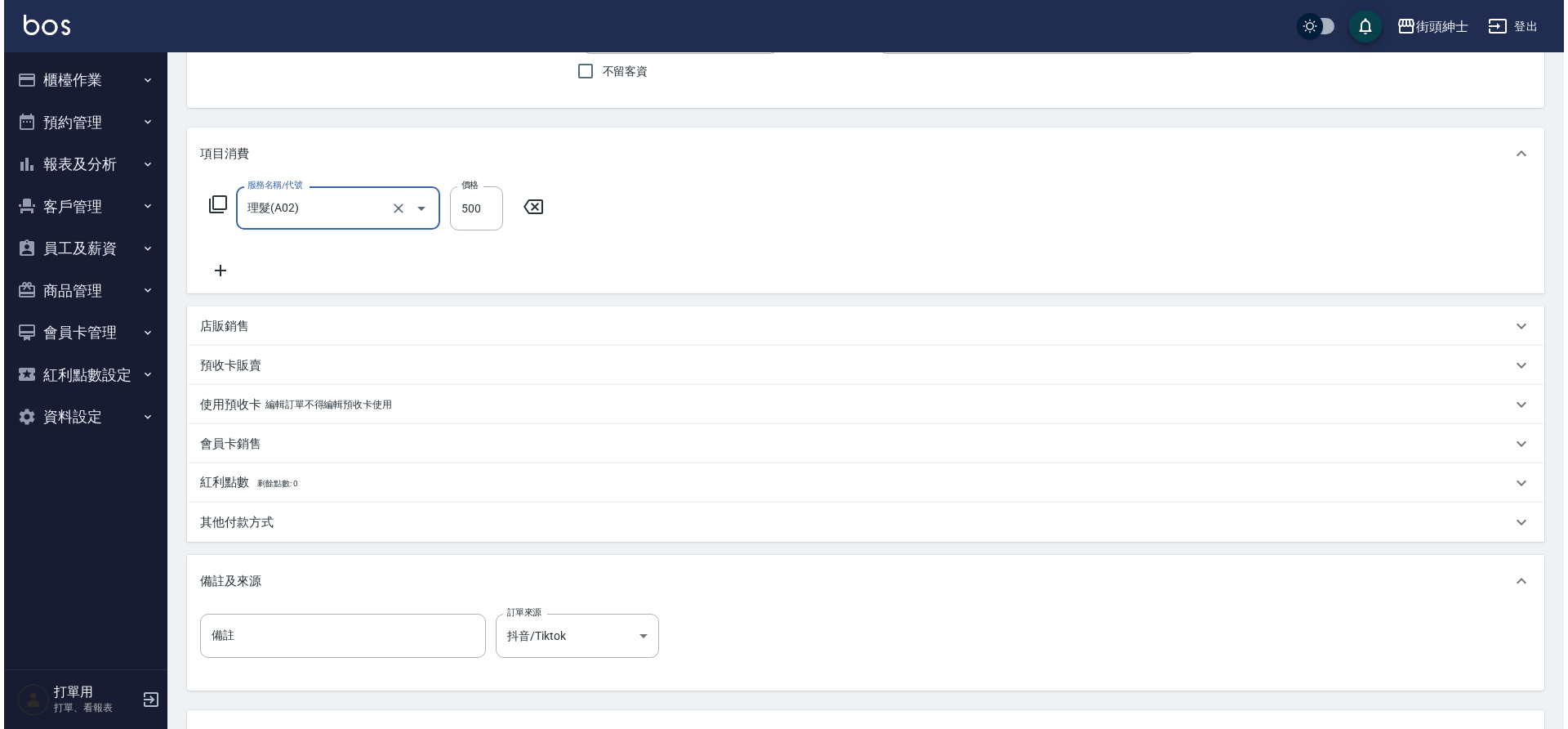
scroll to position [279, 0]
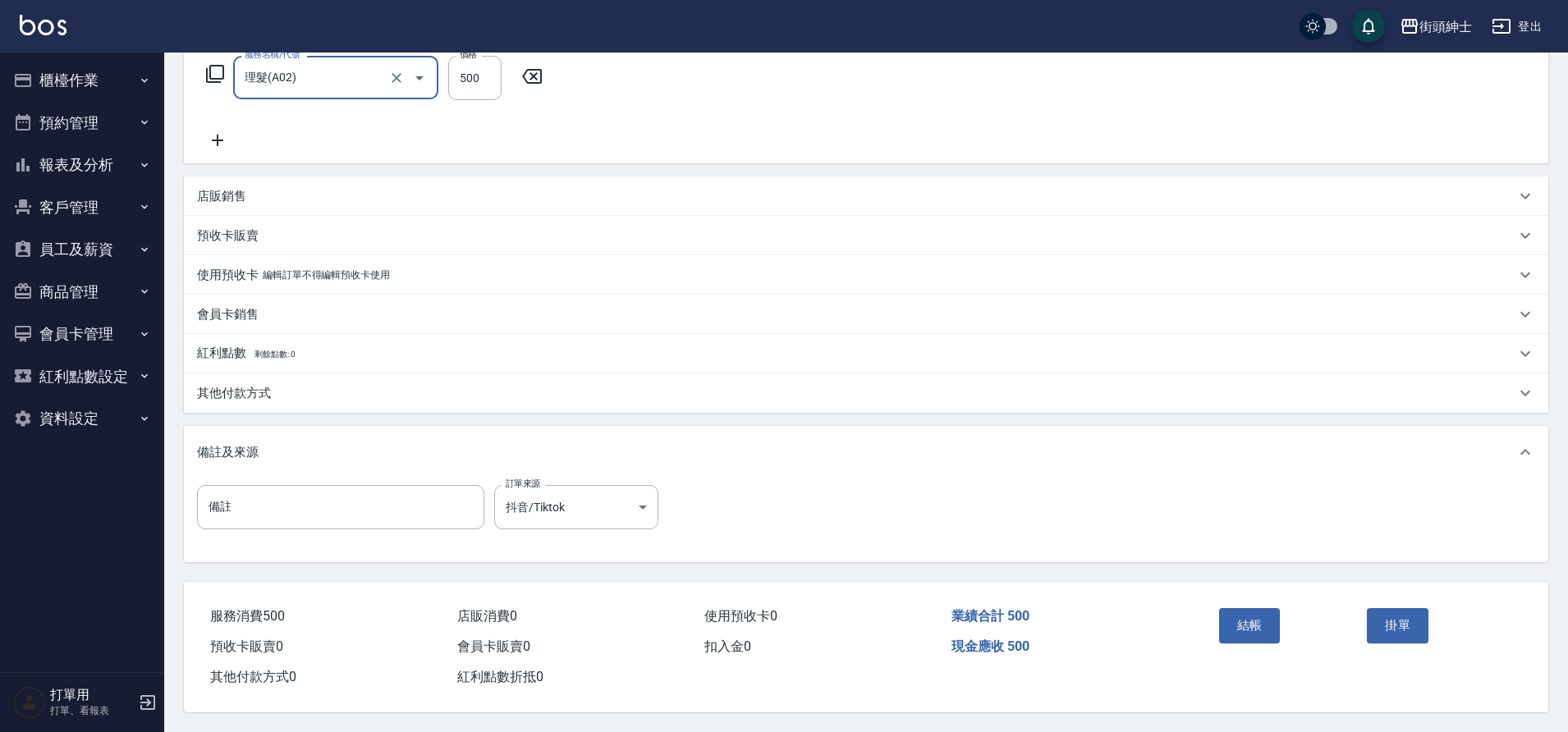
click at [1265, 617] on button "結帳" at bounding box center [1250, 625] width 62 height 35
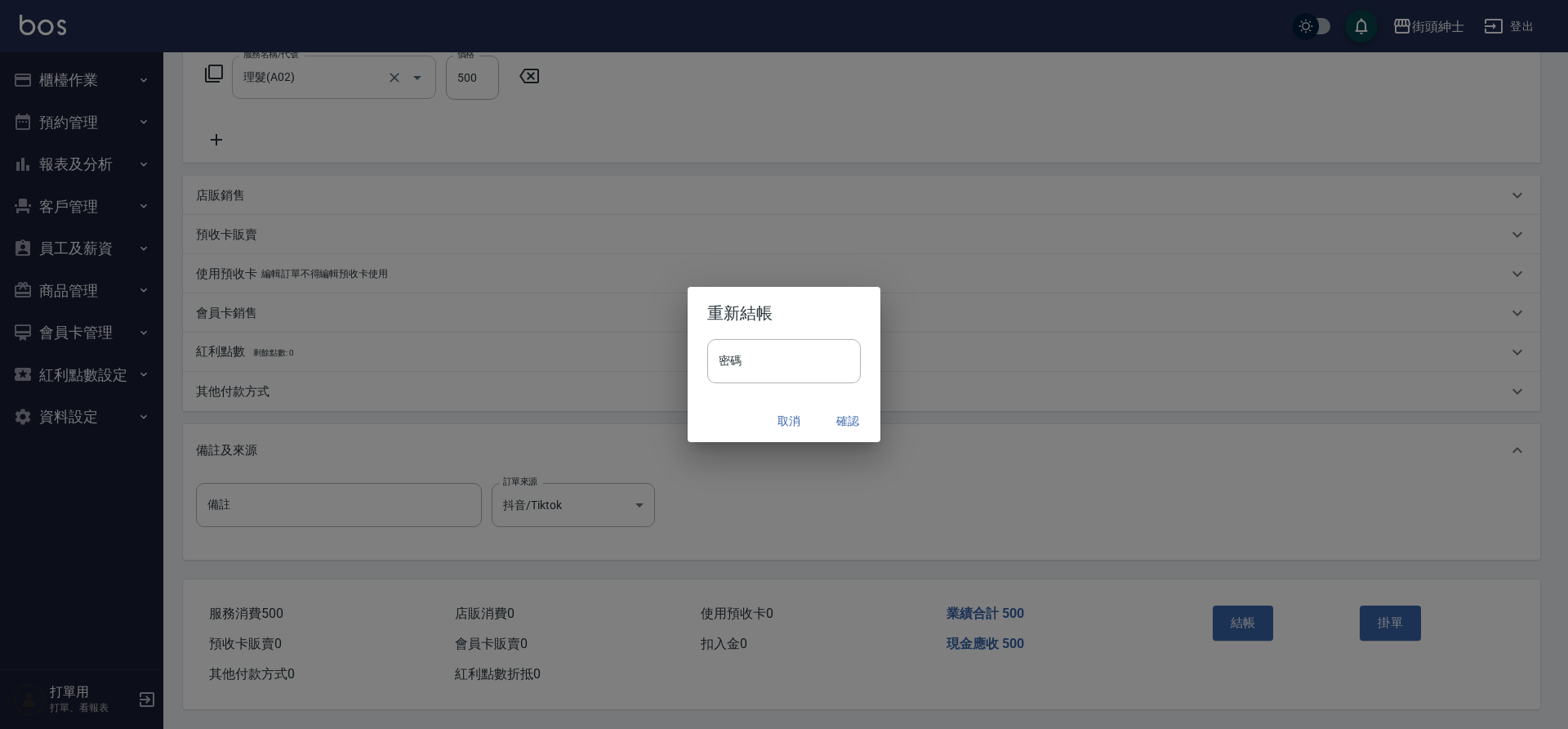
click at [846, 420] on button "確認" at bounding box center [847, 421] width 52 height 30
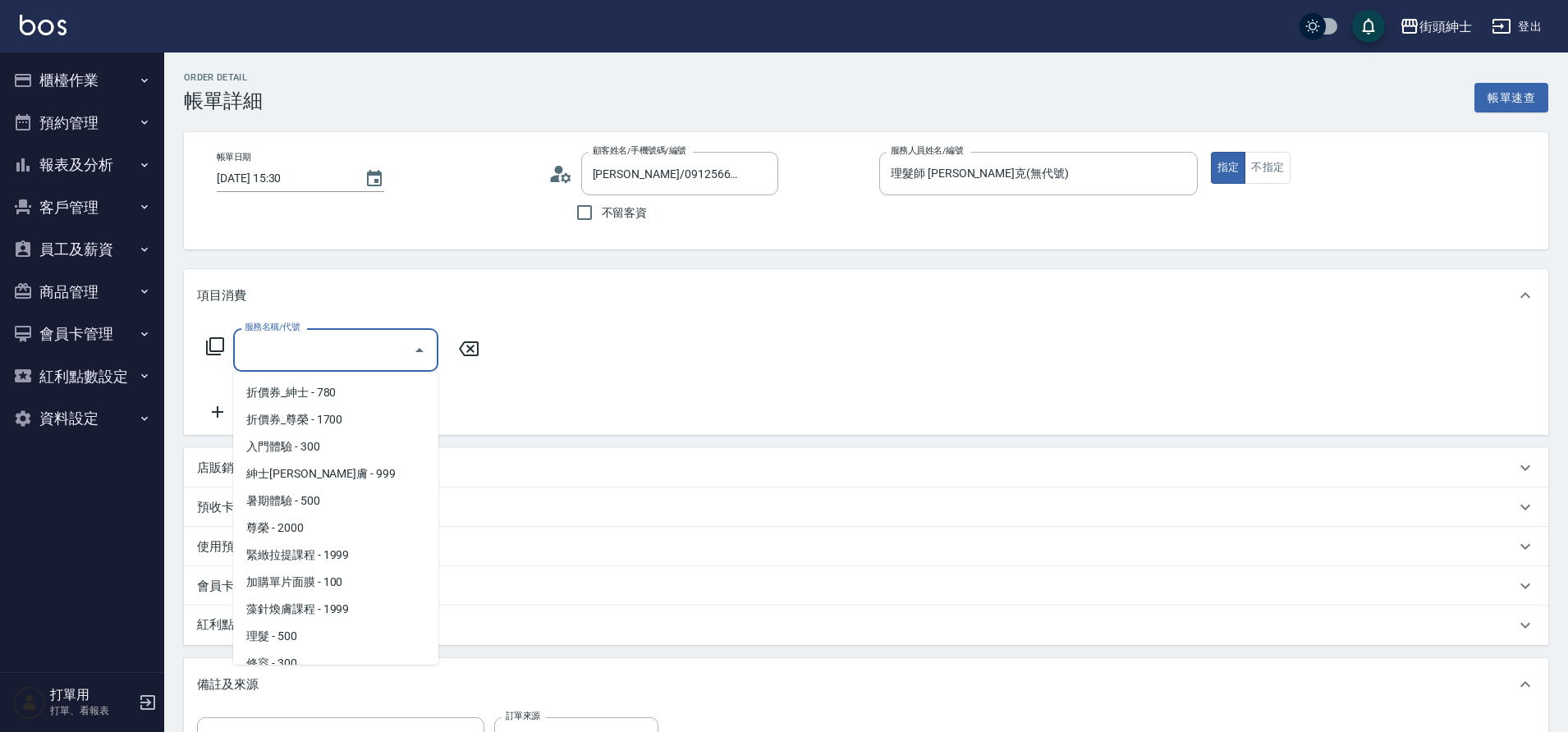
scroll to position [127, 0]
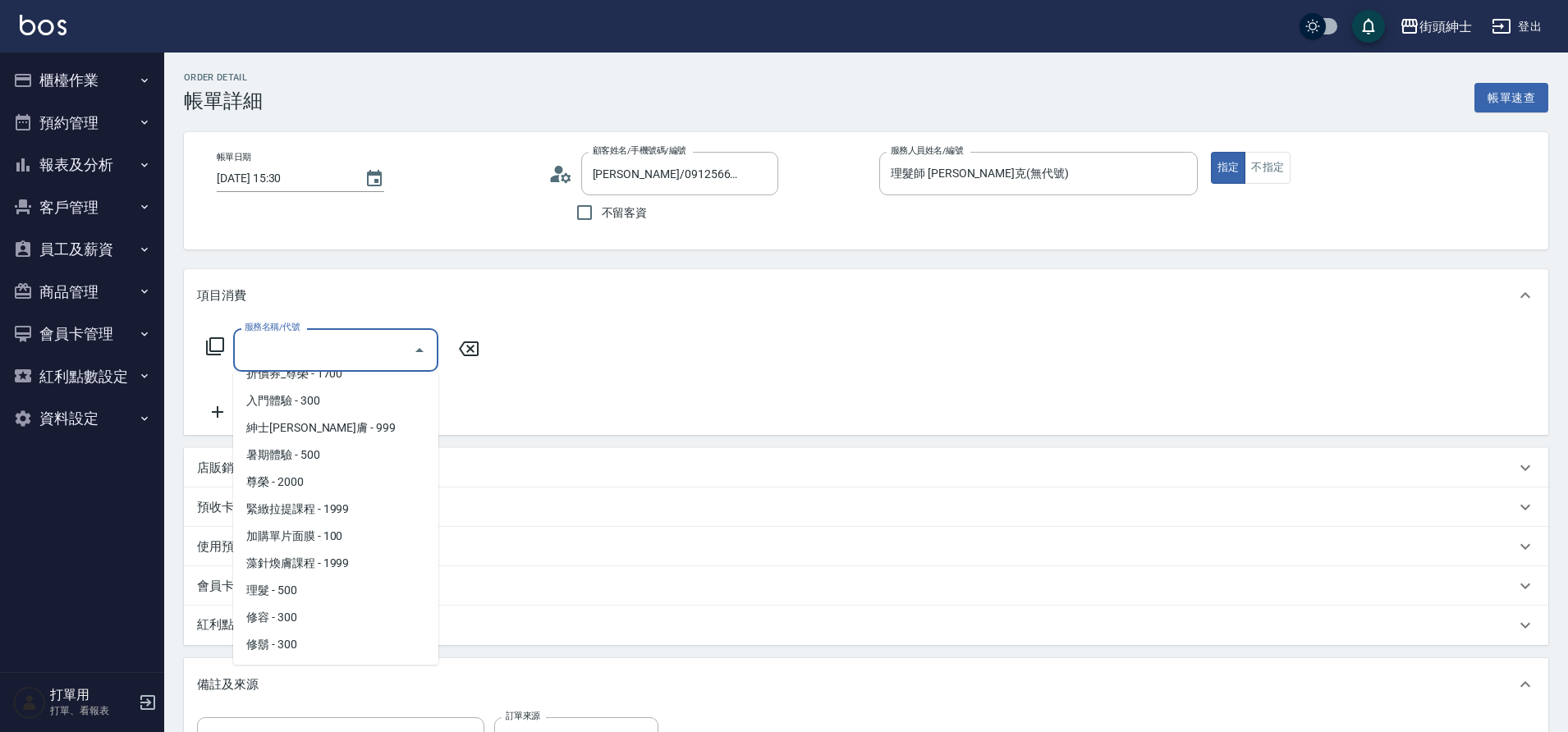
click at [292, 587] on span "理髮 - 500" at bounding box center [336, 590] width 205 height 27
type input "理髮(A02)"
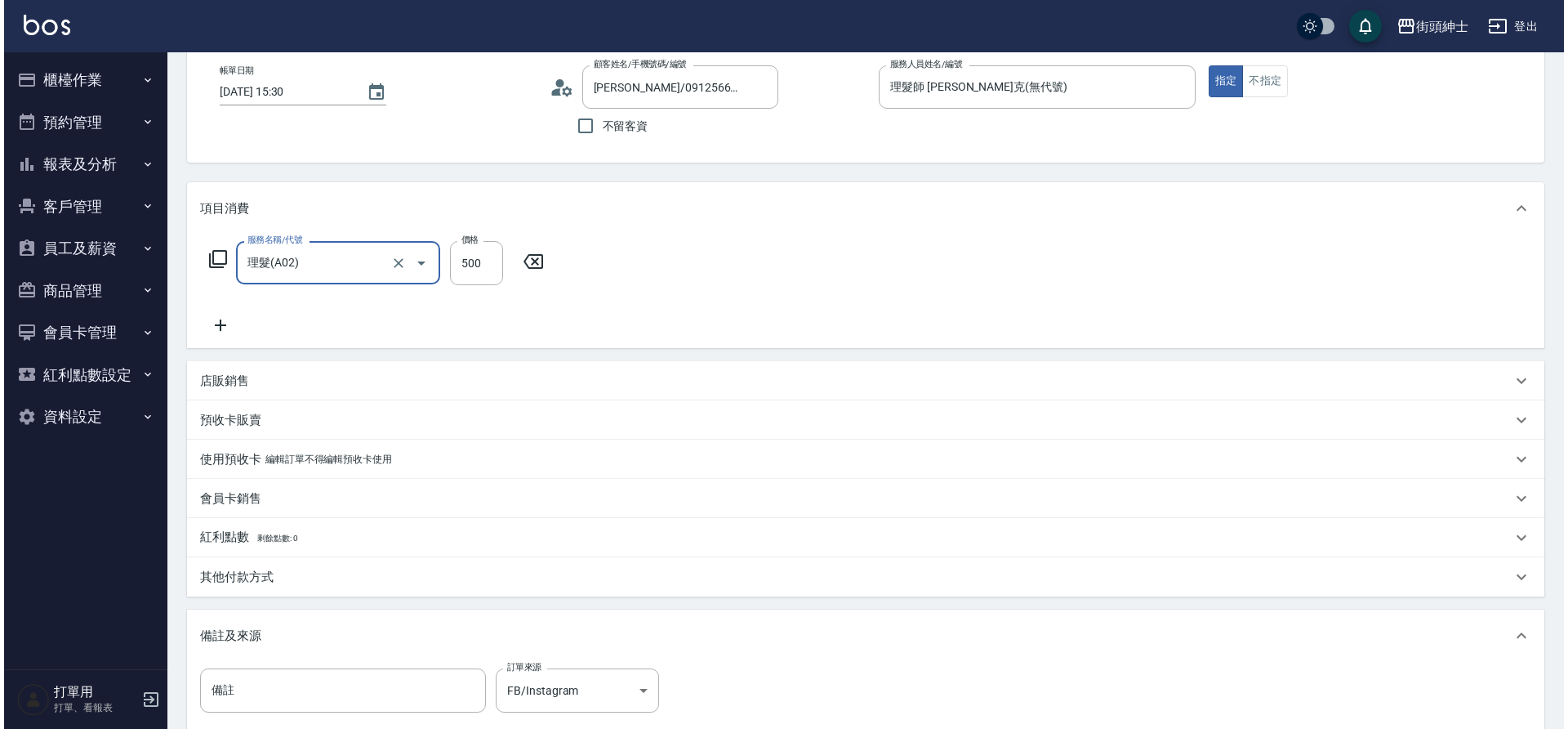
scroll to position [279, 0]
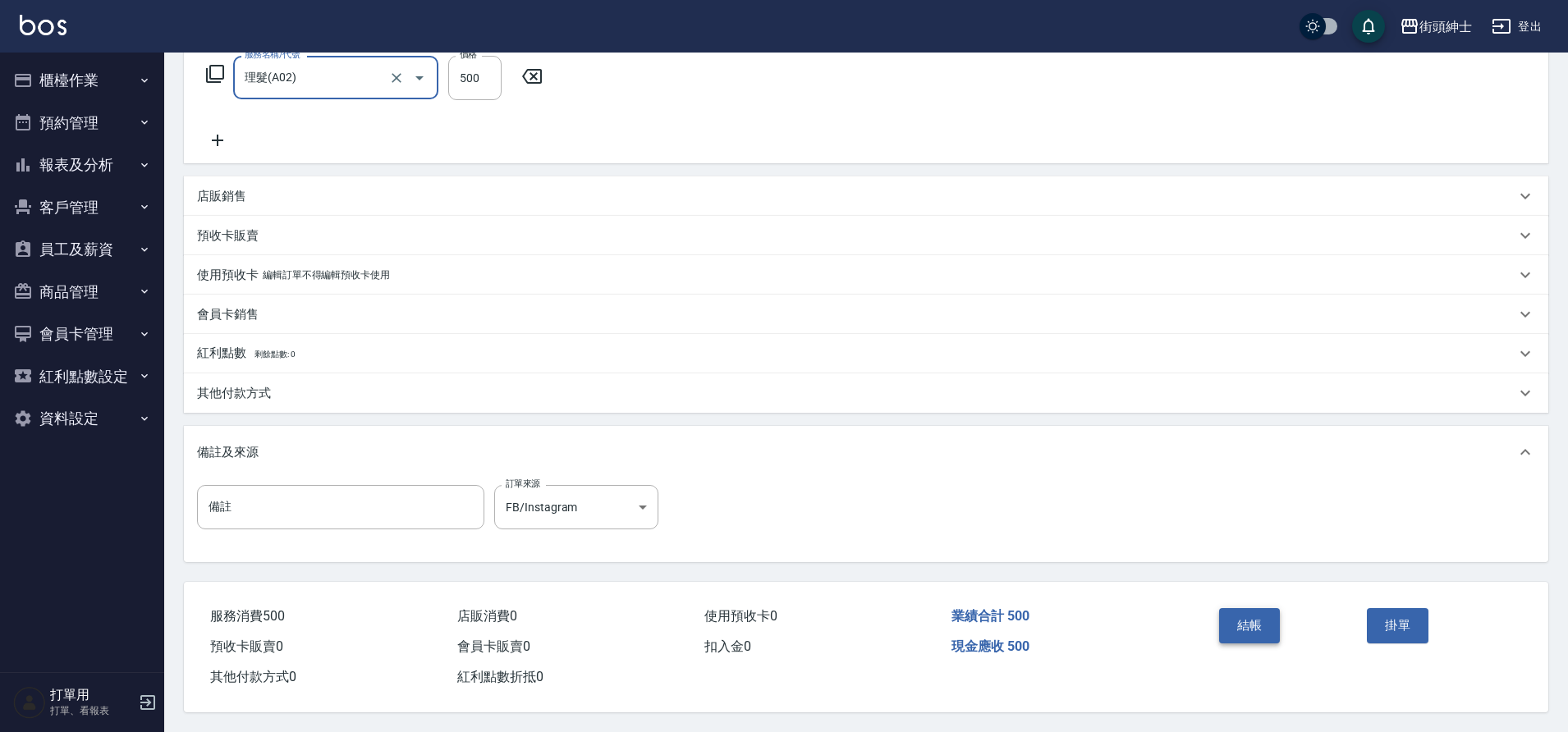
drag, startPoint x: 0, startPoint y: 0, endPoint x: 1245, endPoint y: 621, distance: 1391.3
click at [1245, 621] on button "結帳" at bounding box center [1250, 625] width 62 height 35
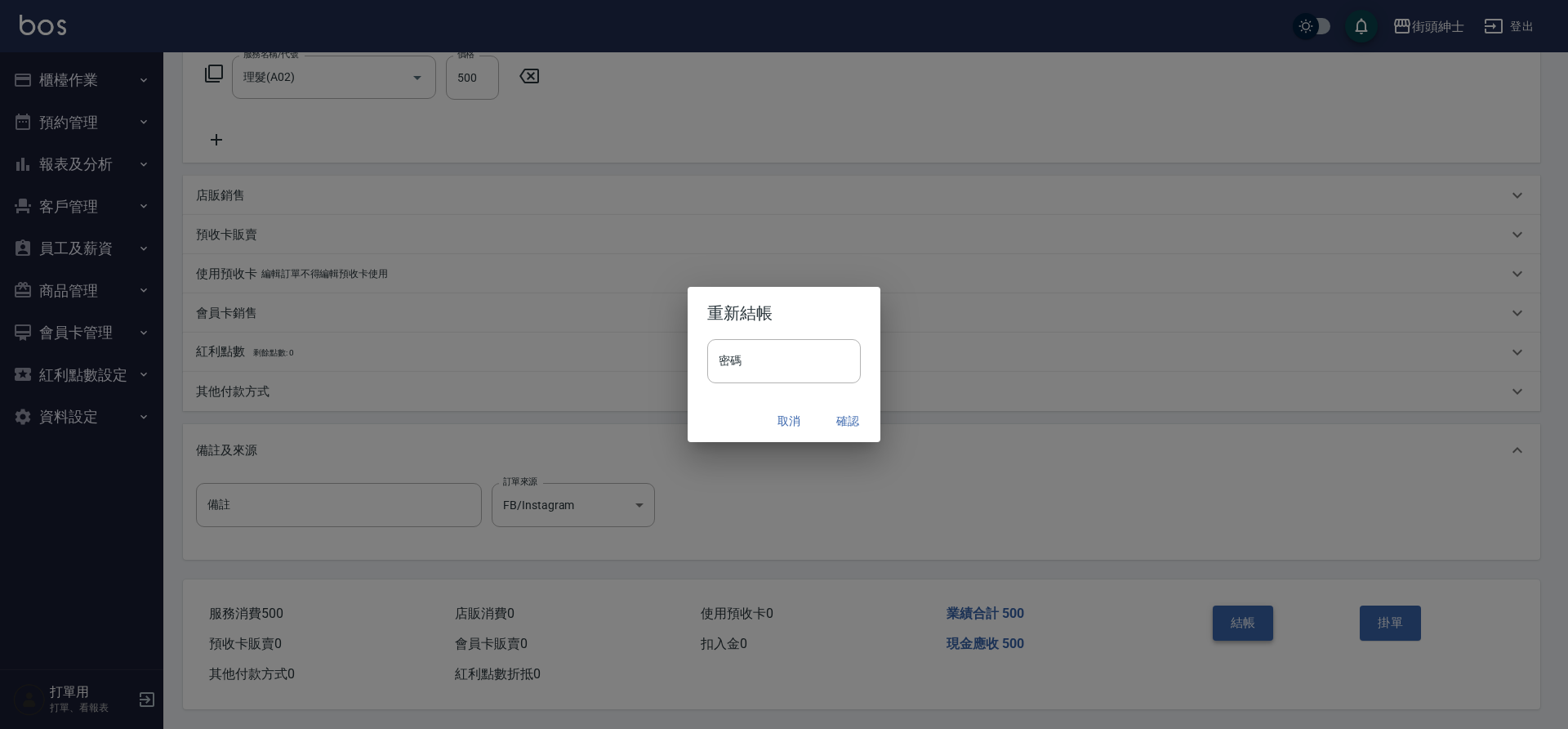
click at [847, 423] on button "確認" at bounding box center [847, 421] width 52 height 30
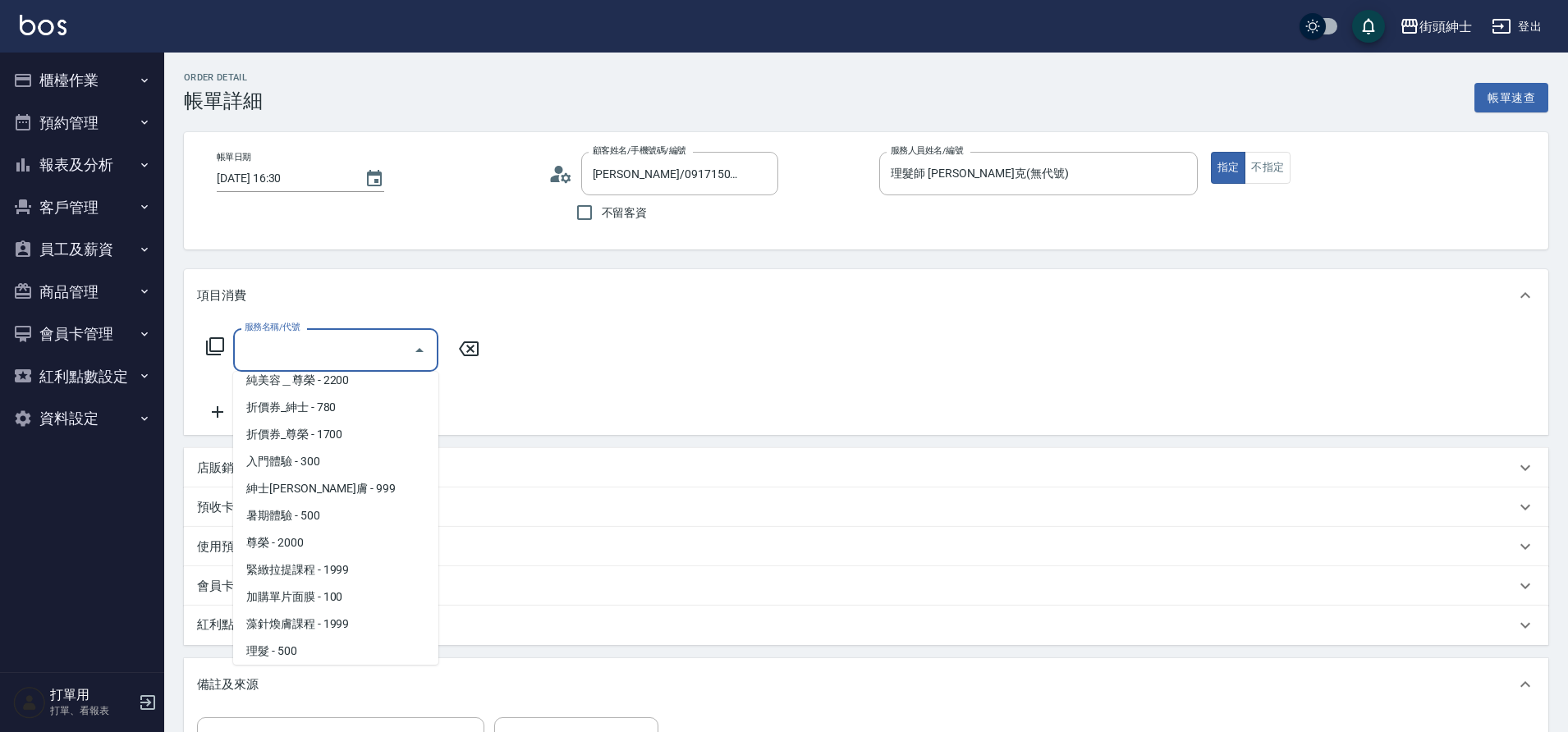
scroll to position [127, 0]
click at [320, 591] on span "理髮 - 500" at bounding box center [336, 590] width 205 height 27
type input "理髮(A02)"
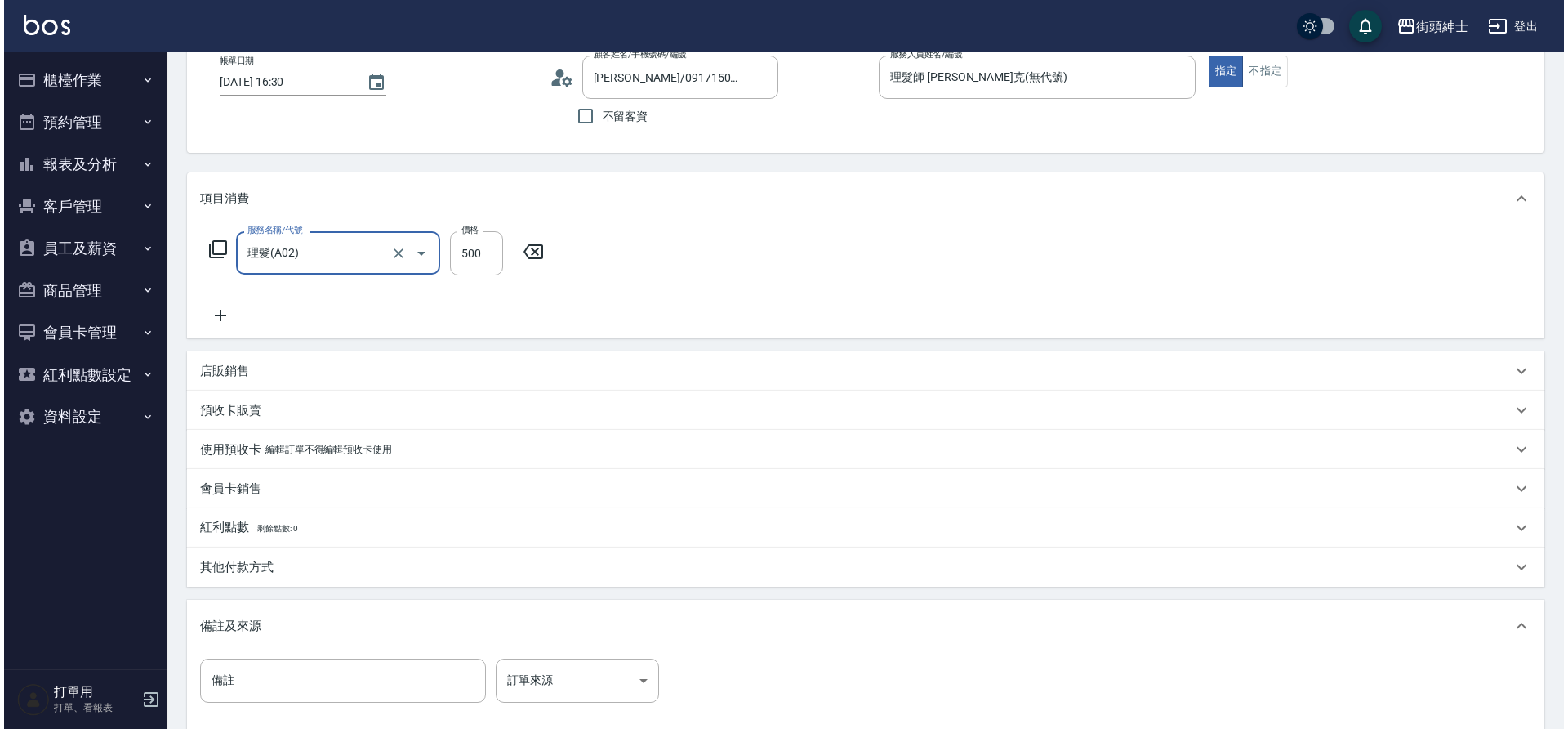
scroll to position [279, 0]
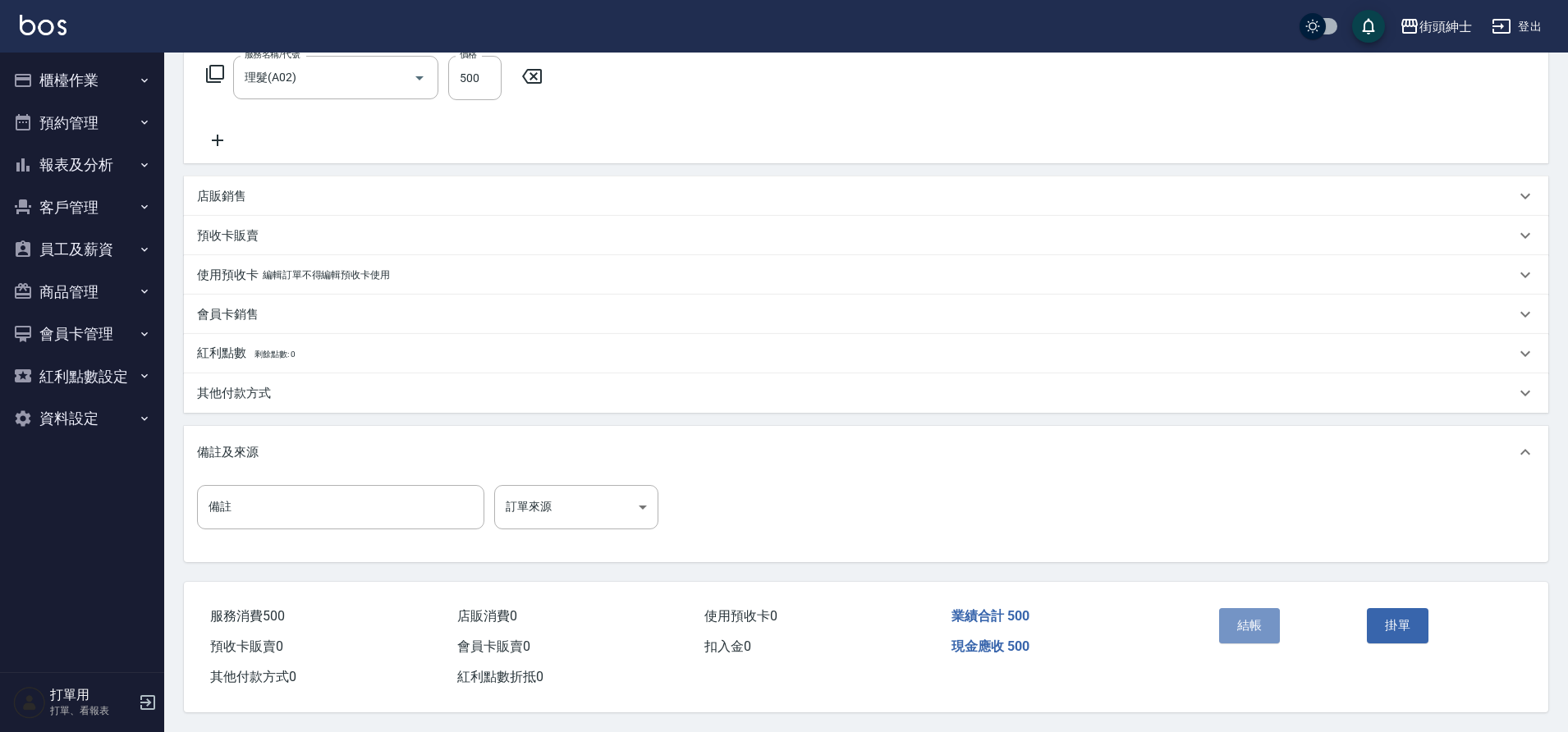
drag, startPoint x: 0, startPoint y: 0, endPoint x: 1246, endPoint y: 616, distance: 1390.0
click at [1246, 616] on button "結帳" at bounding box center [1250, 625] width 62 height 35
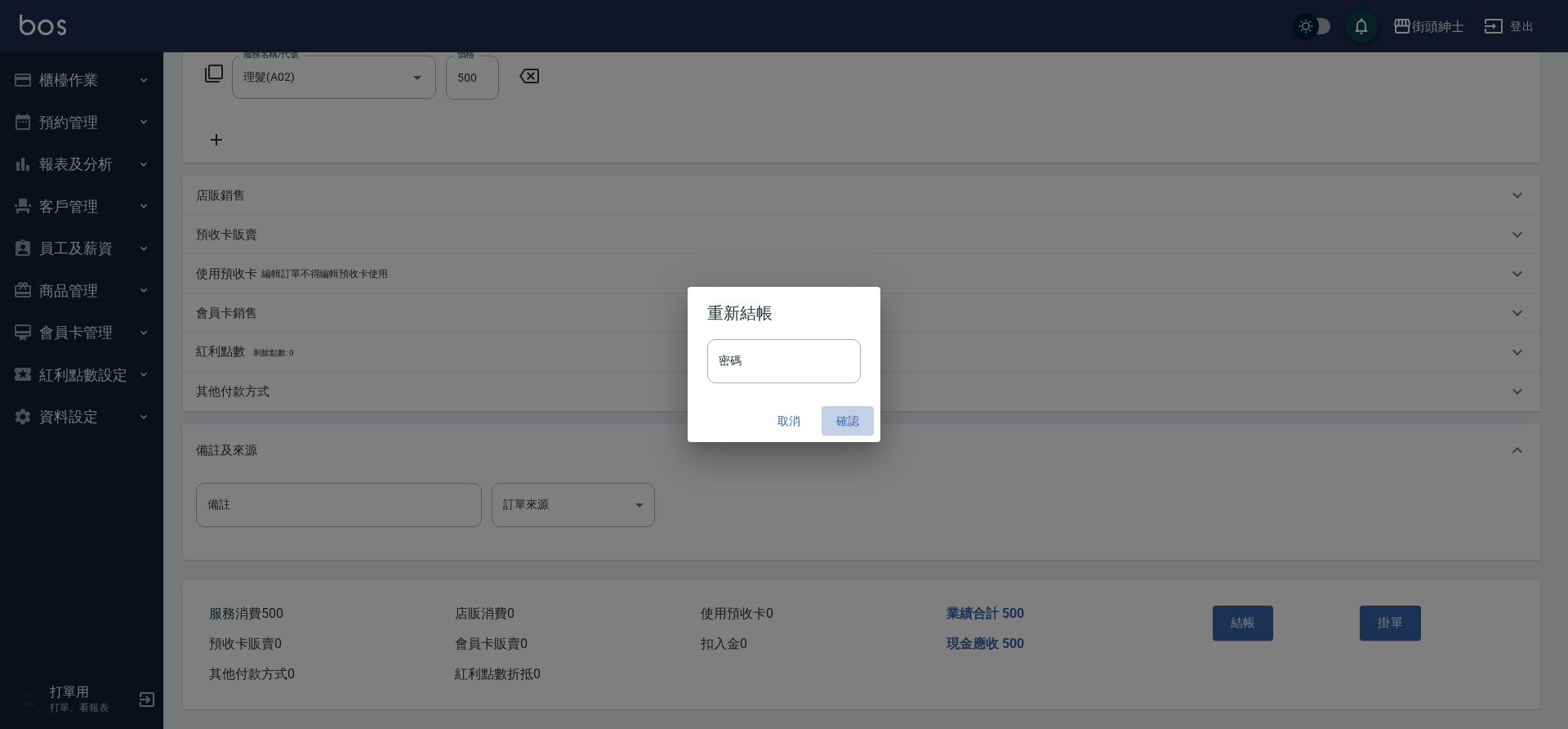
drag, startPoint x: 1239, startPoint y: 614, endPoint x: 844, endPoint y: 420, distance: 440.1
click at [844, 420] on button "確認" at bounding box center [847, 421] width 52 height 30
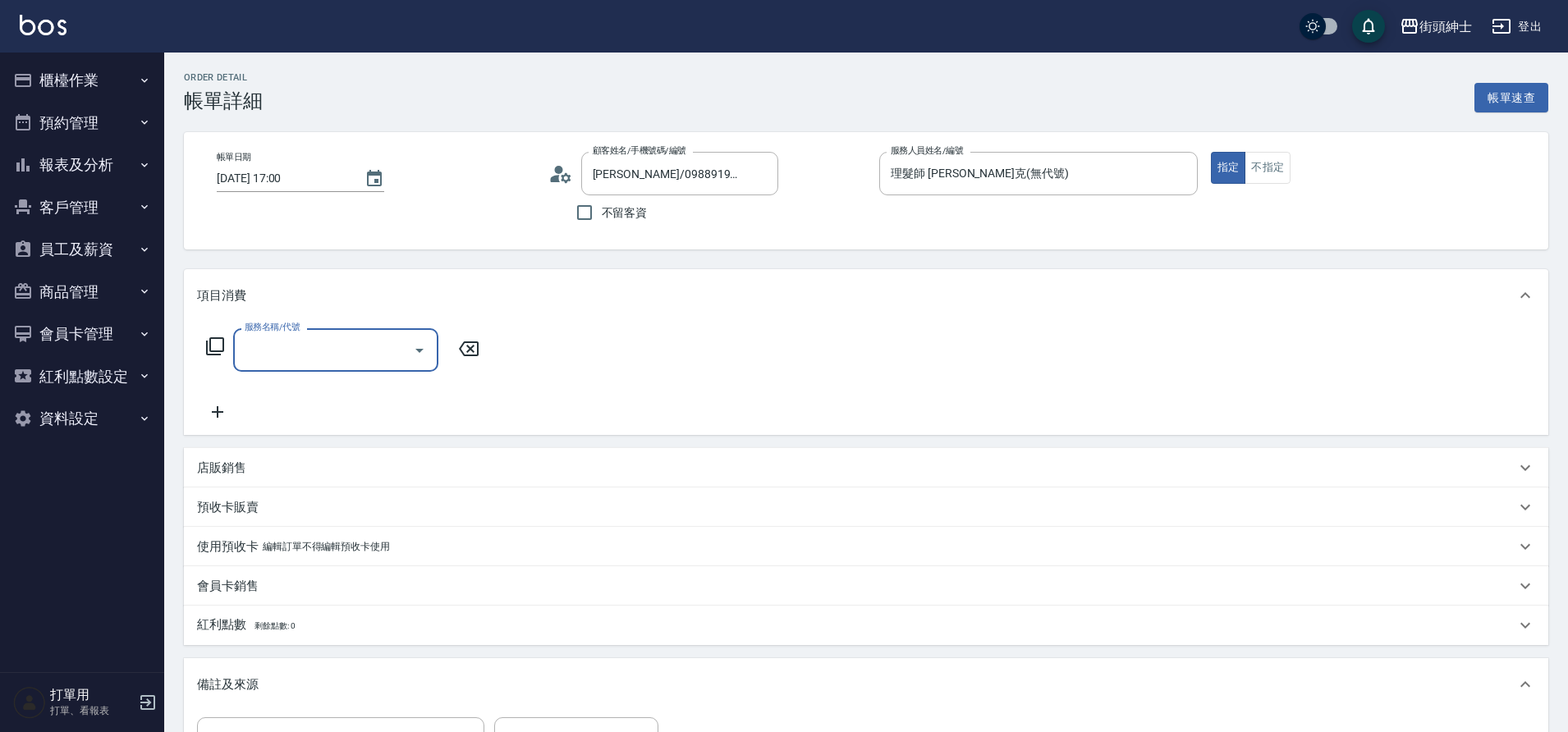
type input "林政叡/0988919566/null"
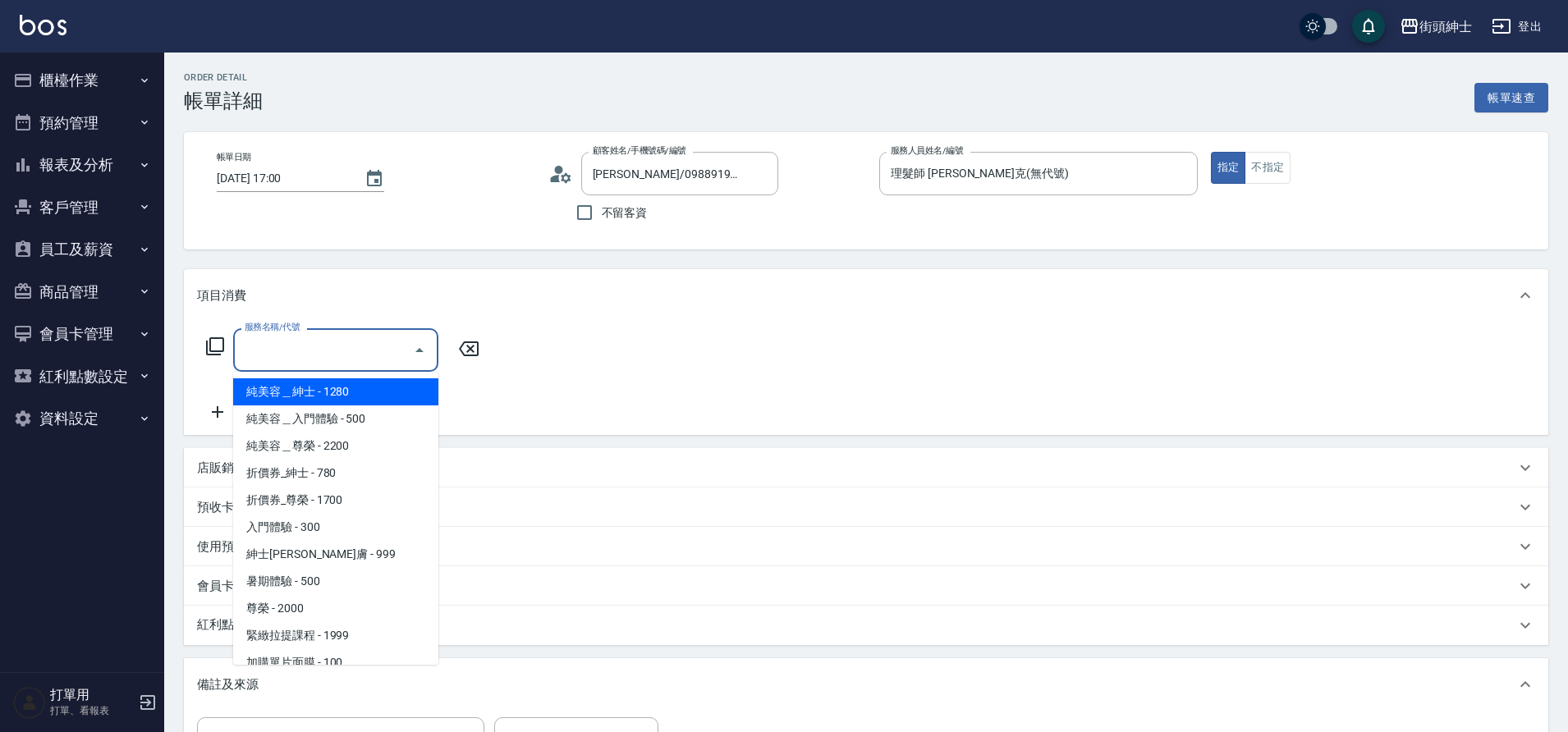
drag, startPoint x: 0, startPoint y: 0, endPoint x: 323, endPoint y: 351, distance: 477.0
click at [323, 351] on input "服務名稱/代號" at bounding box center [323, 350] width 166 height 28
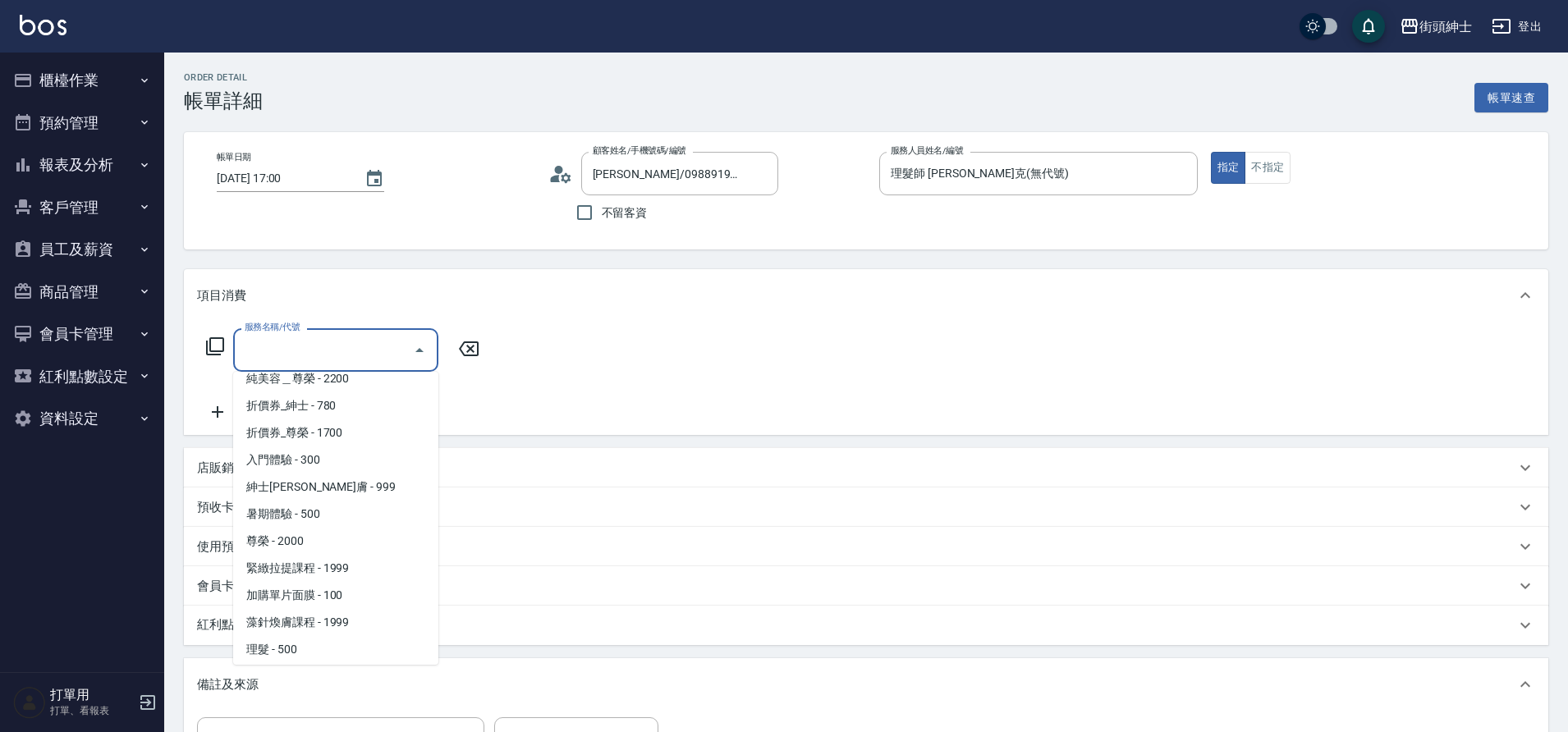
scroll to position [127, 0]
drag, startPoint x: 323, startPoint y: 351, endPoint x: 313, endPoint y: 592, distance: 241.2
click at [313, 592] on span "理髮 - 500" at bounding box center [336, 590] width 205 height 27
type input "理髮(A02)"
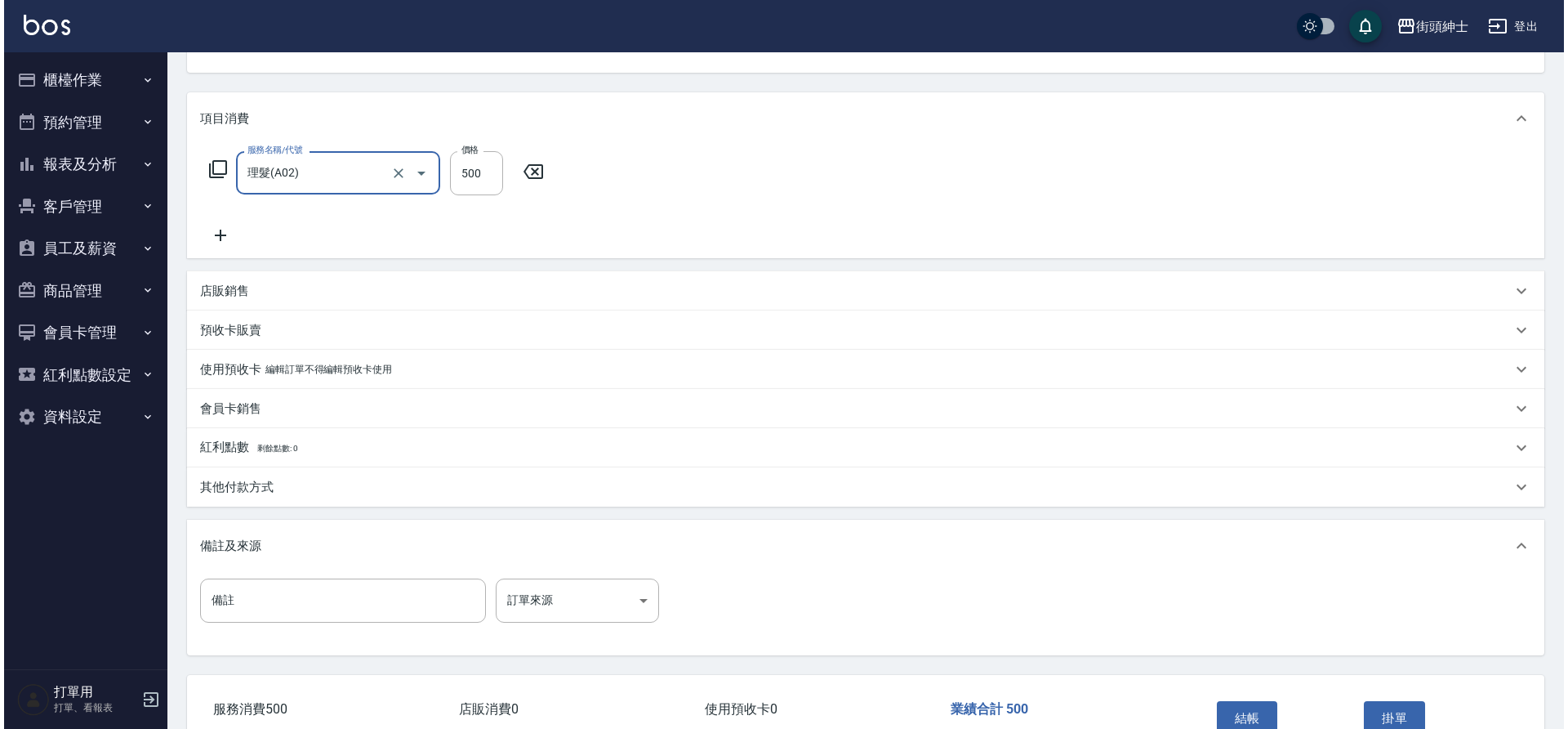
scroll to position [279, 0]
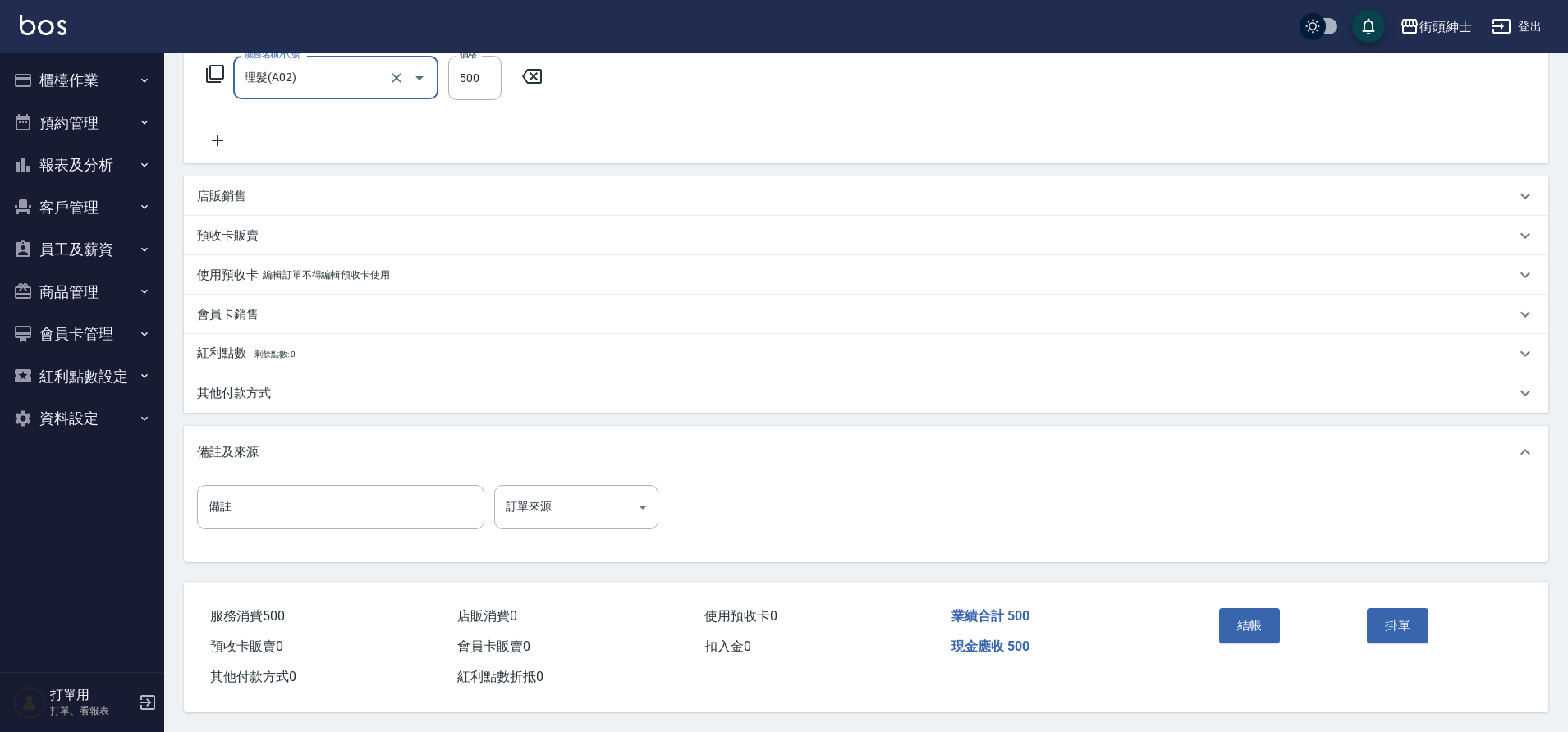
click at [1265, 608] on button "結帳" at bounding box center [1250, 625] width 62 height 35
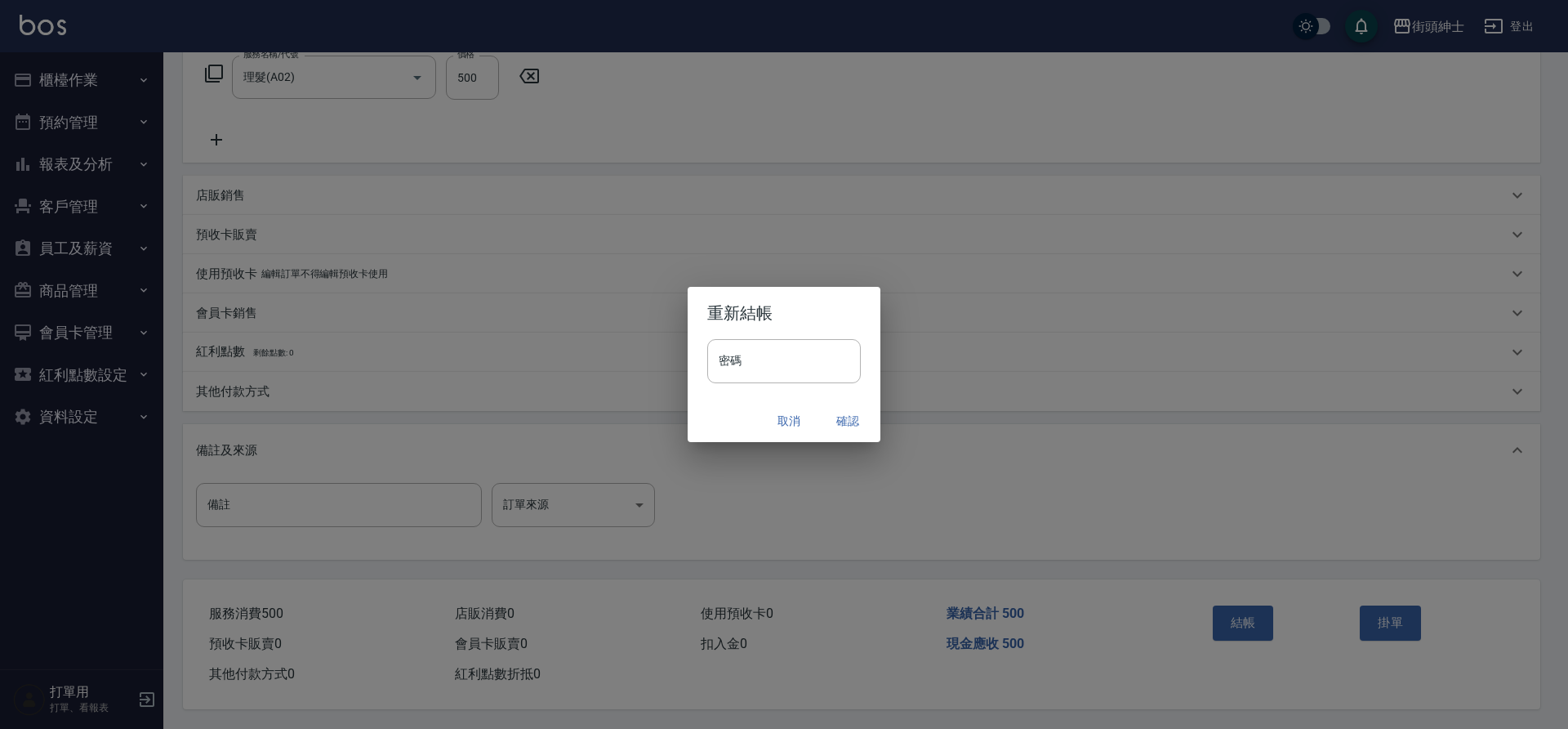
click at [847, 425] on button "確認" at bounding box center [847, 421] width 52 height 30
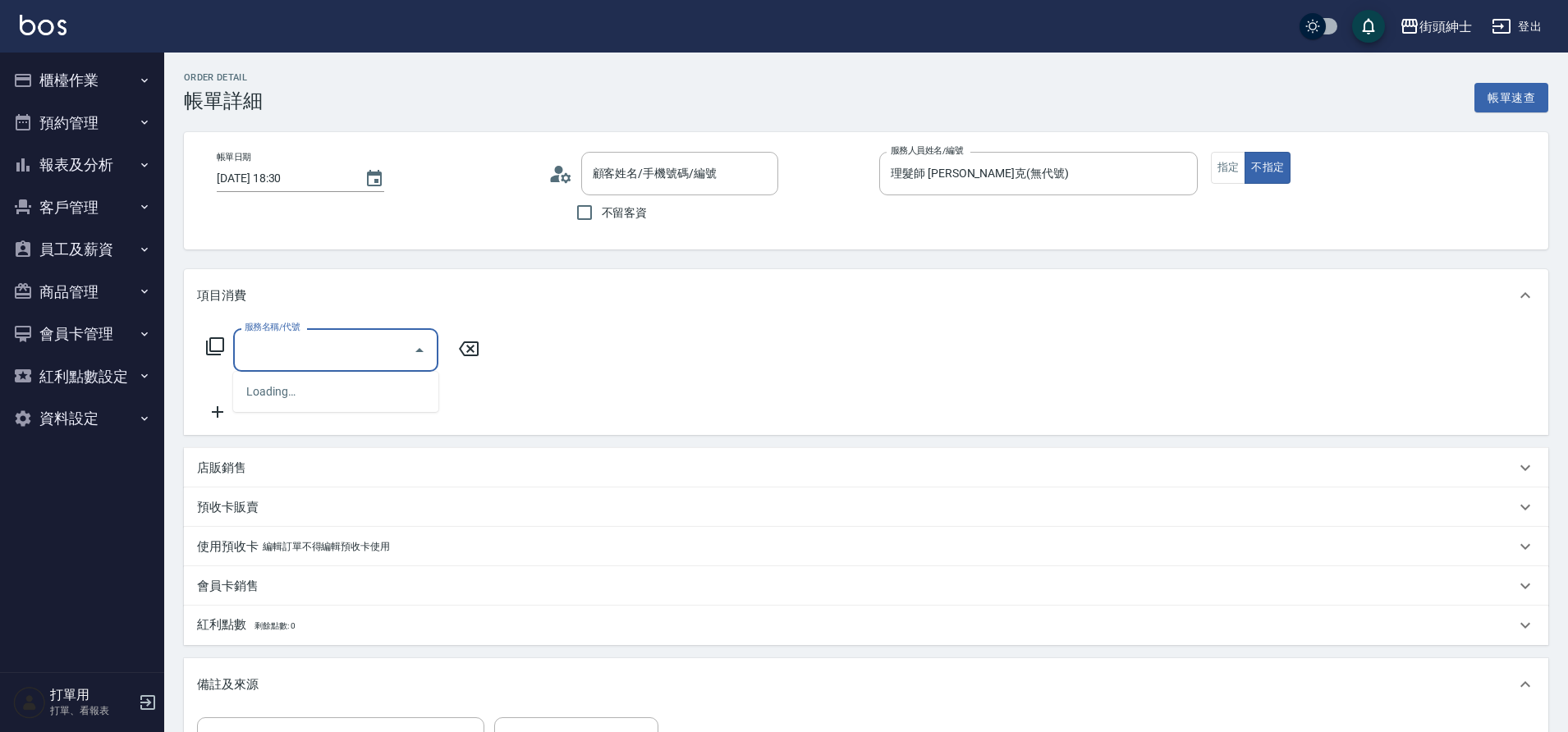
type input "[PERSON_NAME]/0938471122/null"
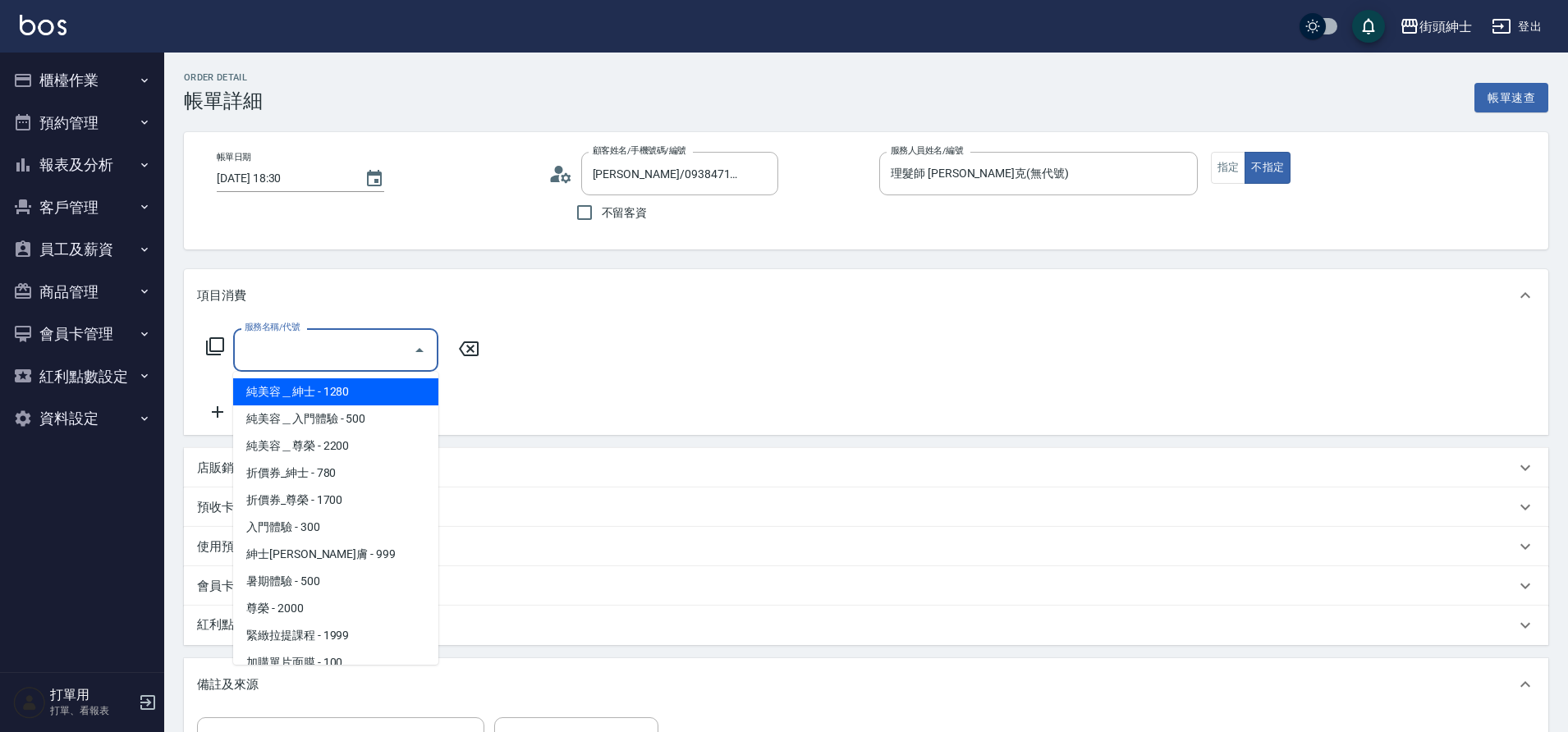
scroll to position [127, 0]
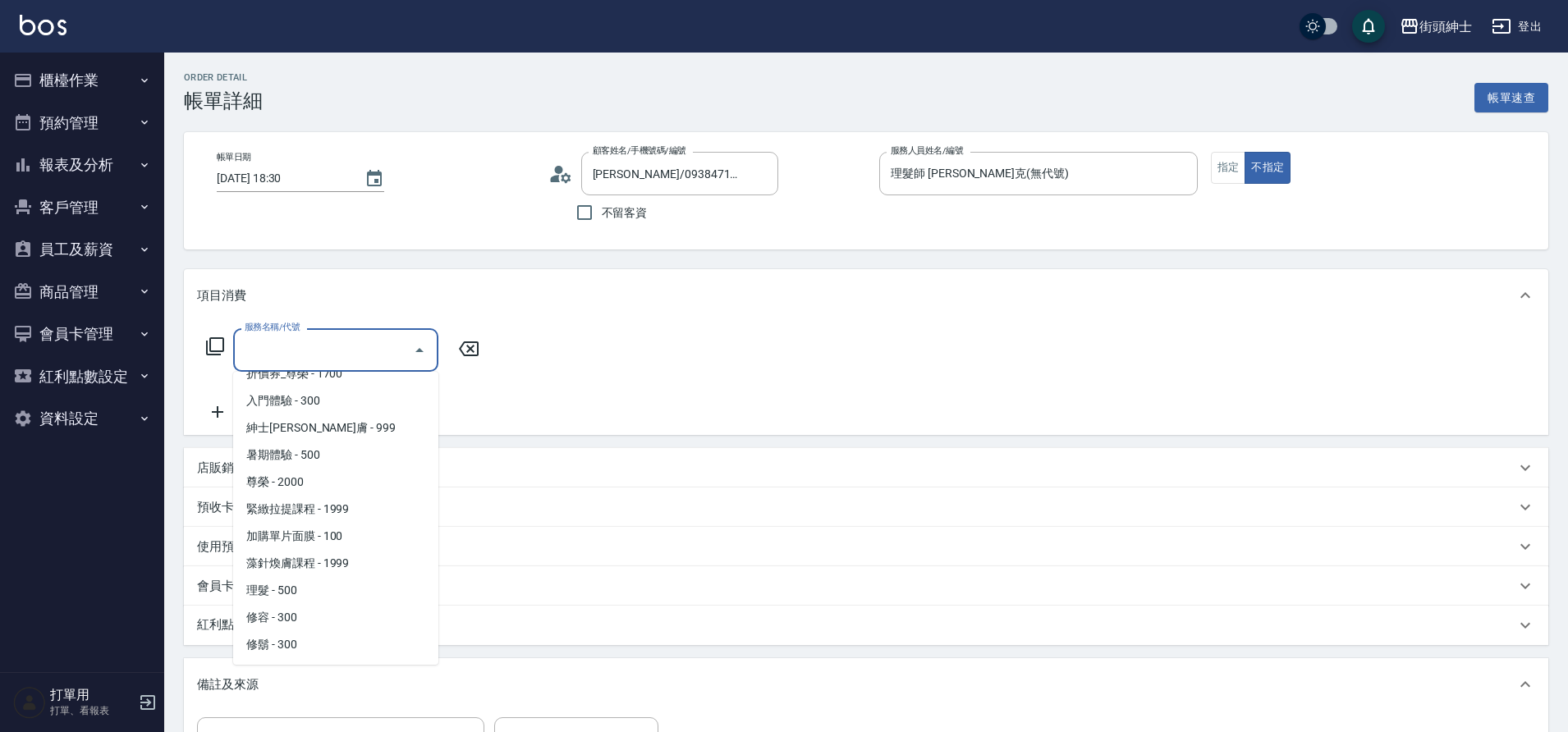
click at [309, 589] on span "理髮 - 500" at bounding box center [336, 590] width 205 height 27
type input "理髮(A02)"
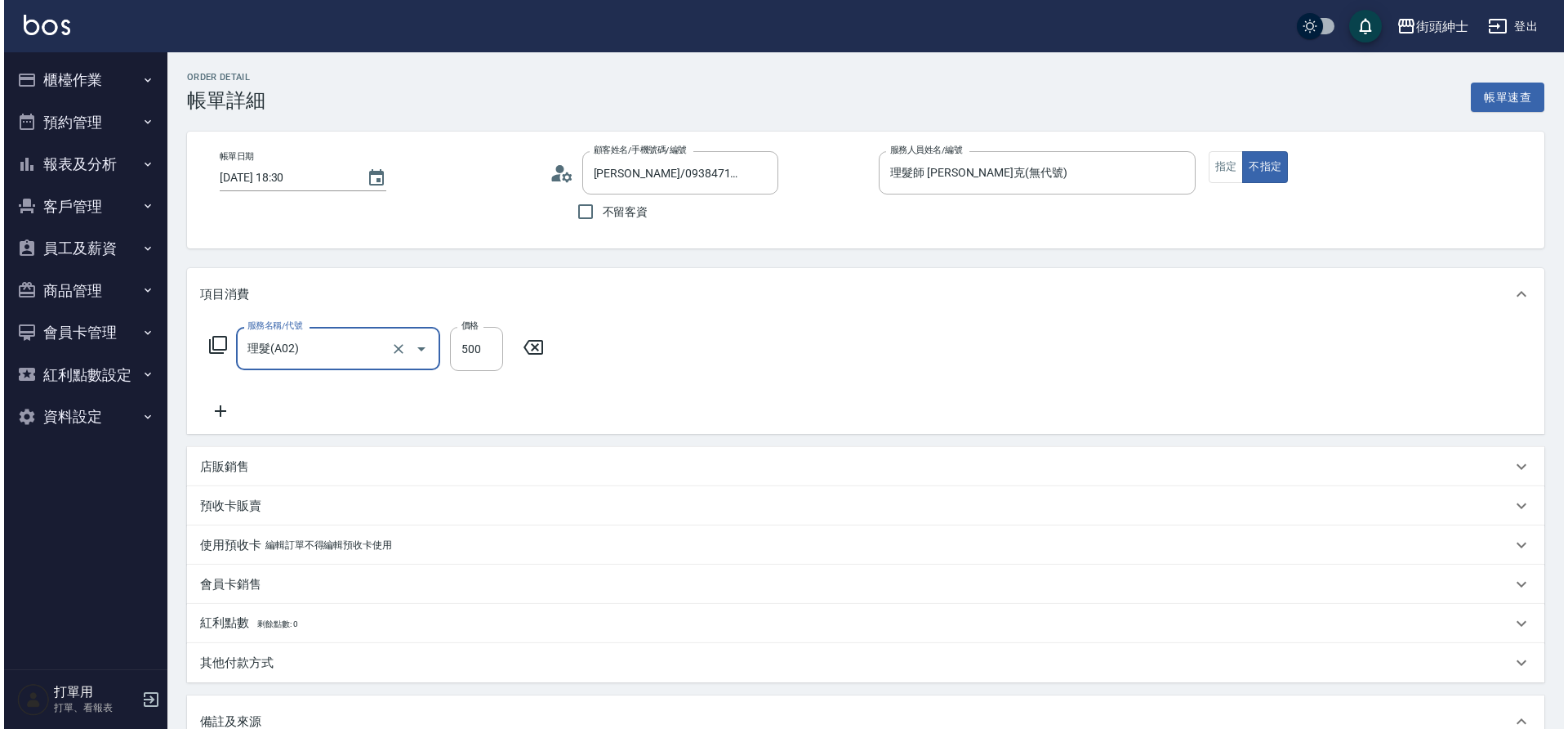
scroll to position [279, 0]
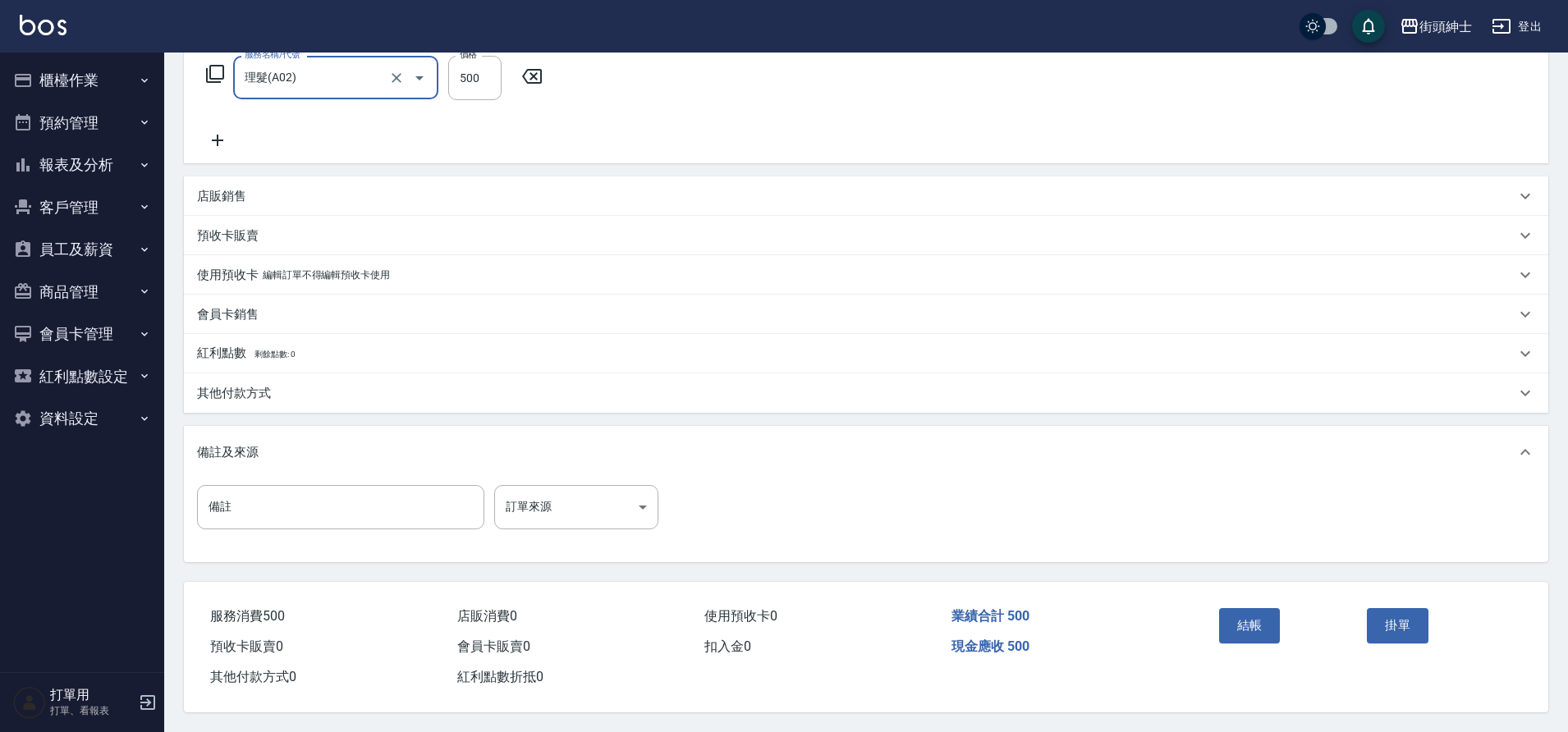
click at [1260, 615] on button "結帳" at bounding box center [1250, 625] width 62 height 35
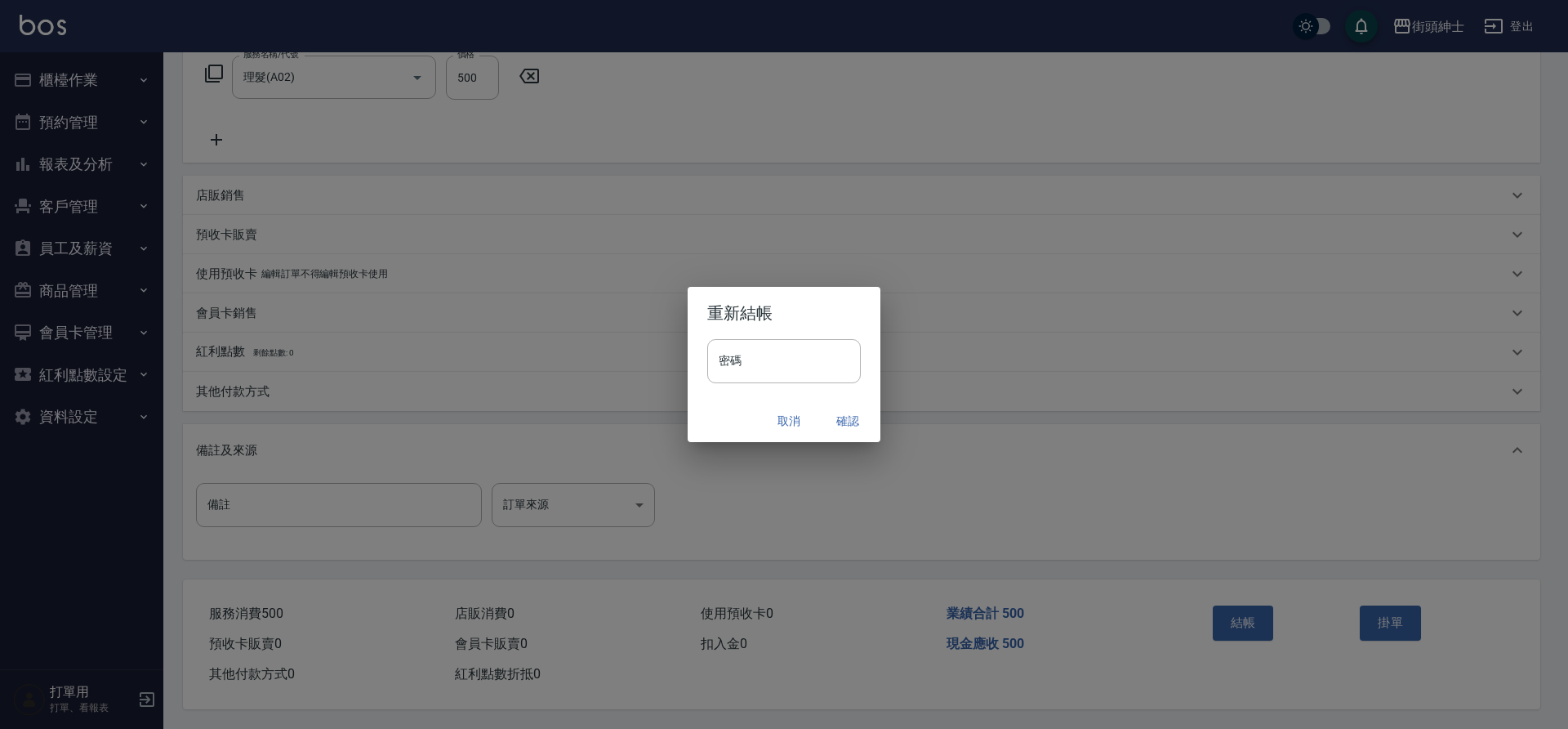
click at [846, 422] on button "確認" at bounding box center [847, 421] width 52 height 30
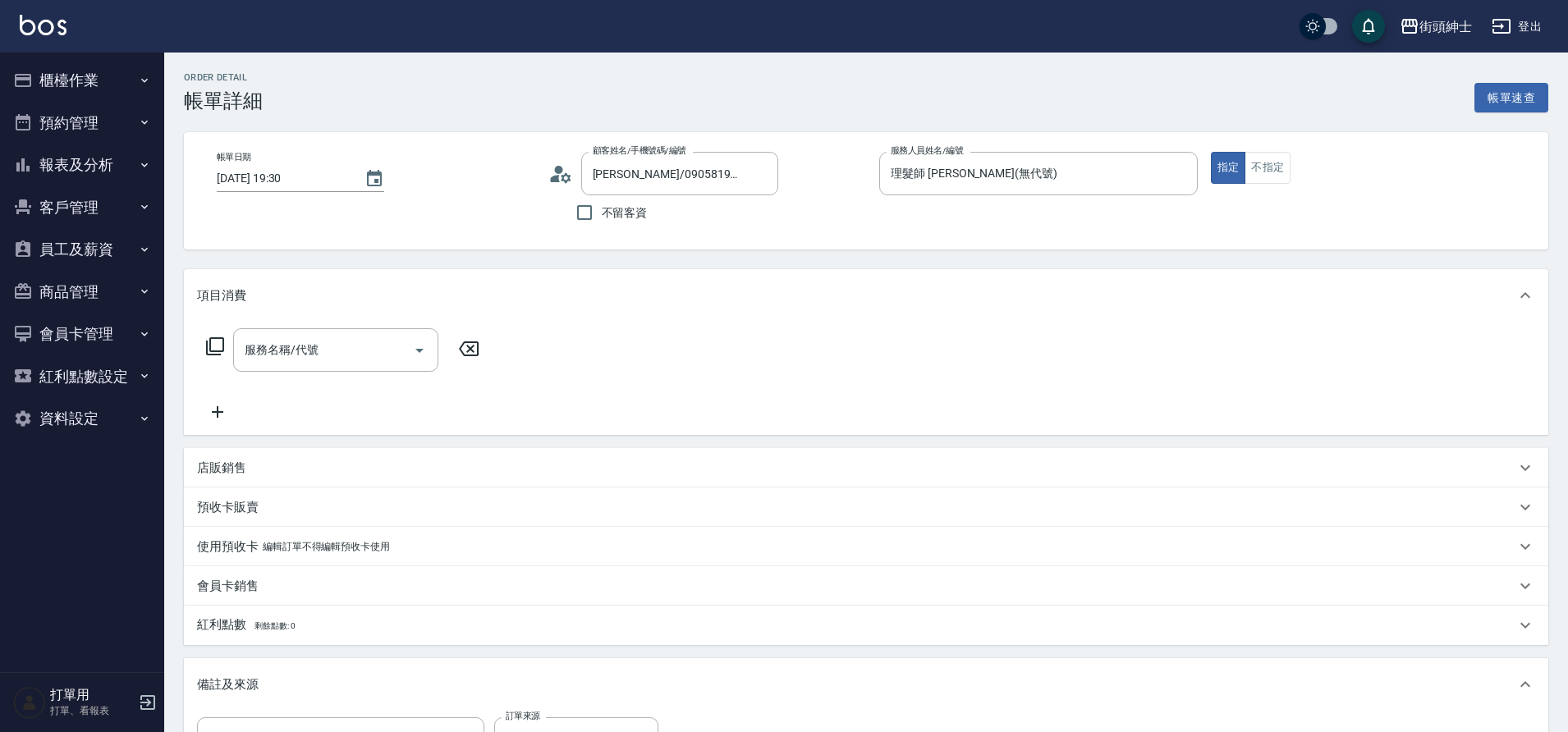
click at [322, 352] on input "服務名稱/代號" at bounding box center [323, 350] width 166 height 28
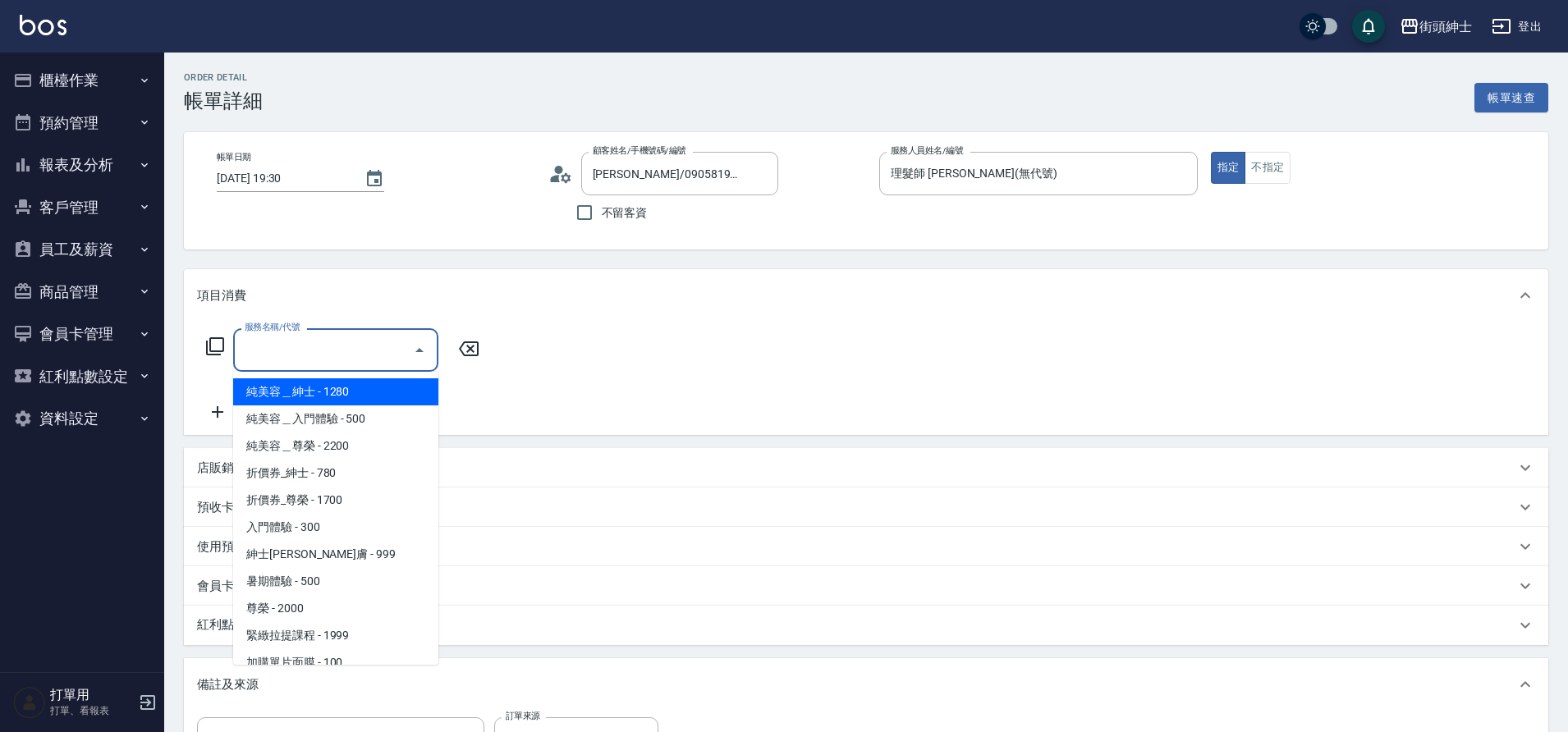
scroll to position [127, 0]
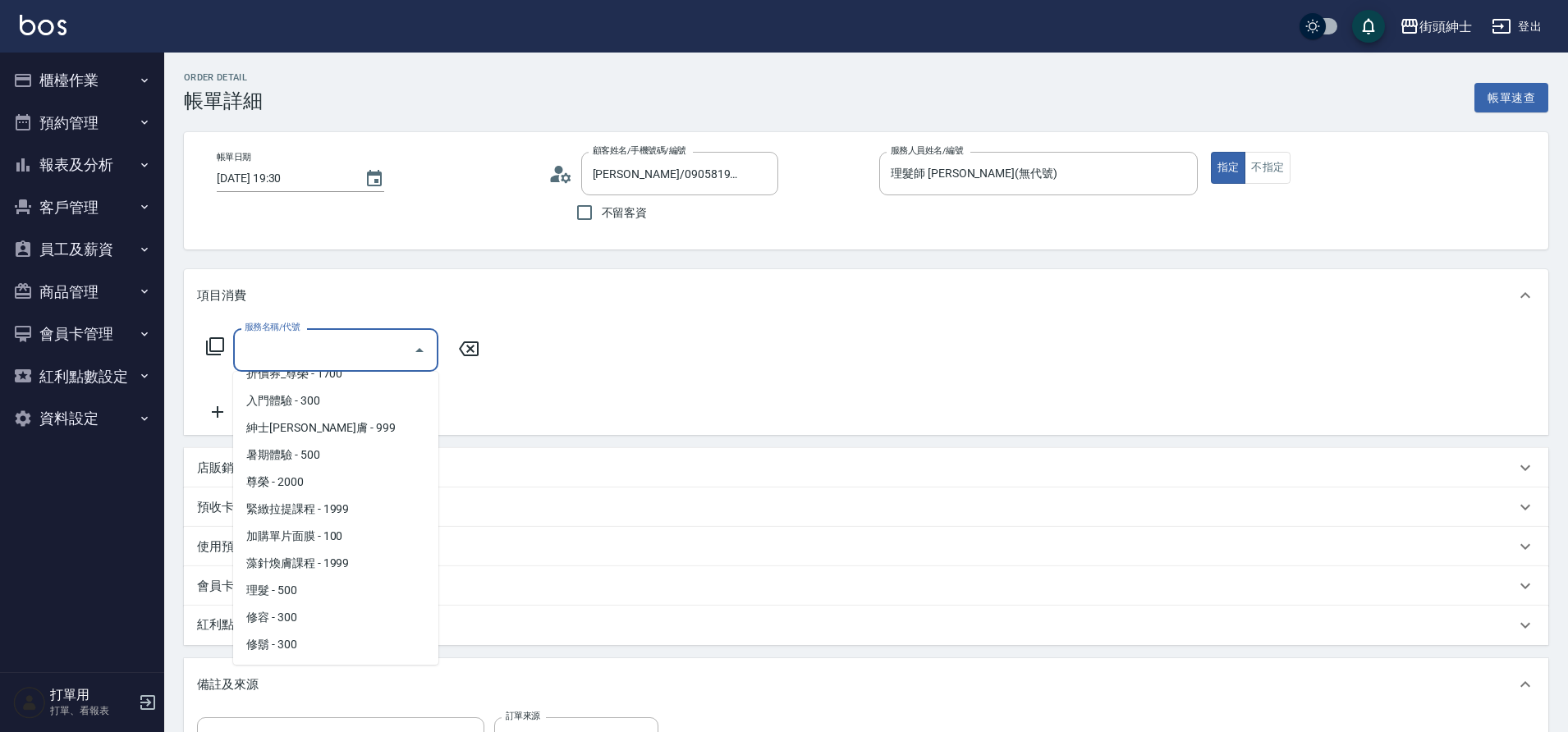
drag, startPoint x: 0, startPoint y: 0, endPoint x: 304, endPoint y: 593, distance: 666.4
click at [304, 593] on span "理髮 - 500" at bounding box center [336, 590] width 205 height 27
type input "理髮(A02)"
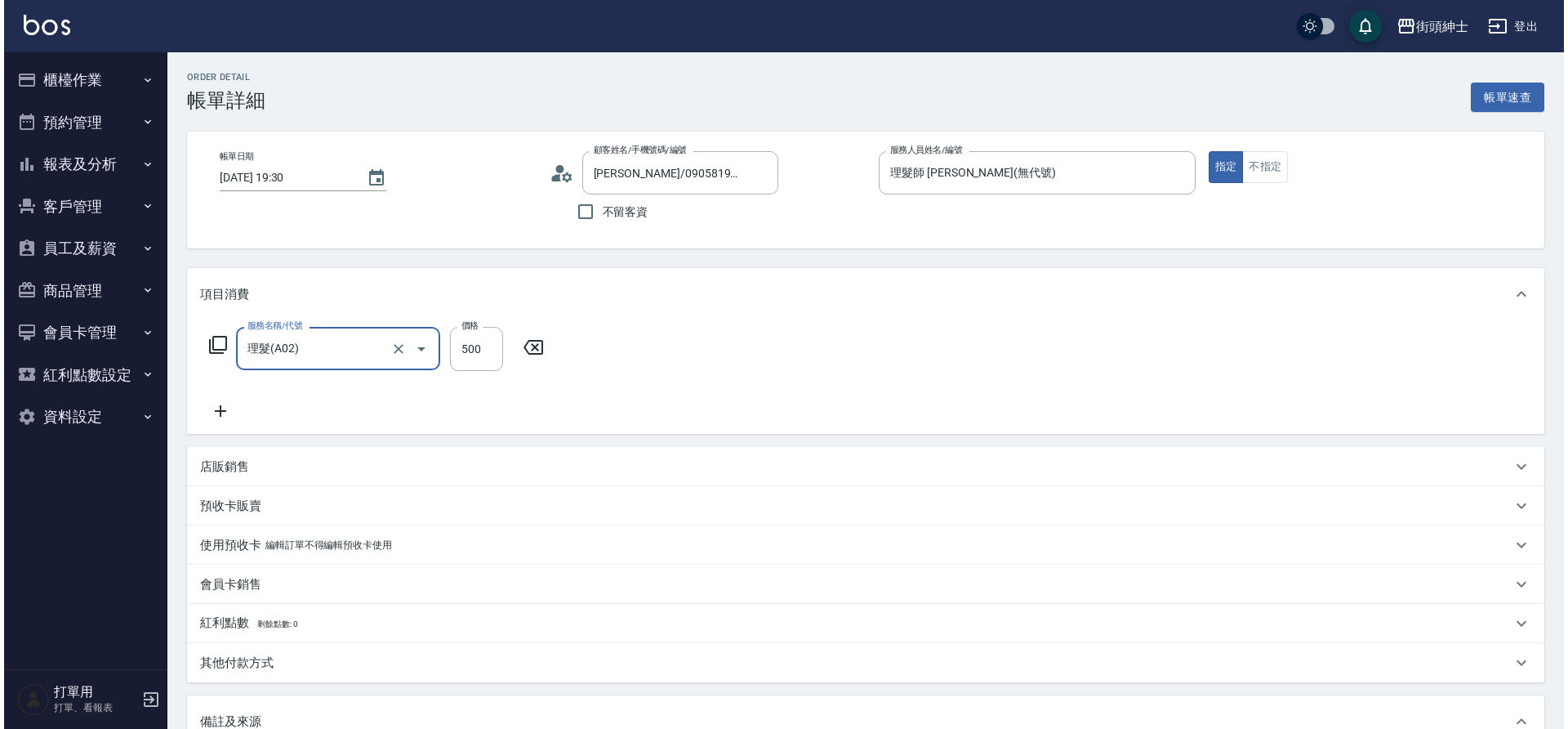
scroll to position [279, 0]
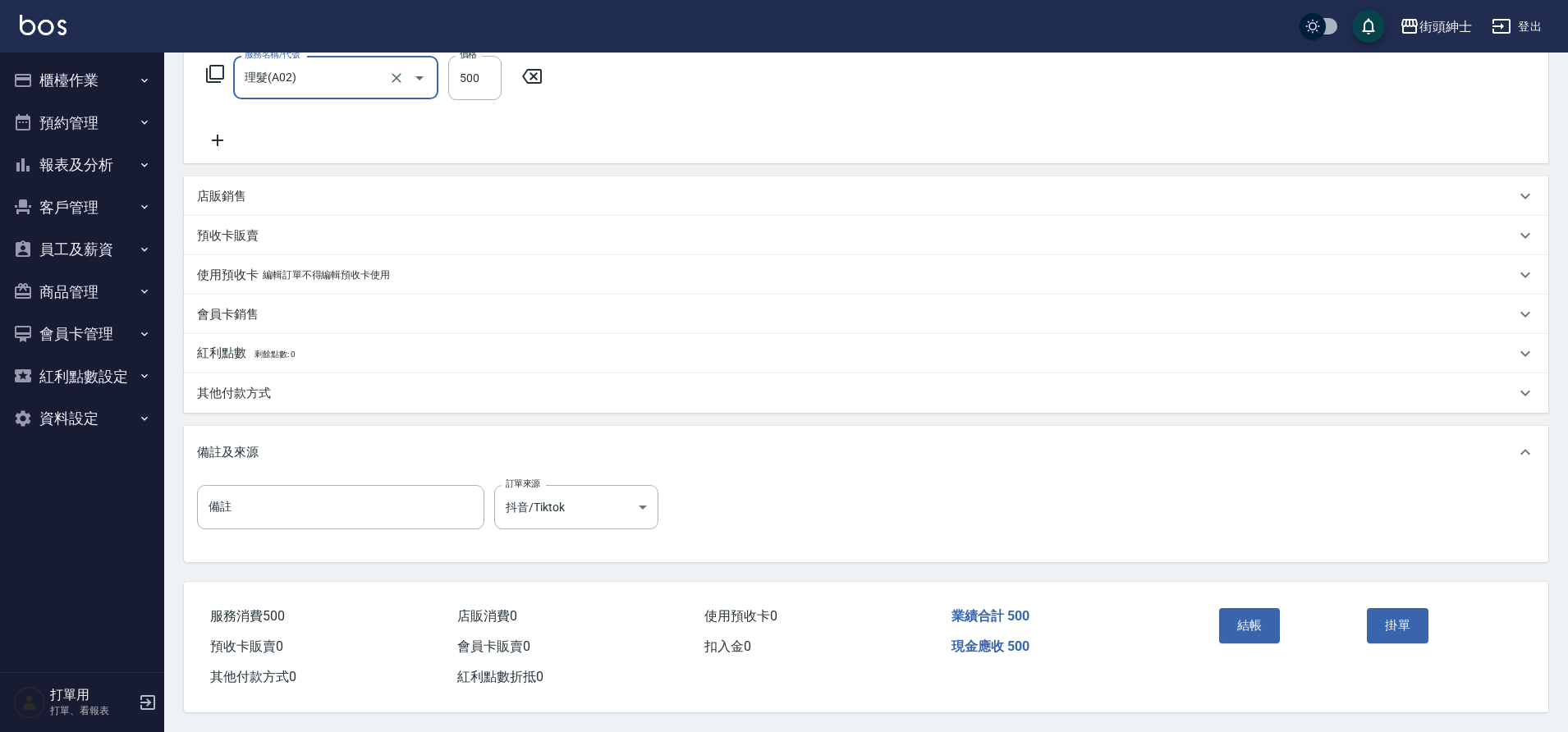
click at [1255, 614] on button "結帳" at bounding box center [1250, 625] width 62 height 35
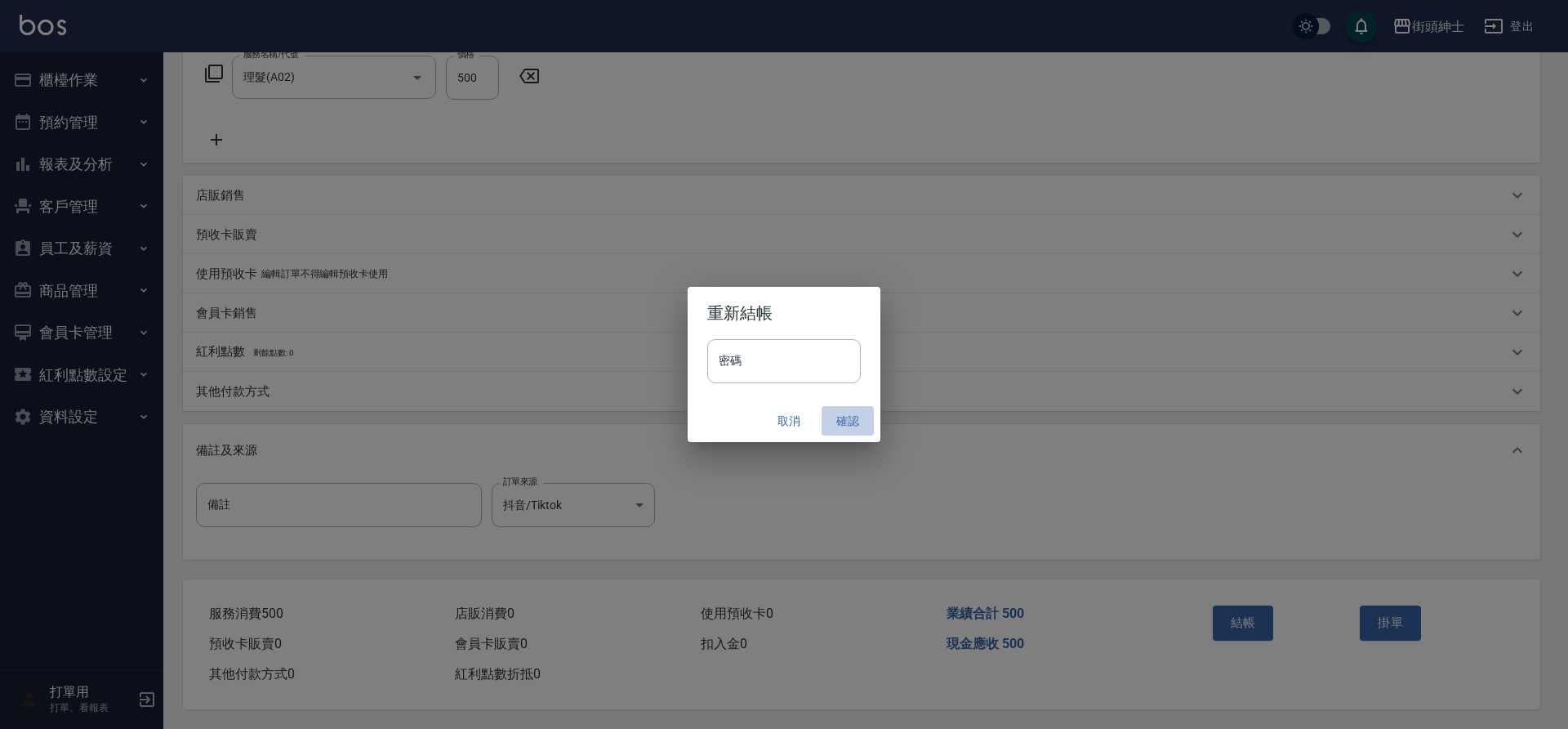
click at [847, 420] on button "確認" at bounding box center [847, 421] width 52 height 30
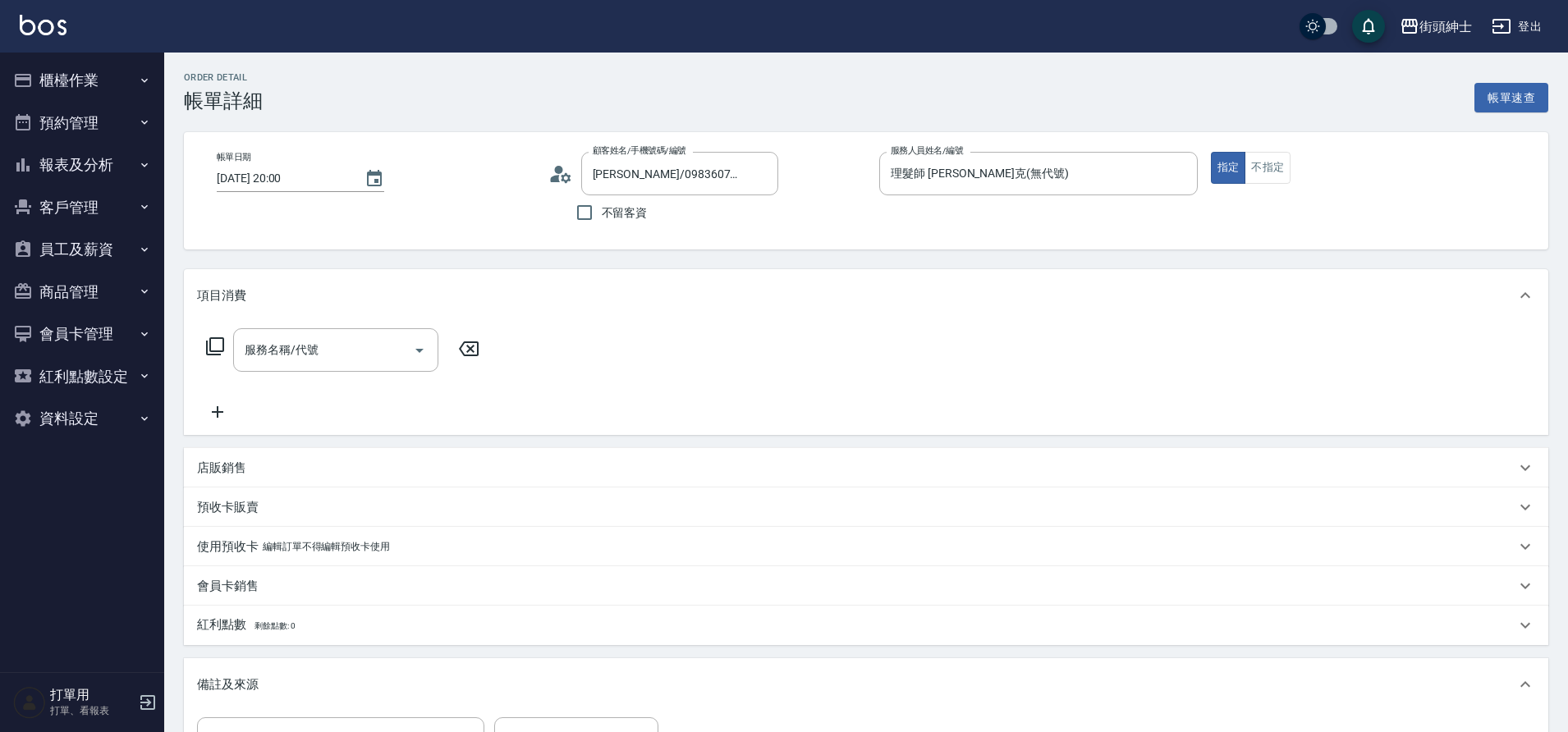
type input "[PERSON_NAME]/0983607415/null"
drag, startPoint x: 0, startPoint y: 0, endPoint x: 319, endPoint y: 352, distance: 475.0
click at [319, 352] on input "服務名稱/代號" at bounding box center [323, 350] width 166 height 28
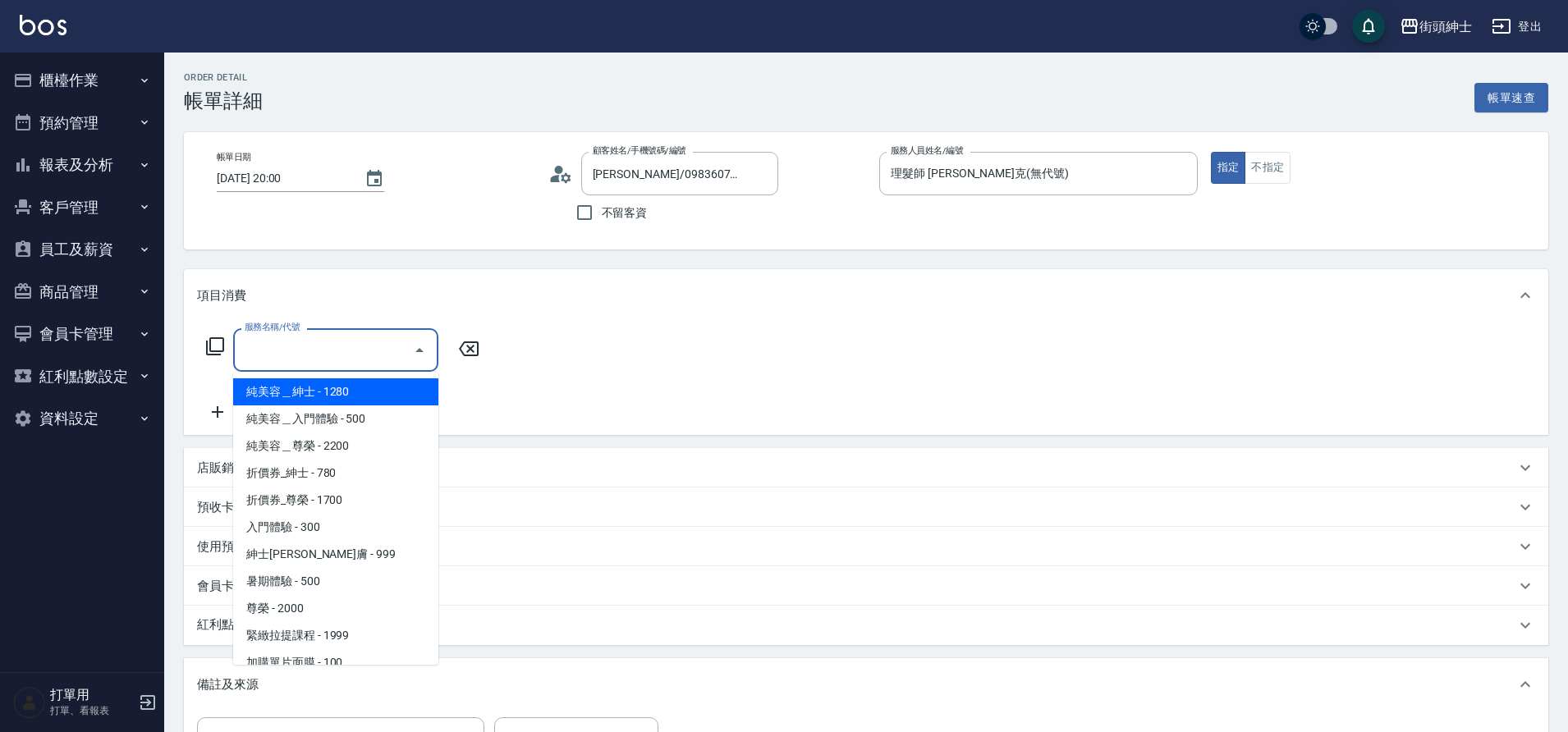
scroll to position [127, 0]
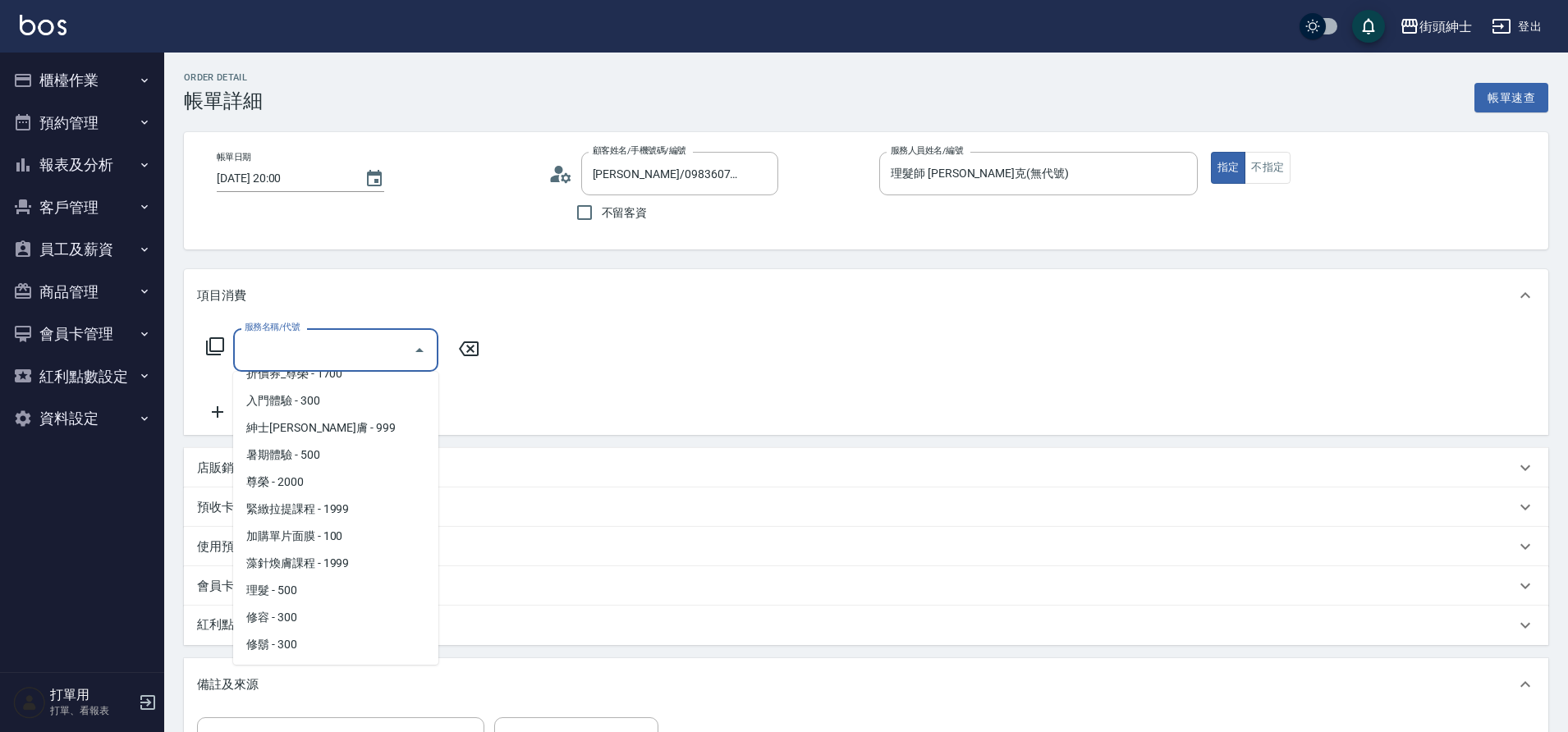
click at [300, 589] on span "理髮 - 500" at bounding box center [336, 590] width 205 height 27
type input "理髮(A02)"
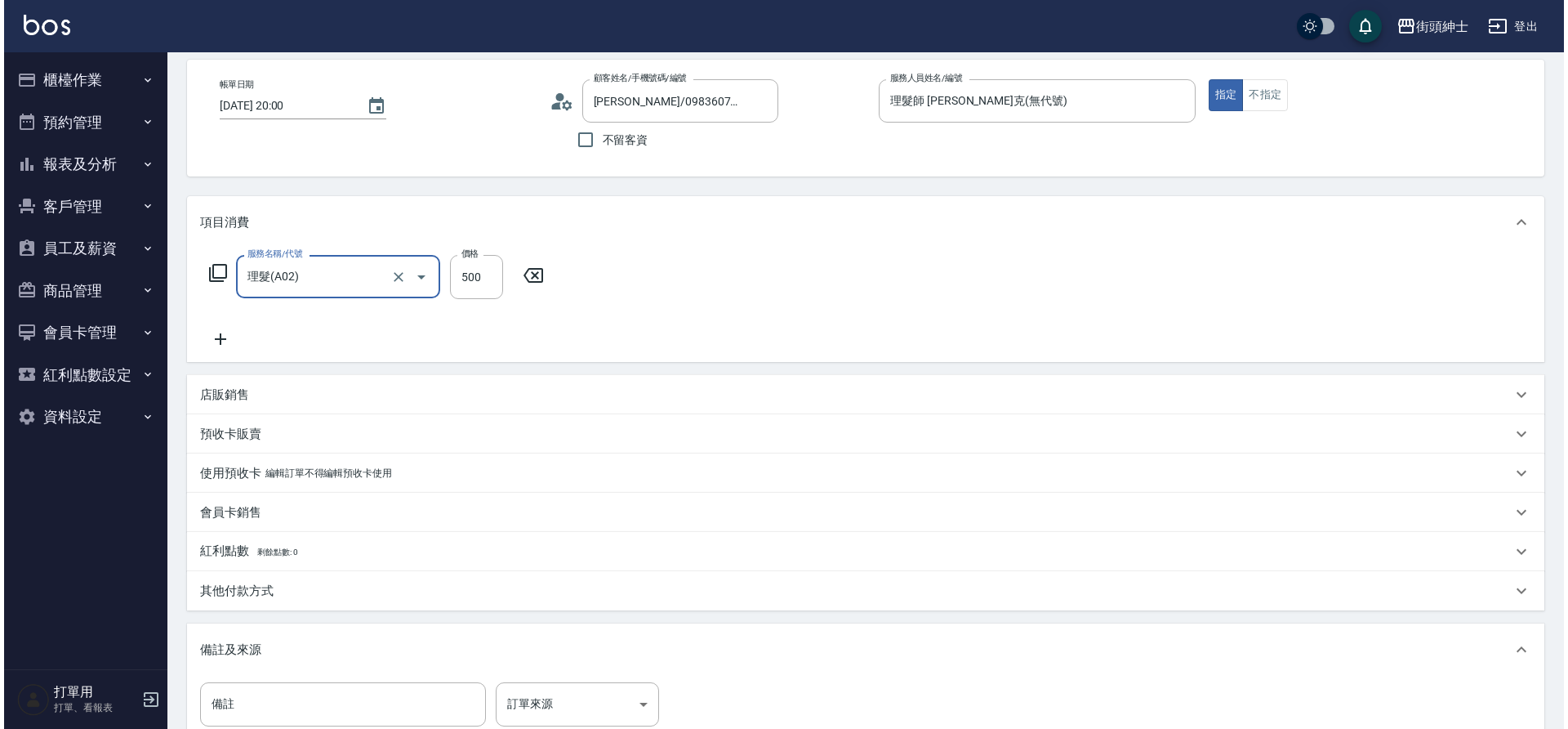
scroll to position [279, 0]
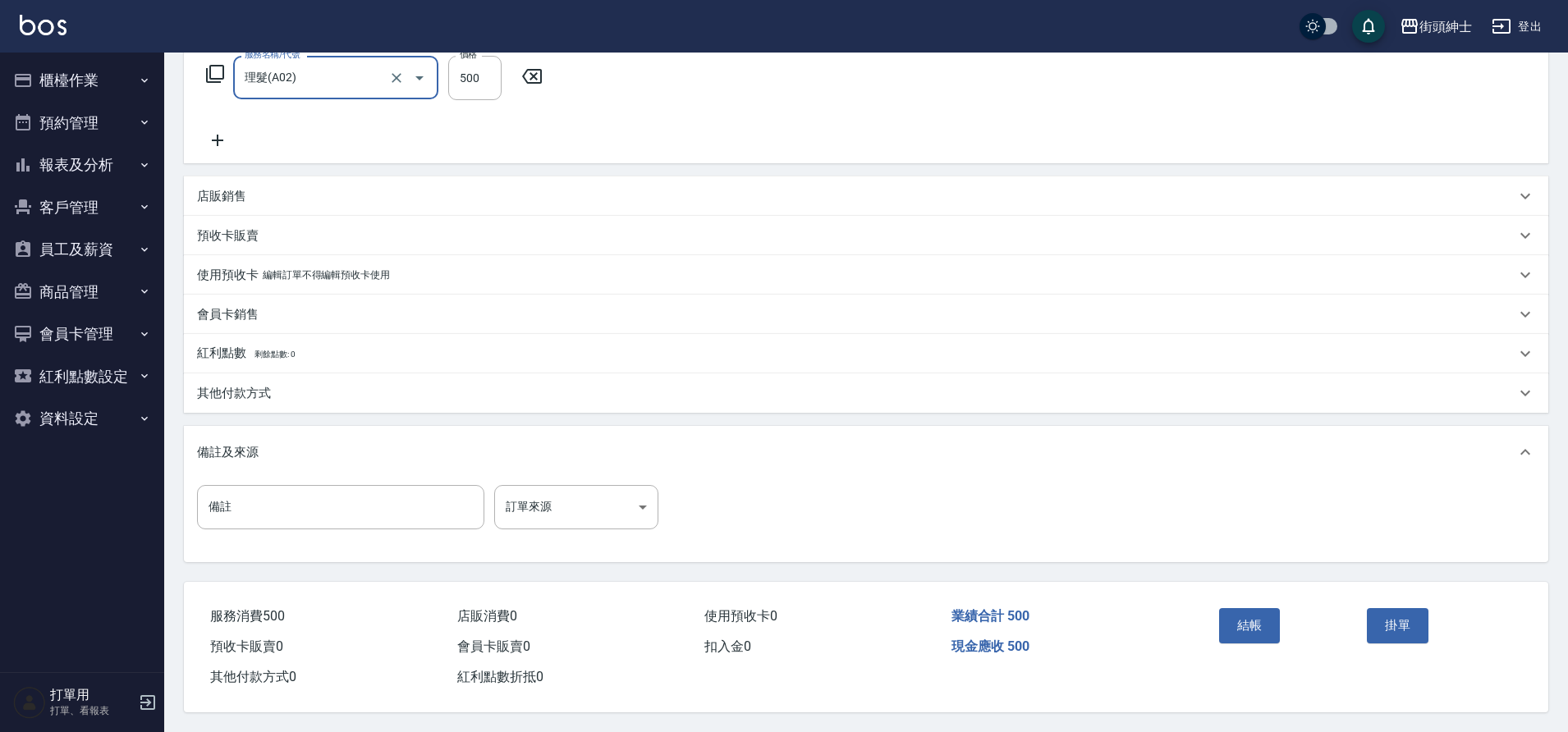
click at [1249, 620] on button "結帳" at bounding box center [1250, 625] width 62 height 35
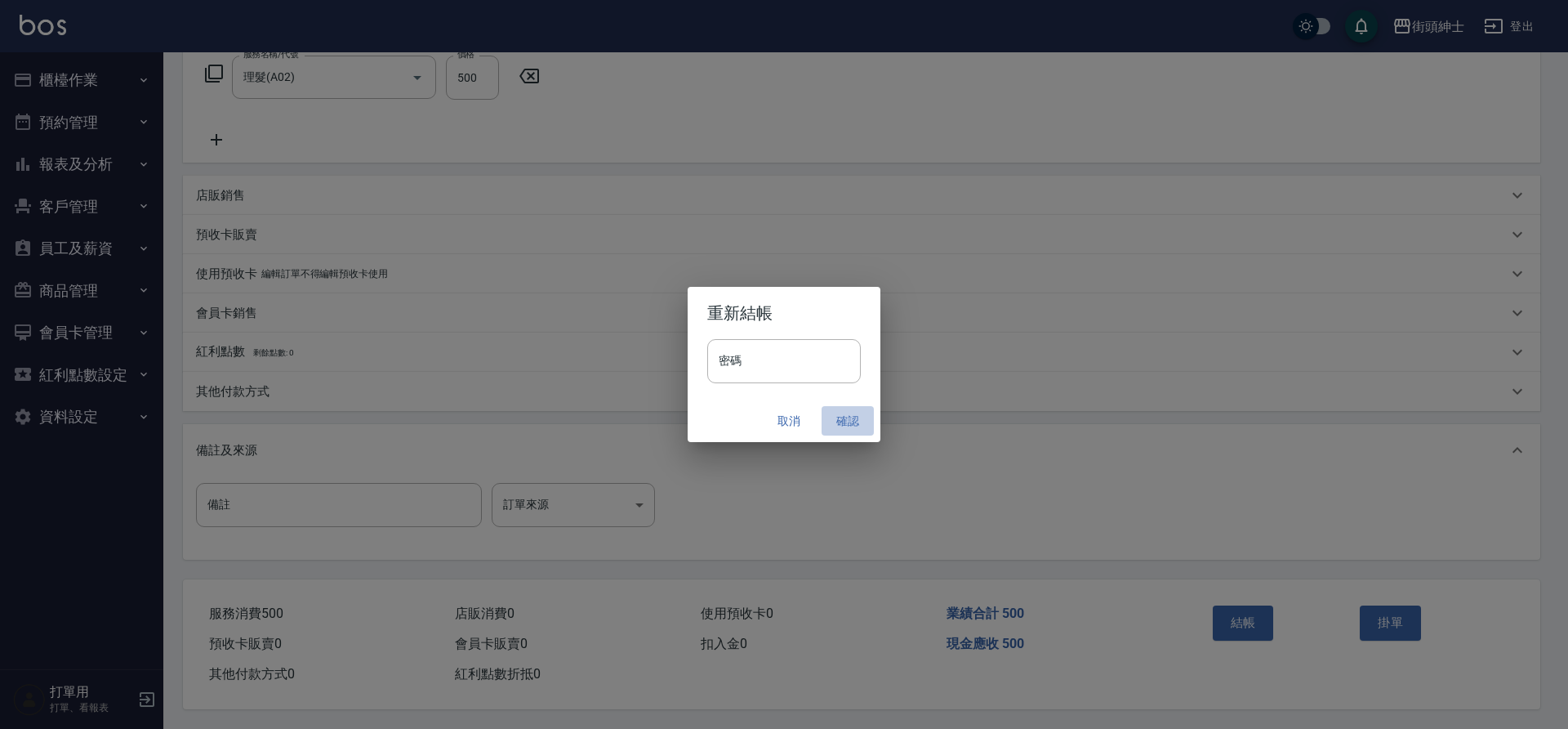
drag, startPoint x: 317, startPoint y: 351, endPoint x: 836, endPoint y: 420, distance: 523.6
click at [836, 420] on button "確認" at bounding box center [847, 421] width 52 height 30
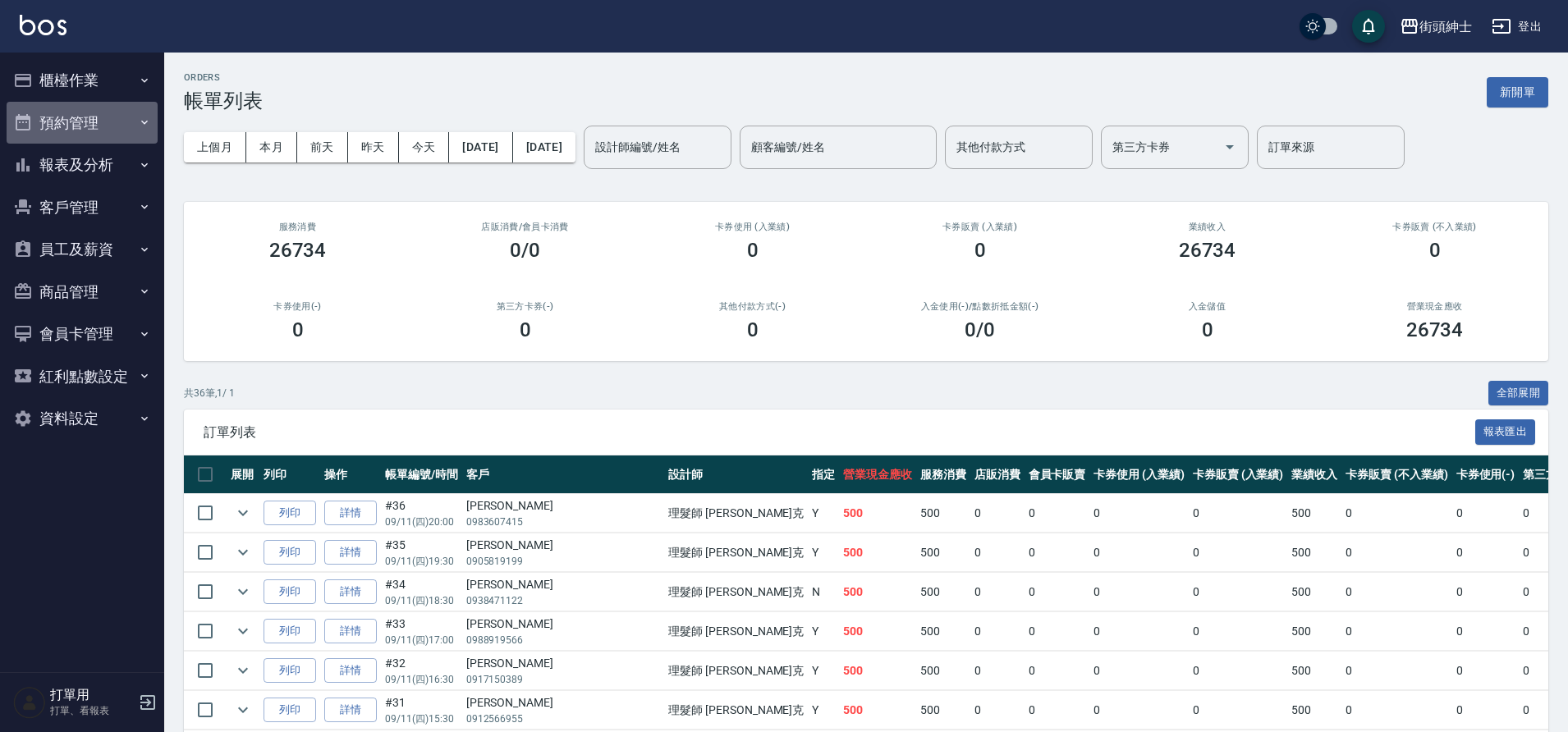
drag, startPoint x: 135, startPoint y: 120, endPoint x: 152, endPoint y: 112, distance: 18.8
click at [134, 120] on button "預約管理" at bounding box center [81, 123] width 151 height 42
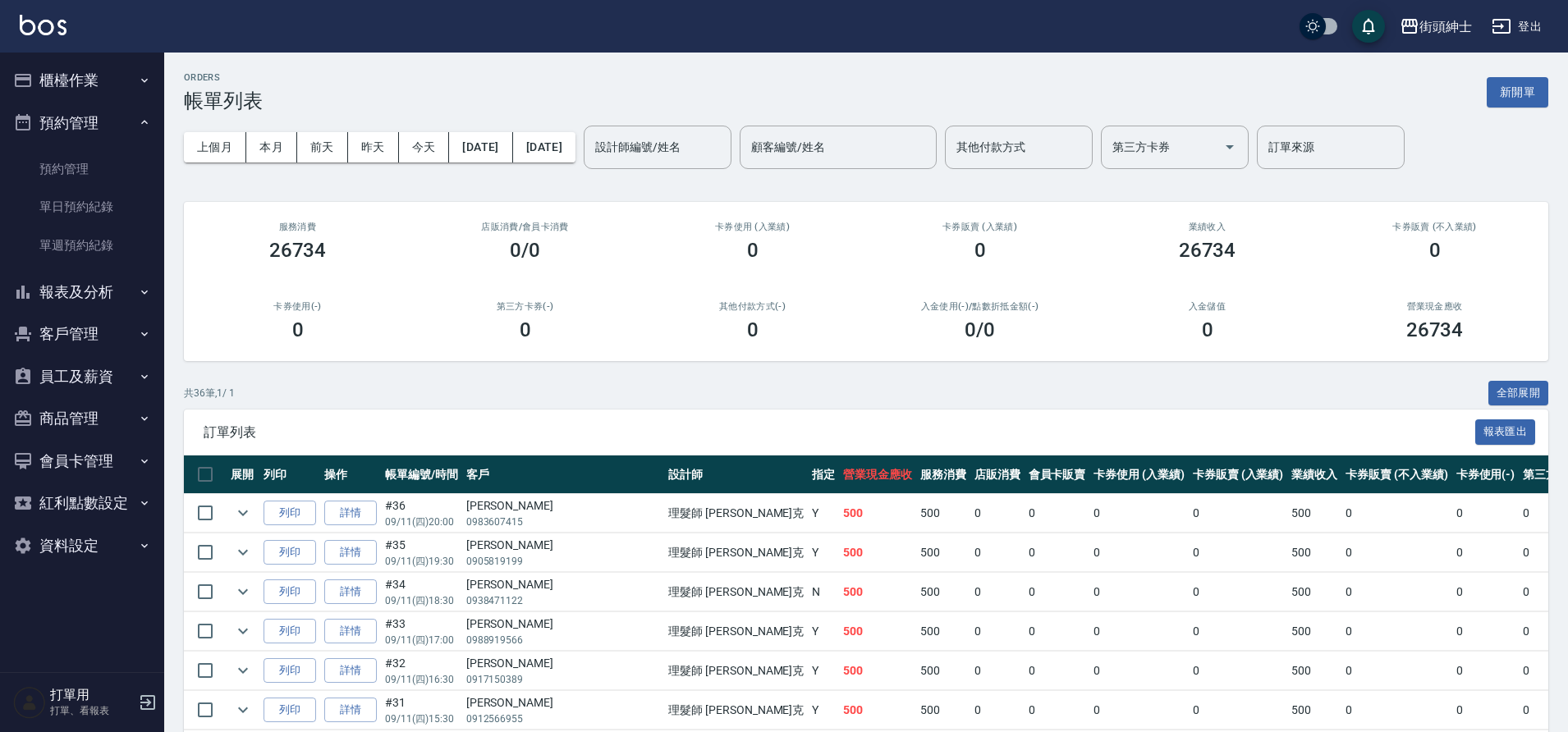
click at [154, 117] on button "預約管理" at bounding box center [81, 123] width 151 height 42
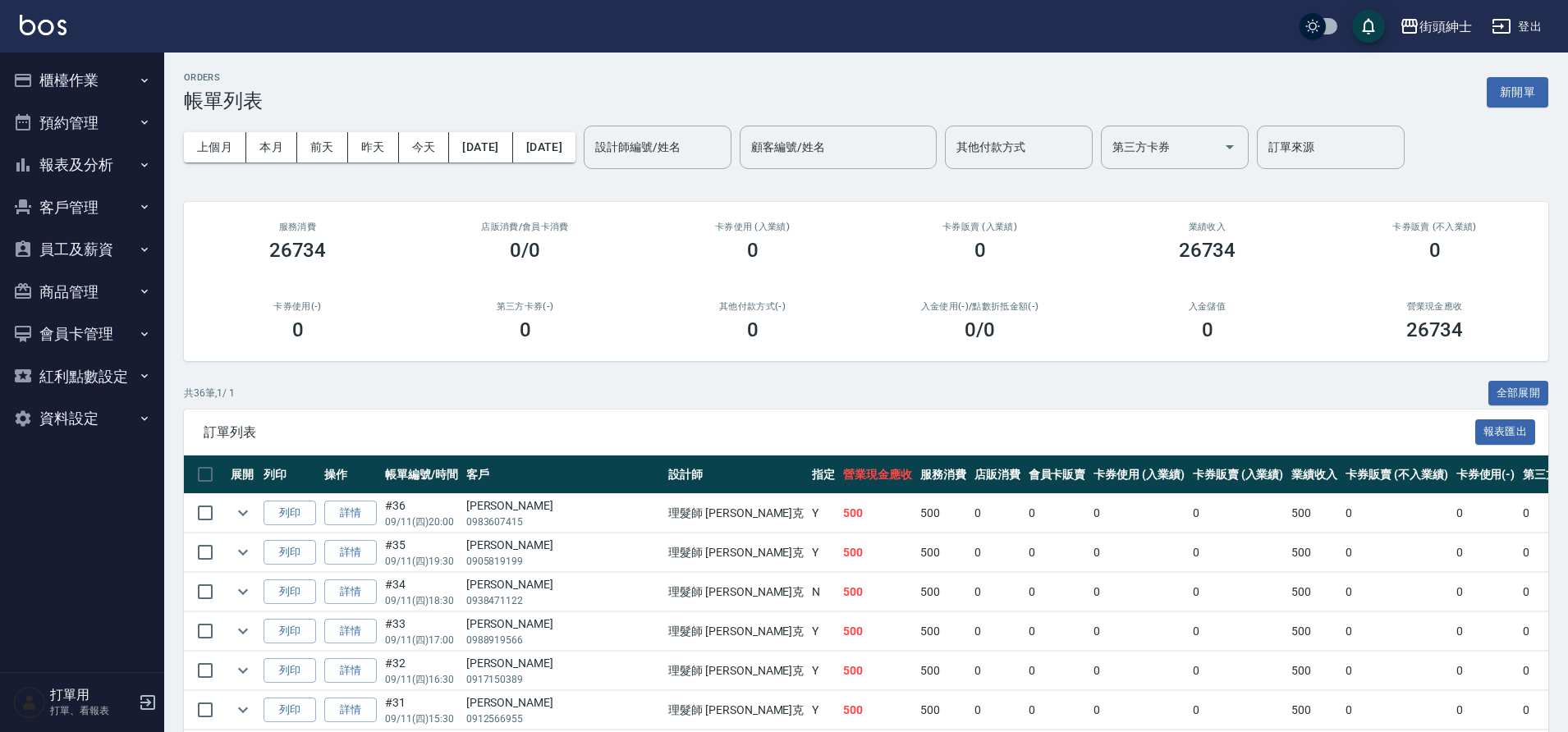
click at [112, 64] on button "櫃檯作業" at bounding box center [81, 81] width 151 height 42
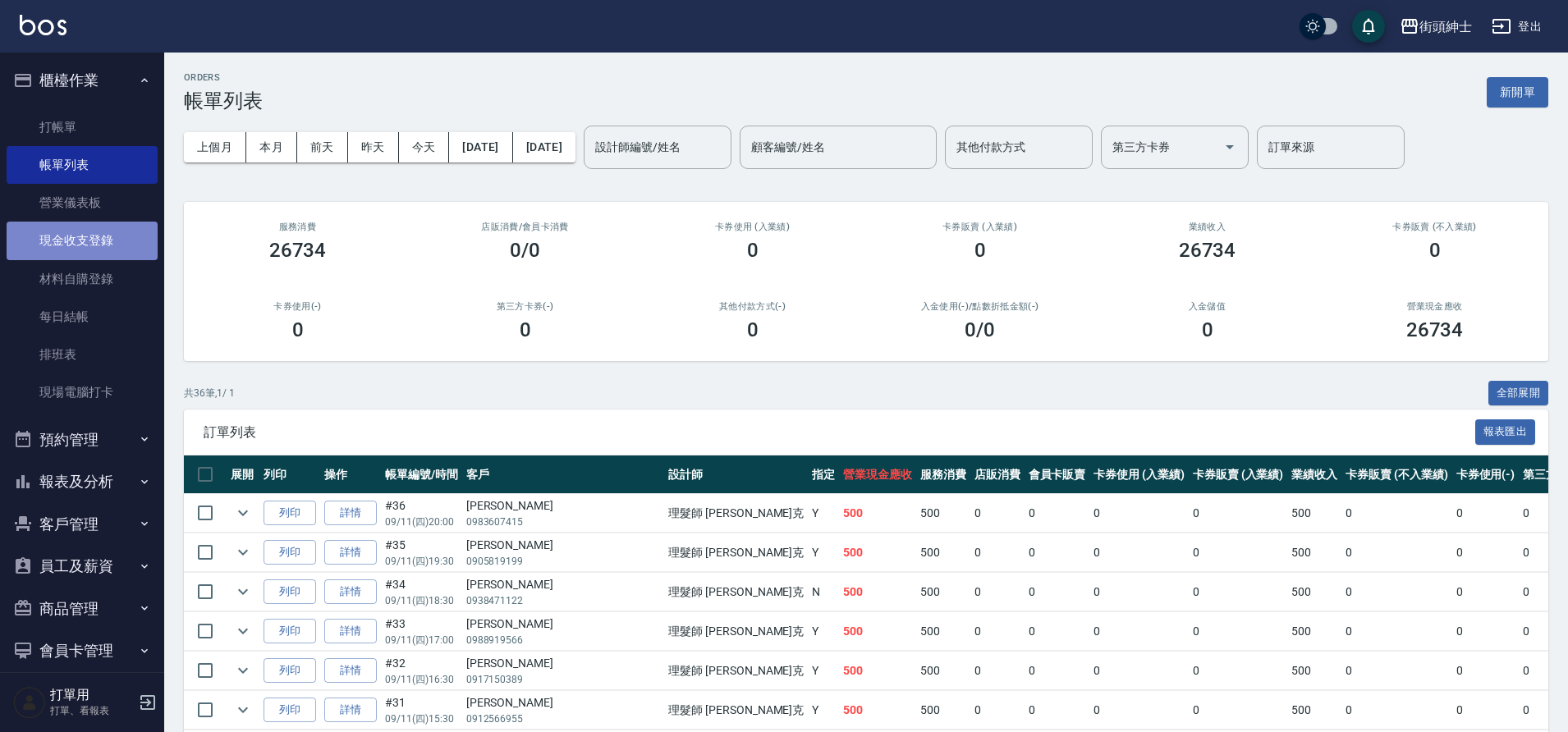
drag, startPoint x: 104, startPoint y: 238, endPoint x: 121, endPoint y: 242, distance: 17.5
click at [104, 239] on link "現金收支登錄" at bounding box center [81, 240] width 151 height 38
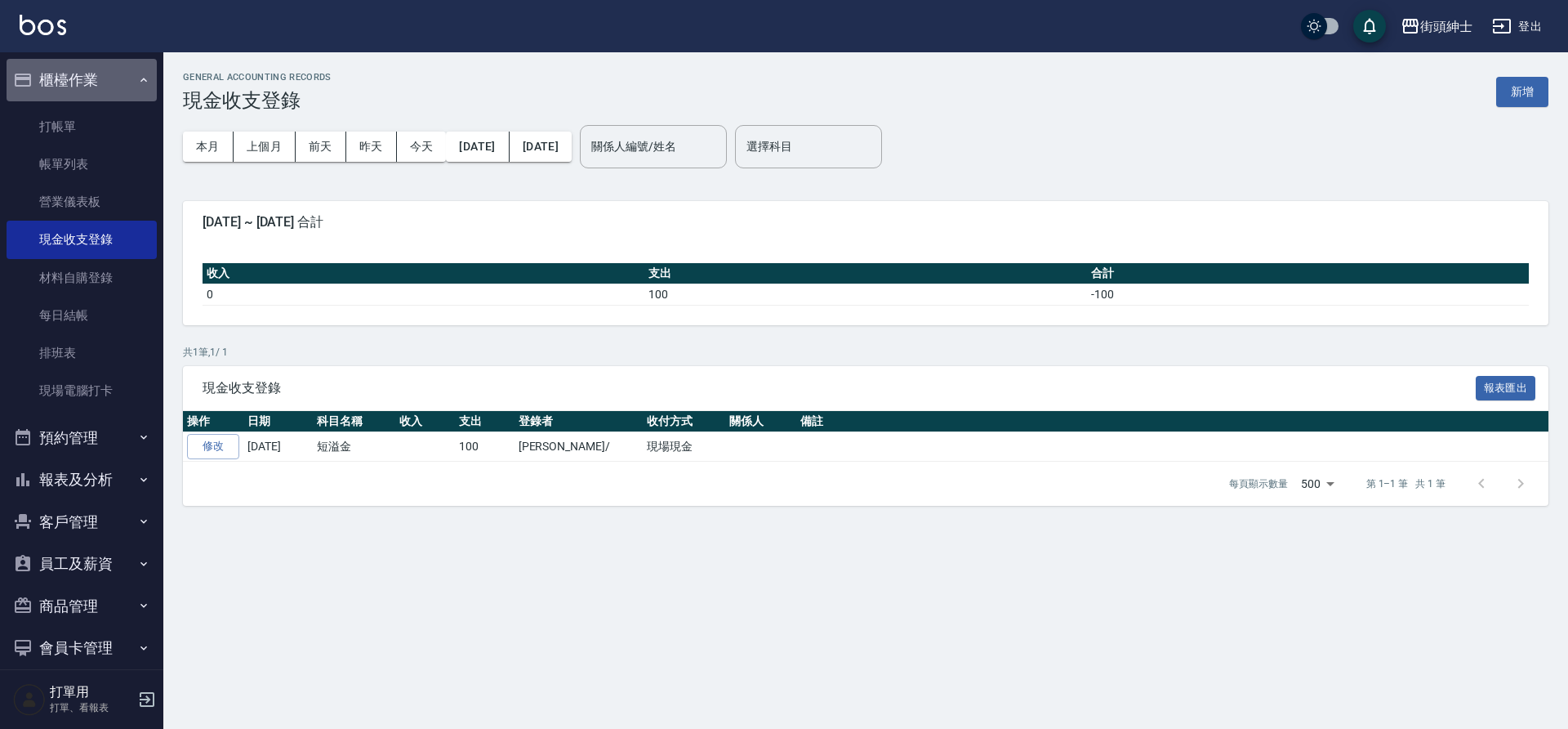
click at [119, 83] on button "櫃檯作業" at bounding box center [81, 80] width 151 height 42
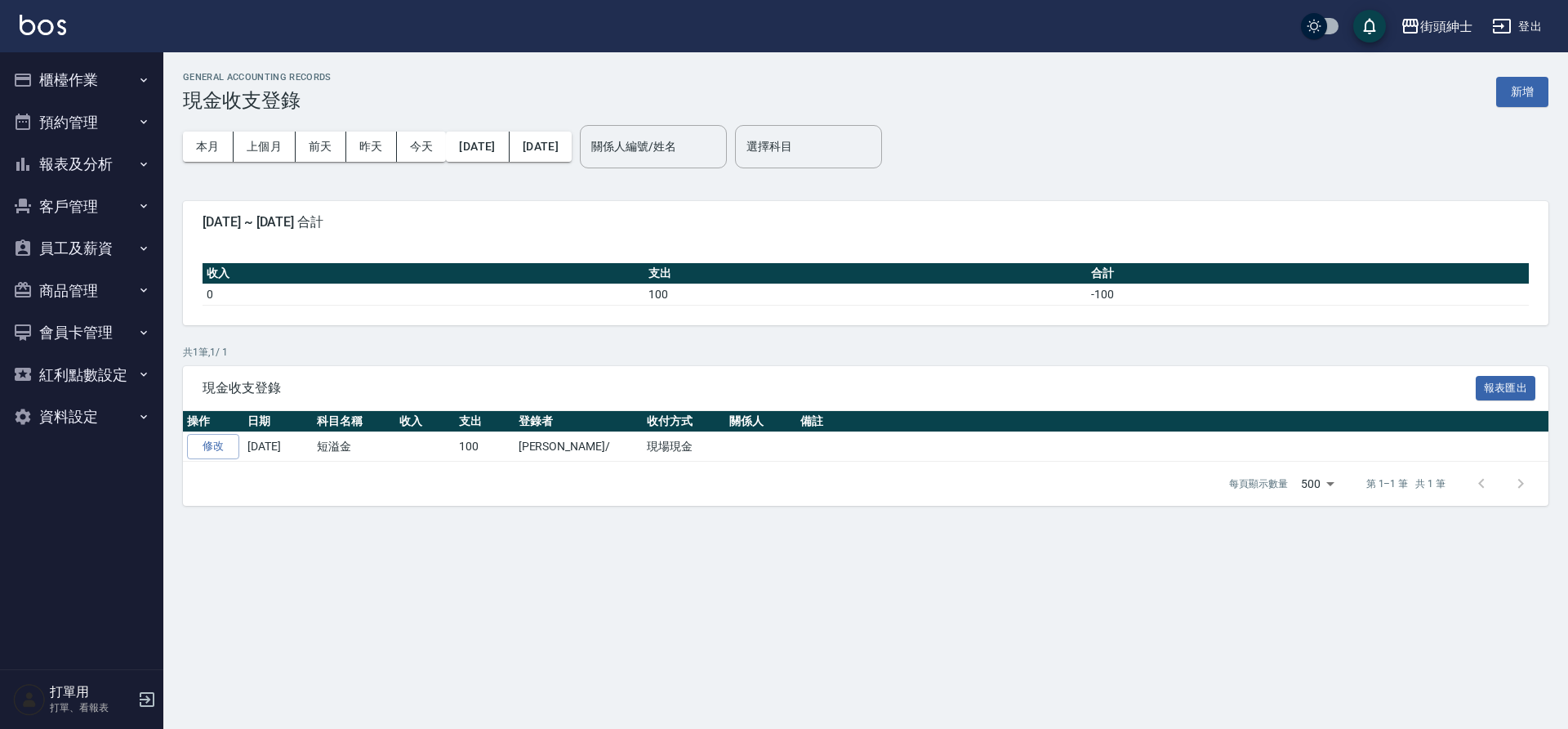
click at [99, 111] on button "預約管理" at bounding box center [81, 123] width 151 height 42
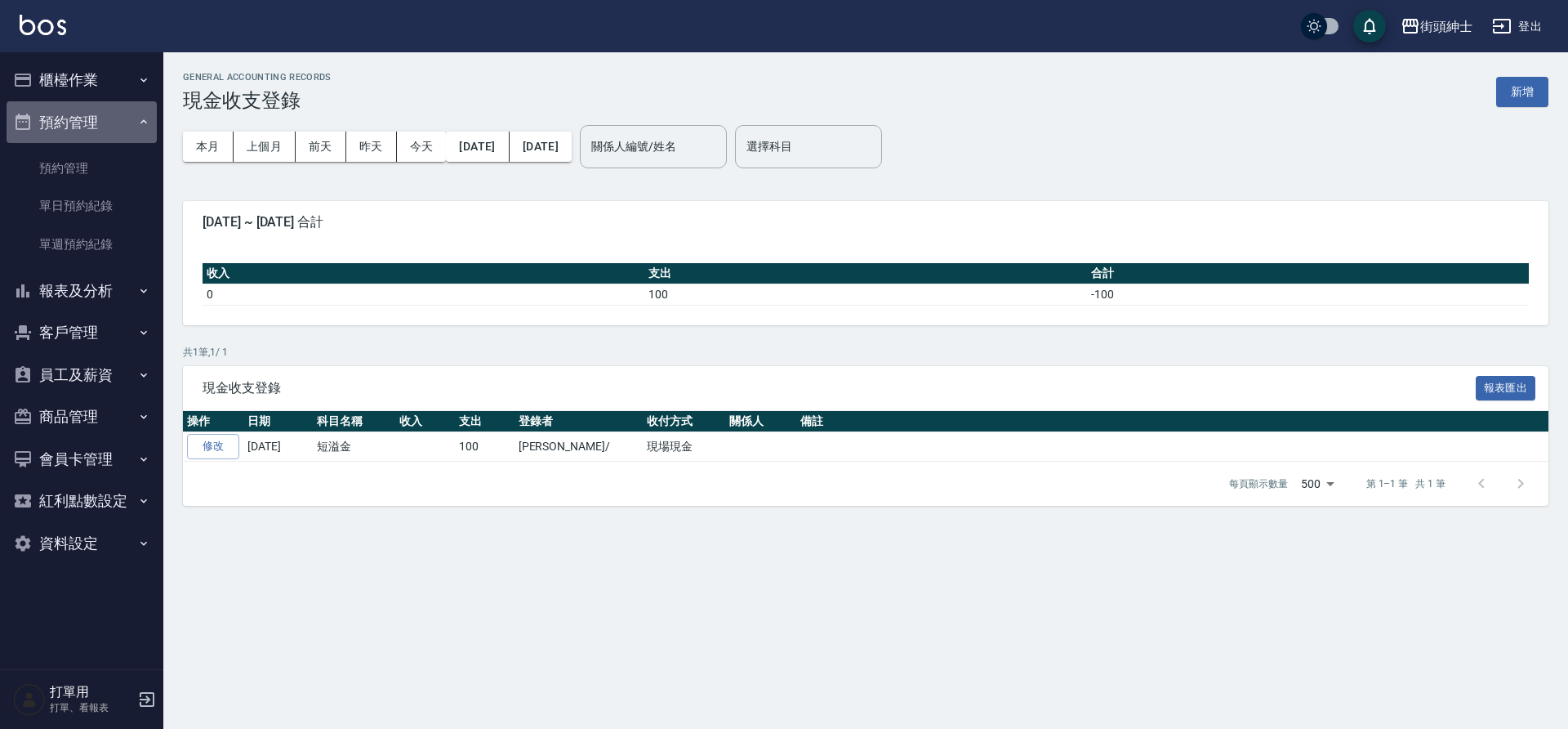
click at [107, 118] on button "預約管理" at bounding box center [81, 123] width 151 height 42
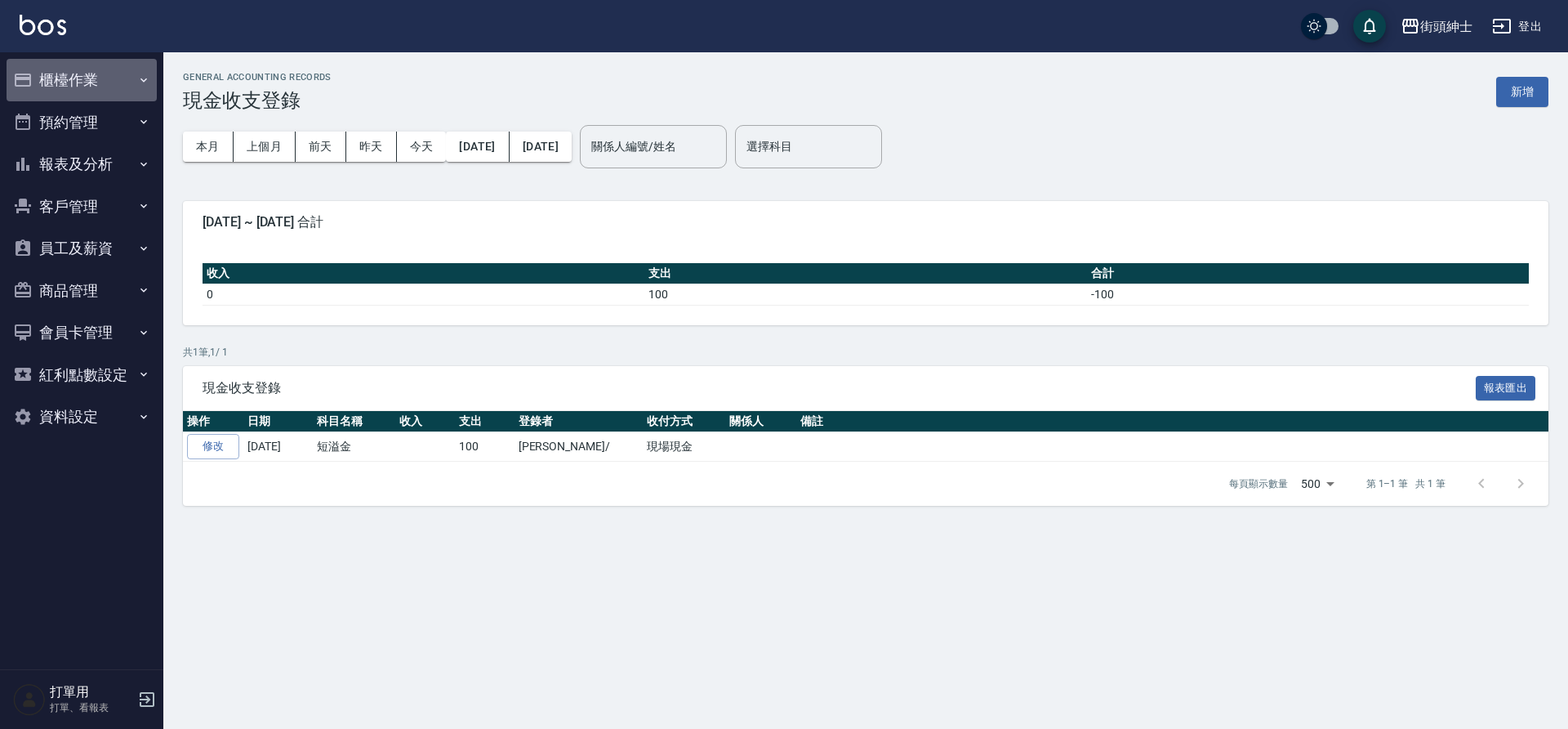
drag, startPoint x: 133, startPoint y: 73, endPoint x: 116, endPoint y: 176, distance: 104.4
click at [132, 73] on button "櫃檯作業" at bounding box center [81, 80] width 151 height 42
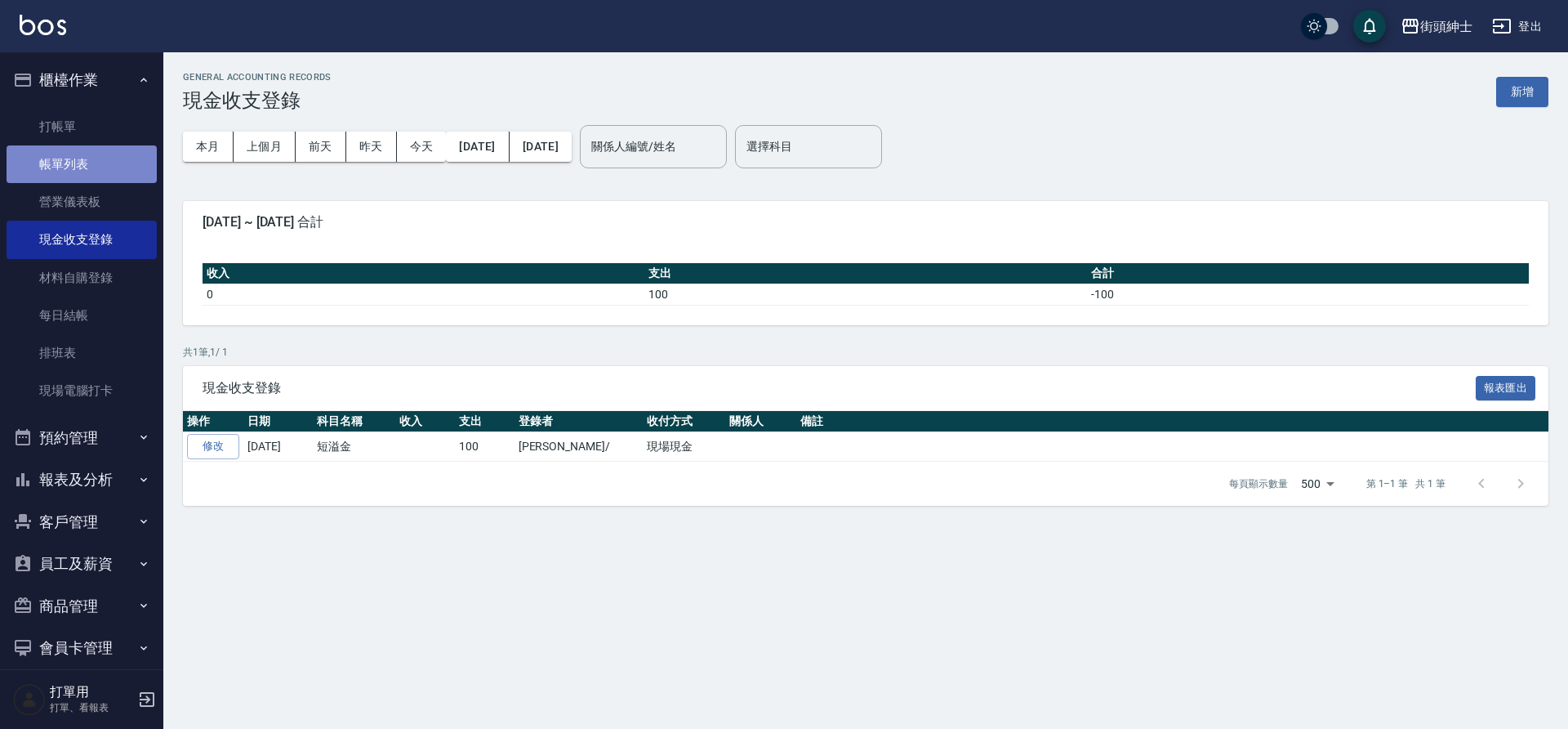
drag, startPoint x: 105, startPoint y: 176, endPoint x: 83, endPoint y: 160, distance: 27.2
click at [104, 177] on link "帳單列表" at bounding box center [81, 164] width 151 height 38
click at [90, 167] on link "帳單列表" at bounding box center [81, 164] width 151 height 38
click at [83, 160] on link "帳單列表" at bounding box center [81, 164] width 151 height 38
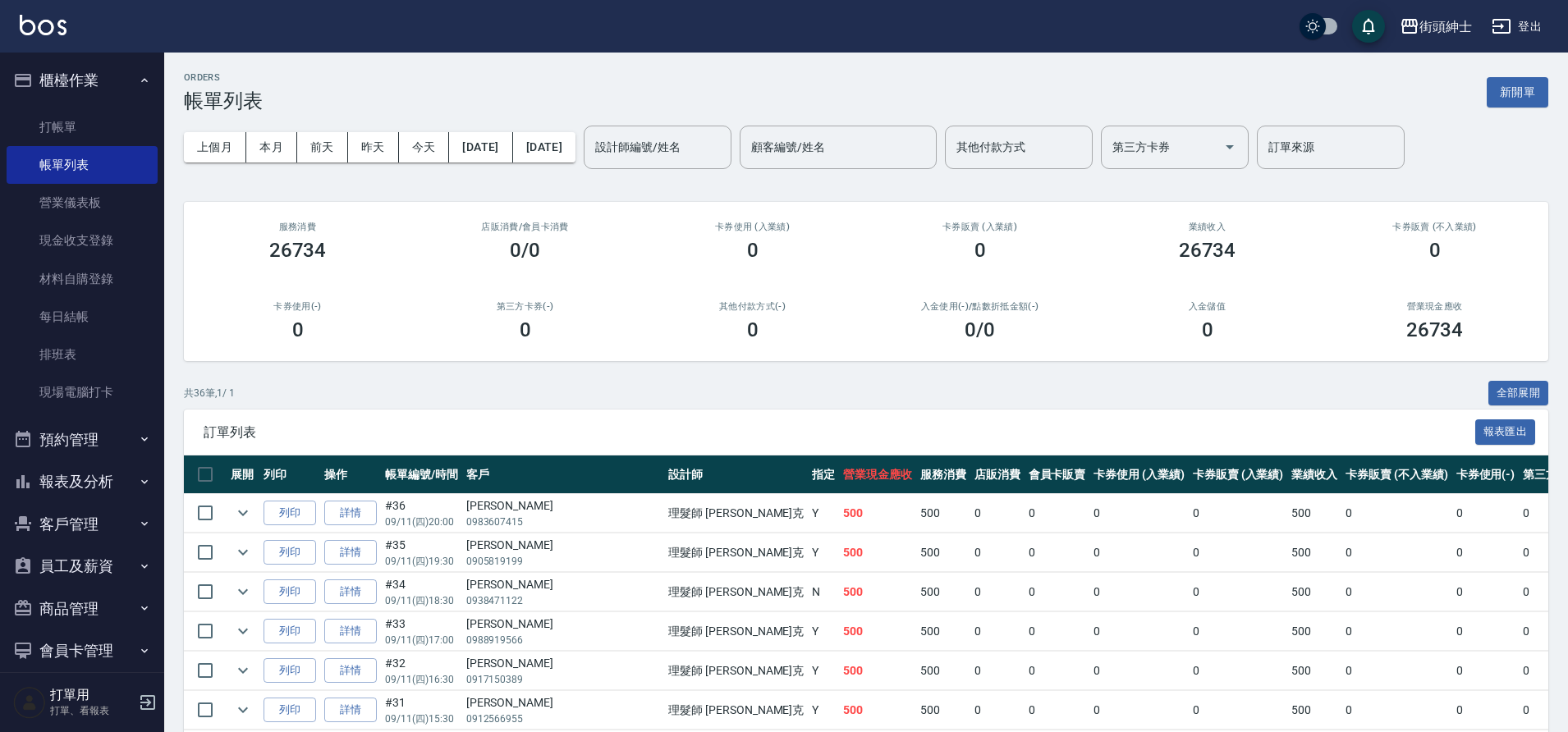
click at [137, 89] on button "櫃檯作業" at bounding box center [81, 81] width 151 height 42
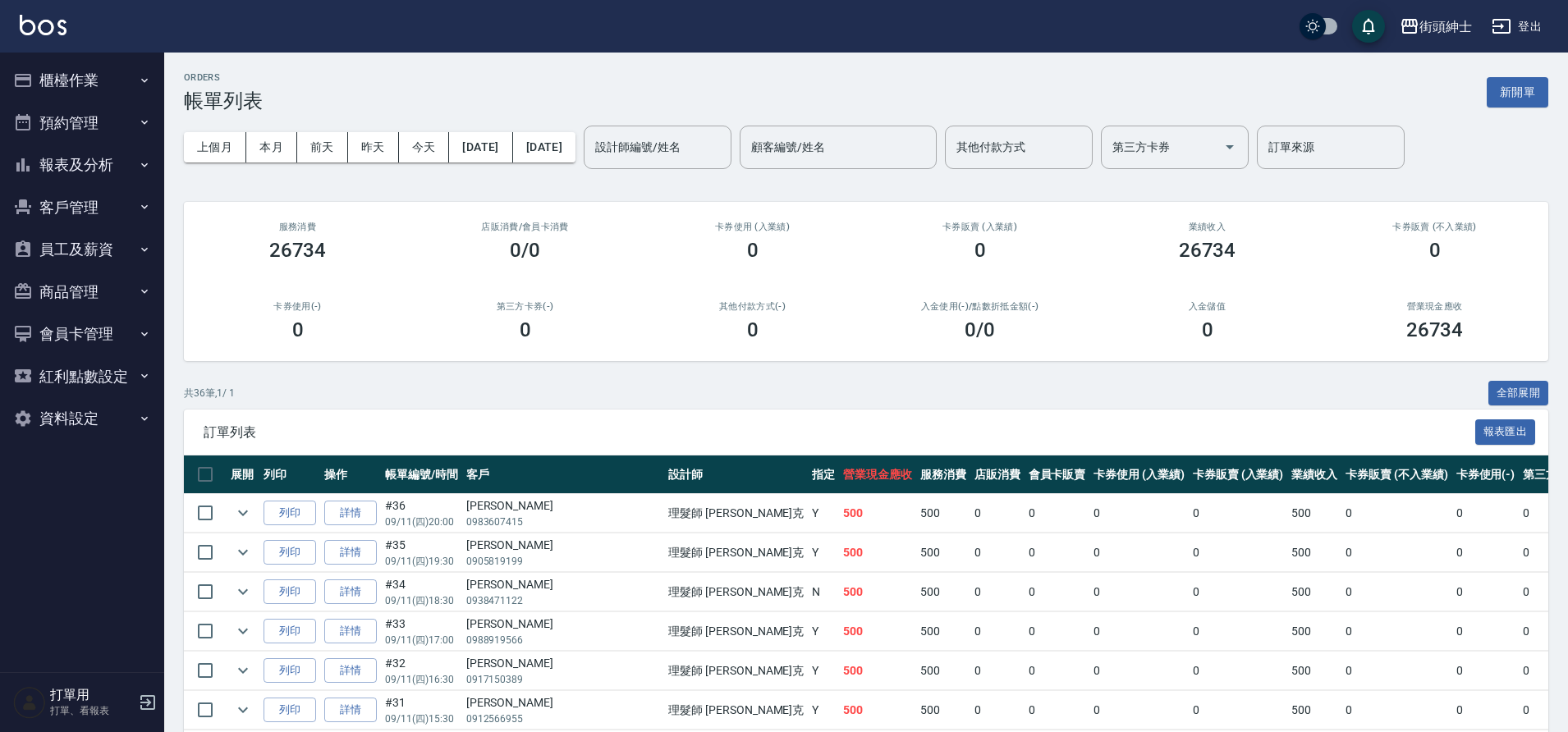
click at [121, 113] on button "預約管理" at bounding box center [81, 123] width 151 height 42
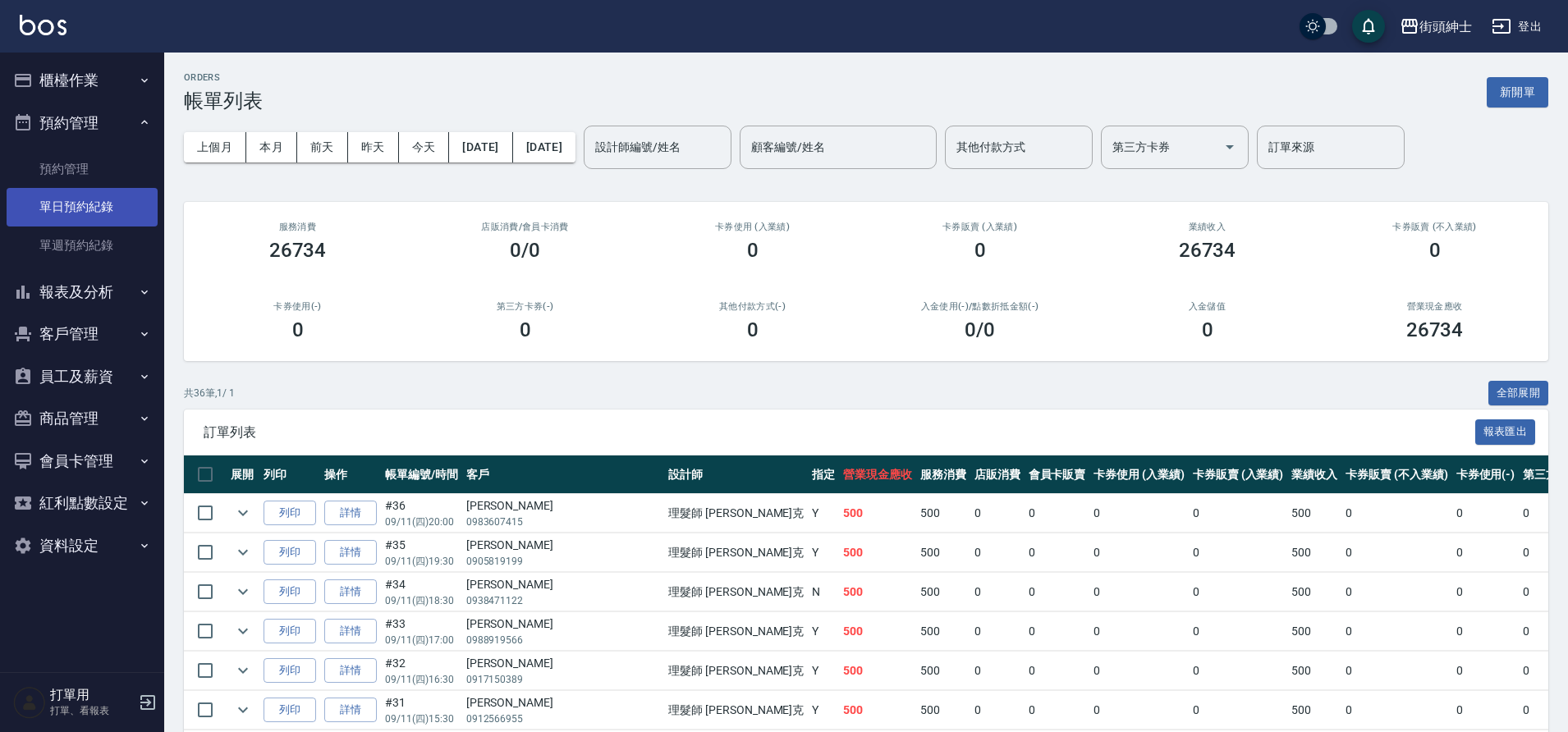
click at [95, 211] on link "單日預約紀錄" at bounding box center [81, 206] width 151 height 38
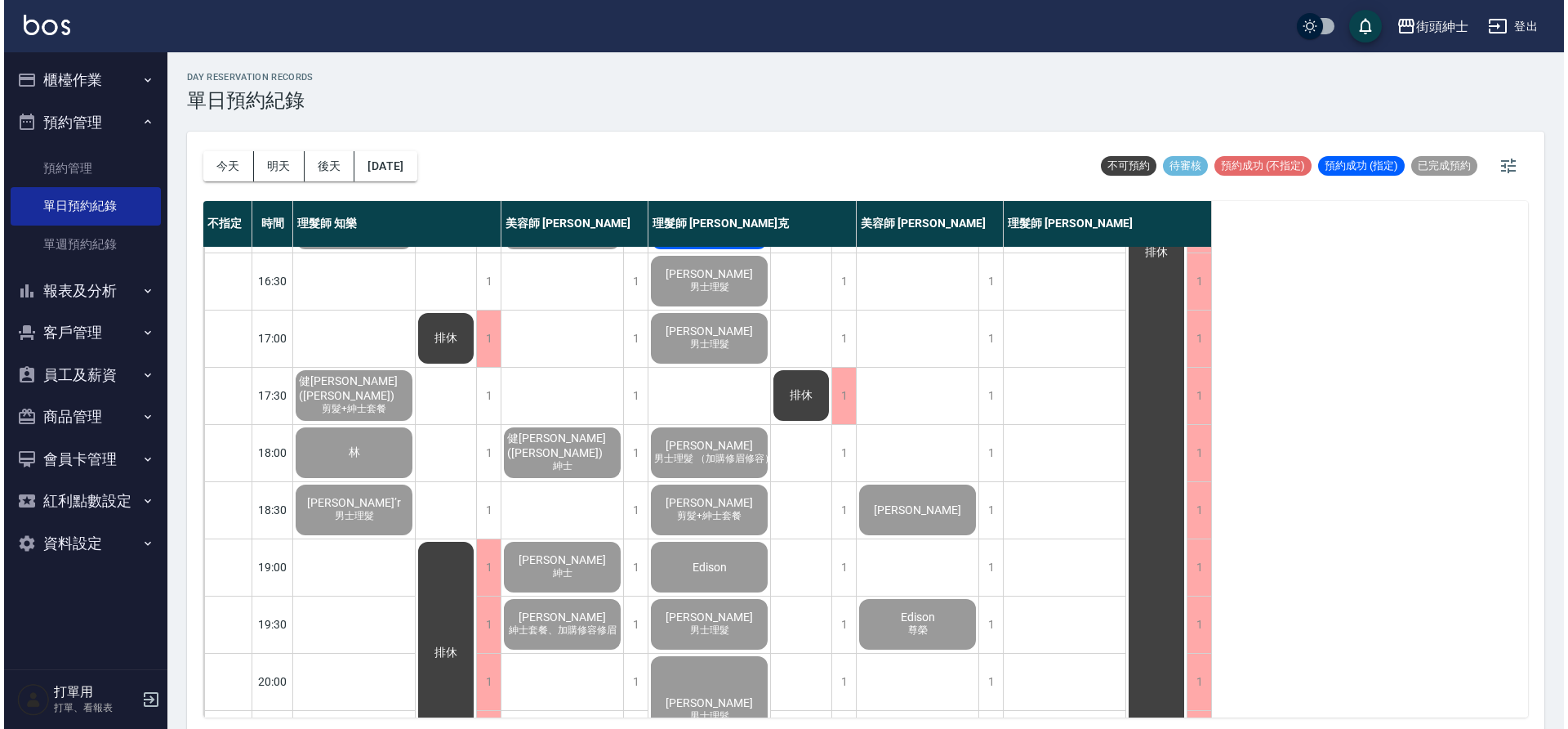
scroll to position [744, 0]
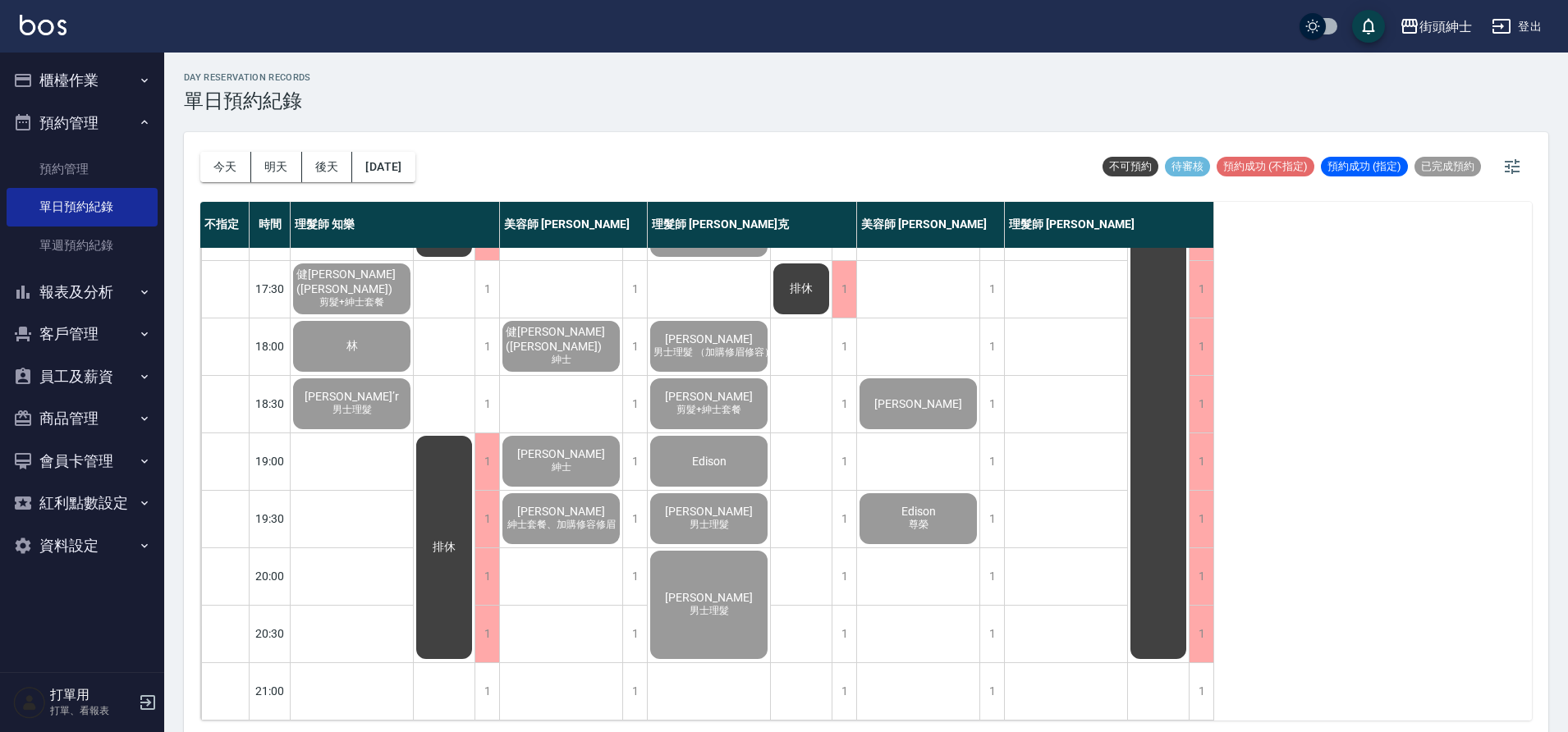
click at [126, 83] on button "櫃檯作業" at bounding box center [81, 81] width 151 height 42
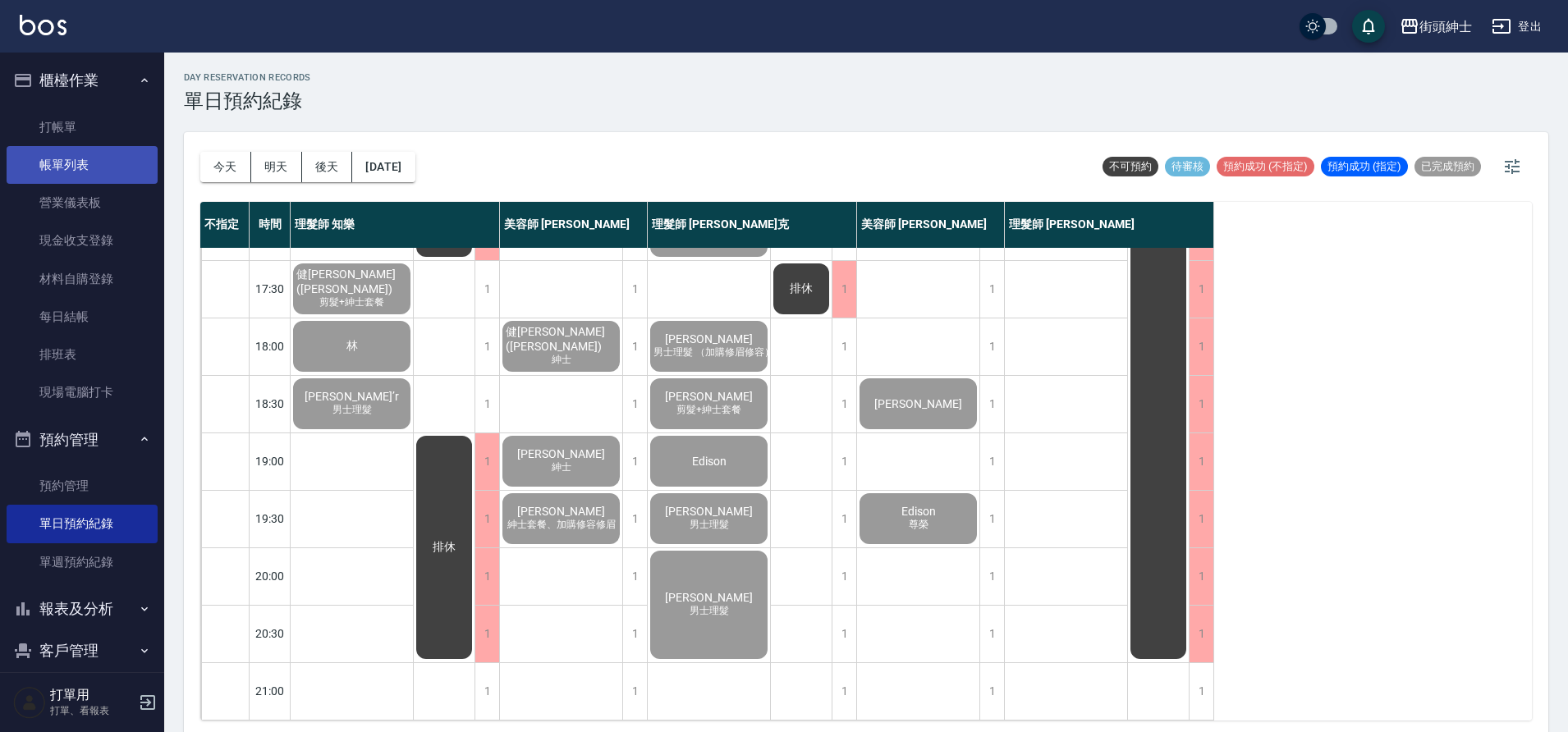
click at [105, 159] on link "帳單列表" at bounding box center [81, 165] width 151 height 38
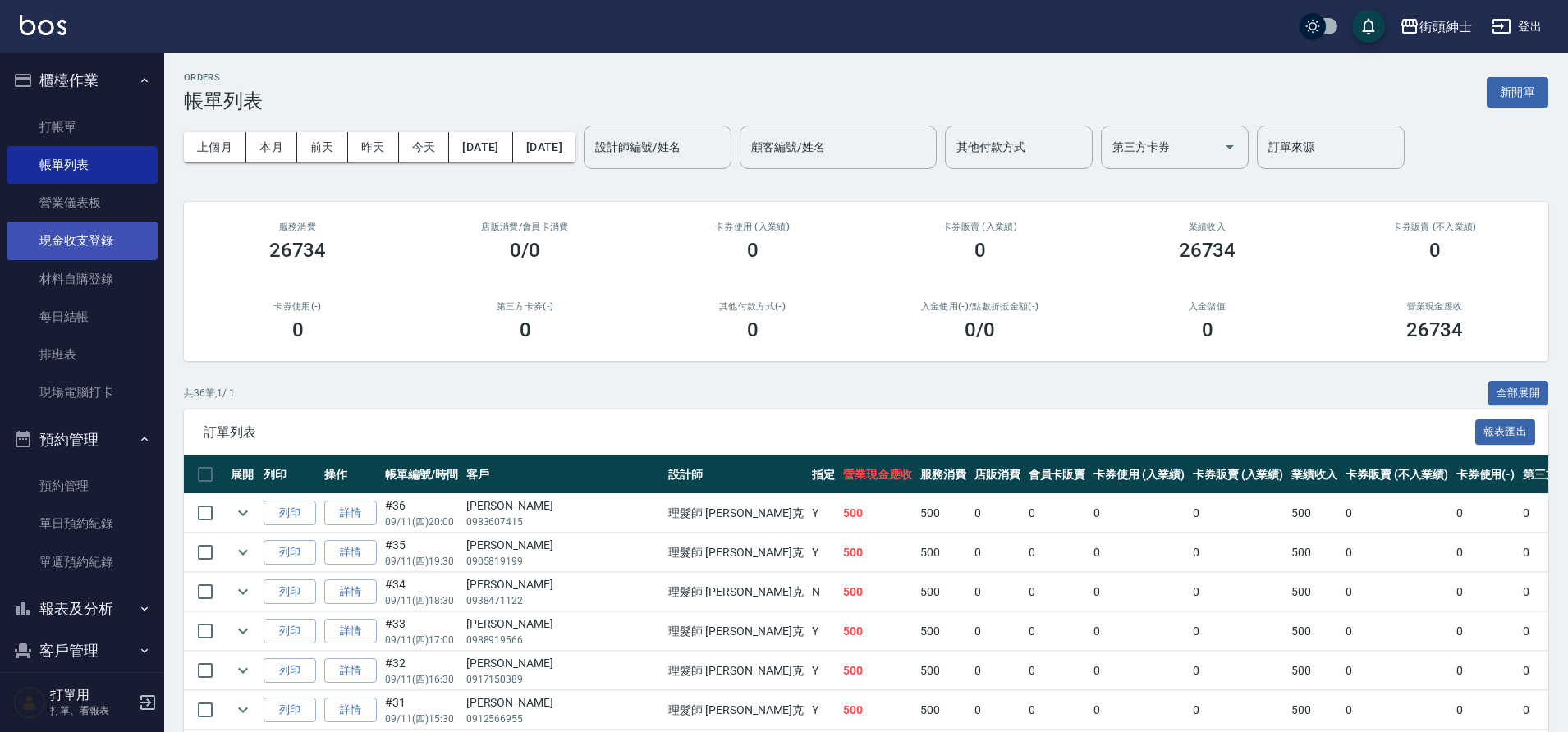
click at [116, 243] on link "現金收支登錄" at bounding box center [81, 240] width 151 height 38
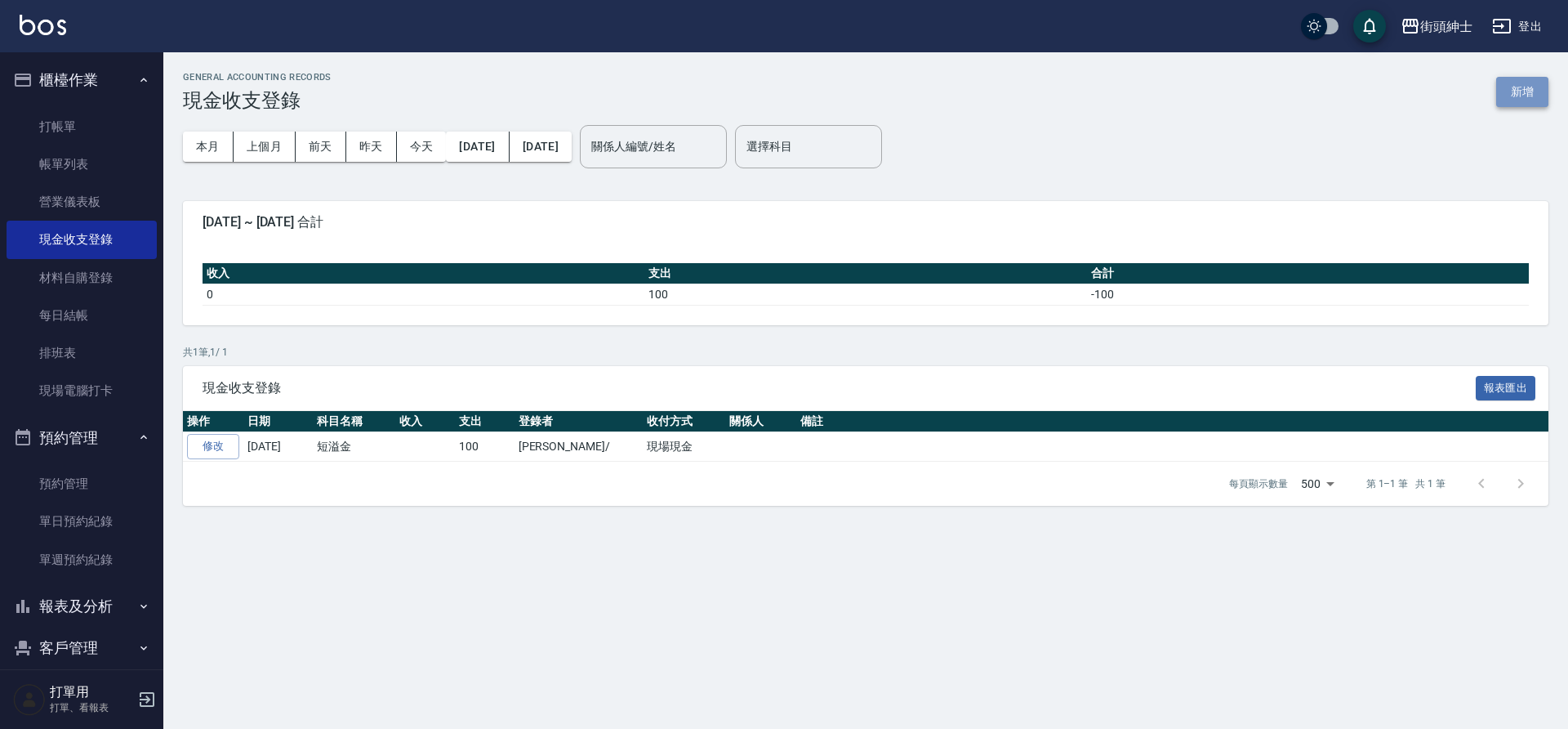
click at [1519, 93] on button "新增" at bounding box center [1522, 92] width 52 height 30
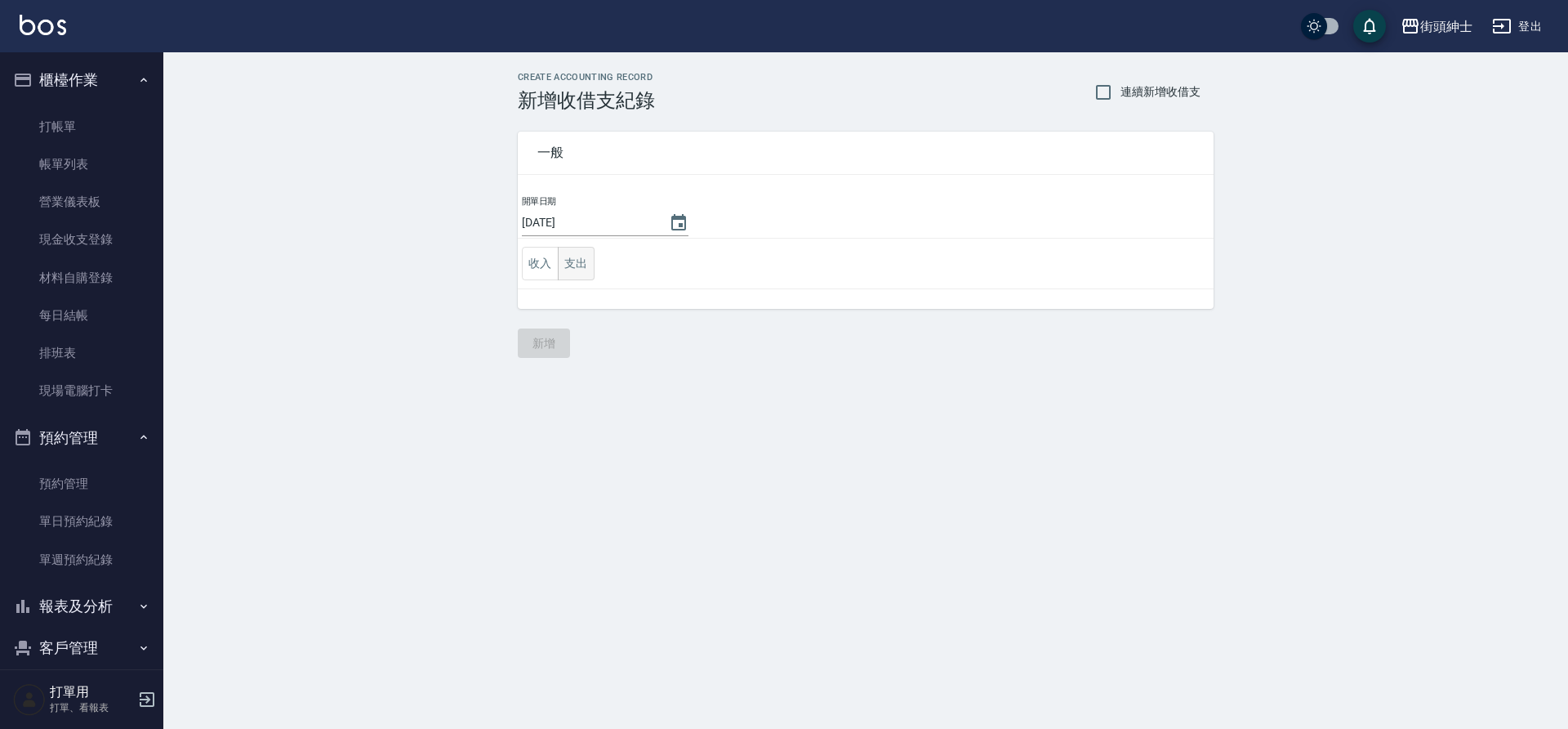
click at [573, 256] on button "支出" at bounding box center [576, 264] width 37 height 33
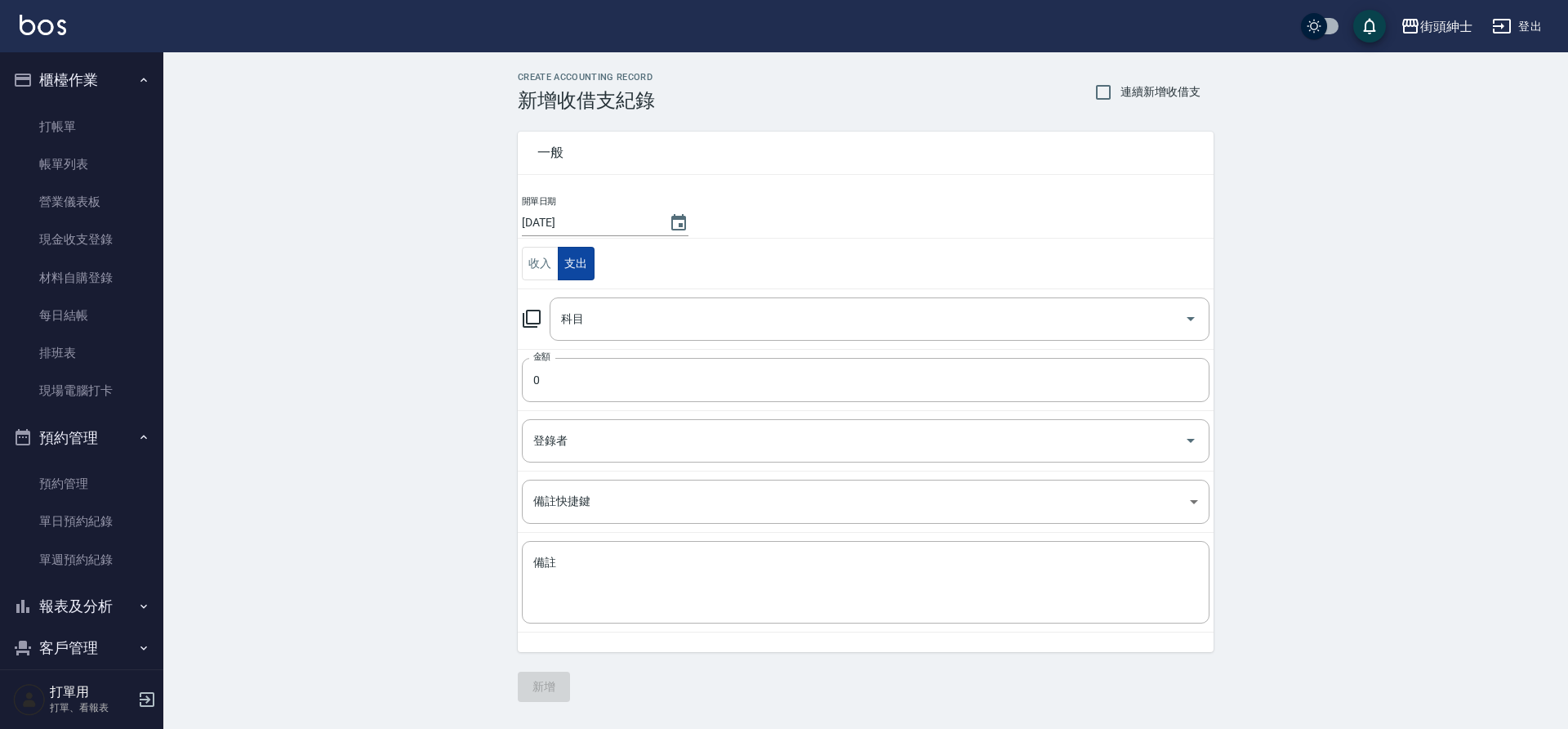
drag, startPoint x: 536, startPoint y: 262, endPoint x: 583, endPoint y: 277, distance: 49.3
click at [536, 263] on button "收入" at bounding box center [540, 264] width 37 height 33
click at [640, 299] on div "科目" at bounding box center [879, 318] width 660 height 43
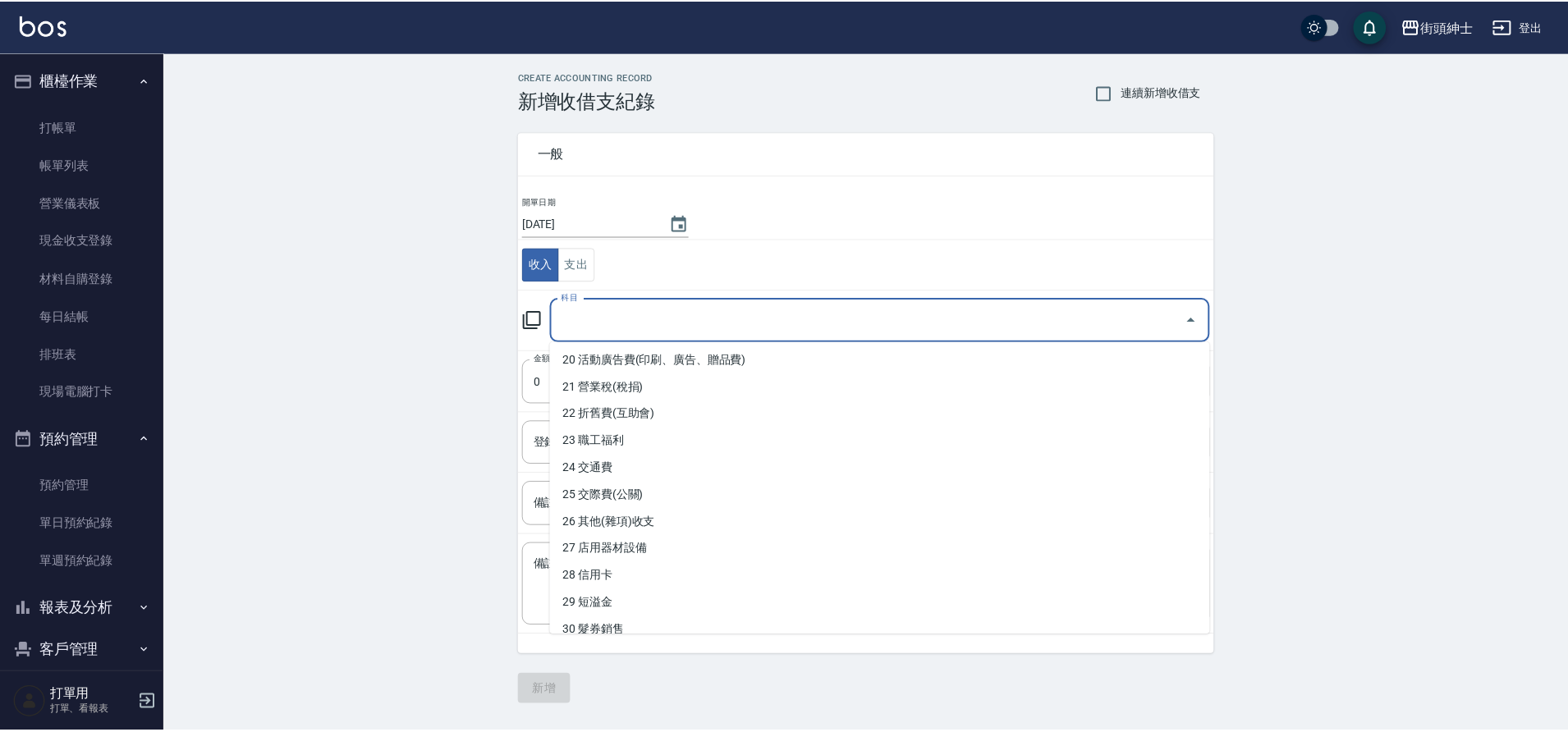
scroll to position [668, 0]
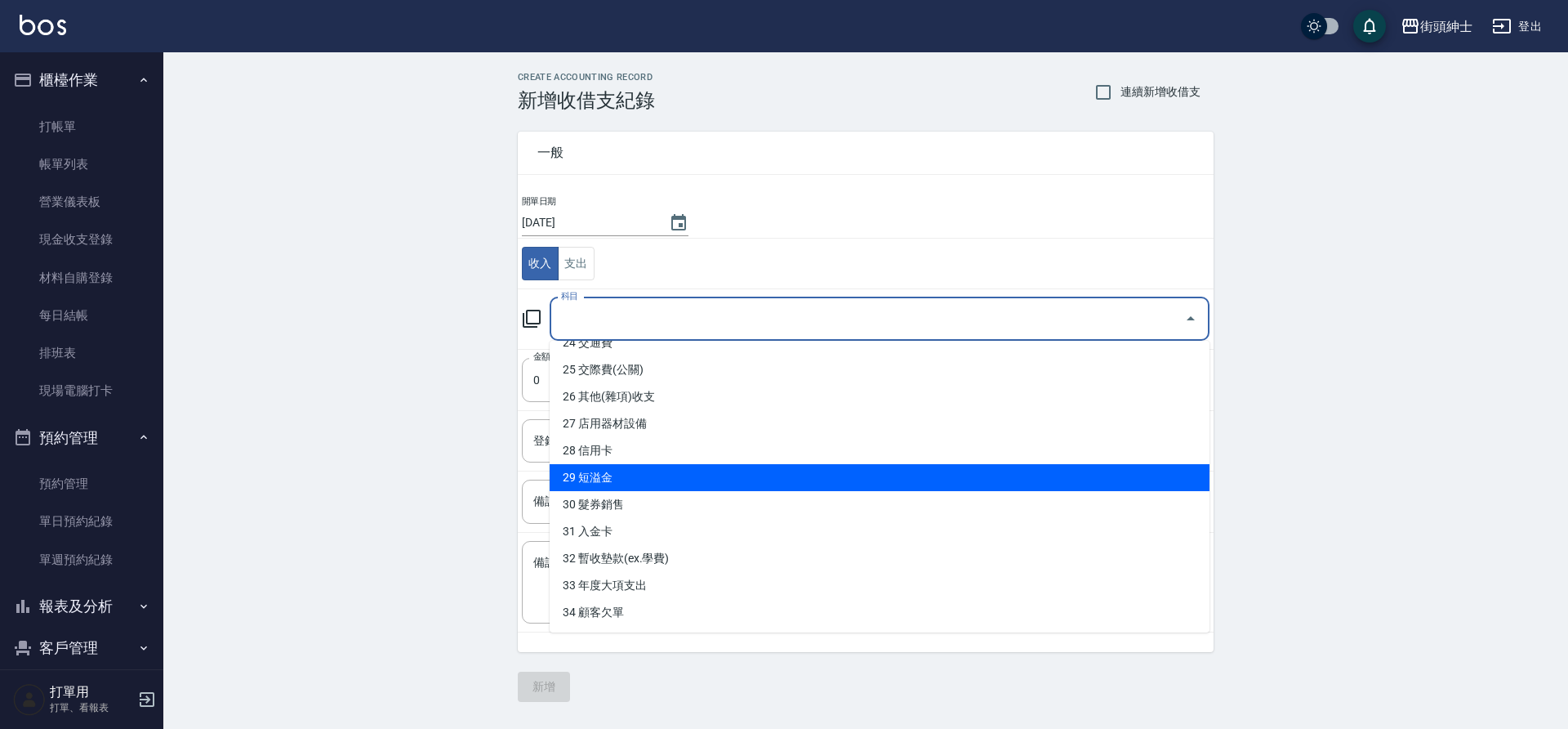
click at [633, 469] on li "29 短溢金" at bounding box center [879, 478] width 660 height 27
type input "29 短溢金"
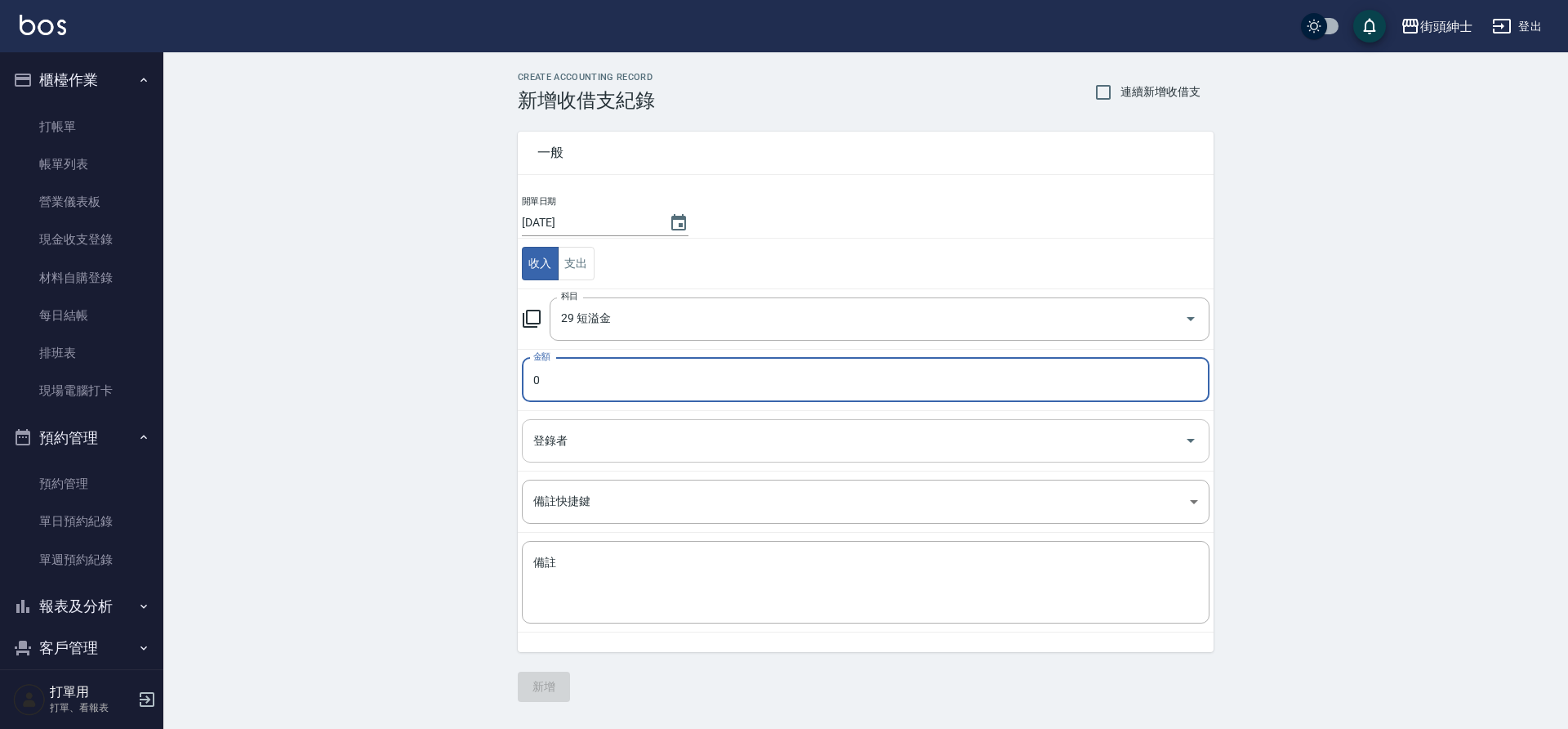
click at [612, 455] on input "登錄者" at bounding box center [854, 441] width 648 height 28
click at [668, 383] on input "0" at bounding box center [865, 380] width 688 height 44
type input "0600"
click at [578, 446] on input "登錄者" at bounding box center [854, 441] width 648 height 28
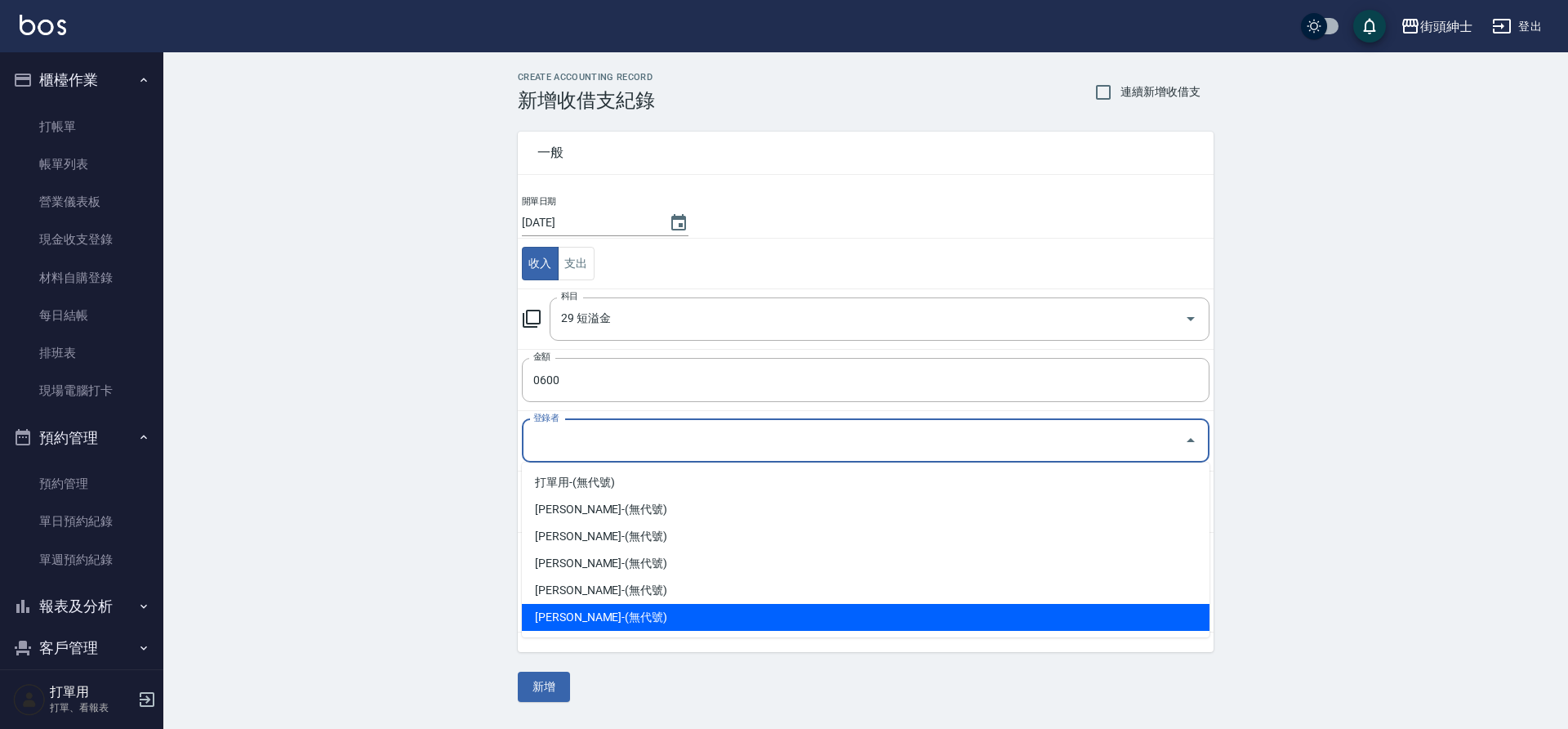
click at [568, 612] on li "蔡朝欽-(無代號)" at bounding box center [865, 617] width 688 height 27
type input "蔡朝欽-(無代號)"
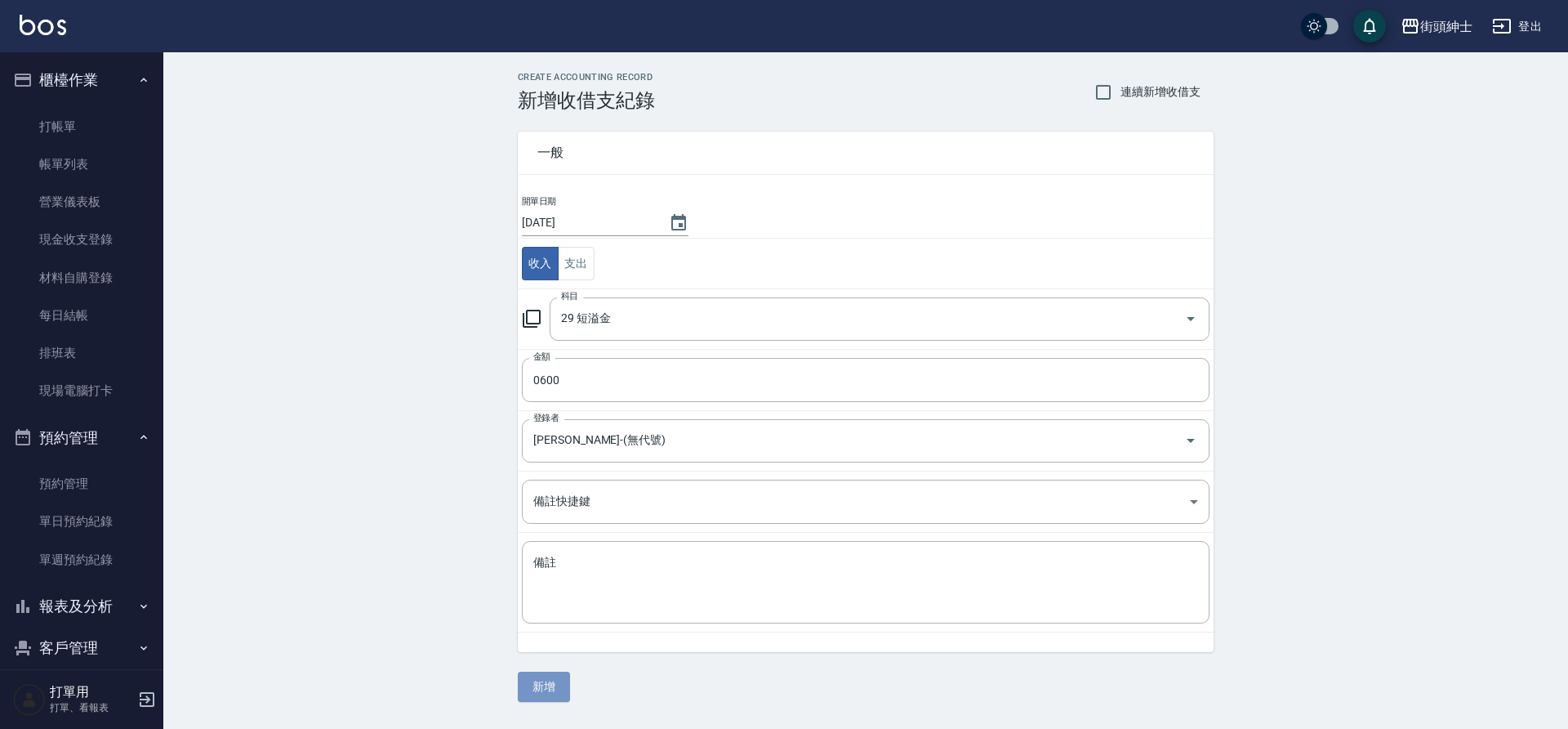
click at [550, 682] on button "新增" at bounding box center [544, 687] width 52 height 30
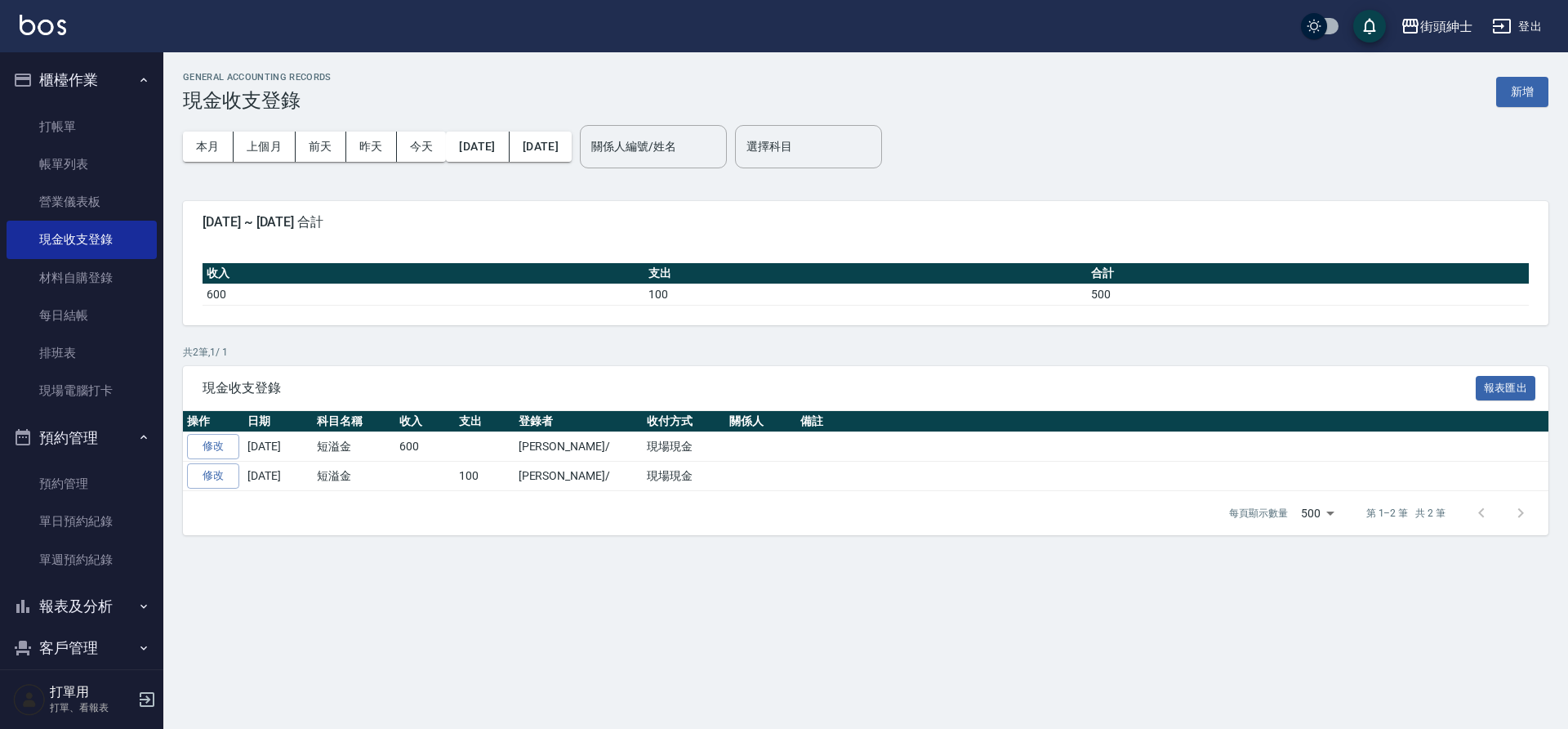
click at [102, 69] on button "櫃檯作業" at bounding box center [81, 80] width 151 height 42
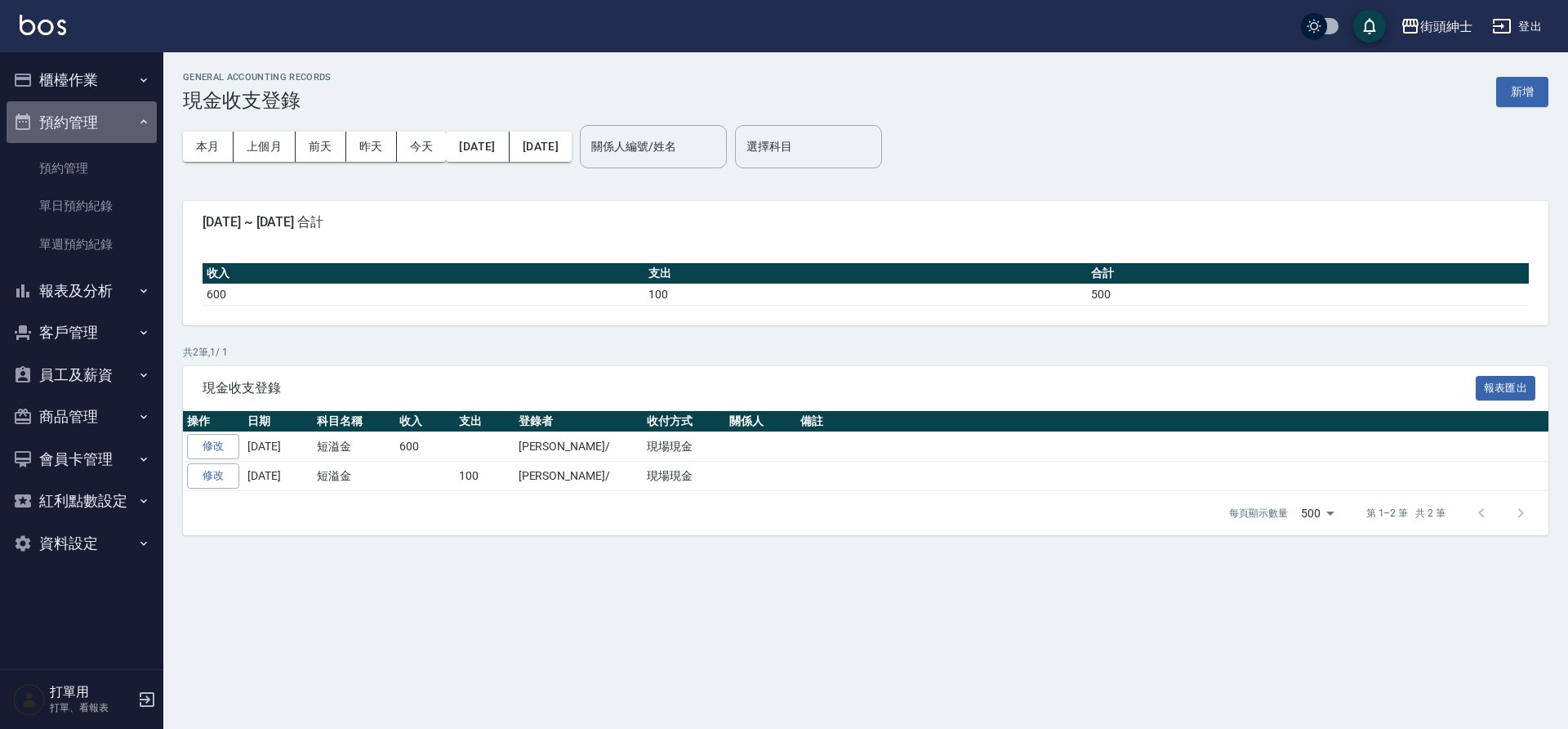
click at [73, 113] on button "預約管理" at bounding box center [81, 123] width 151 height 42
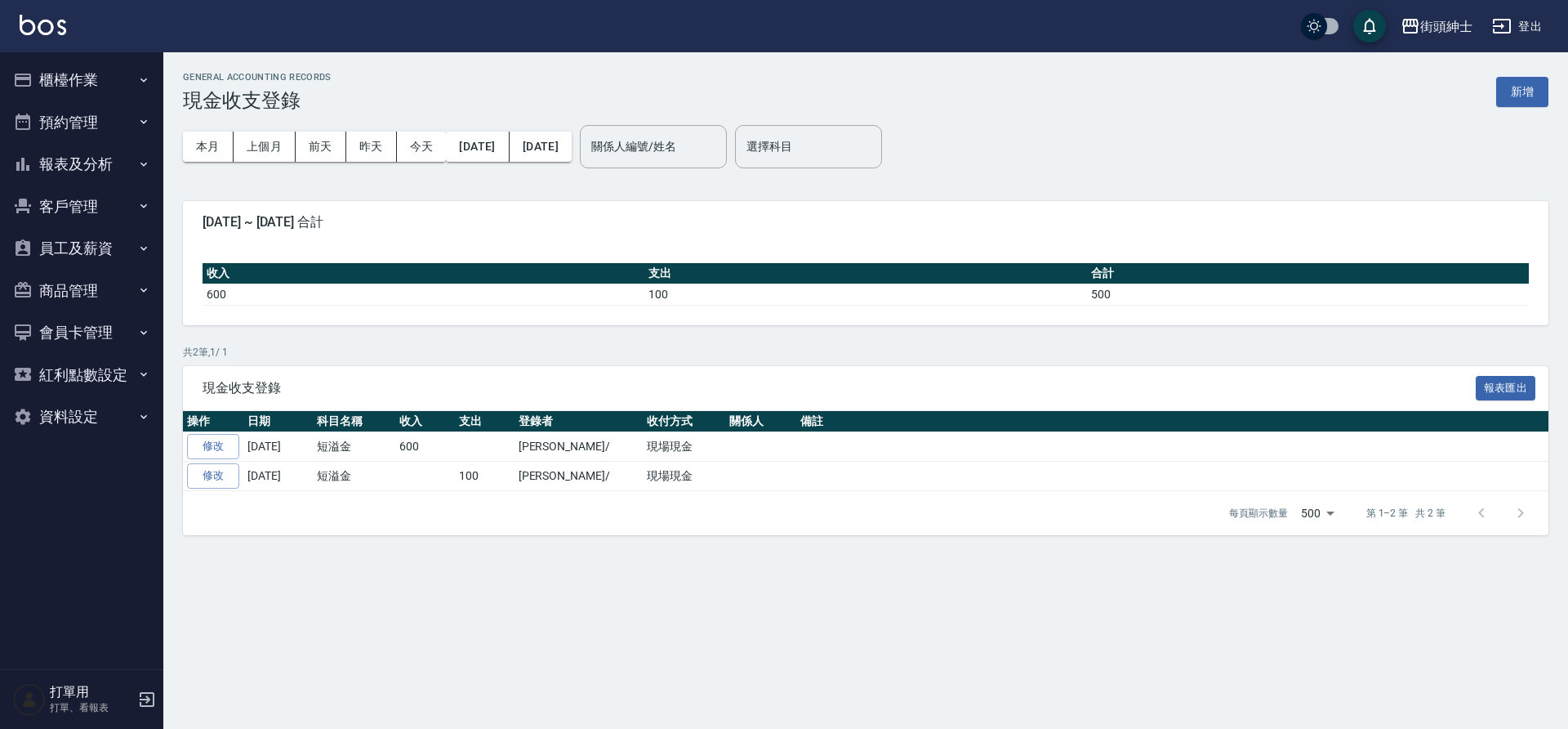
drag, startPoint x: 95, startPoint y: 79, endPoint x: 140, endPoint y: 121, distance: 61.6
click at [95, 80] on button "櫃檯作業" at bounding box center [81, 80] width 151 height 42
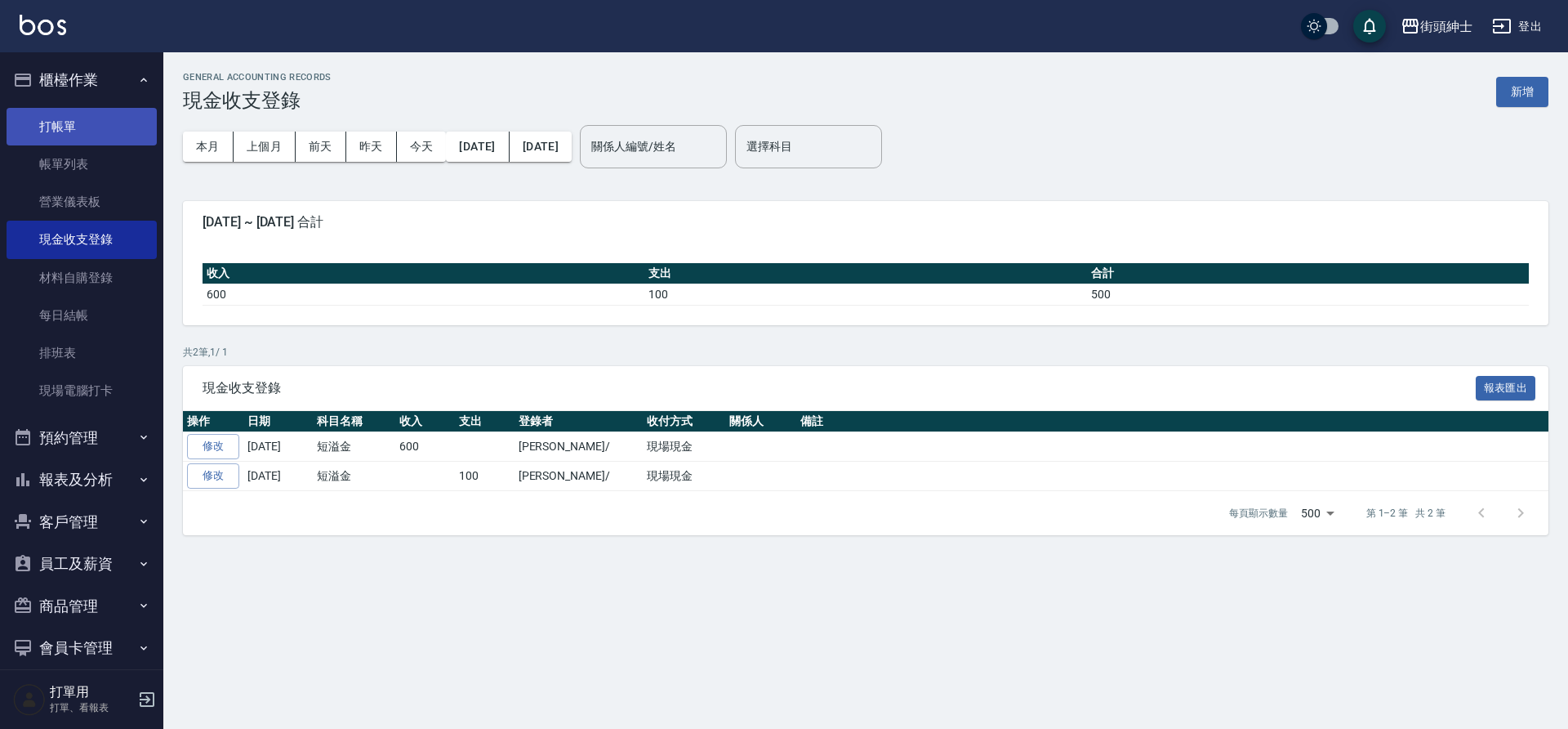
drag, startPoint x: 95, startPoint y: 165, endPoint x: 107, endPoint y: 139, distance: 28.6
click at [95, 165] on link "帳單列表" at bounding box center [81, 164] width 151 height 38
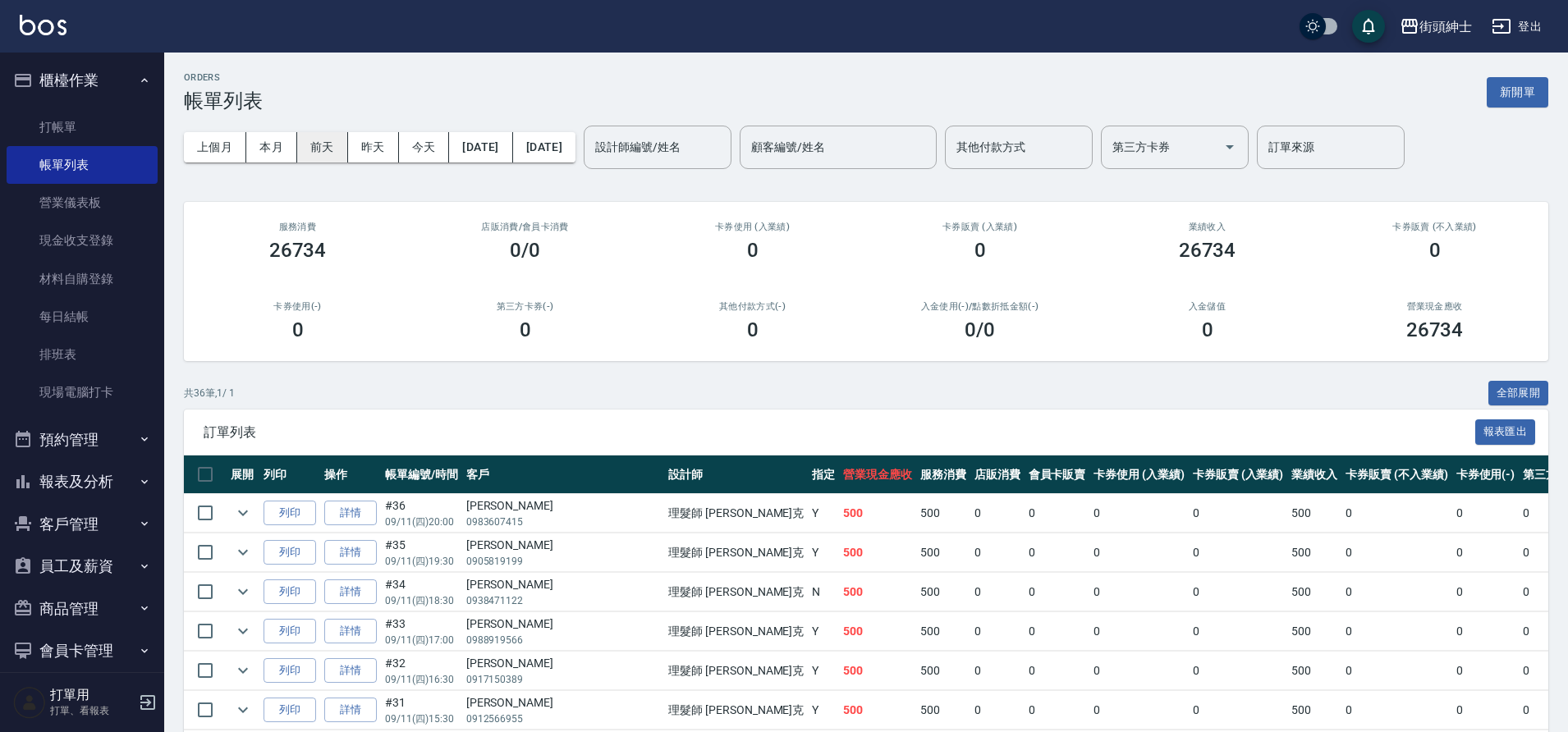
click at [276, 150] on button "本月" at bounding box center [271, 147] width 50 height 30
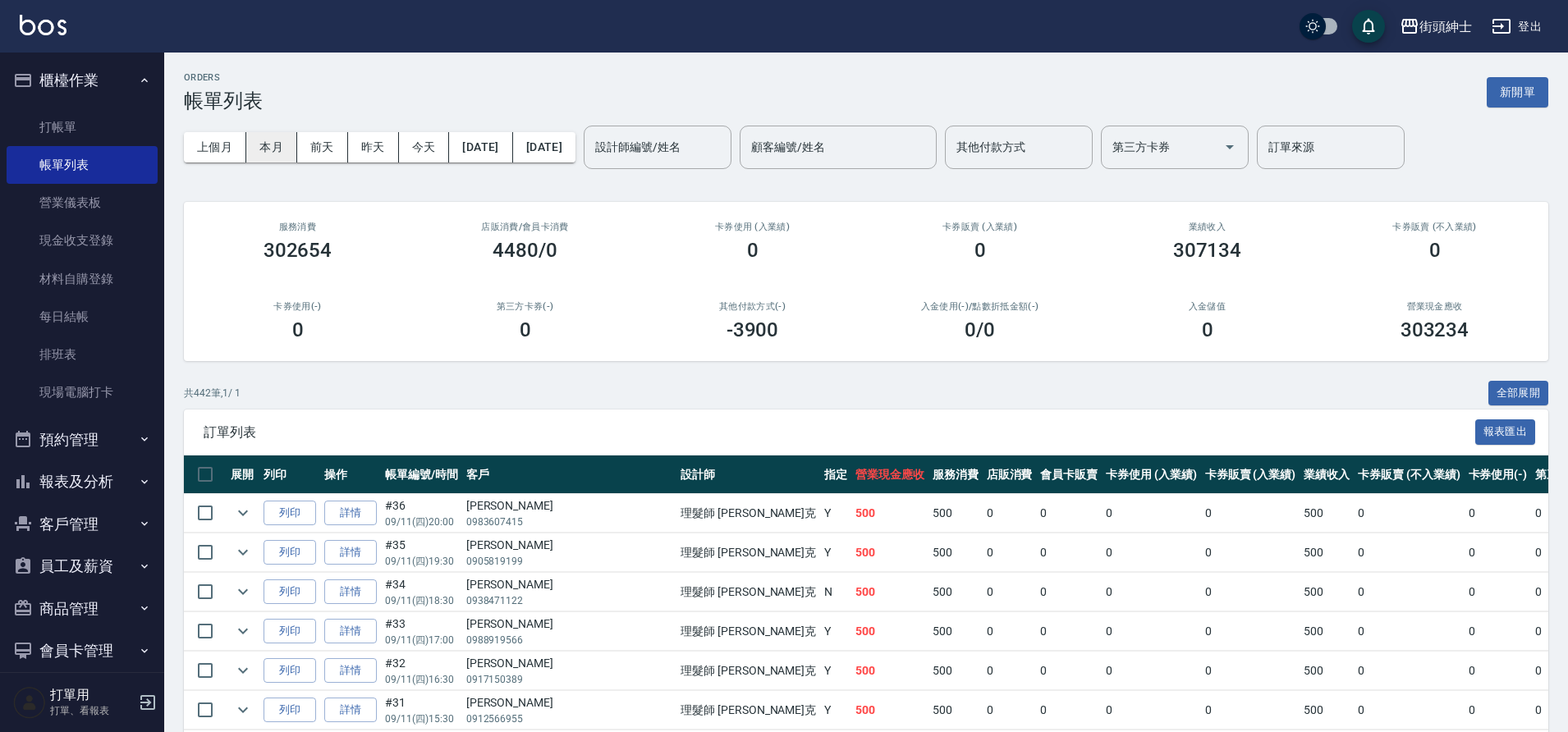
click at [273, 151] on button "本月" at bounding box center [271, 147] width 50 height 30
